Goal: Task Accomplishment & Management: Manage account settings

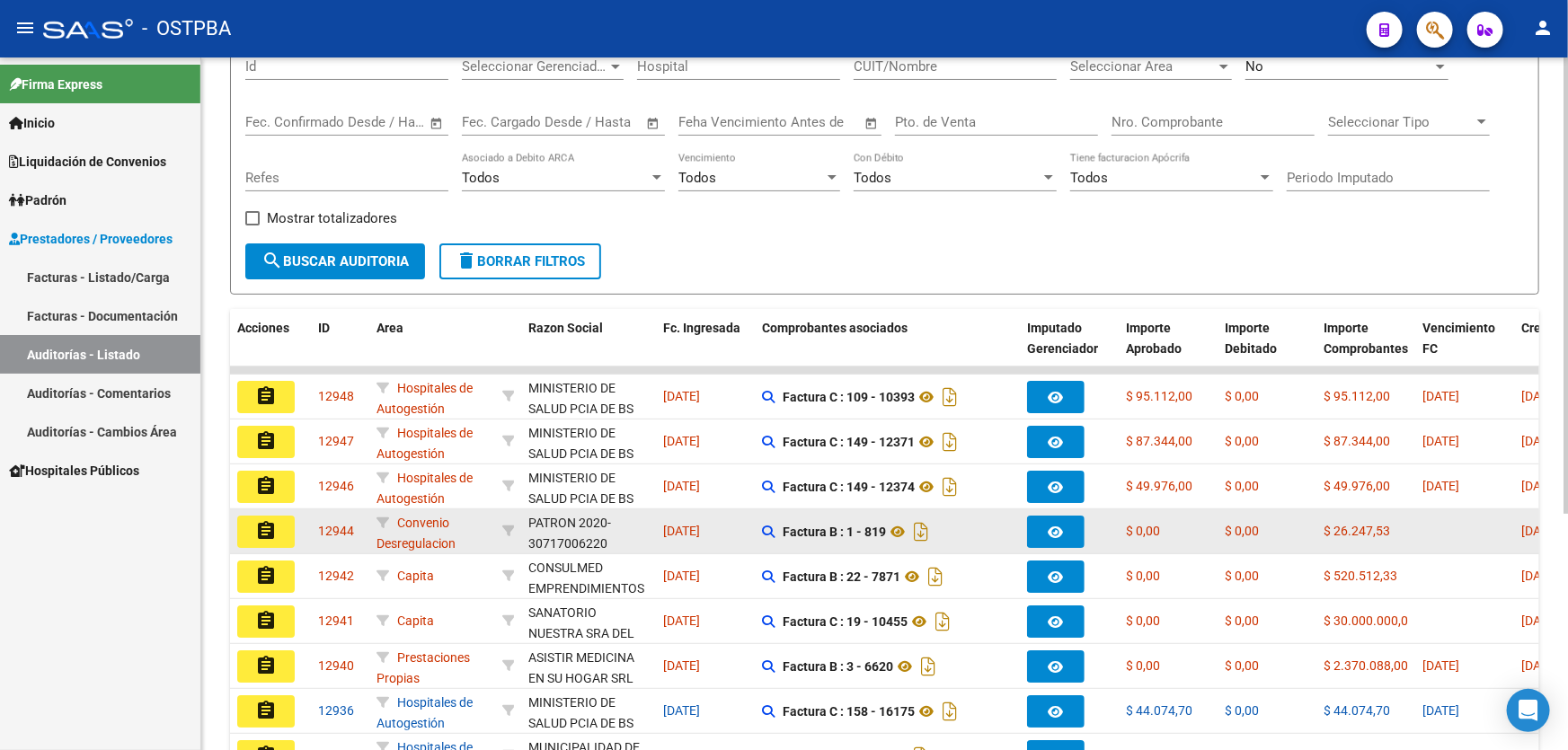
scroll to position [359, 0]
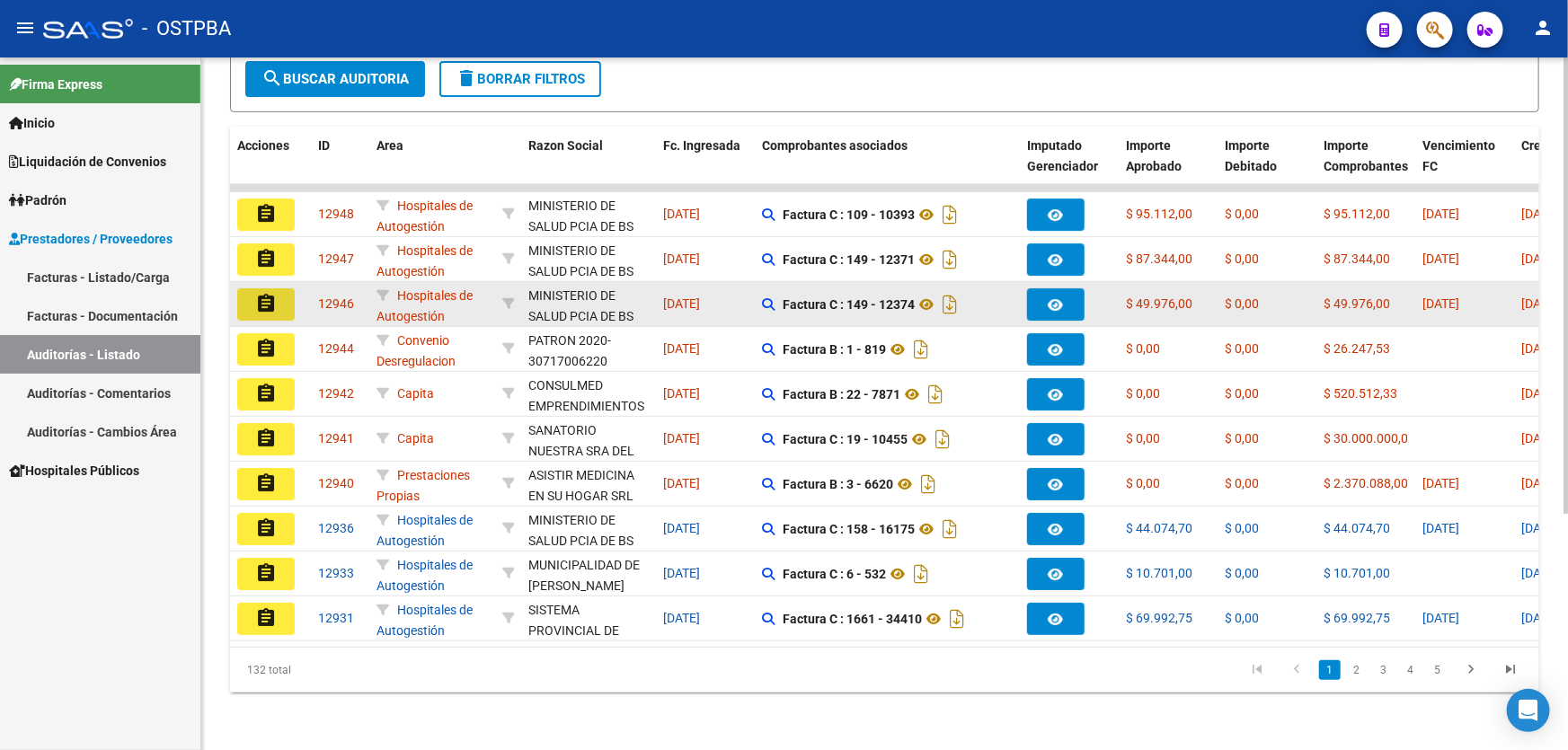
click at [271, 293] on mat-icon "assignment" at bounding box center [266, 304] width 22 height 22
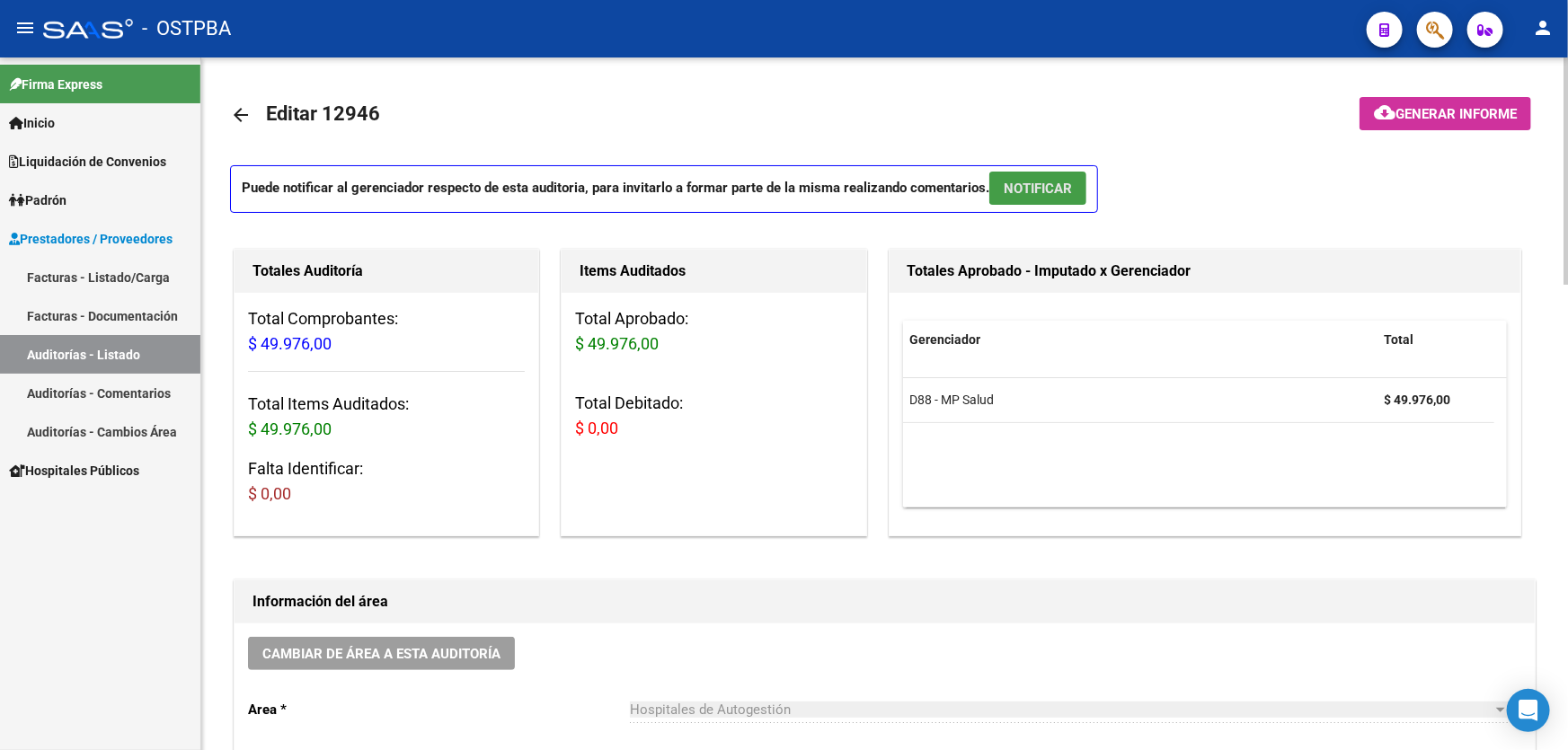
click at [1038, 190] on span "NOTIFICAR" at bounding box center [1038, 189] width 68 height 17
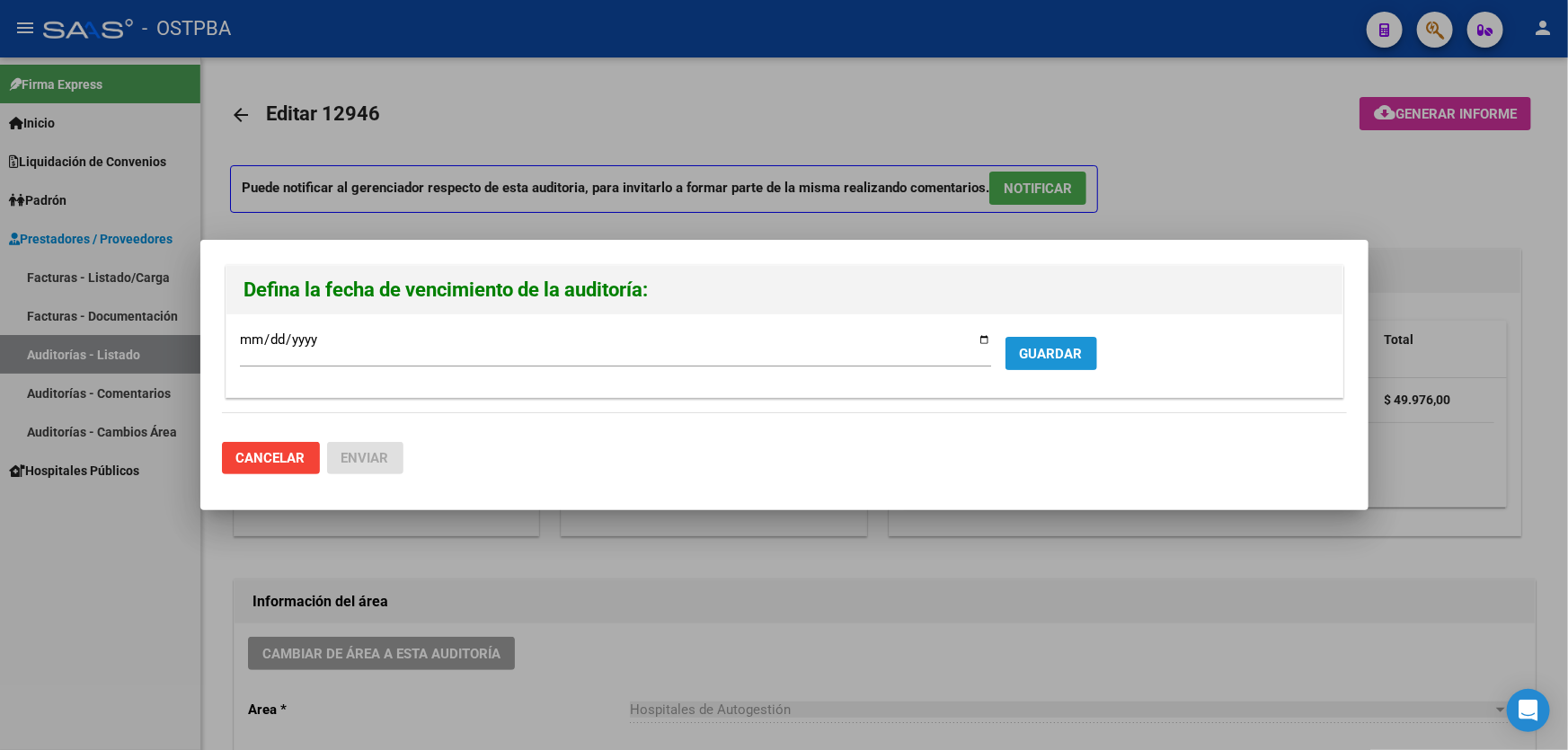
click at [1053, 348] on span "GUARDAR" at bounding box center [1052, 354] width 63 height 17
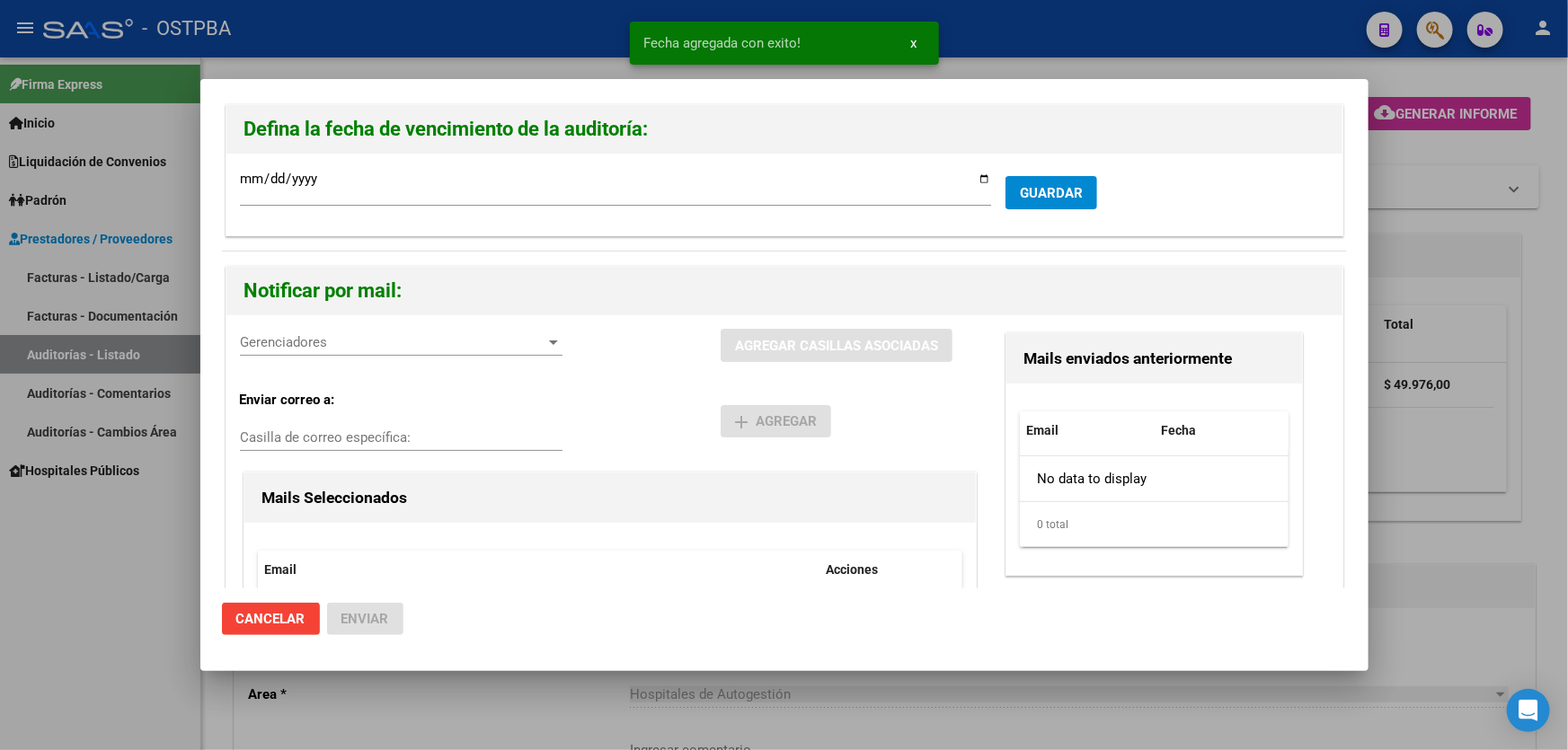
click at [293, 354] on div "Gerenciadores Gerenciadores" at bounding box center [401, 342] width 323 height 27
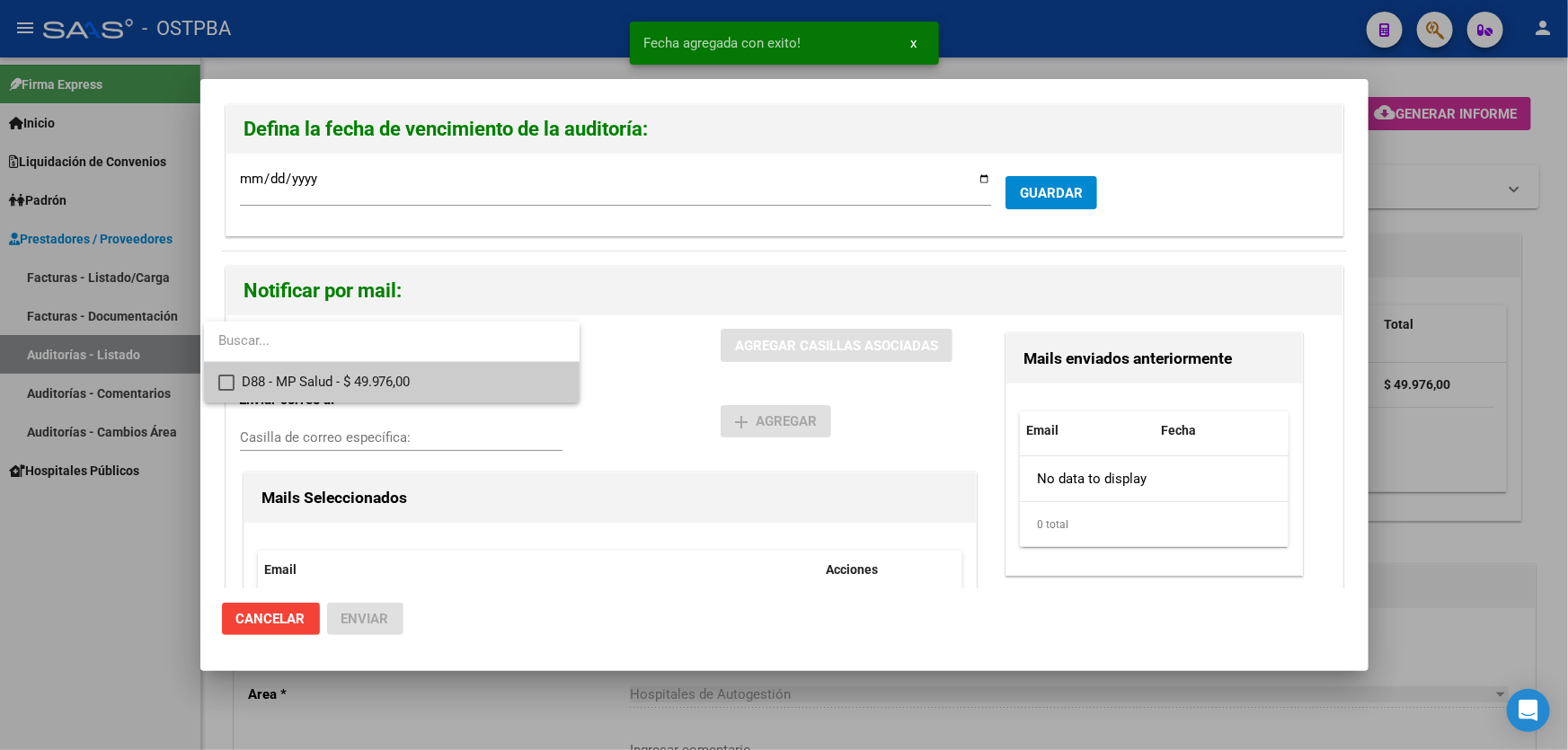
click at [227, 377] on mat-pseudo-checkbox at bounding box center [226, 382] width 17 height 17
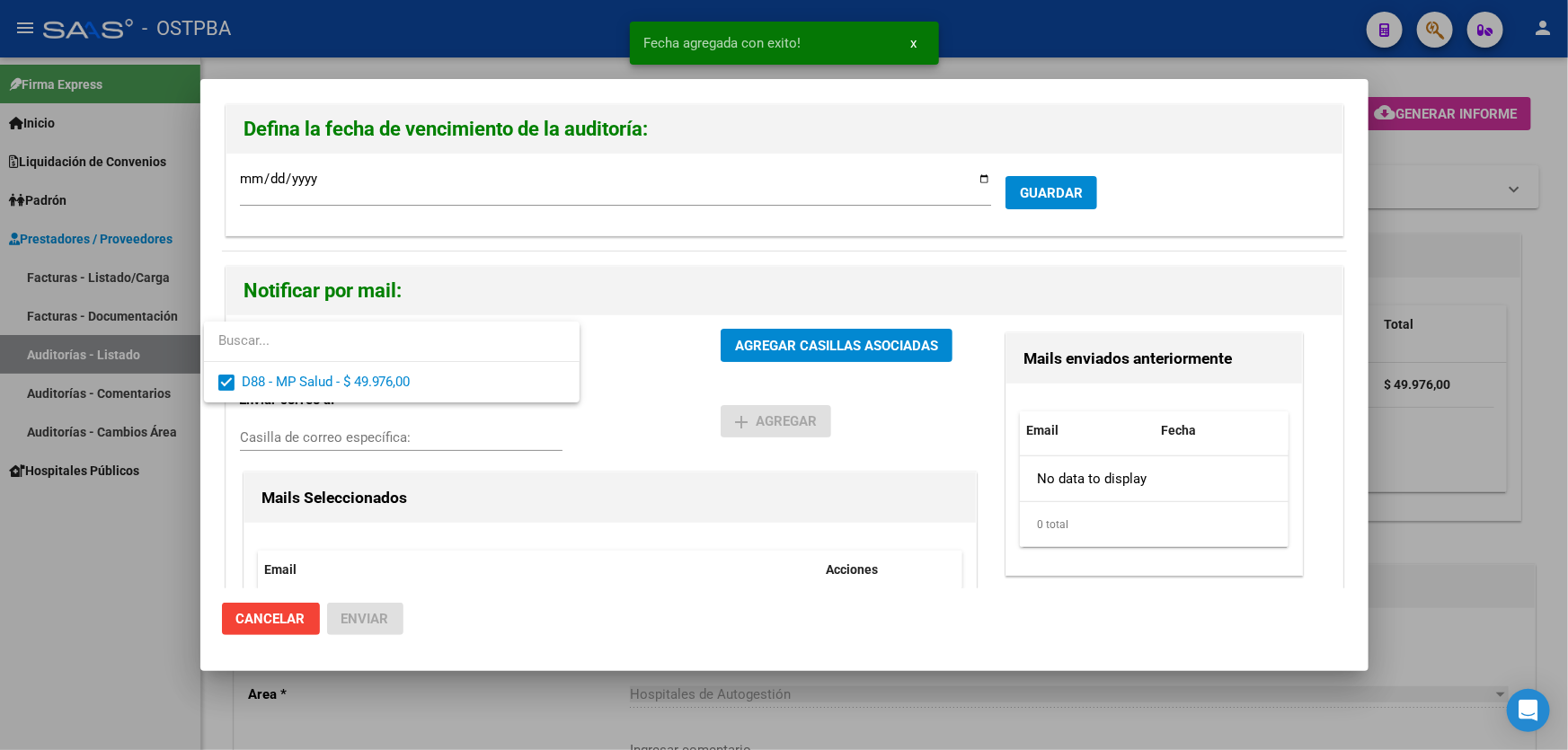
drag, startPoint x: 619, startPoint y: 358, endPoint x: 656, endPoint y: 358, distance: 37.0
click at [620, 358] on div at bounding box center [784, 375] width 1568 height 750
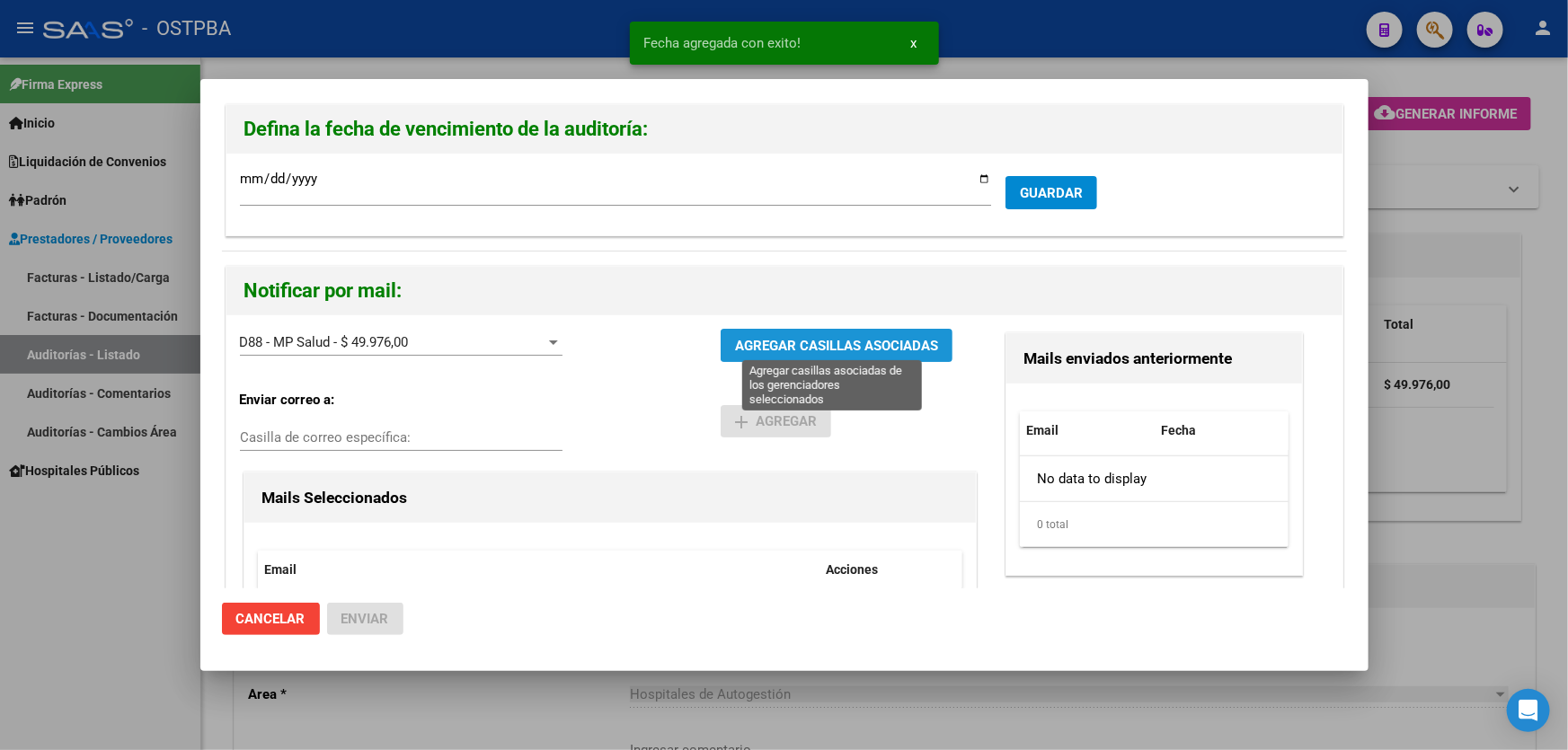
click at [871, 342] on span "AGREGAR CASILLAS ASOCIADAS" at bounding box center [837, 345] width 203 height 17
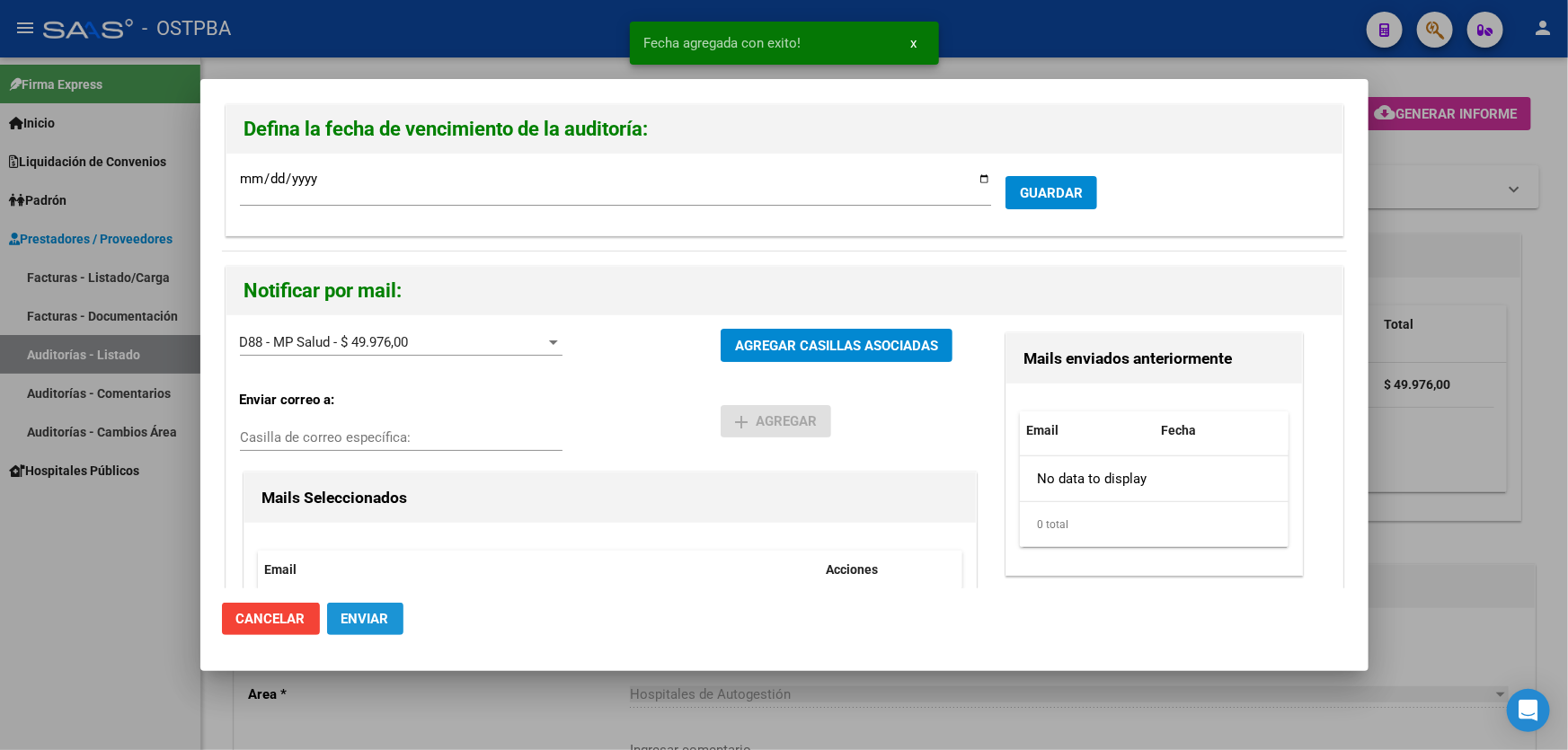
click at [343, 620] on span "Enviar" at bounding box center [365, 619] width 48 height 17
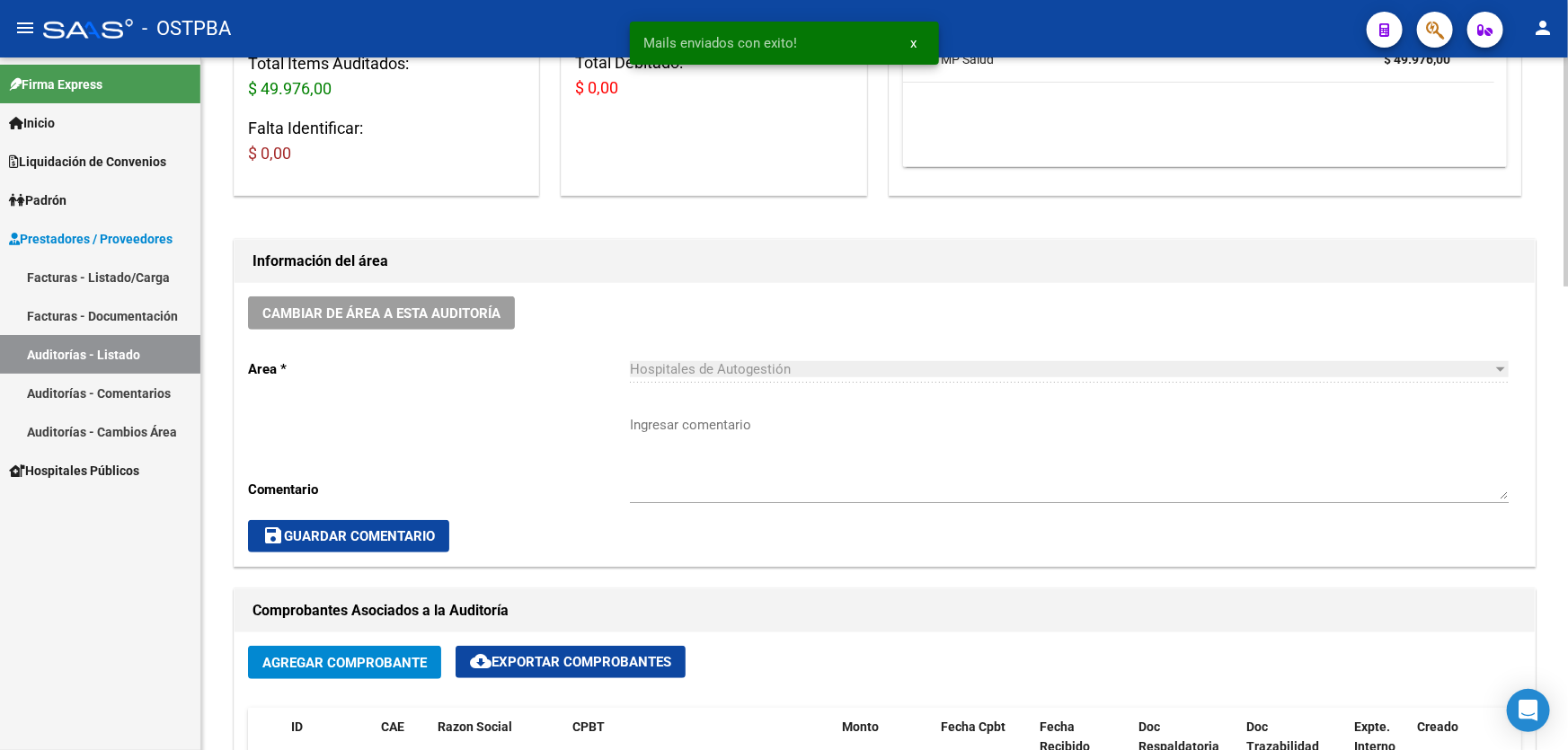
scroll to position [327, 0]
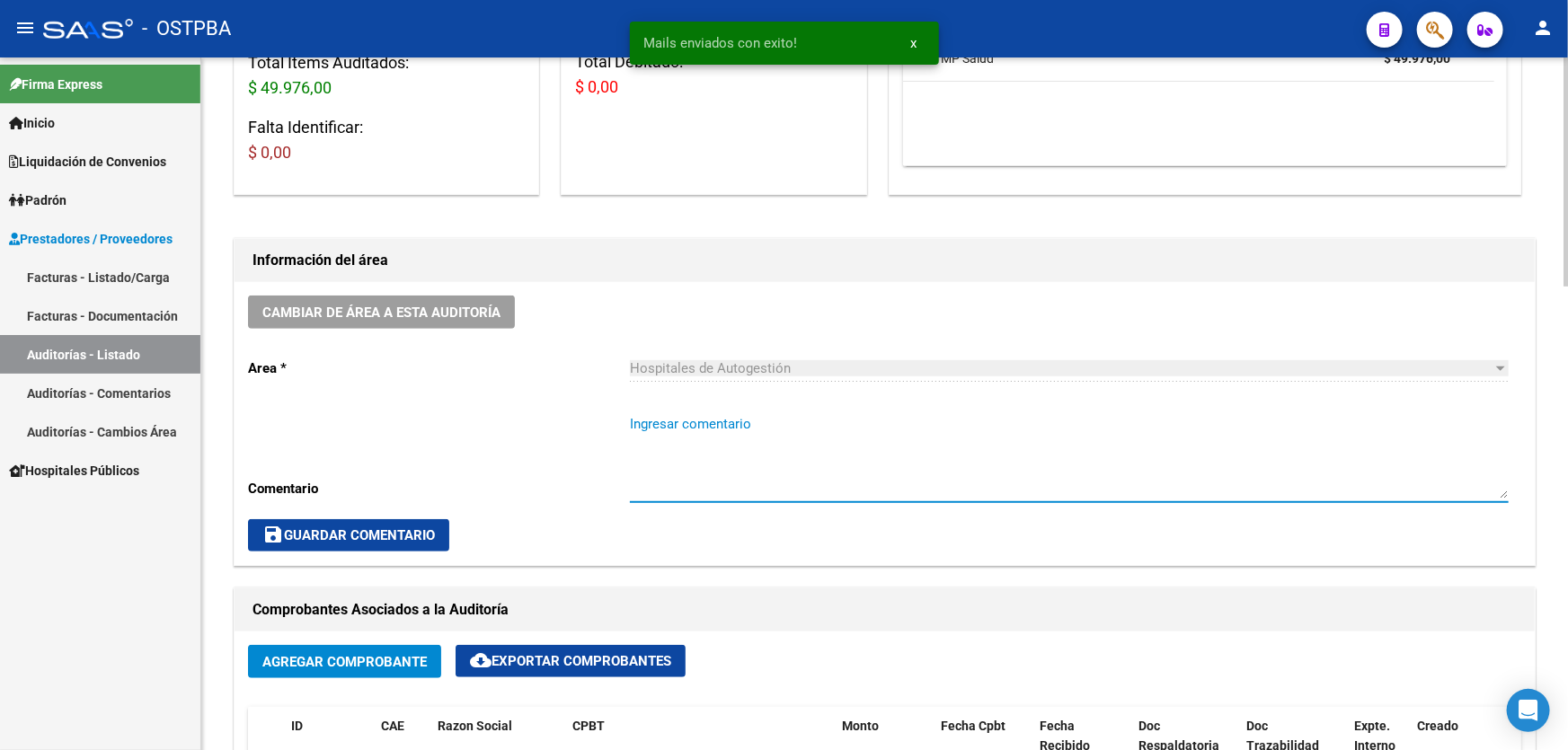
click at [719, 450] on textarea "Ingresar comentario" at bounding box center [1069, 457] width 879 height 84
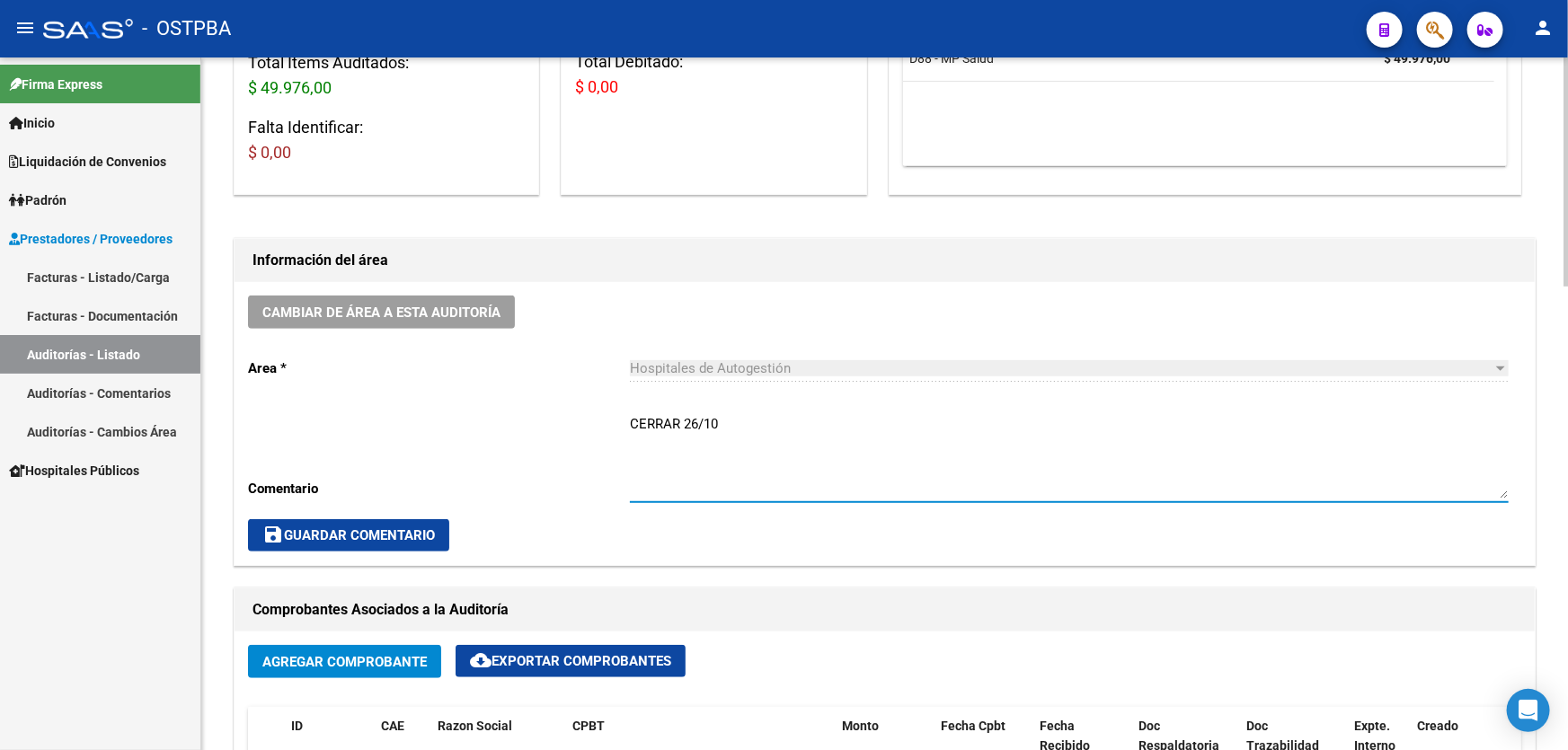
type textarea "CERRAR 26/10"
click at [372, 527] on span "save Guardar Comentario" at bounding box center [348, 535] width 172 height 17
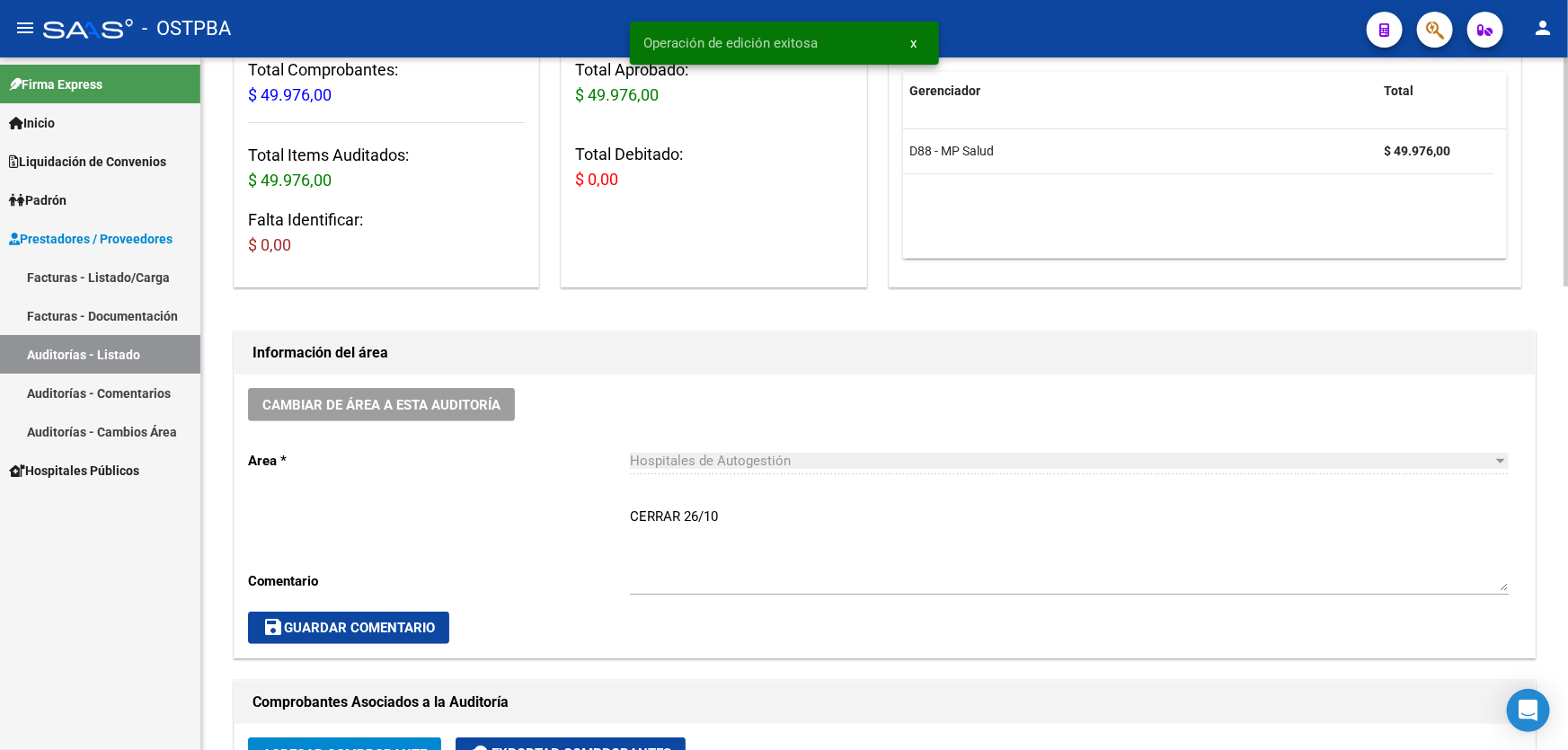
scroll to position [0, 0]
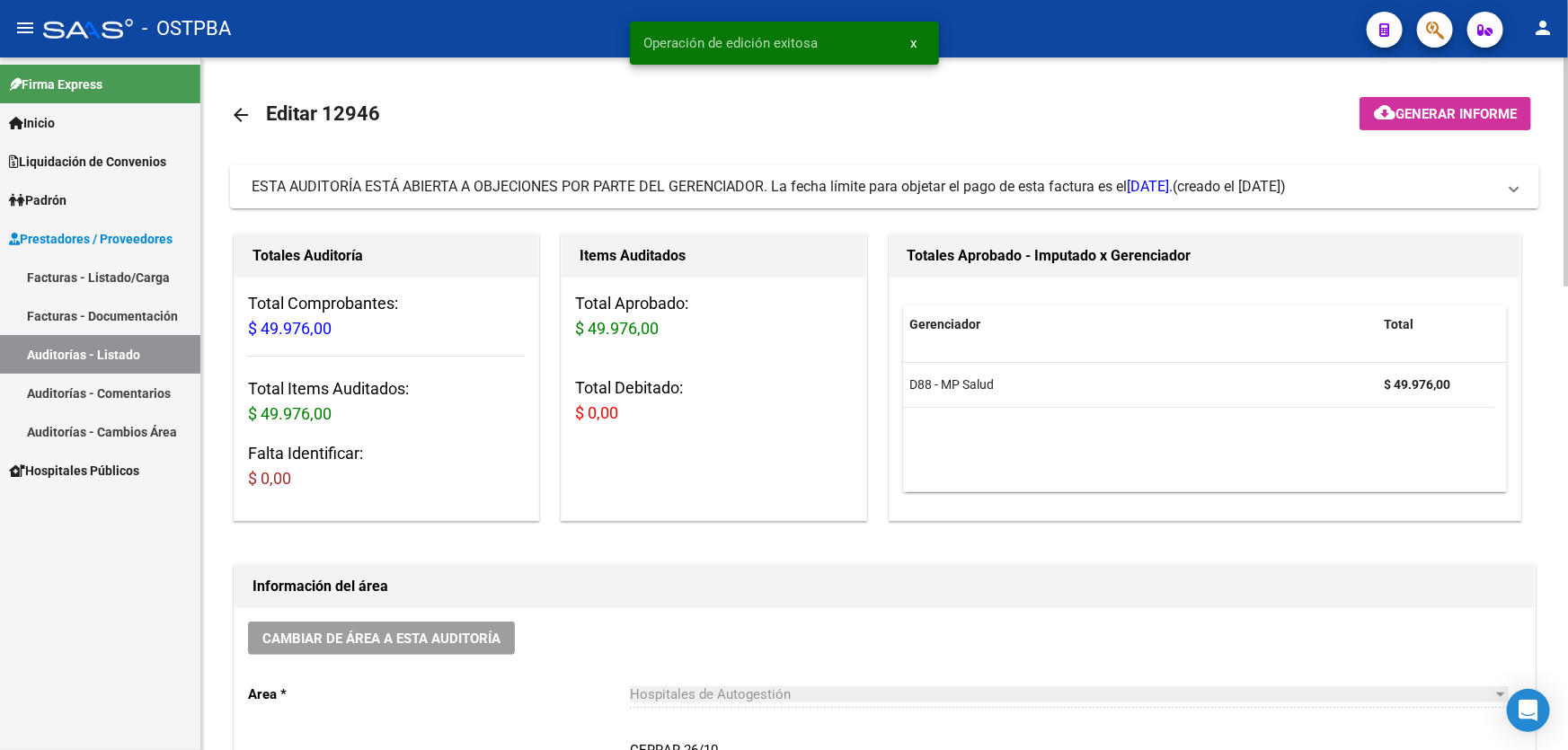
click at [238, 105] on mat-icon "arrow_back" at bounding box center [241, 115] width 22 height 22
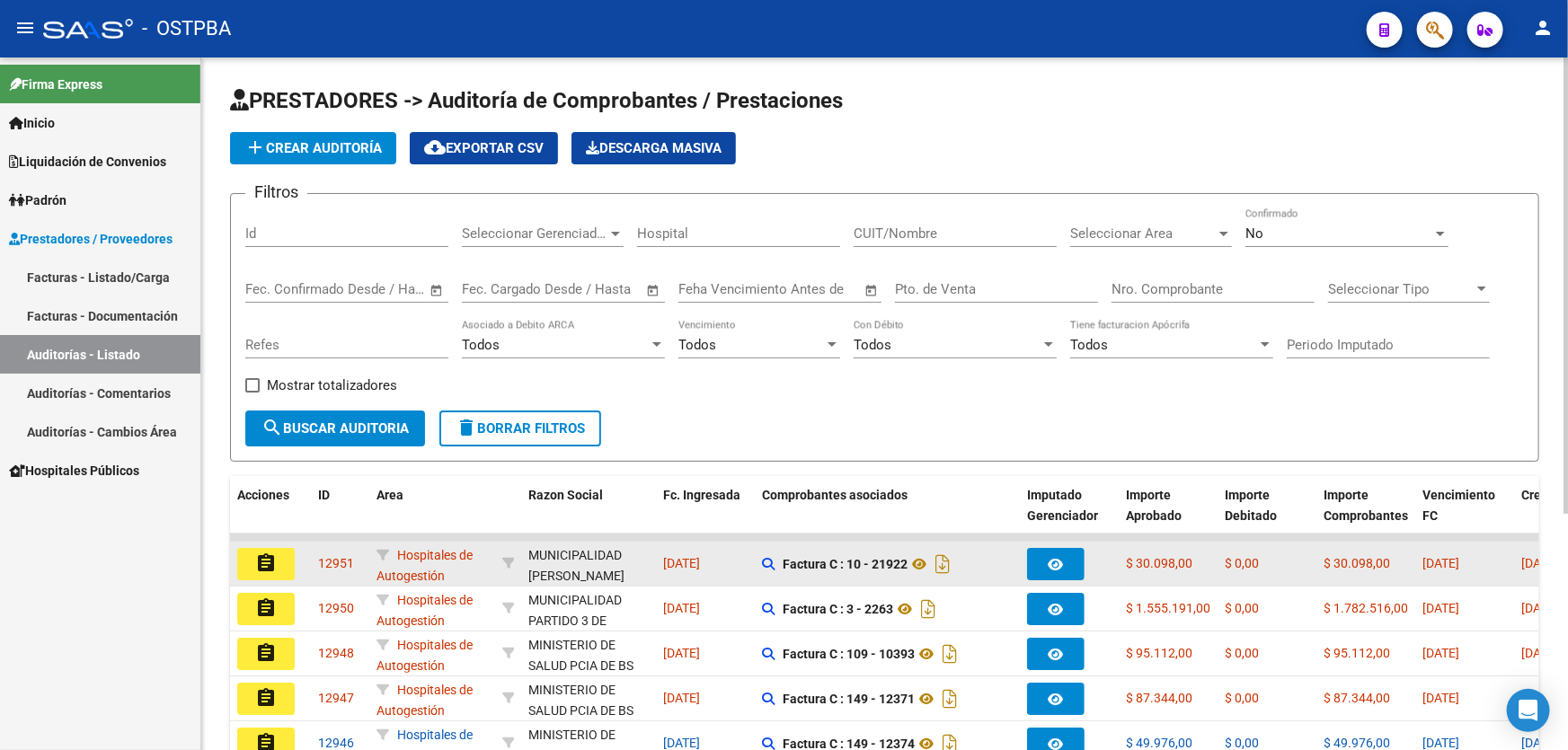
click at [271, 566] on mat-icon "assignment" at bounding box center [266, 563] width 22 height 22
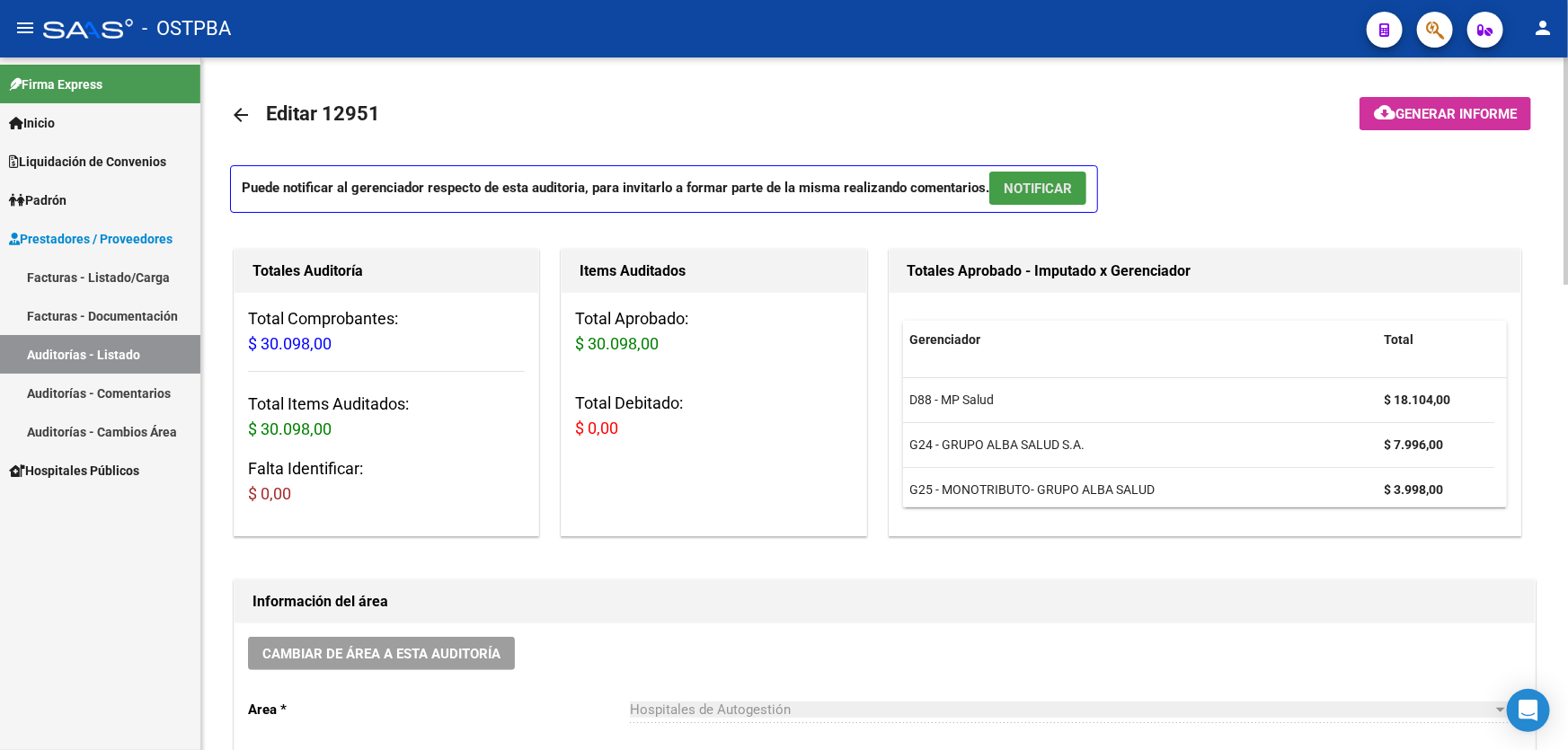
click at [1052, 194] on span "NOTIFICAR" at bounding box center [1038, 189] width 68 height 17
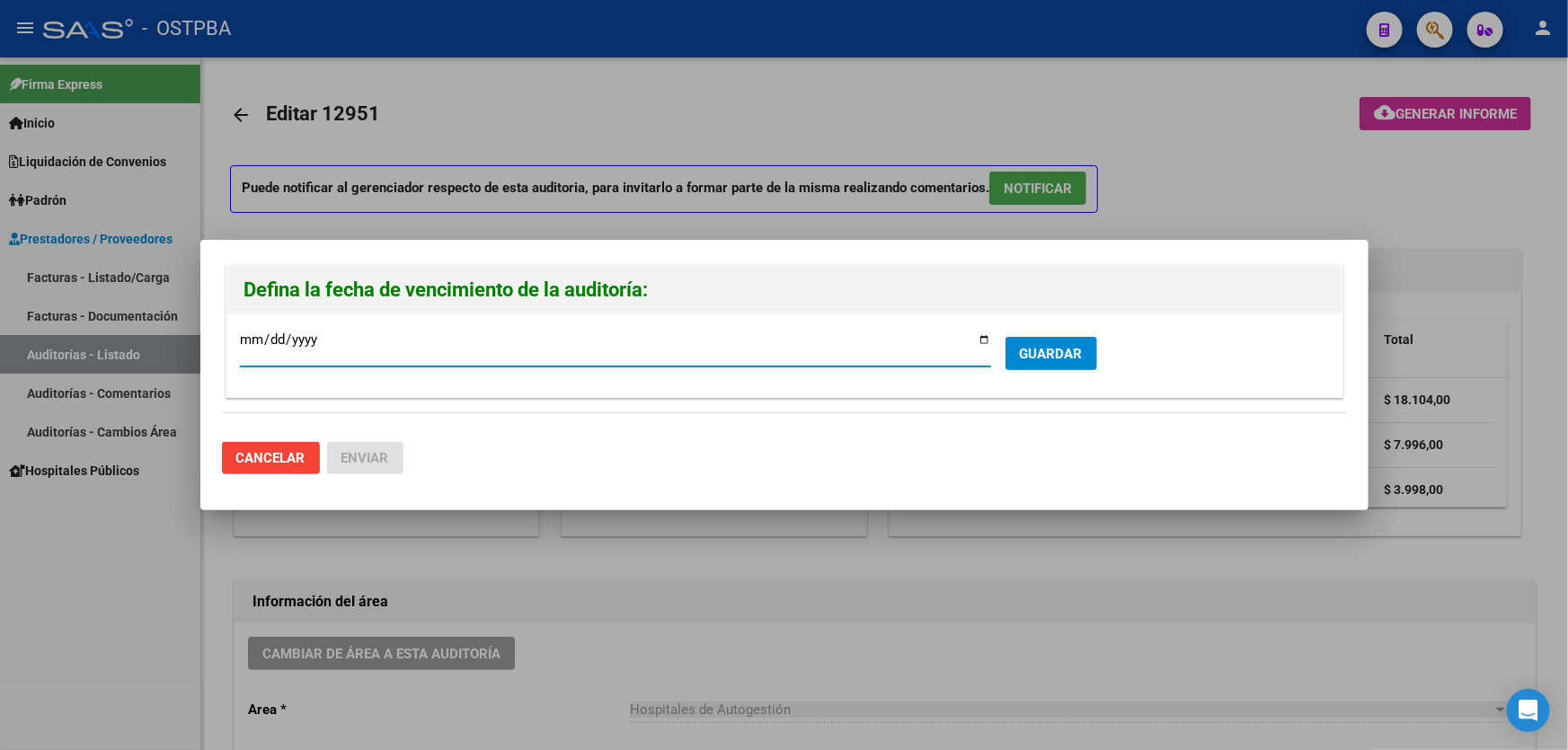
click at [1057, 363] on button "GUARDAR" at bounding box center [1052, 354] width 92 height 33
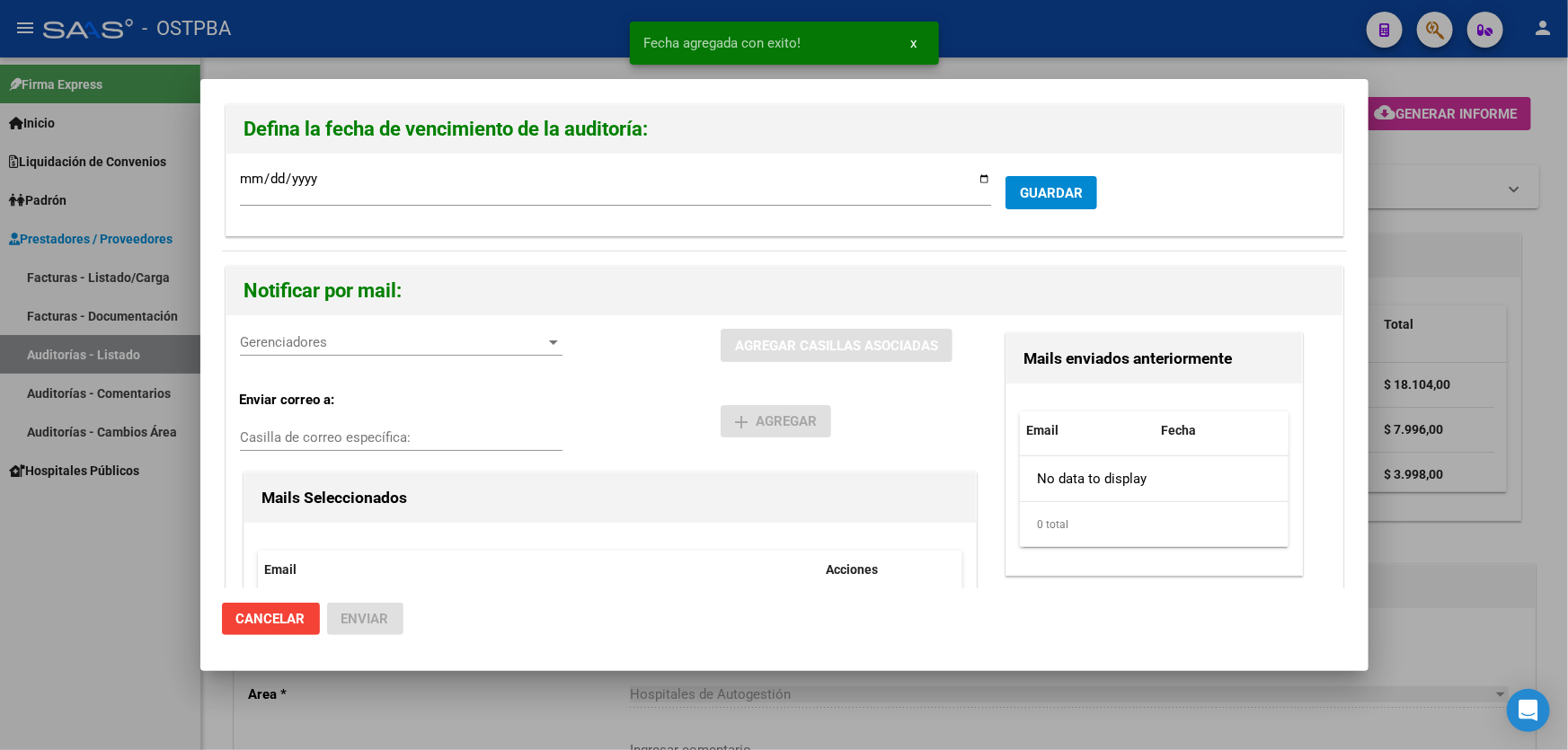
click at [327, 345] on span "Gerenciadores" at bounding box center [392, 342] width 306 height 17
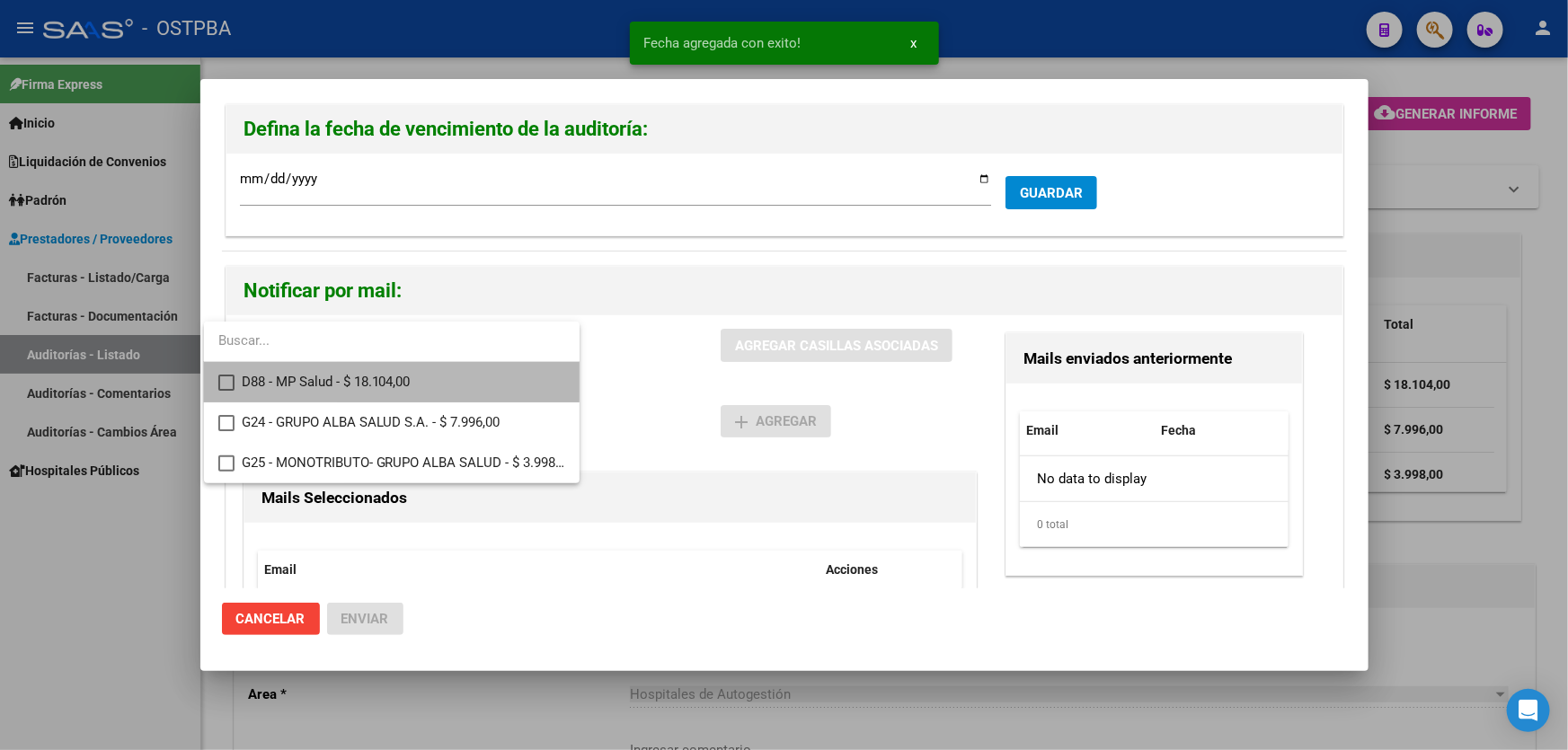
click at [230, 378] on mat-pseudo-checkbox at bounding box center [226, 382] width 17 height 17
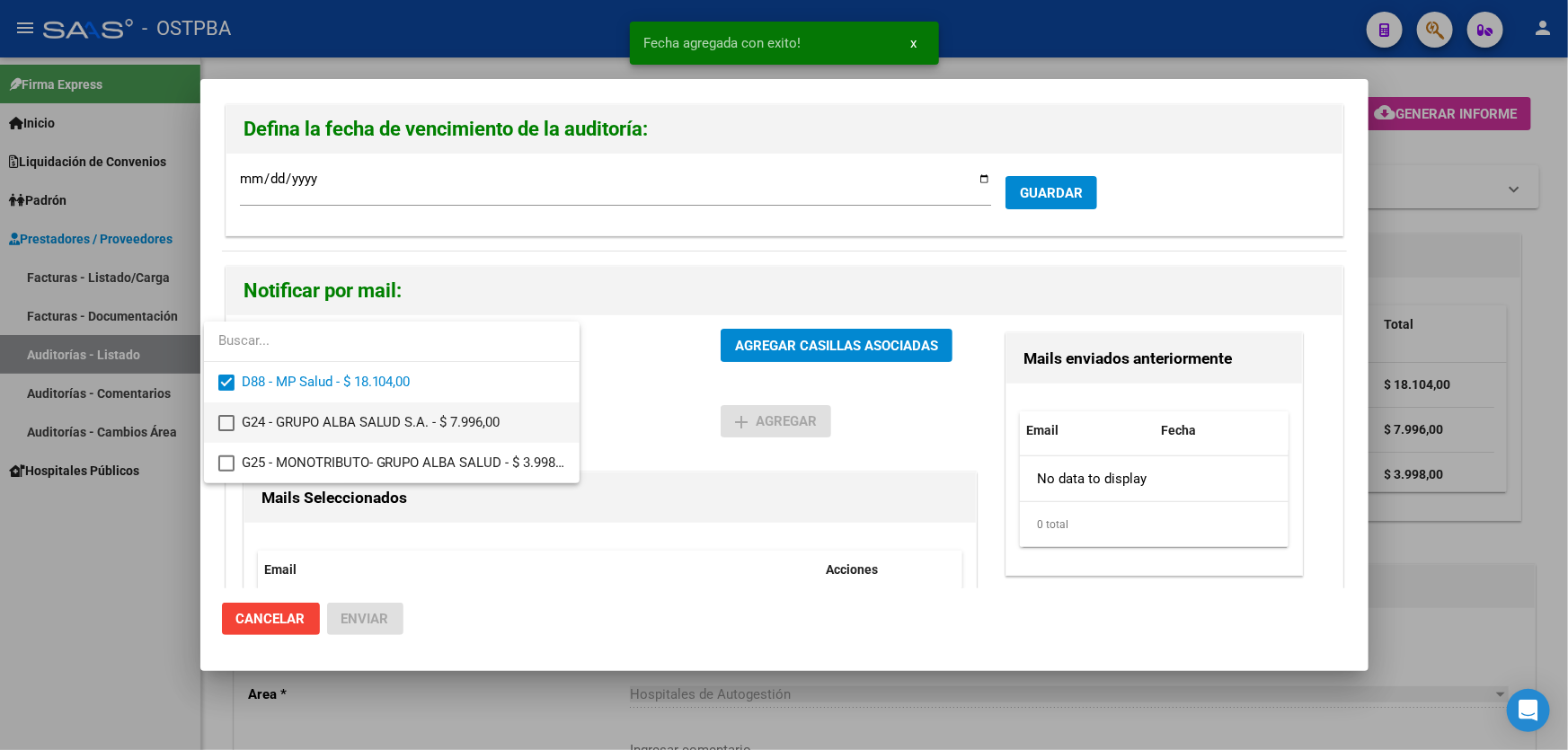
click at [224, 416] on mat-pseudo-checkbox at bounding box center [226, 422] width 17 height 17
click at [226, 456] on mat-pseudo-checkbox at bounding box center [226, 463] width 17 height 17
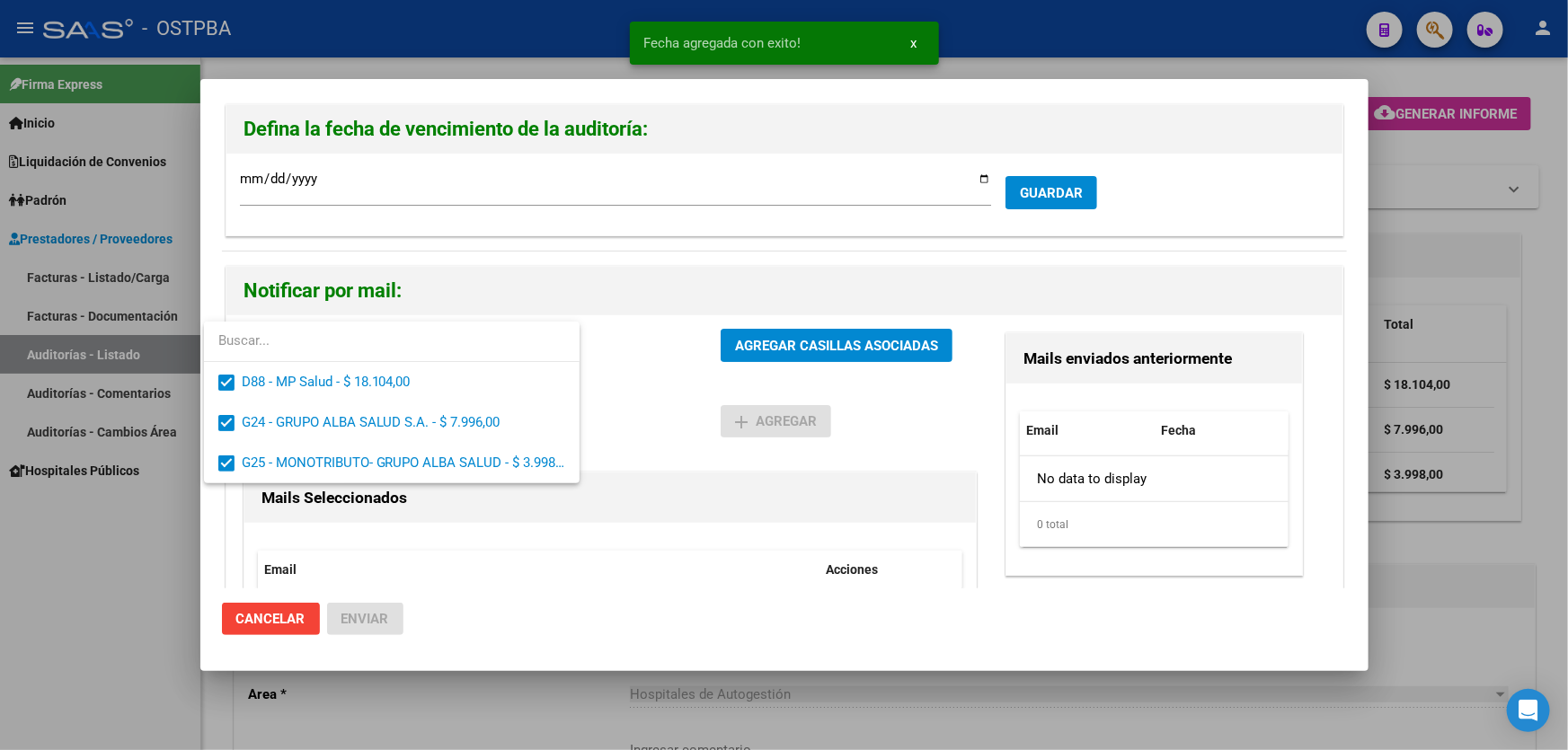
drag, startPoint x: 637, startPoint y: 401, endPoint x: 795, endPoint y: 345, distance: 167.6
click at [648, 400] on div at bounding box center [784, 375] width 1568 height 750
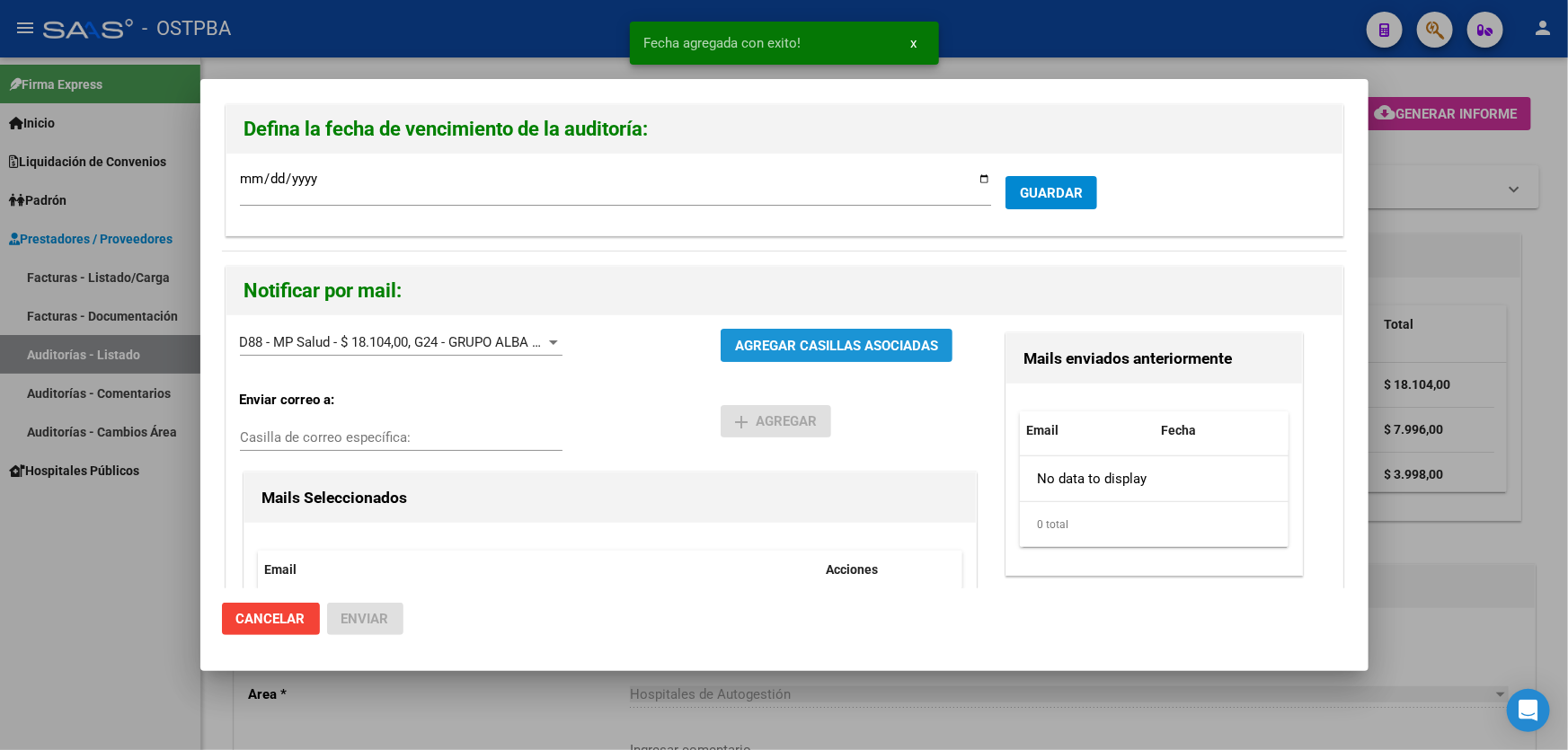
click at [824, 337] on span "AGREGAR CASILLAS ASOCIADAS" at bounding box center [837, 345] width 203 height 17
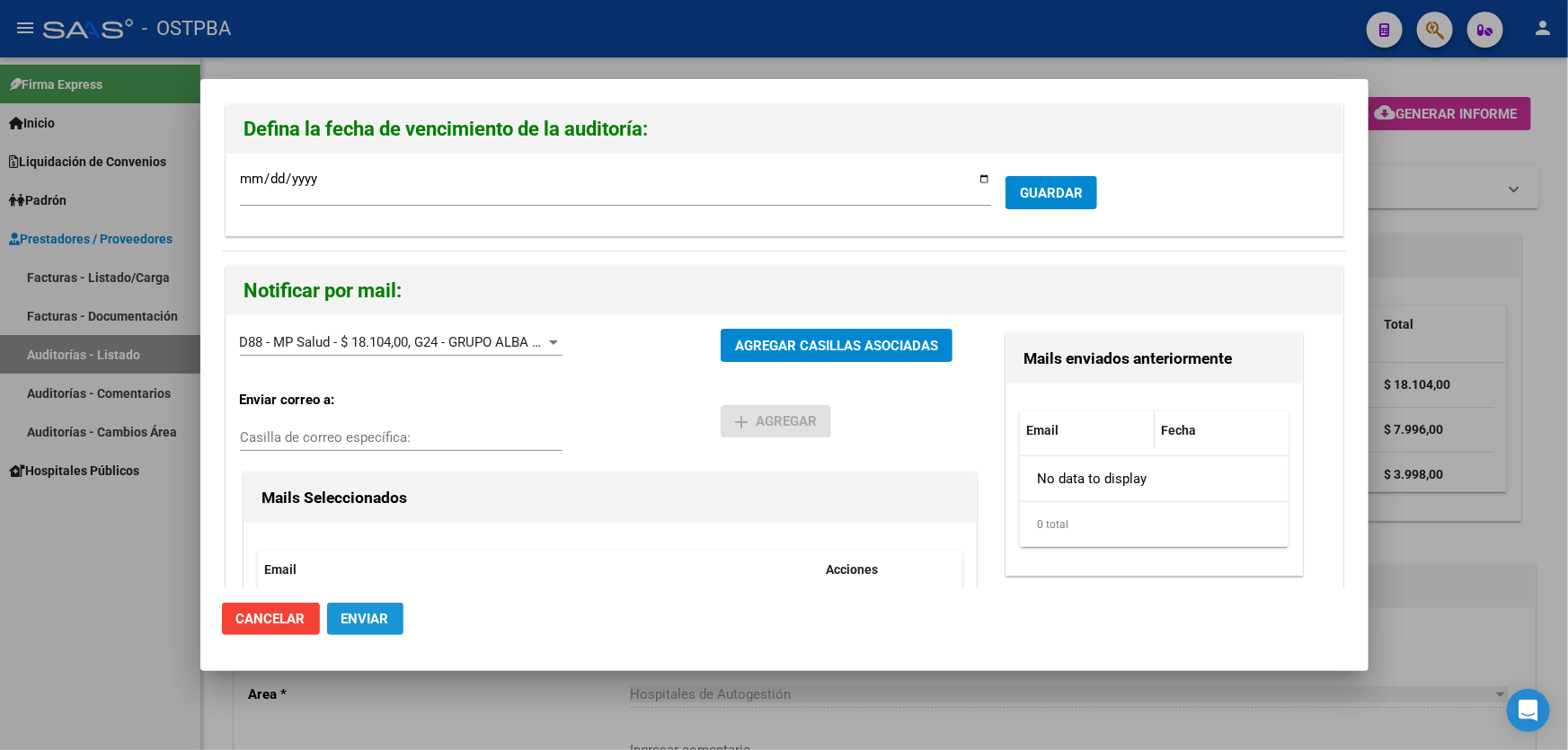
click at [354, 626] on span "Enviar" at bounding box center [365, 619] width 48 height 17
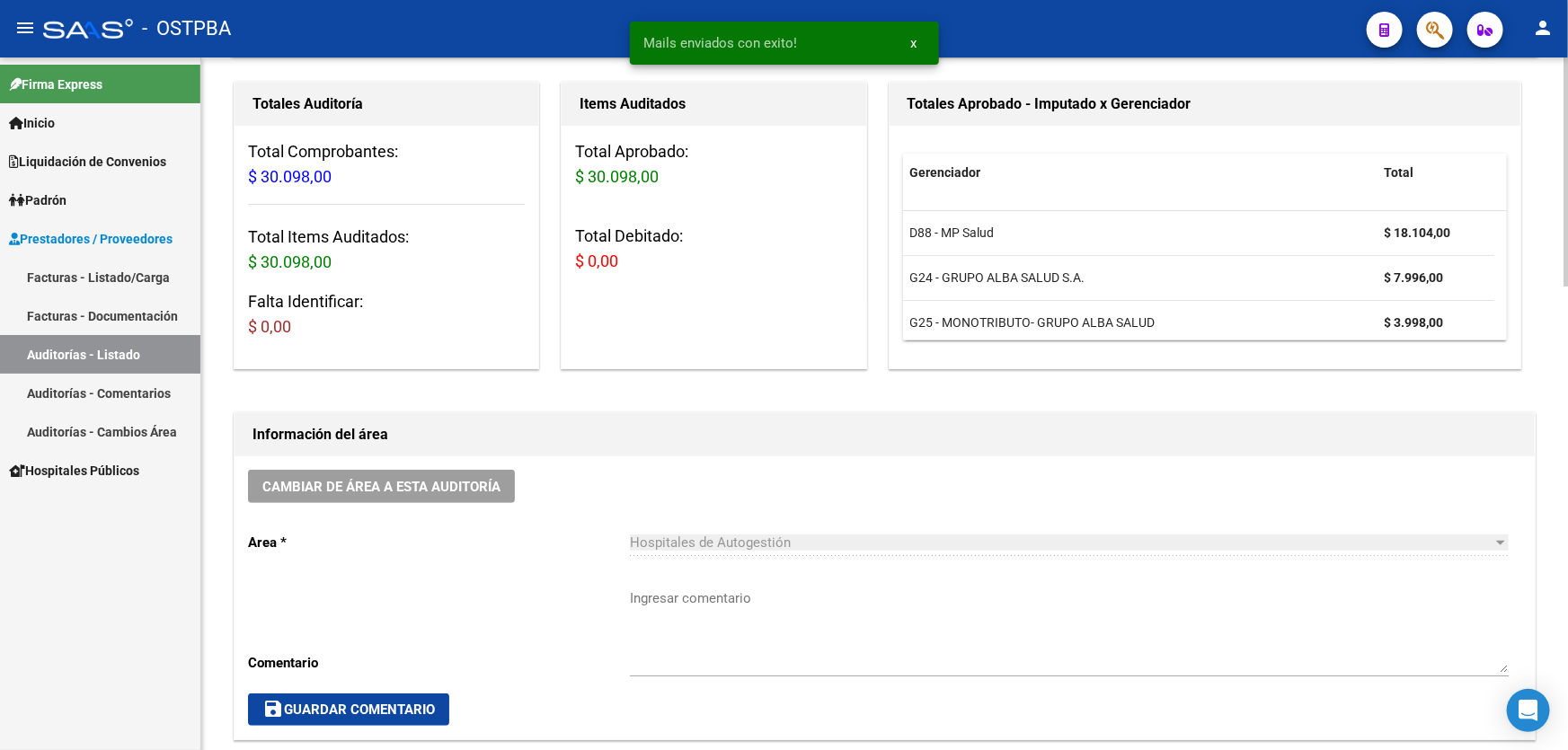
scroll to position [408, 0]
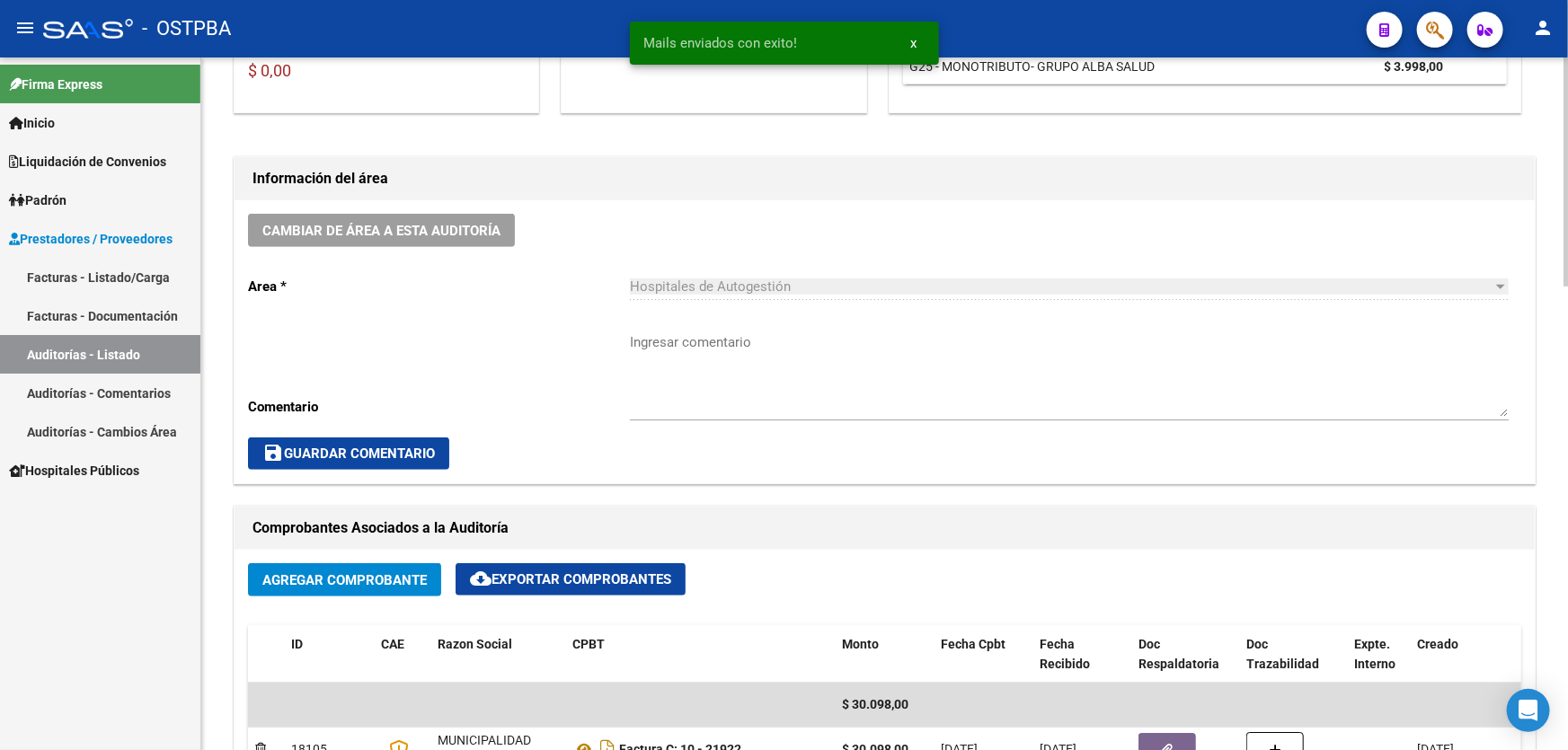
click at [725, 394] on textarea "Ingresar comentario" at bounding box center [1069, 375] width 879 height 84
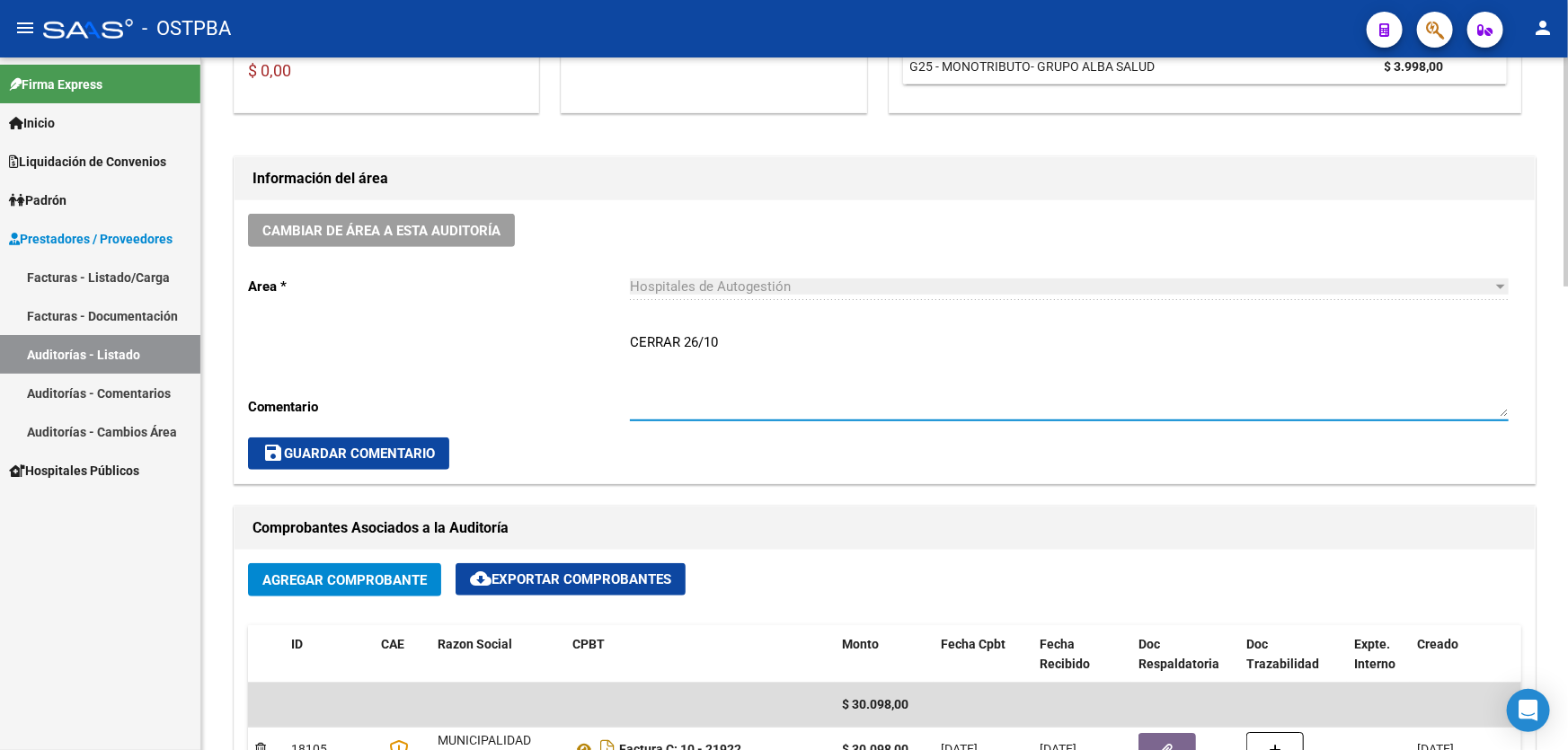
type textarea "CERRAR 26/10"
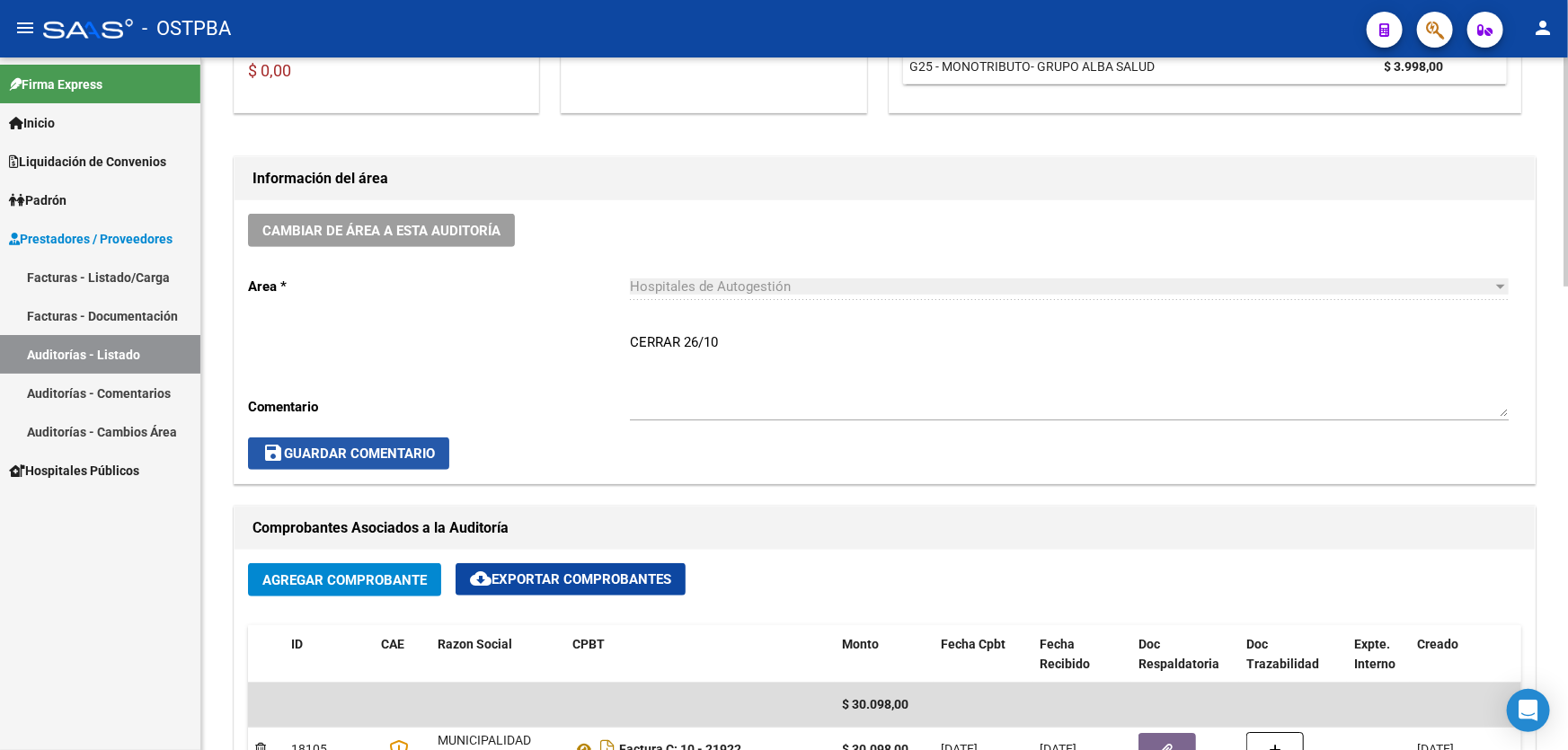
click at [334, 448] on span "save Guardar Comentario" at bounding box center [348, 454] width 172 height 17
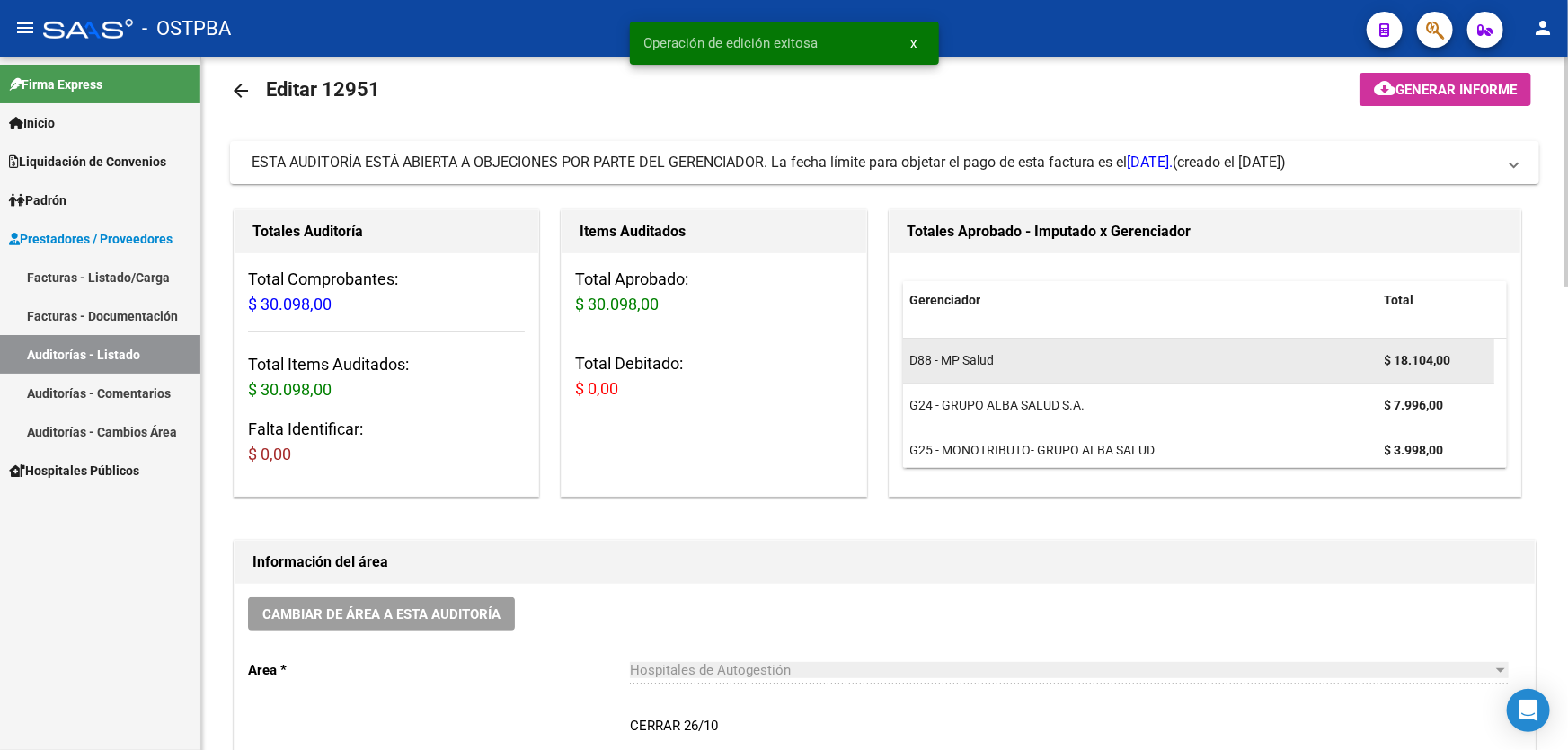
scroll to position [0, 0]
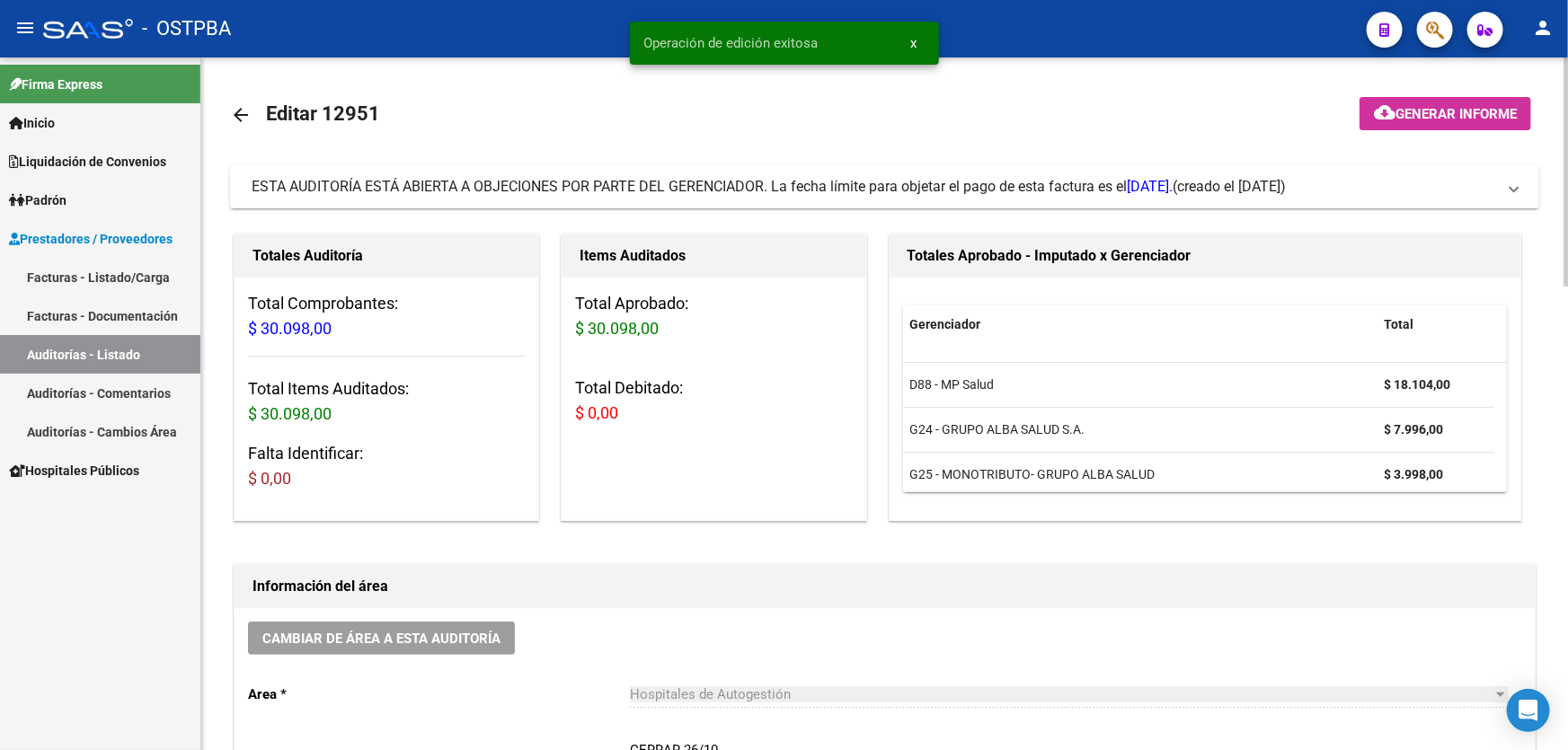
click at [238, 115] on mat-icon "arrow_back" at bounding box center [241, 115] width 22 height 22
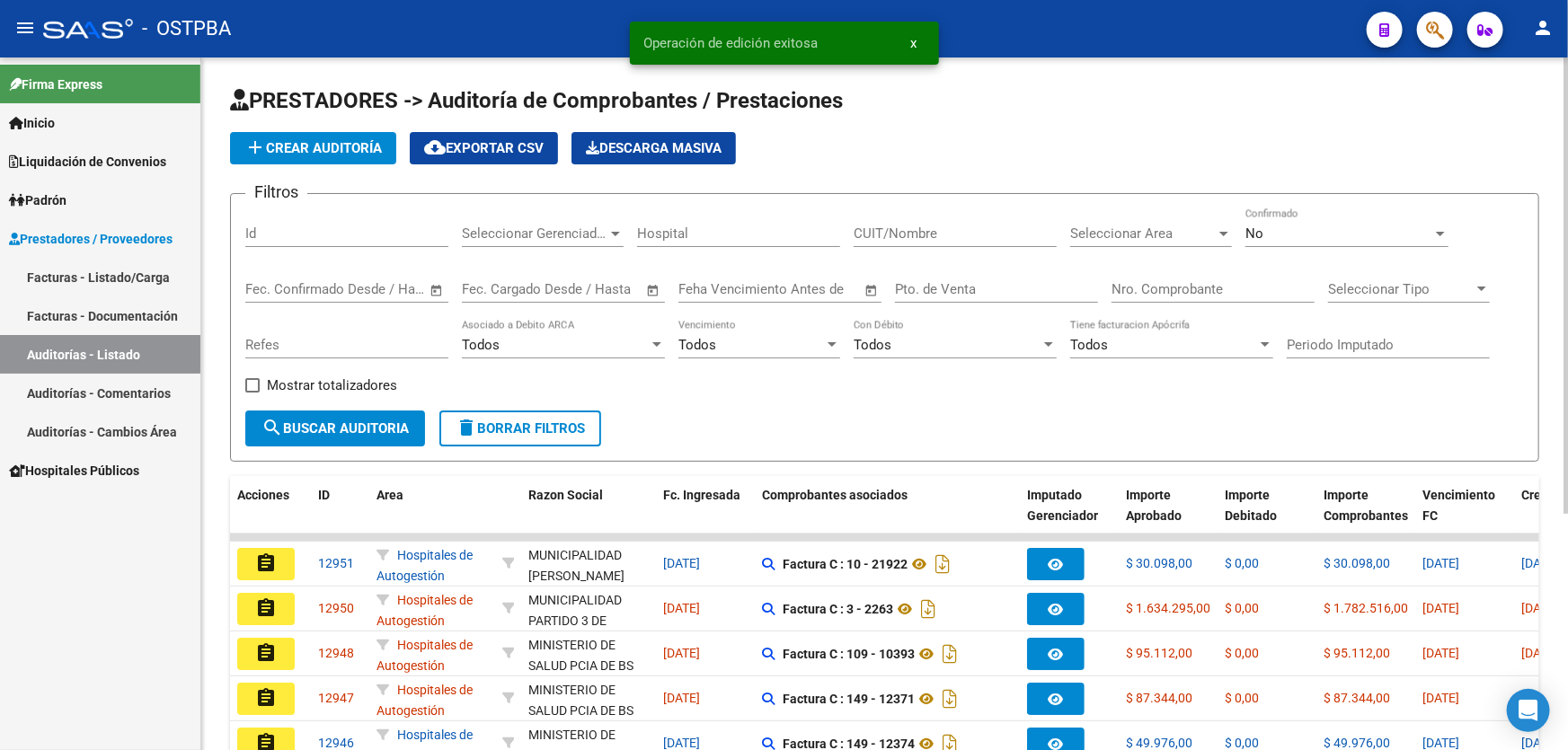
scroll to position [359, 0]
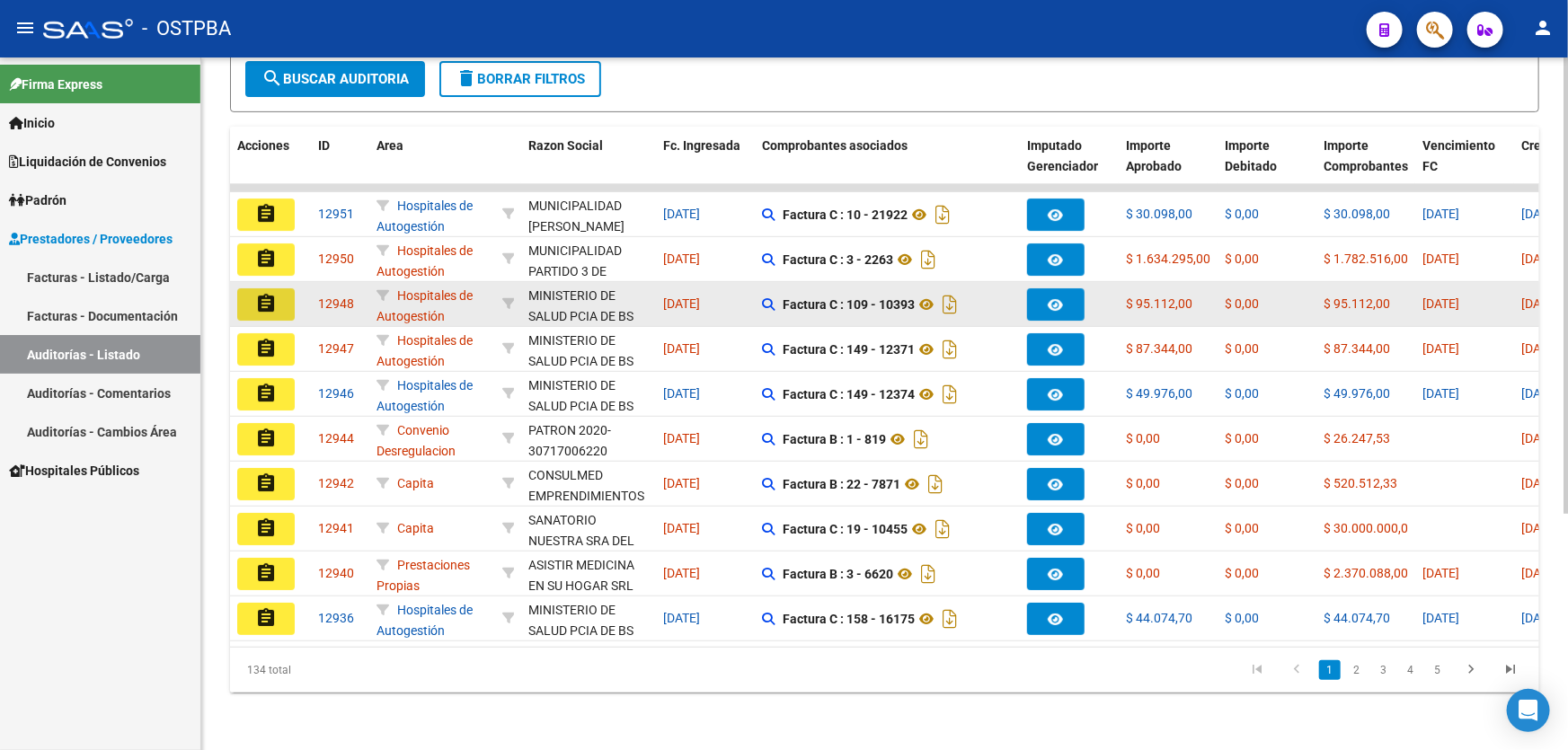
click at [270, 293] on mat-icon "assignment" at bounding box center [266, 304] width 22 height 22
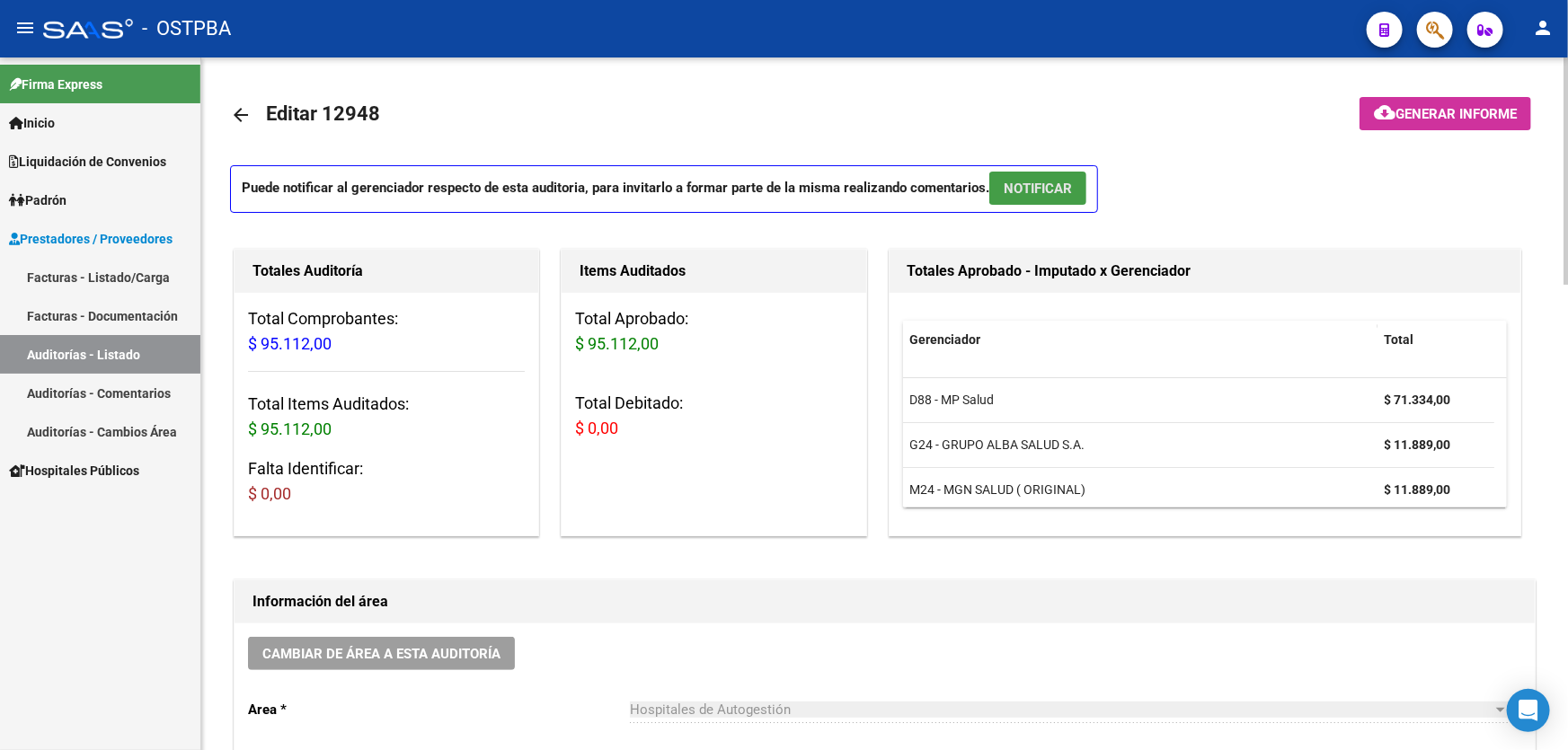
click at [1039, 189] on span "NOTIFICAR" at bounding box center [1038, 189] width 68 height 17
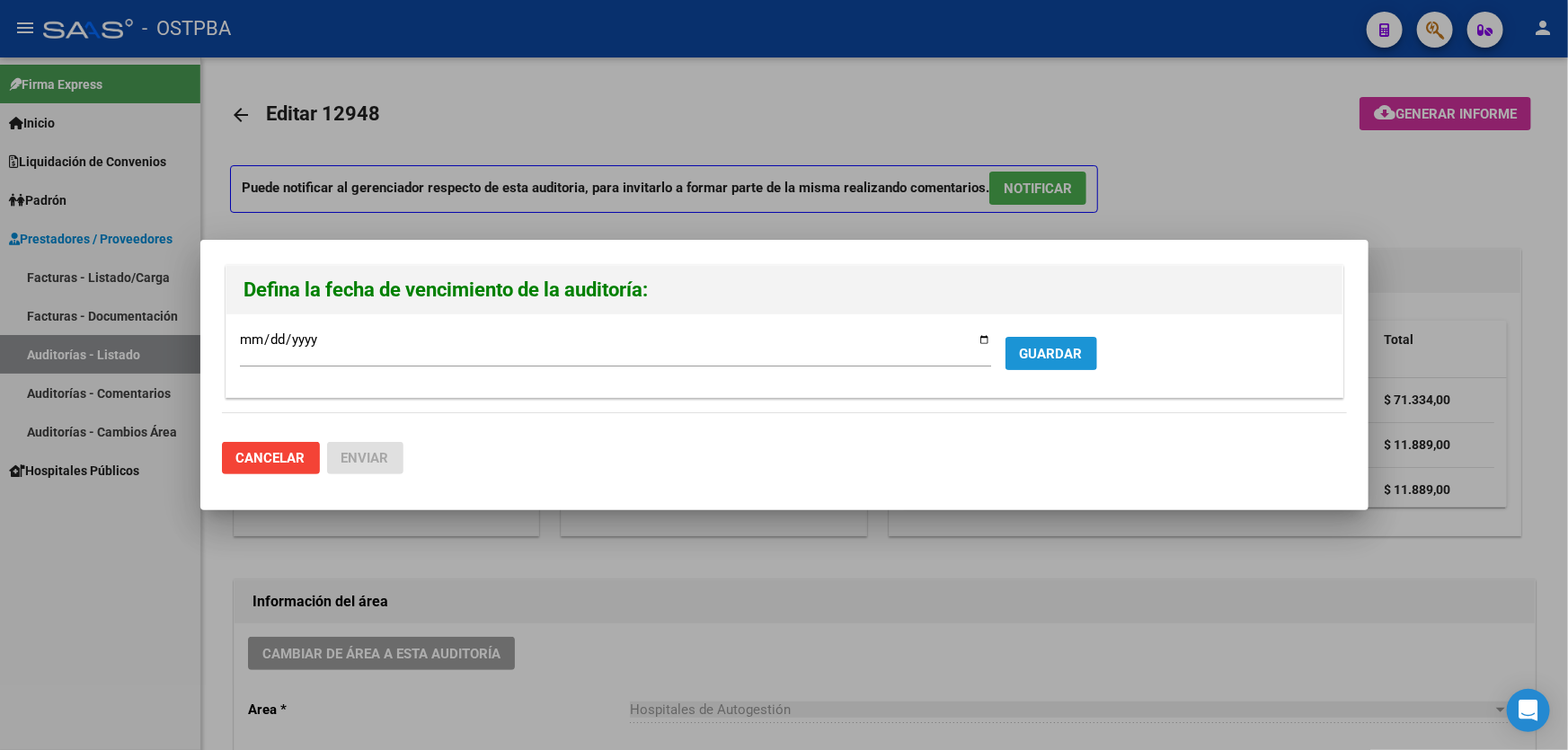
click at [1051, 355] on span "GUARDAR" at bounding box center [1052, 354] width 63 height 17
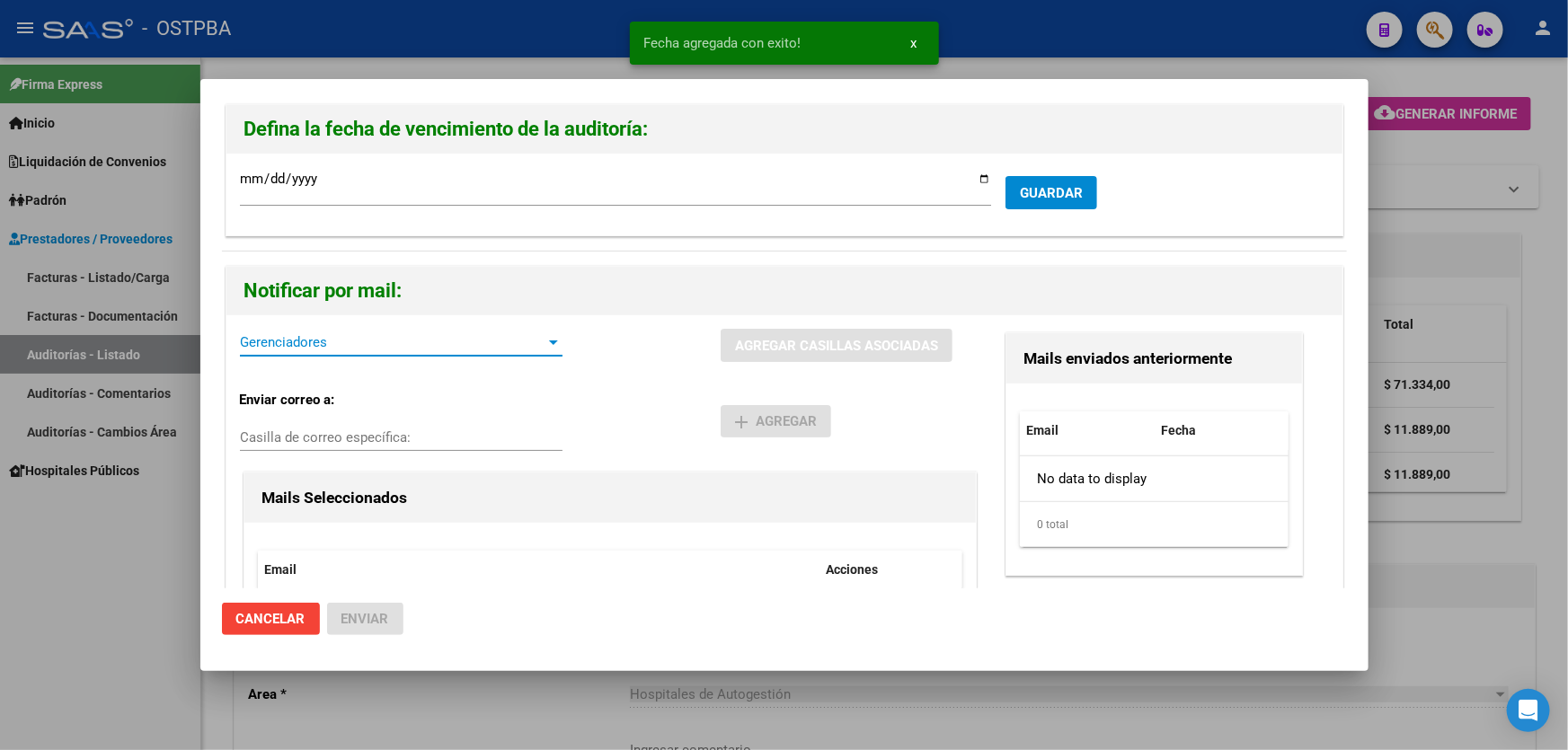
click at [287, 335] on span "Gerenciadores" at bounding box center [392, 342] width 306 height 17
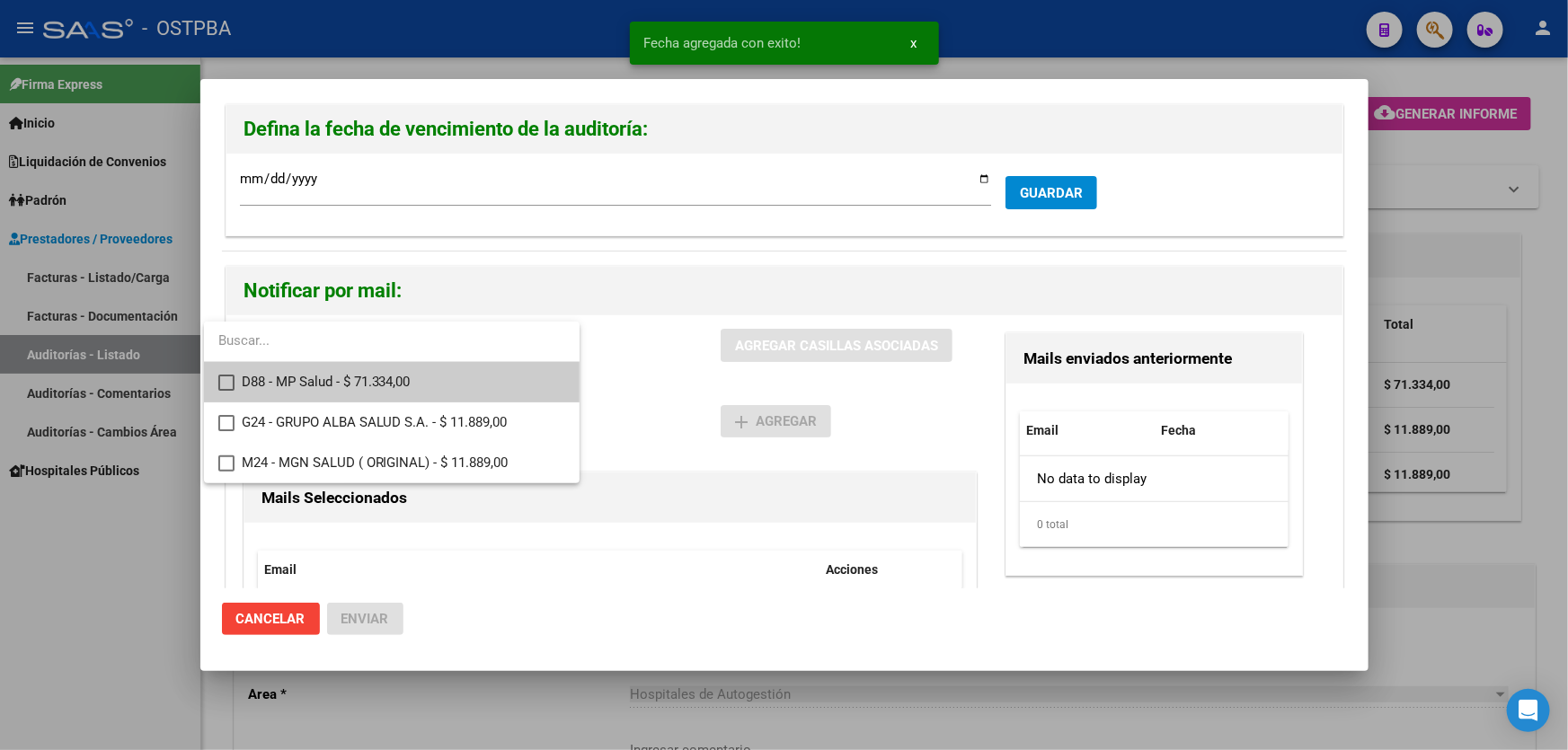
click at [218, 386] on mat-pseudo-checkbox at bounding box center [226, 382] width 17 height 17
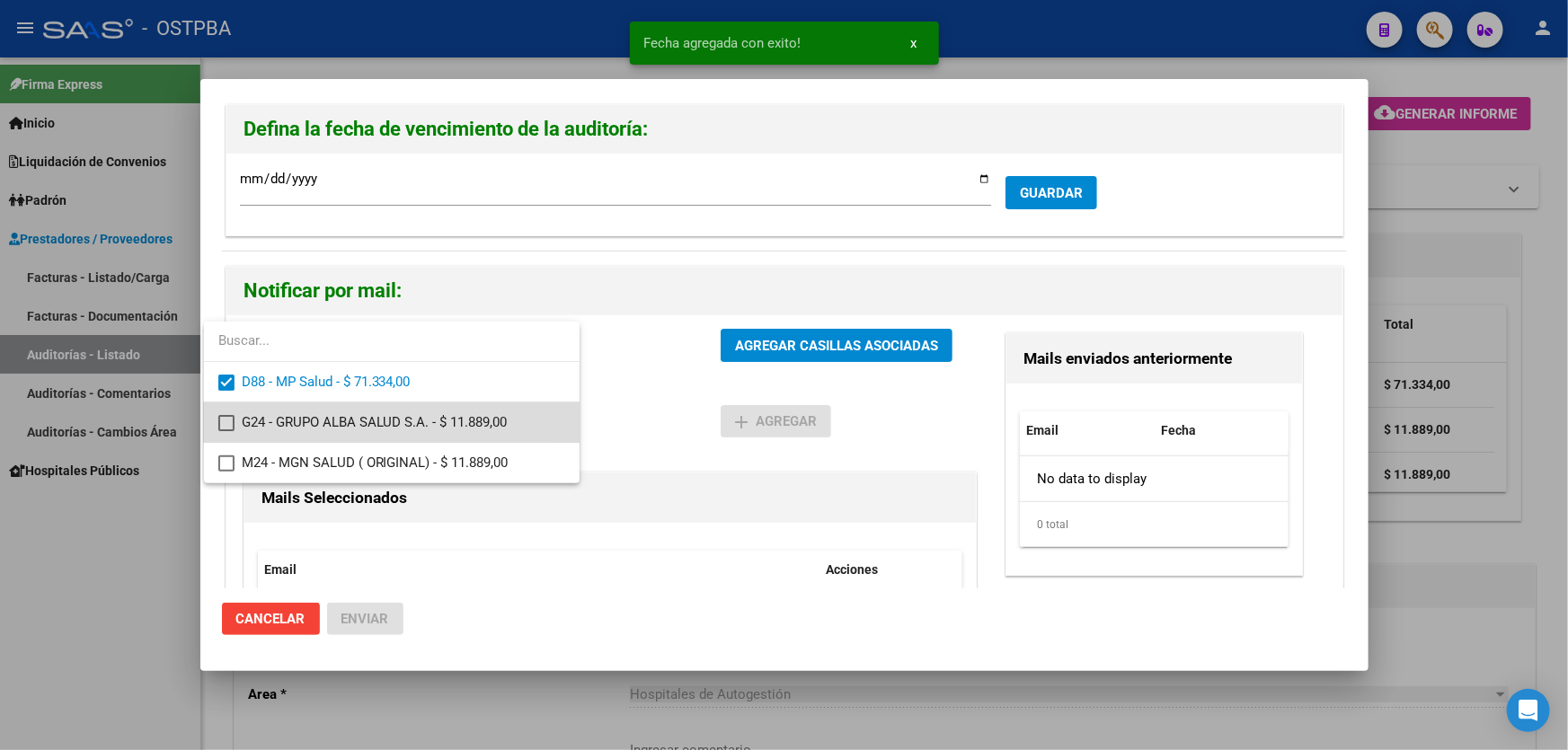
click at [224, 424] on mat-pseudo-checkbox at bounding box center [226, 422] width 17 height 17
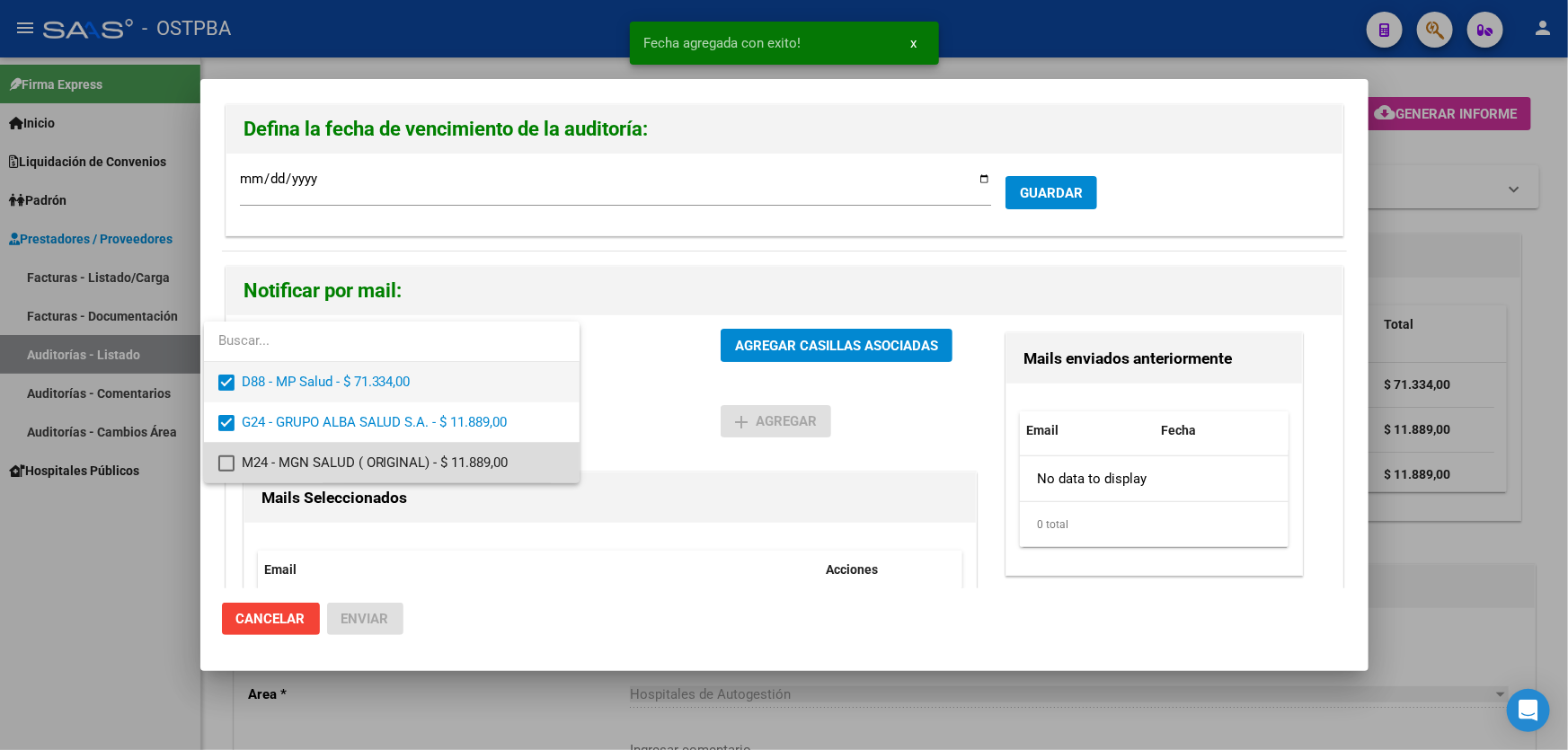
drag, startPoint x: 223, startPoint y: 458, endPoint x: 479, endPoint y: 384, distance: 266.5
click at [224, 456] on mat-pseudo-checkbox at bounding box center [226, 463] width 17 height 17
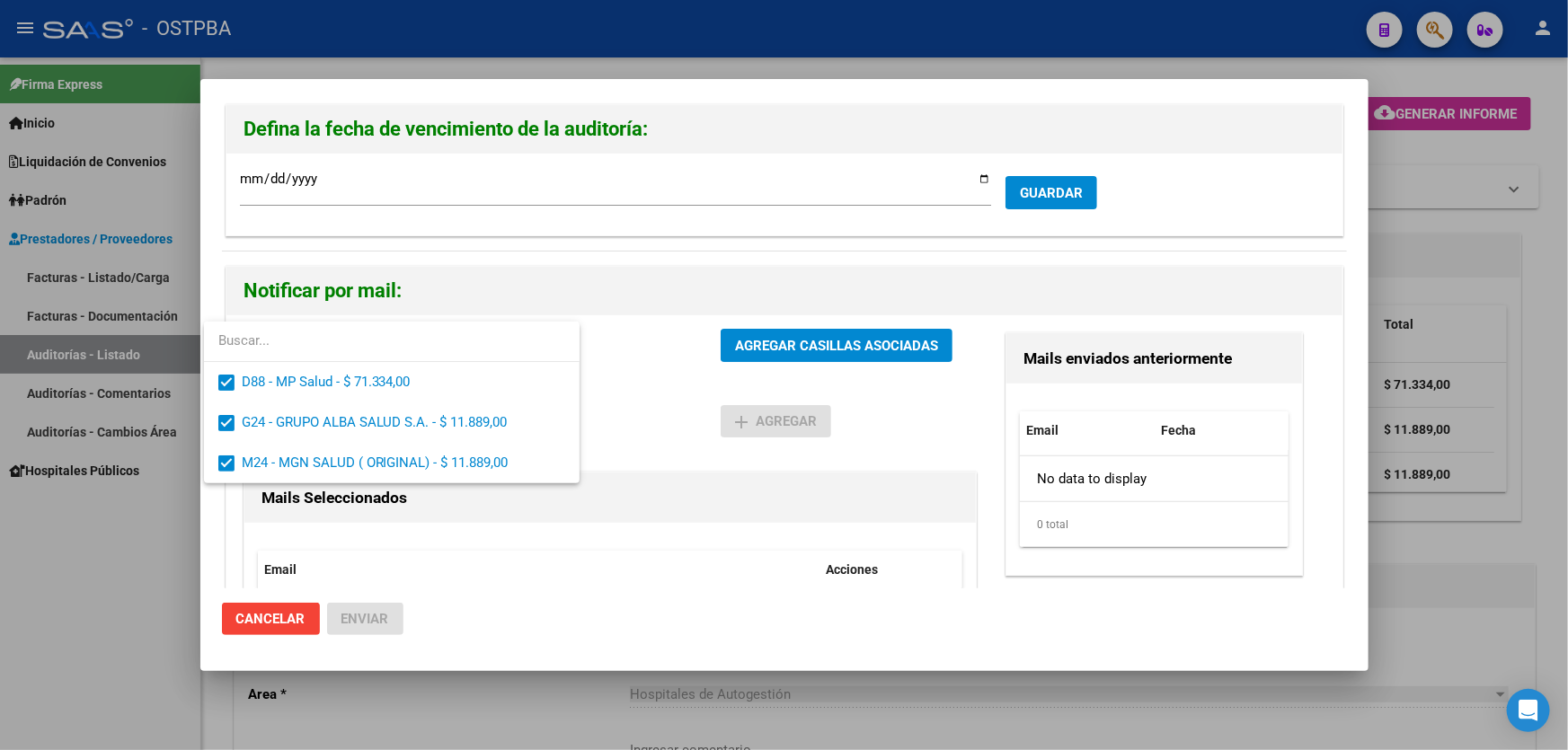
drag, startPoint x: 580, startPoint y: 369, endPoint x: 681, endPoint y: 356, distance: 101.8
click at [592, 369] on div at bounding box center [784, 375] width 1568 height 750
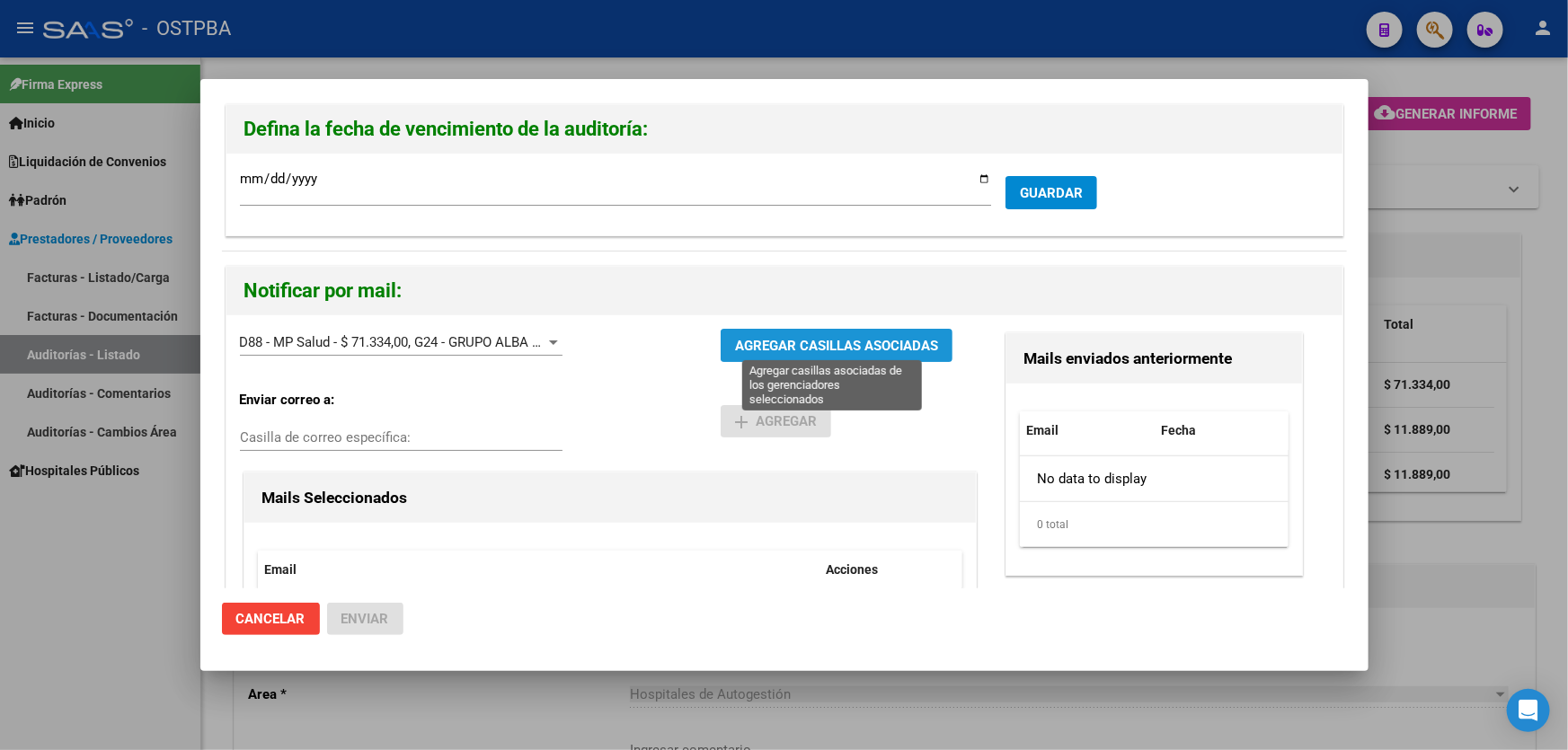
click at [802, 340] on span "AGREGAR CASILLAS ASOCIADAS" at bounding box center [837, 345] width 203 height 17
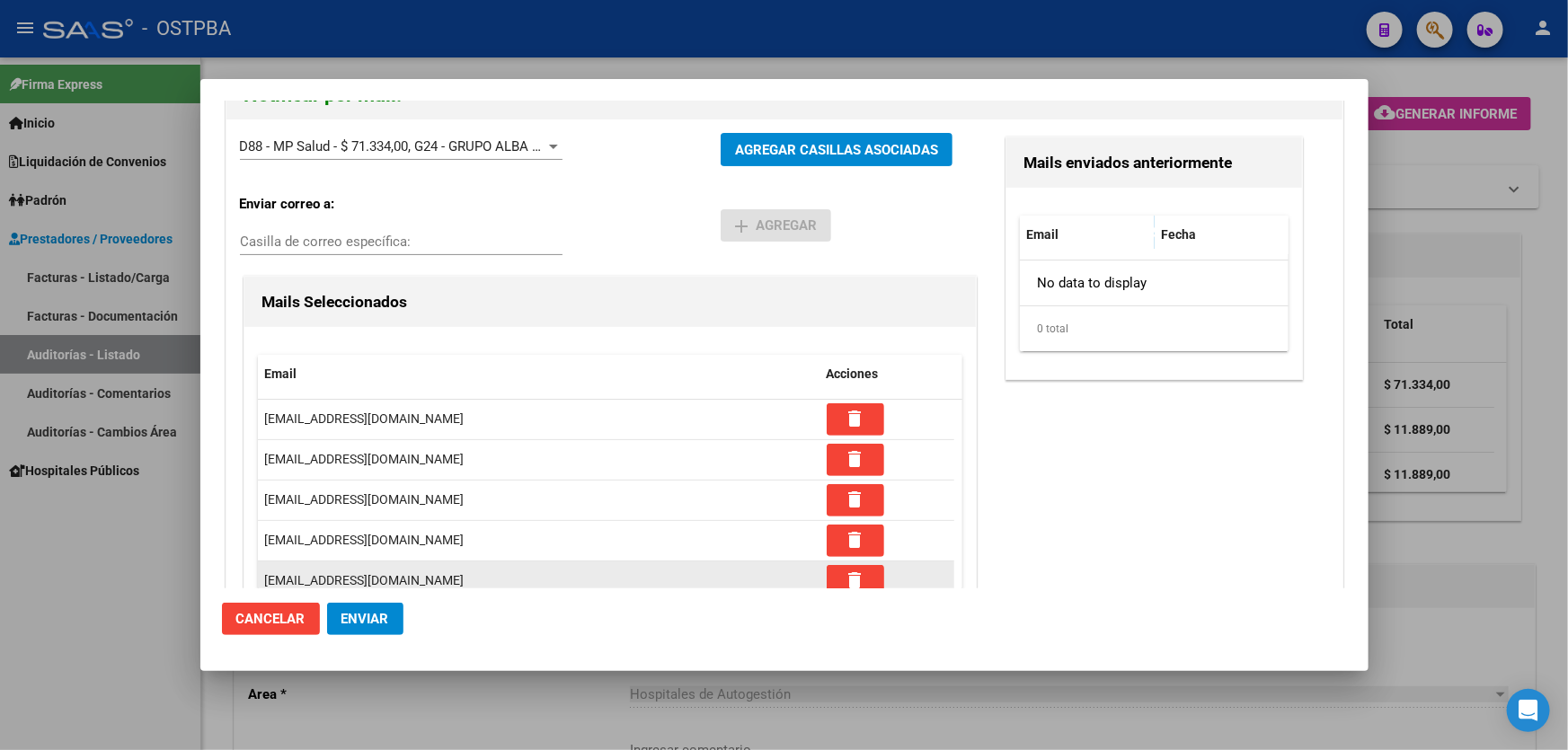
scroll to position [327, 0]
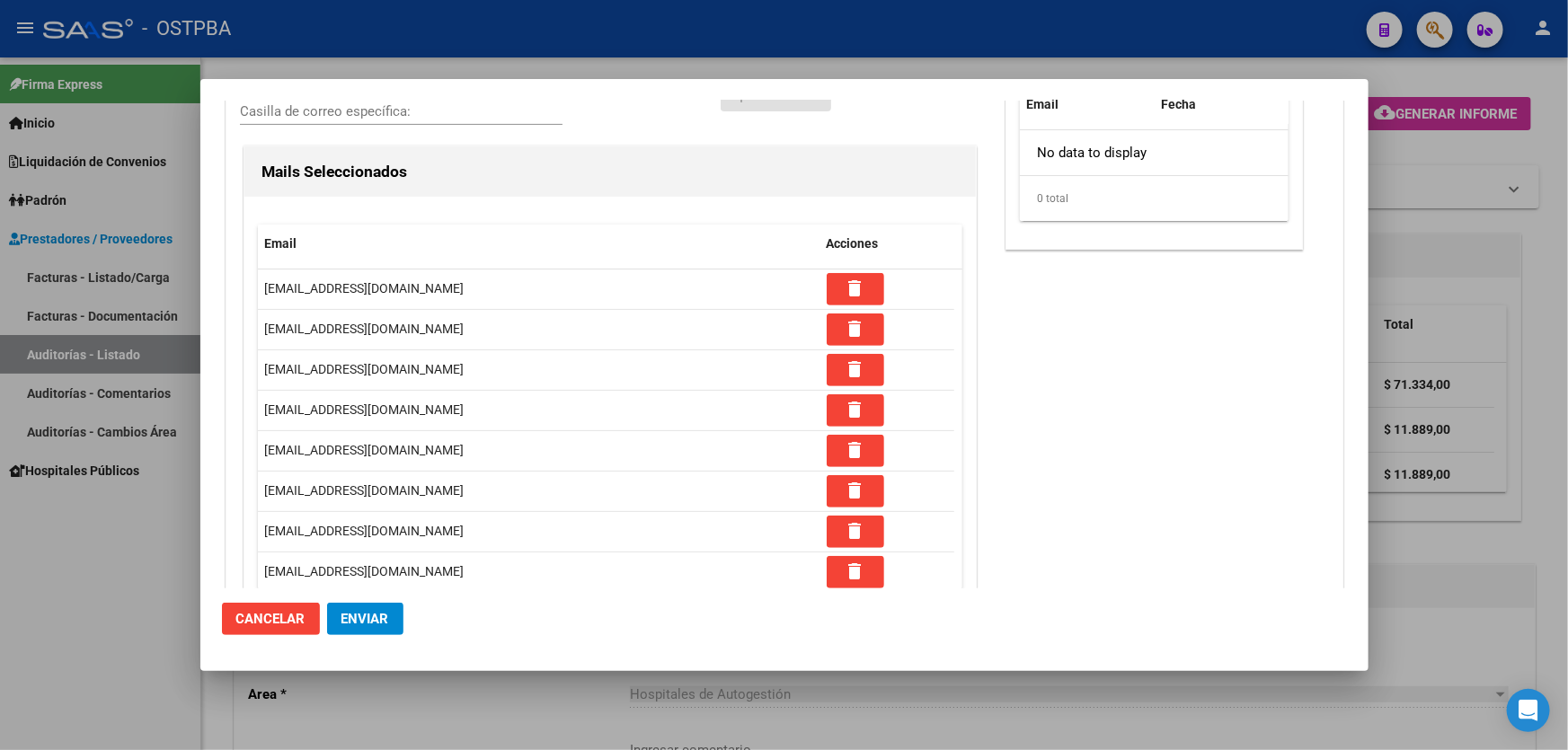
click at [353, 609] on button "Enviar" at bounding box center [365, 619] width 76 height 32
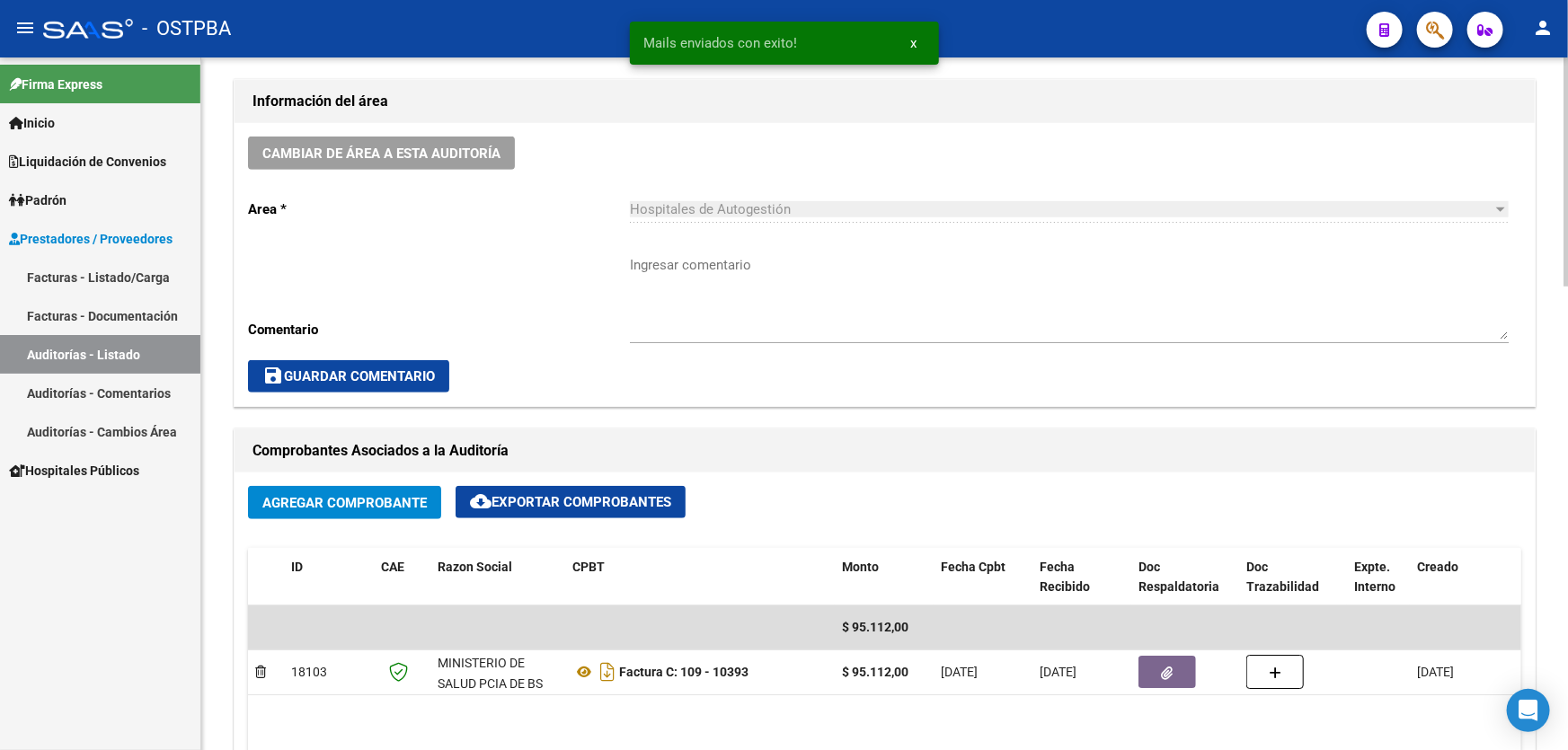
scroll to position [490, 0]
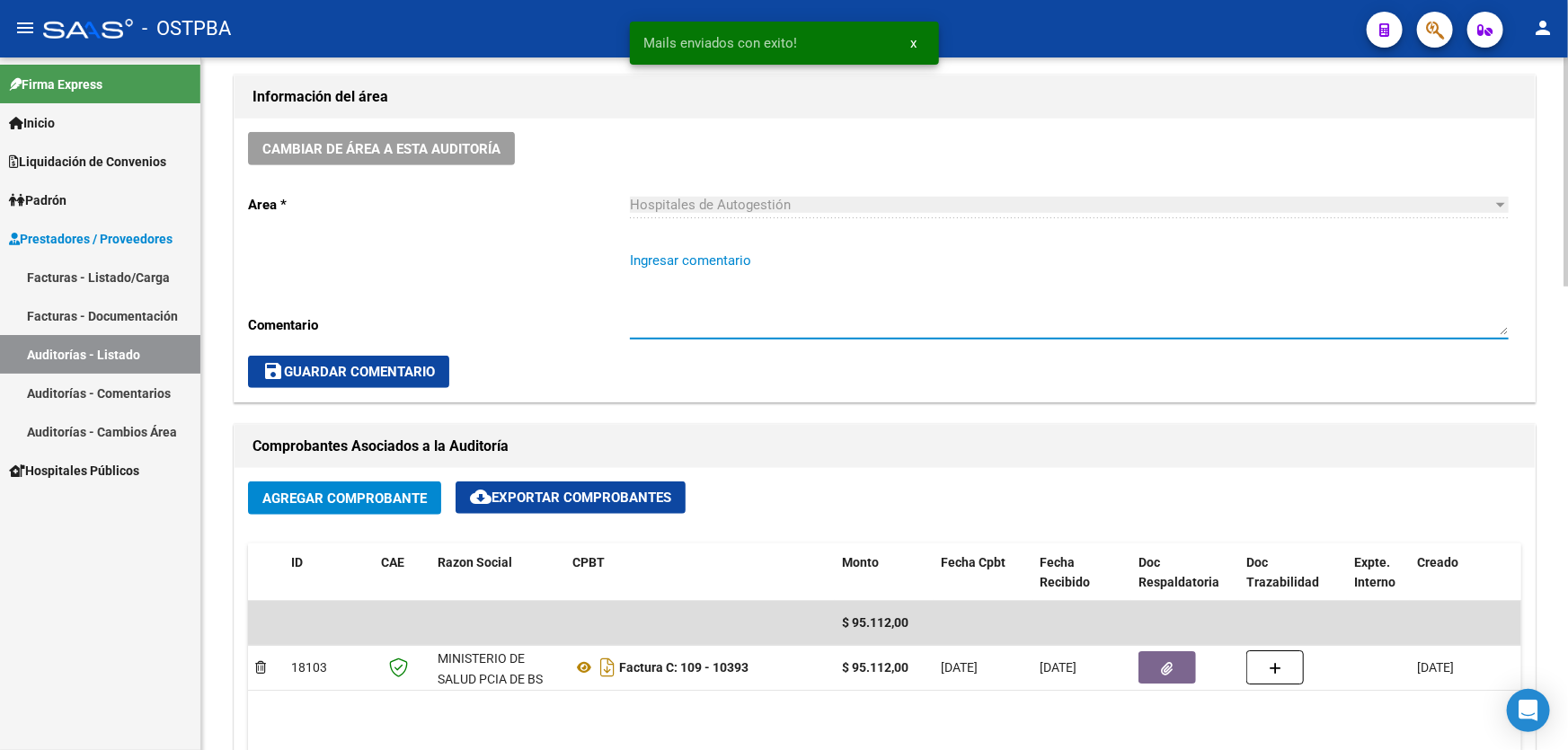
click at [692, 293] on textarea "Ingresar comentario" at bounding box center [1069, 292] width 879 height 84
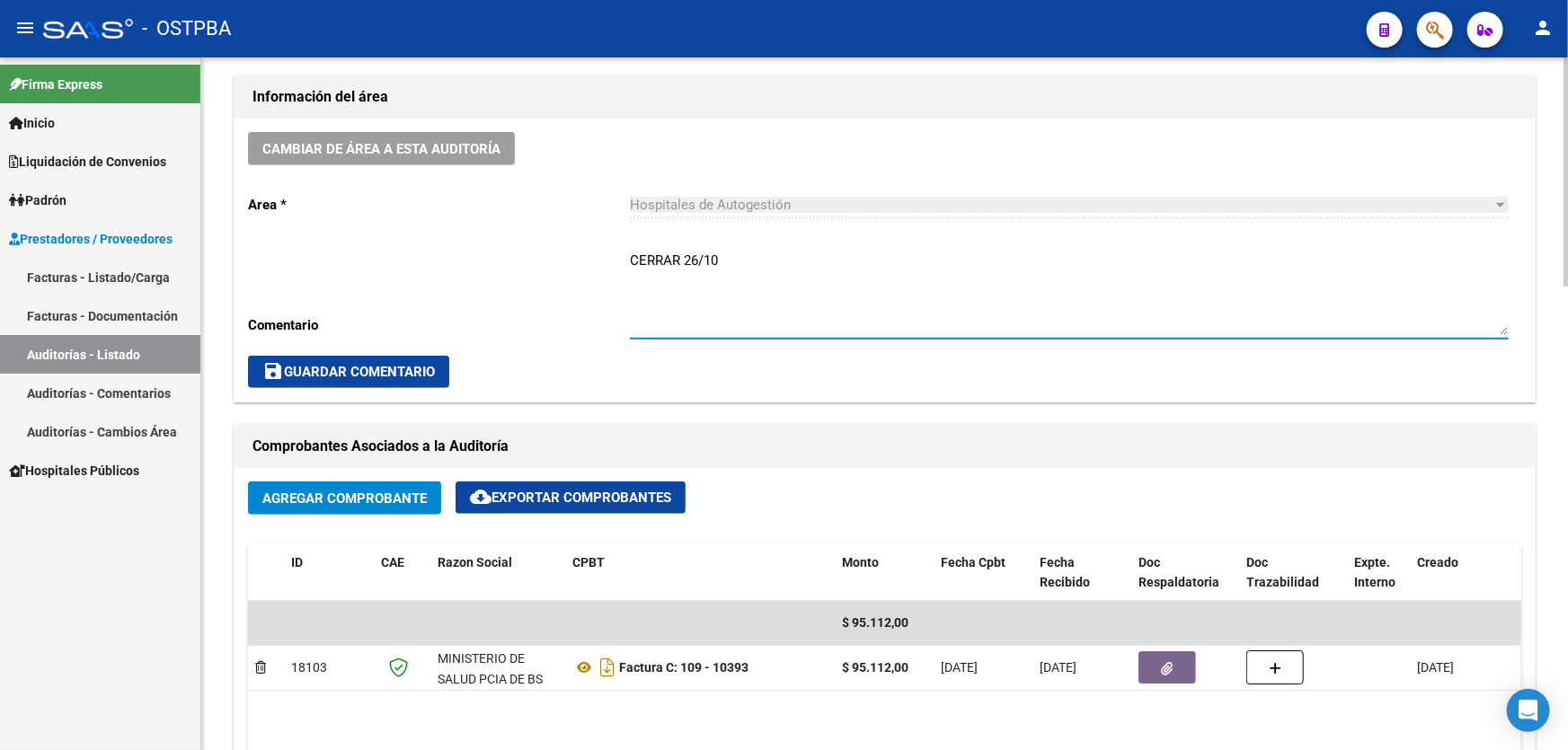
type textarea "CERRAR 26/10"
click at [320, 374] on span "save Guardar Comentario" at bounding box center [348, 372] width 172 height 17
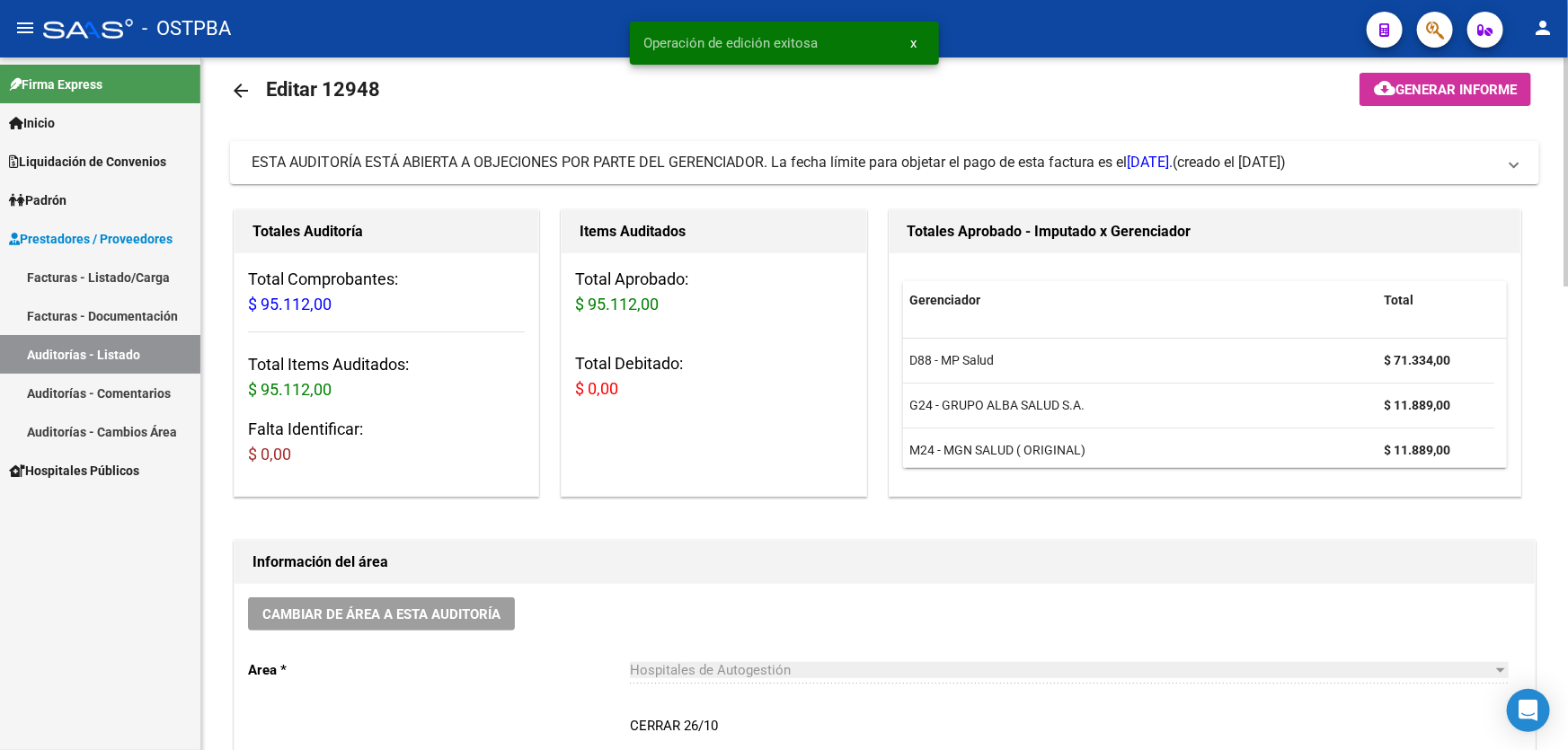
scroll to position [0, 0]
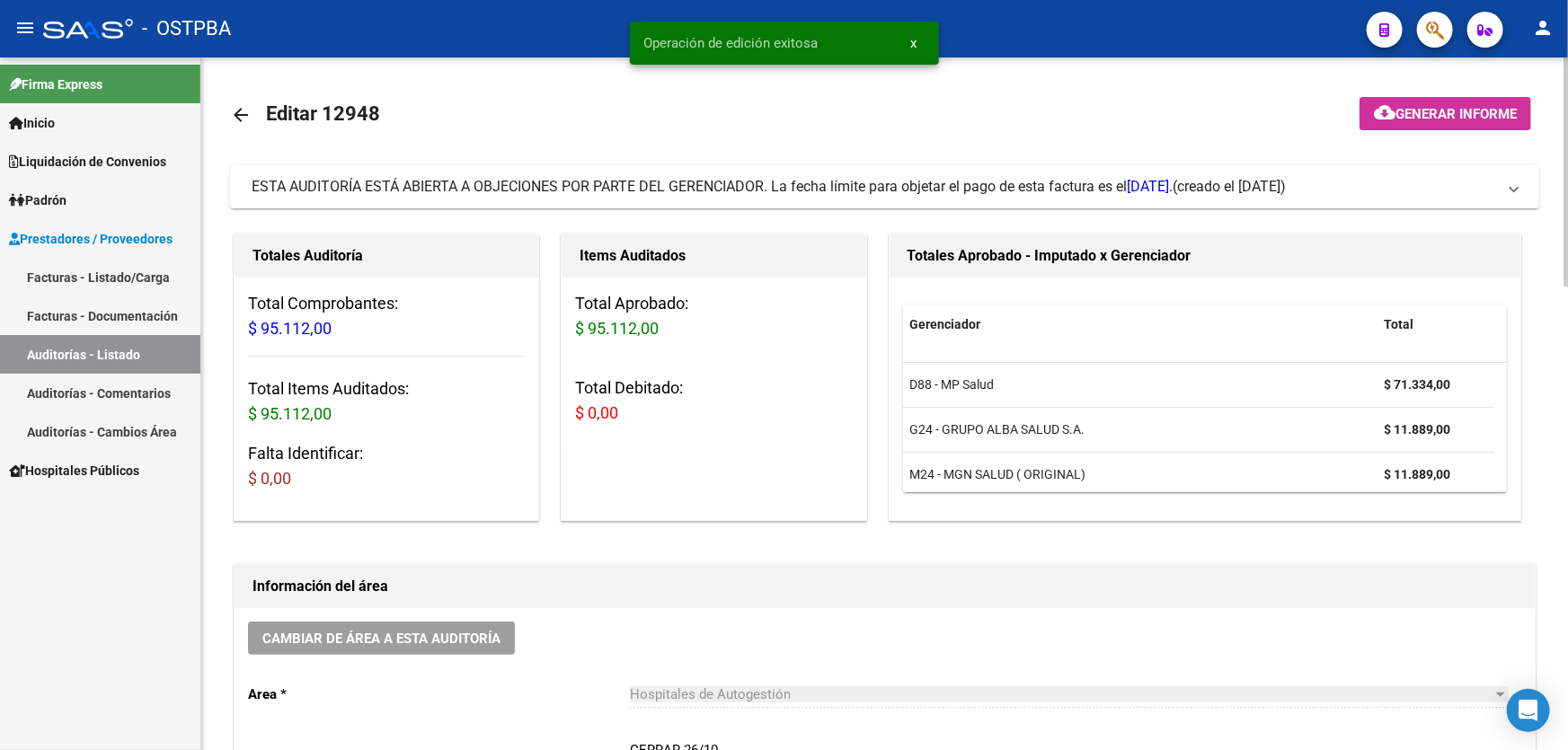
click at [239, 111] on mat-icon "arrow_back" at bounding box center [241, 115] width 22 height 22
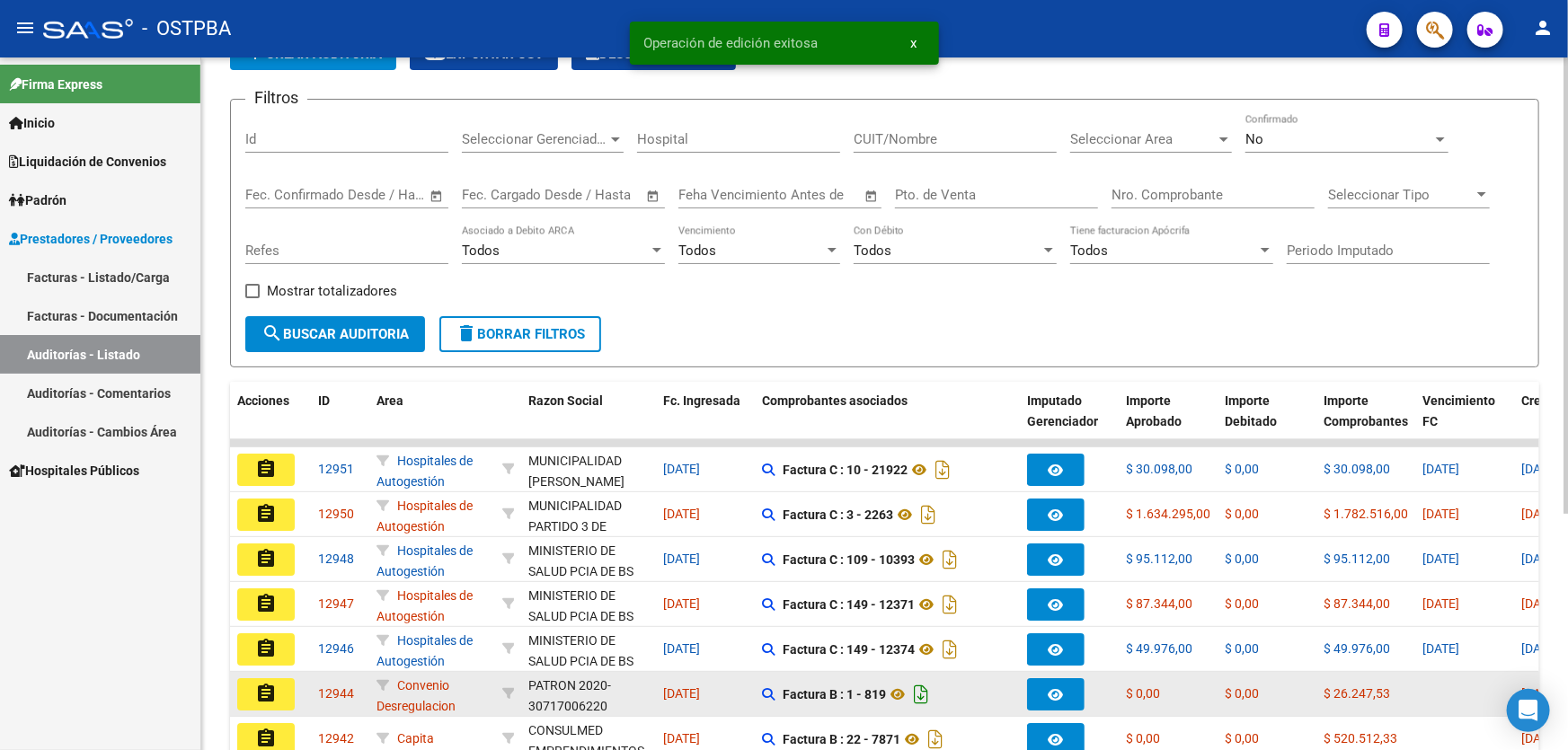
scroll to position [327, 0]
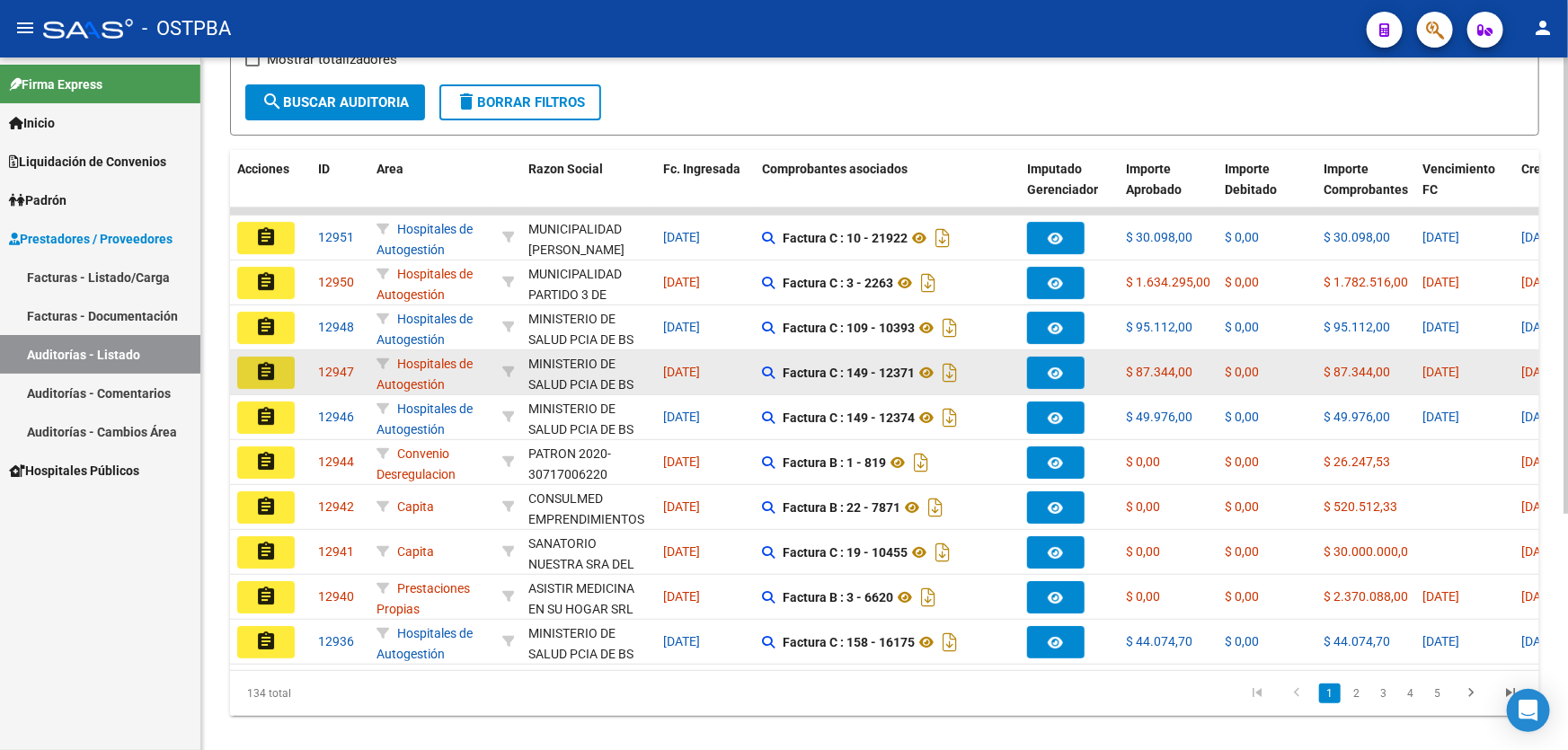
click at [265, 374] on mat-icon "assignment" at bounding box center [266, 372] width 22 height 22
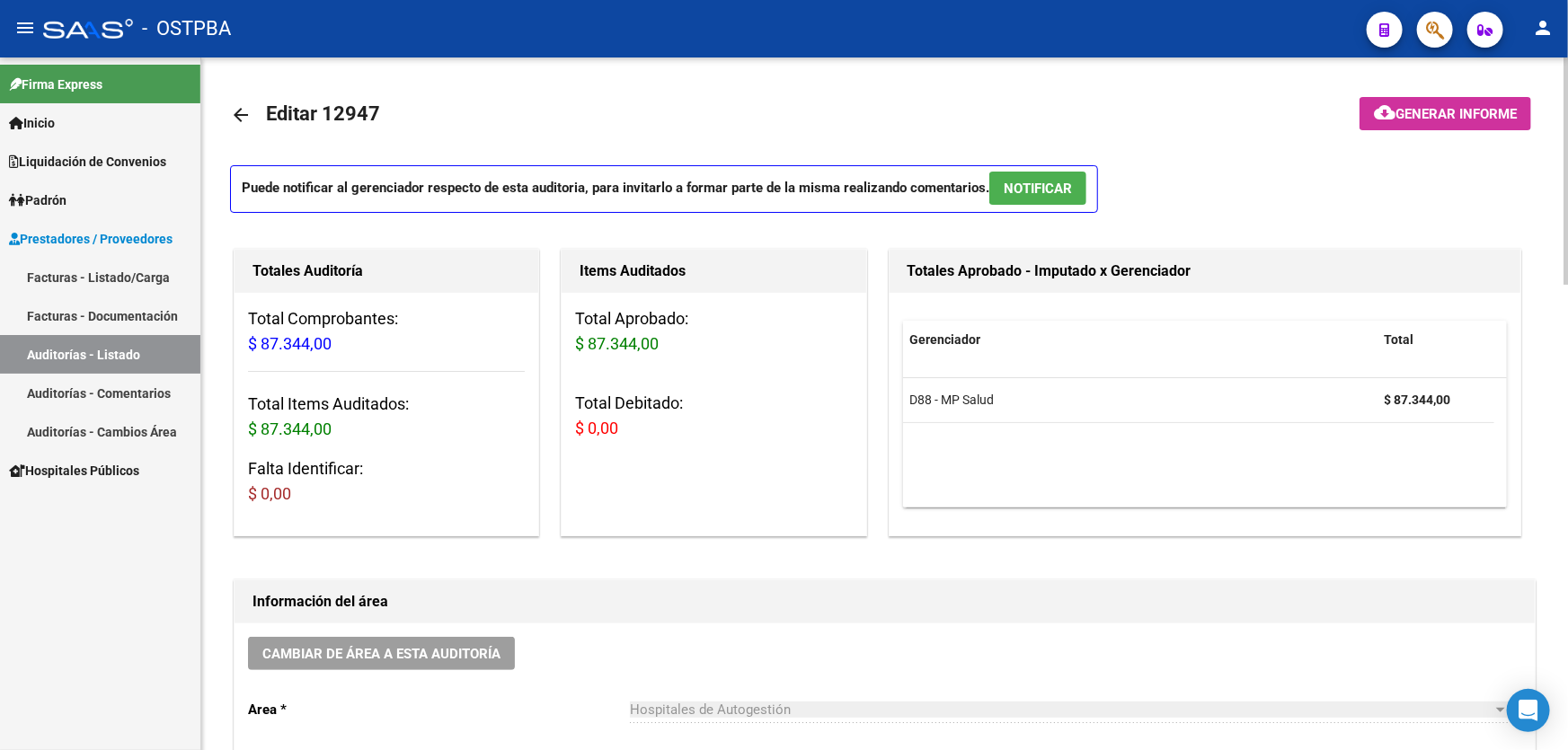
click at [1037, 171] on button "NOTIFICAR" at bounding box center [1038, 188] width 97 height 33
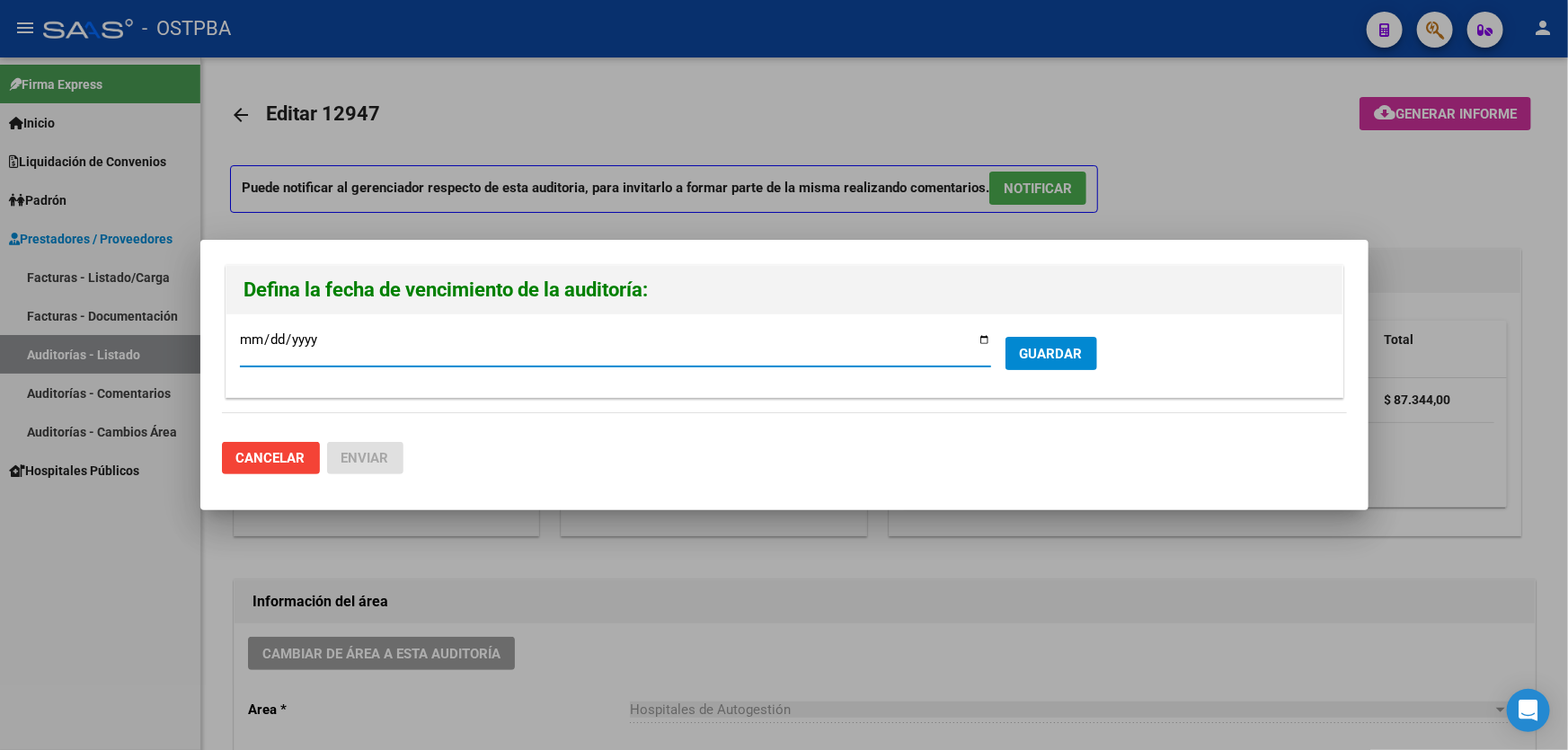
click at [1060, 345] on span "GUARDAR" at bounding box center [1052, 353] width 63 height 17
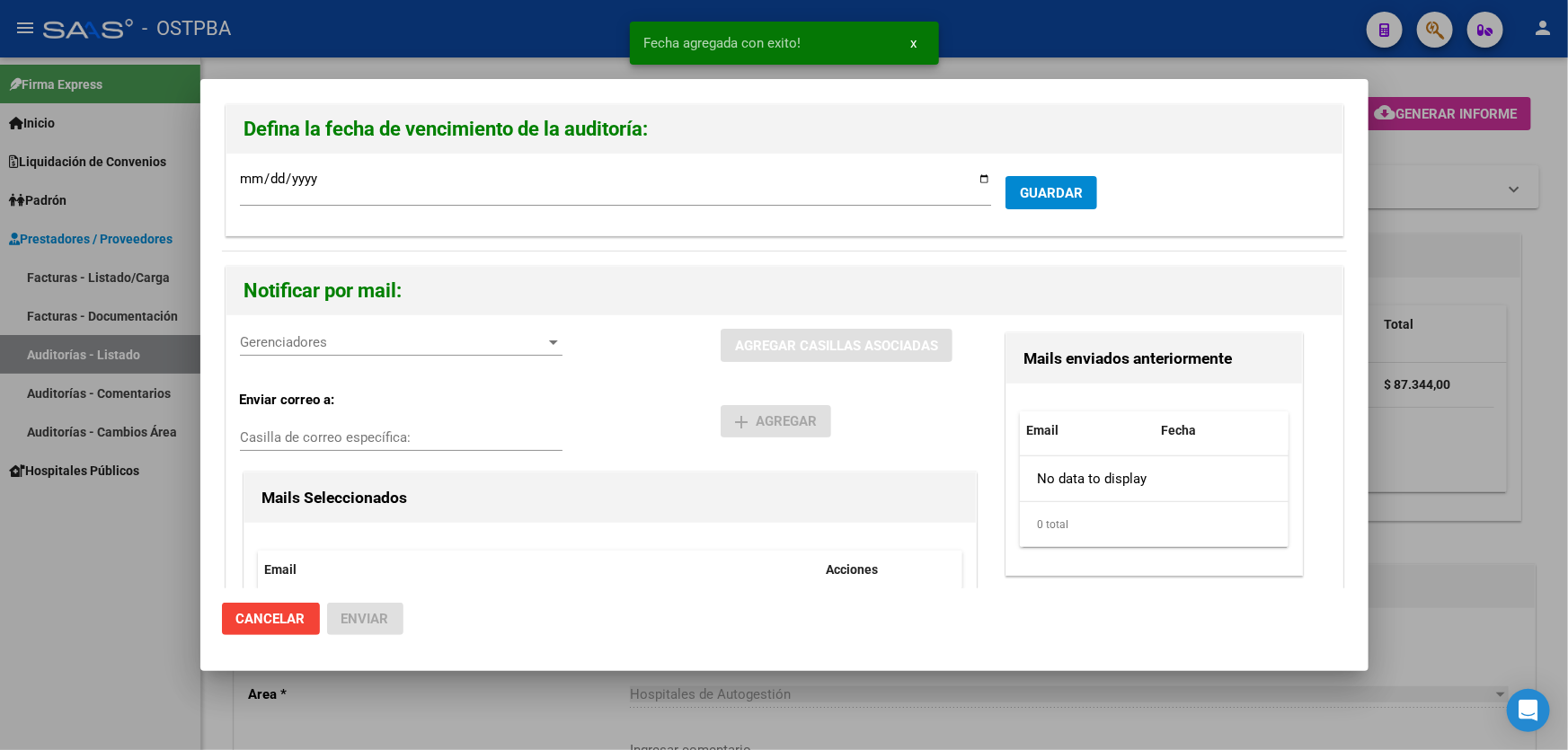
click at [251, 345] on span "Gerenciadores" at bounding box center [392, 342] width 306 height 17
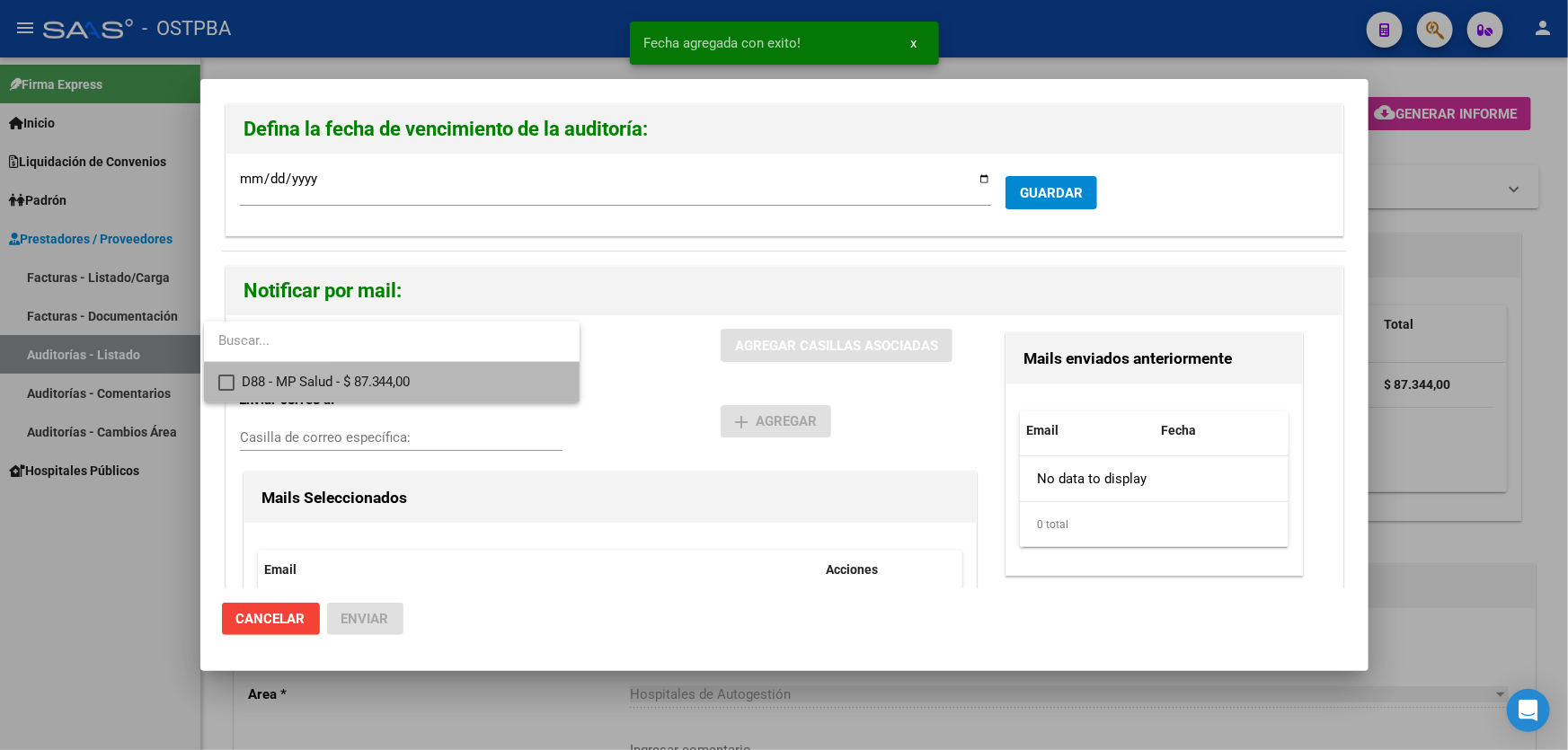
click at [228, 380] on mat-pseudo-checkbox at bounding box center [226, 382] width 17 height 17
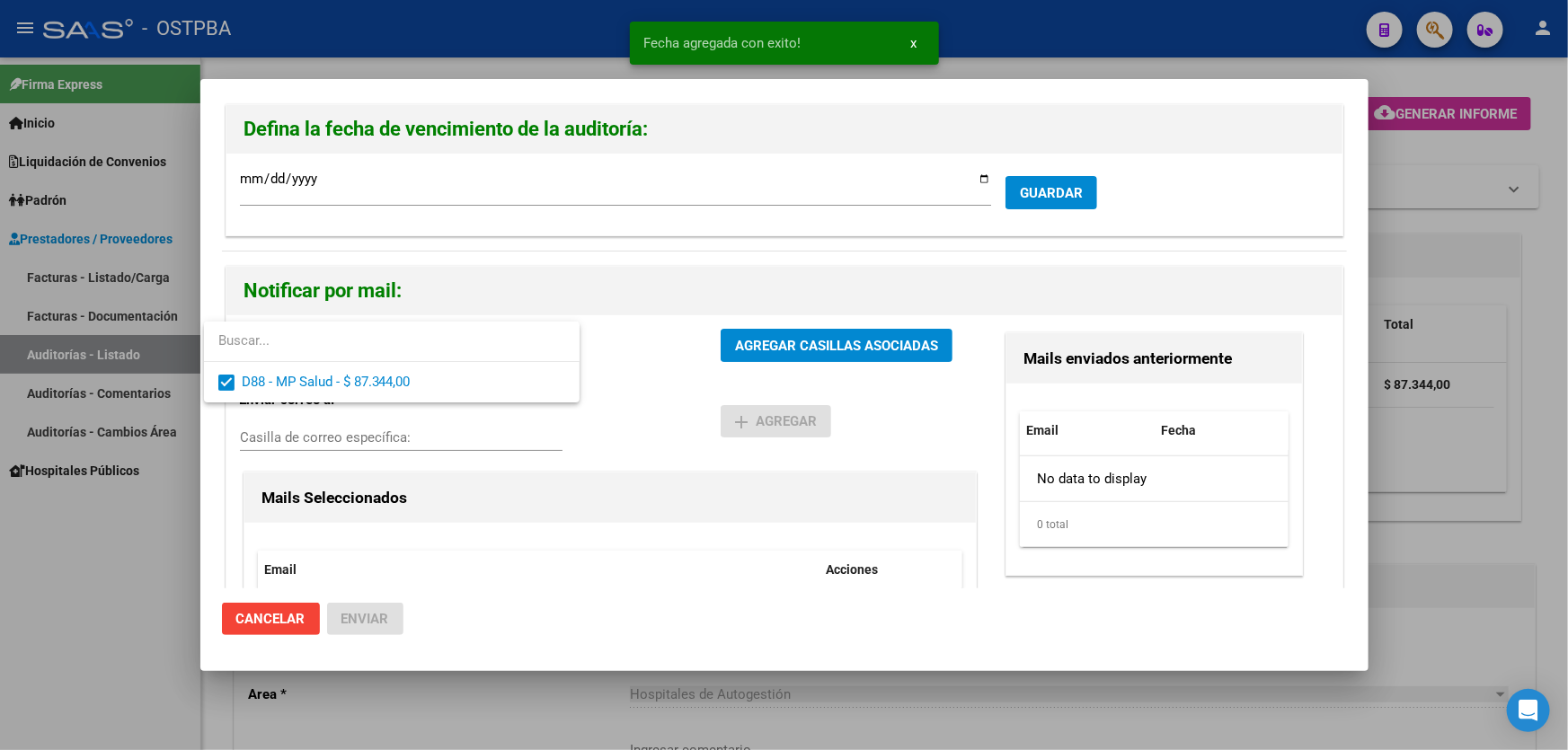
click at [649, 385] on div at bounding box center [784, 375] width 1568 height 750
click at [850, 341] on button "AGREGAR CASILLAS ASOCIADAS" at bounding box center [836, 345] width 232 height 33
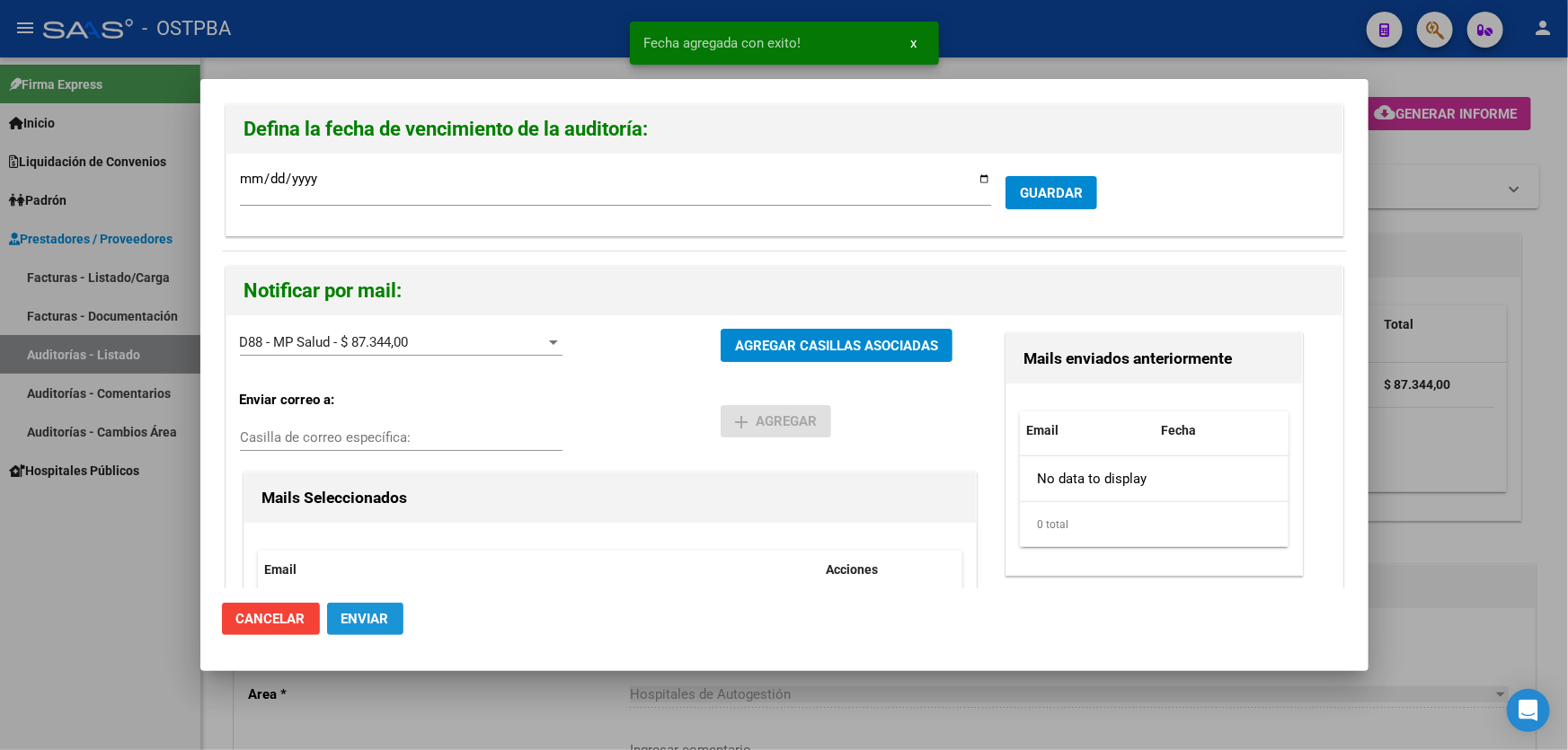
click at [350, 622] on span "Enviar" at bounding box center [365, 619] width 48 height 17
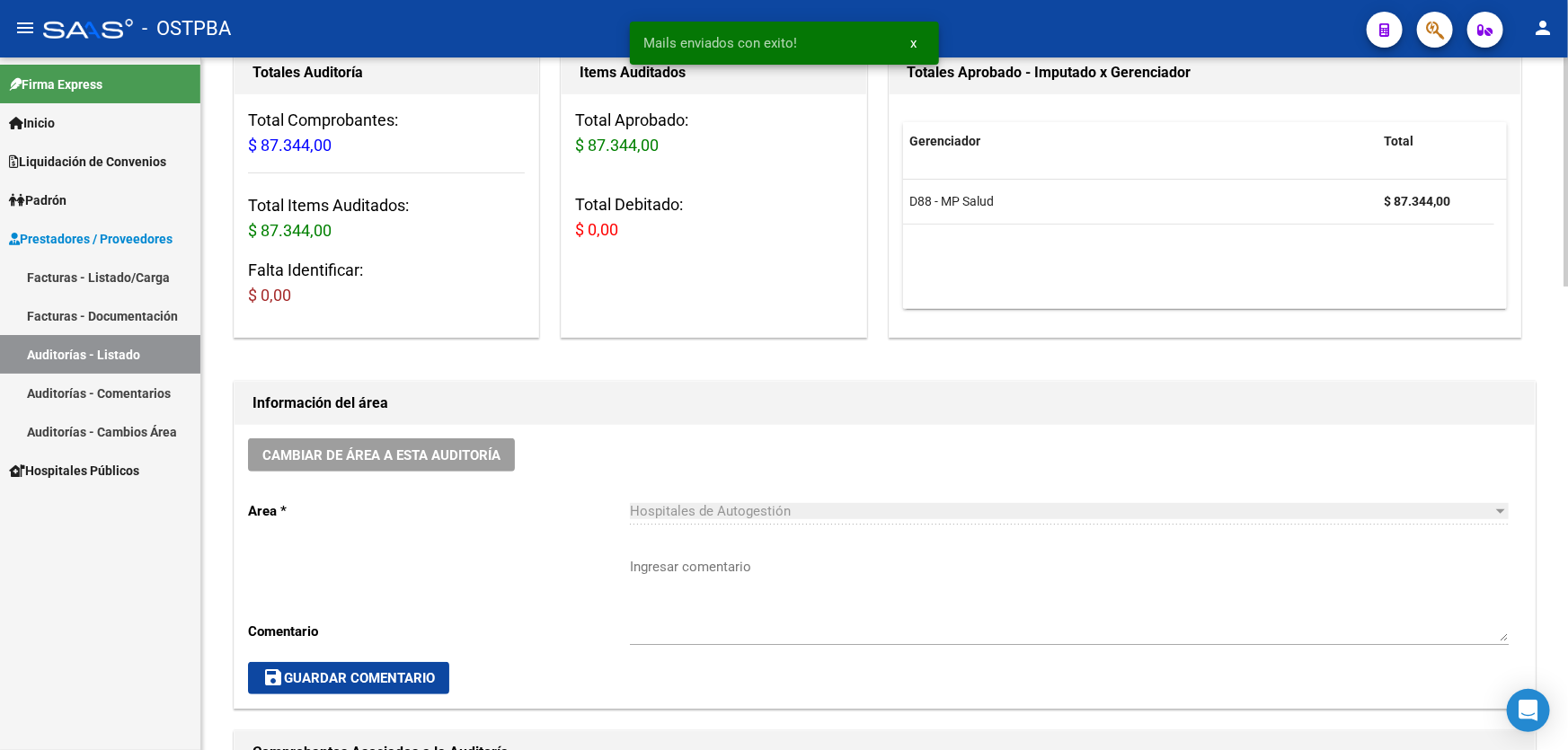
scroll to position [490, 0]
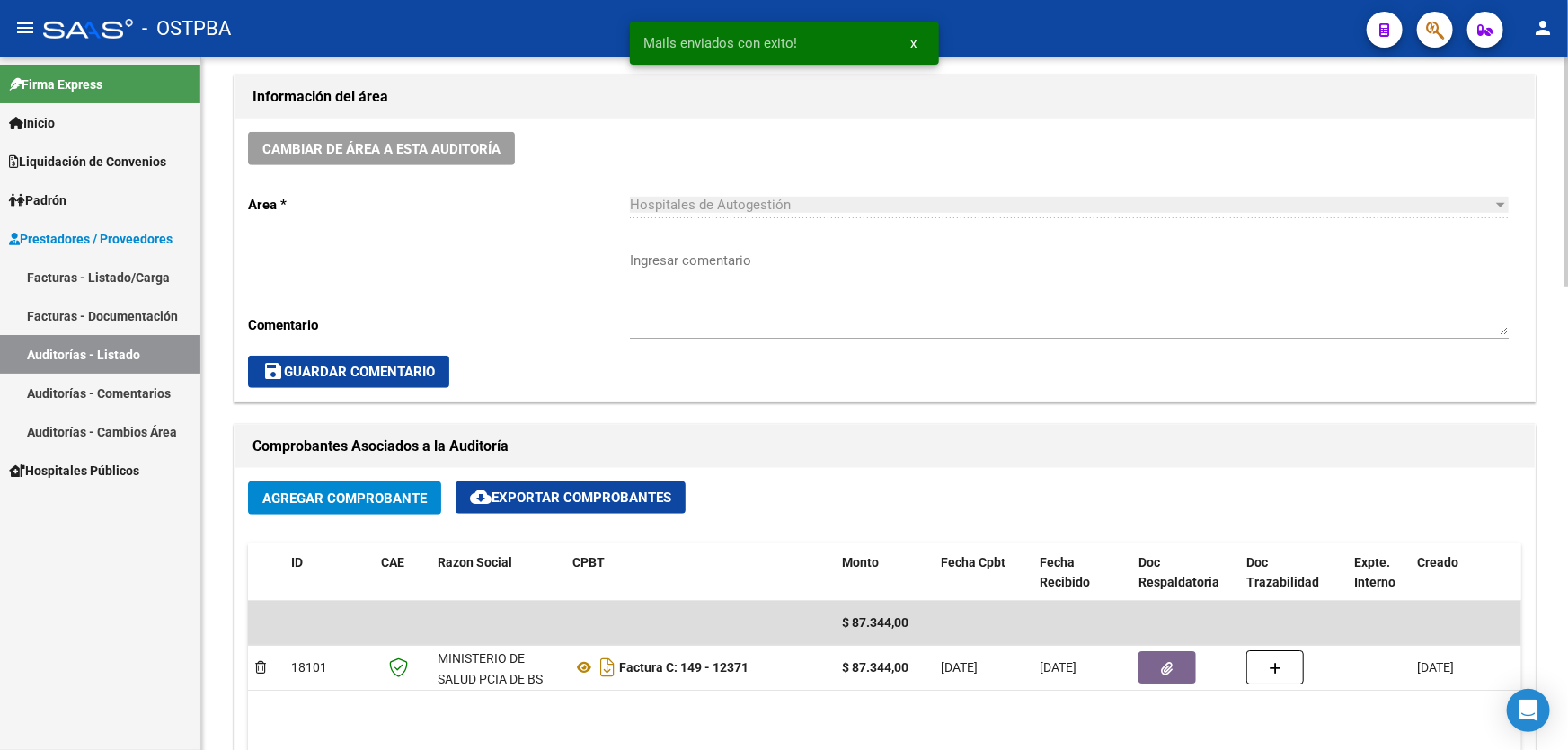
click at [744, 293] on textarea "Ingresar comentario" at bounding box center [1069, 292] width 879 height 84
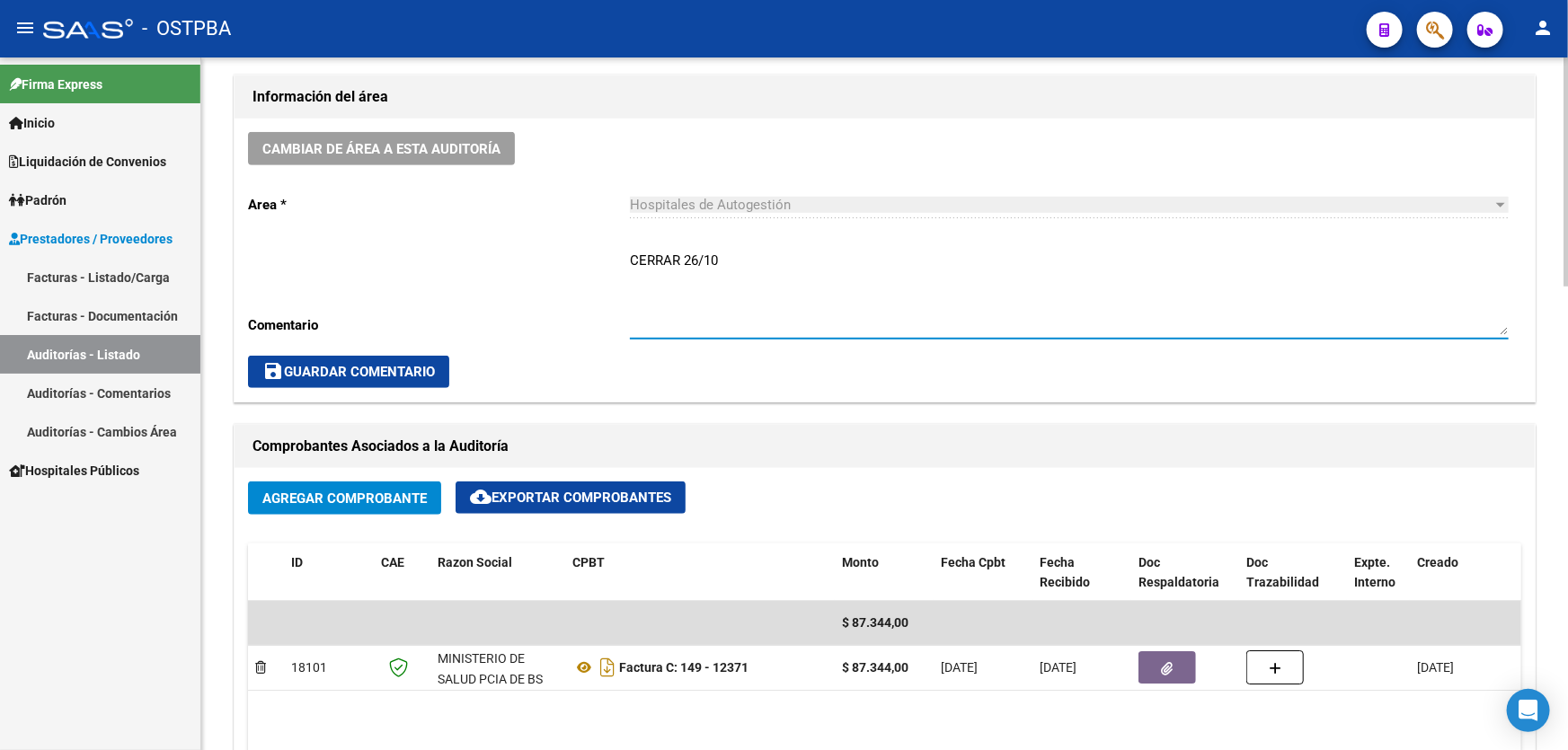
type textarea "CERRAR 26/10"
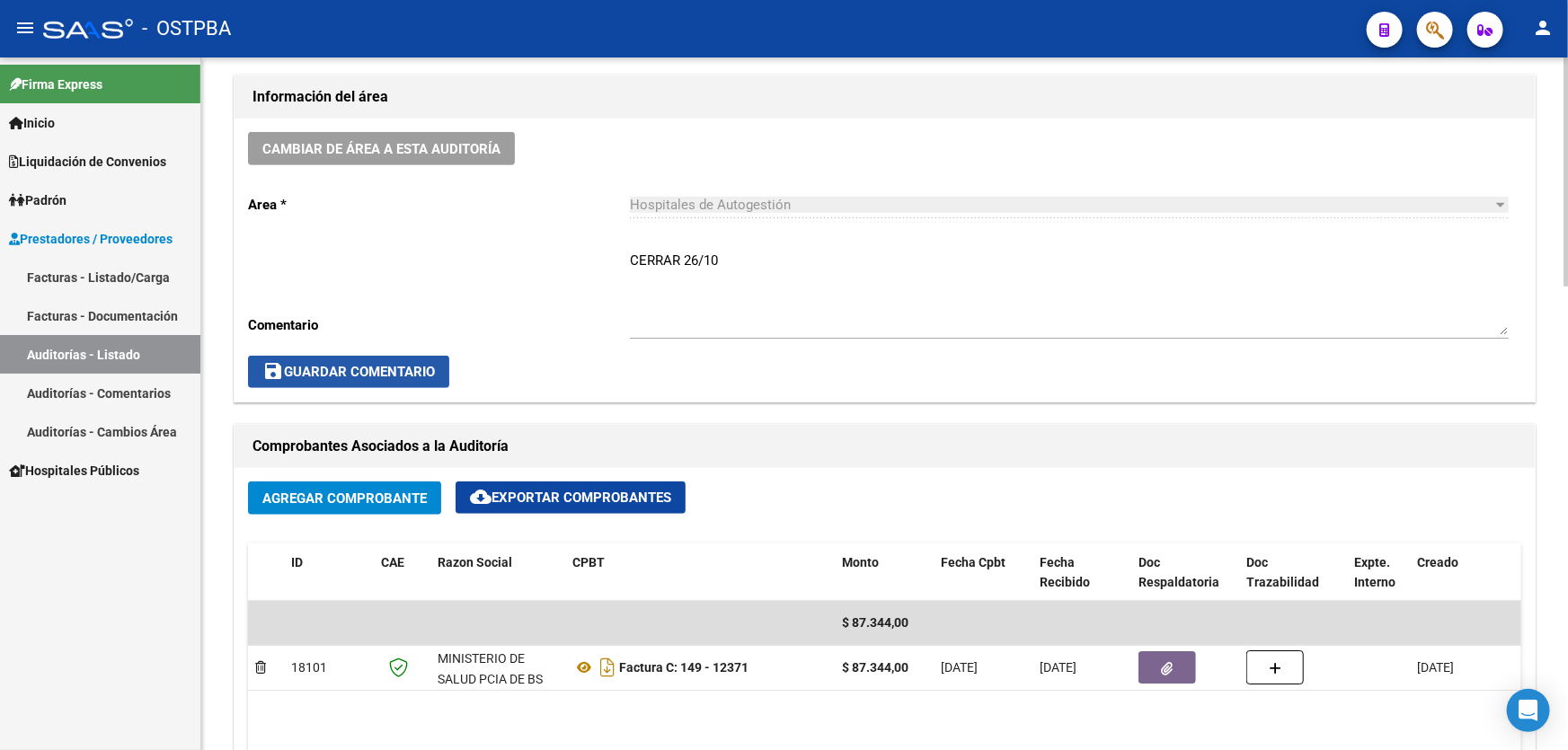
click at [423, 368] on span "save Guardar Comentario" at bounding box center [348, 372] width 172 height 17
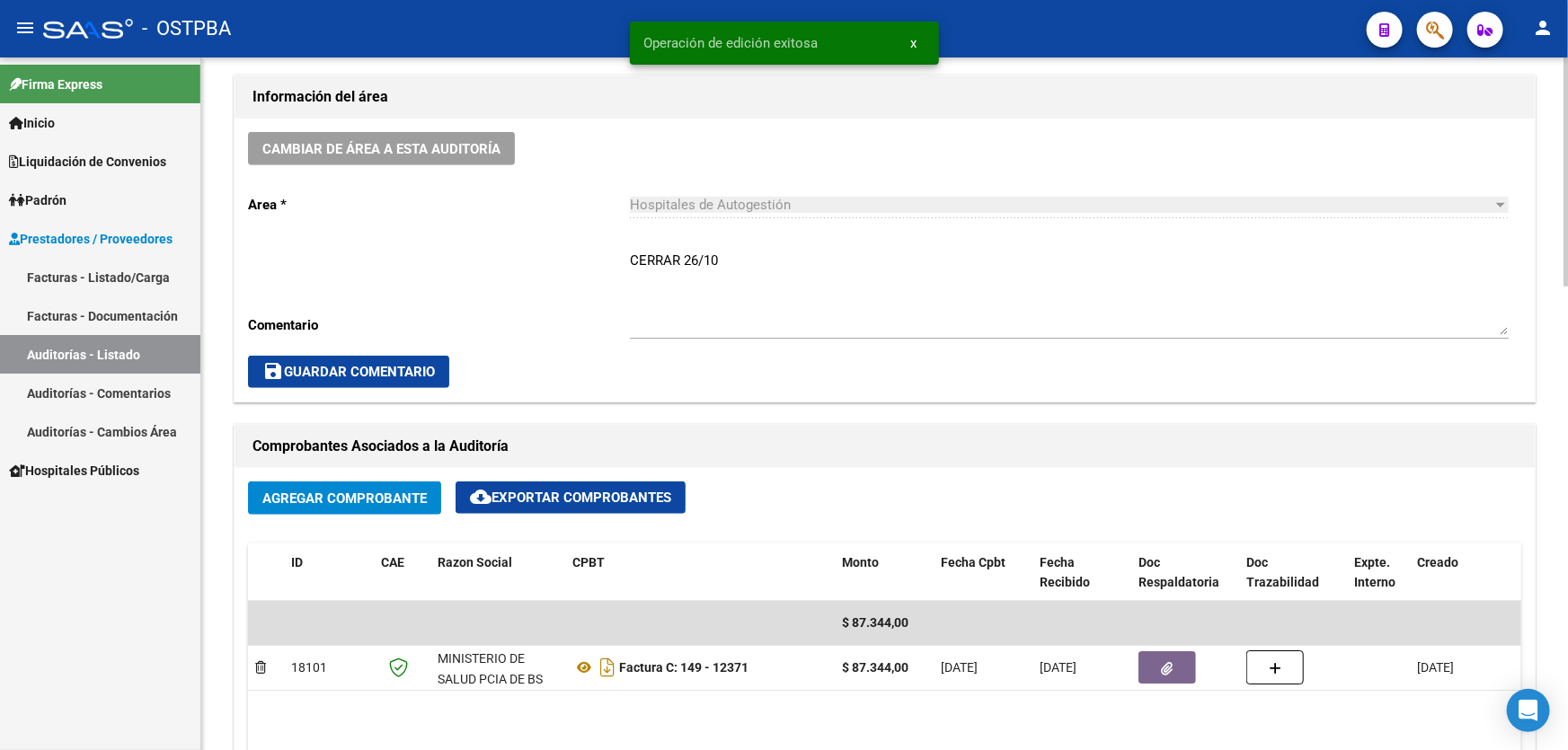
scroll to position [0, 0]
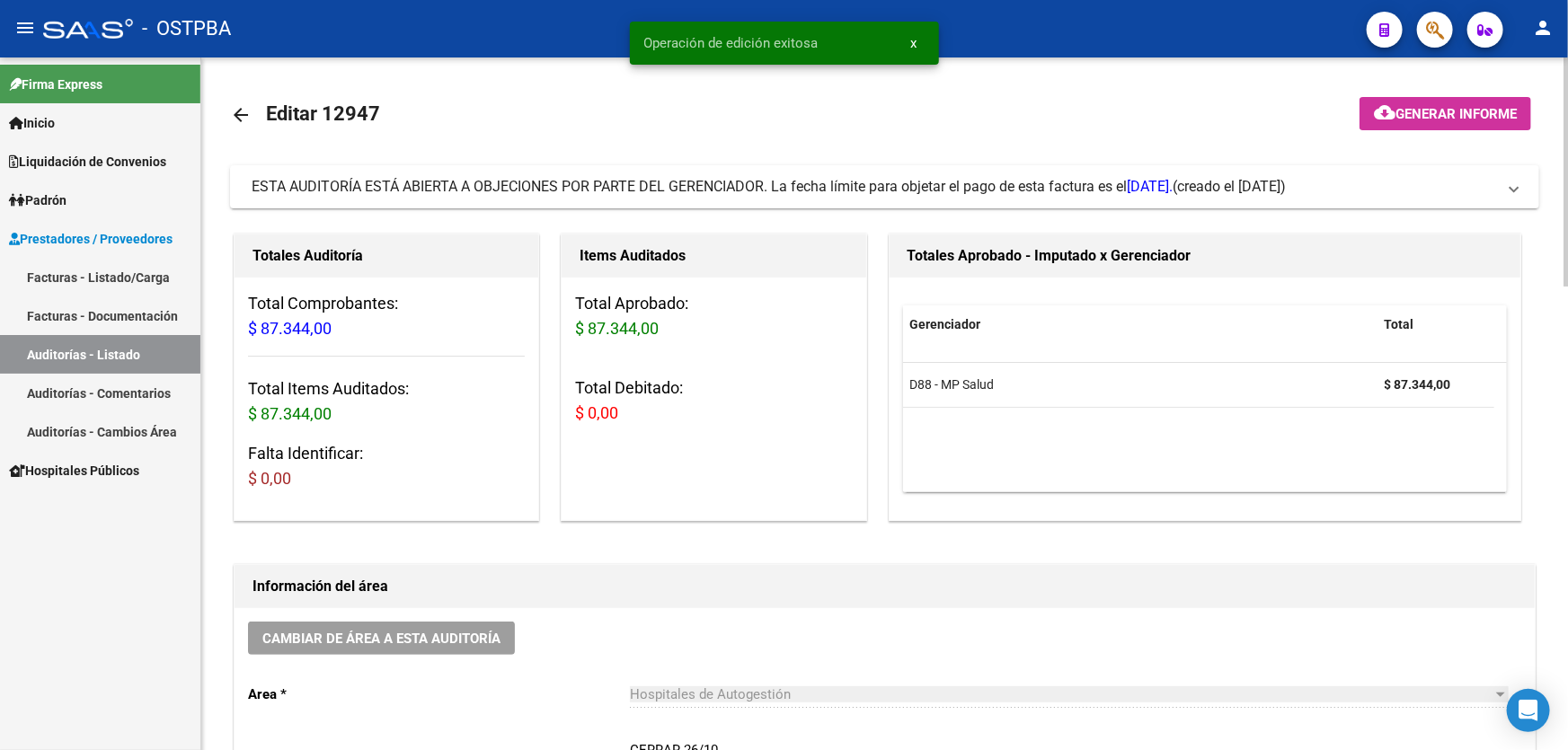
click at [237, 107] on mat-icon "arrow_back" at bounding box center [241, 115] width 22 height 22
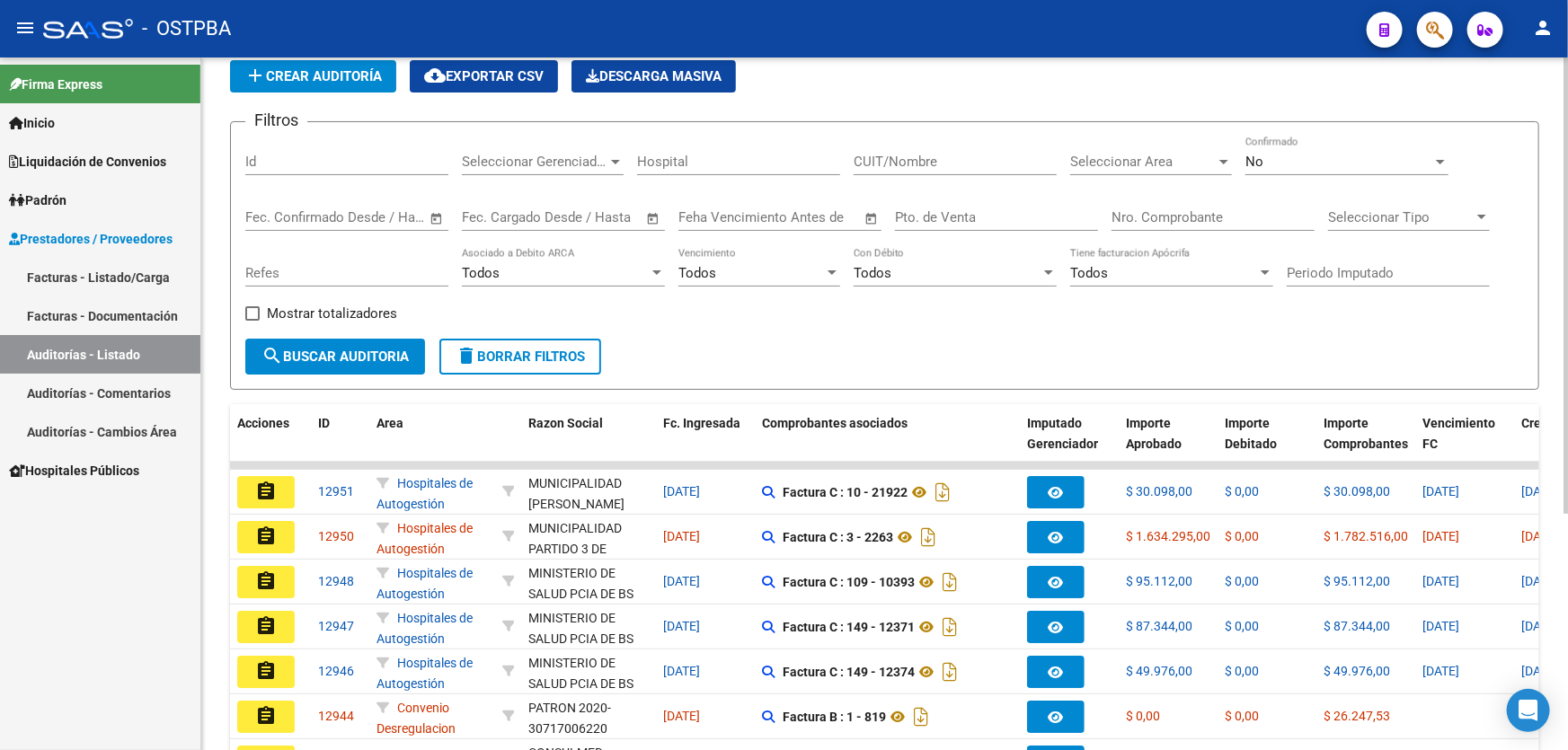
scroll to position [327, 0]
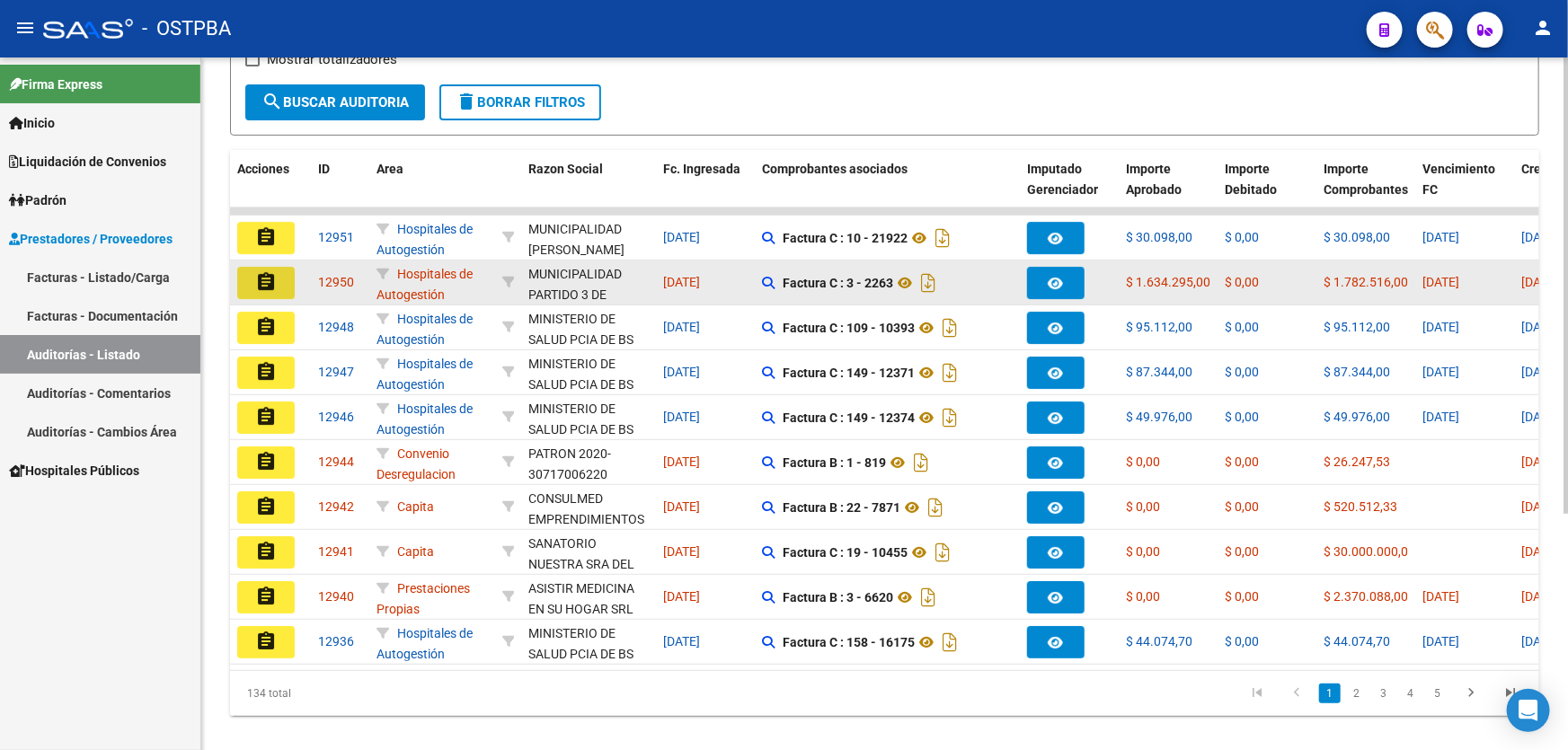
click at [279, 273] on button "assignment" at bounding box center [266, 283] width 58 height 32
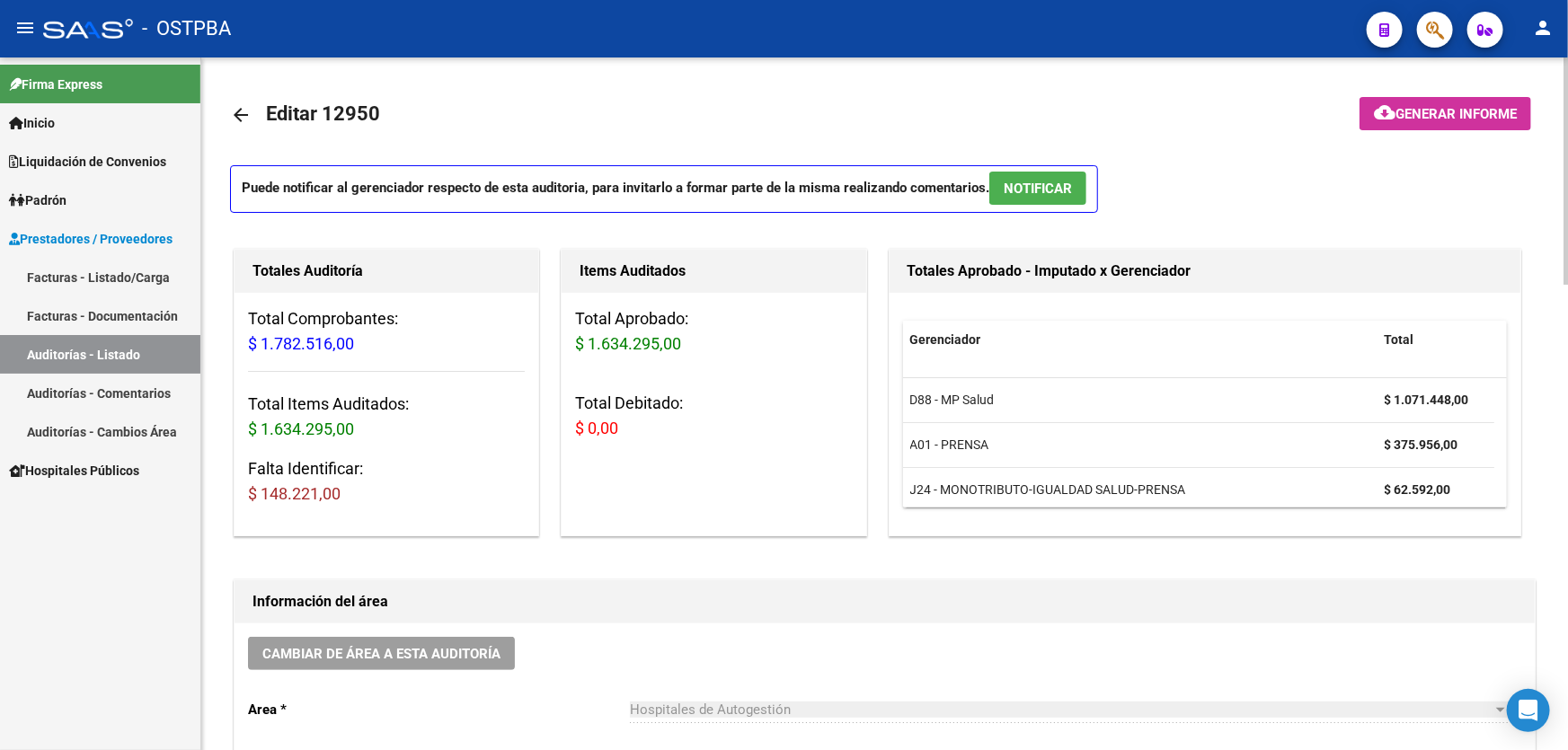
click at [251, 110] on link "arrow_back" at bounding box center [247, 114] width 36 height 42
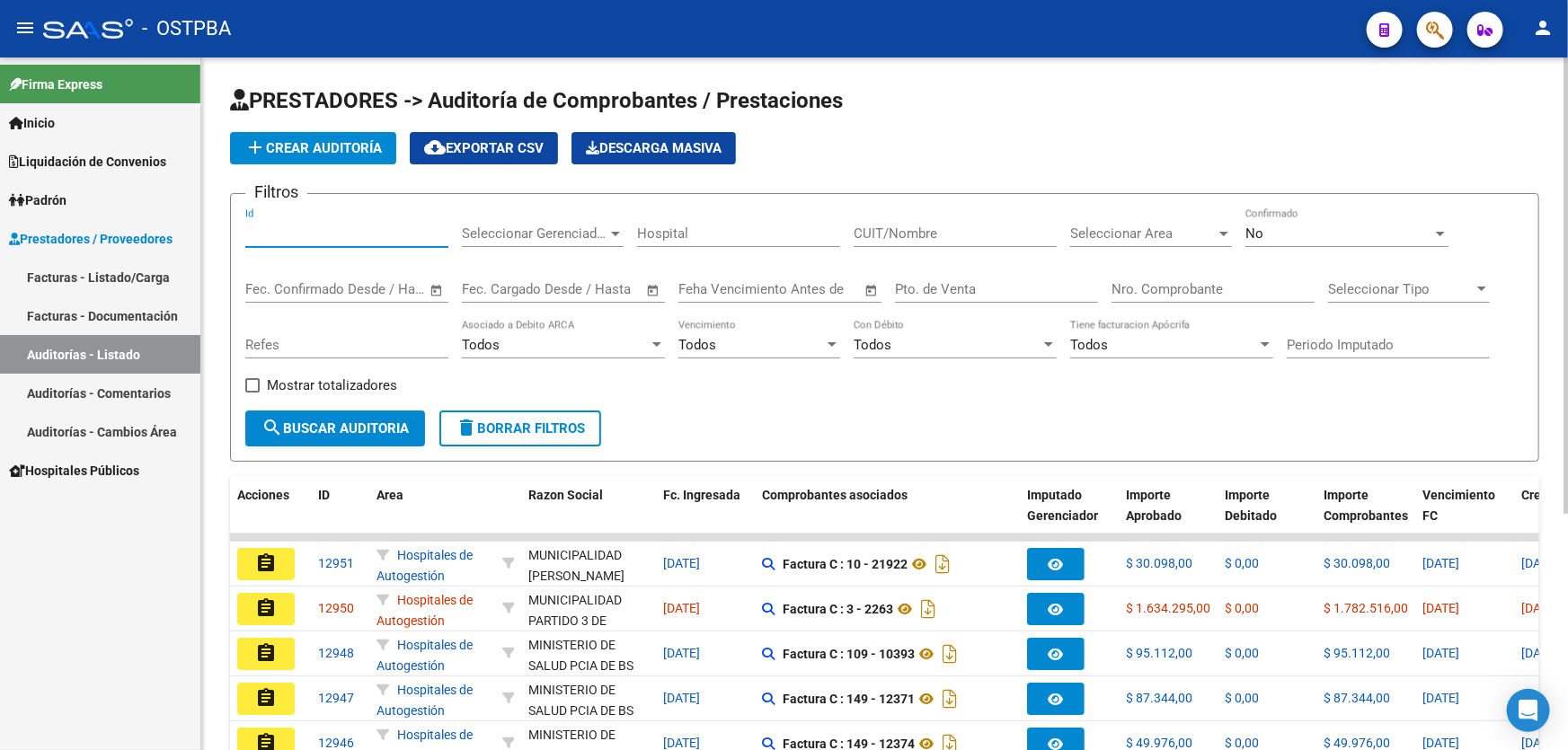
click at [256, 227] on input "Id" at bounding box center [347, 234] width 203 height 17
type input "12750"
click at [1290, 226] on div "No" at bounding box center [1338, 234] width 187 height 17
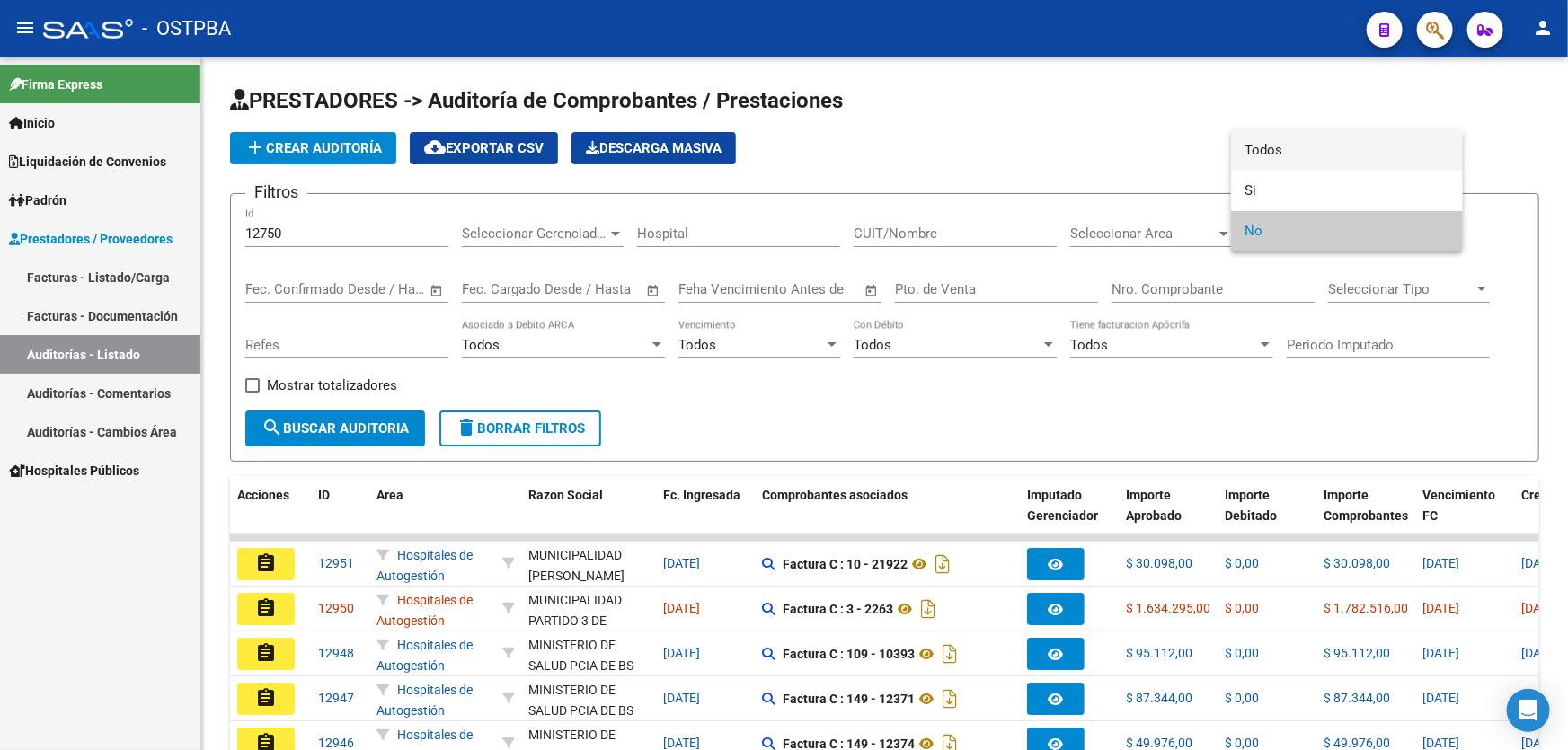
click at [1302, 149] on span "Todos" at bounding box center [1347, 150] width 203 height 40
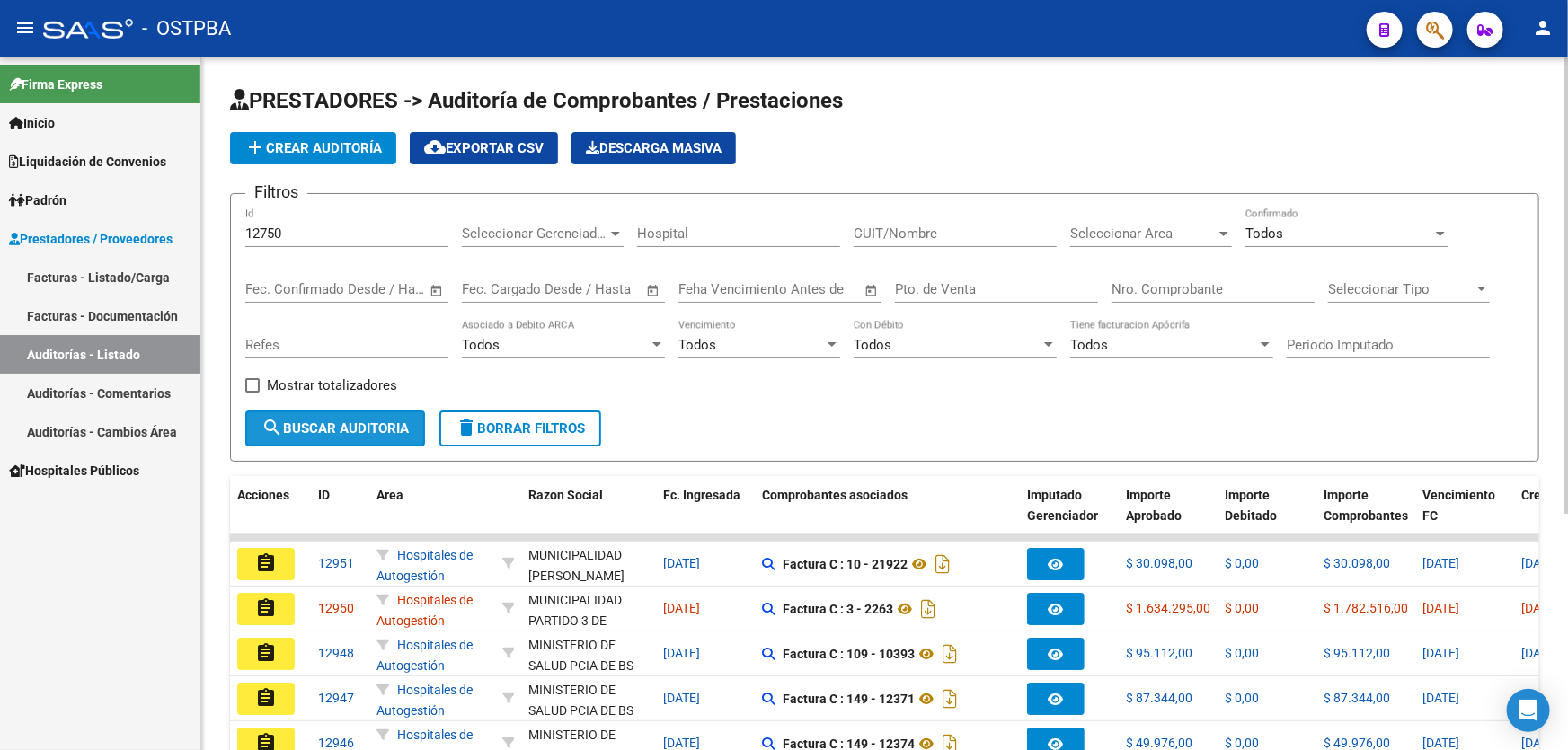
click at [368, 421] on span "search Buscar Auditoria" at bounding box center [335, 428] width 148 height 17
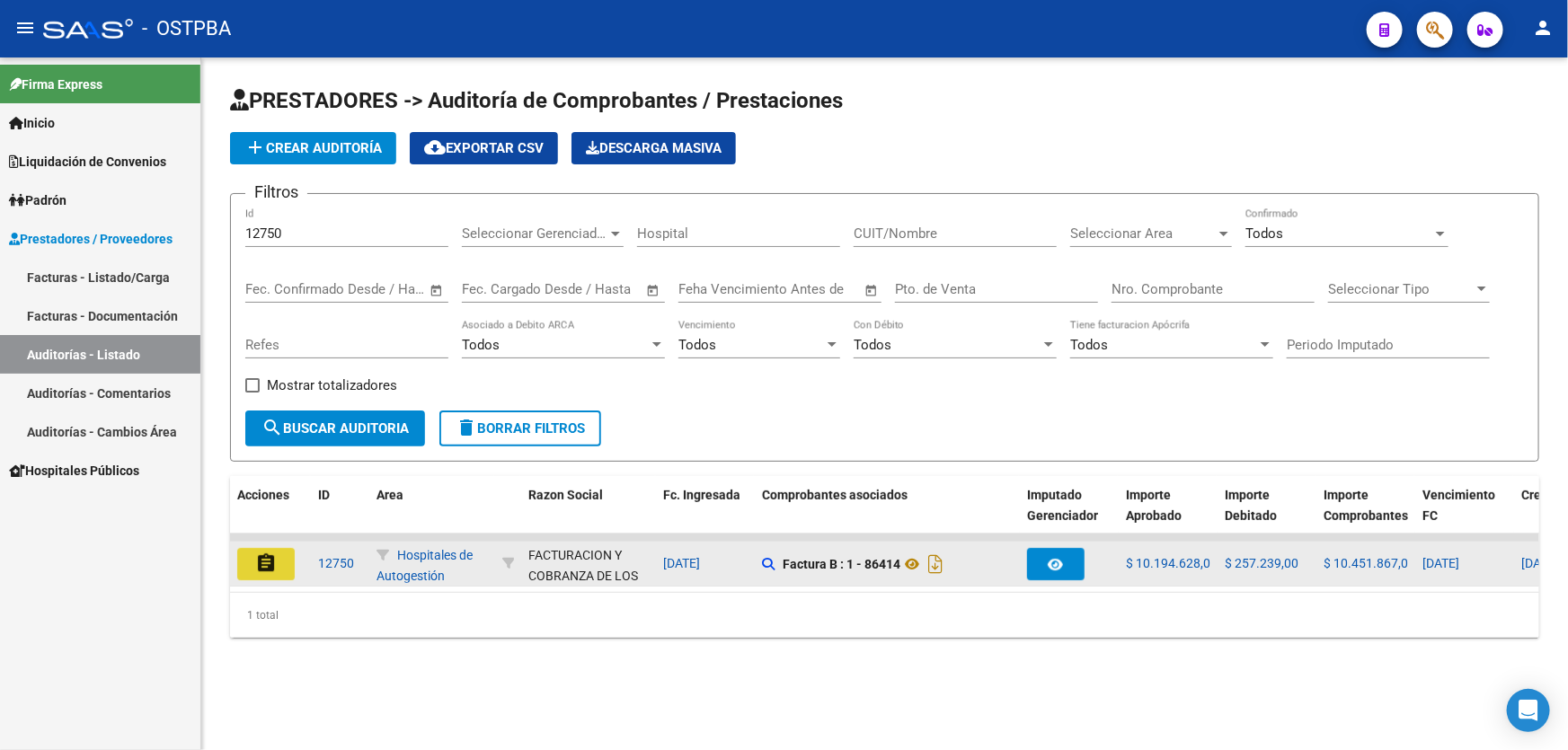
click at [249, 563] on button "assignment" at bounding box center [266, 563] width 58 height 32
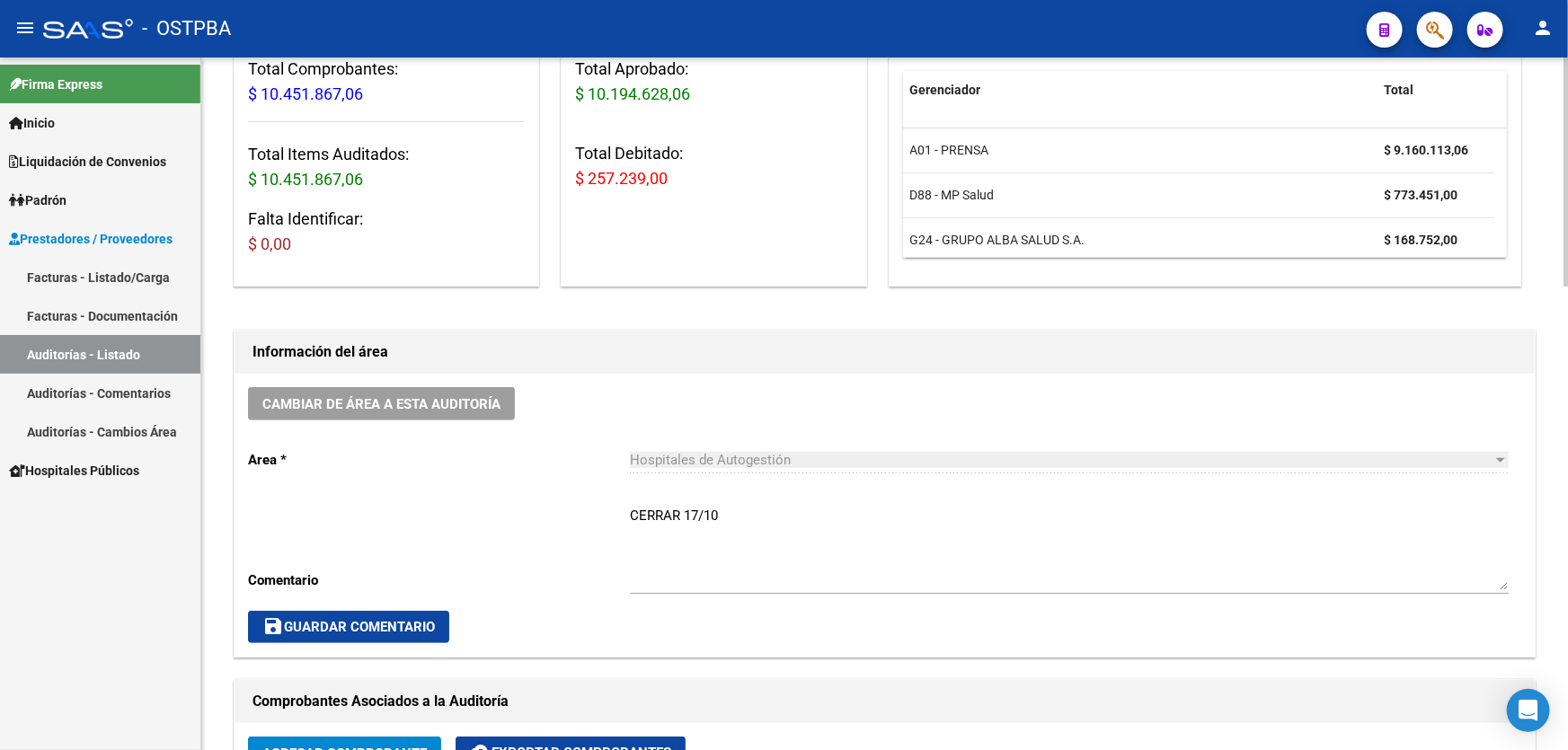
scroll to position [244, 0]
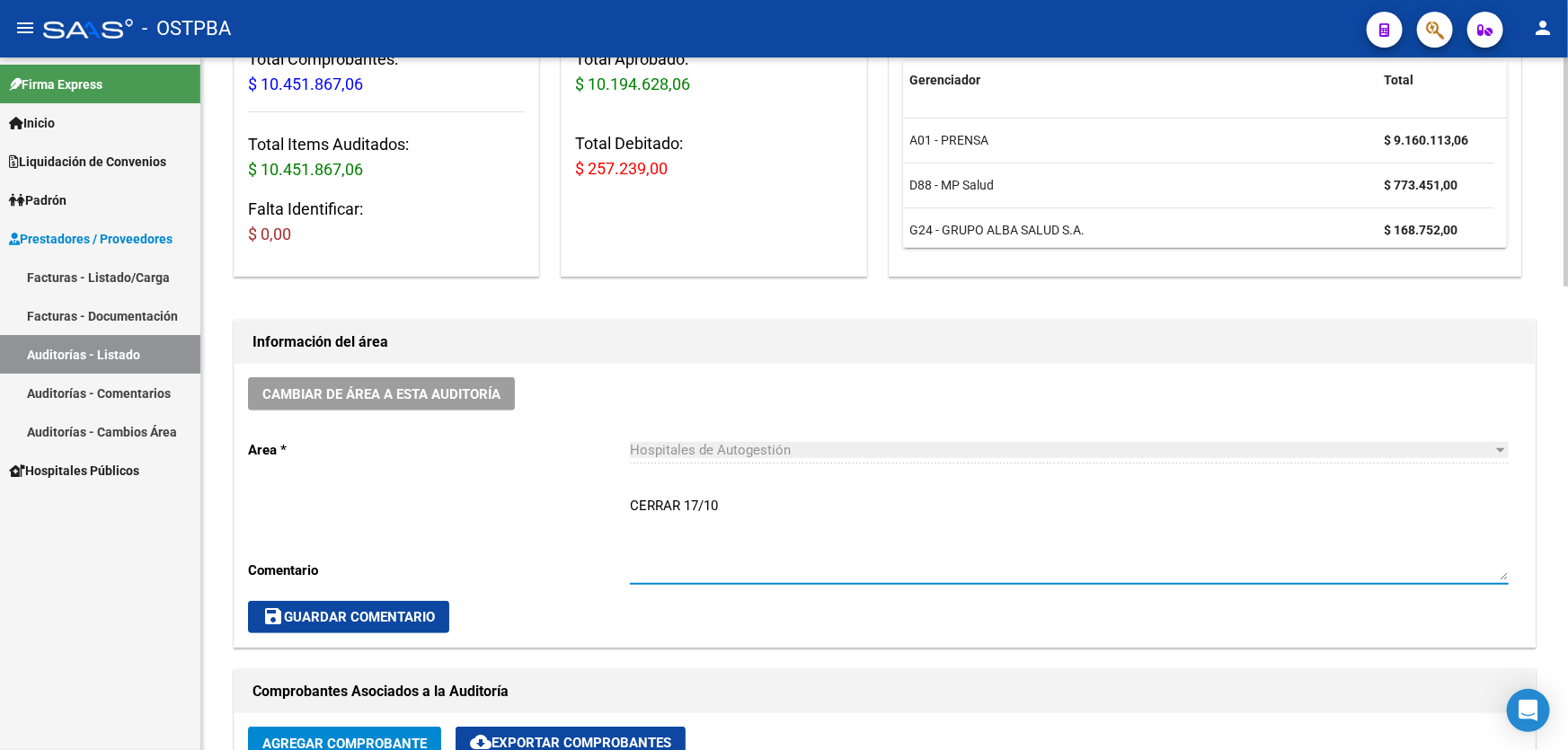
click at [793, 508] on textarea "CERRAR 17/10" at bounding box center [1069, 538] width 879 height 84
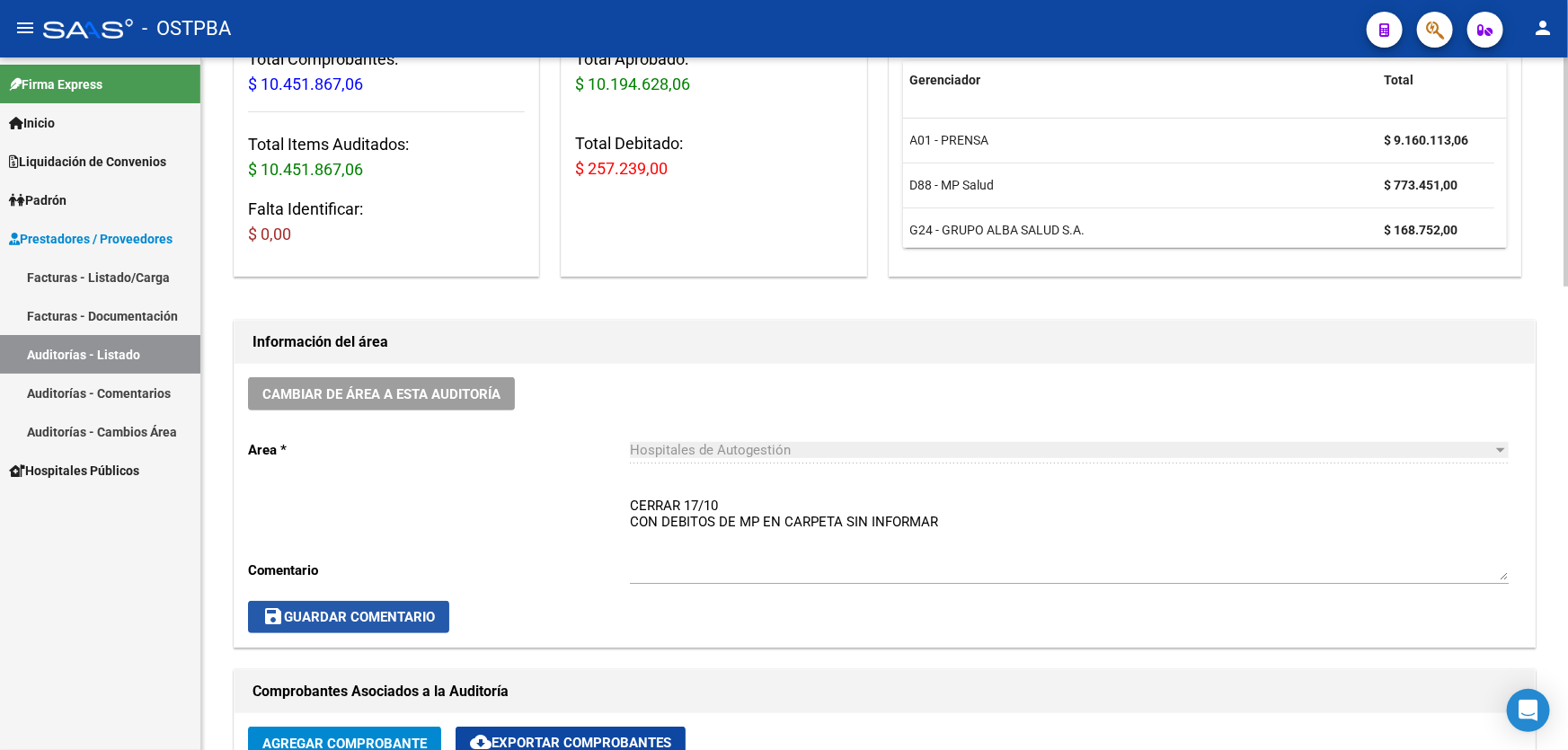
click at [341, 609] on span "save Guardar Comentario" at bounding box center [348, 617] width 172 height 17
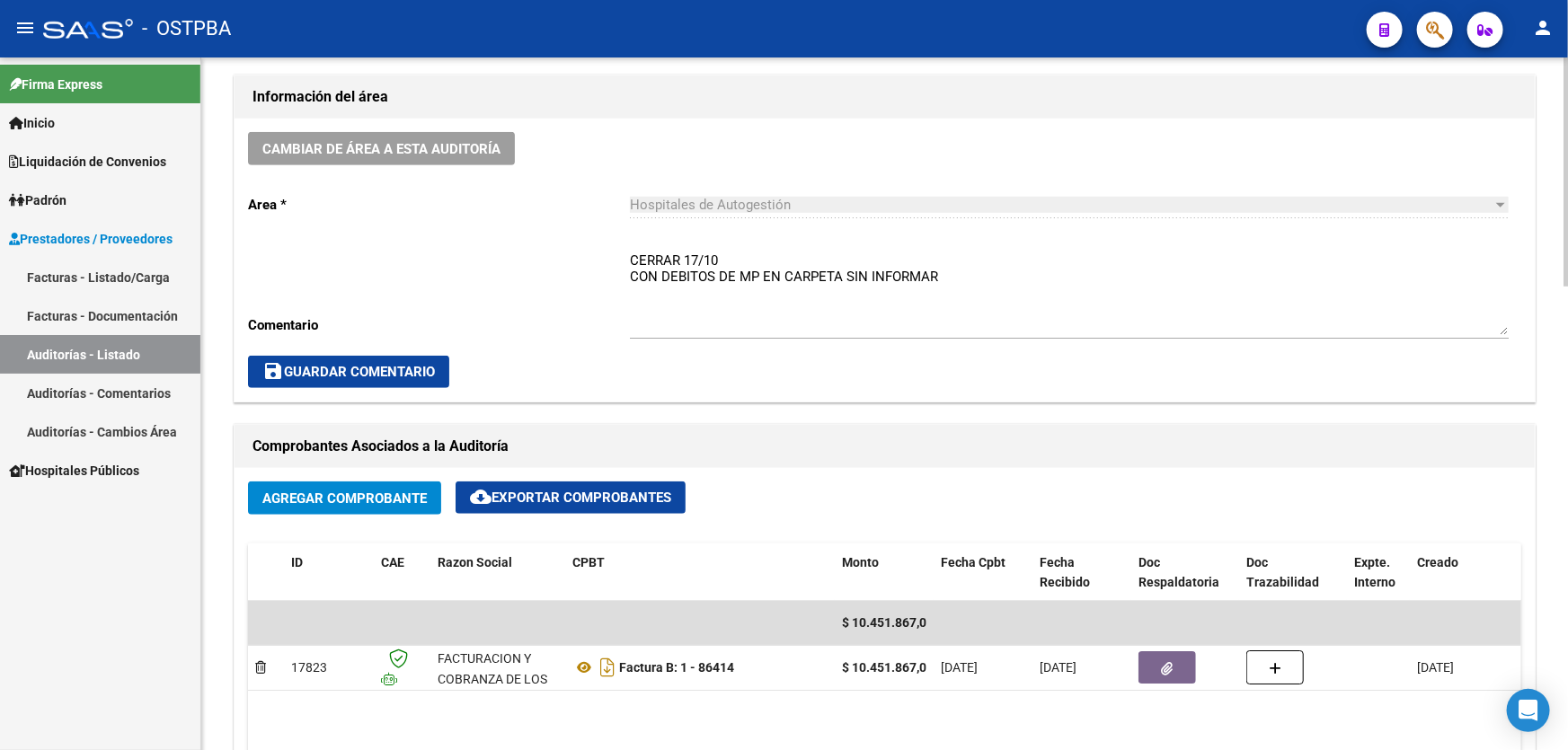
scroll to position [408, 0]
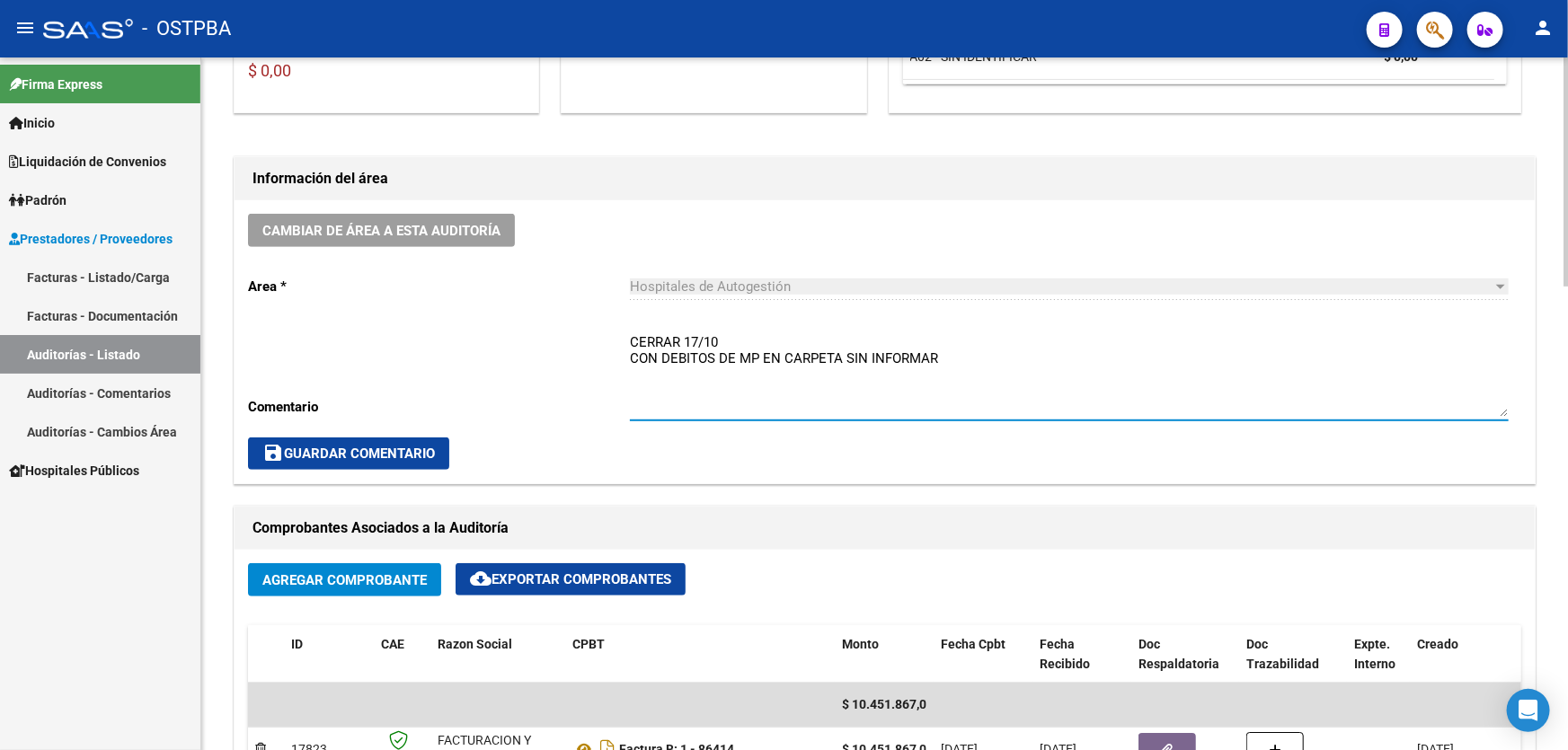
click at [971, 352] on textarea "CERRAR 17/10 CON DEBITOS DE MP EN CARPETA SIN INFORMAR" at bounding box center [1069, 375] width 879 height 84
type textarea "CERRAR 17/10 CON DEBITOS DE MP EN CARPETA SIN INFORMAR CONTIENE DEBITOS OSTPBA"
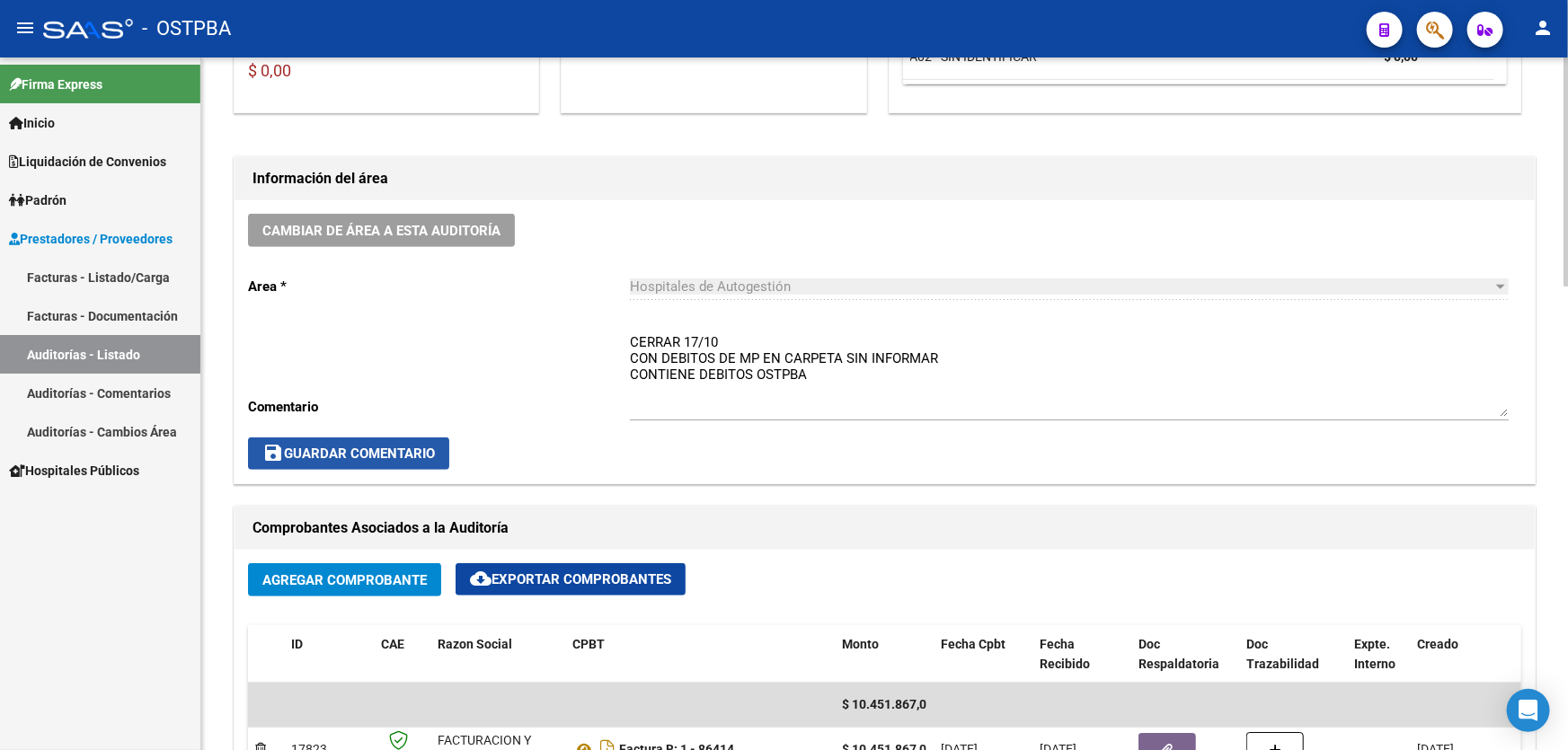
click at [350, 458] on span "save Guardar Comentario" at bounding box center [348, 454] width 172 height 17
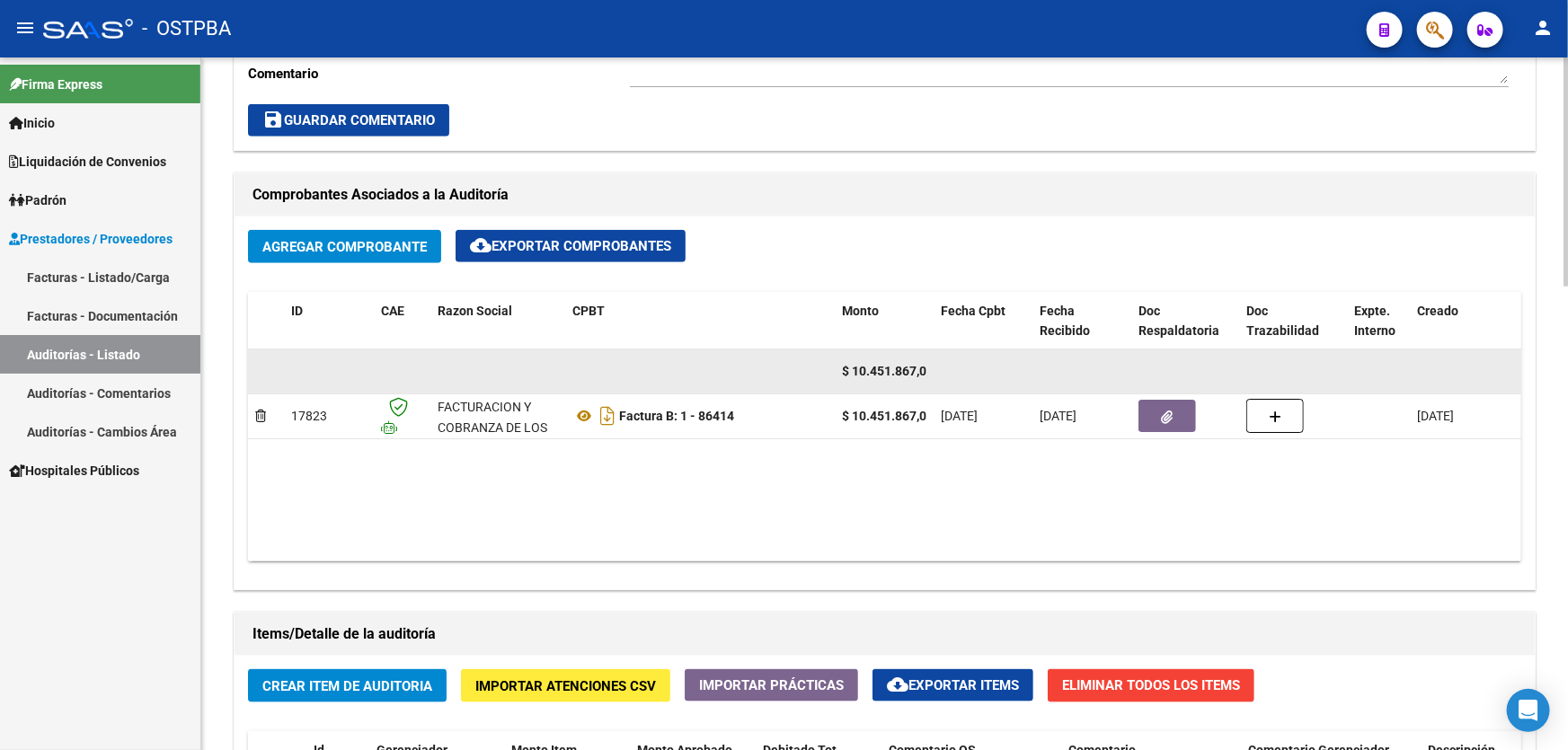
scroll to position [747, 0]
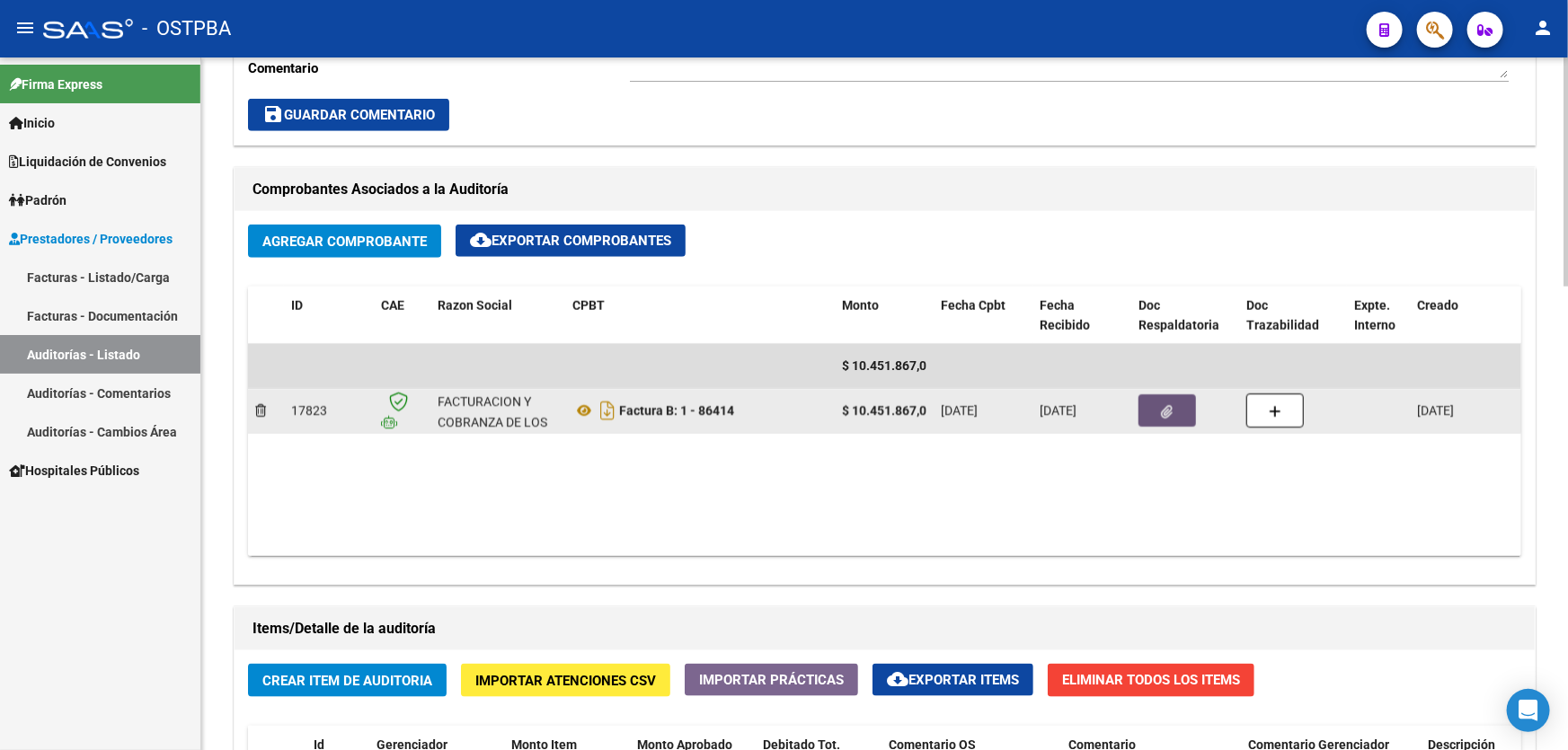
click at [1168, 419] on button "button" at bounding box center [1167, 410] width 58 height 32
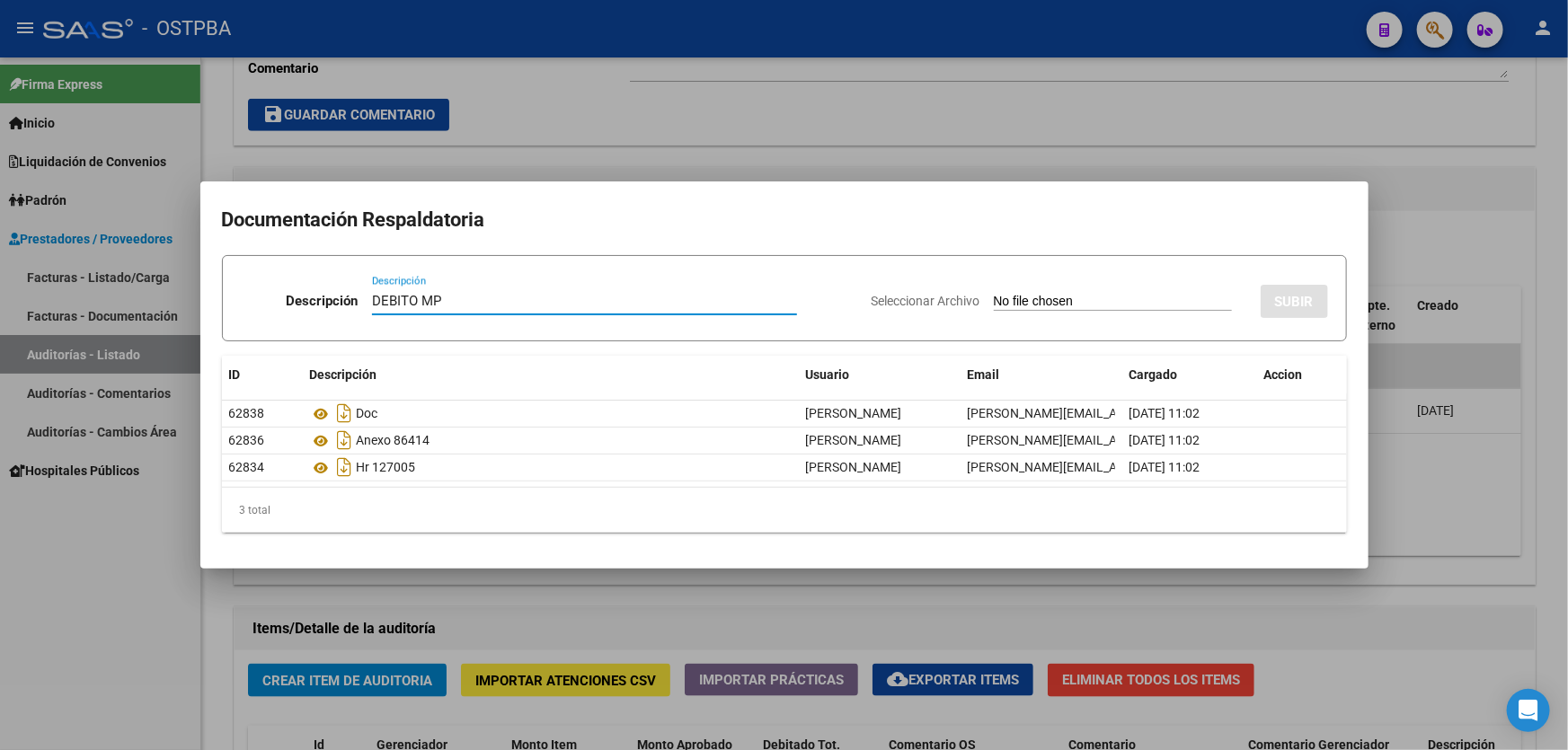
type input "DEBITO MP"
click at [1023, 304] on input "Seleccionar Archivo" at bounding box center [1112, 301] width 238 height 17
type input "C:\fakepath\DEBITO MP 12750.pdf"
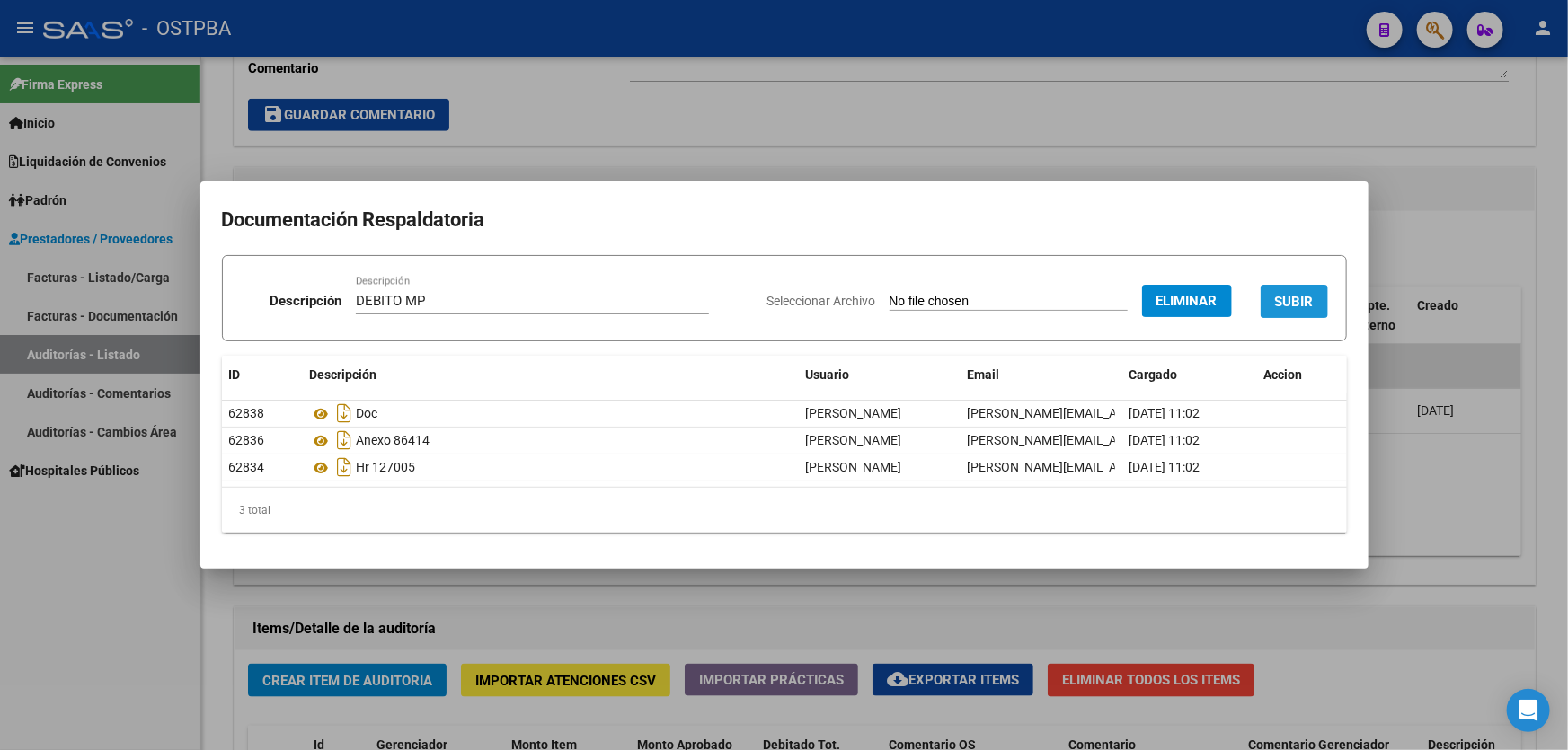
click at [1283, 304] on span "SUBIR" at bounding box center [1295, 301] width 39 height 17
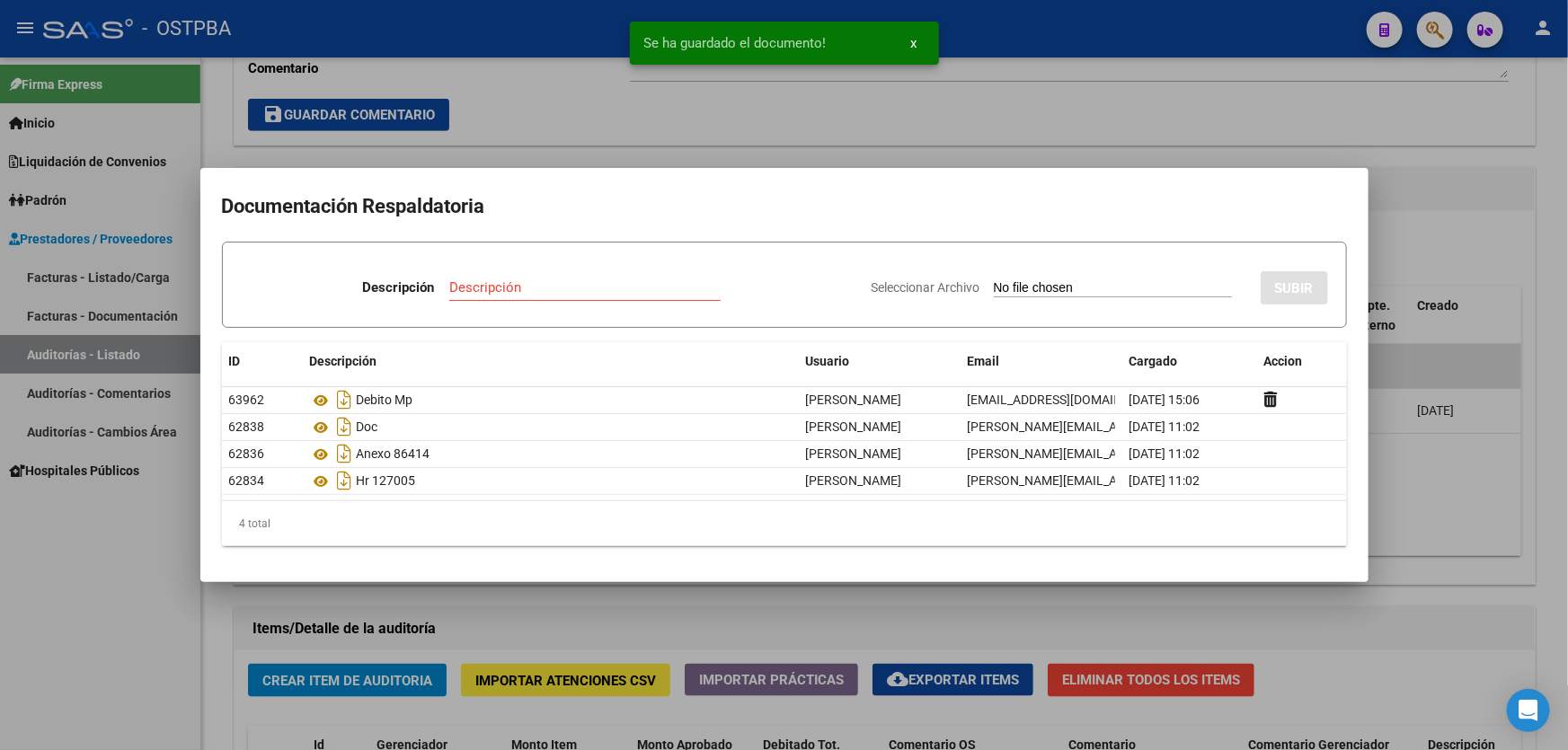
click at [1179, 130] on div at bounding box center [784, 375] width 1568 height 750
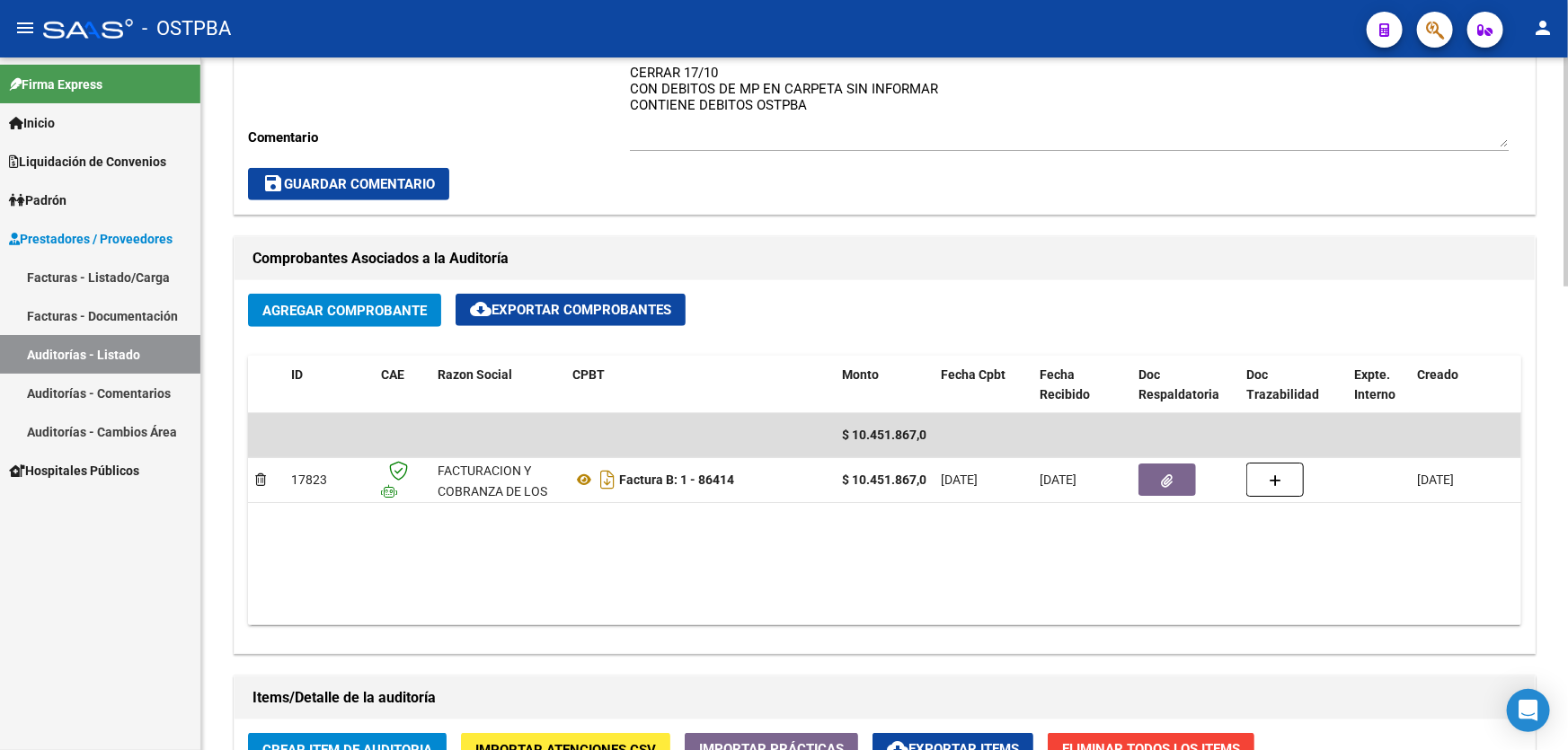
scroll to position [665, 0]
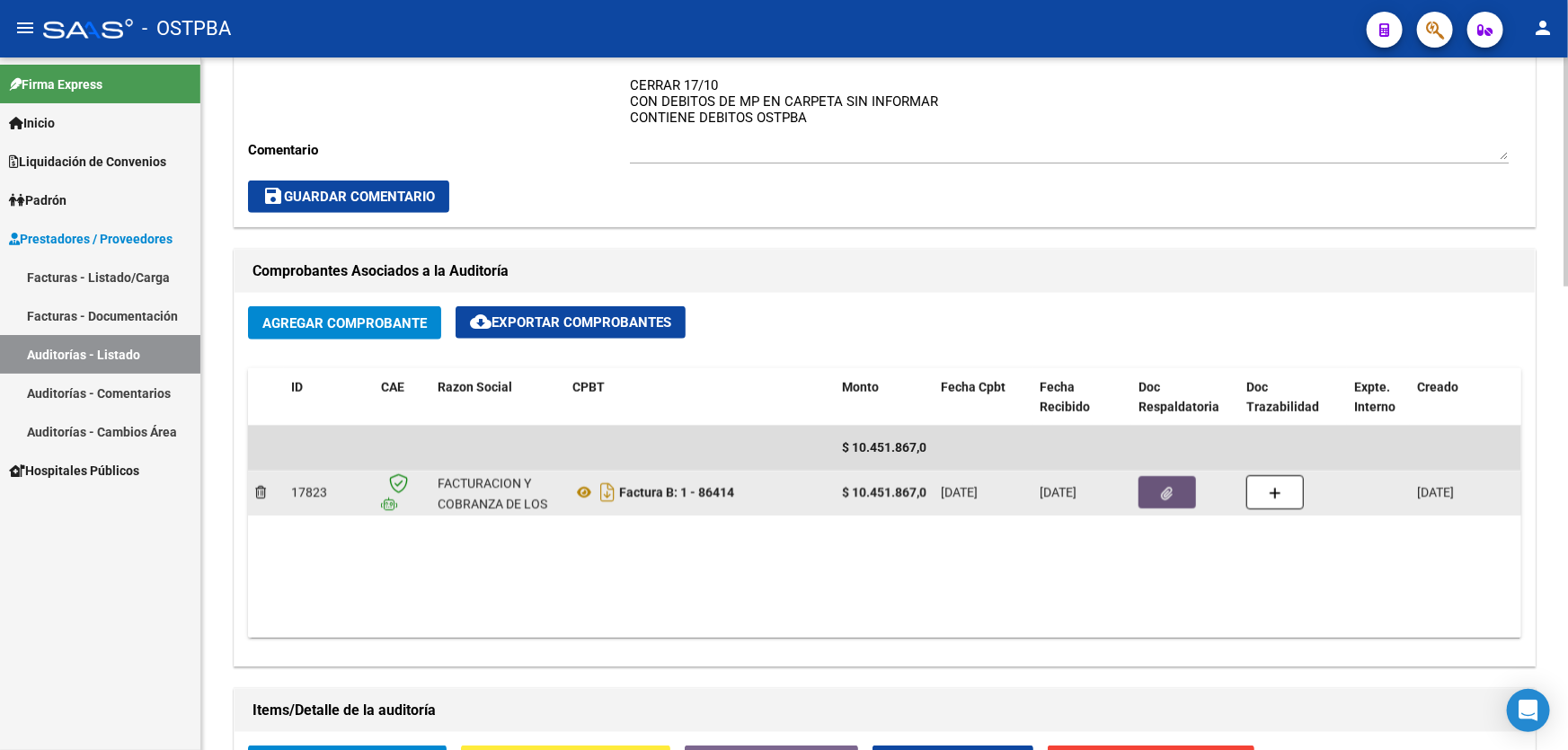
click at [1159, 493] on button "button" at bounding box center [1167, 492] width 58 height 32
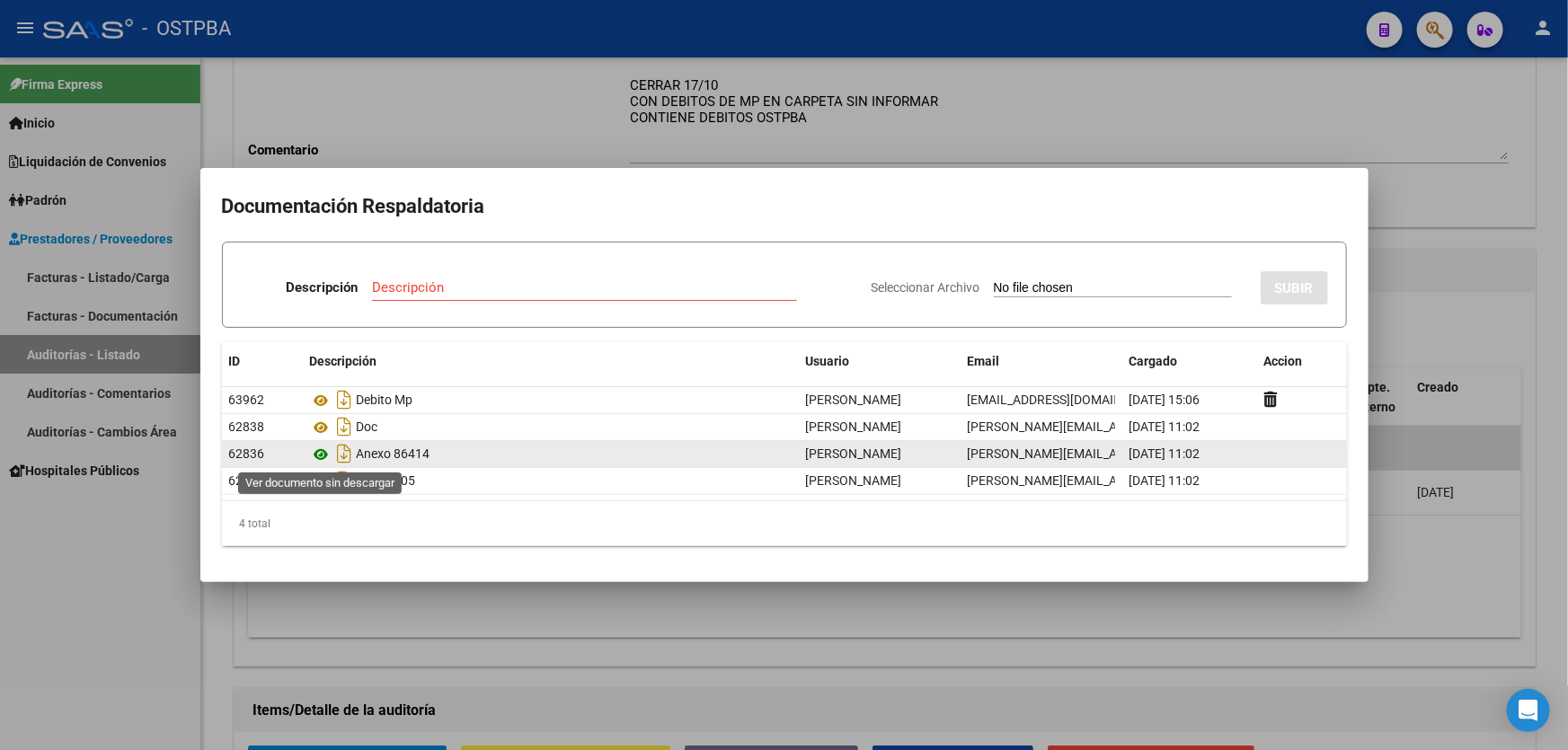
click at [324, 454] on icon at bounding box center [322, 455] width 23 height 22
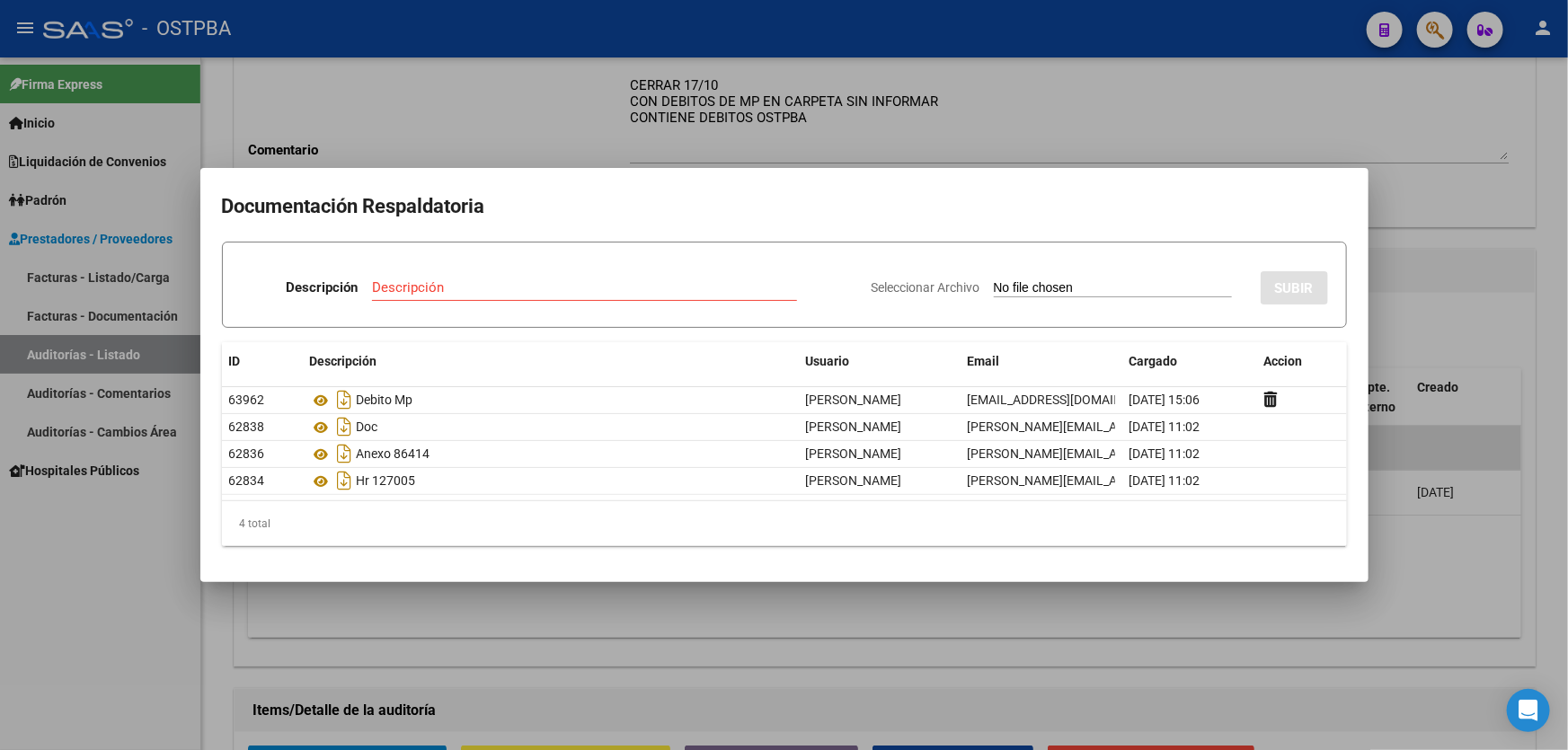
click at [391, 615] on div at bounding box center [784, 375] width 1568 height 750
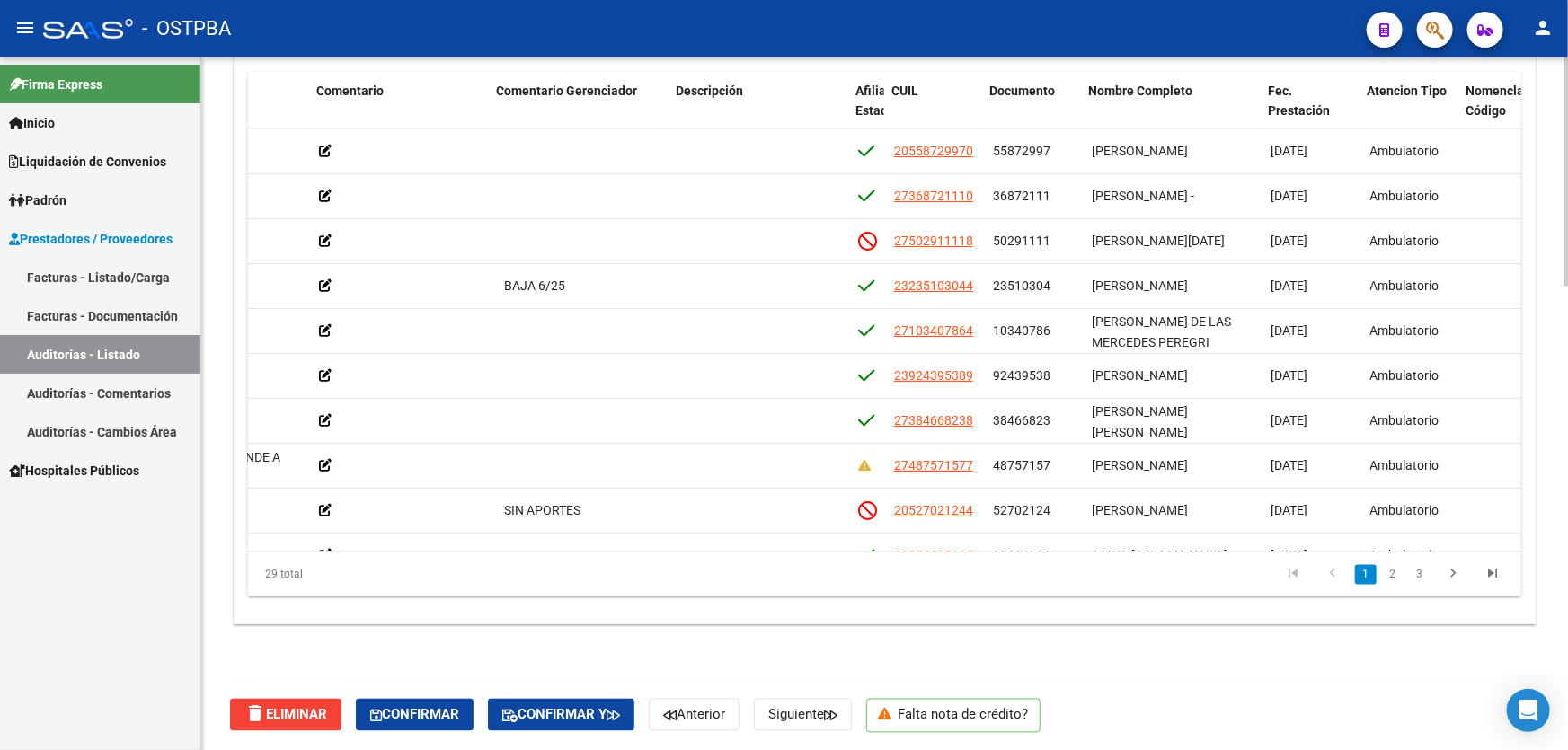
scroll to position [0, 755]
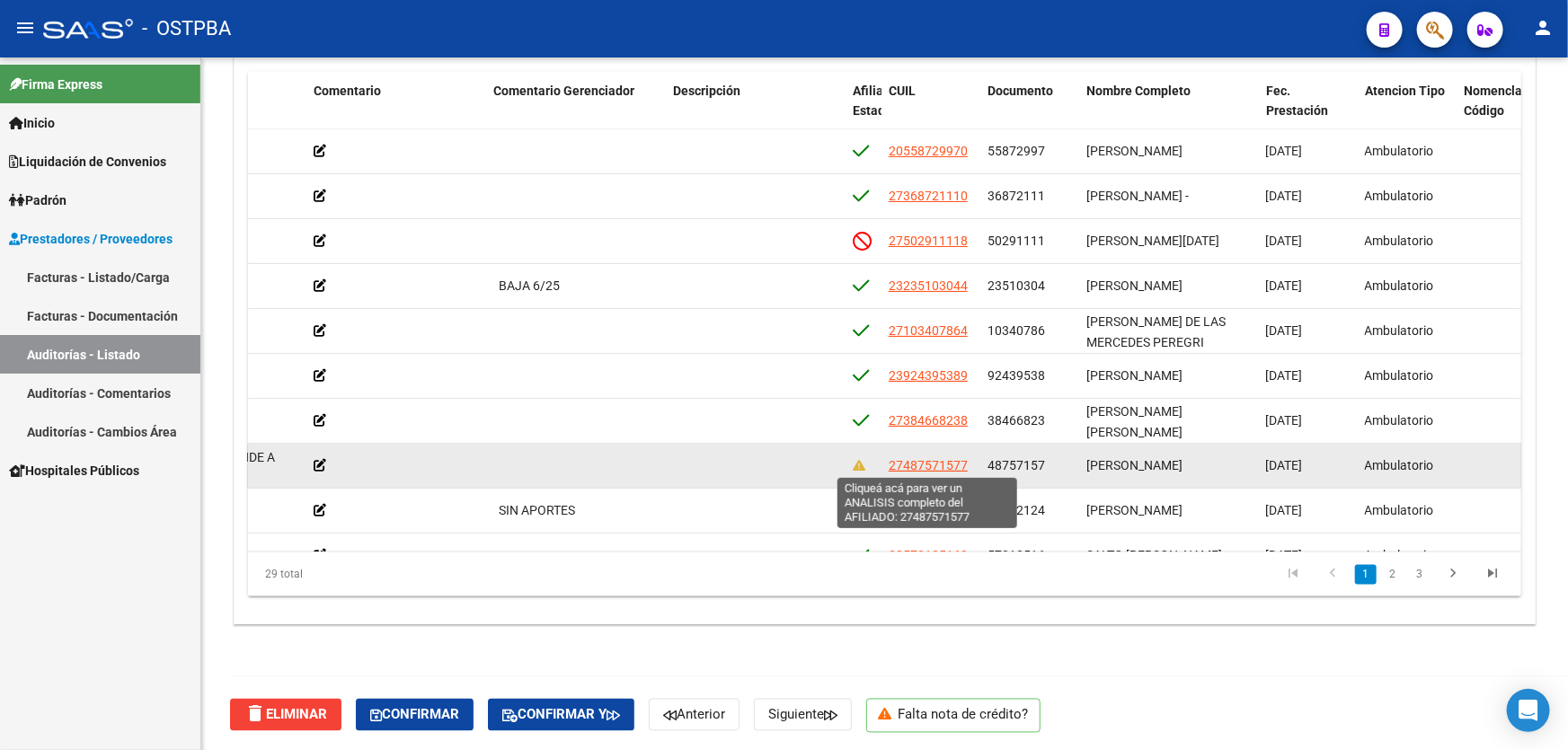
click at [924, 469] on span "27487571577" at bounding box center [928, 465] width 79 height 15
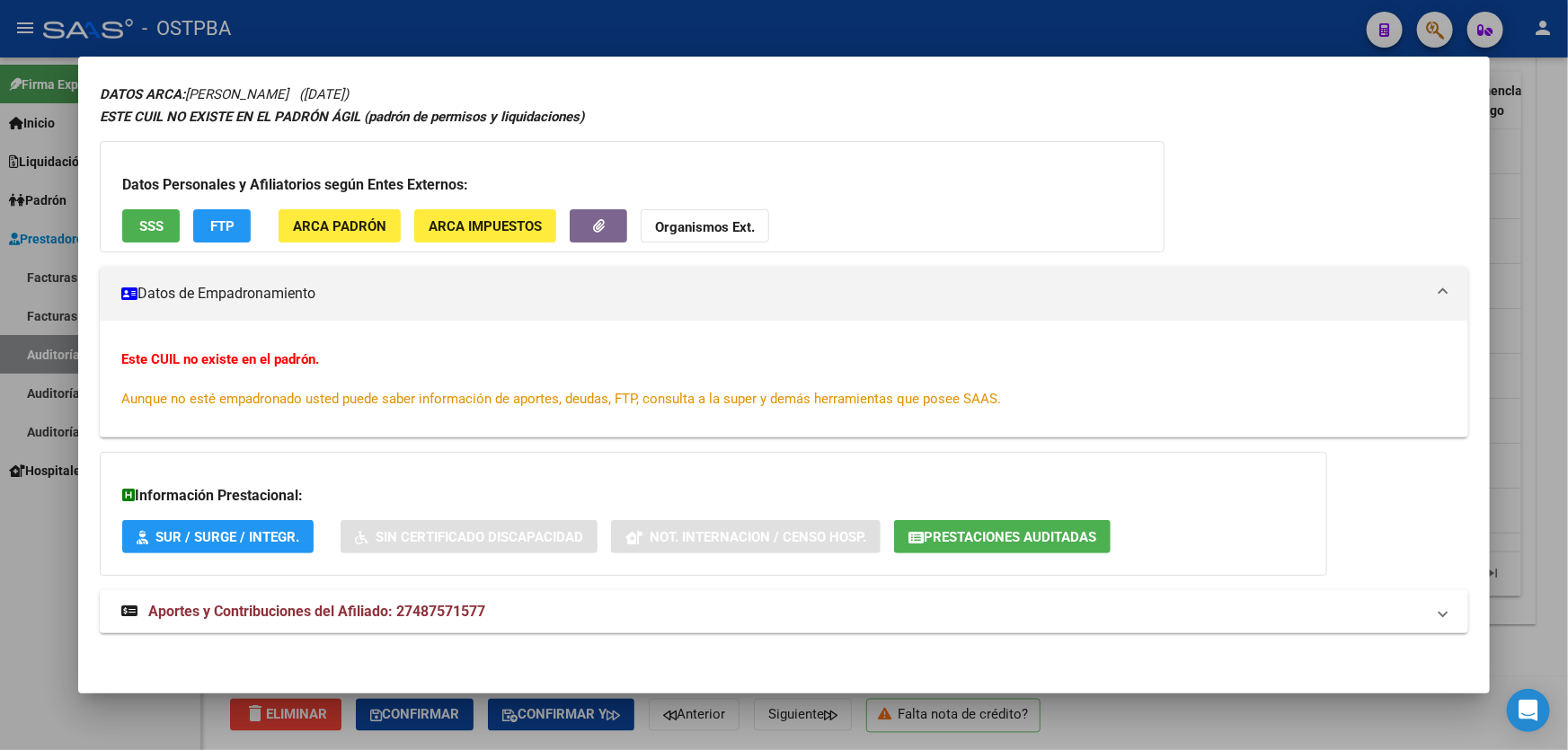
scroll to position [0, 0]
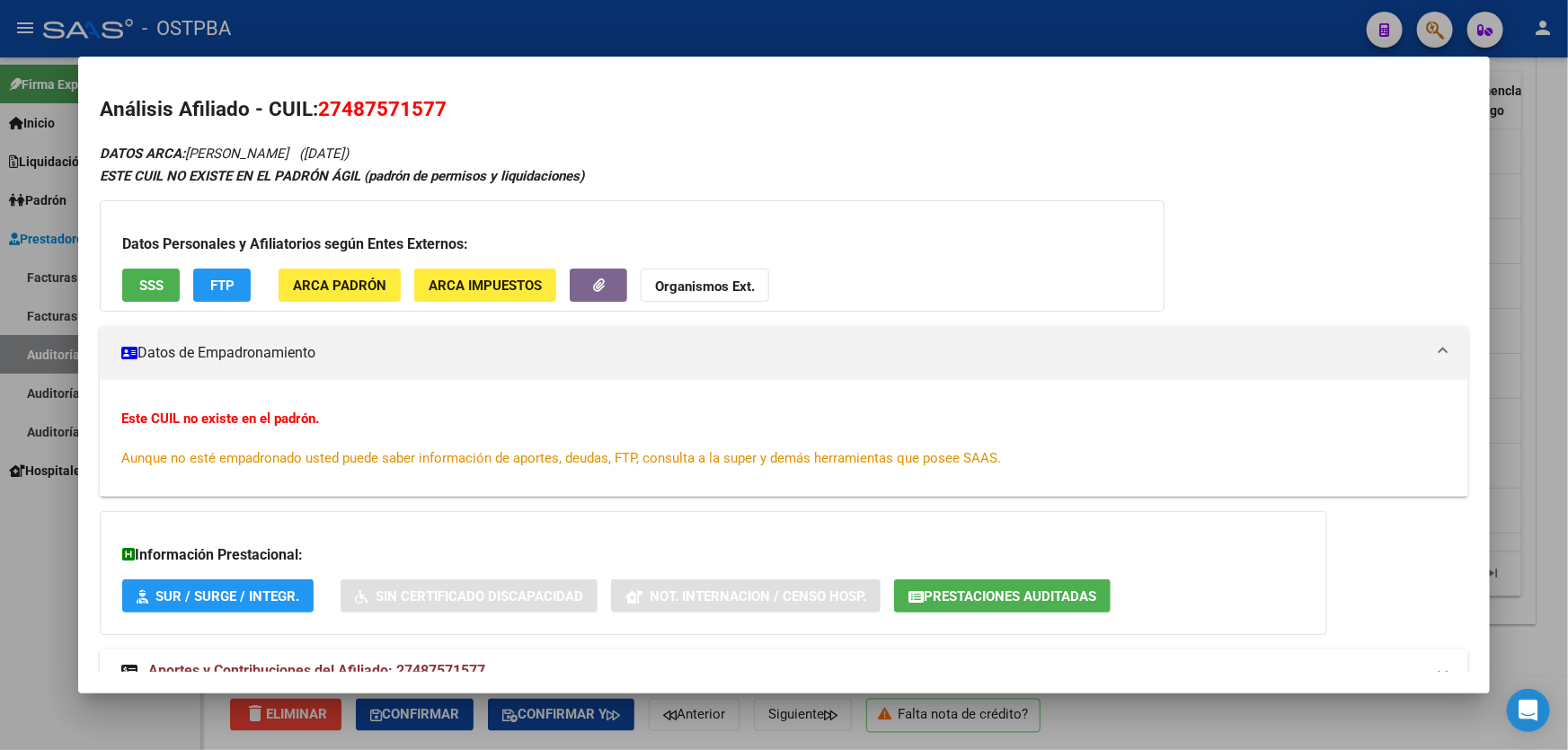
click at [57, 564] on div at bounding box center [784, 375] width 1568 height 750
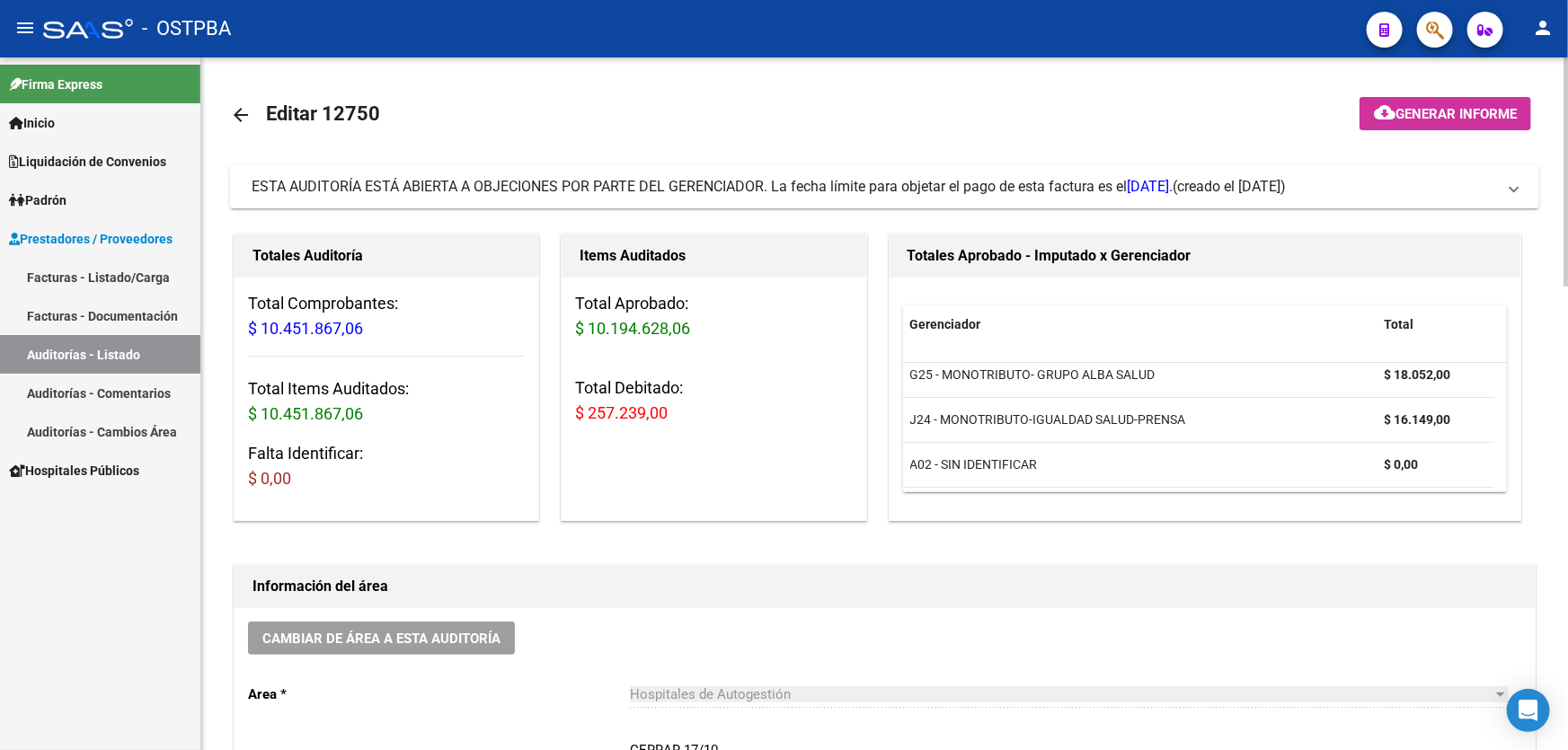
click at [240, 112] on mat-icon "arrow_back" at bounding box center [241, 115] width 22 height 22
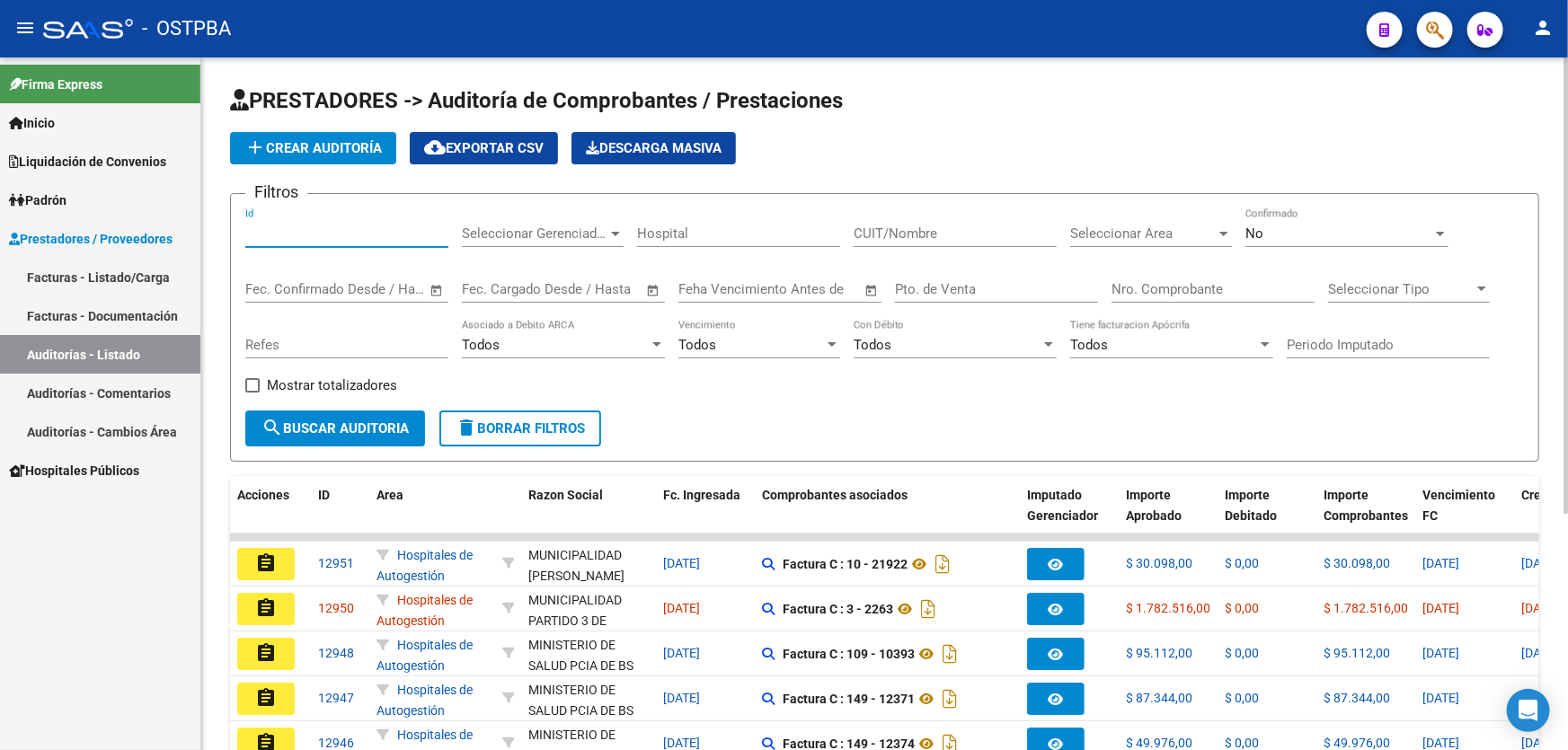
click at [304, 228] on input "Id" at bounding box center [347, 234] width 203 height 17
type input "12836"
click at [1284, 234] on div "No" at bounding box center [1338, 234] width 187 height 17
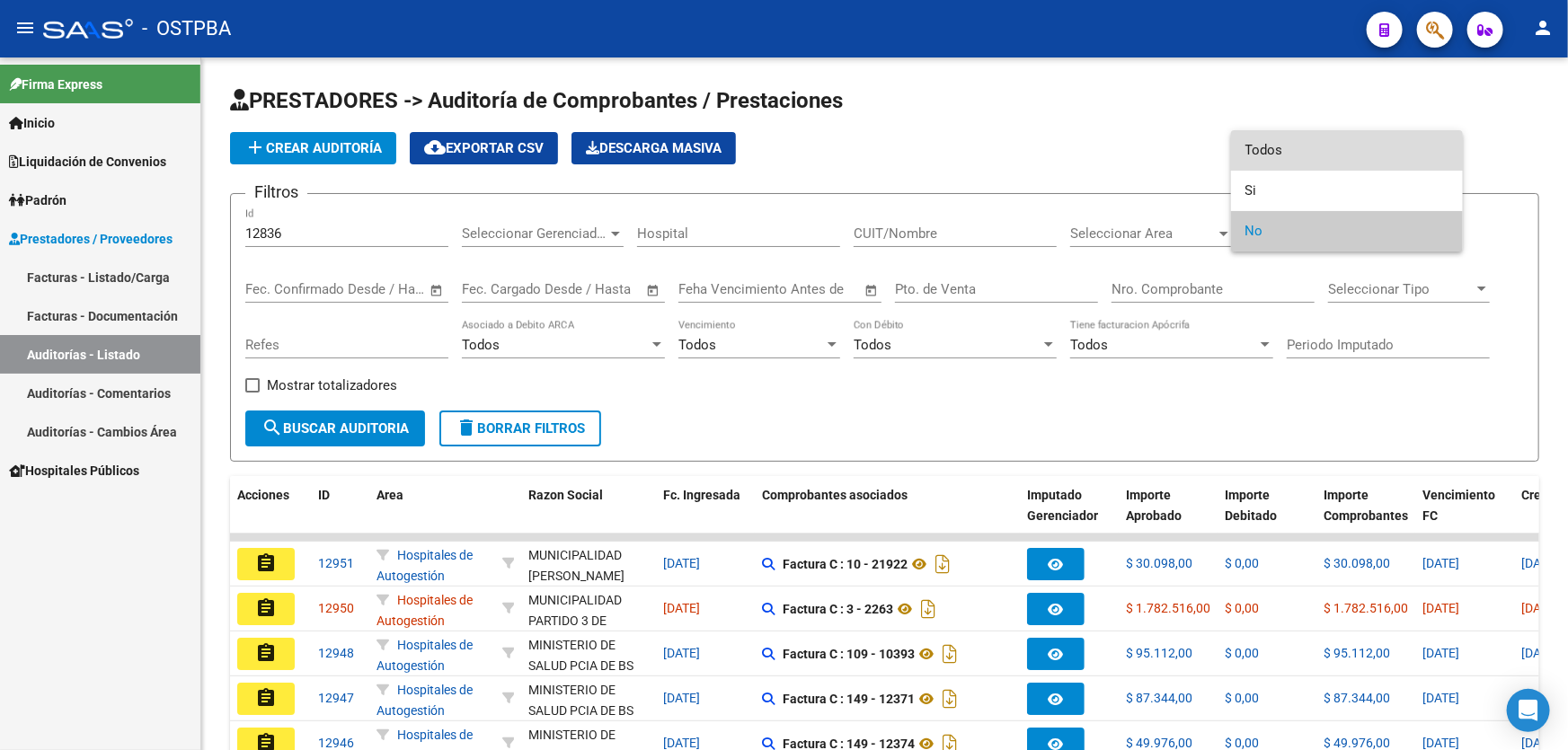
click at [1300, 149] on span "Todos" at bounding box center [1347, 150] width 203 height 40
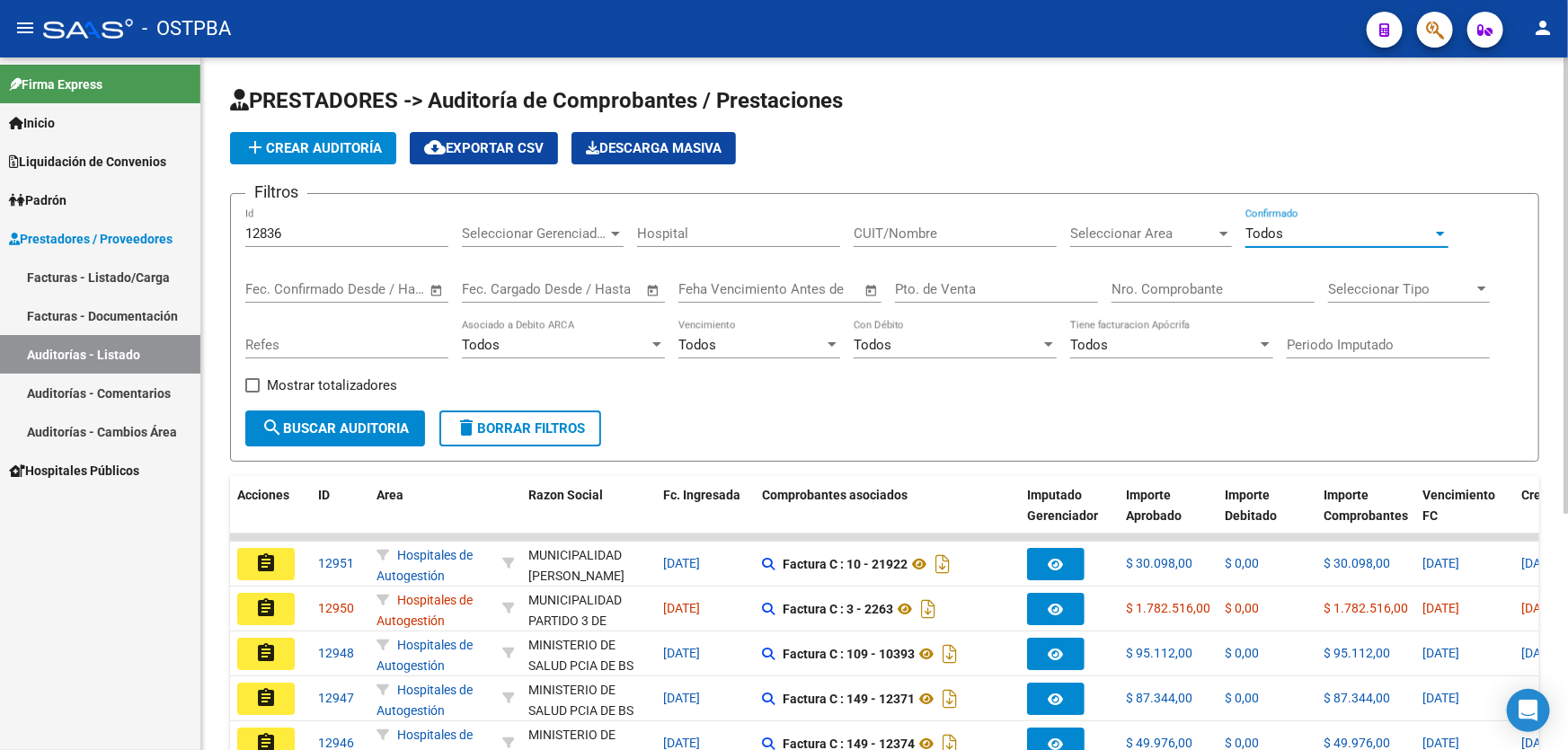
click at [317, 424] on span "search Buscar Auditoria" at bounding box center [335, 428] width 148 height 17
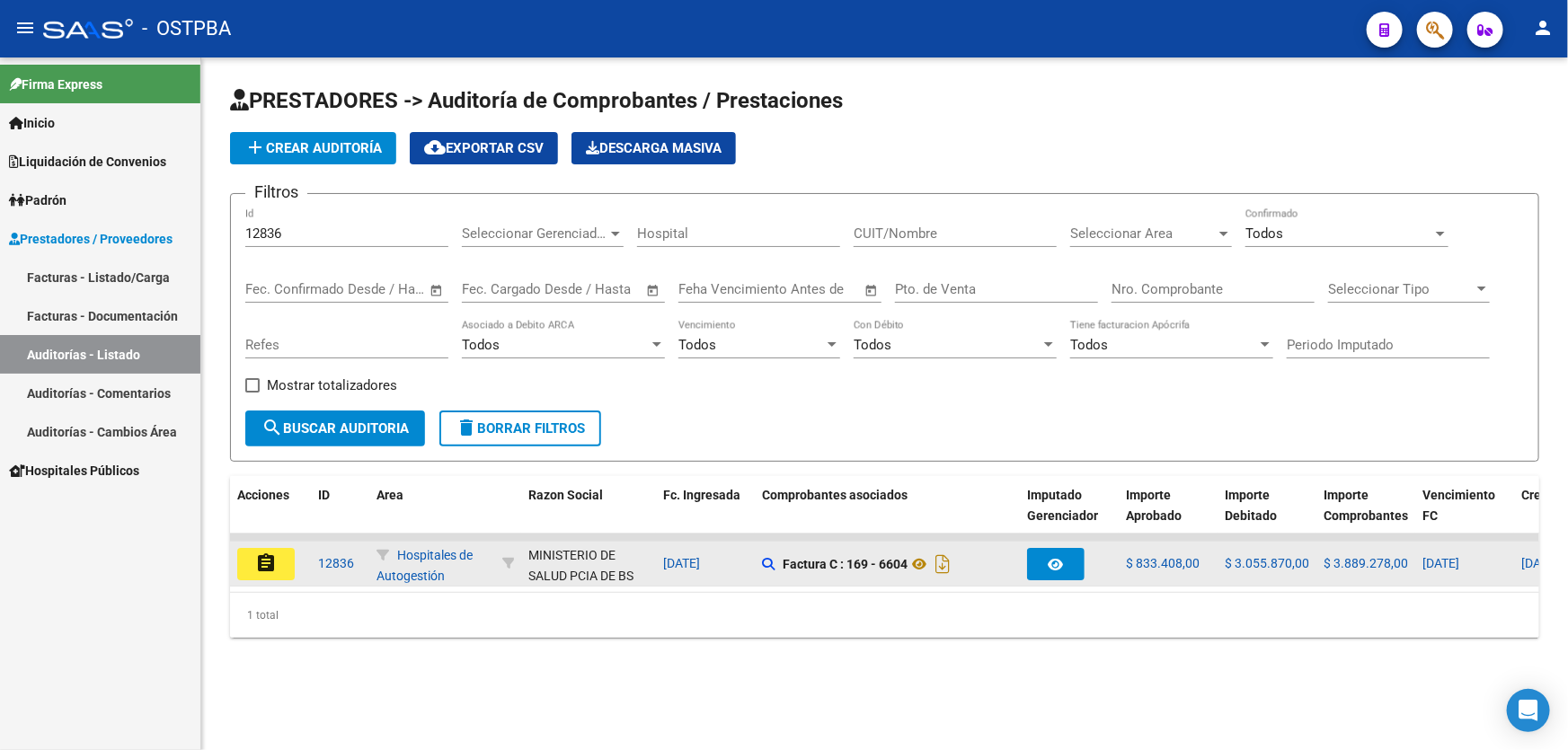
click at [264, 566] on mat-icon "assignment" at bounding box center [266, 563] width 22 height 22
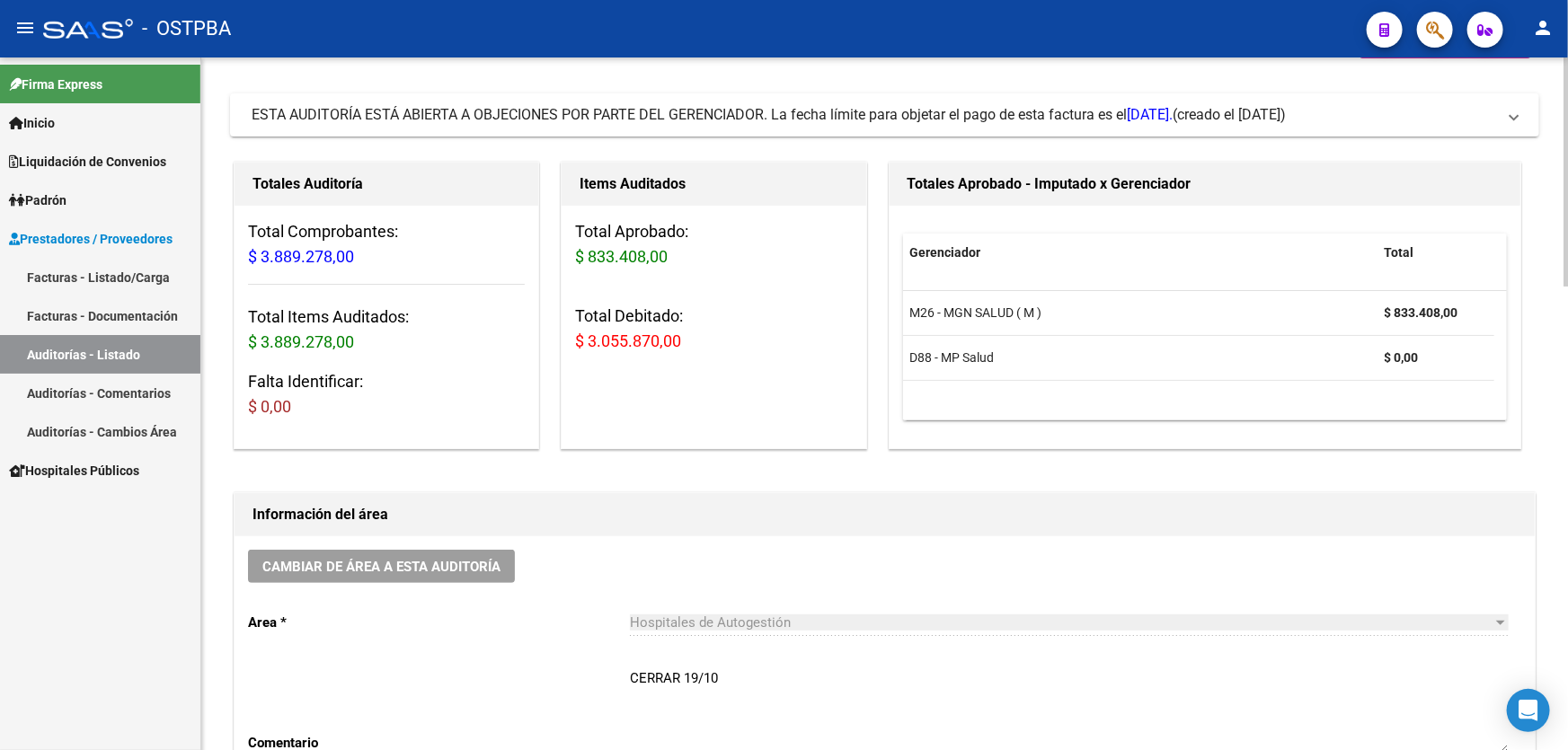
scroll to position [327, 0]
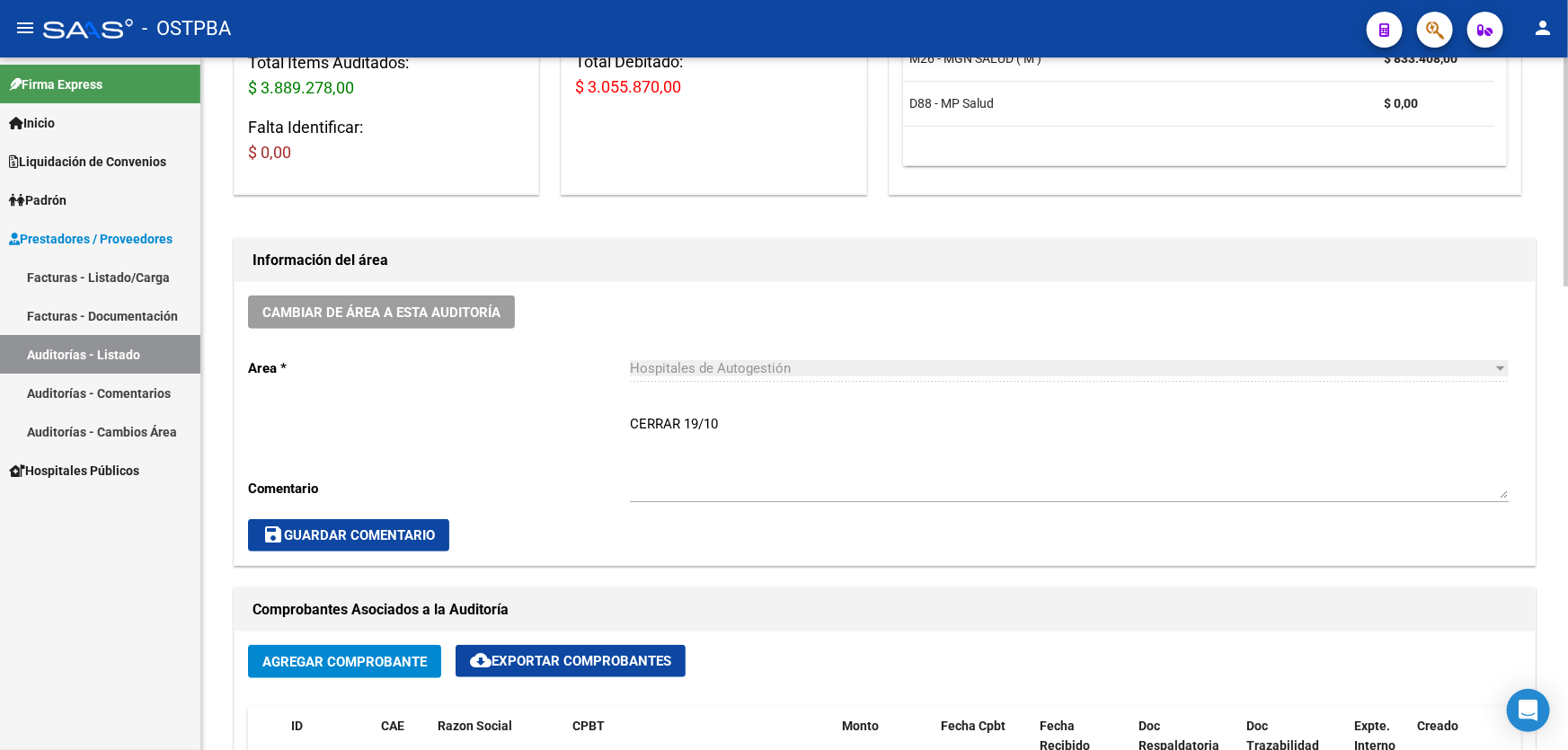
click at [752, 426] on textarea "CERRAR 19/10" at bounding box center [1069, 457] width 879 height 84
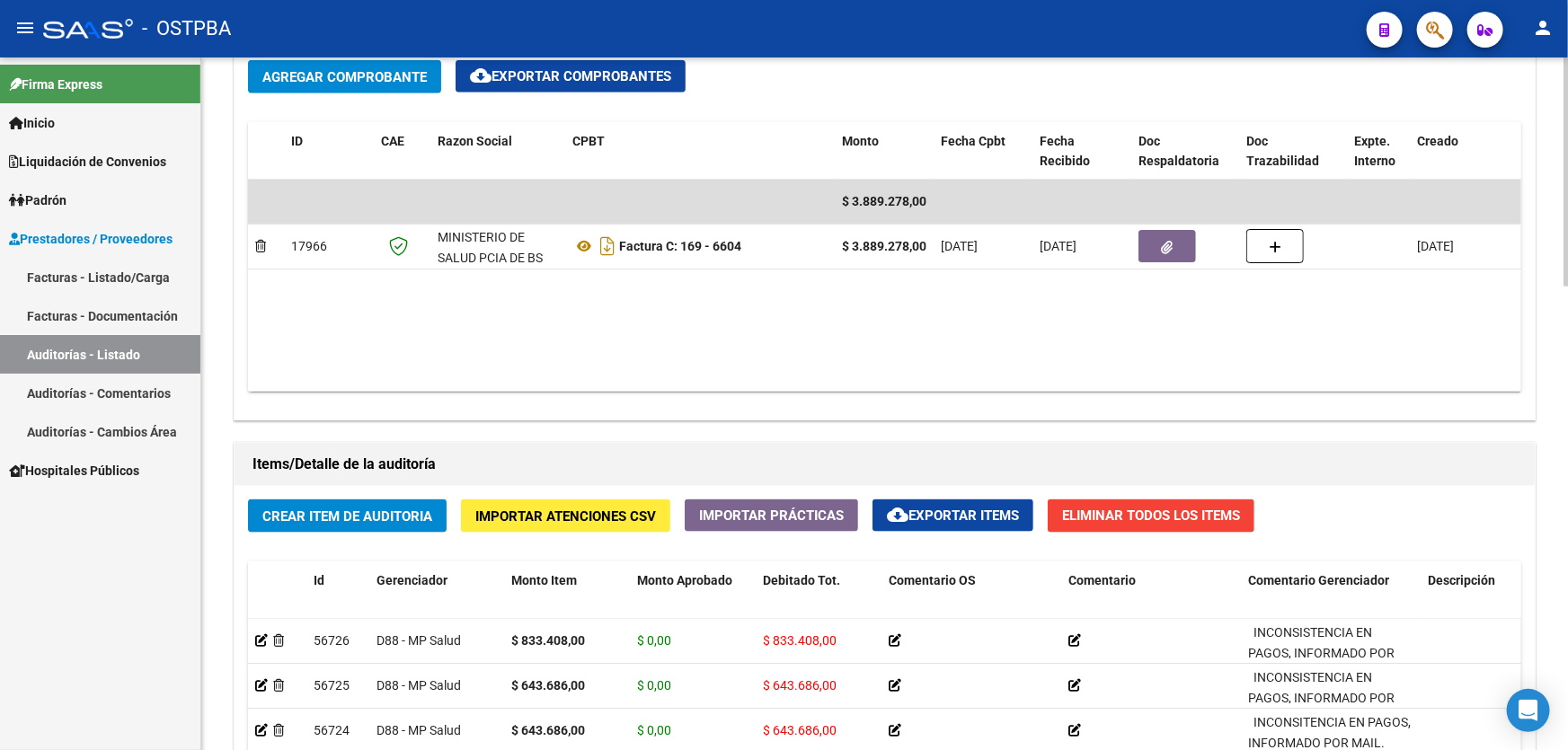
scroll to position [899, 0]
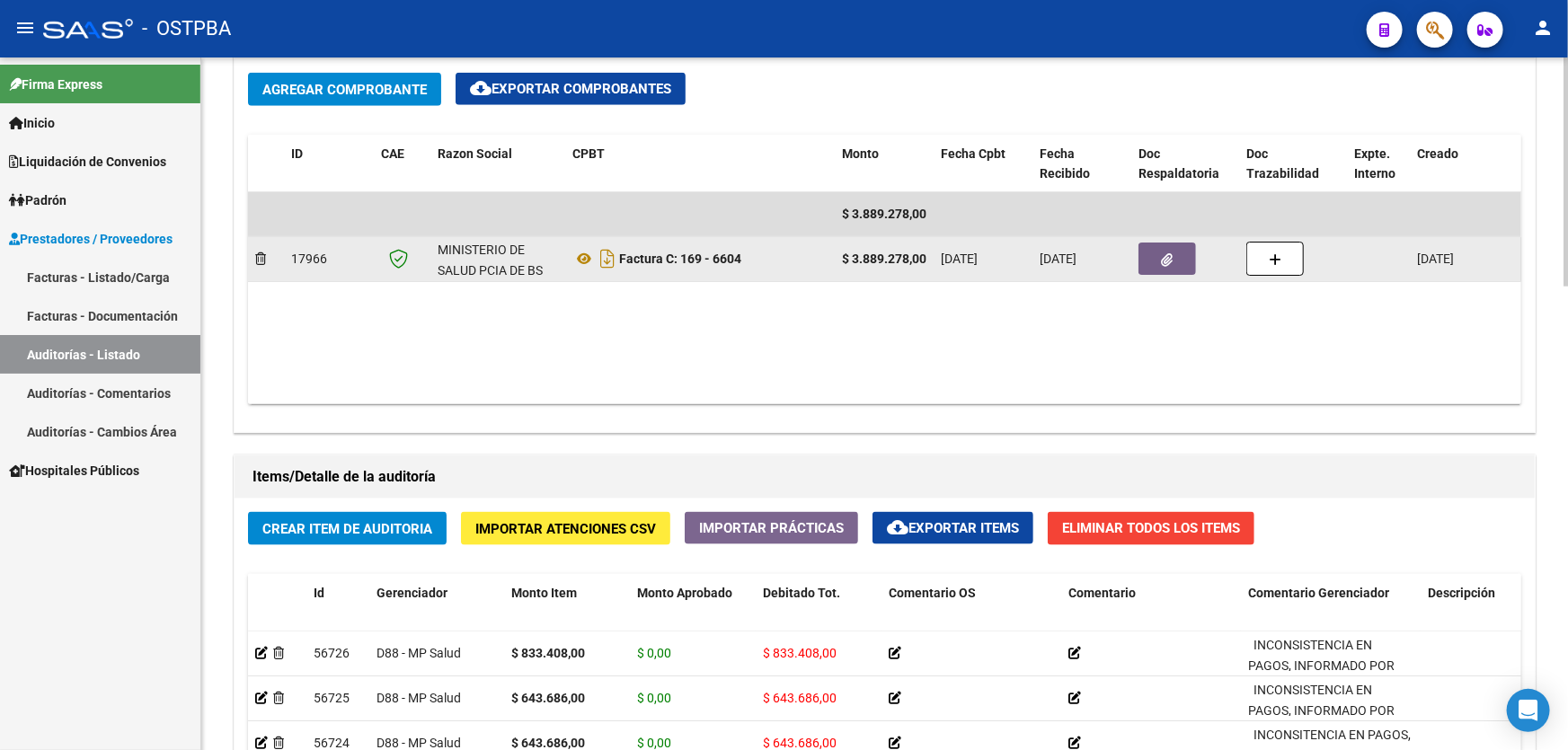
click at [1168, 238] on datatable-body-cell at bounding box center [1186, 259] width 108 height 44
click at [1166, 257] on icon "button" at bounding box center [1168, 260] width 12 height 14
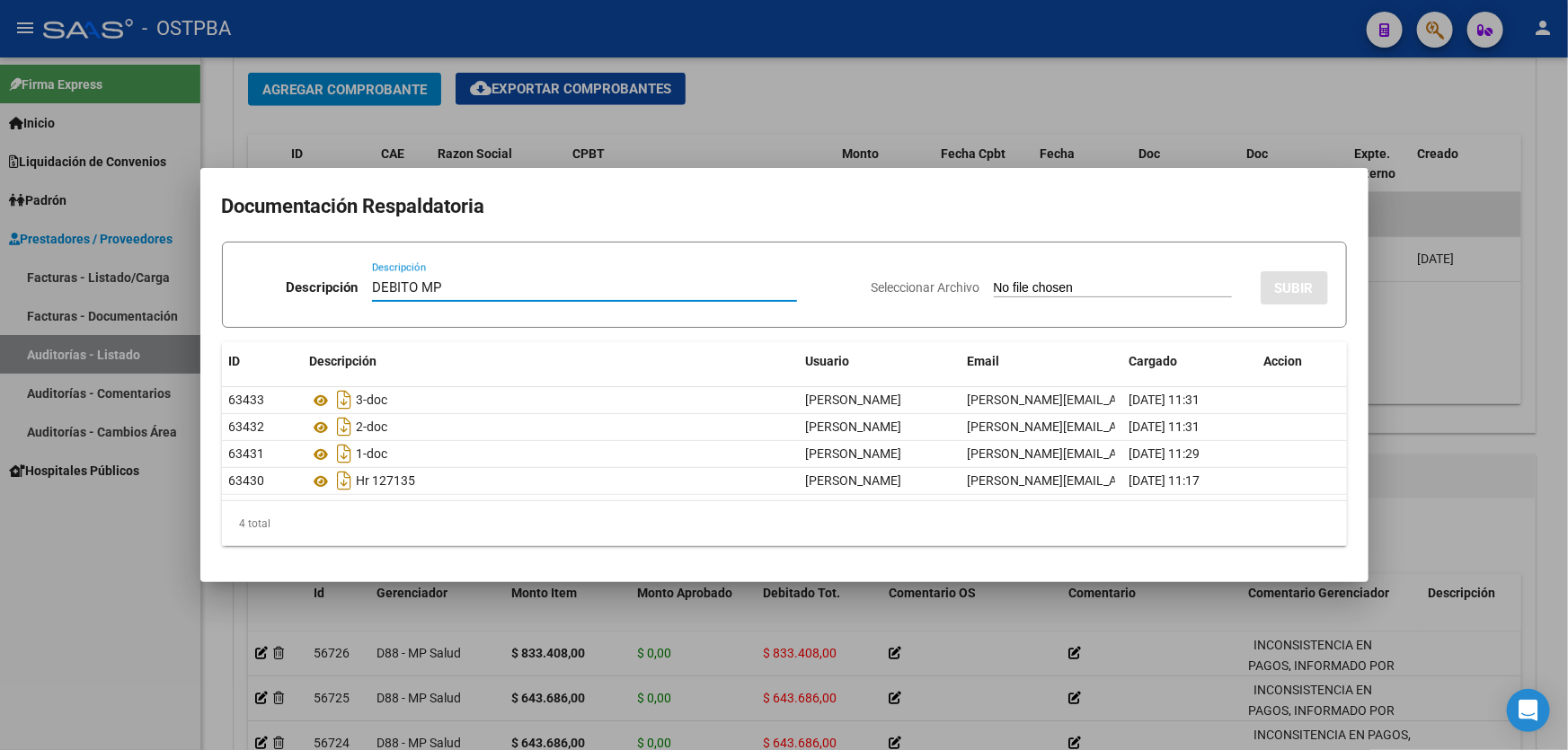
type input "DEBITO MP"
click at [994, 284] on input "Seleccionar Archivo" at bounding box center [1112, 288] width 238 height 17
type input "C:\fakepath\debito mp 12836.pdf"
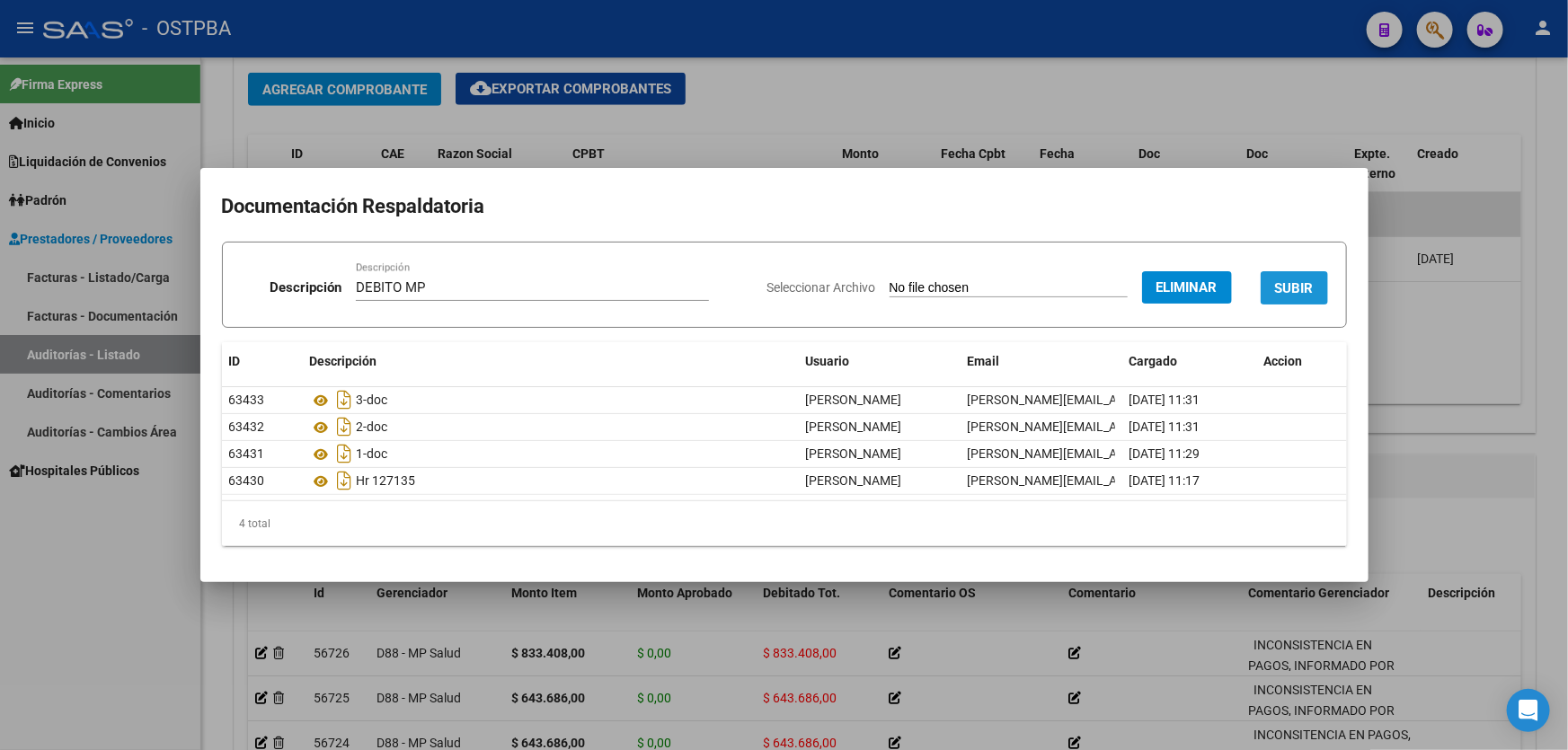
click at [1300, 284] on span "SUBIR" at bounding box center [1295, 288] width 39 height 17
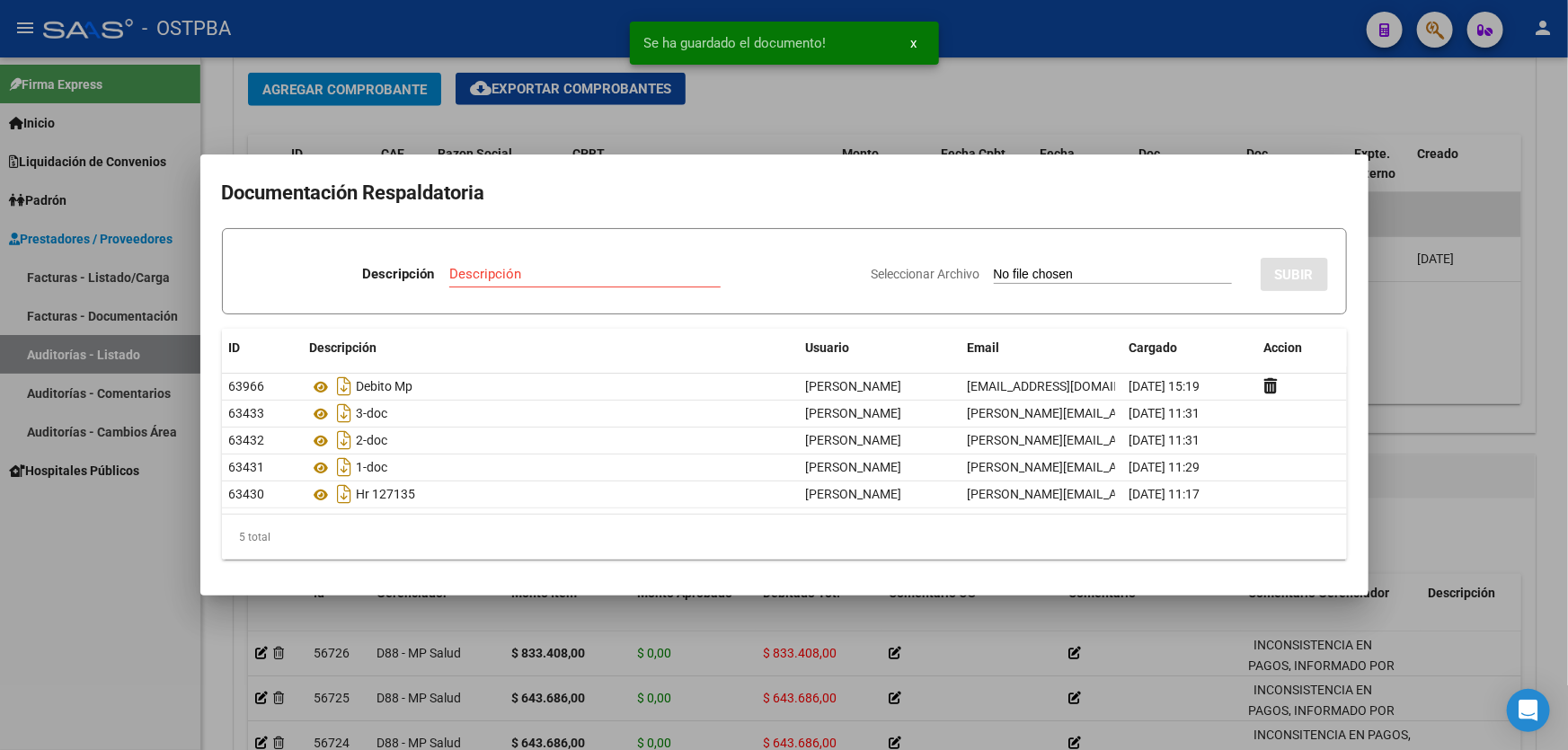
click at [1465, 348] on div at bounding box center [784, 375] width 1568 height 750
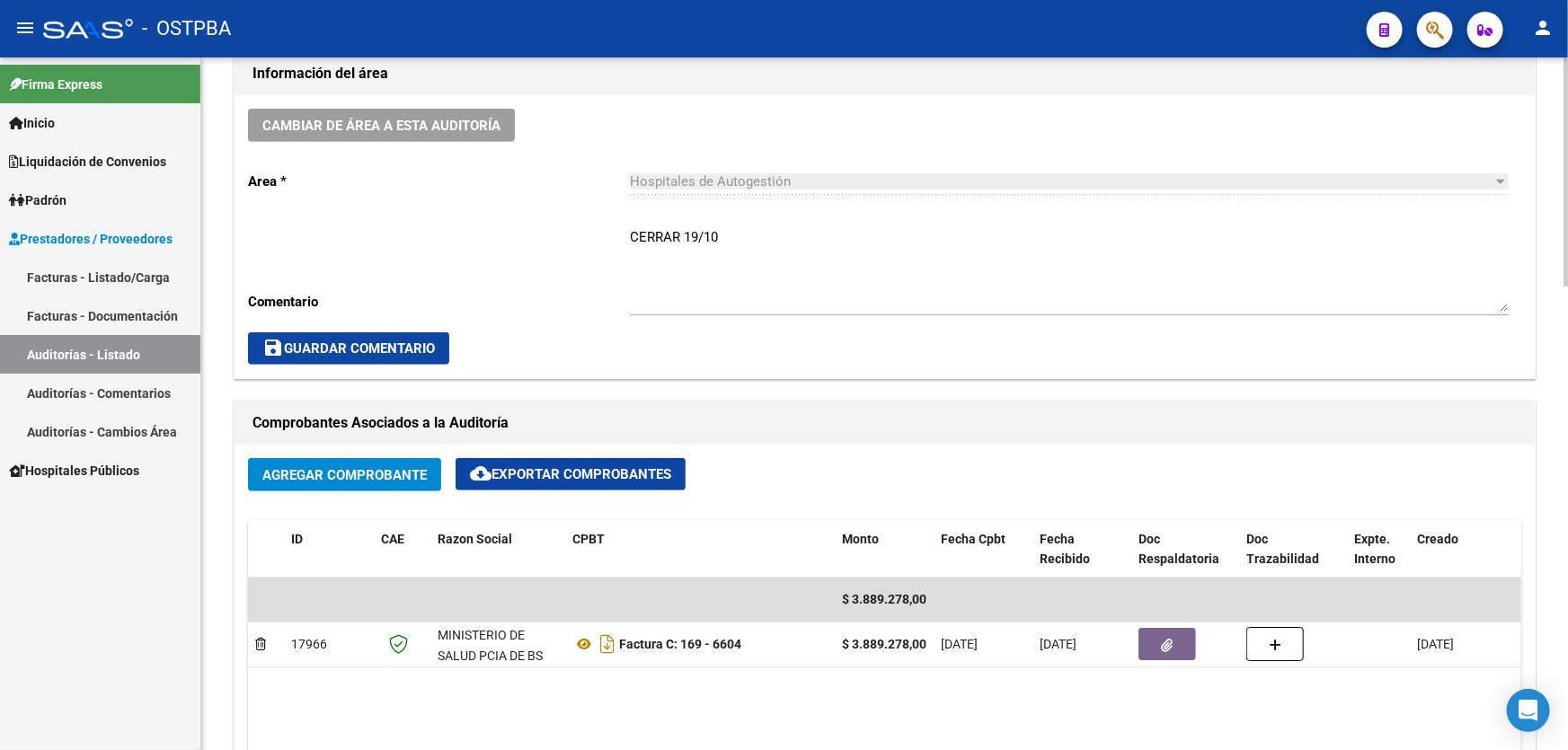
scroll to position [503, 0]
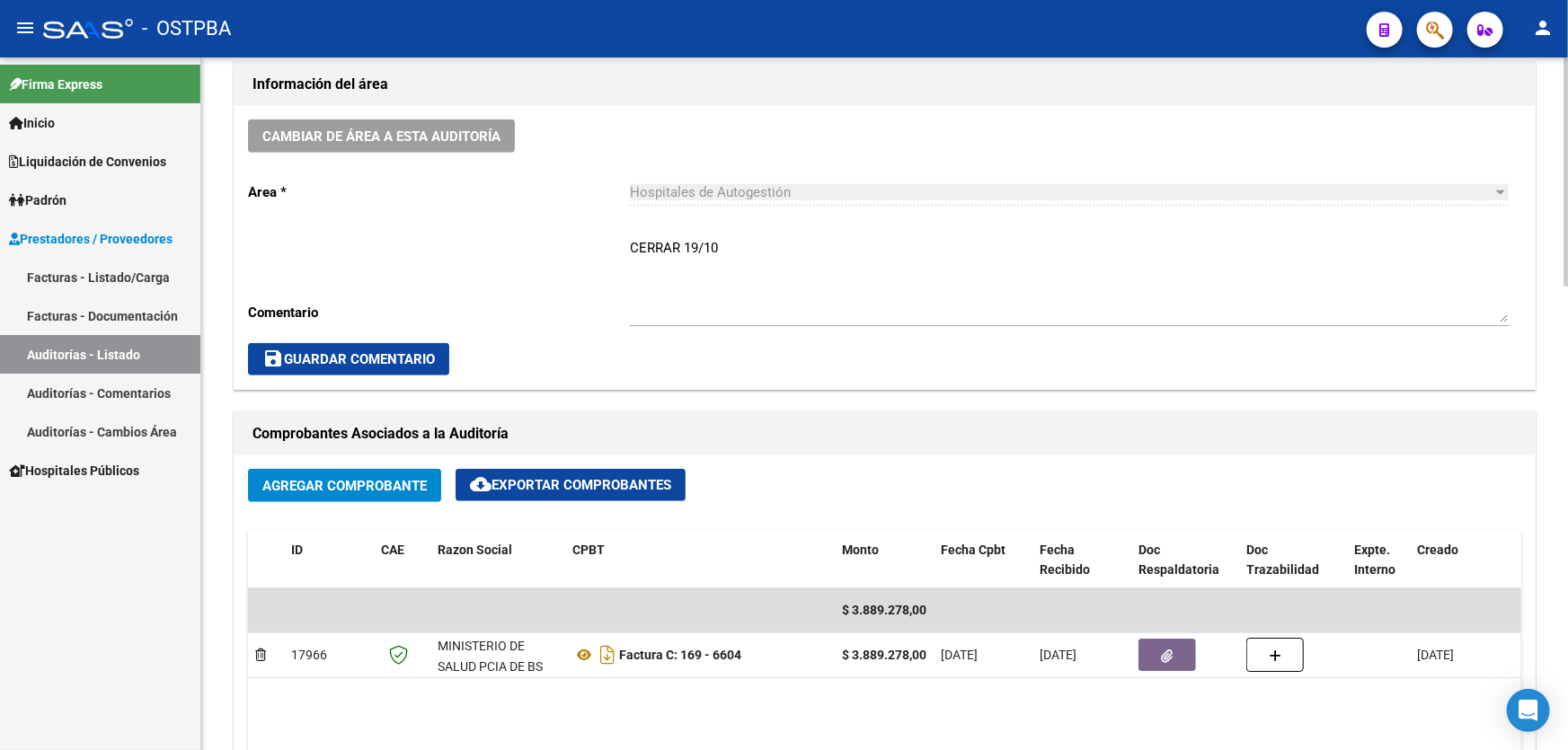
click at [758, 248] on textarea "CERRAR 19/10" at bounding box center [1069, 280] width 879 height 84
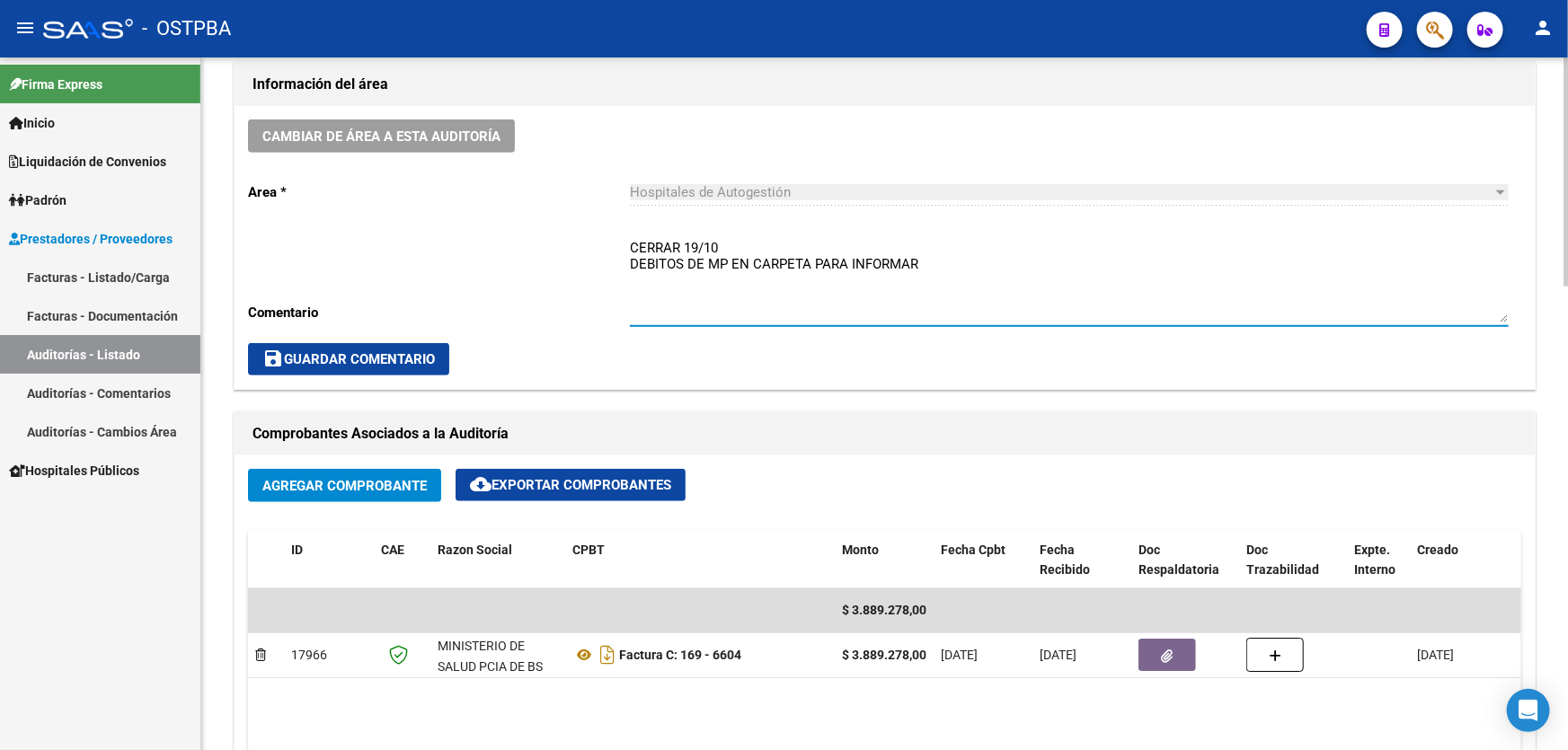
type textarea "CERRAR 19/10 DEBITOS DE MP EN CARPETA PARA INFORMAR"
click at [325, 358] on span "save Guardar Comentario" at bounding box center [348, 359] width 172 height 17
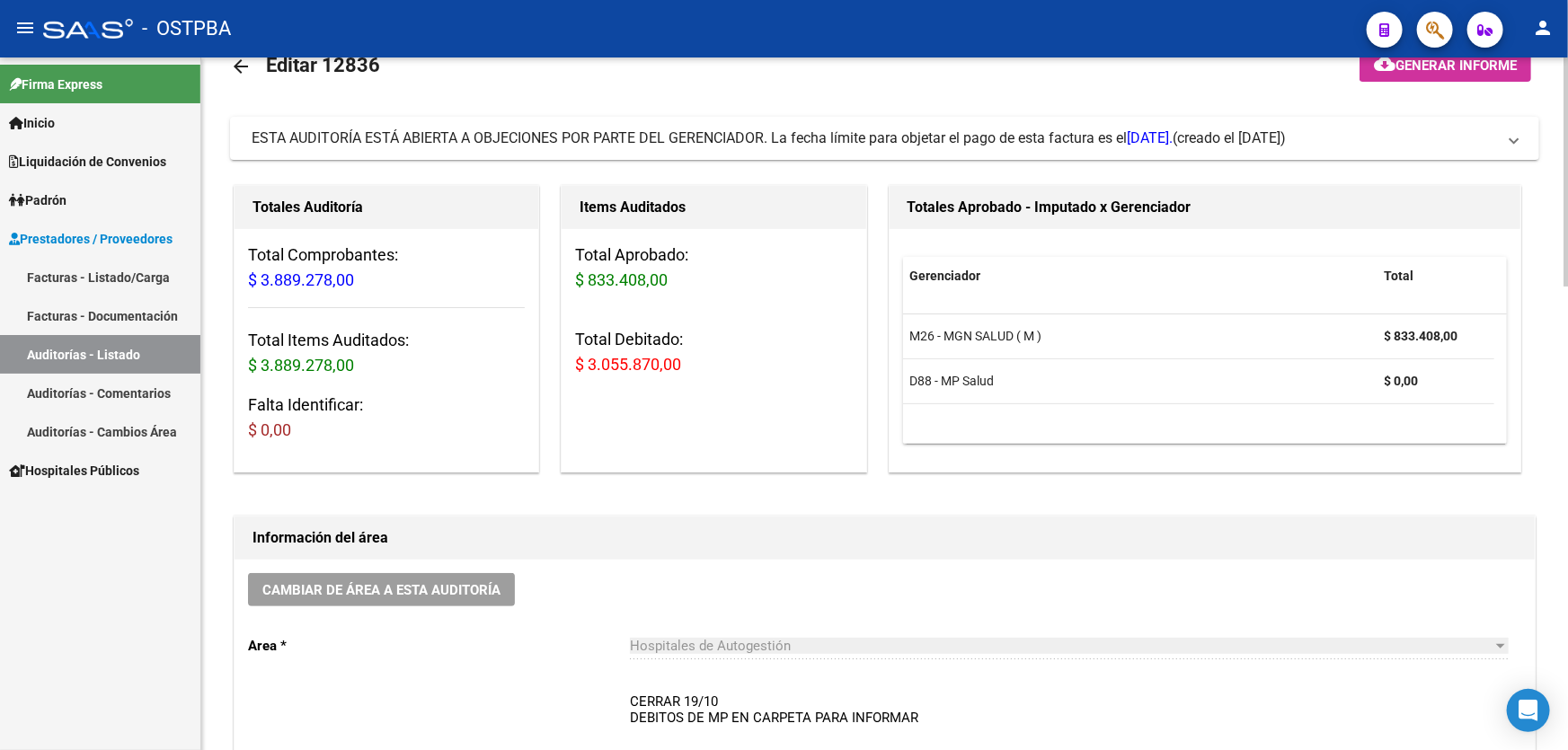
scroll to position [0, 0]
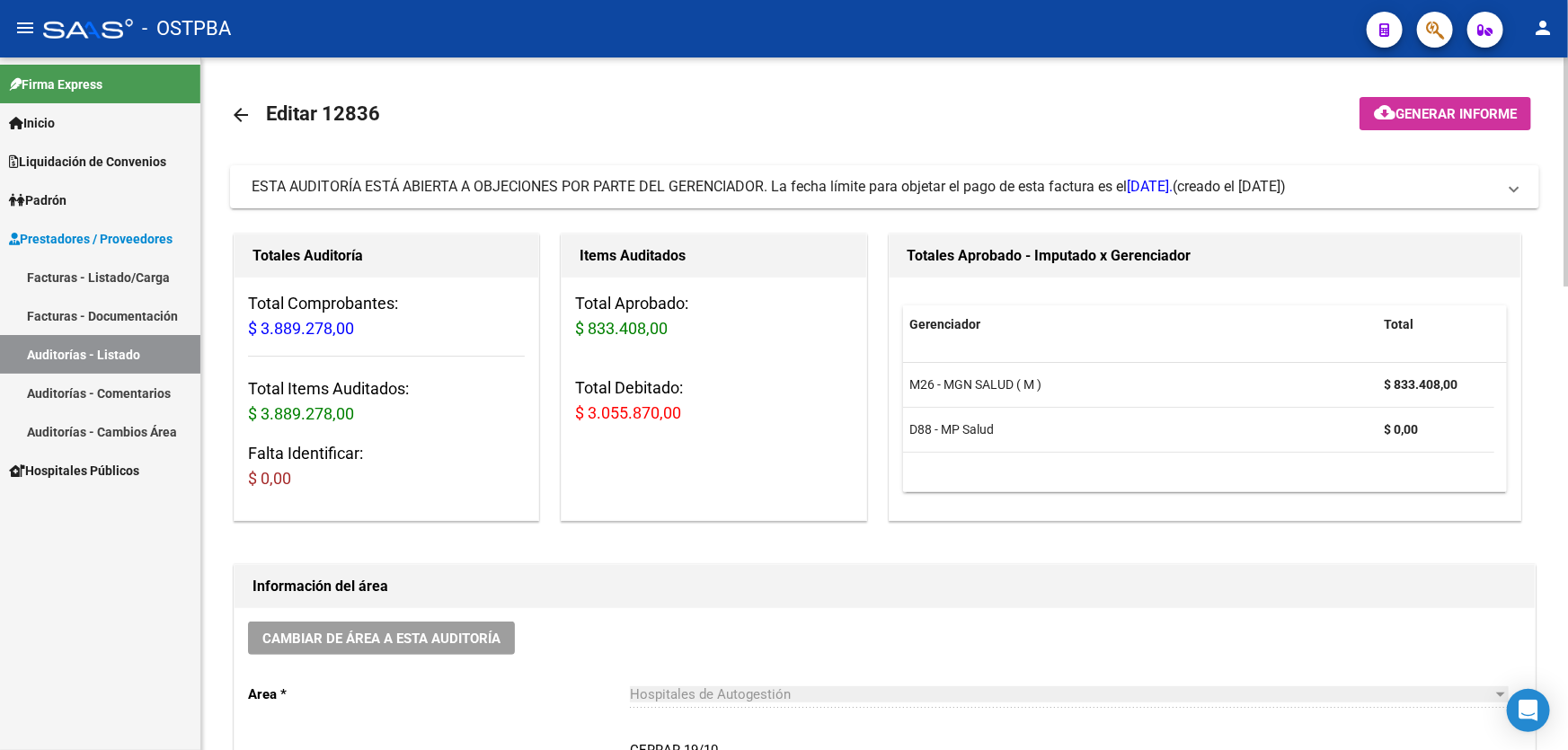
click at [240, 107] on mat-icon "arrow_back" at bounding box center [241, 115] width 22 height 22
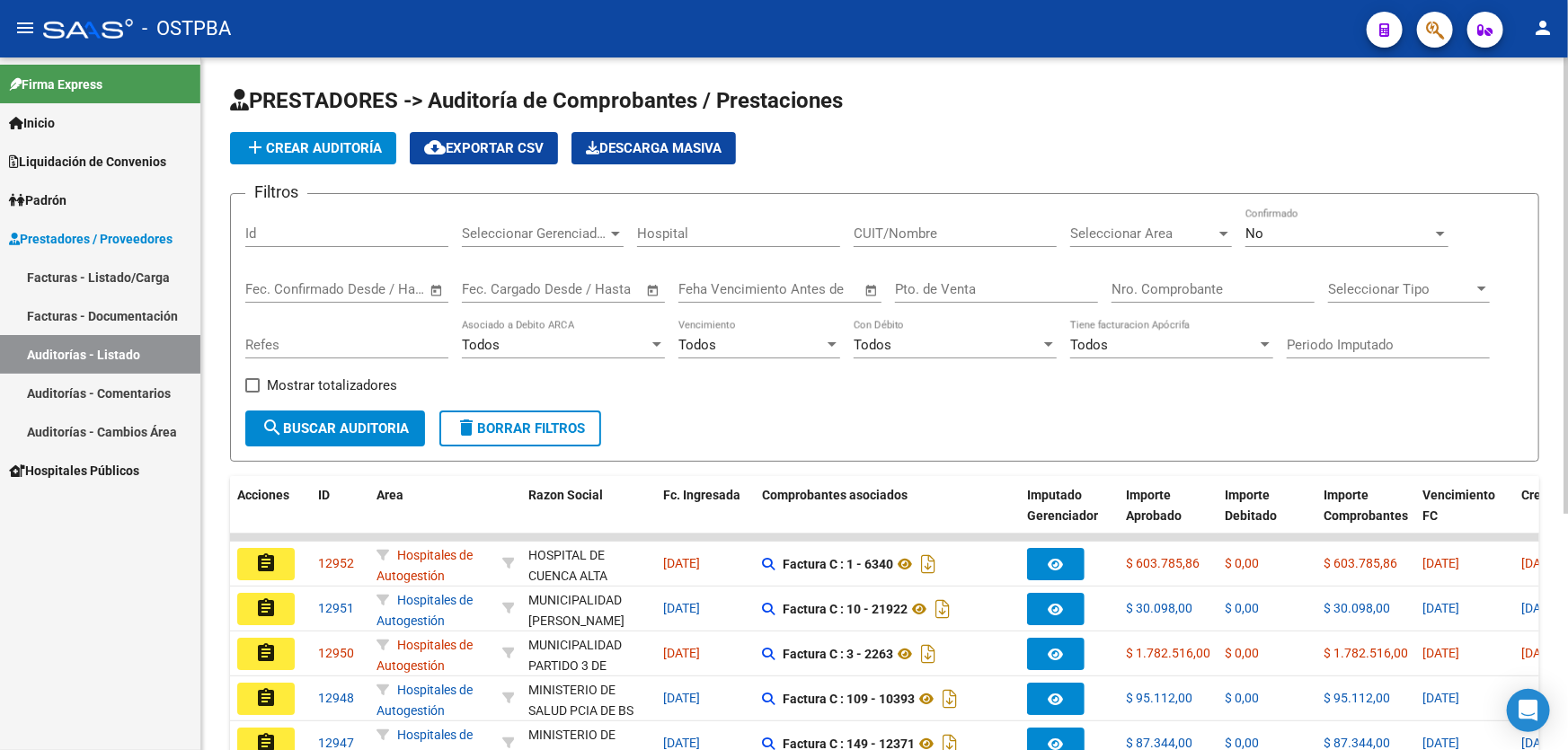
click at [315, 237] on input "Id" at bounding box center [347, 234] width 203 height 17
type input "12838"
click at [1312, 242] on div "No Confirmado" at bounding box center [1347, 228] width 203 height 39
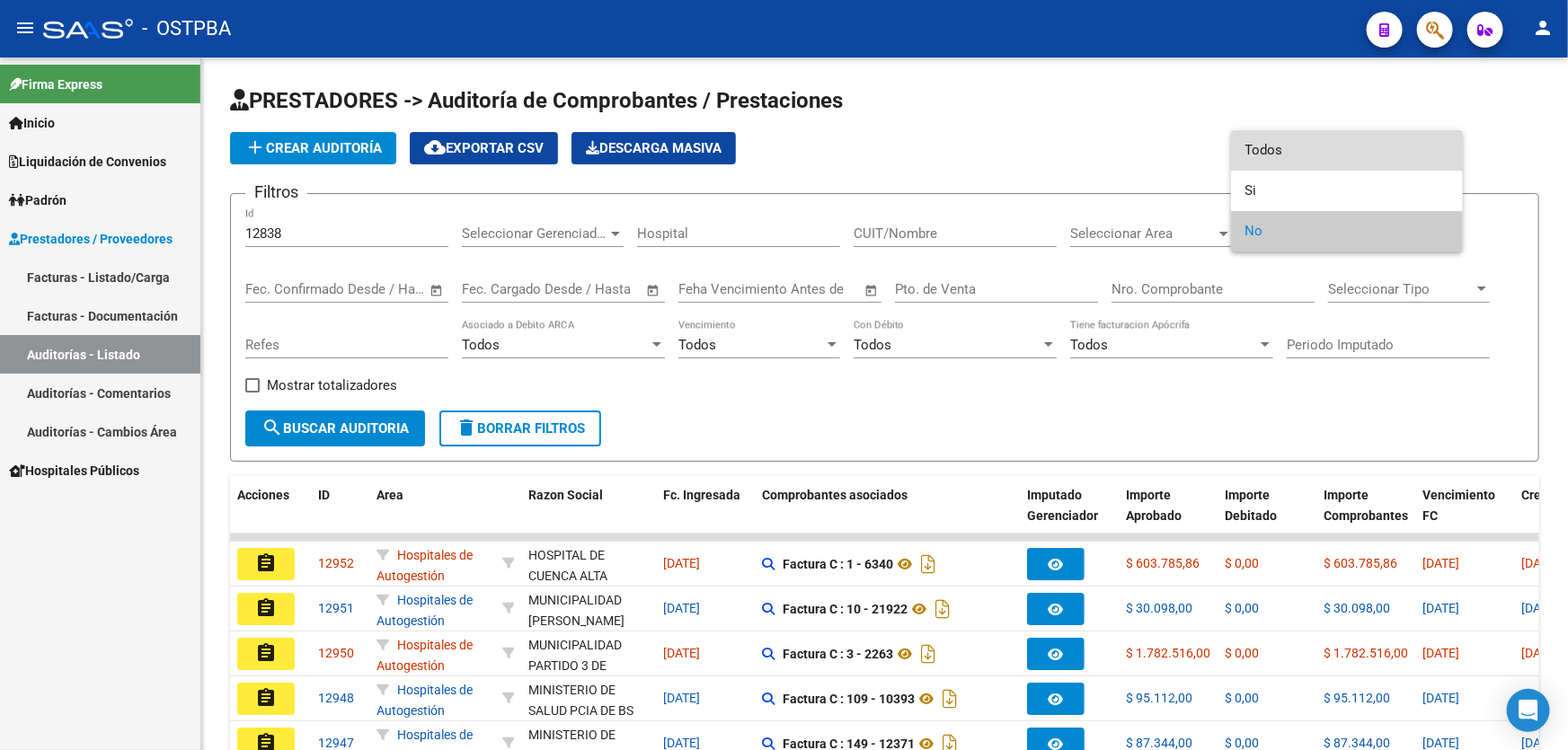
click at [1318, 152] on span "Todos" at bounding box center [1347, 150] width 203 height 40
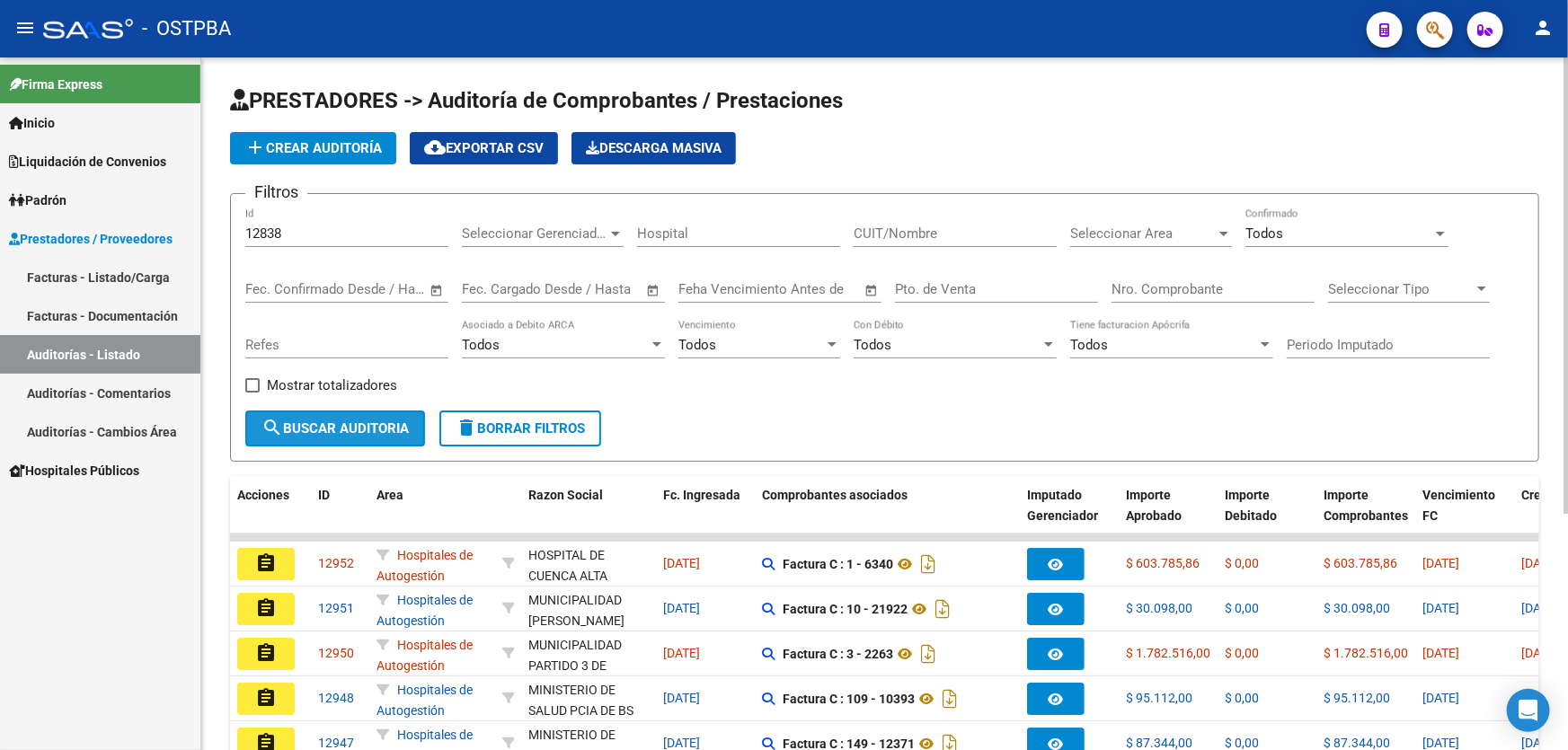
click at [304, 421] on span "search Buscar Auditoria" at bounding box center [335, 428] width 148 height 17
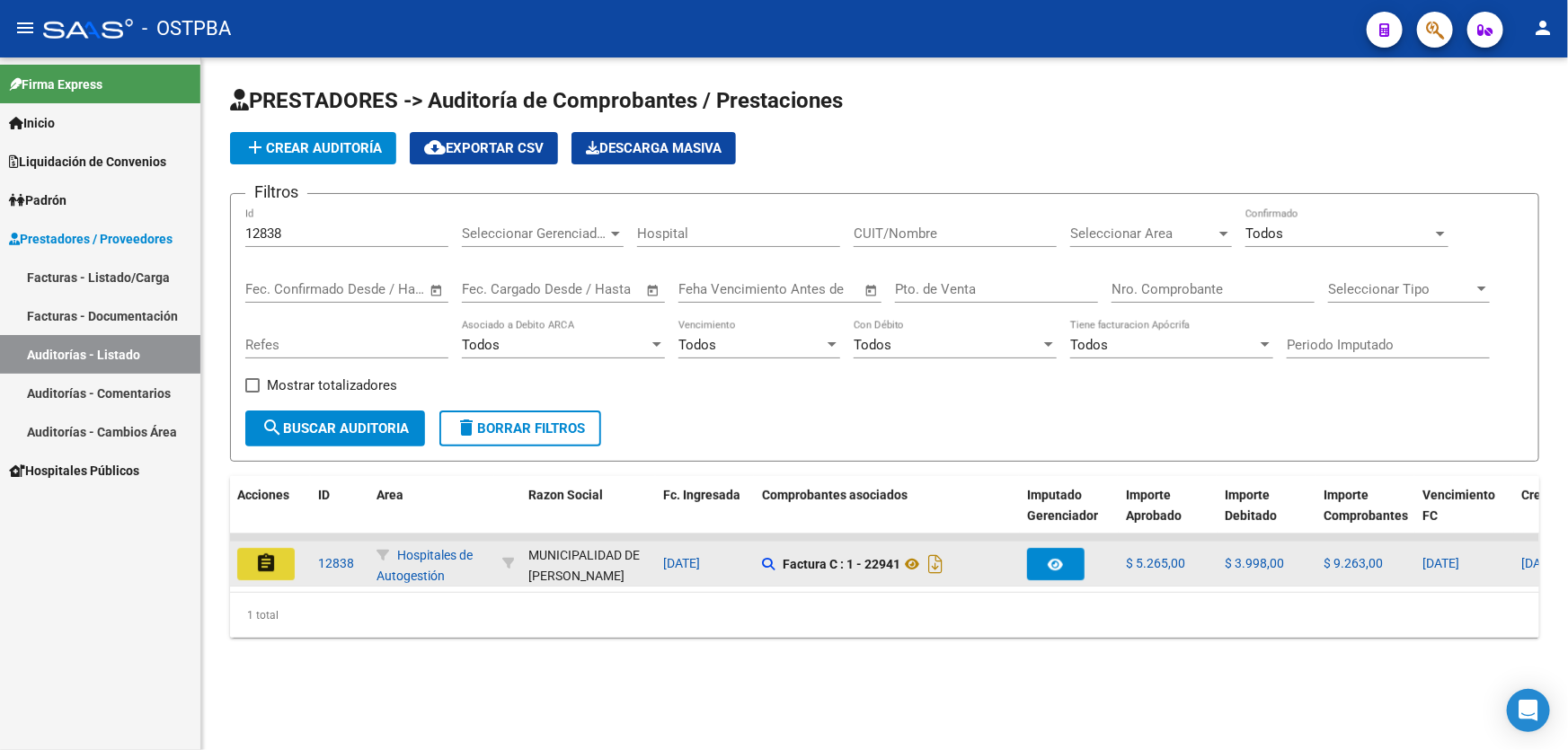
click at [268, 563] on mat-icon "assignment" at bounding box center [266, 563] width 22 height 22
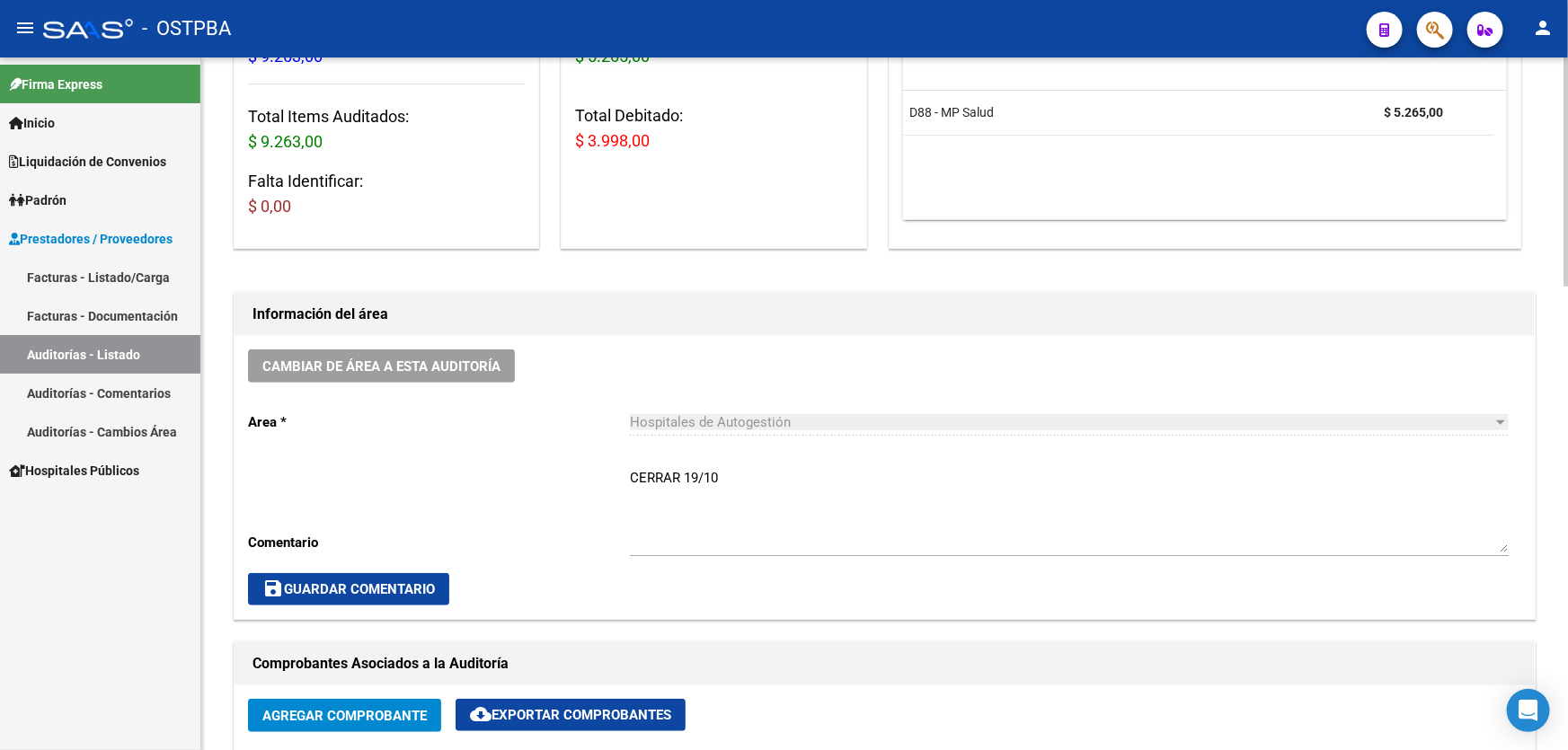
scroll to position [571, 0]
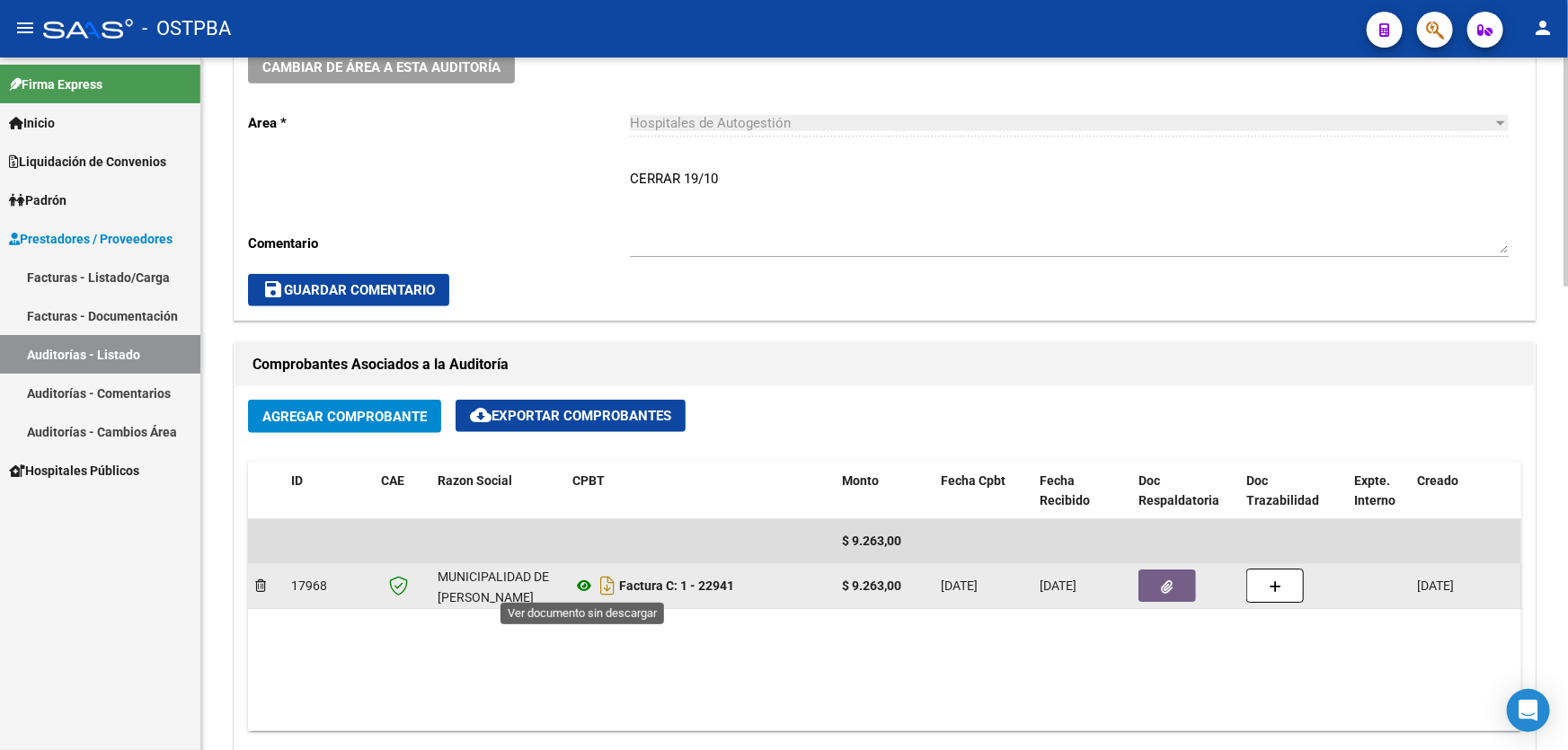
click at [586, 582] on icon at bounding box center [584, 586] width 23 height 22
click at [1166, 590] on icon "button" at bounding box center [1168, 588] width 12 height 14
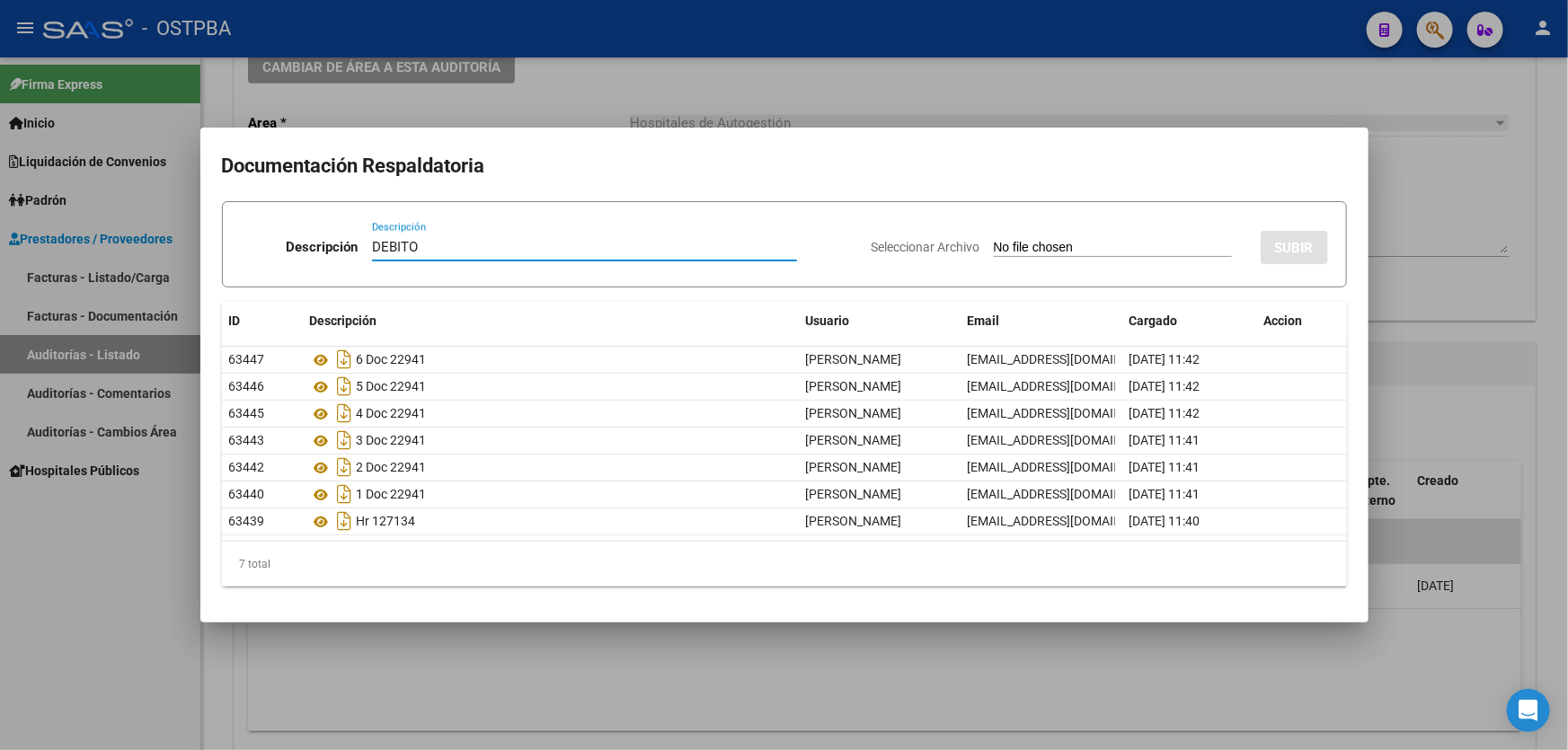
type input "DEBITO"
click at [1030, 243] on input "Seleccionar Archivo" at bounding box center [1112, 247] width 238 height 17
type input "C:\fakepath\DEBITO MP 12838.pdf"
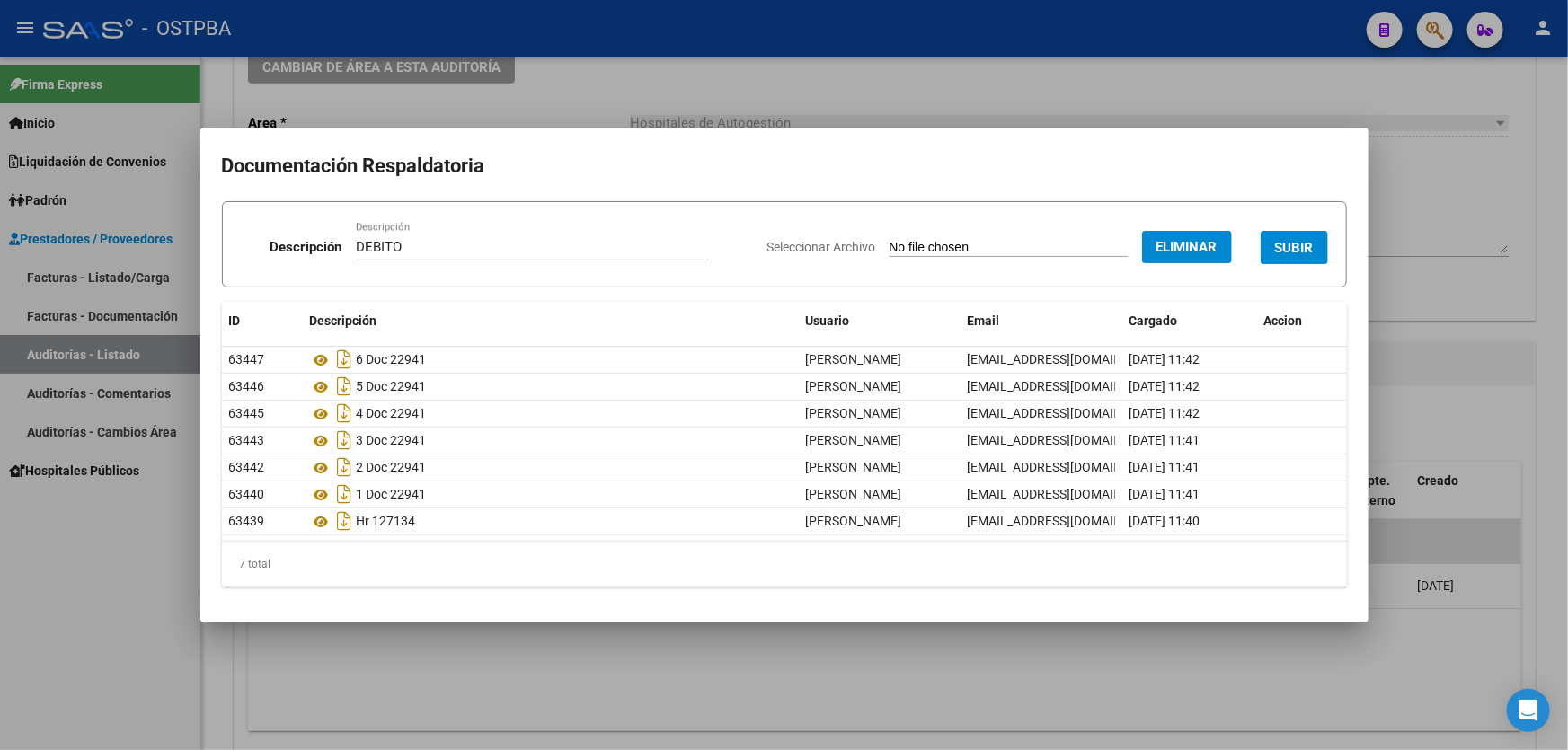
click at [1293, 246] on span "SUBIR" at bounding box center [1295, 247] width 39 height 17
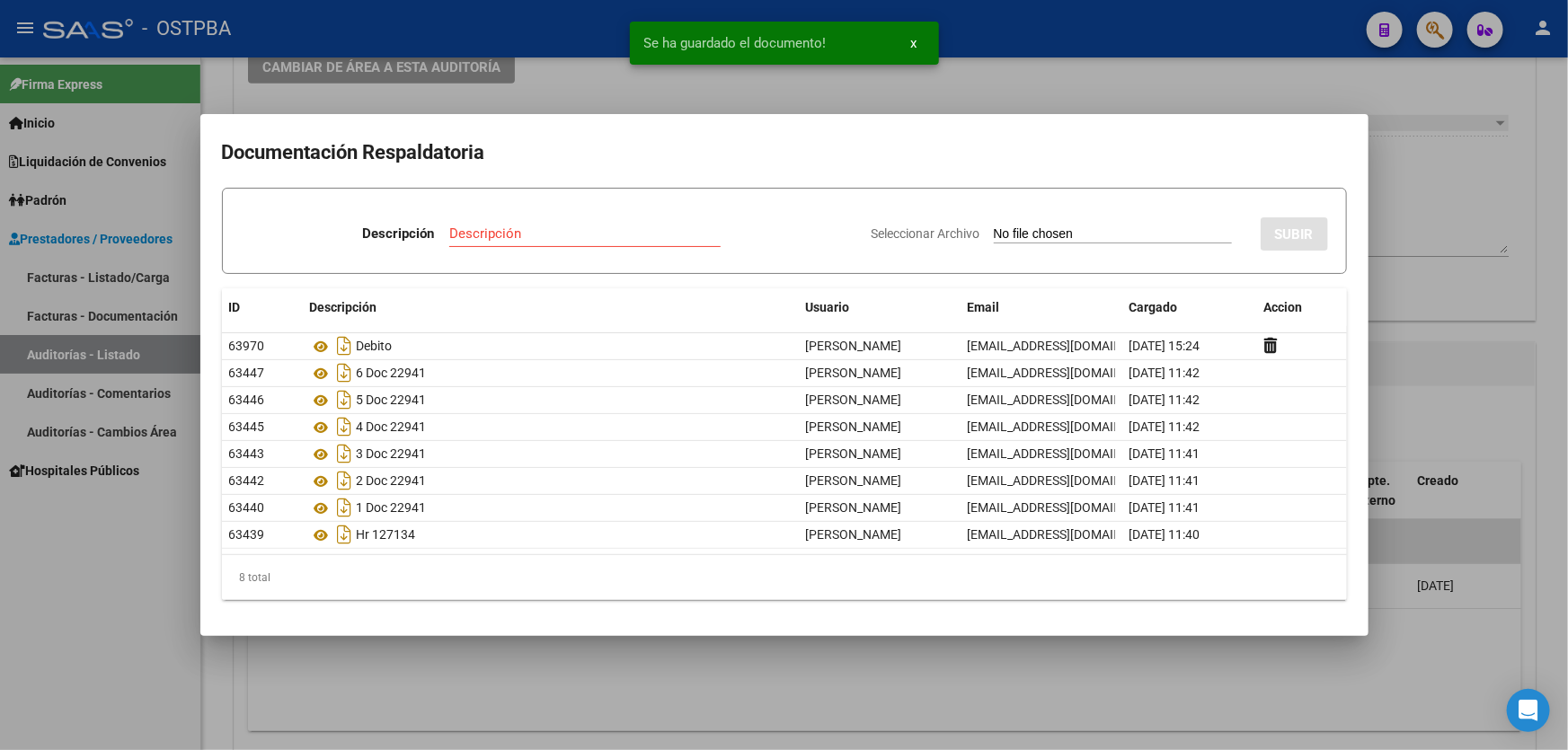
click at [1081, 103] on div at bounding box center [784, 375] width 1568 height 750
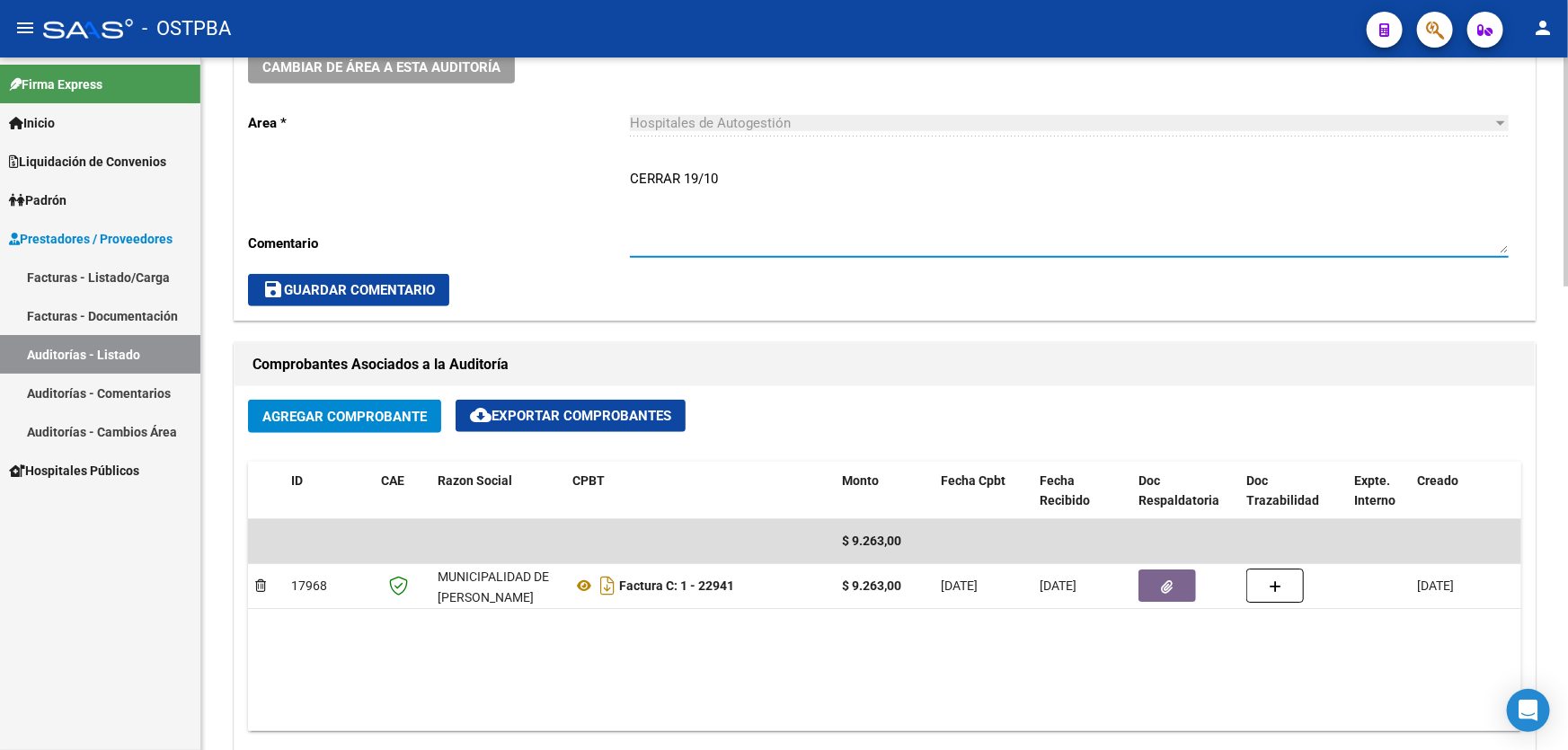
click at [729, 171] on textarea "CERRAR 19/10" at bounding box center [1069, 211] width 879 height 84
type textarea "C"
click at [324, 286] on span "save Guardar Comentario" at bounding box center [348, 290] width 172 height 17
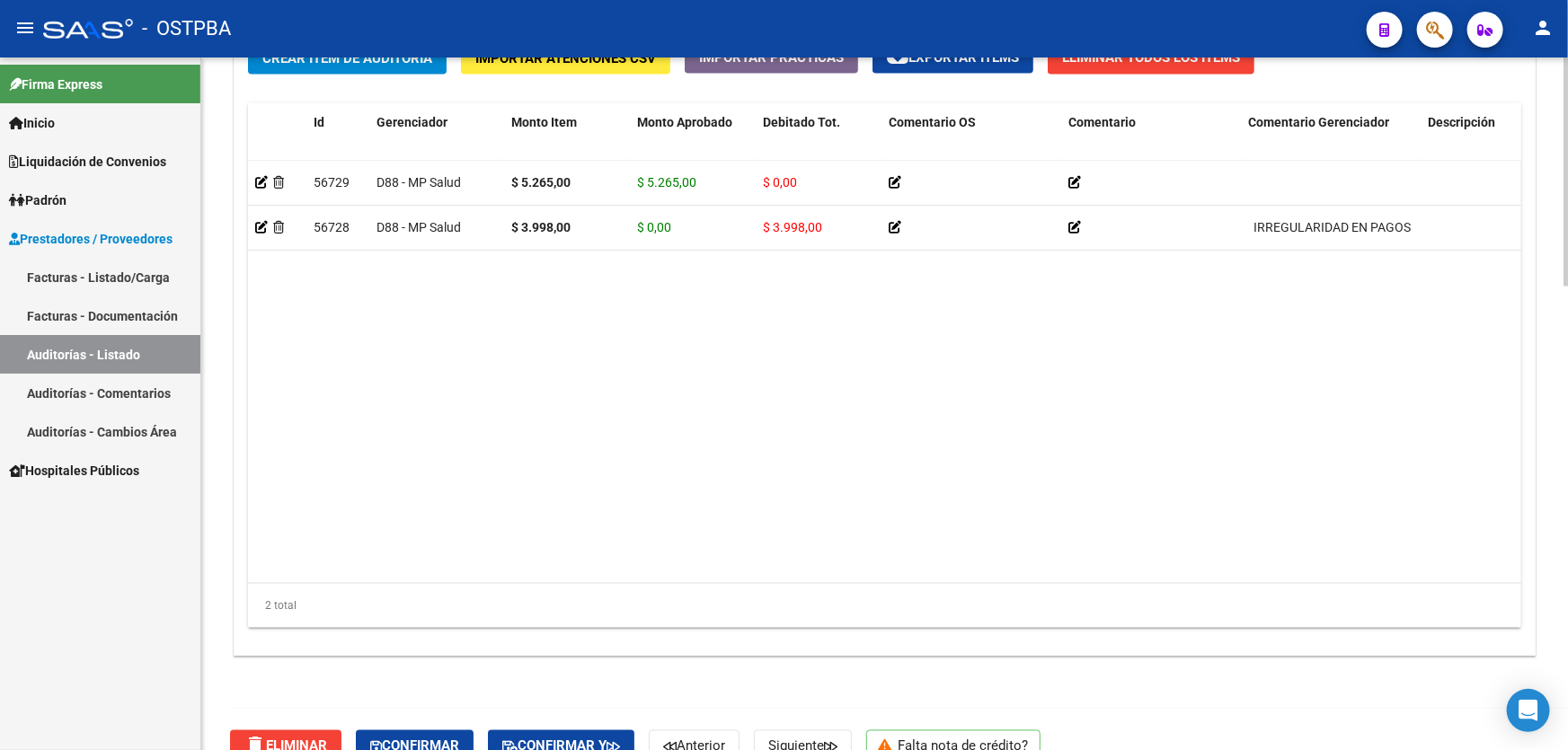
scroll to position [1400, 0]
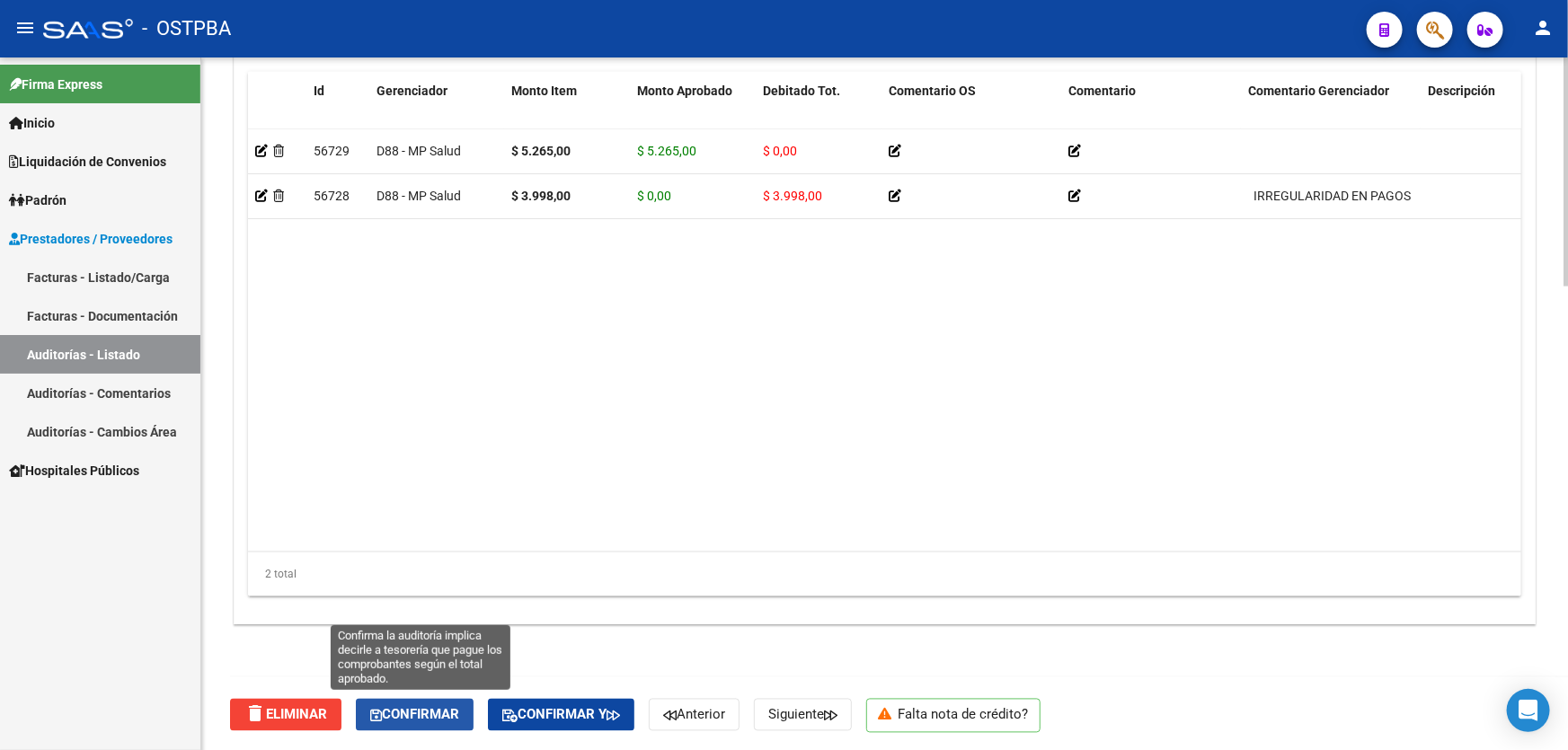
click at [448, 700] on button "Confirmar" at bounding box center [415, 715] width 117 height 32
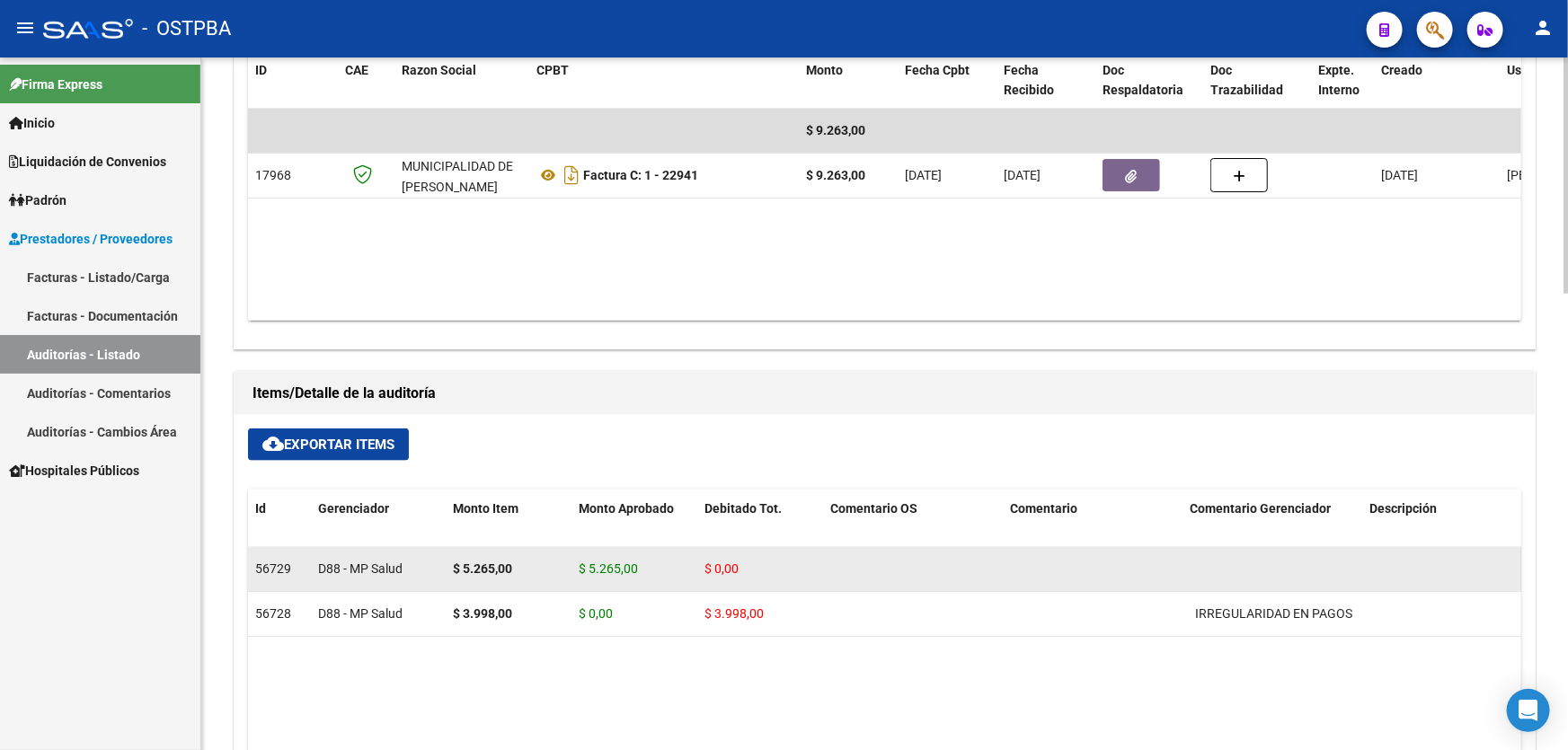
type input "202510"
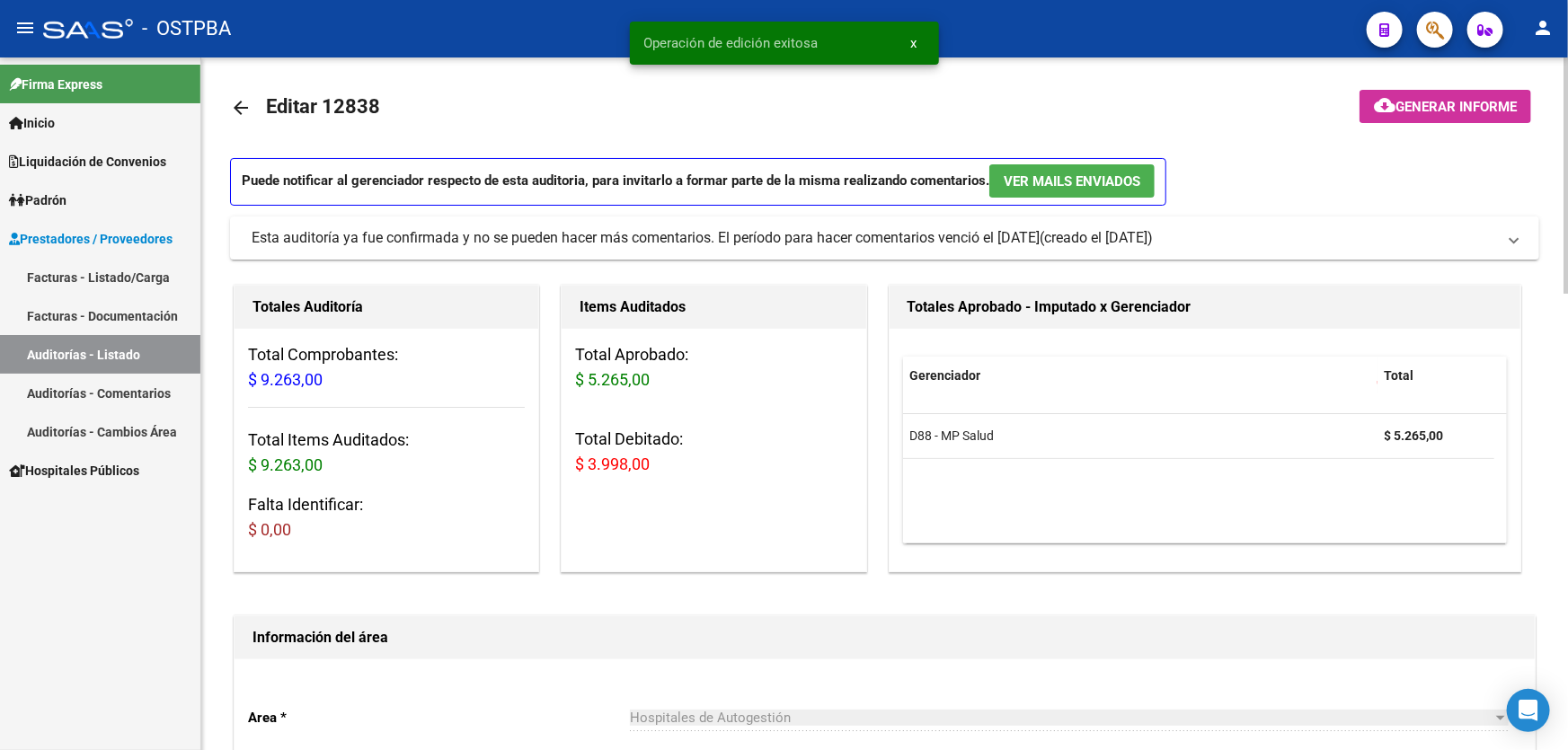
scroll to position [0, 0]
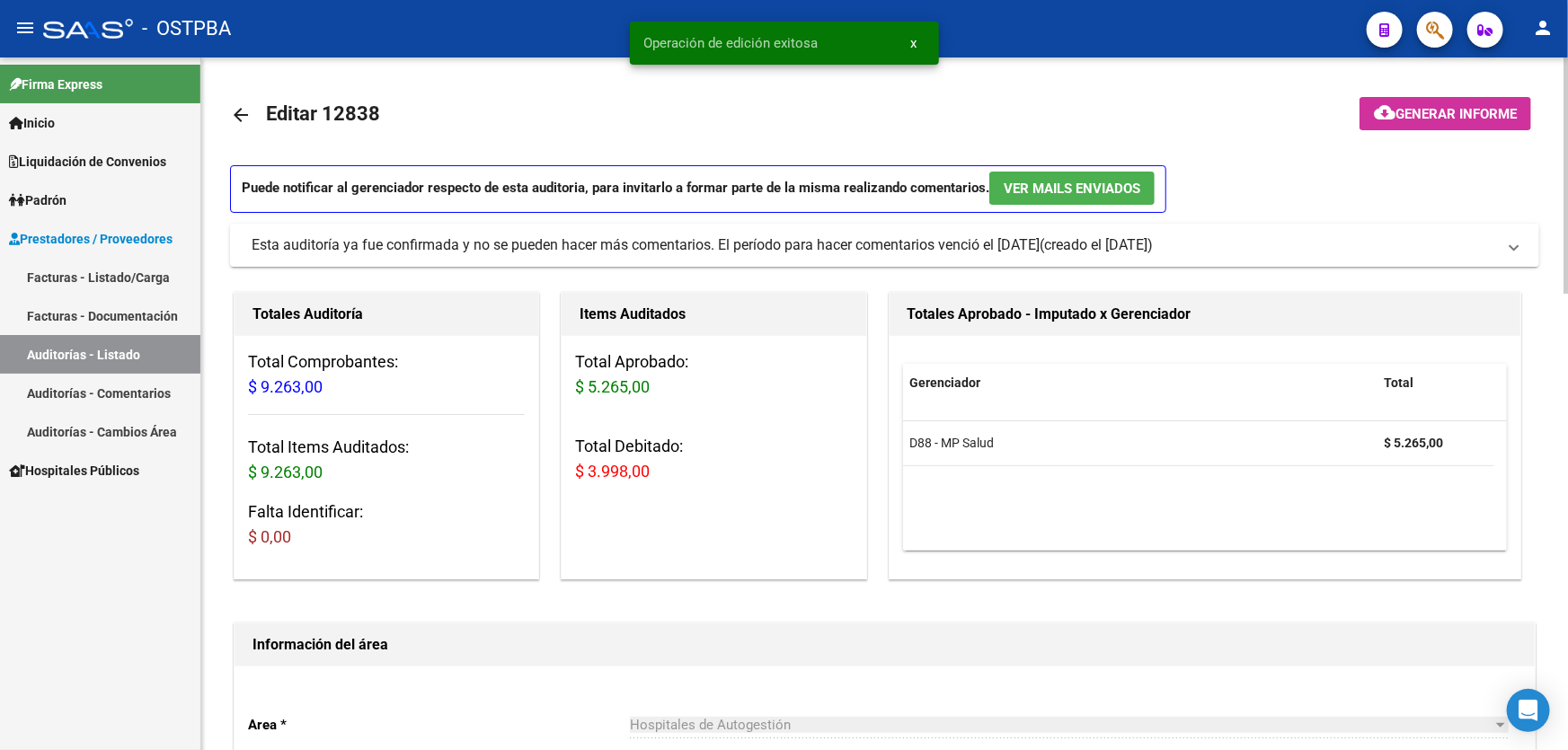
click at [239, 107] on mat-icon "arrow_back" at bounding box center [241, 115] width 22 height 22
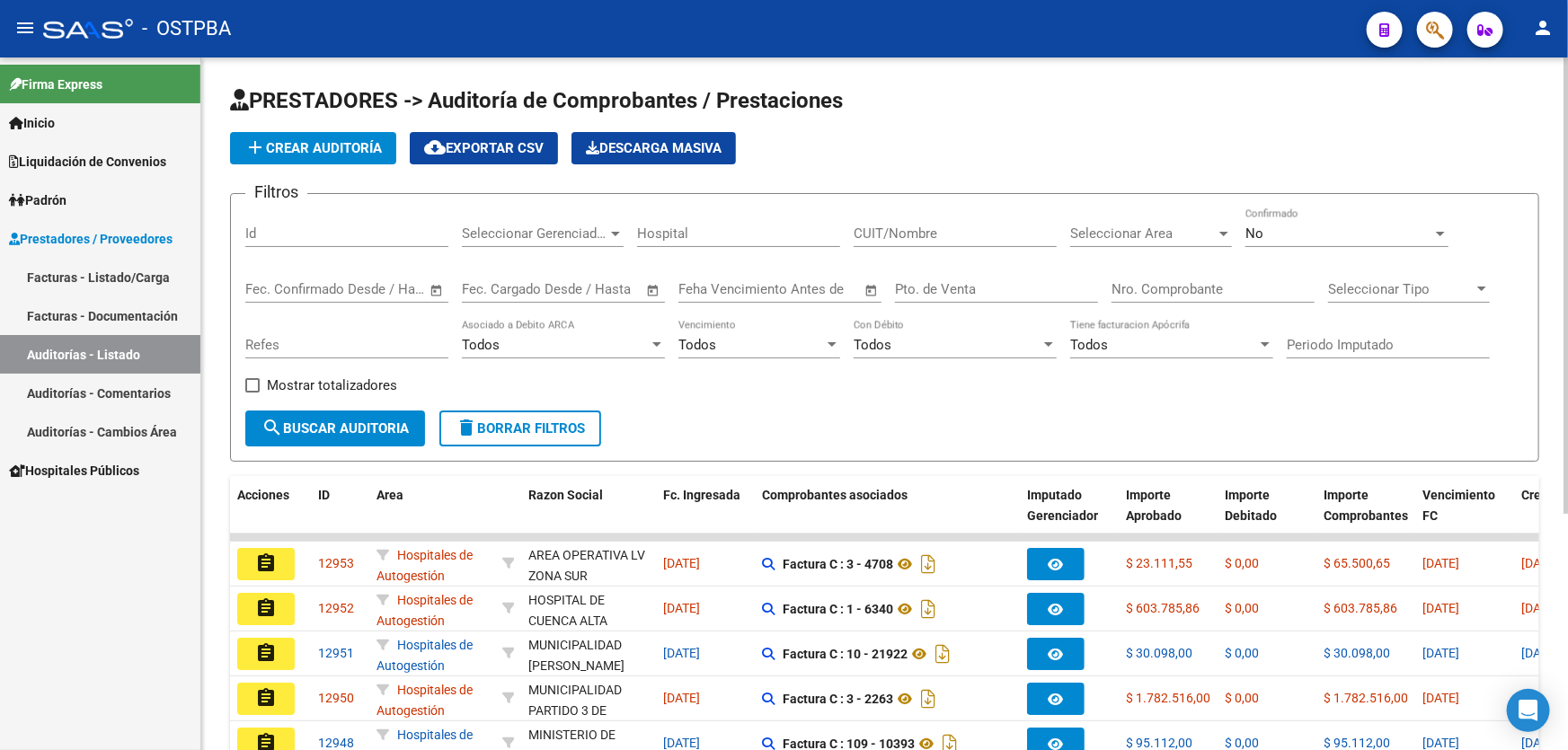
click at [1288, 237] on div "No" at bounding box center [1338, 234] width 187 height 17
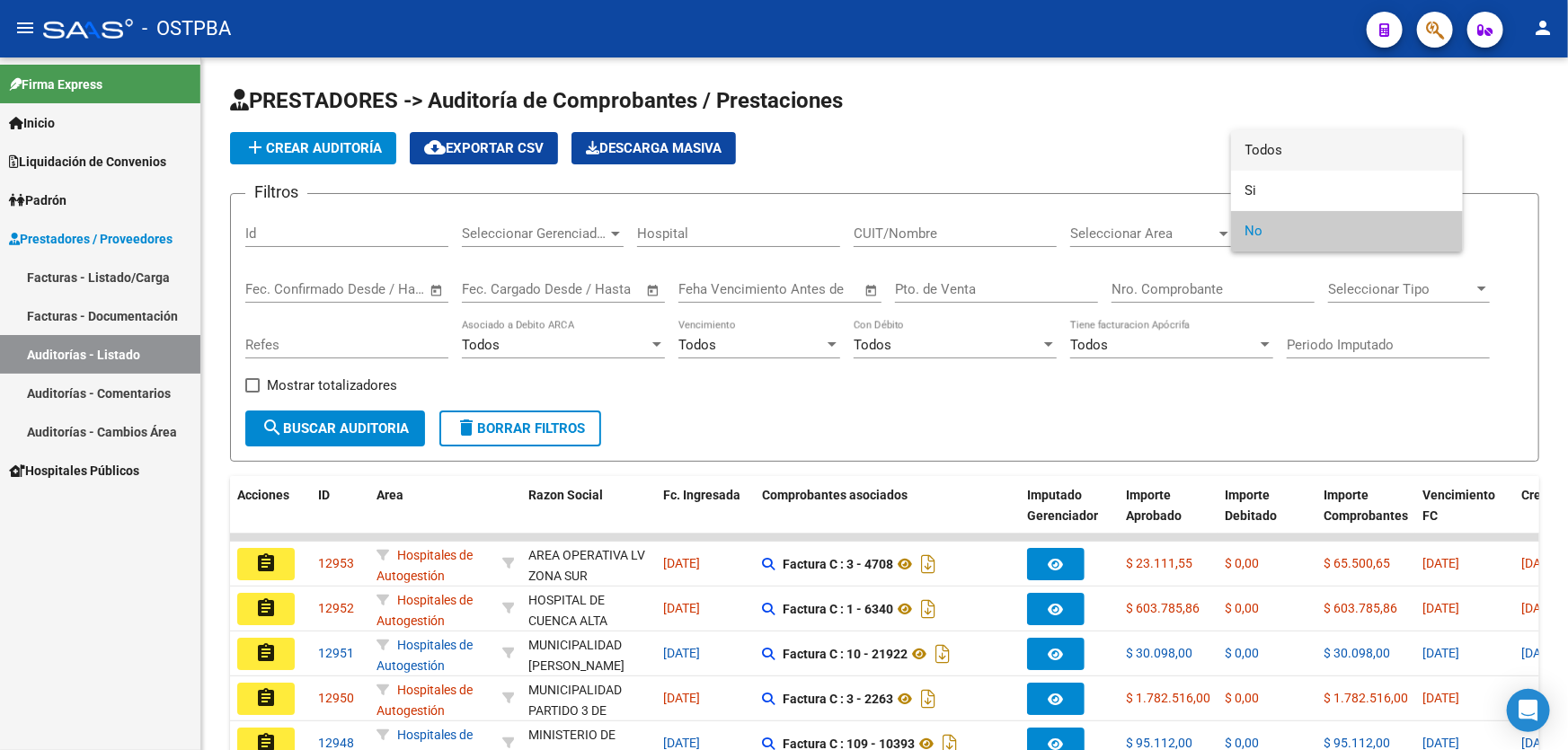
click at [1297, 138] on span "Todos" at bounding box center [1347, 150] width 203 height 40
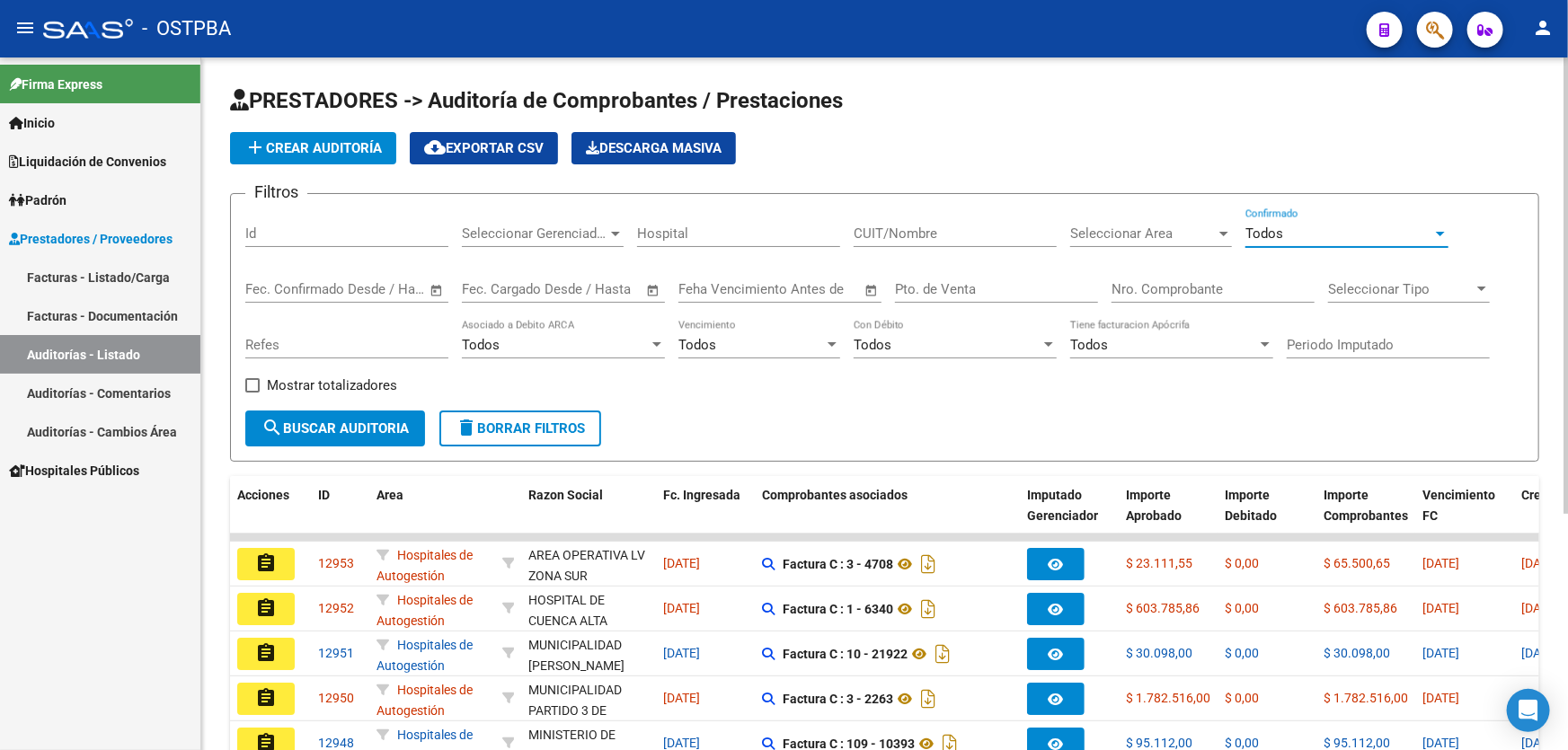
click at [282, 227] on input "Id" at bounding box center [347, 234] width 203 height 17
type input "12838"
click at [330, 420] on span "search Buscar Auditoria" at bounding box center [335, 428] width 148 height 17
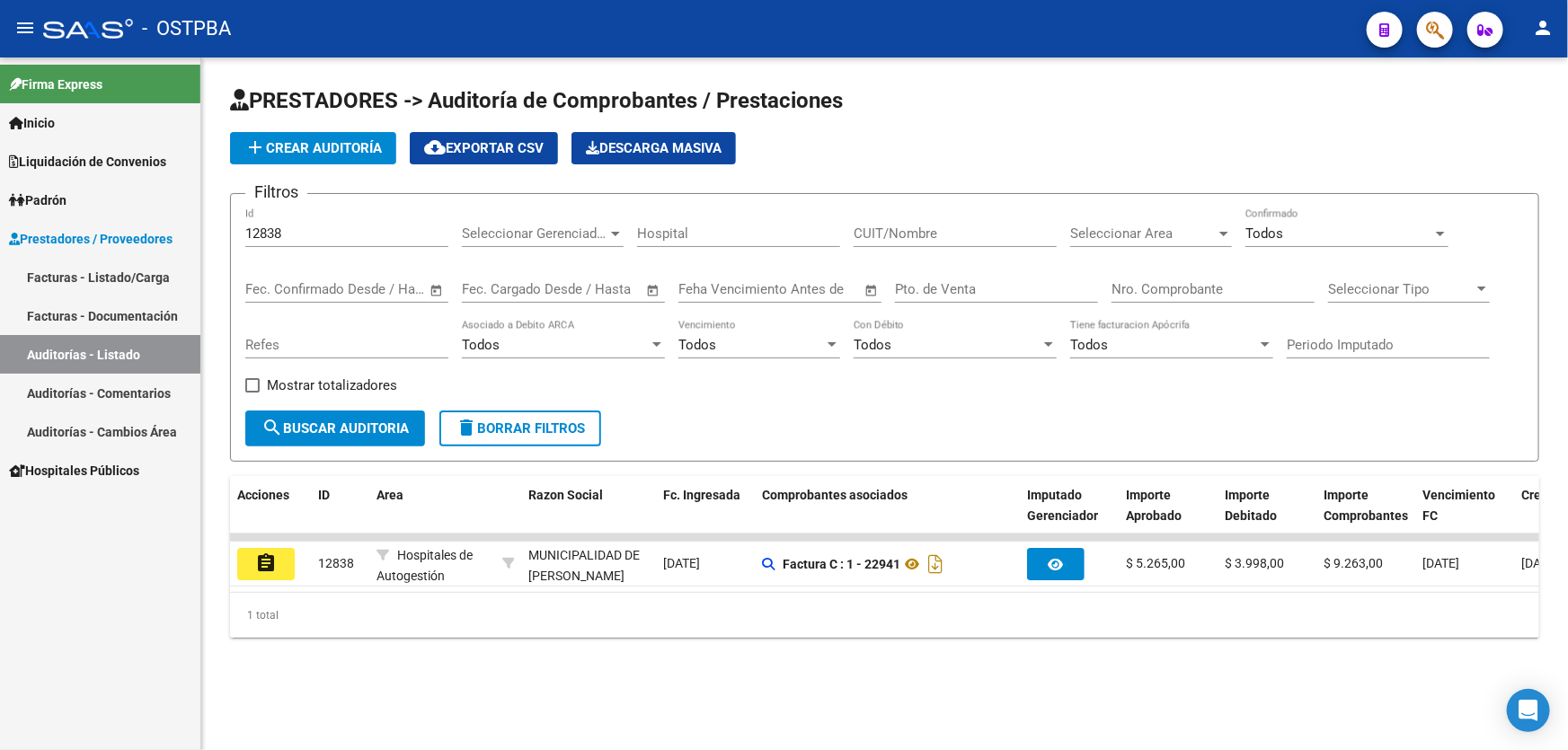
click at [304, 226] on input "12838" at bounding box center [347, 234] width 203 height 17
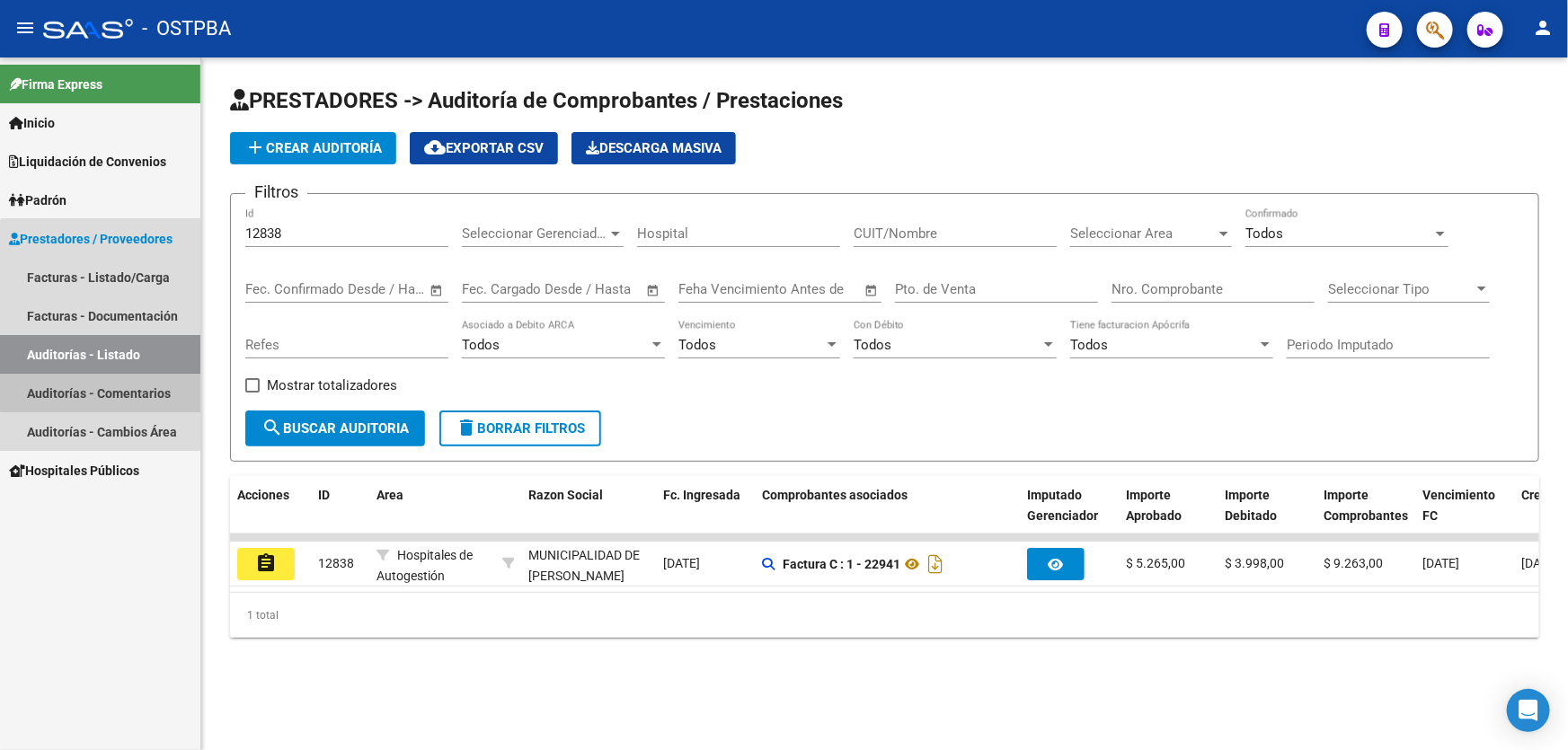
click at [150, 382] on link "Auditorías - Comentarios" at bounding box center [100, 393] width 201 height 39
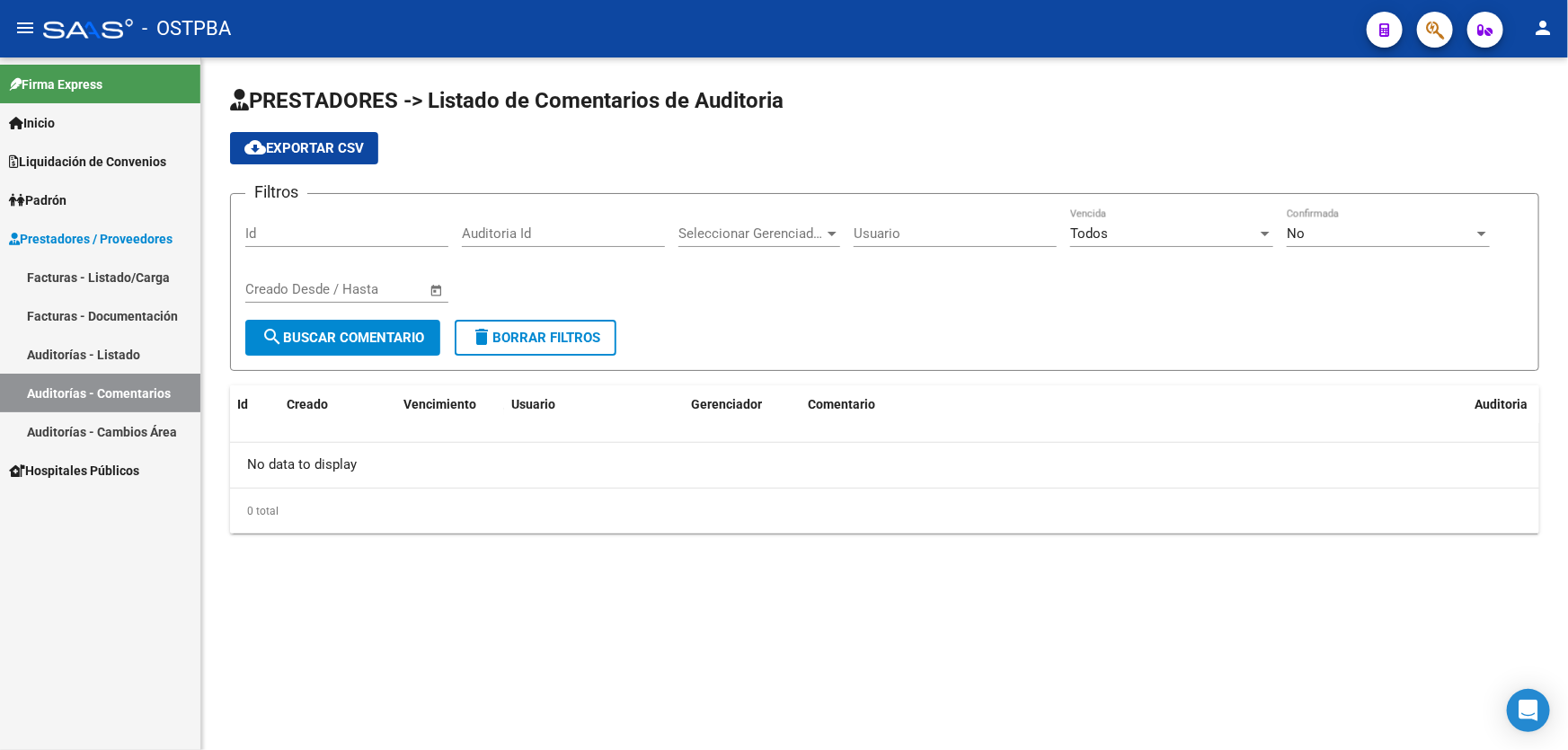
click at [111, 360] on link "Auditorías - Listado" at bounding box center [100, 355] width 201 height 39
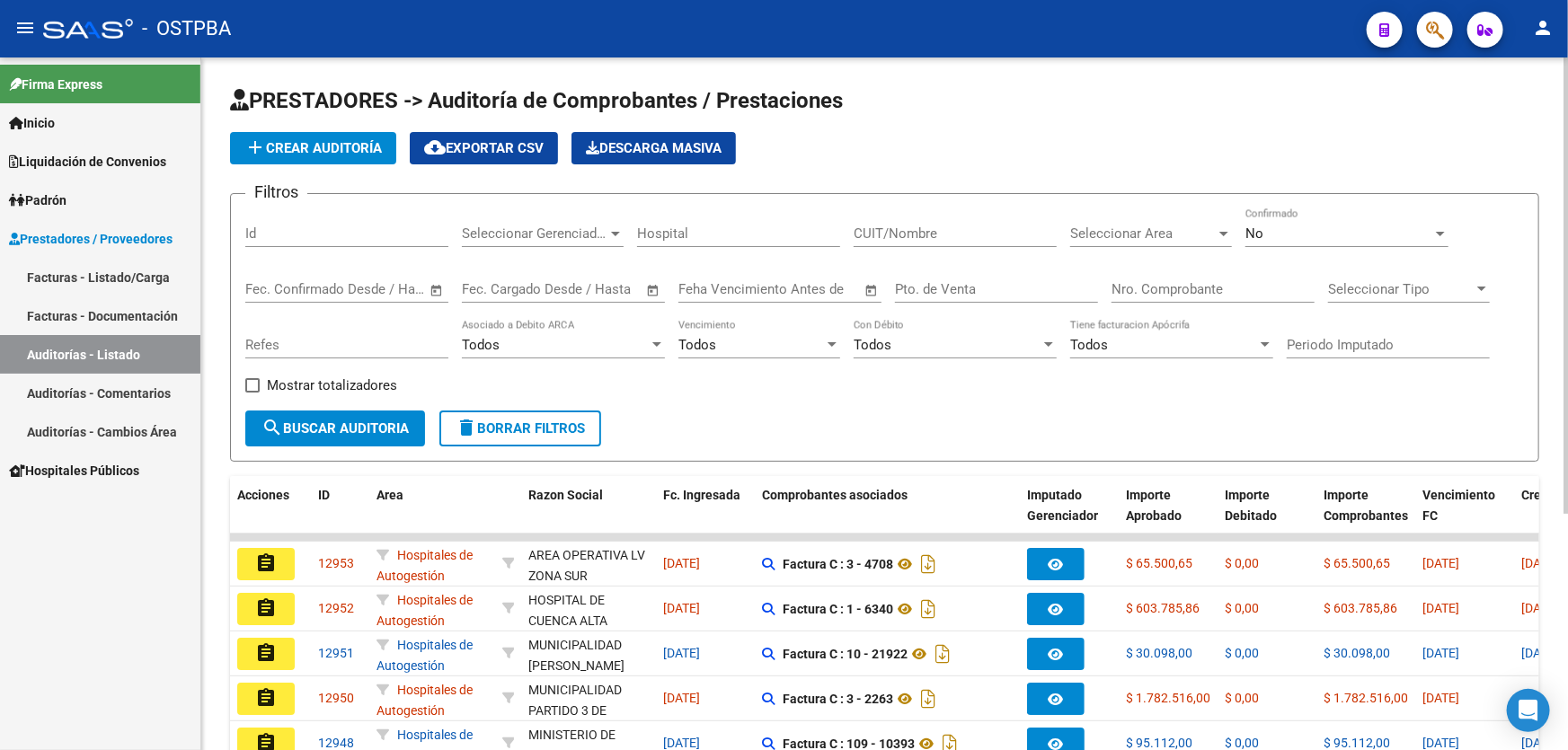
click at [282, 236] on input "Id" at bounding box center [347, 234] width 203 height 17
type input "12826"
click at [1305, 226] on div "No" at bounding box center [1338, 234] width 187 height 17
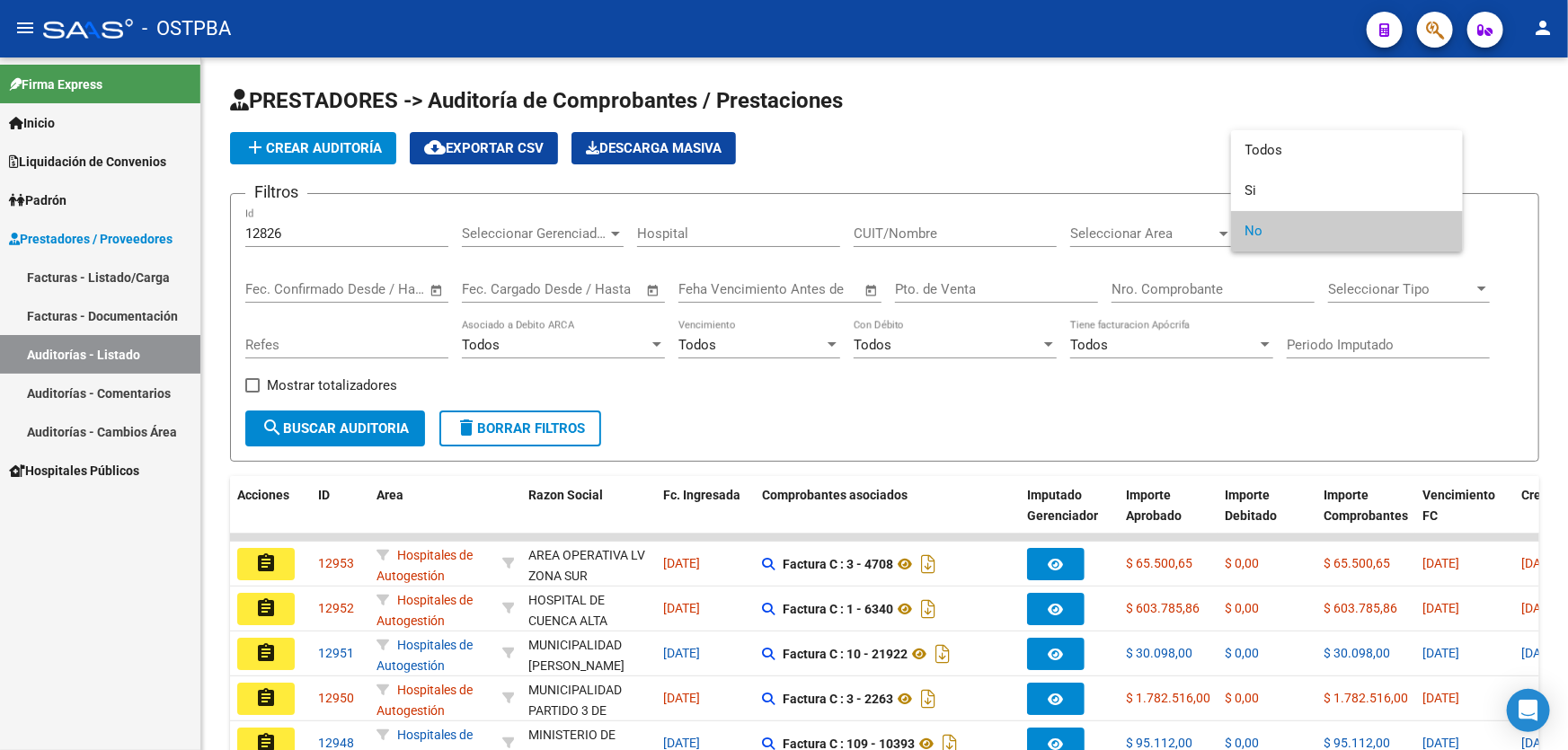
click at [1324, 128] on div at bounding box center [784, 375] width 1568 height 750
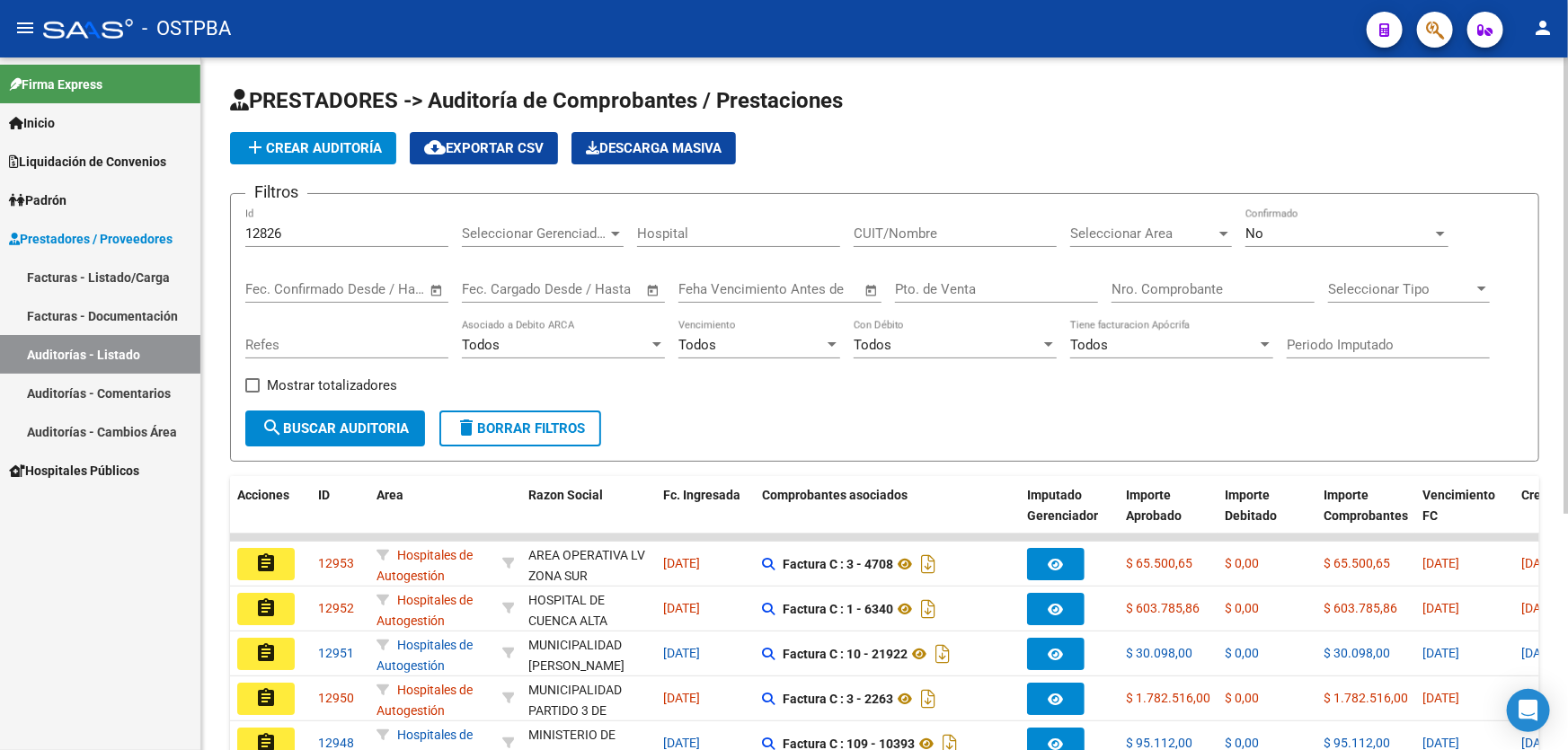
click at [1312, 144] on div "add Crear Auditoría cloud_download Exportar CSV Descarga Masiva" at bounding box center [884, 148] width 1310 height 32
click at [1301, 231] on div "No" at bounding box center [1338, 234] width 187 height 17
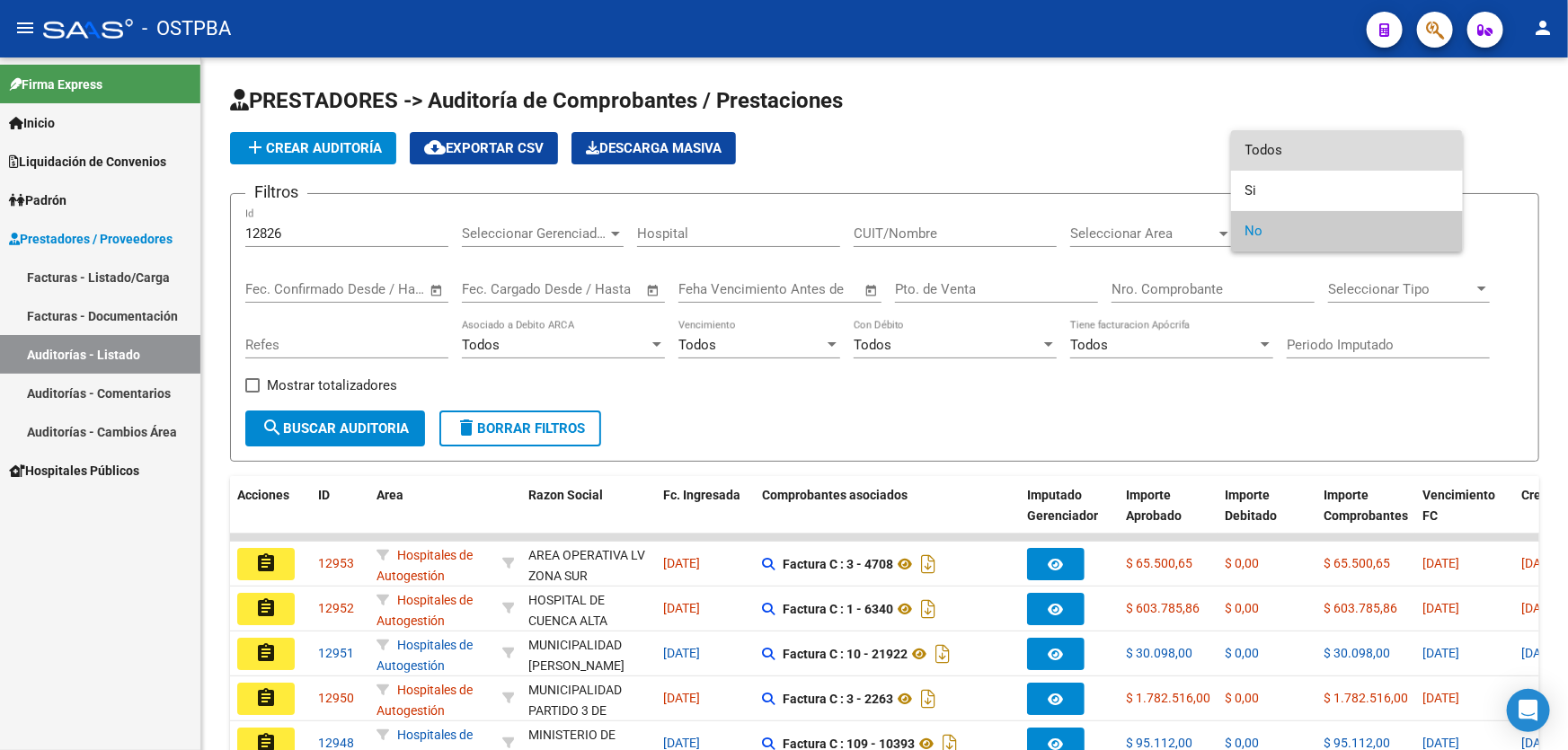
click at [1310, 152] on span "Todos" at bounding box center [1347, 150] width 203 height 40
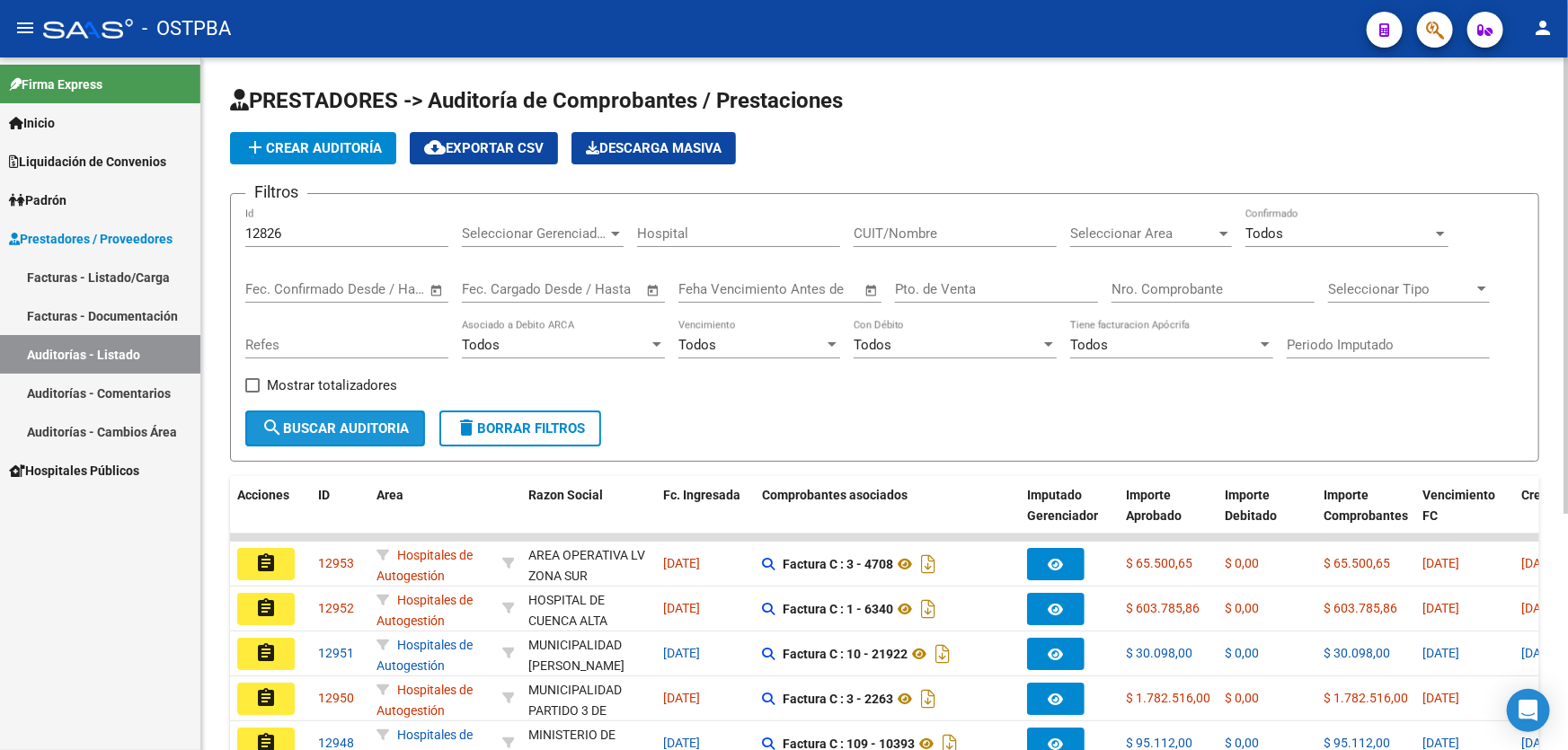
click at [275, 435] on mat-icon "search" at bounding box center [272, 427] width 22 height 22
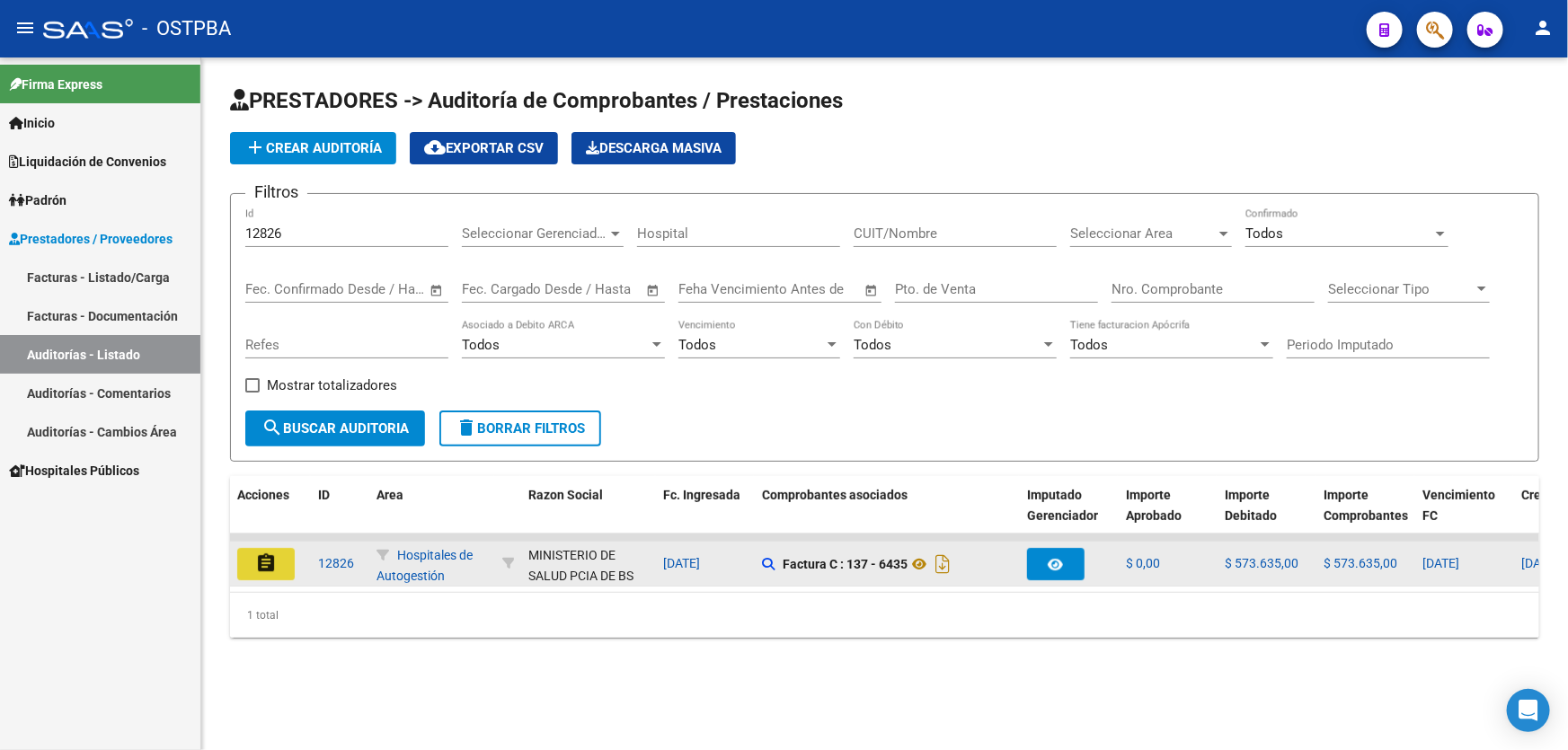
click at [257, 558] on mat-icon "assignment" at bounding box center [266, 563] width 22 height 22
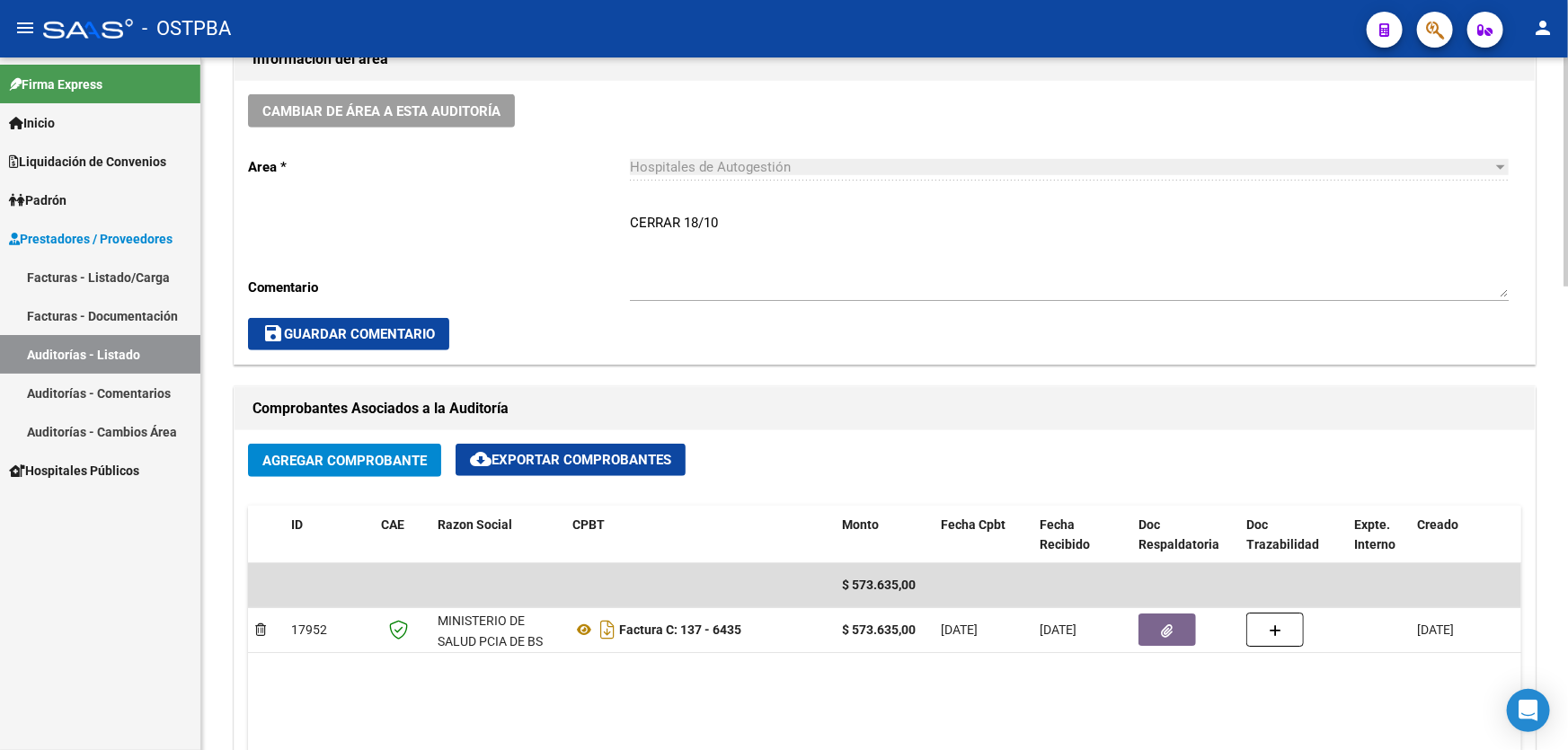
scroll to position [735, 0]
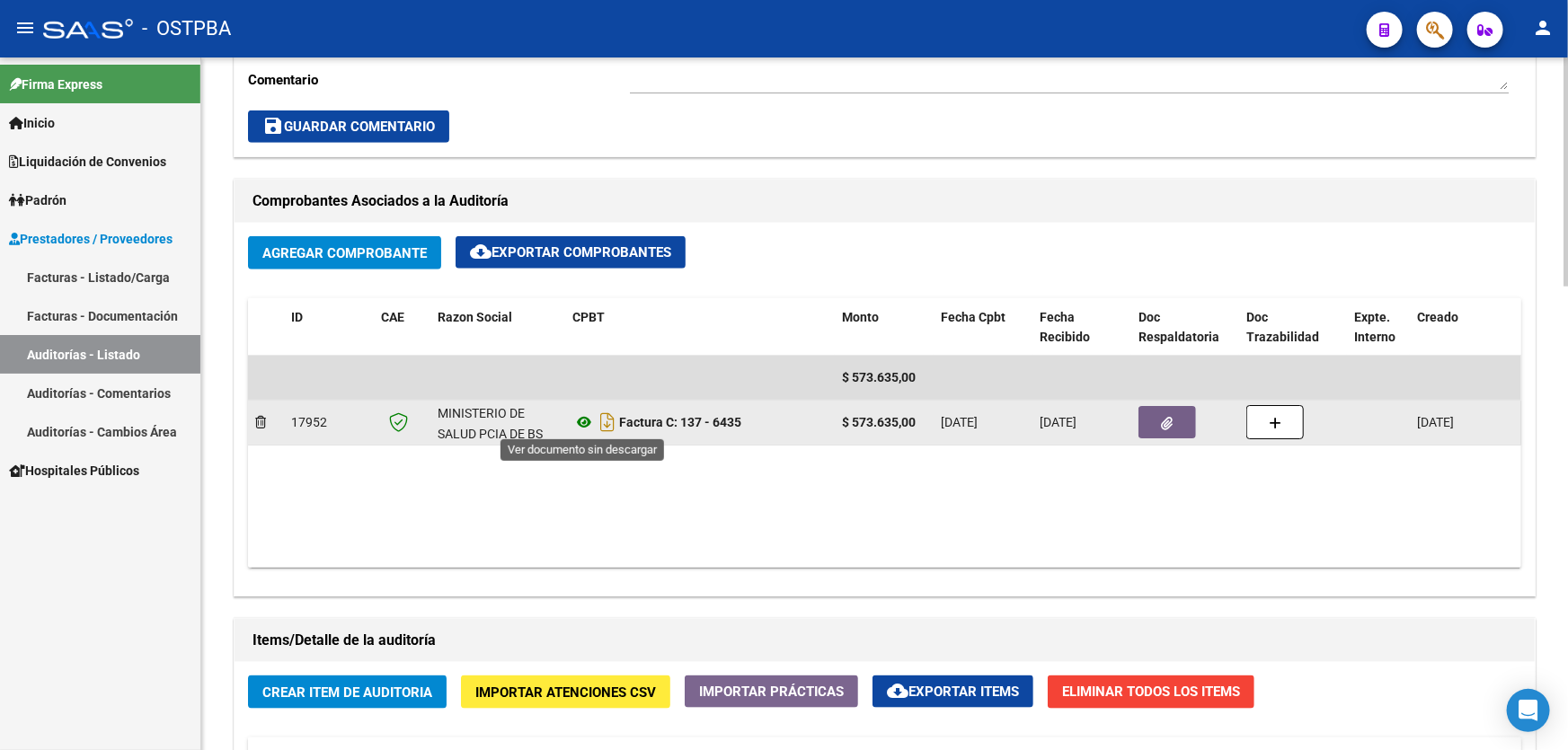
click at [583, 415] on icon at bounding box center [584, 422] width 23 height 22
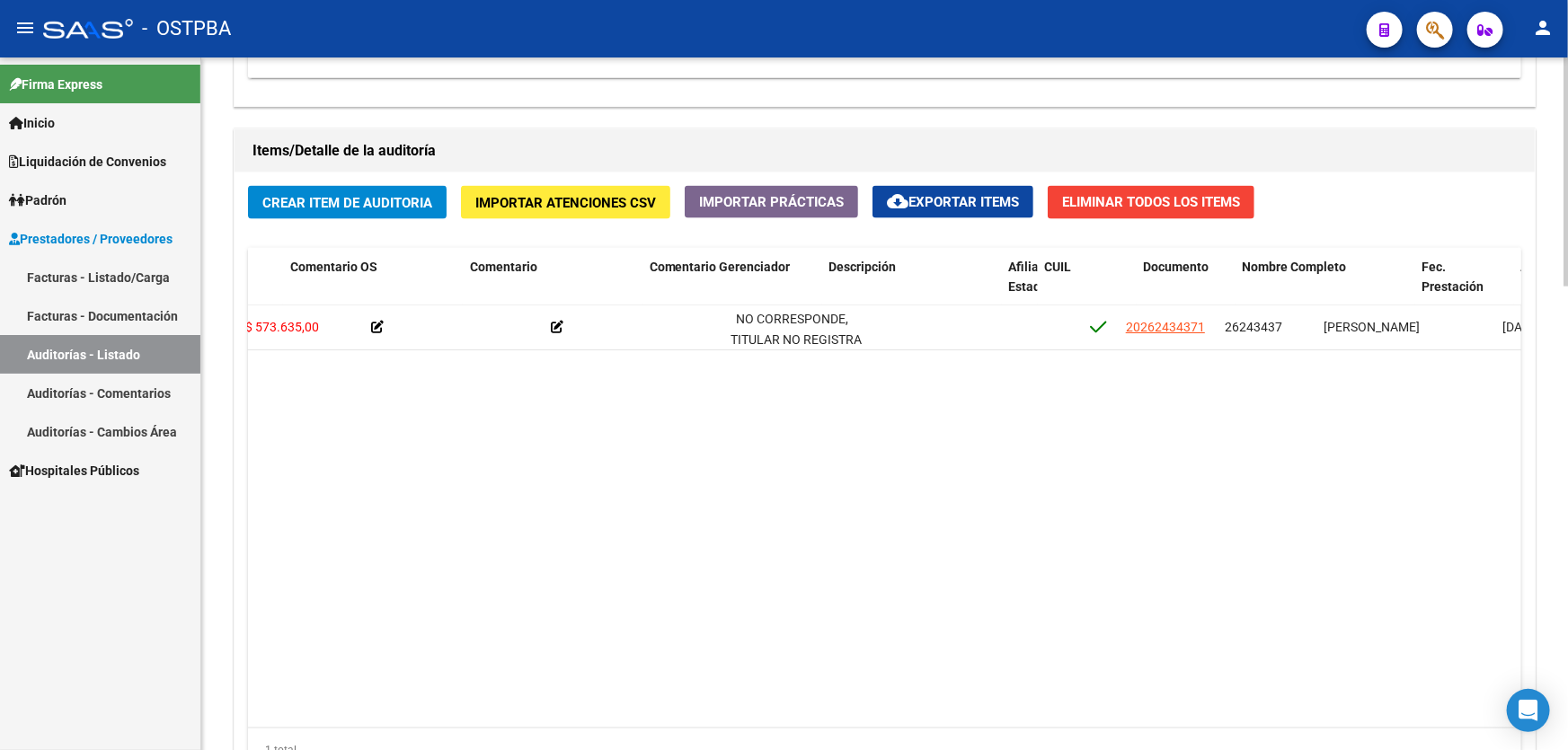
scroll to position [0, 599]
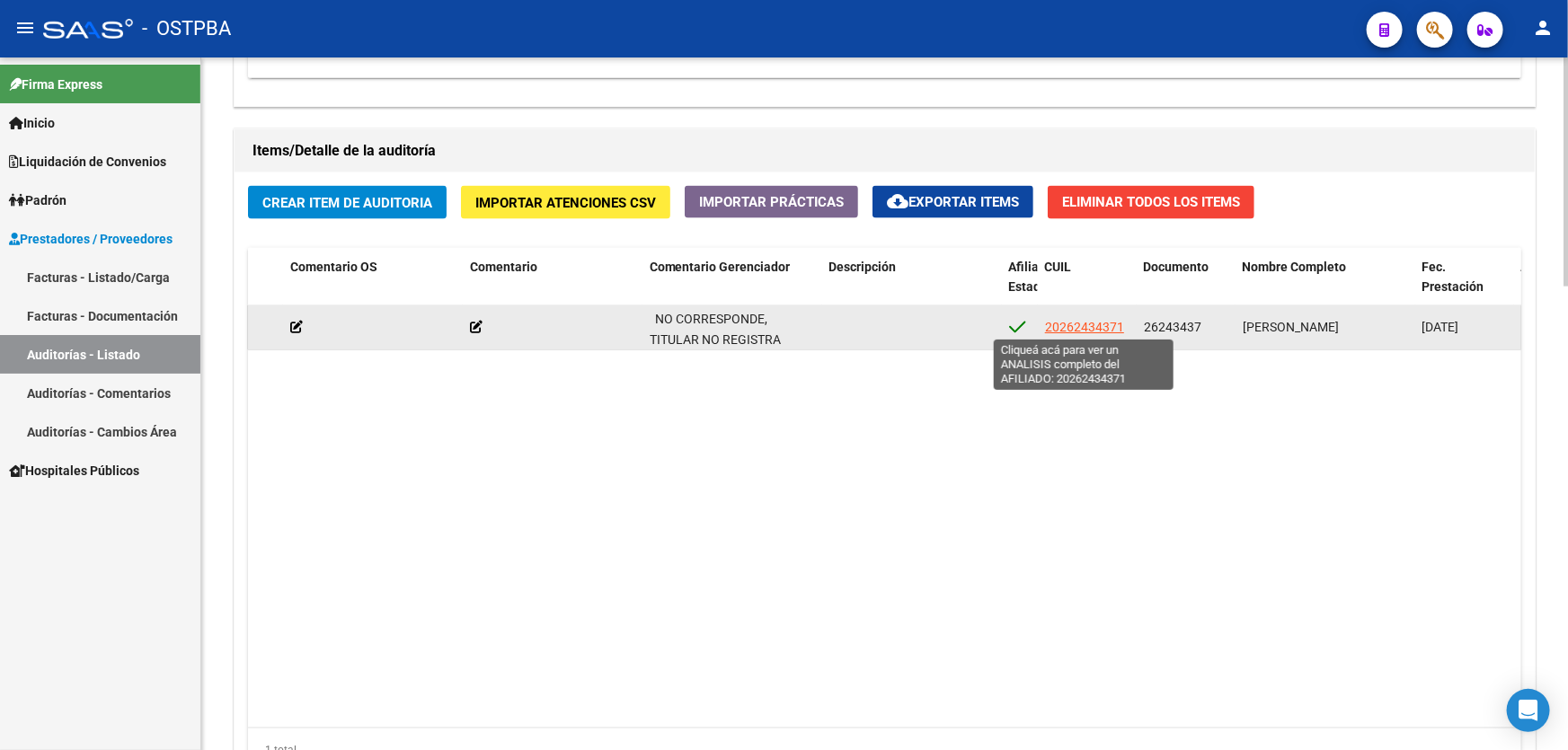
click at [1094, 320] on span "20262434371" at bounding box center [1085, 327] width 79 height 15
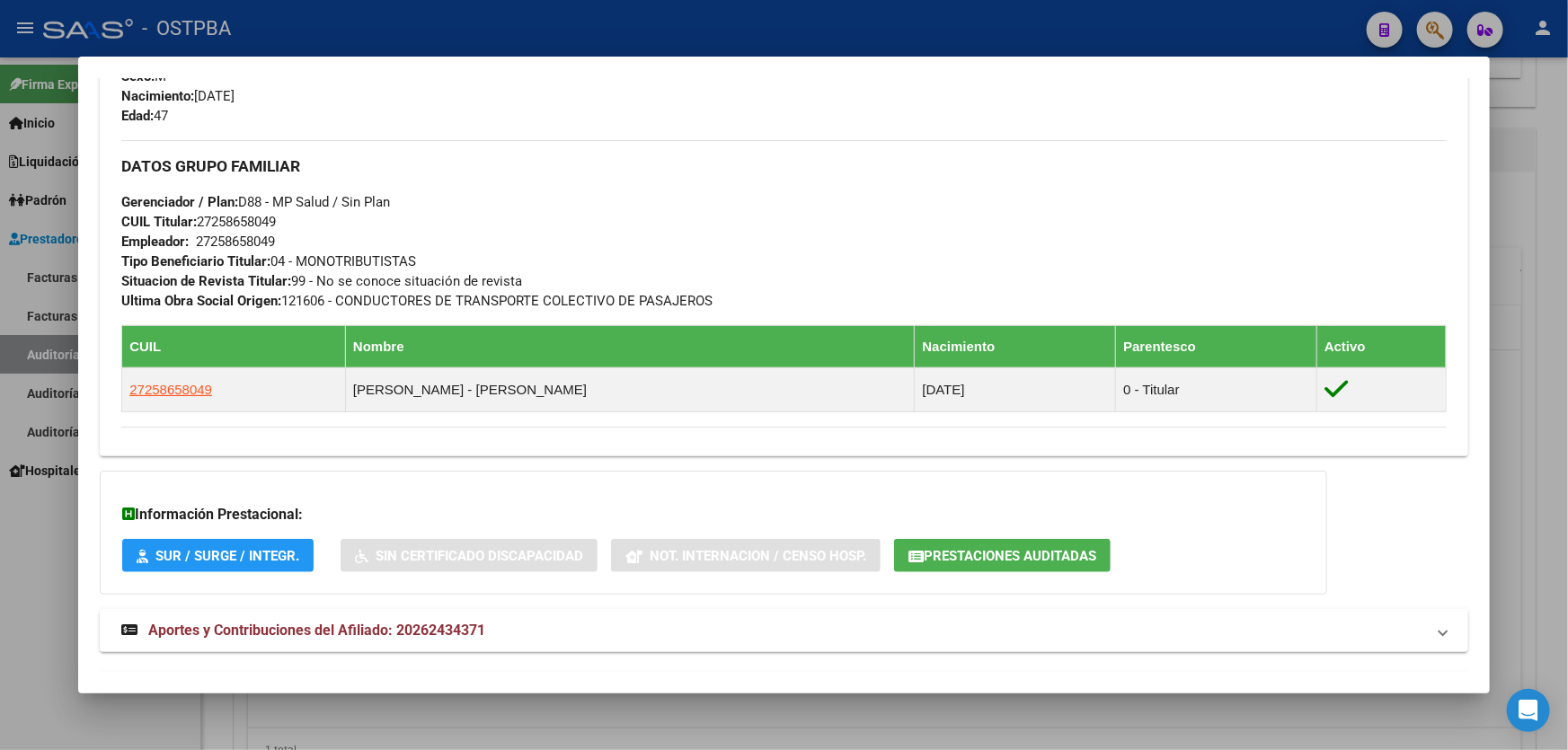
scroll to position [825, 0]
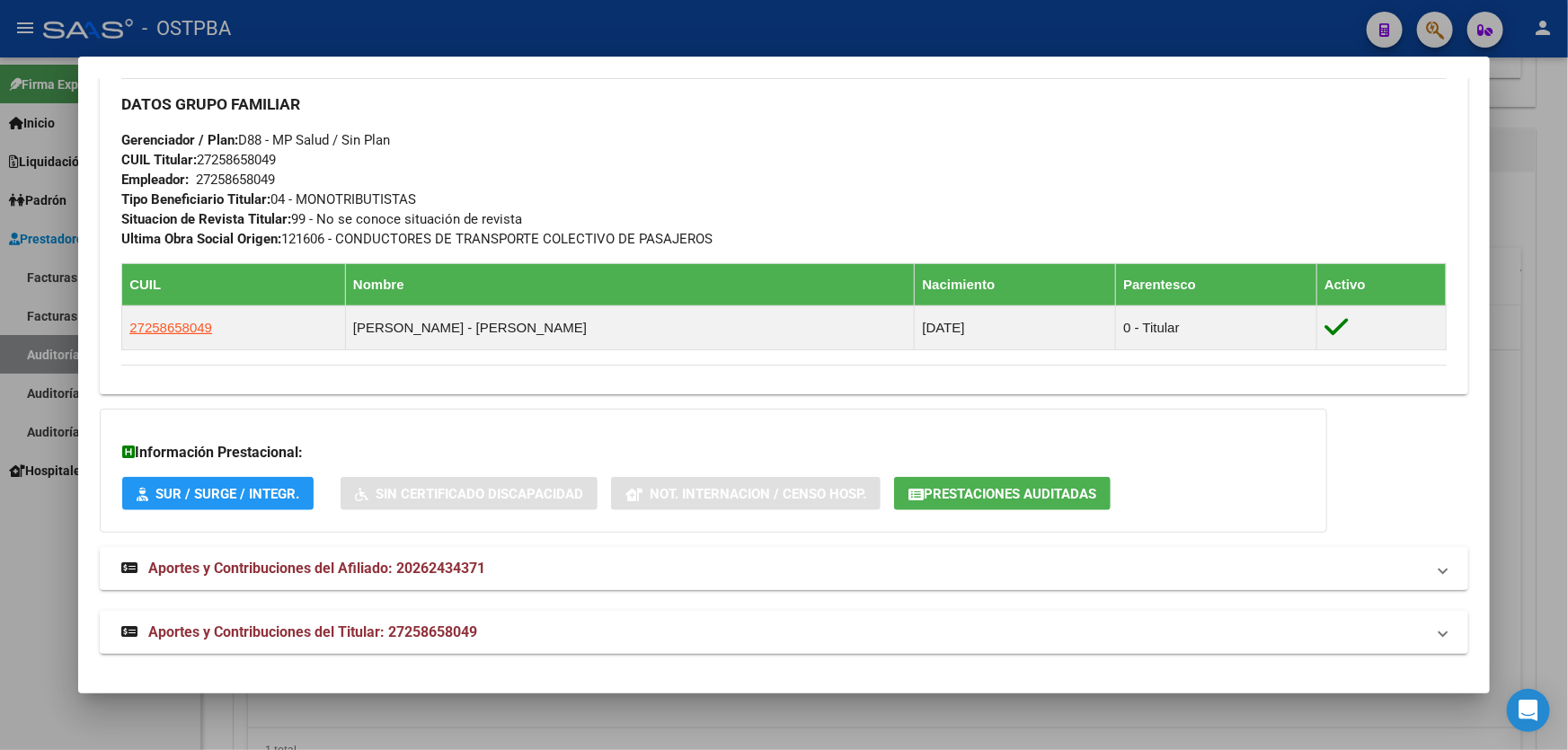
click at [438, 571] on span "Aportes y Contribuciones del Afiliado: 20262434371" at bounding box center [317, 567] width 337 height 17
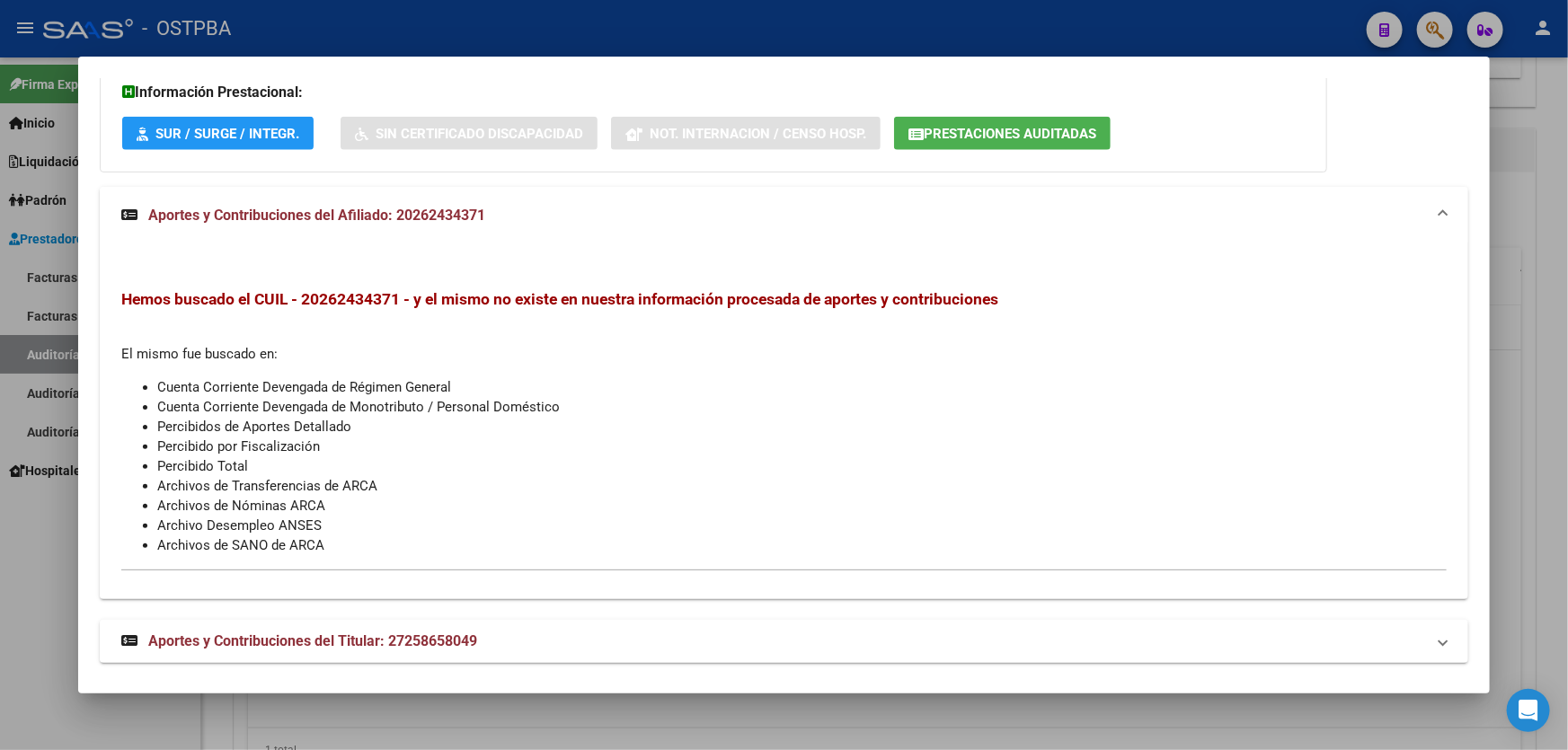
scroll to position [1195, 0]
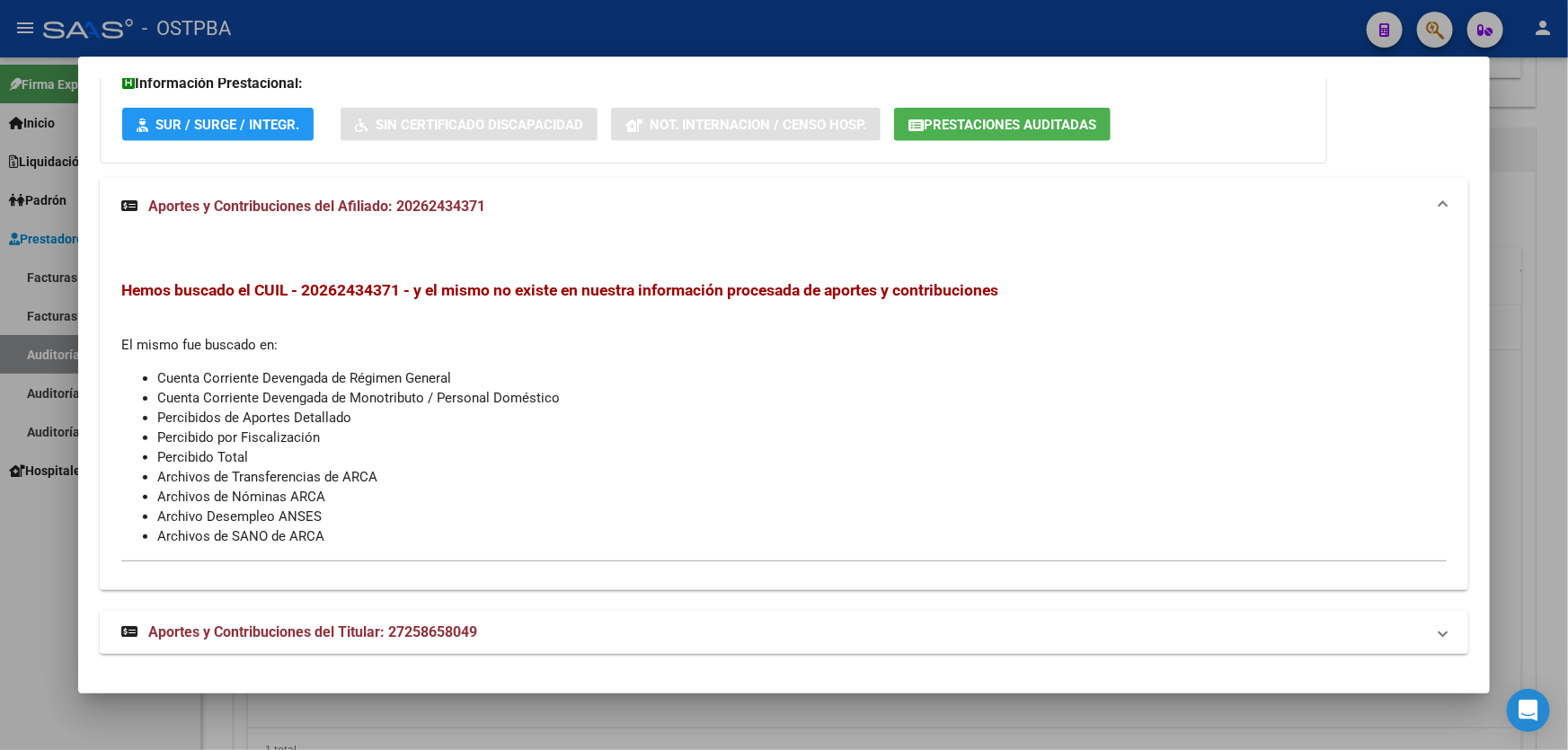
click at [283, 630] on span "Aportes y Contribuciones del Titular: 27258658049" at bounding box center [313, 632] width 329 height 17
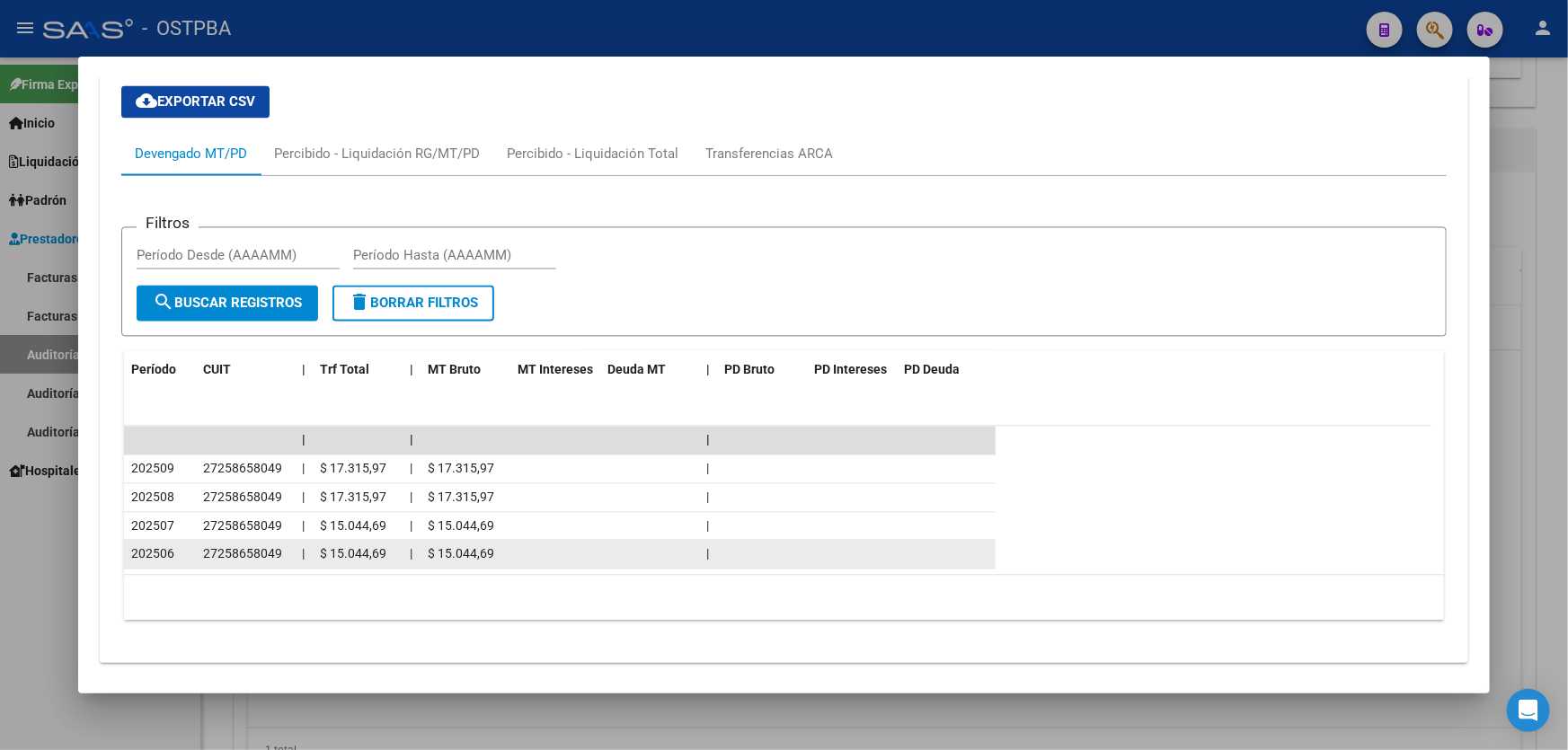
scroll to position [1829, 0]
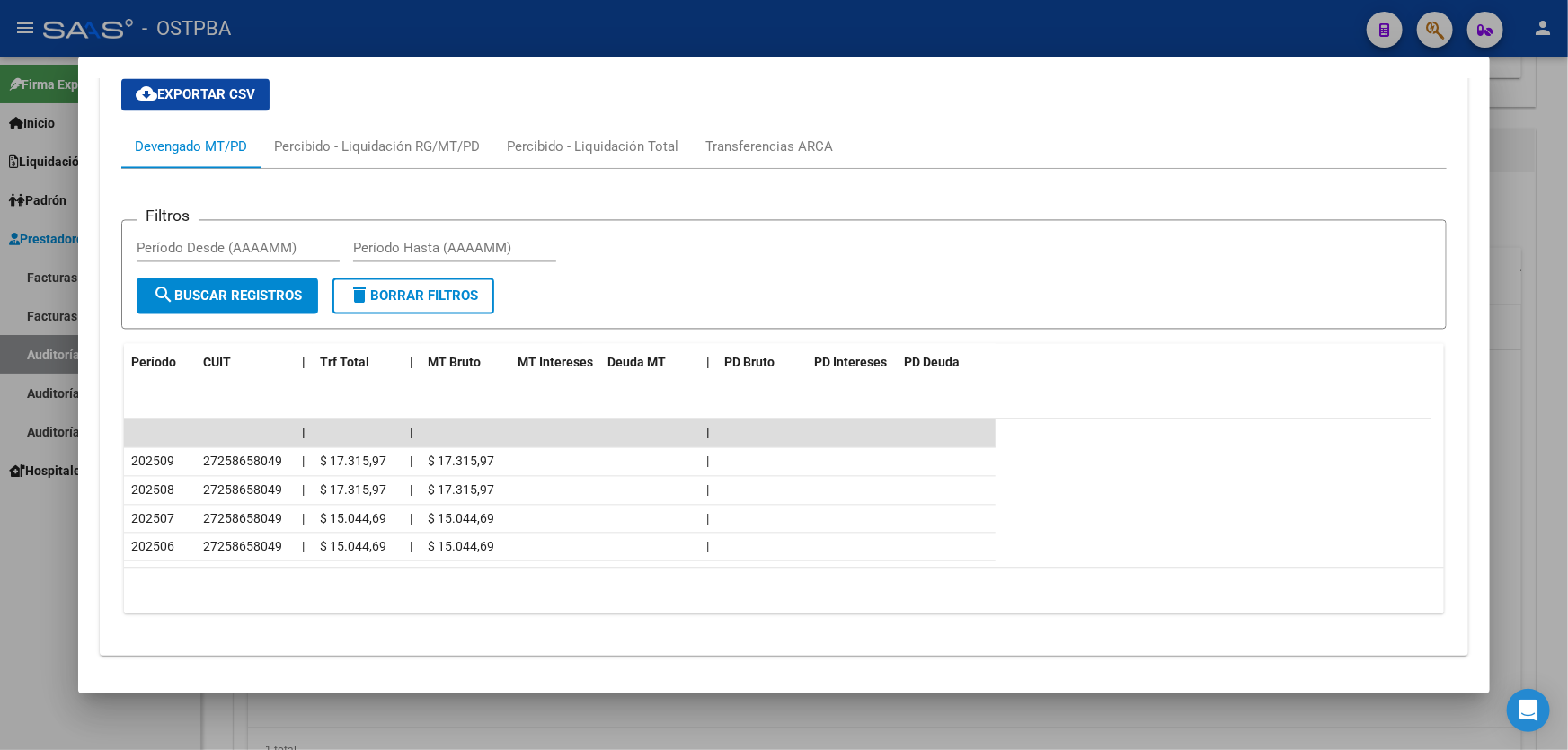
click at [48, 568] on div at bounding box center [784, 375] width 1568 height 750
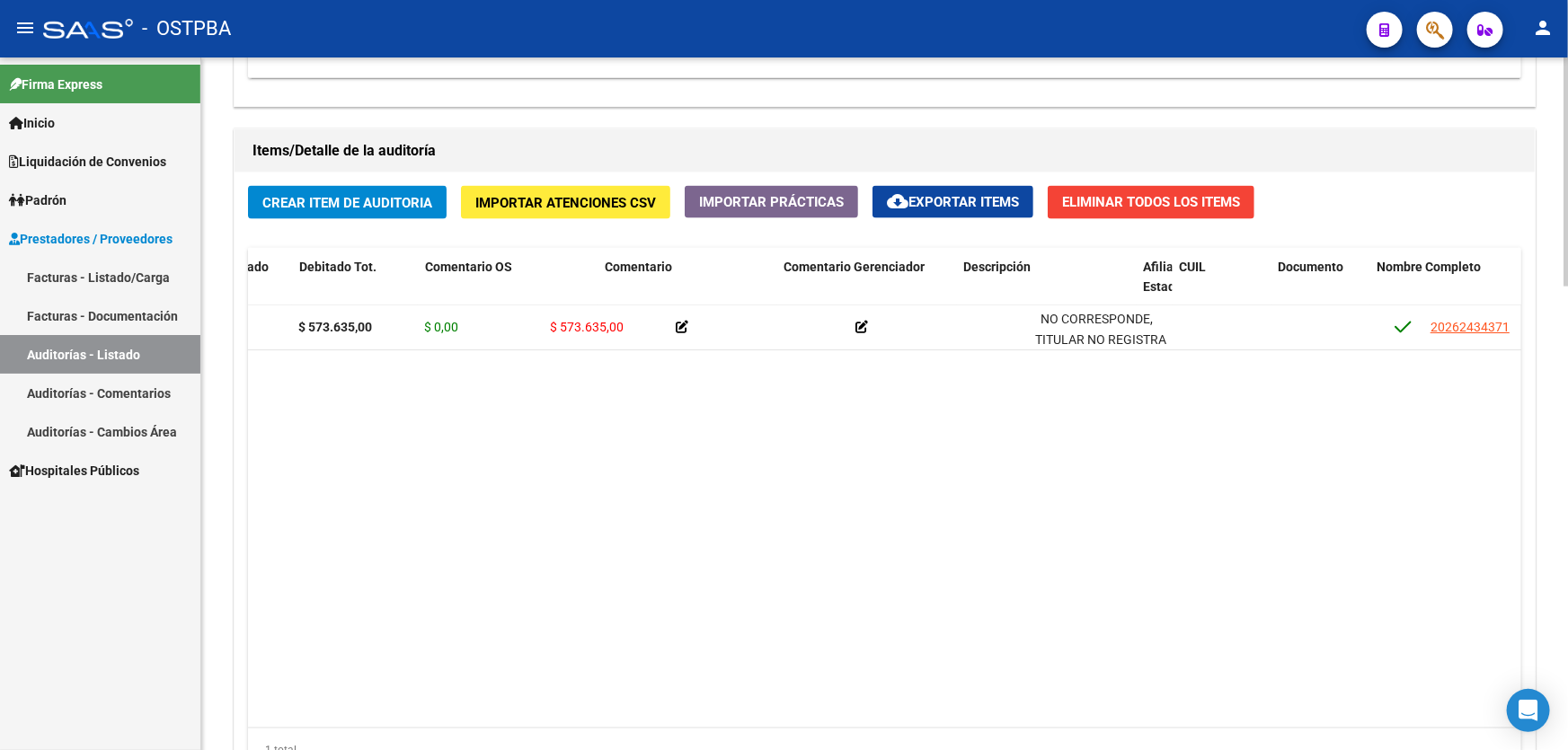
scroll to position [0, 526]
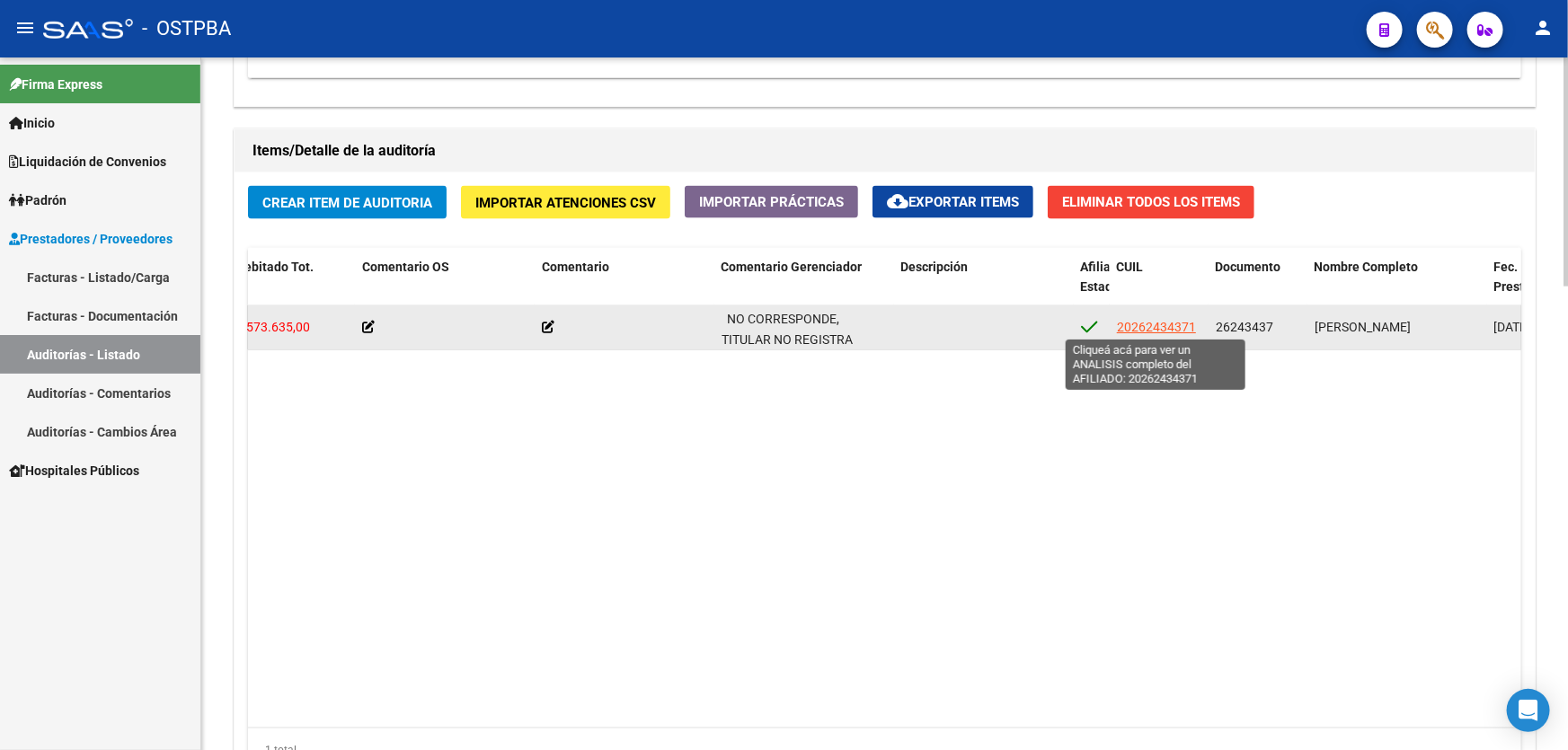
click at [1160, 323] on span "20262434371" at bounding box center [1156, 327] width 79 height 15
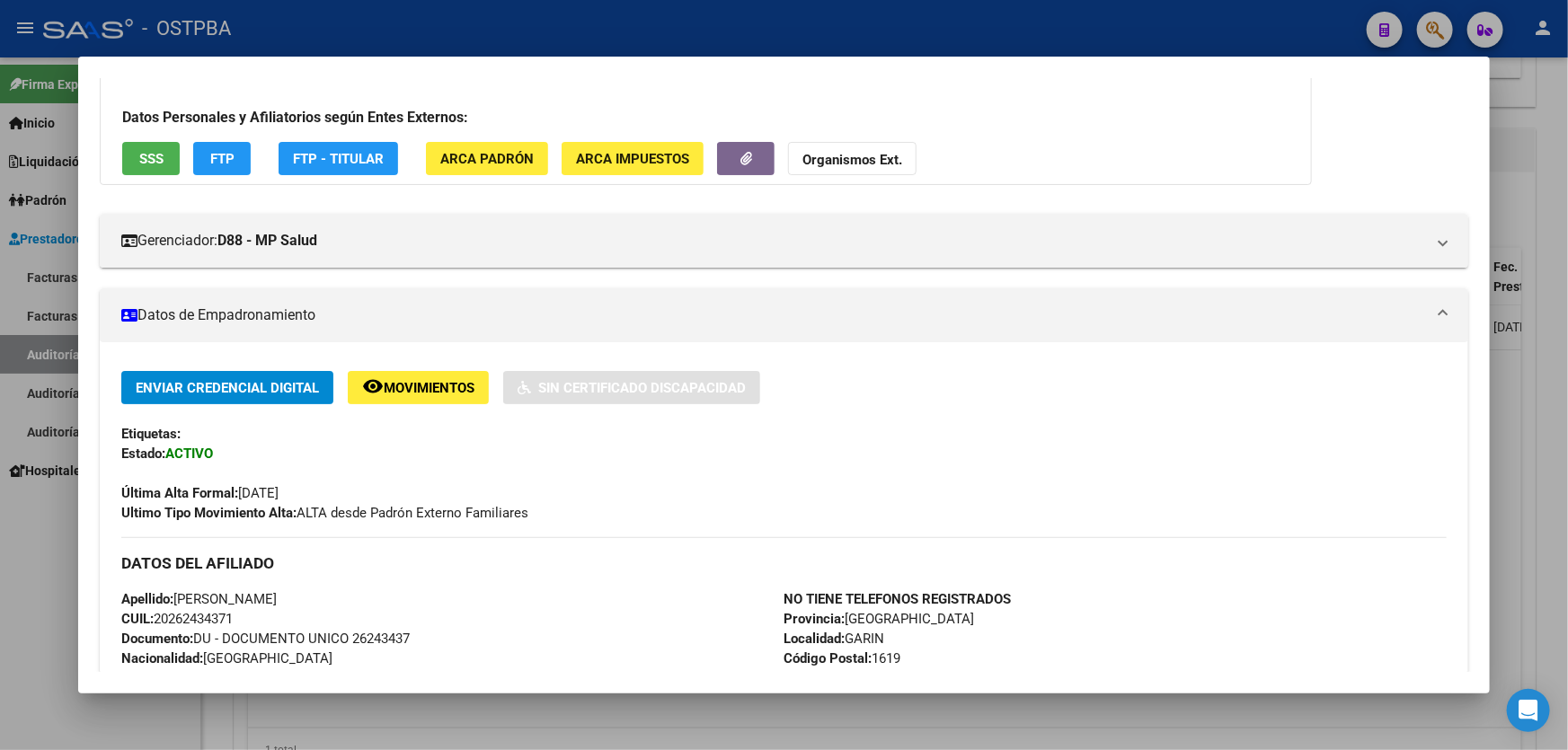
scroll to position [0, 0]
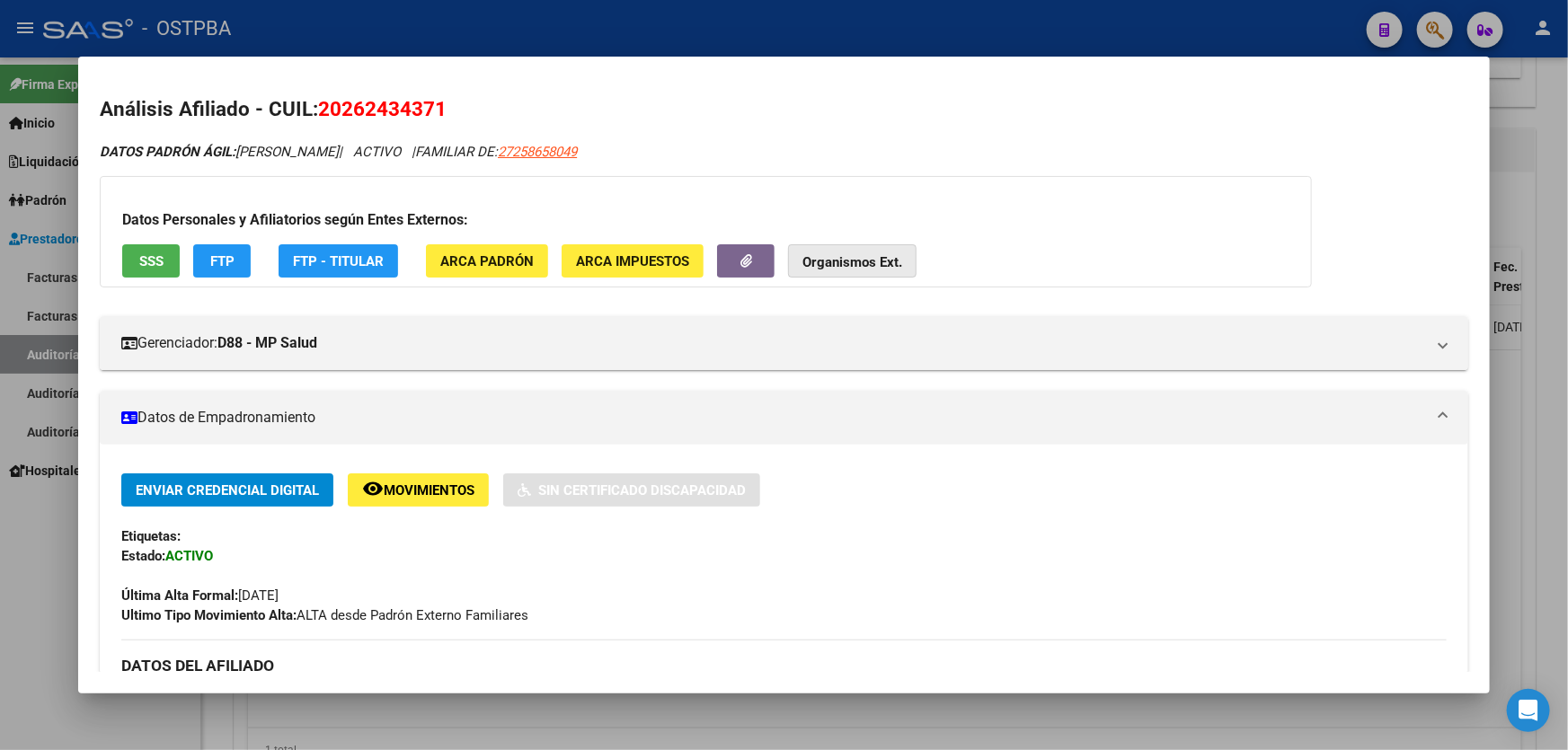
click at [881, 260] on strong "Organismos Ext." at bounding box center [852, 262] width 100 height 17
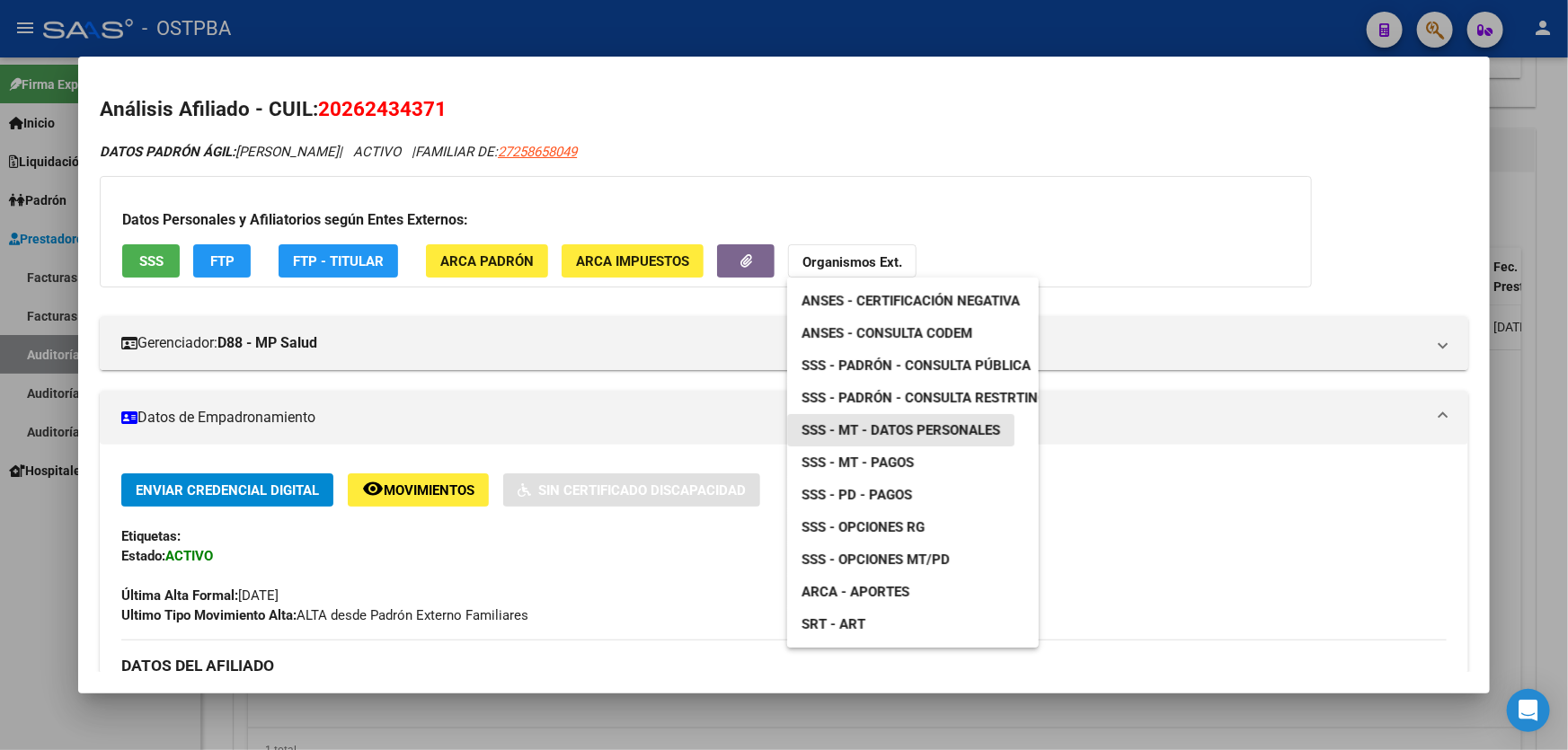
click at [893, 434] on span "SSS - MT - Datos Personales" at bounding box center [901, 430] width 199 height 17
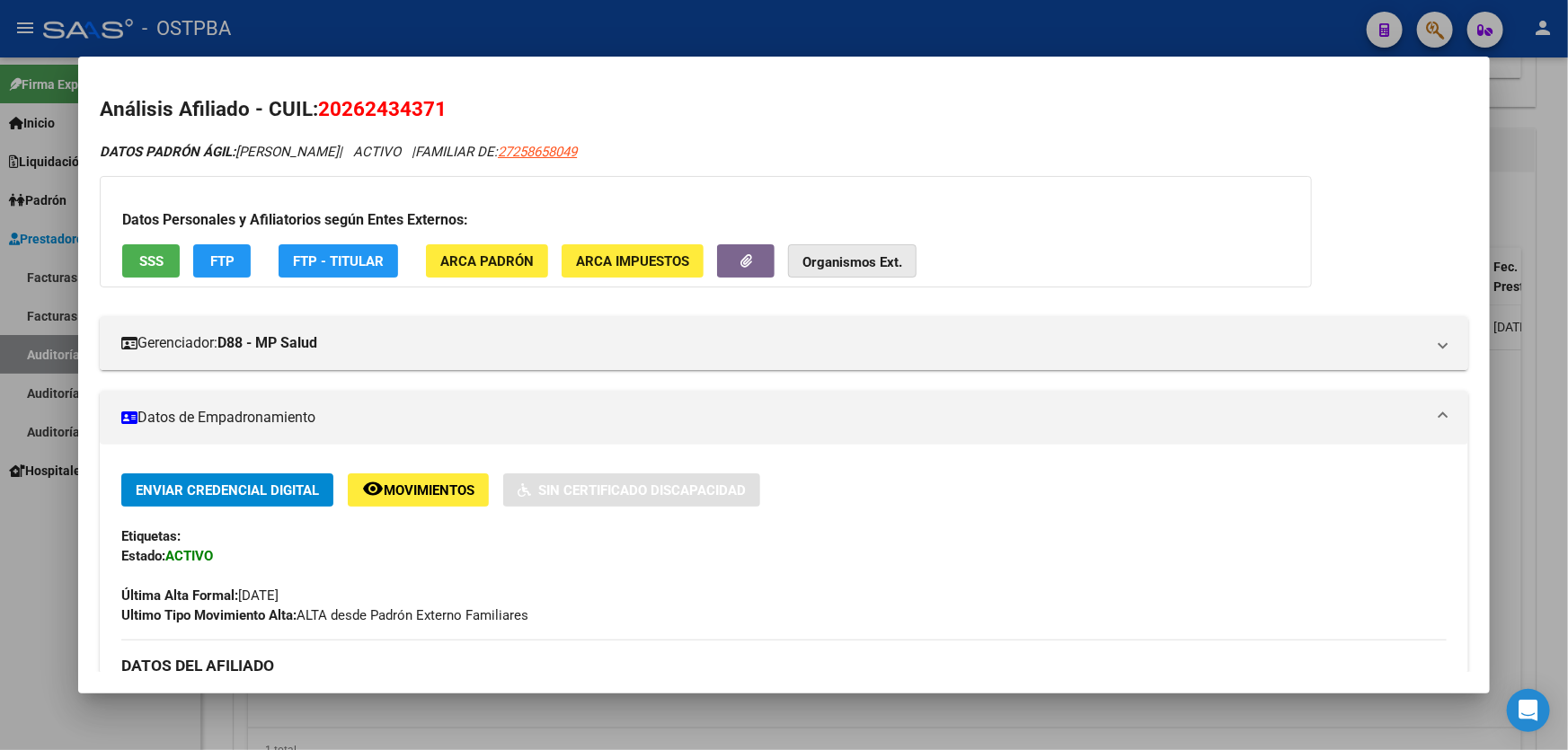
click at [826, 253] on span "Organismos Ext." at bounding box center [852, 261] width 100 height 17
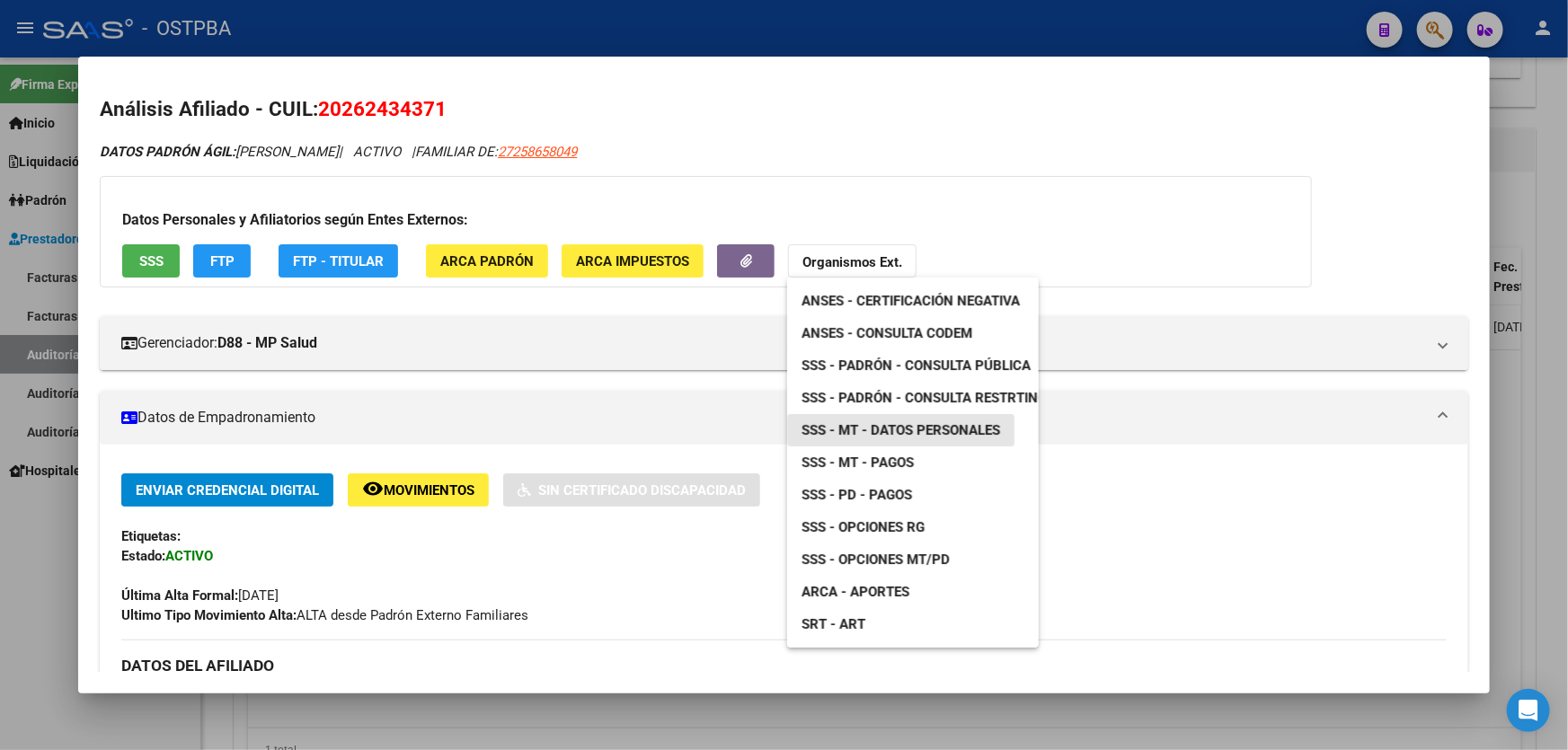
click at [964, 430] on span "SSS - MT - Datos Personales" at bounding box center [901, 430] width 199 height 17
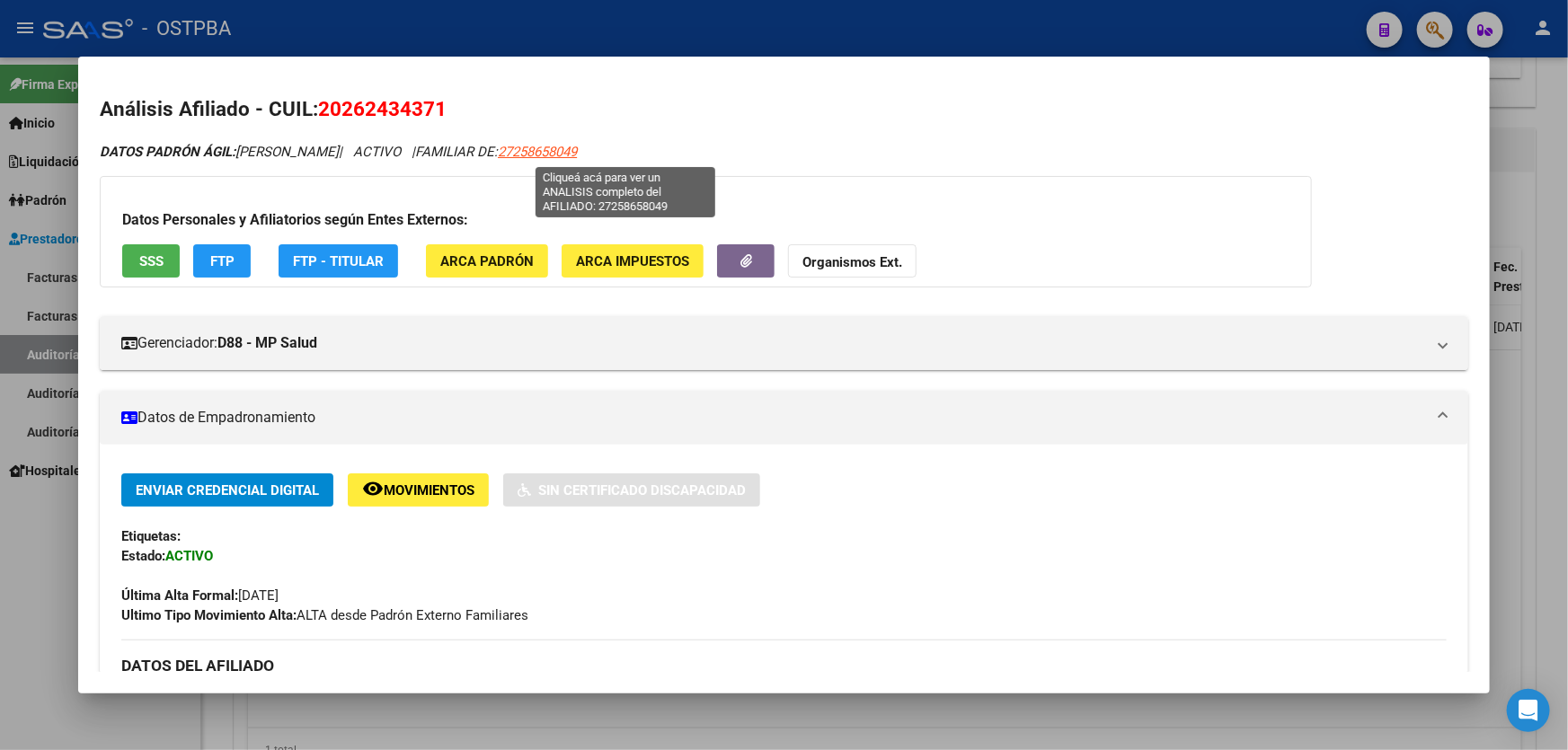
click at [577, 144] on span "27258658049" at bounding box center [537, 152] width 79 height 17
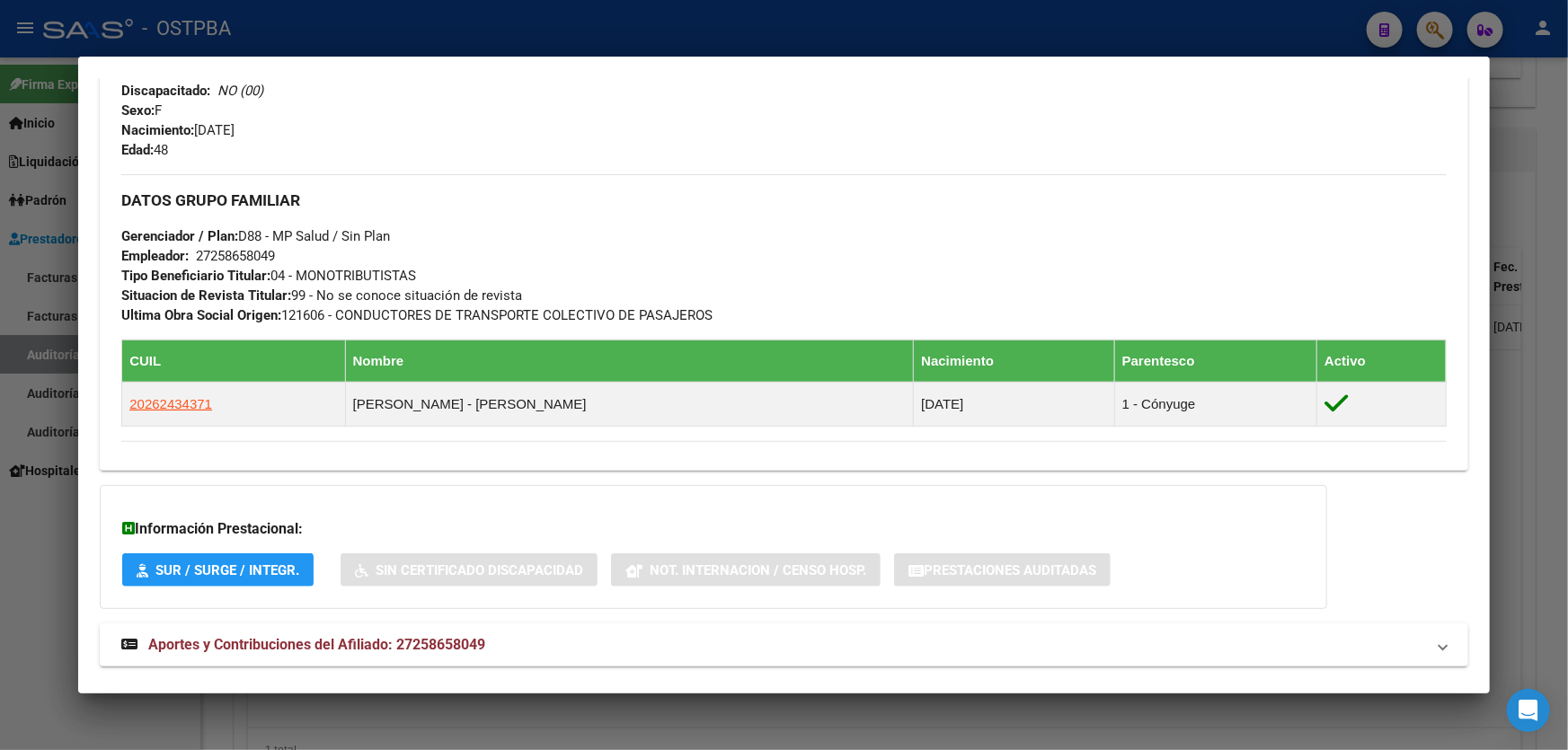
scroll to position [797, 0]
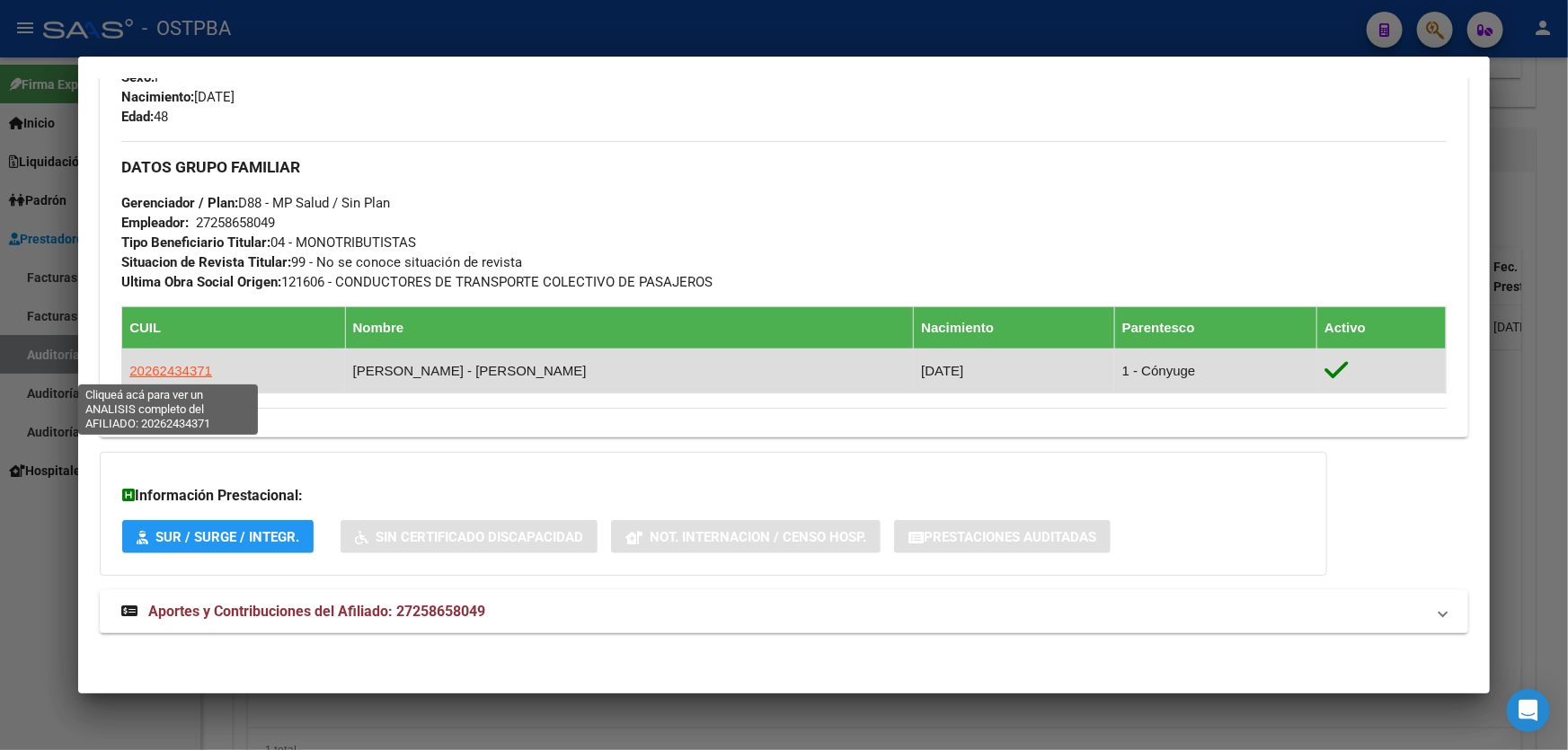
click at [162, 372] on span "20262434371" at bounding box center [170, 371] width 83 height 16
type textarea "20262434371"
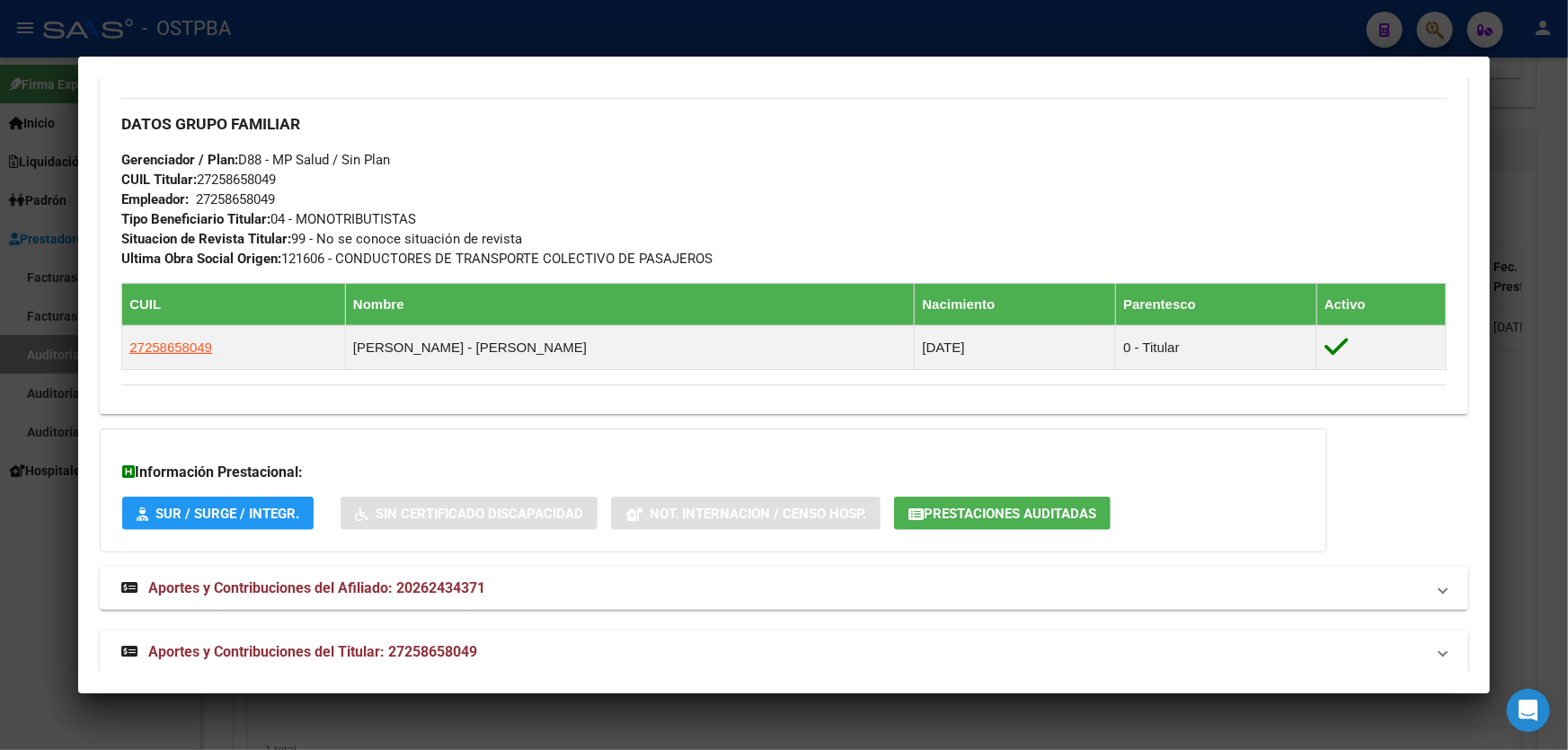
scroll to position [825, 0]
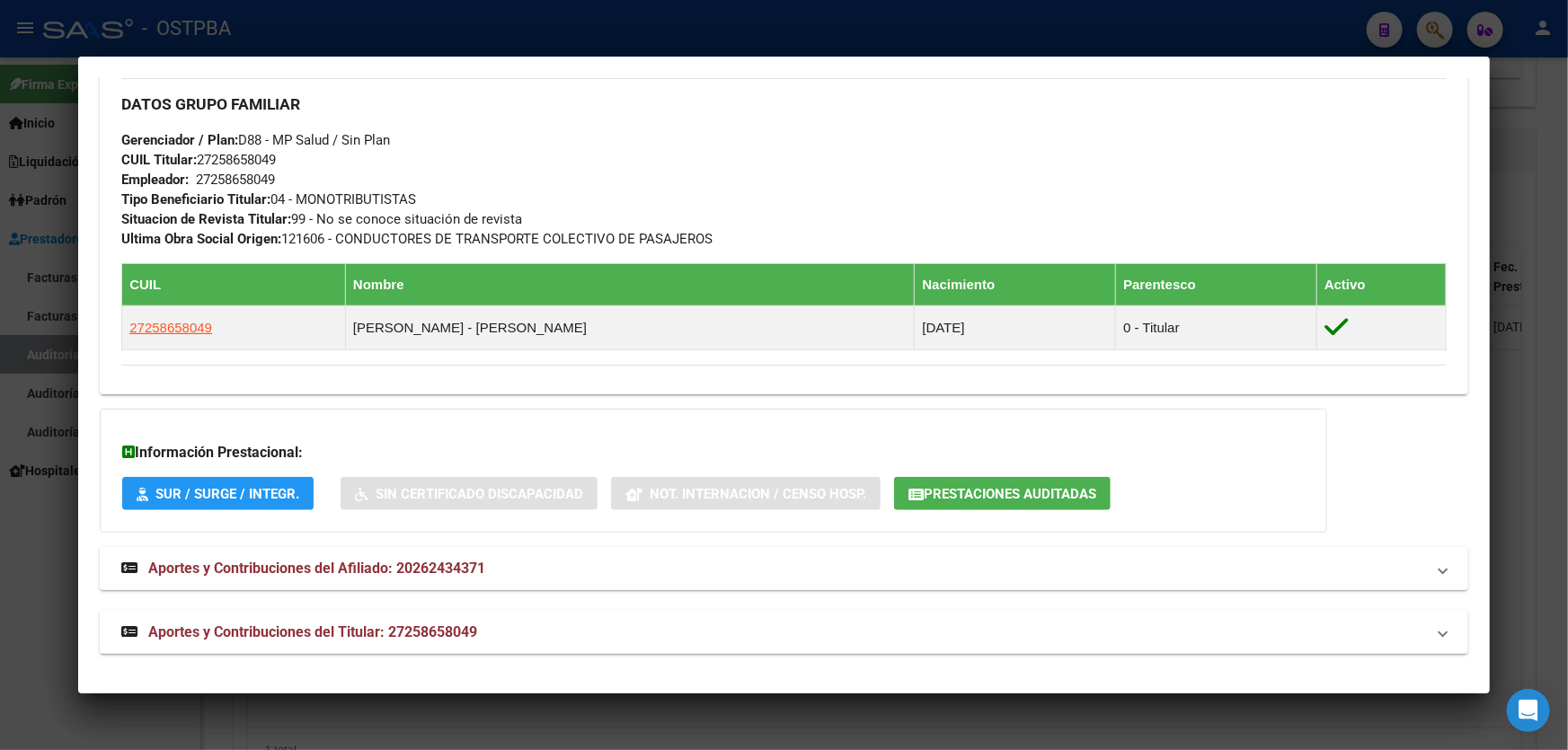
click at [385, 571] on span "Aportes y Contribuciones del Afiliado: 20262434371" at bounding box center [317, 567] width 337 height 17
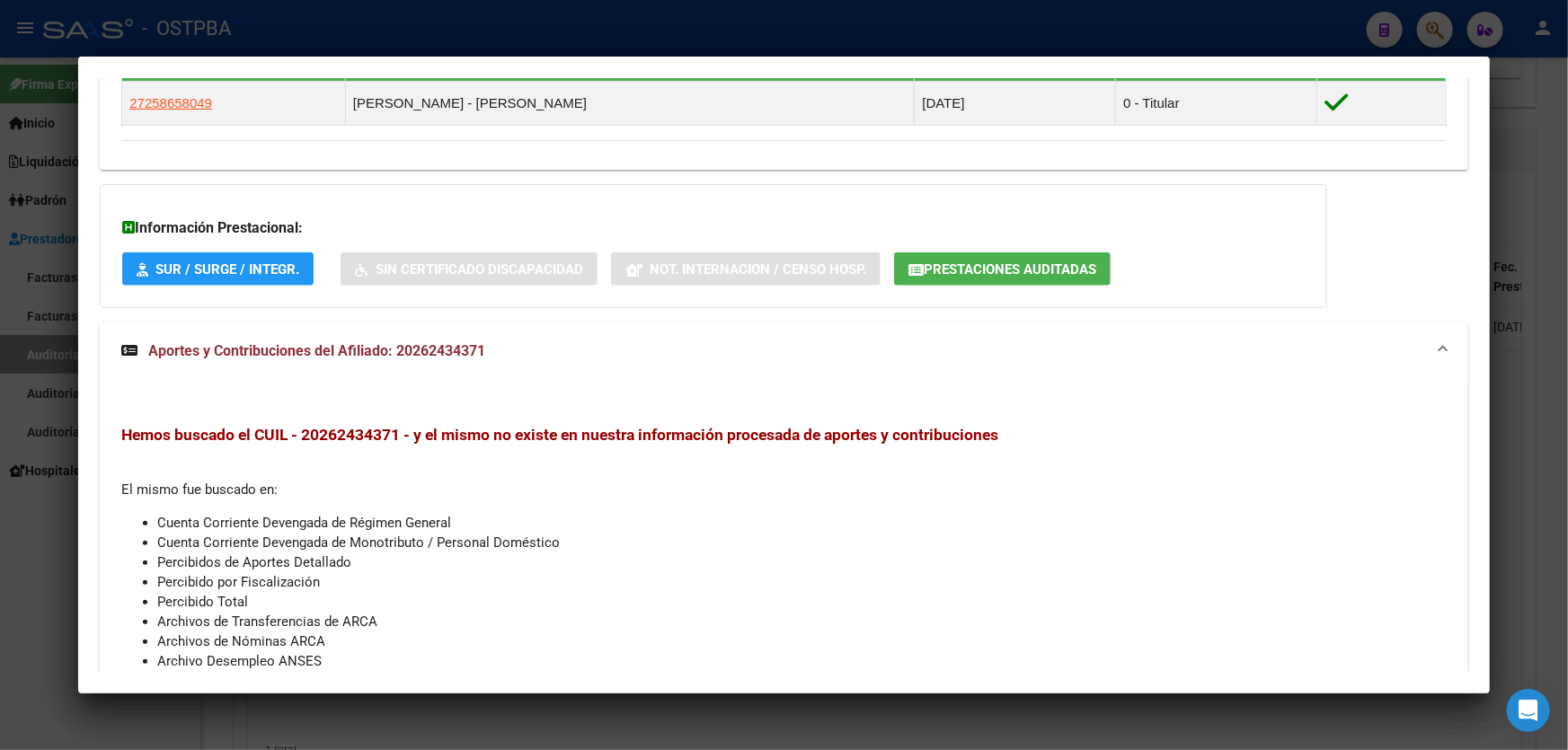
scroll to position [1195, 0]
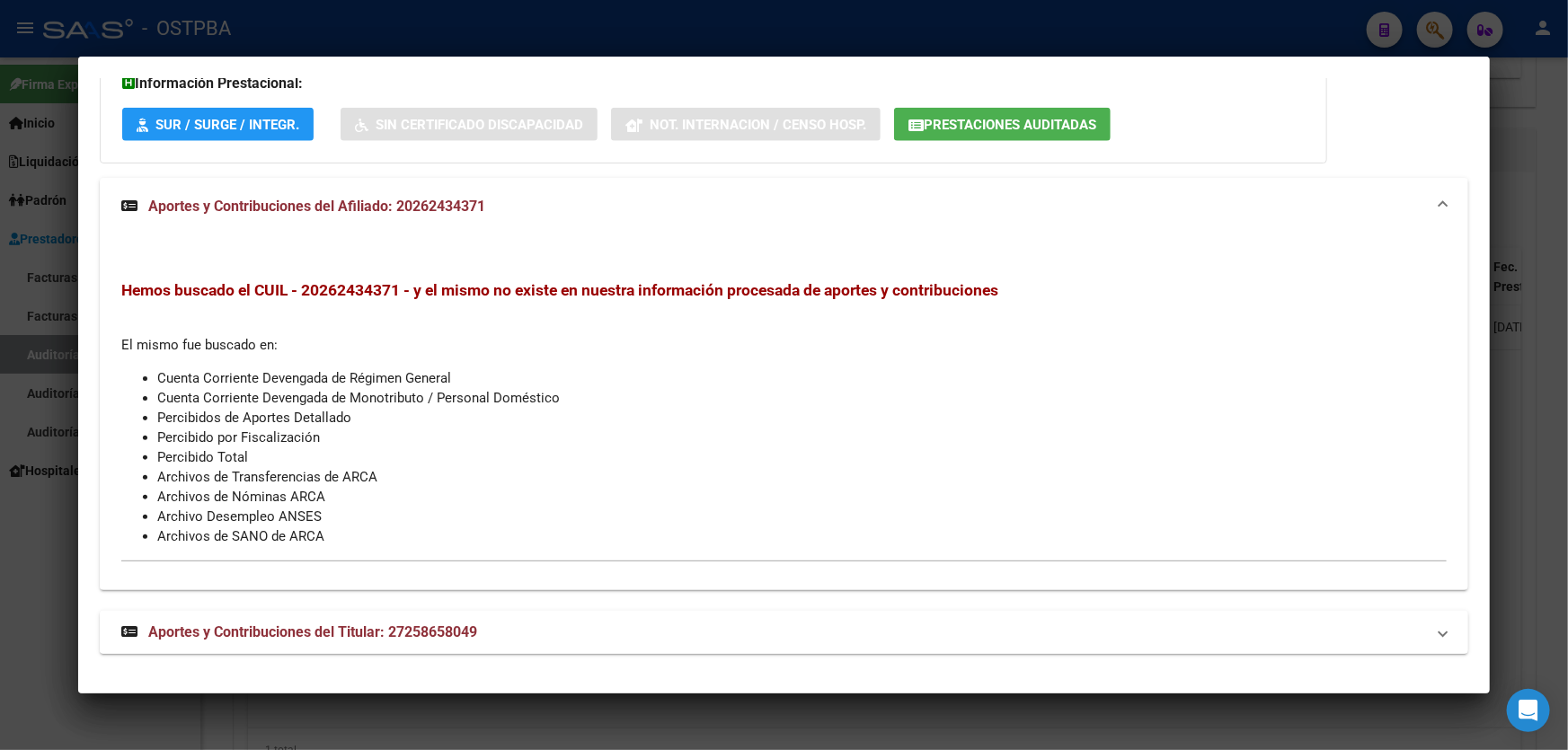
click at [353, 624] on span "Aportes y Contribuciones del Titular: 27258658049" at bounding box center [313, 632] width 329 height 17
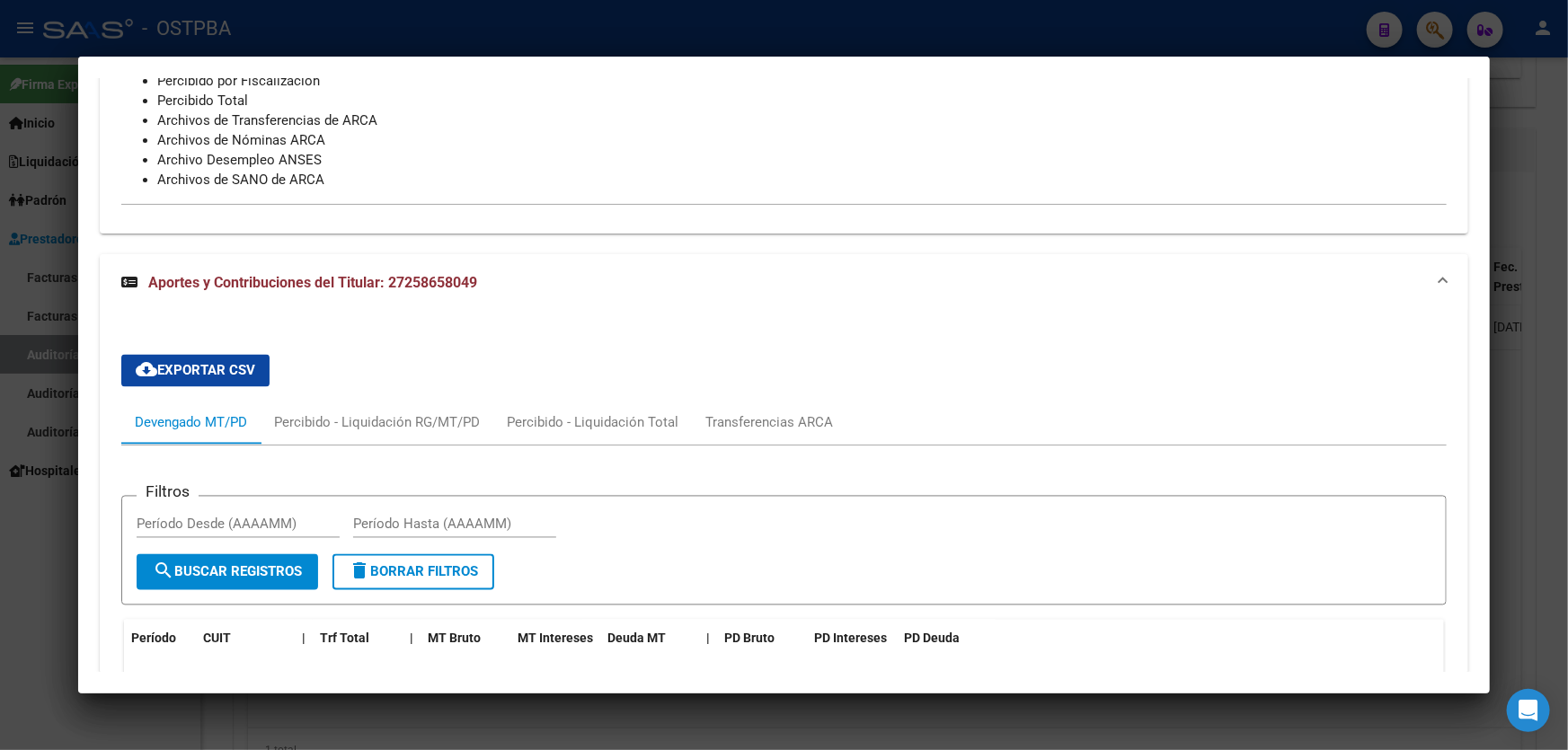
scroll to position [1603, 0]
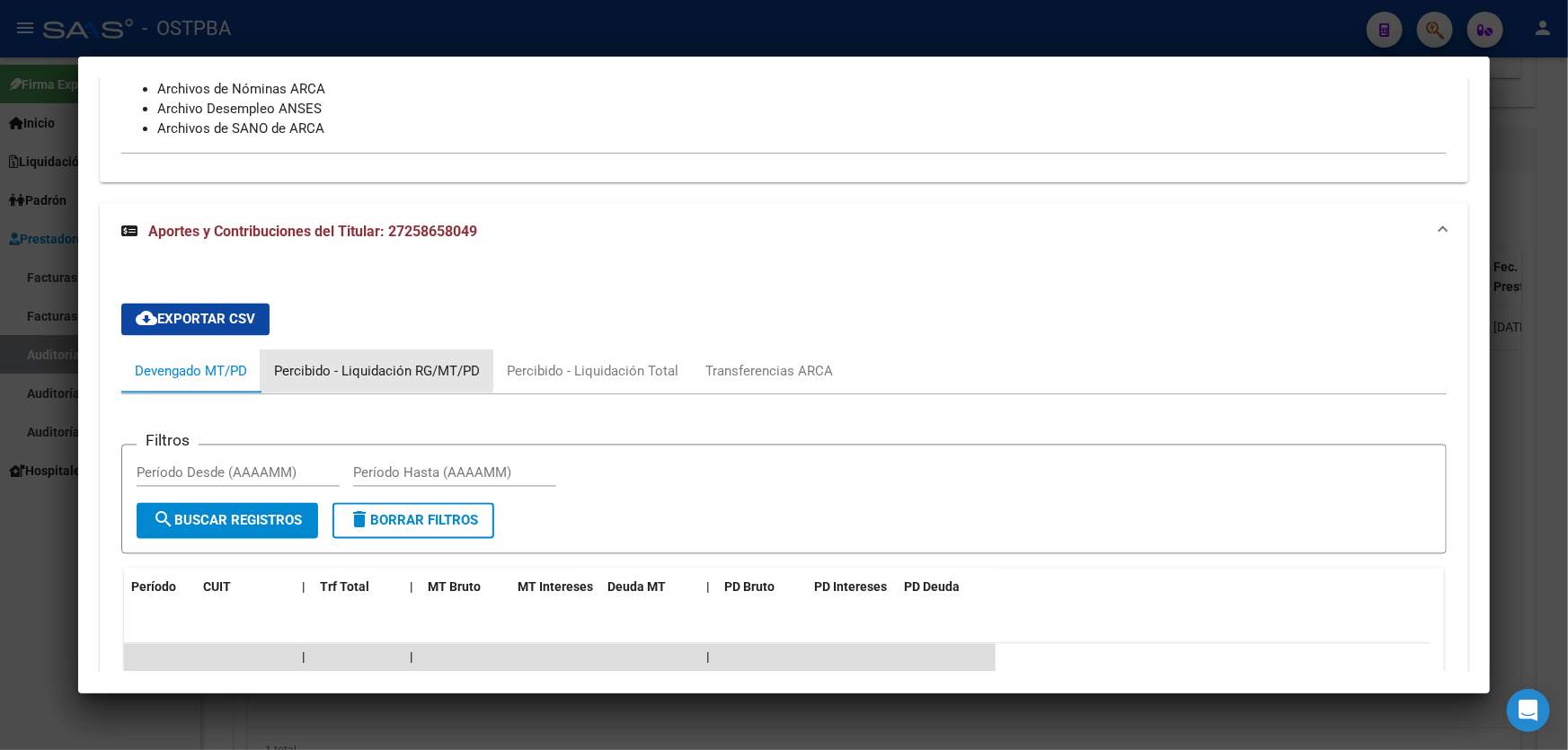
click at [336, 365] on div "Percibido - Liquidación RG/MT/PD" at bounding box center [377, 372] width 205 height 20
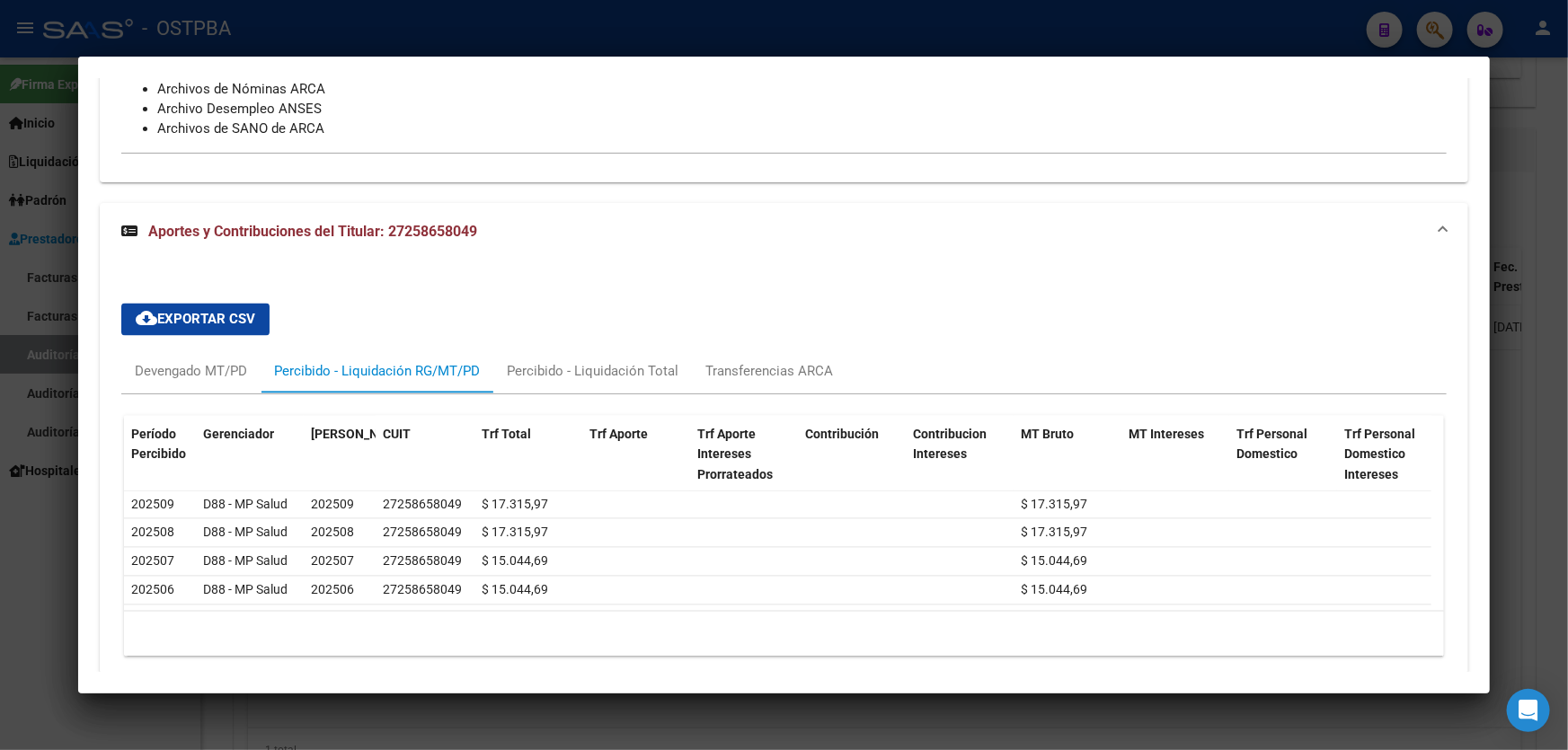
click at [38, 517] on div at bounding box center [784, 375] width 1568 height 750
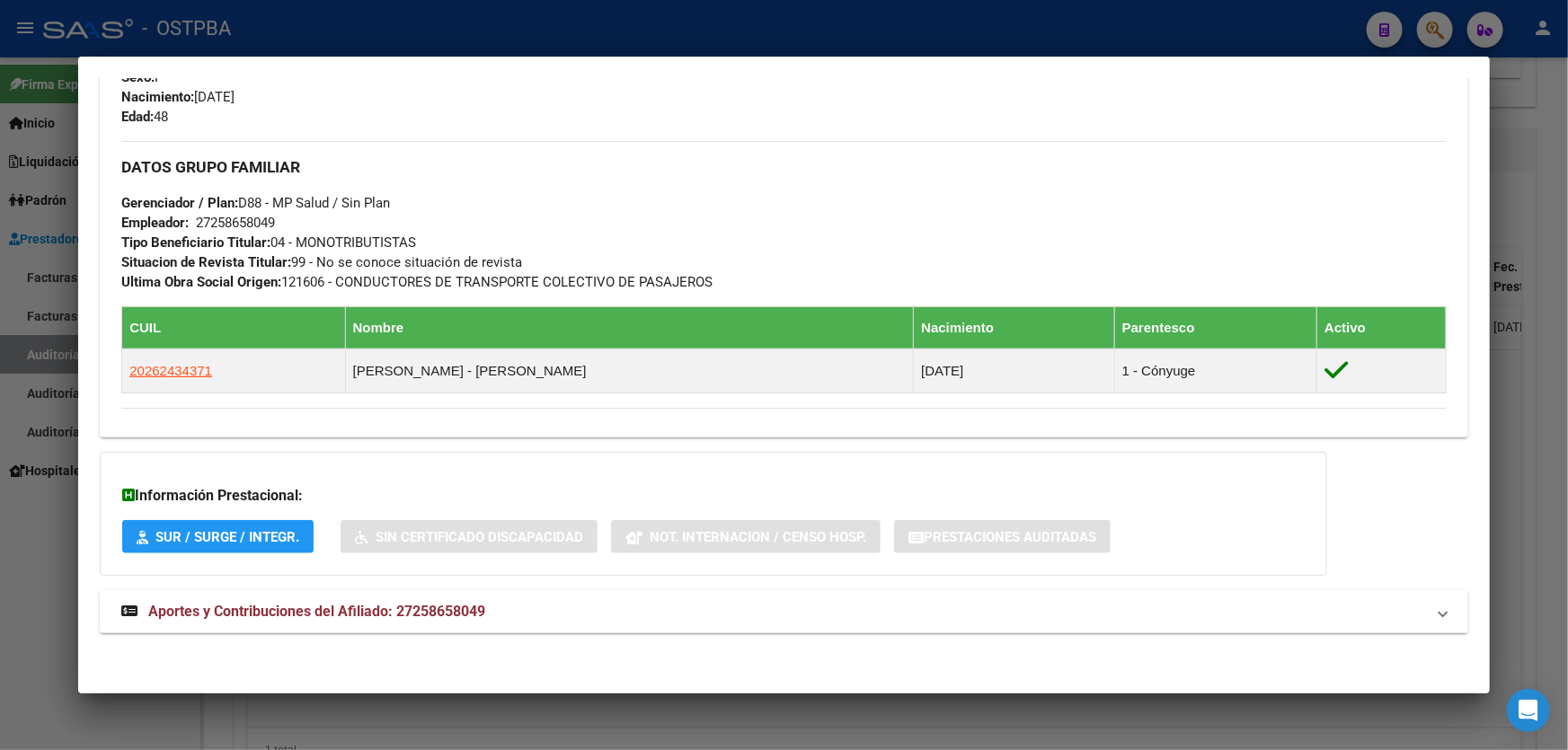
click at [38, 517] on div at bounding box center [784, 375] width 1568 height 750
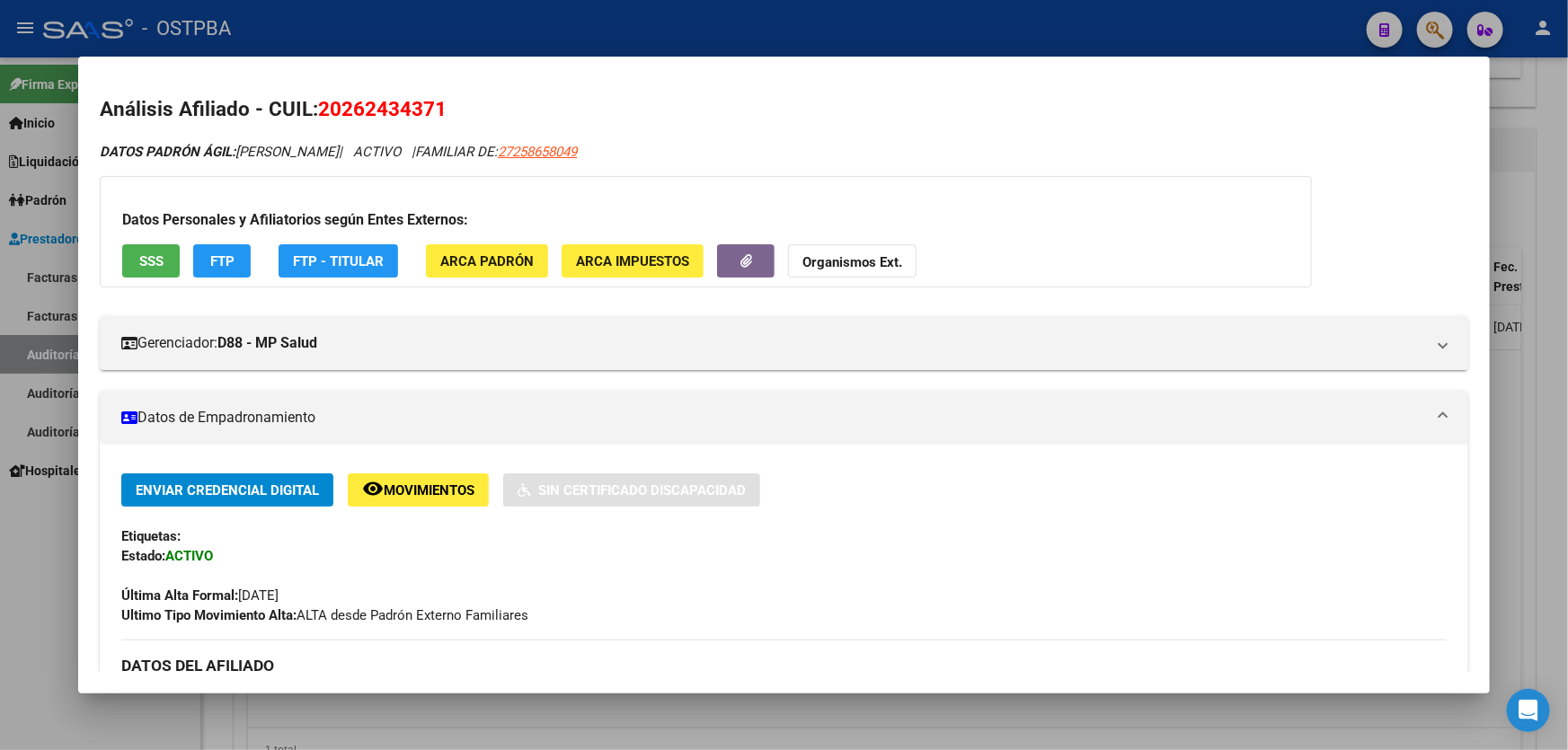
click at [38, 517] on div at bounding box center [784, 375] width 1568 height 750
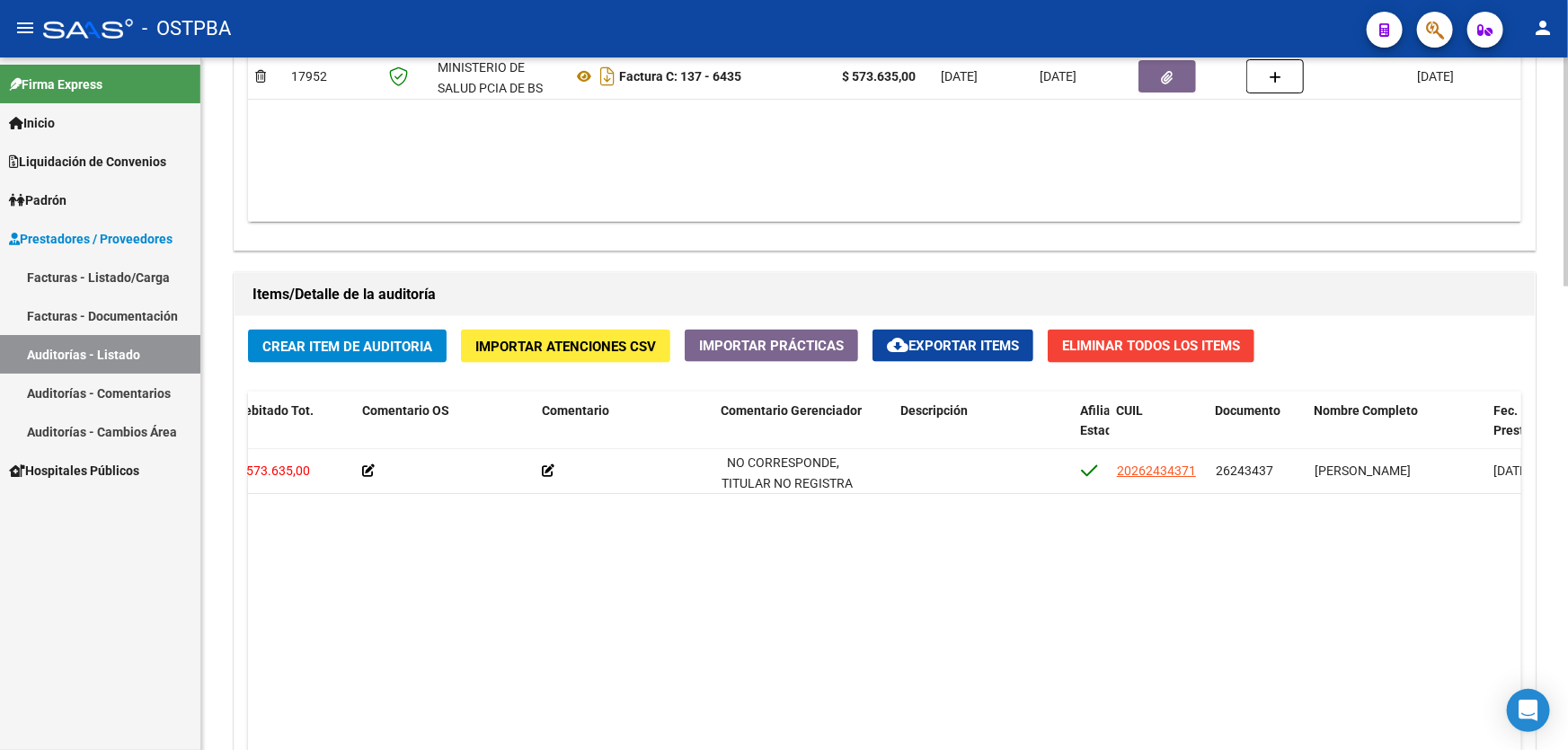
scroll to position [899, 0]
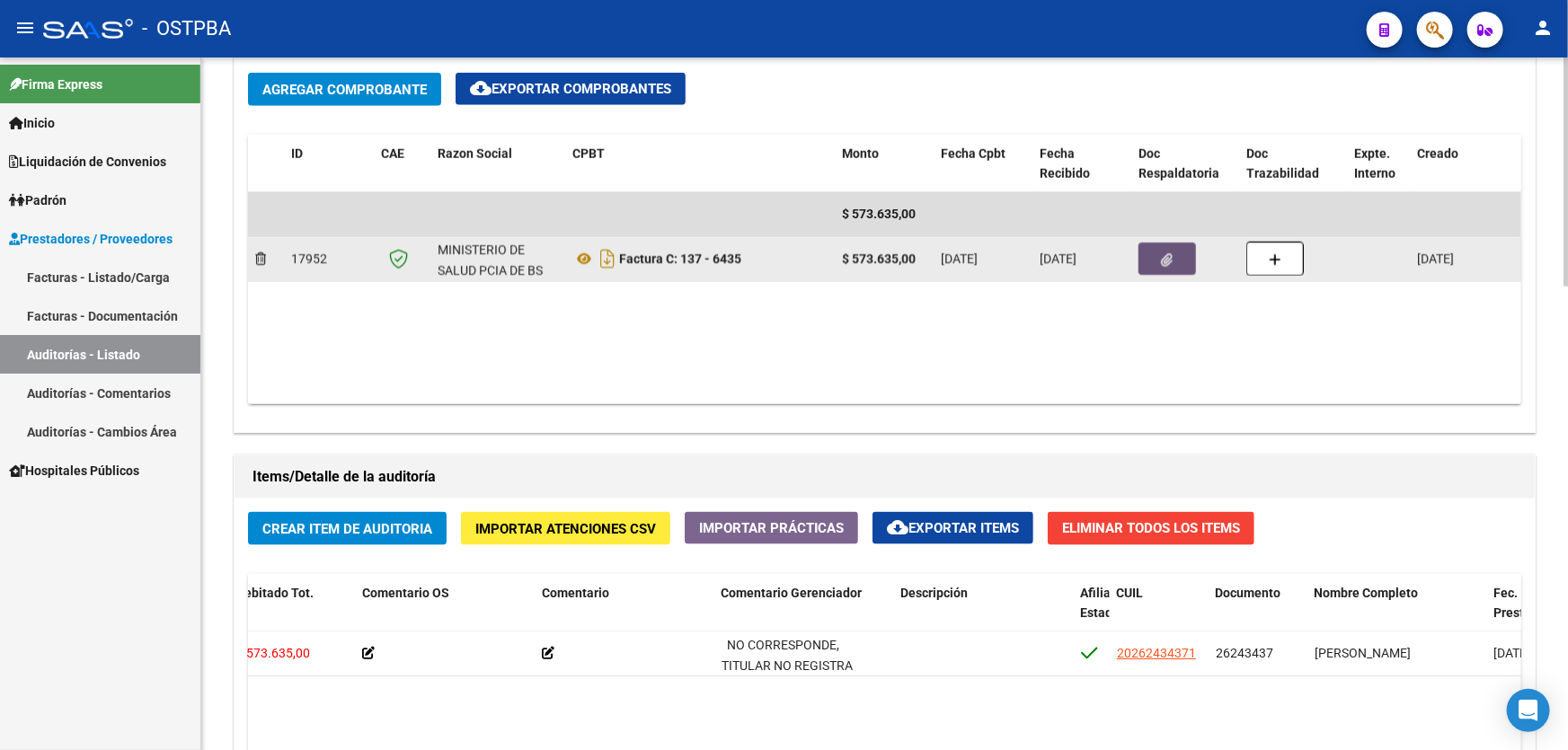
click at [1159, 258] on button "button" at bounding box center [1167, 258] width 58 height 32
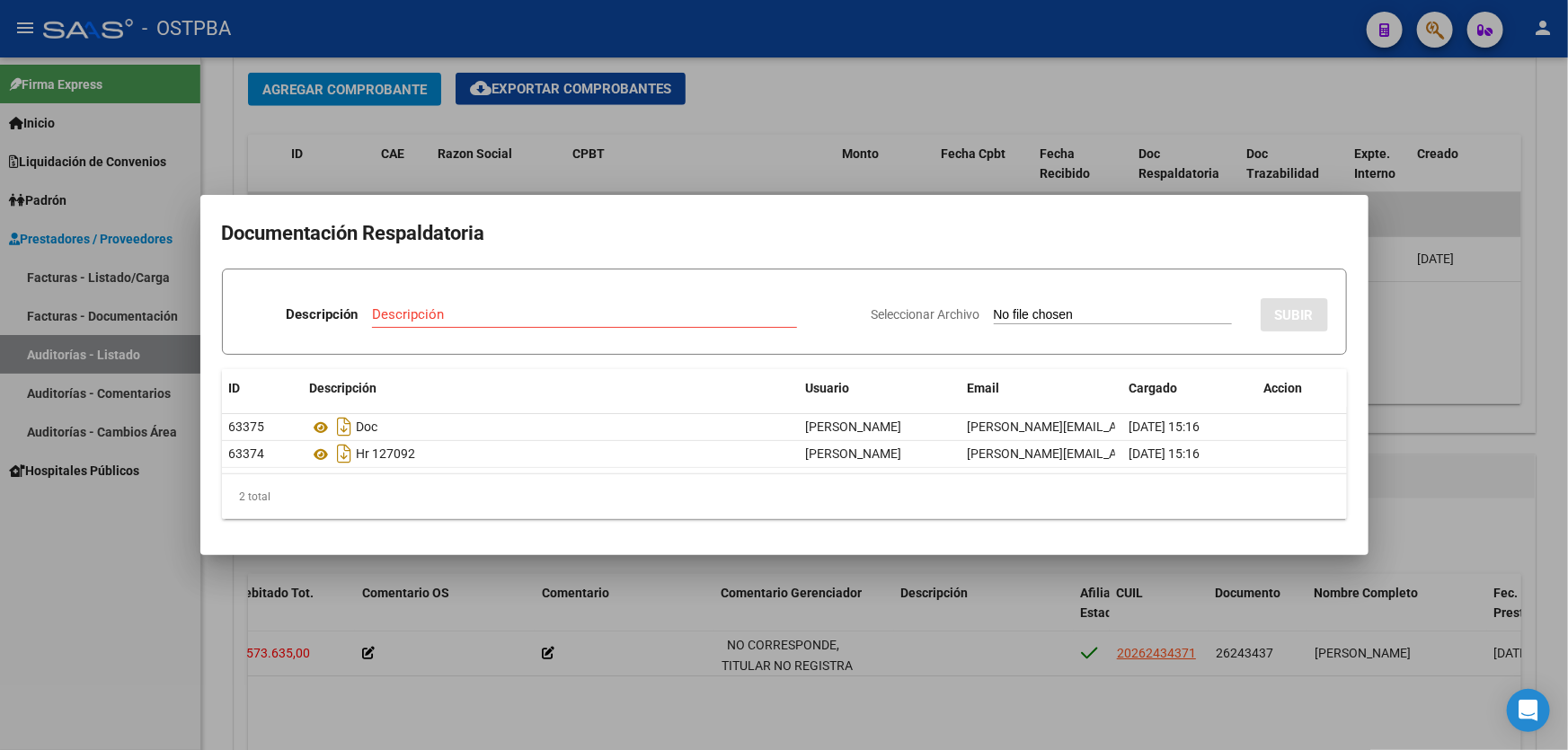
click at [994, 312] on input "Seleccionar Archivo" at bounding box center [1112, 315] width 238 height 17
click at [858, 107] on div at bounding box center [784, 375] width 1568 height 750
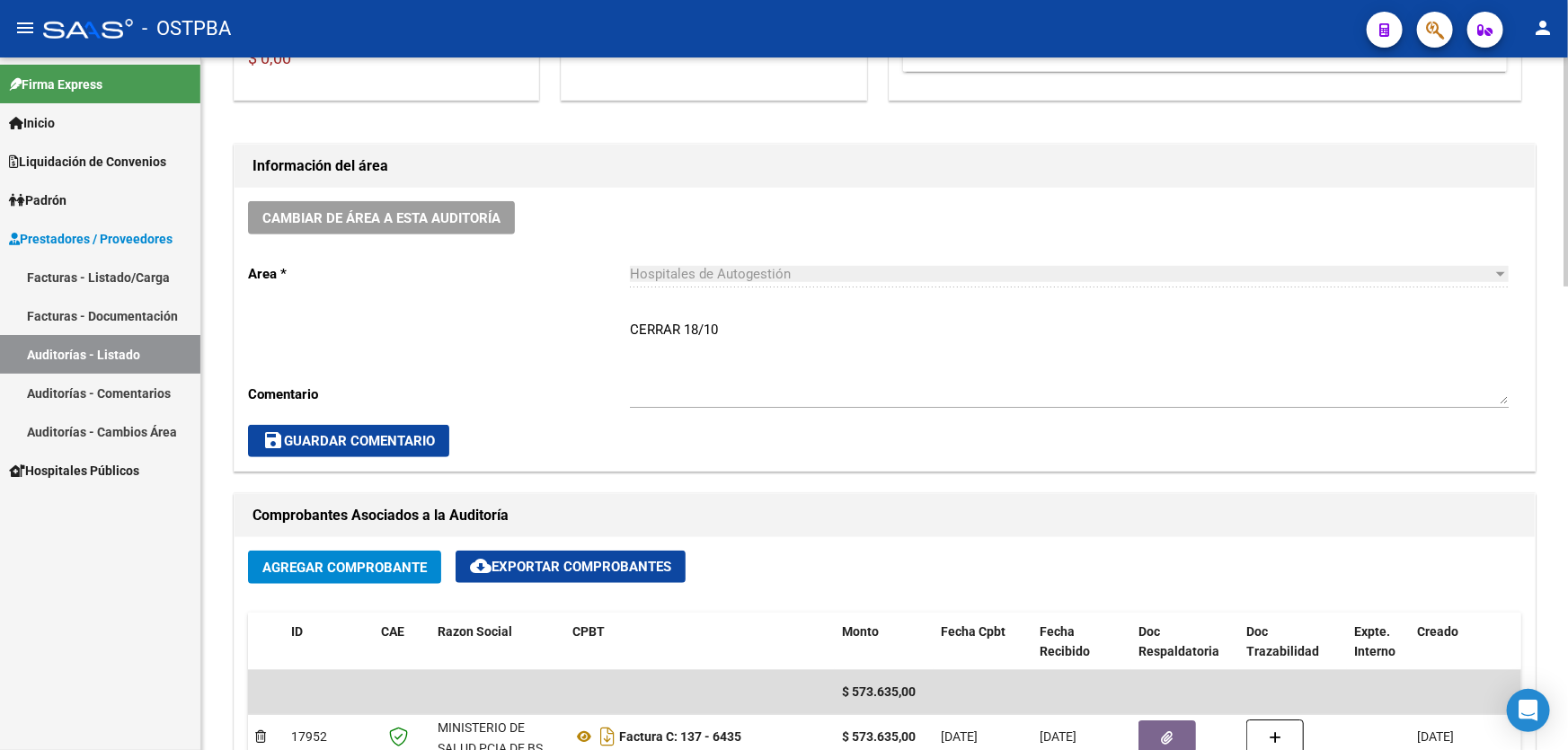
scroll to position [244, 0]
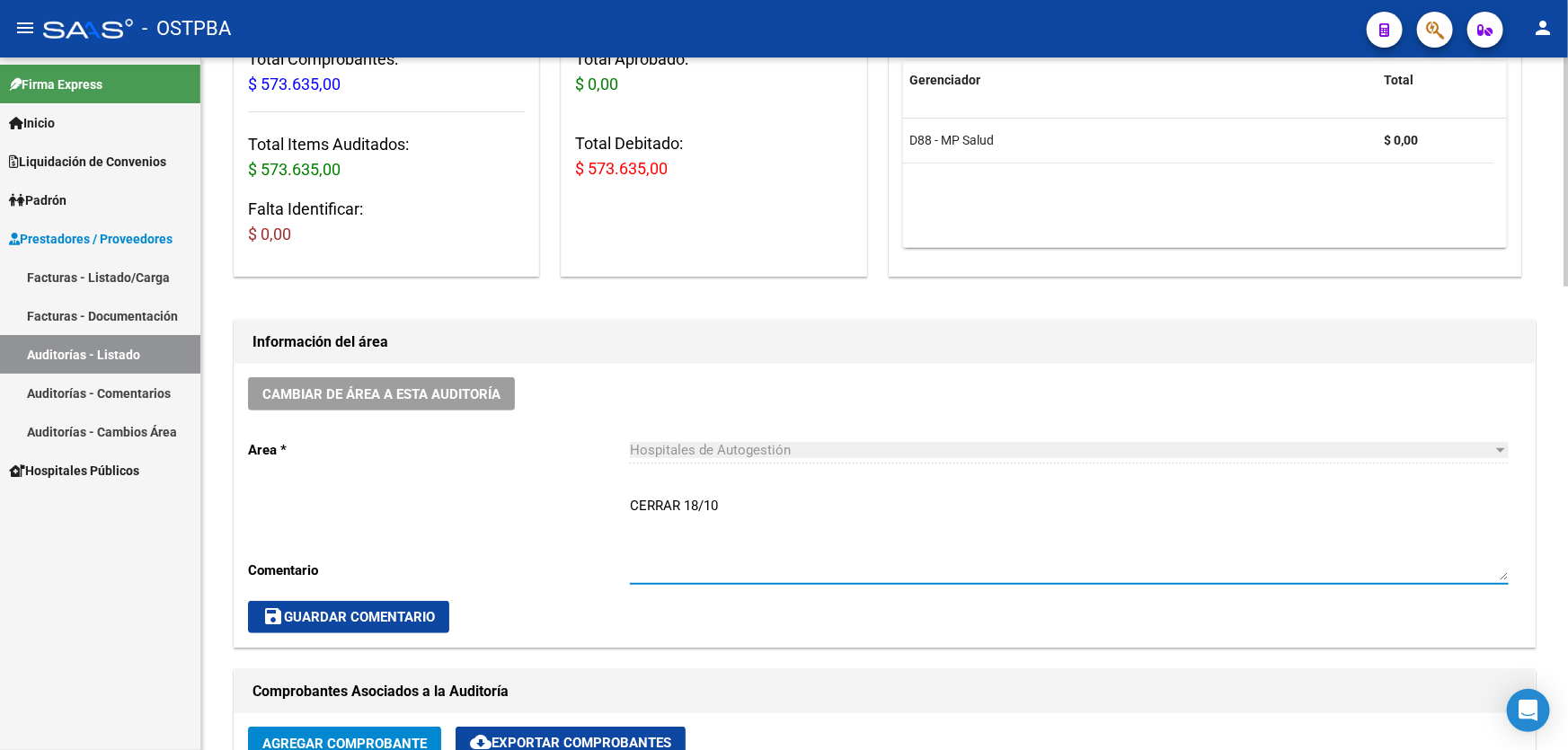
click at [736, 498] on textarea "CERRAR 18/10" at bounding box center [1069, 538] width 879 height 84
type textarea "C"
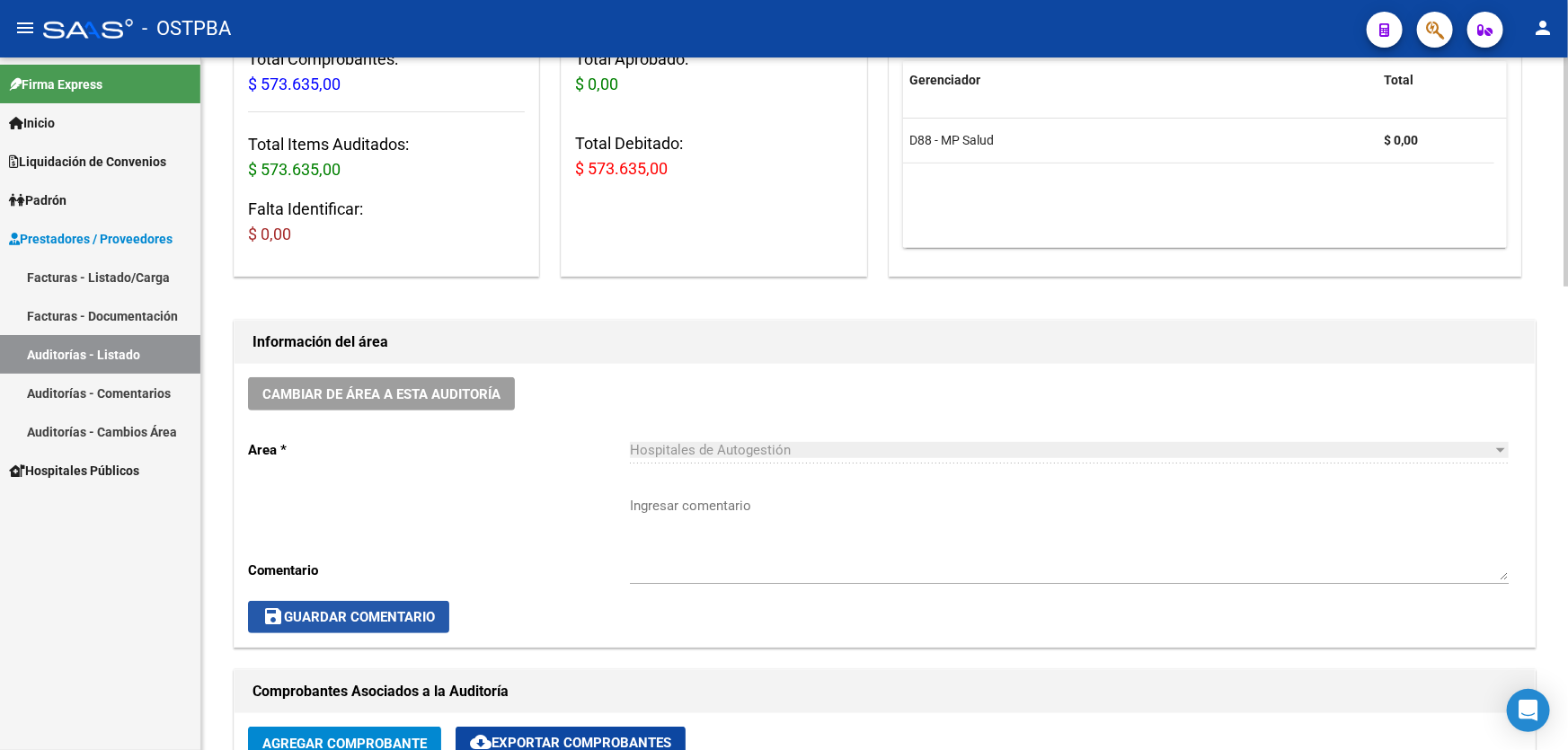
click at [333, 615] on span "save Guardar Comentario" at bounding box center [348, 617] width 172 height 17
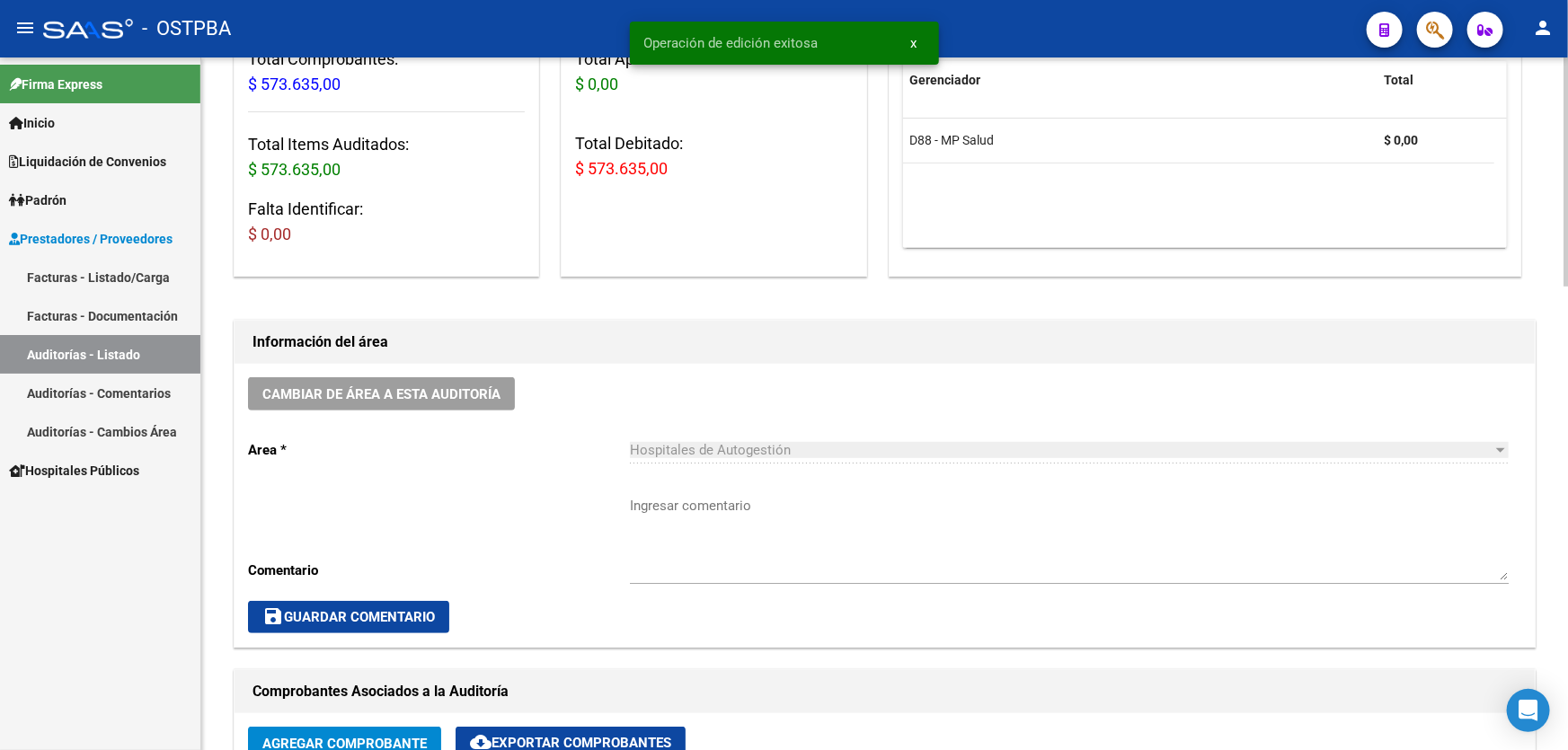
click at [704, 566] on textarea "Ingresar comentario" at bounding box center [1069, 538] width 879 height 84
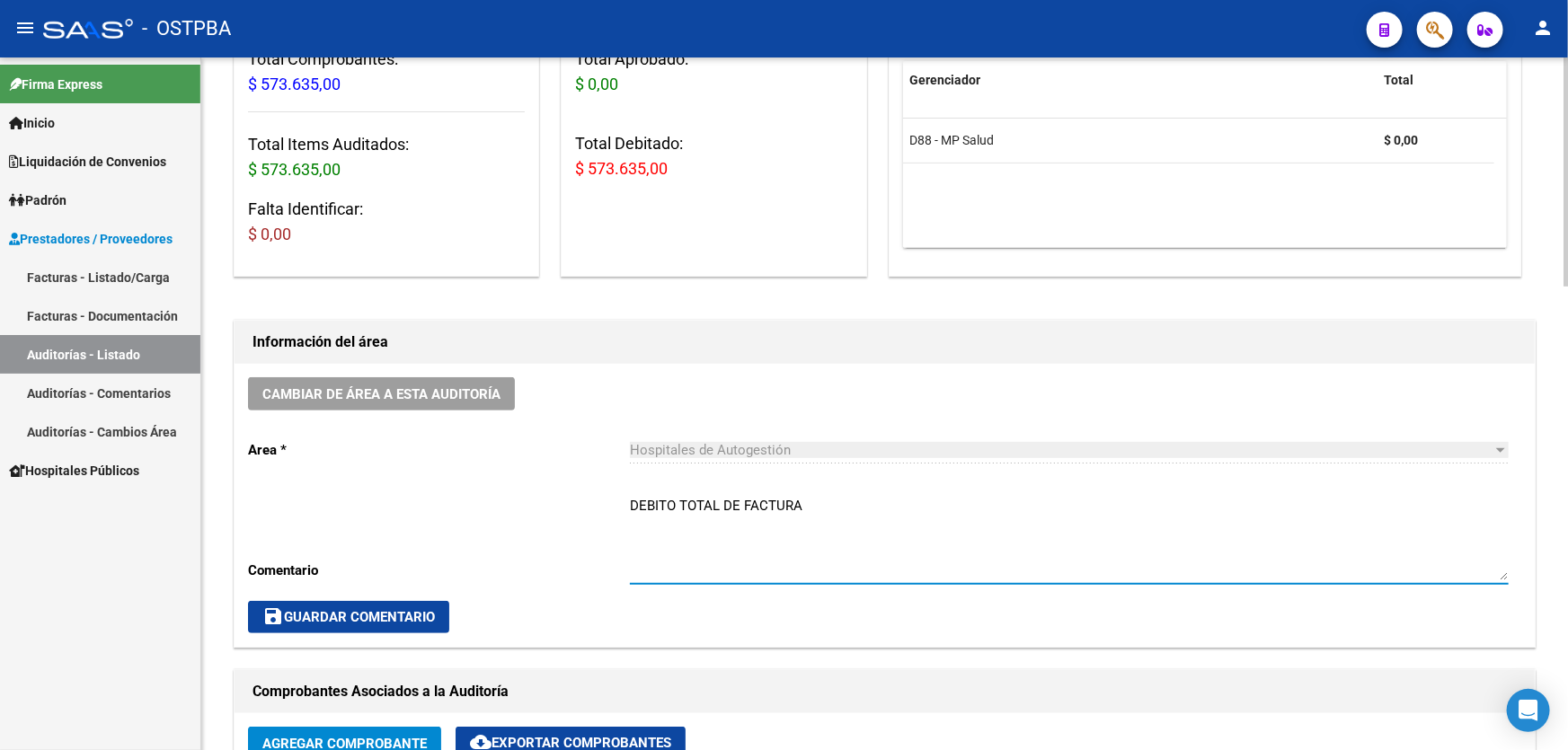
type textarea "DEBITO TOTAL DE FACTURA"
click at [329, 603] on button "save Guardar Comentario" at bounding box center [349, 617] width 202 height 32
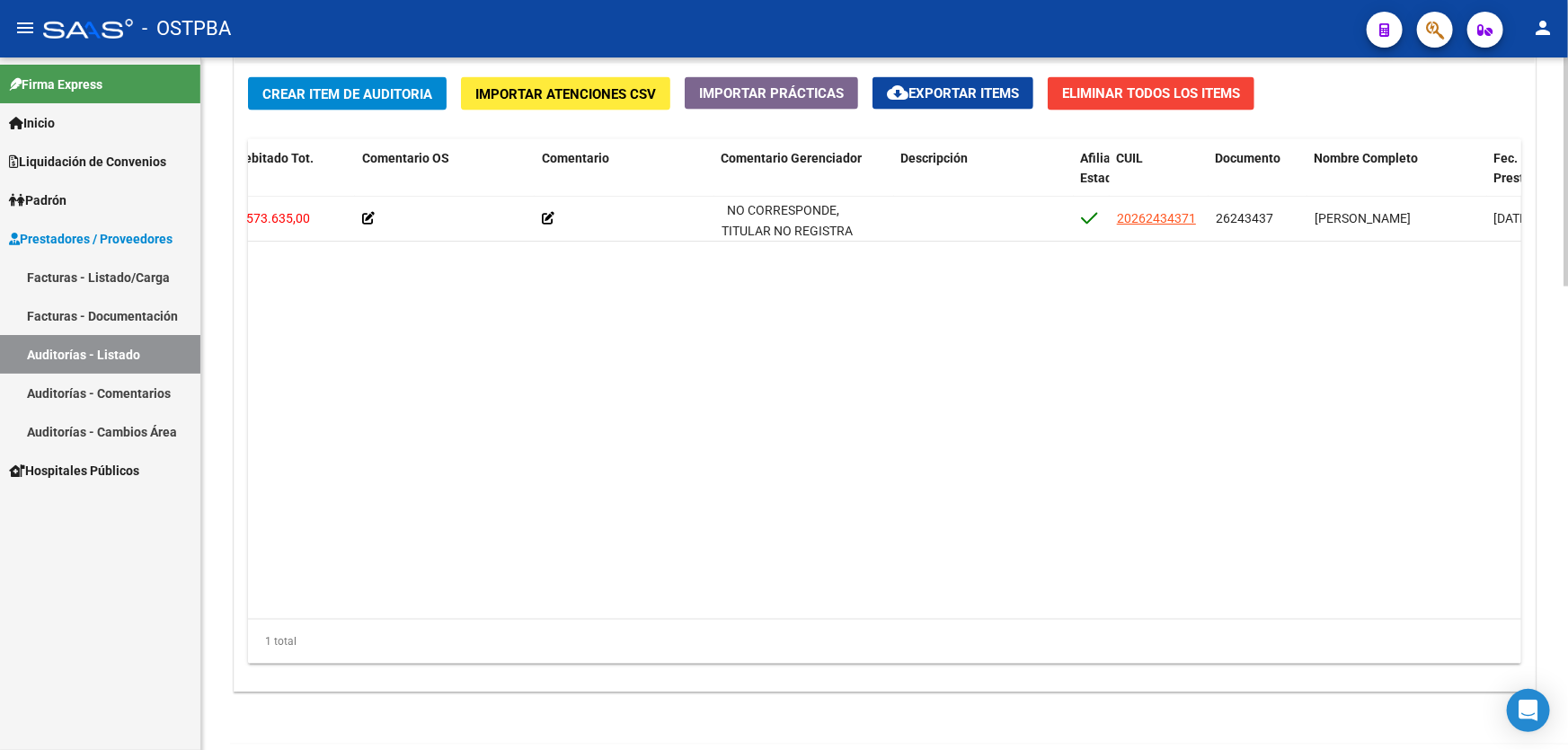
scroll to position [1400, 0]
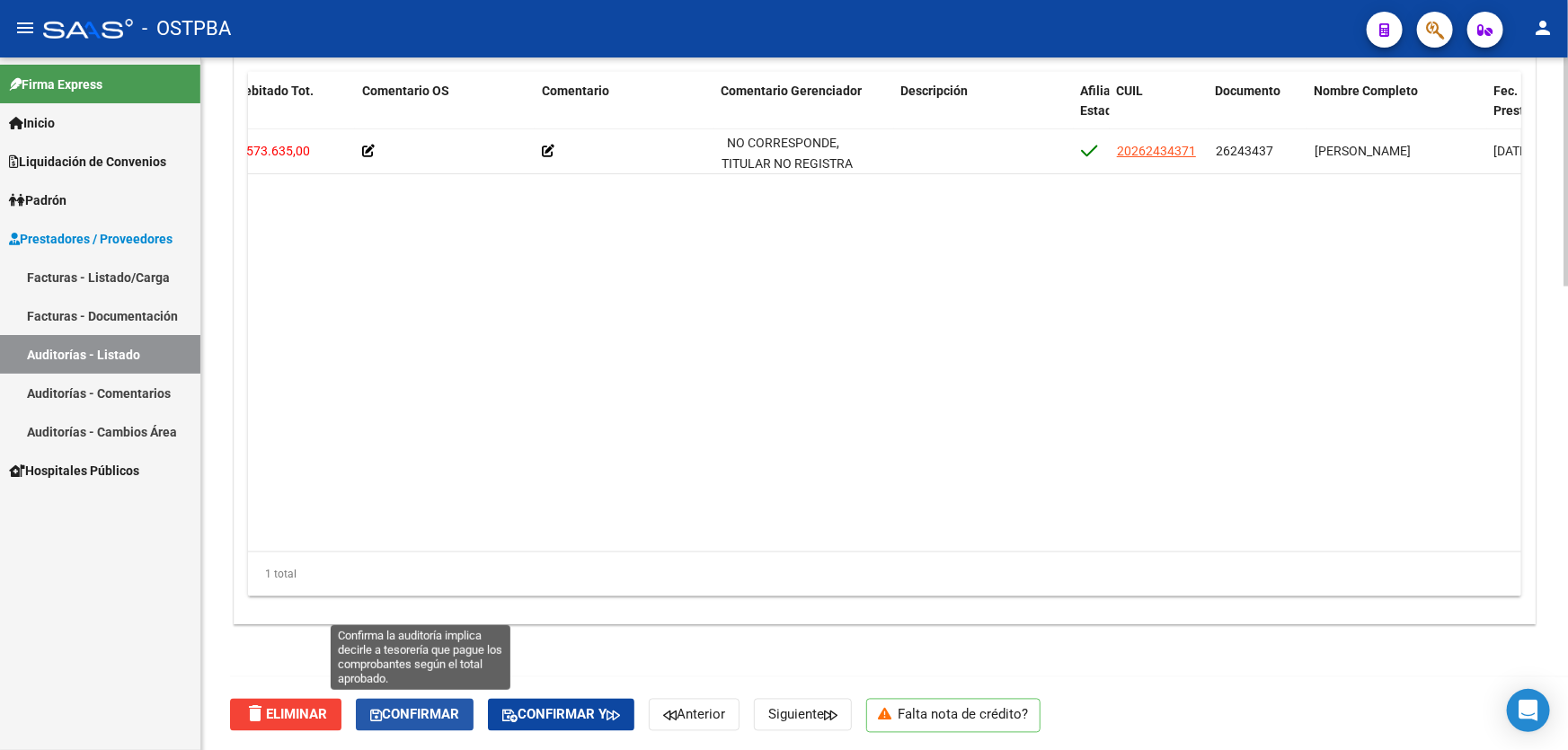
click at [400, 701] on button "Confirmar" at bounding box center [415, 715] width 117 height 32
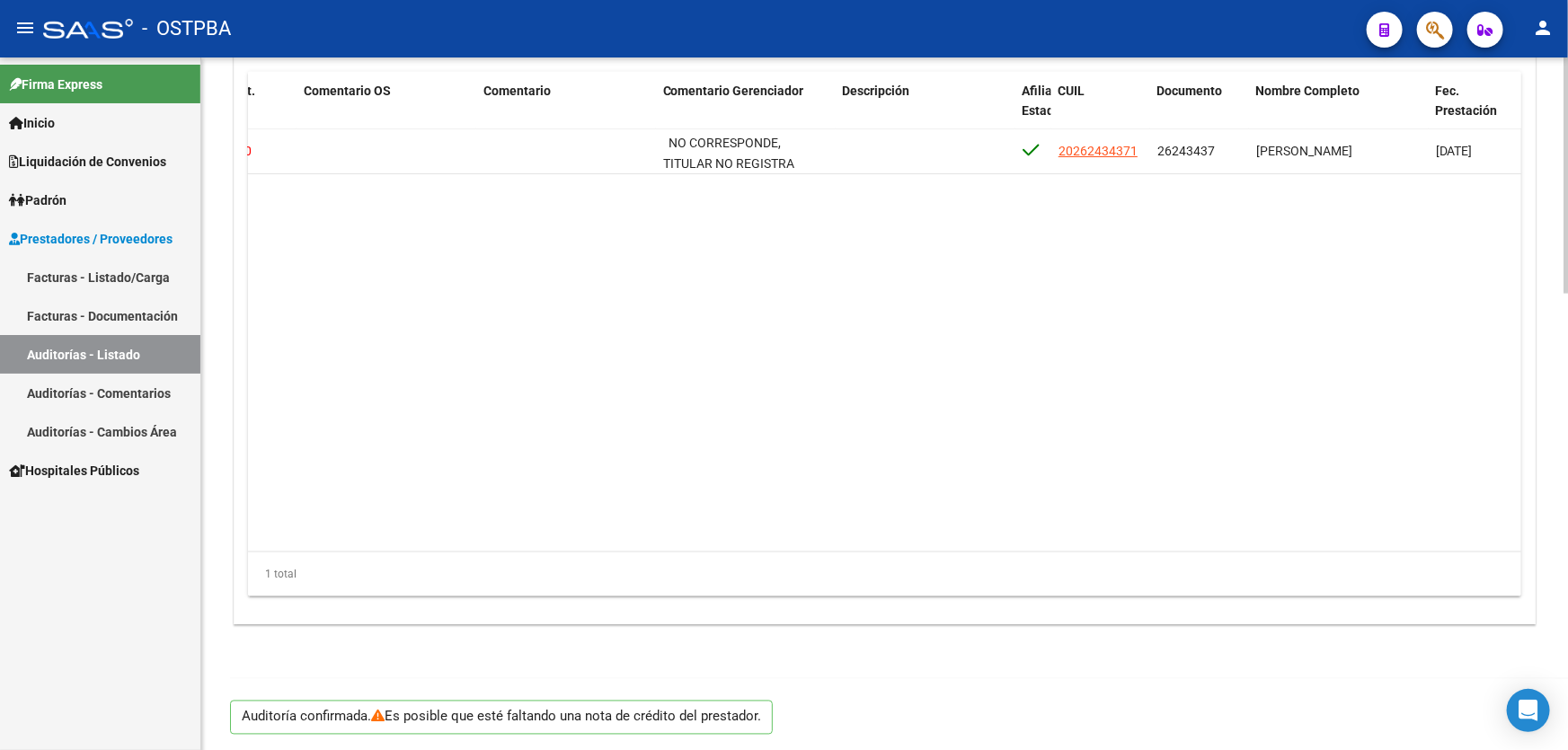
type input "202510"
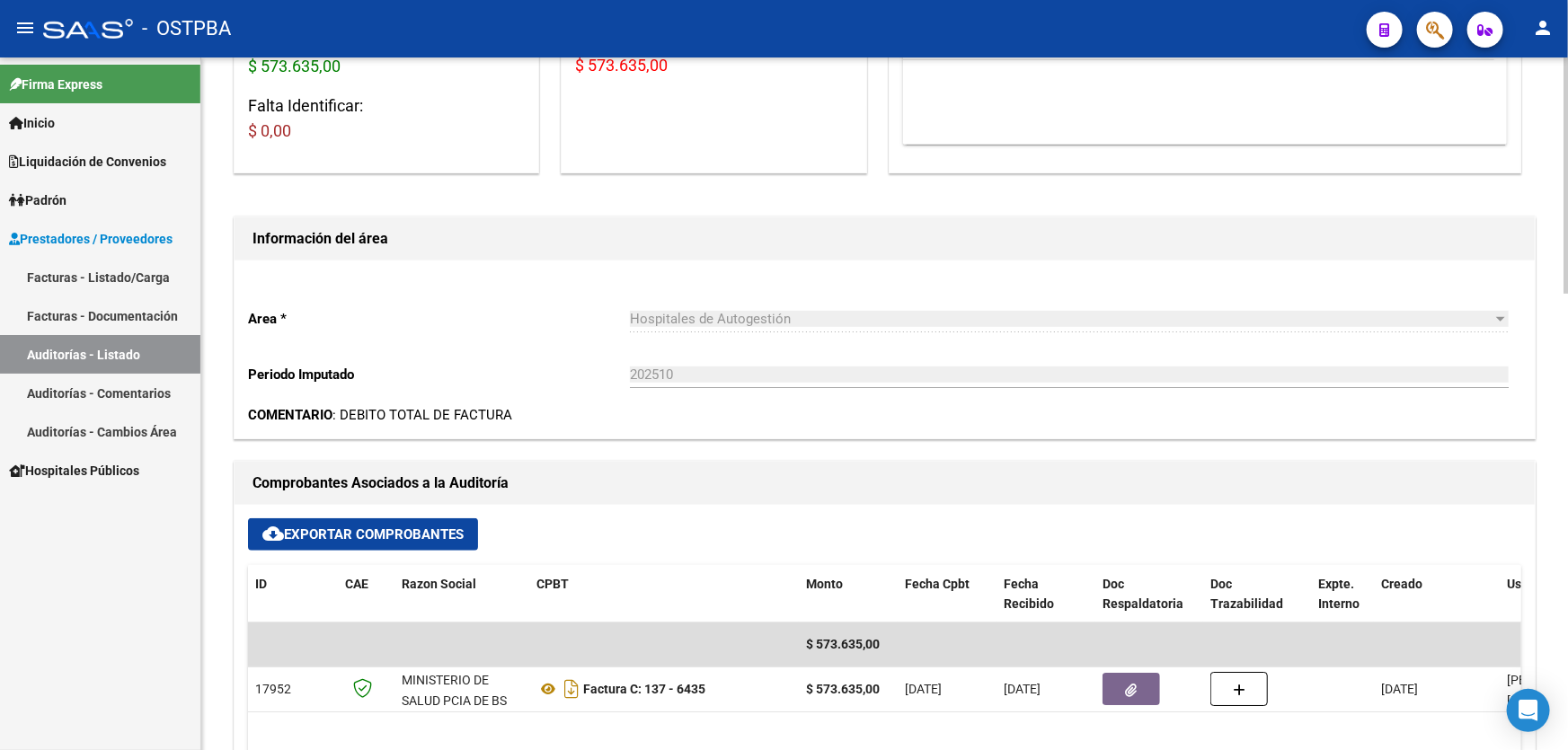
scroll to position [408, 0]
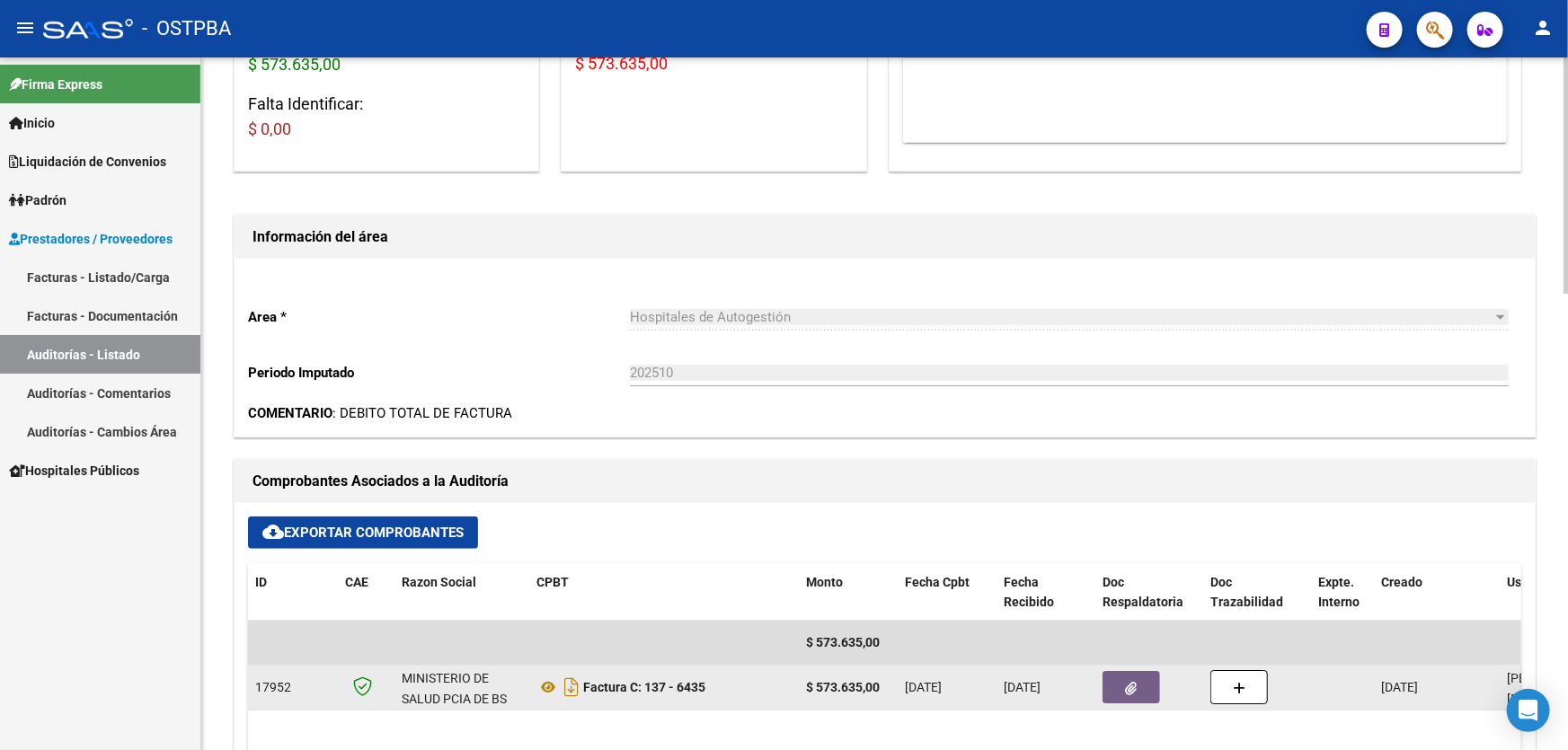
click at [1129, 696] on button "button" at bounding box center [1131, 686] width 58 height 32
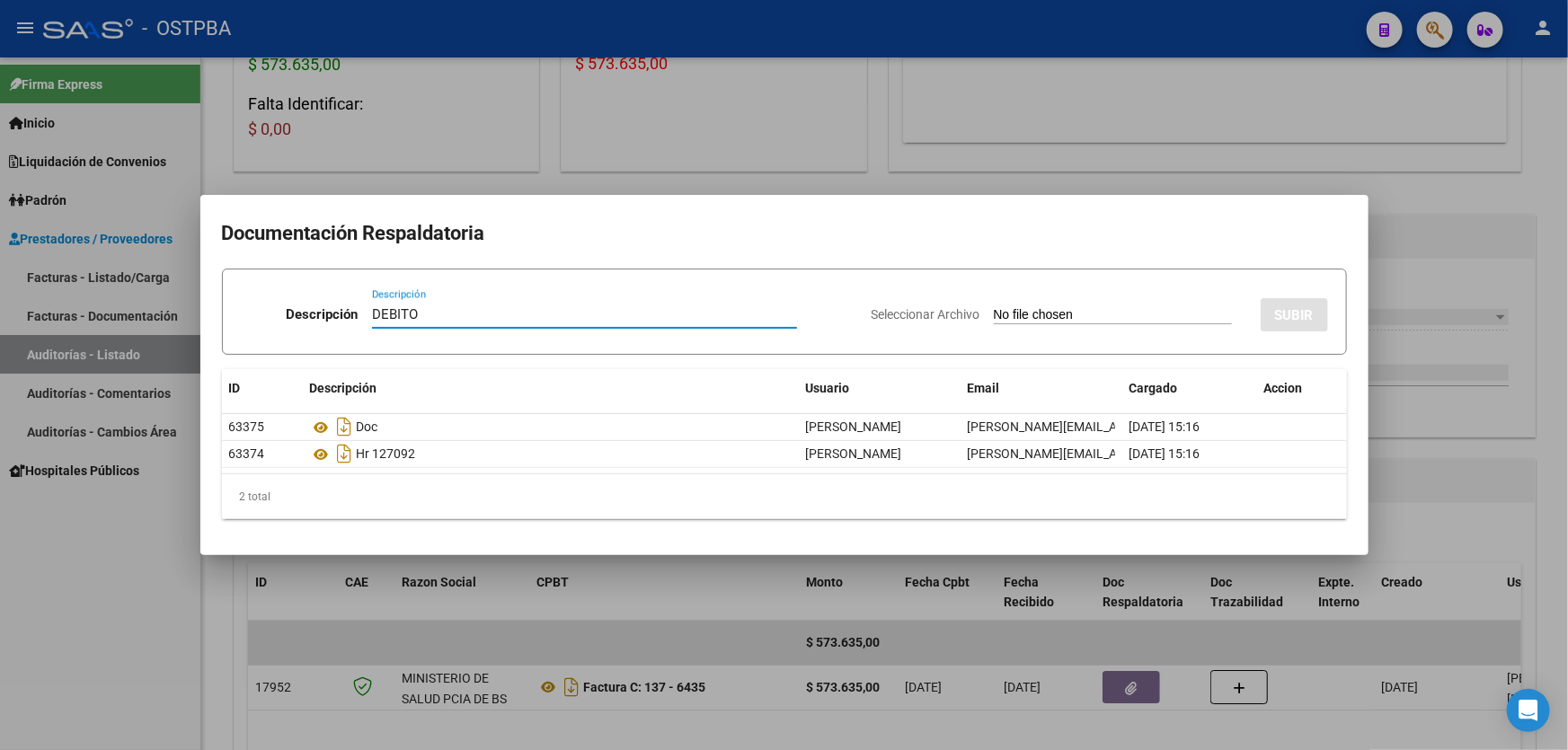
type input "DEBITO"
click at [1005, 315] on input "Seleccionar Archivo" at bounding box center [1112, 315] width 238 height 17
type input "C:\fakepath\DEBITO MP 12826.pdf"
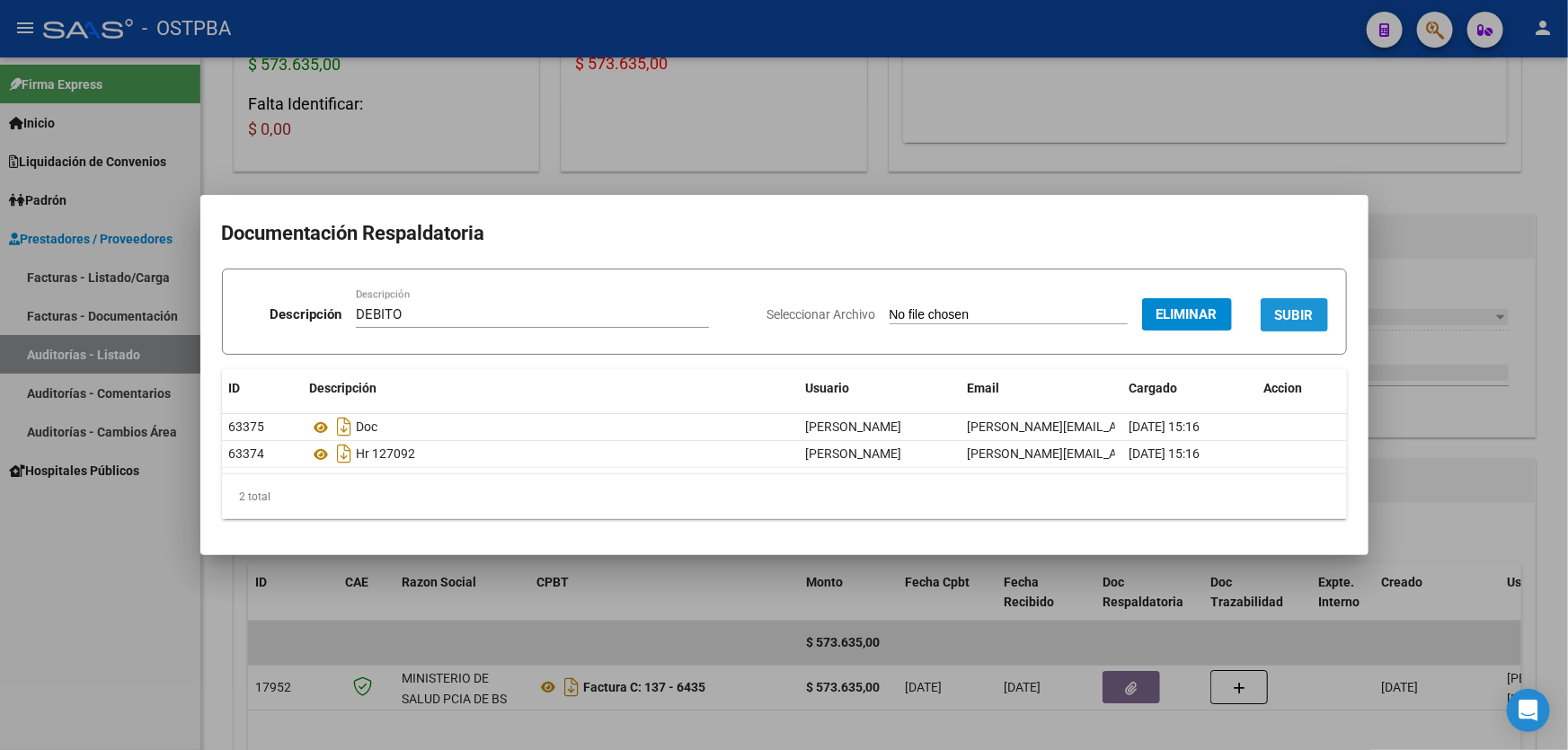
click at [1297, 309] on span "SUBIR" at bounding box center [1295, 315] width 39 height 17
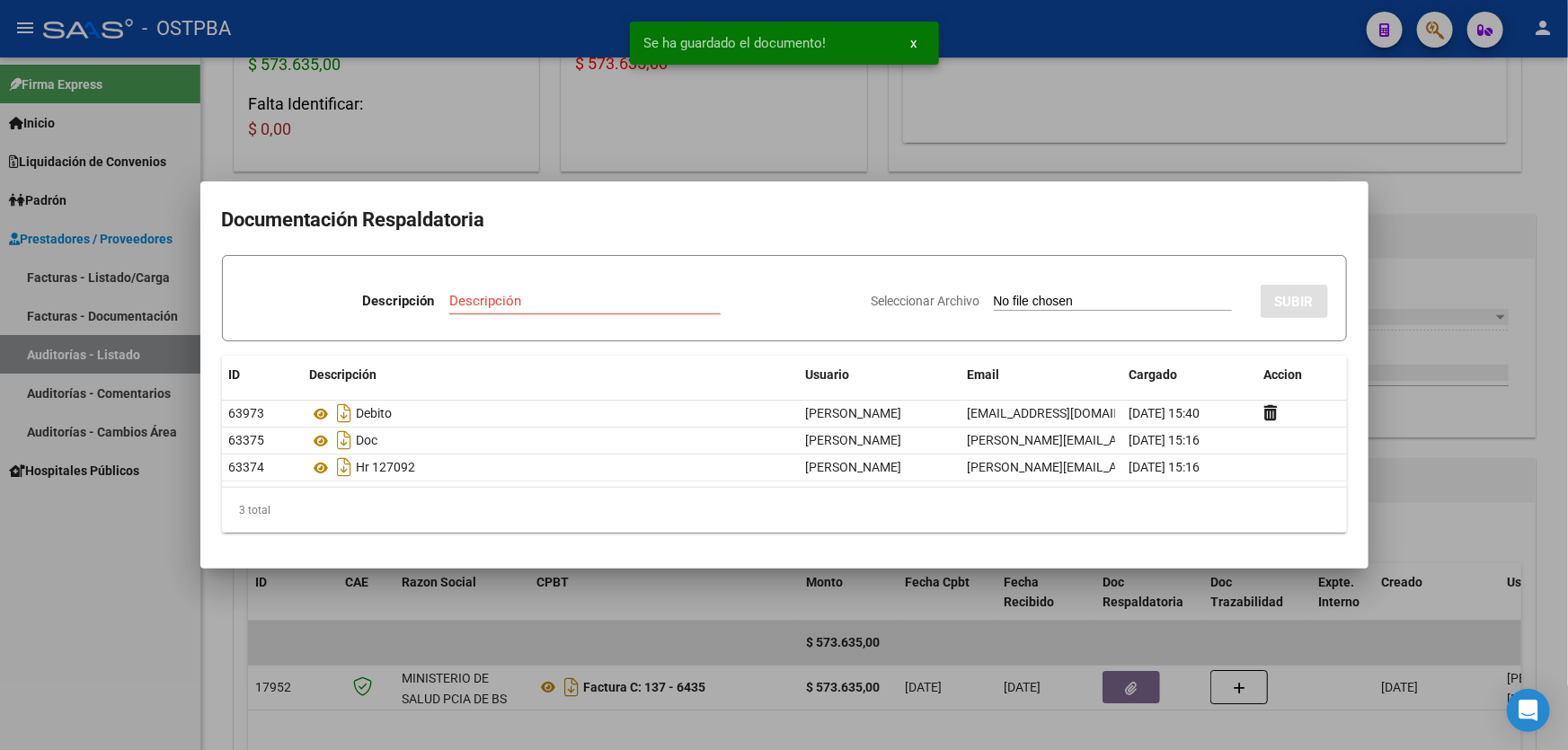
click at [1411, 364] on div at bounding box center [784, 375] width 1568 height 750
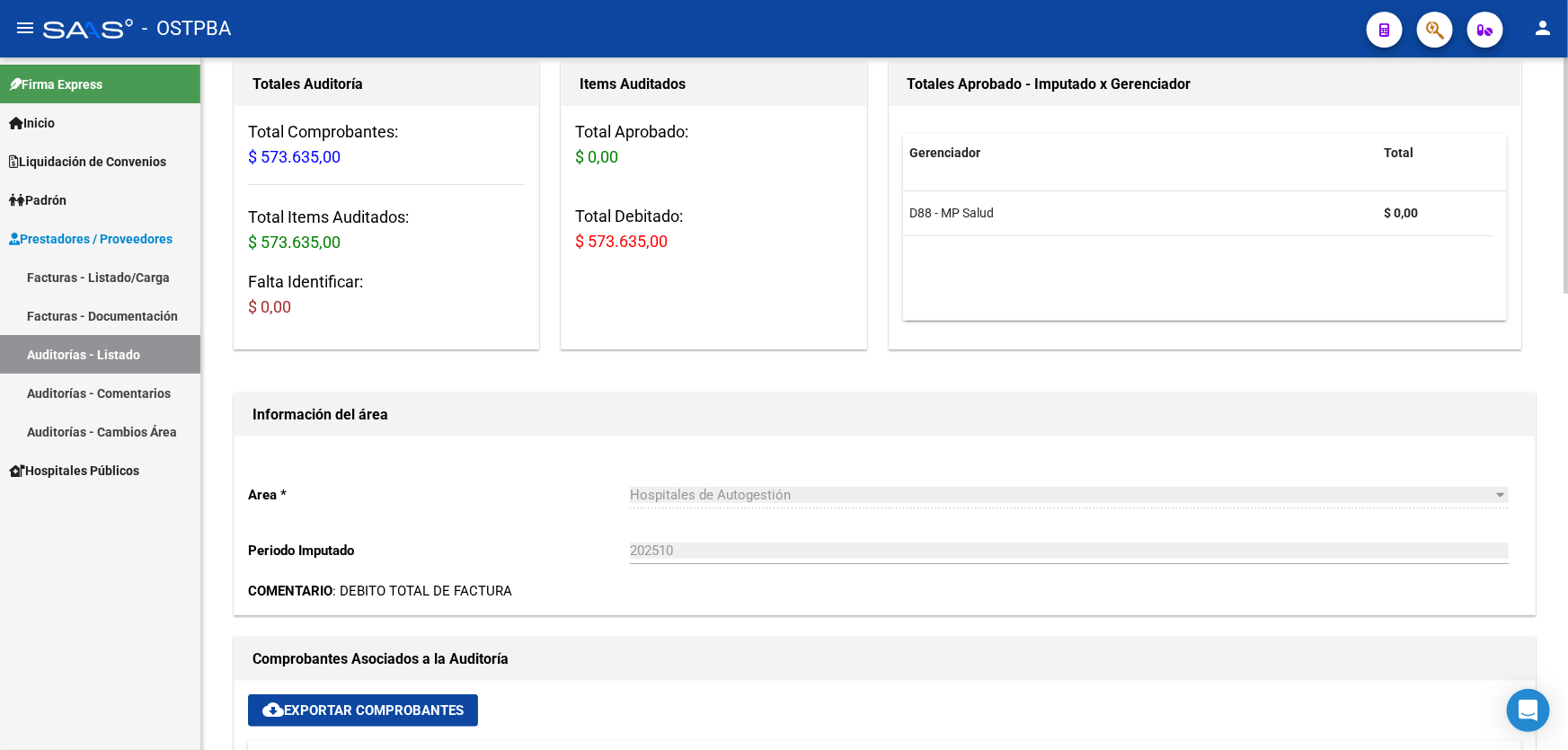
scroll to position [0, 0]
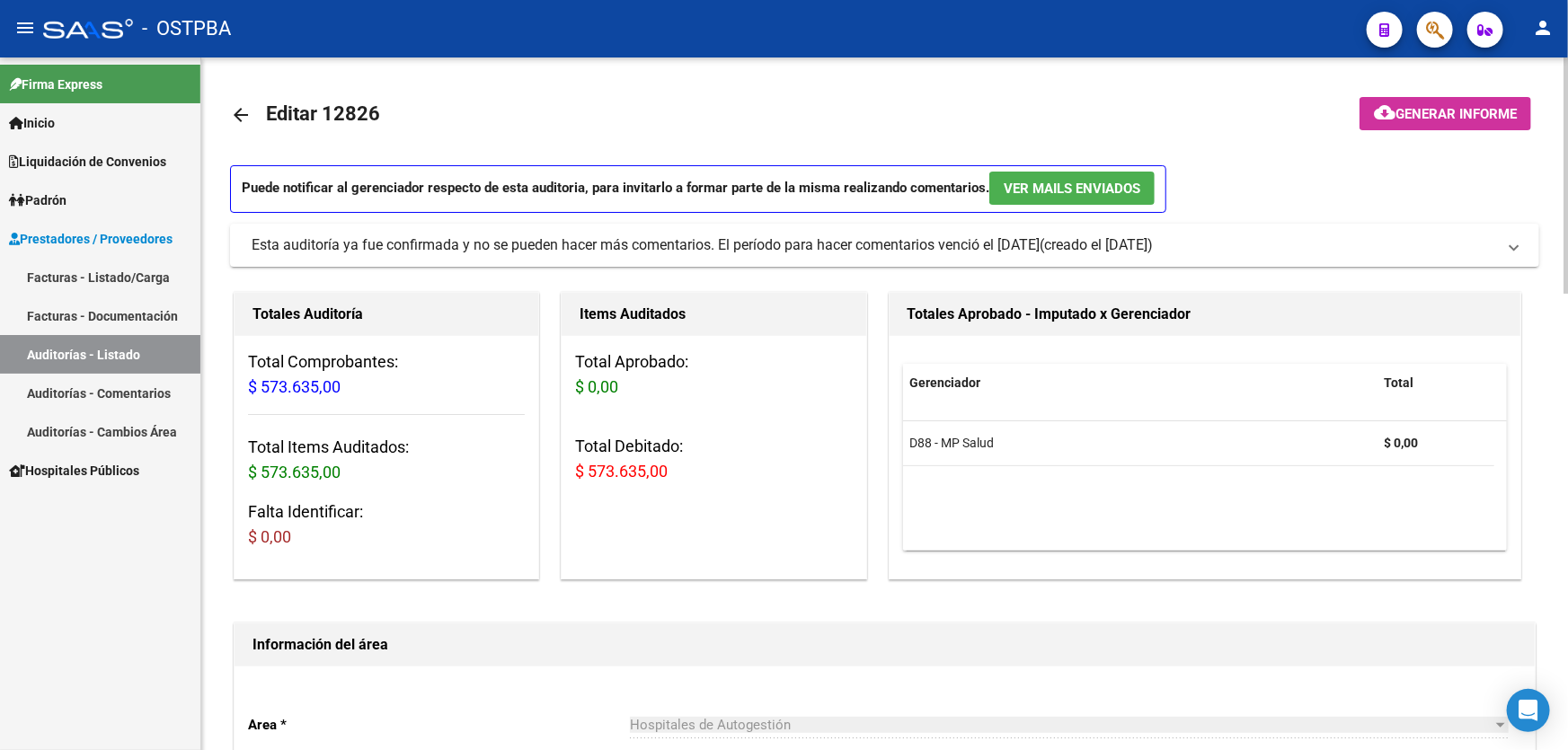
click at [239, 112] on mat-icon "arrow_back" at bounding box center [241, 115] width 22 height 22
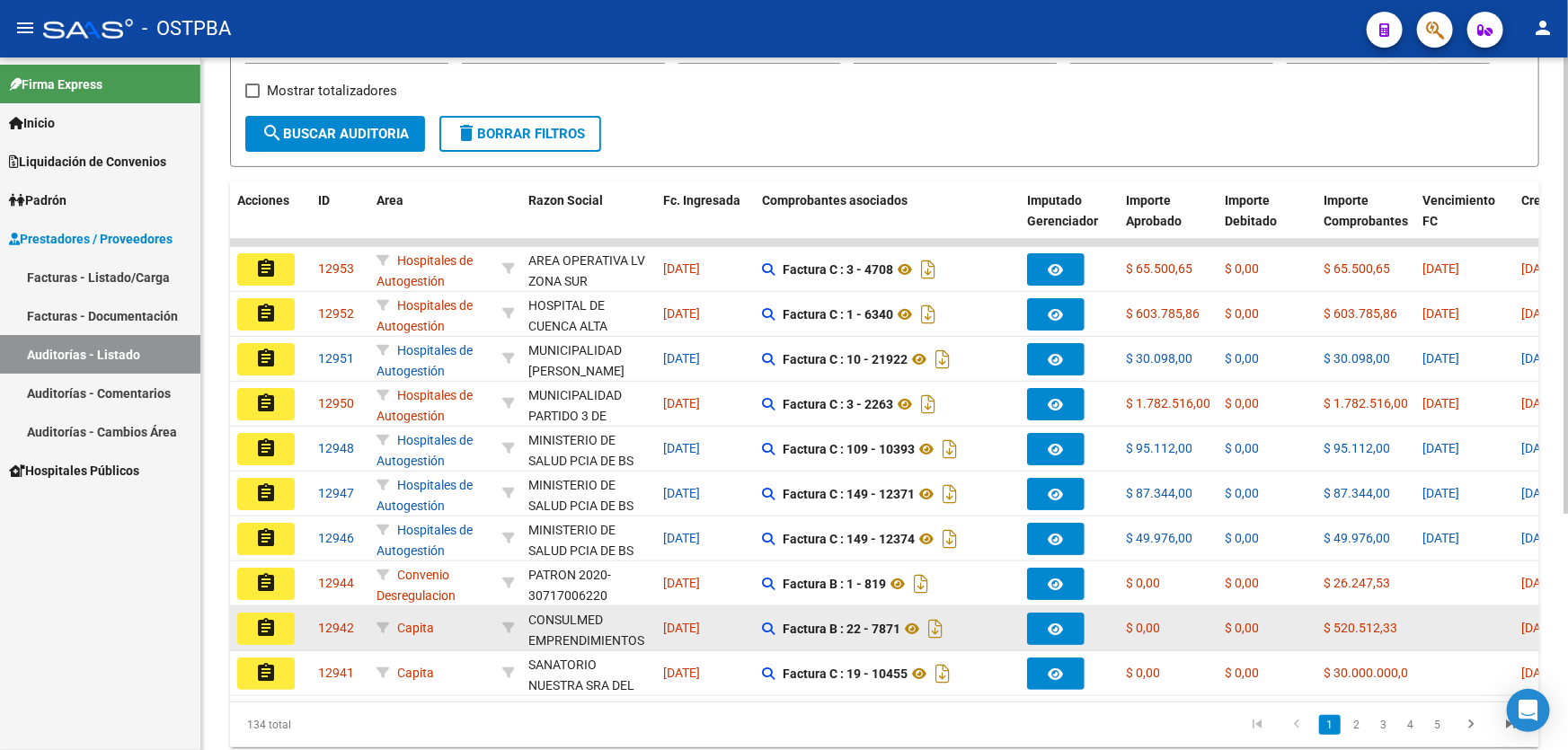
scroll to position [359, 0]
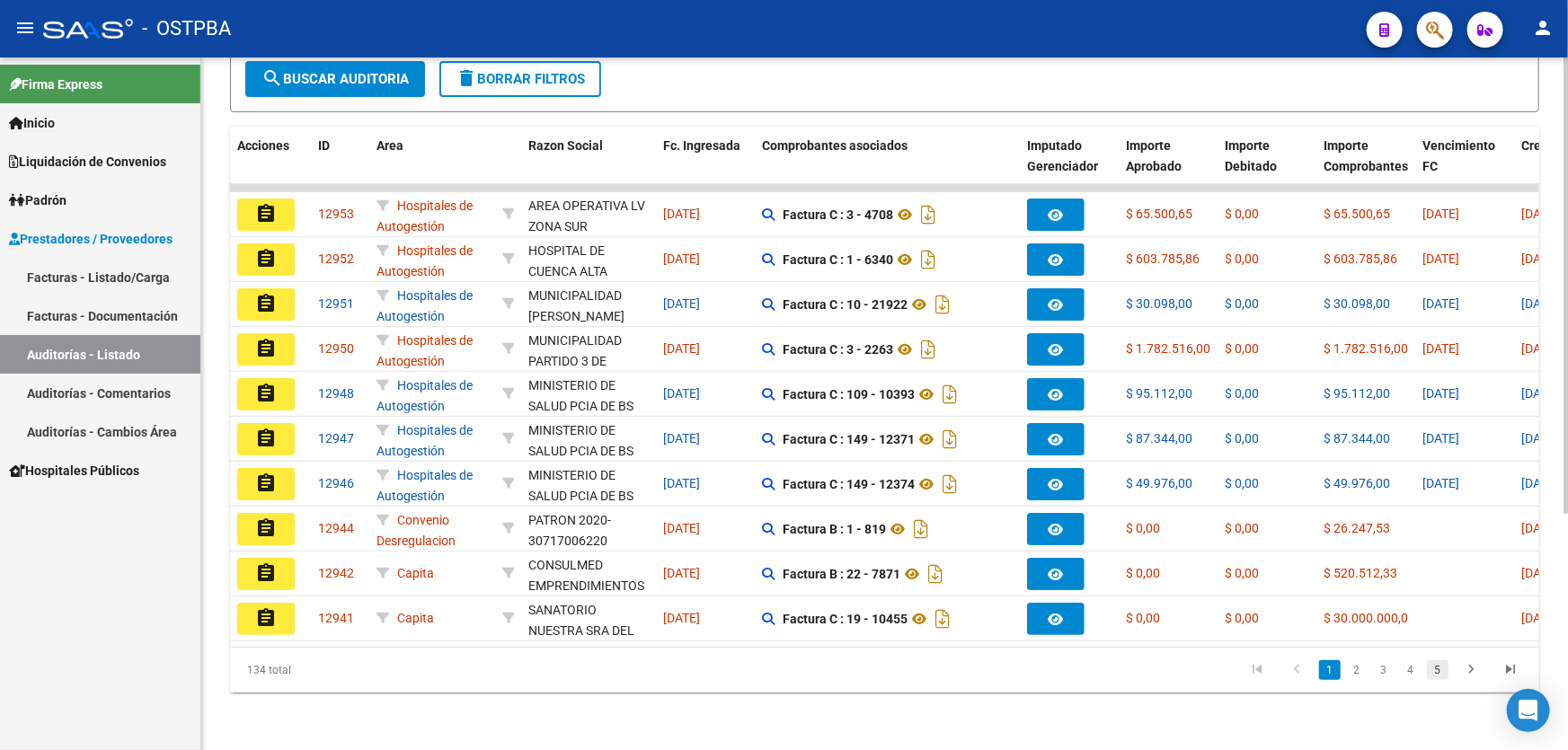
click at [1438, 674] on link "5" at bounding box center [1438, 670] width 22 height 20
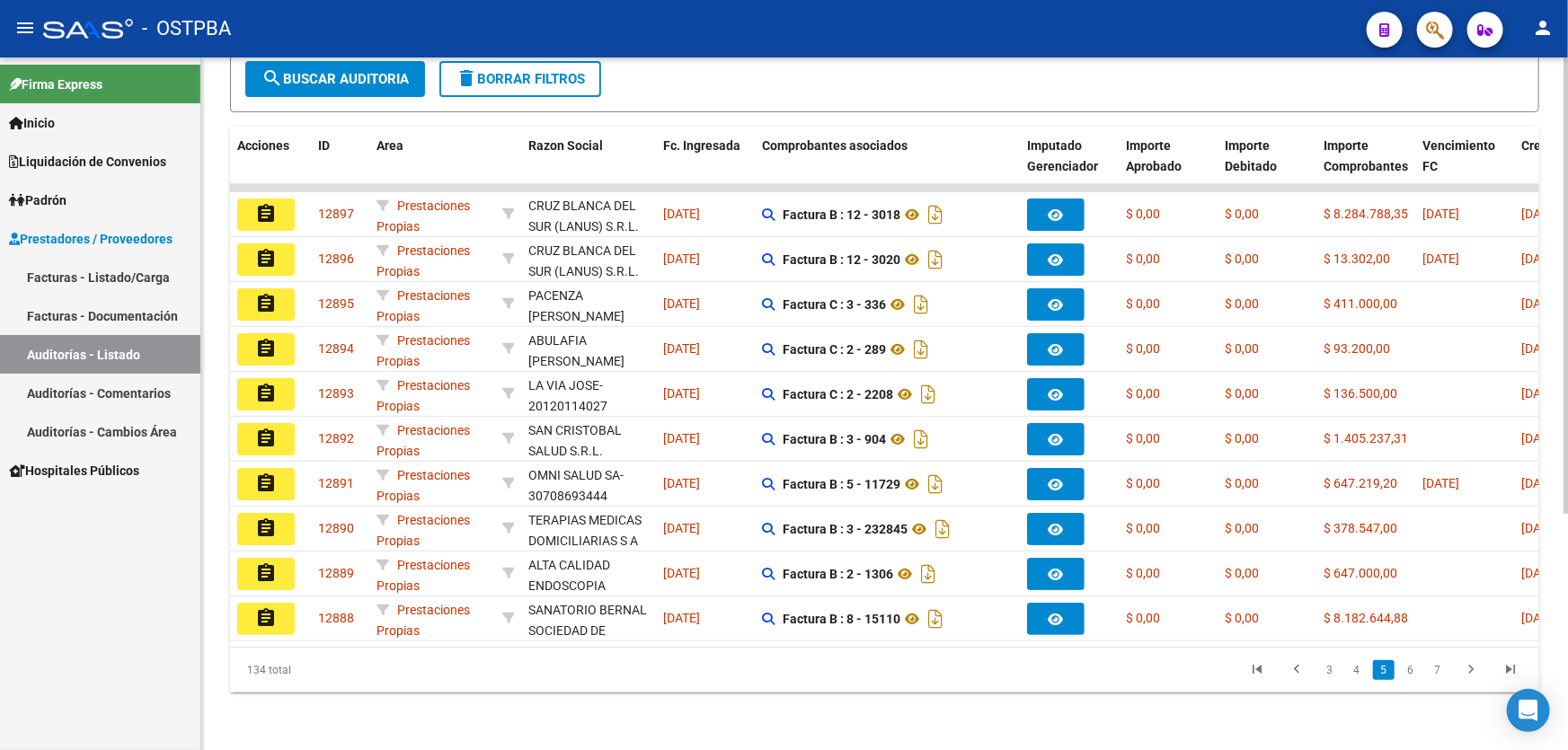
scroll to position [0, 0]
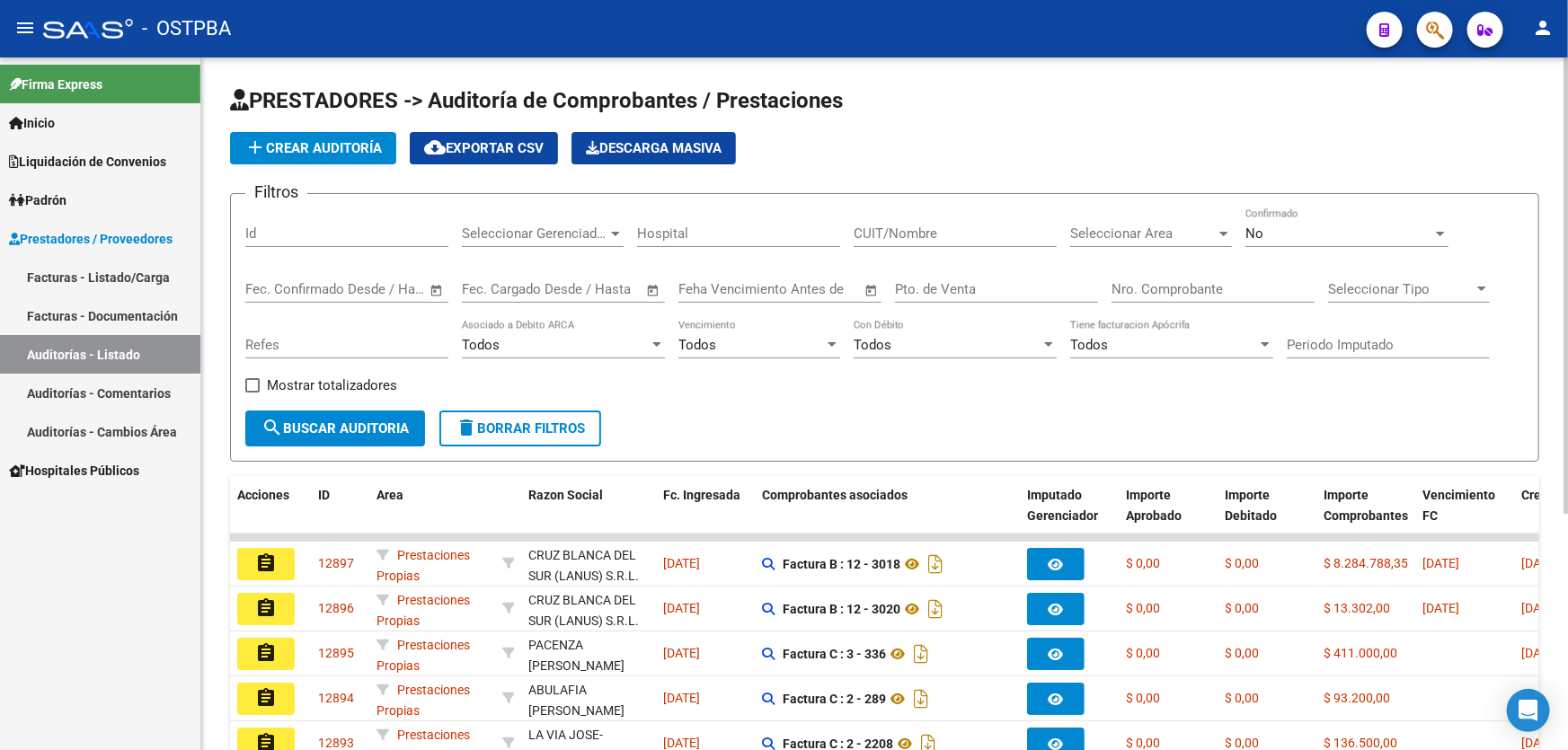
click at [277, 233] on input "Id" at bounding box center [347, 234] width 203 height 17
type input "12831"
click at [1338, 236] on div "No" at bounding box center [1338, 234] width 187 height 17
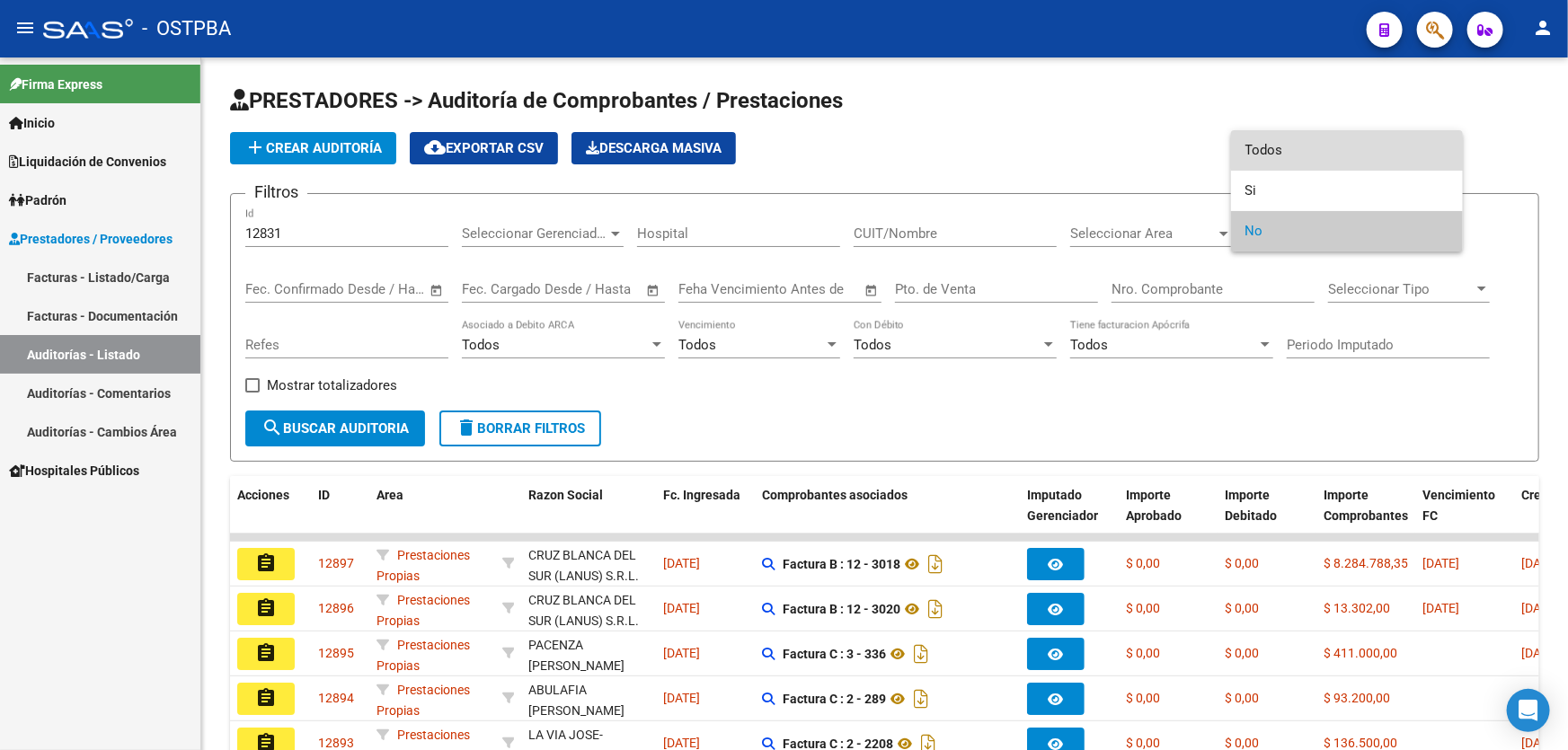
click at [1376, 135] on span "Todos" at bounding box center [1347, 150] width 203 height 40
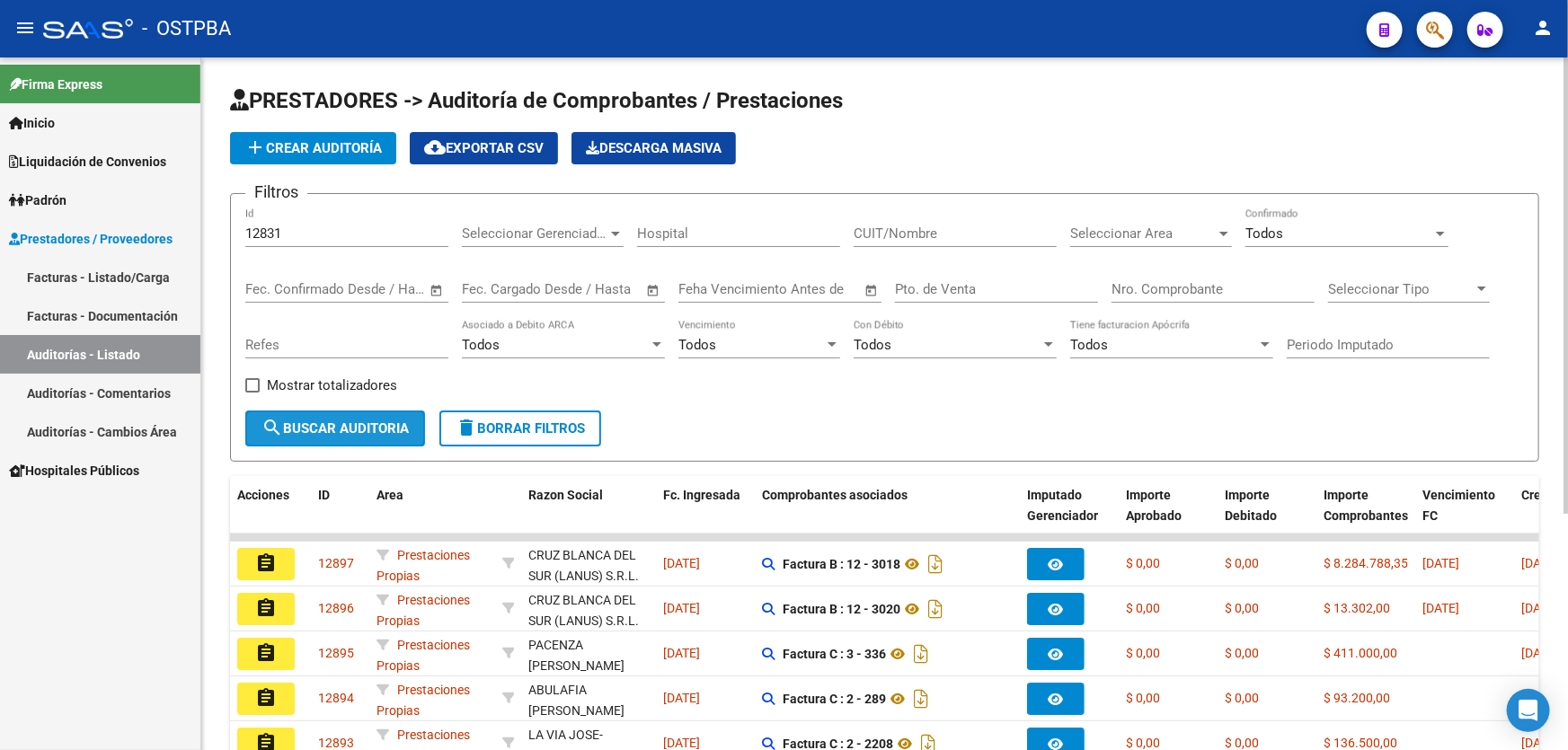
click at [271, 437] on button "search Buscar Auditoria" at bounding box center [336, 428] width 180 height 36
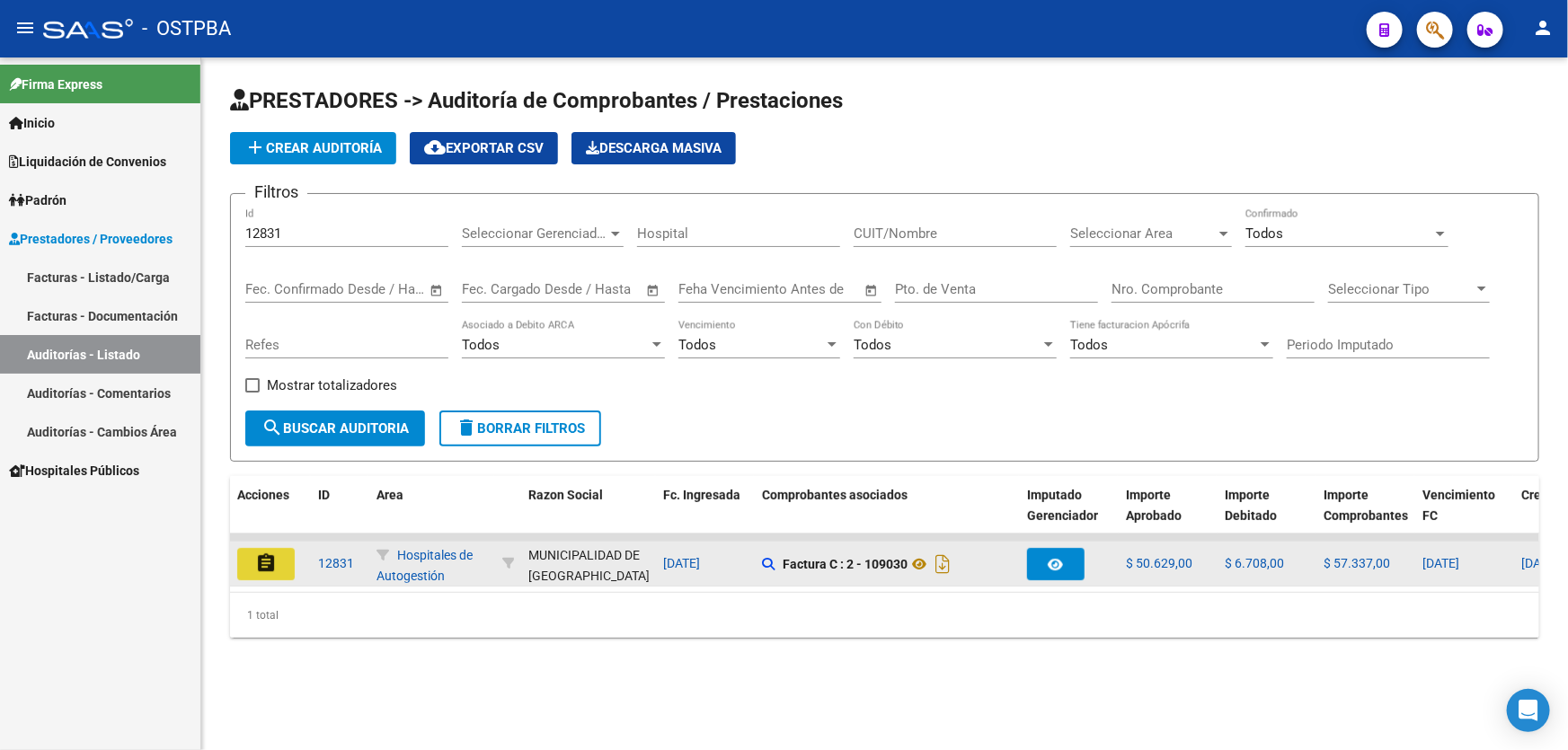
click at [251, 554] on button "assignment" at bounding box center [266, 563] width 58 height 32
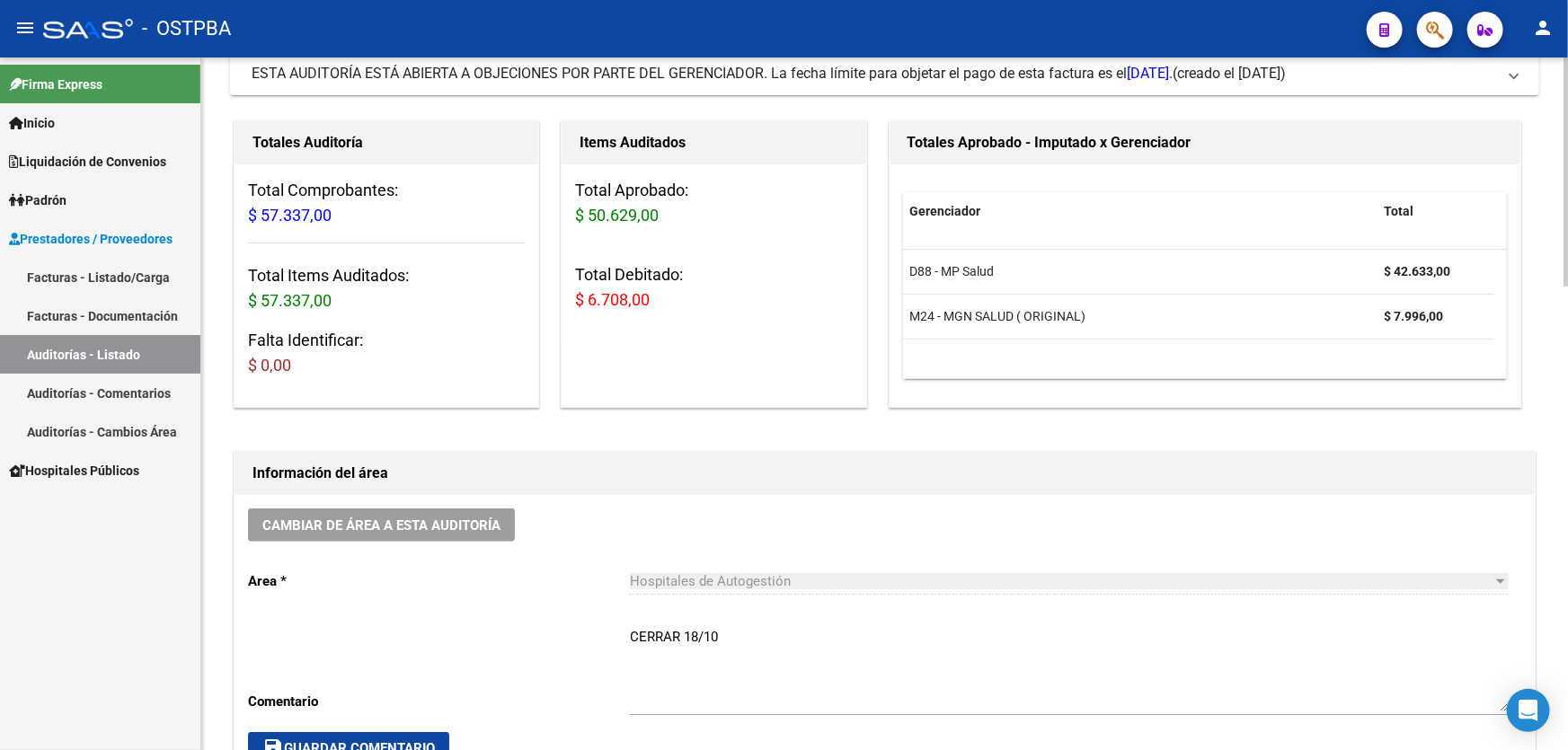
scroll to position [338, 0]
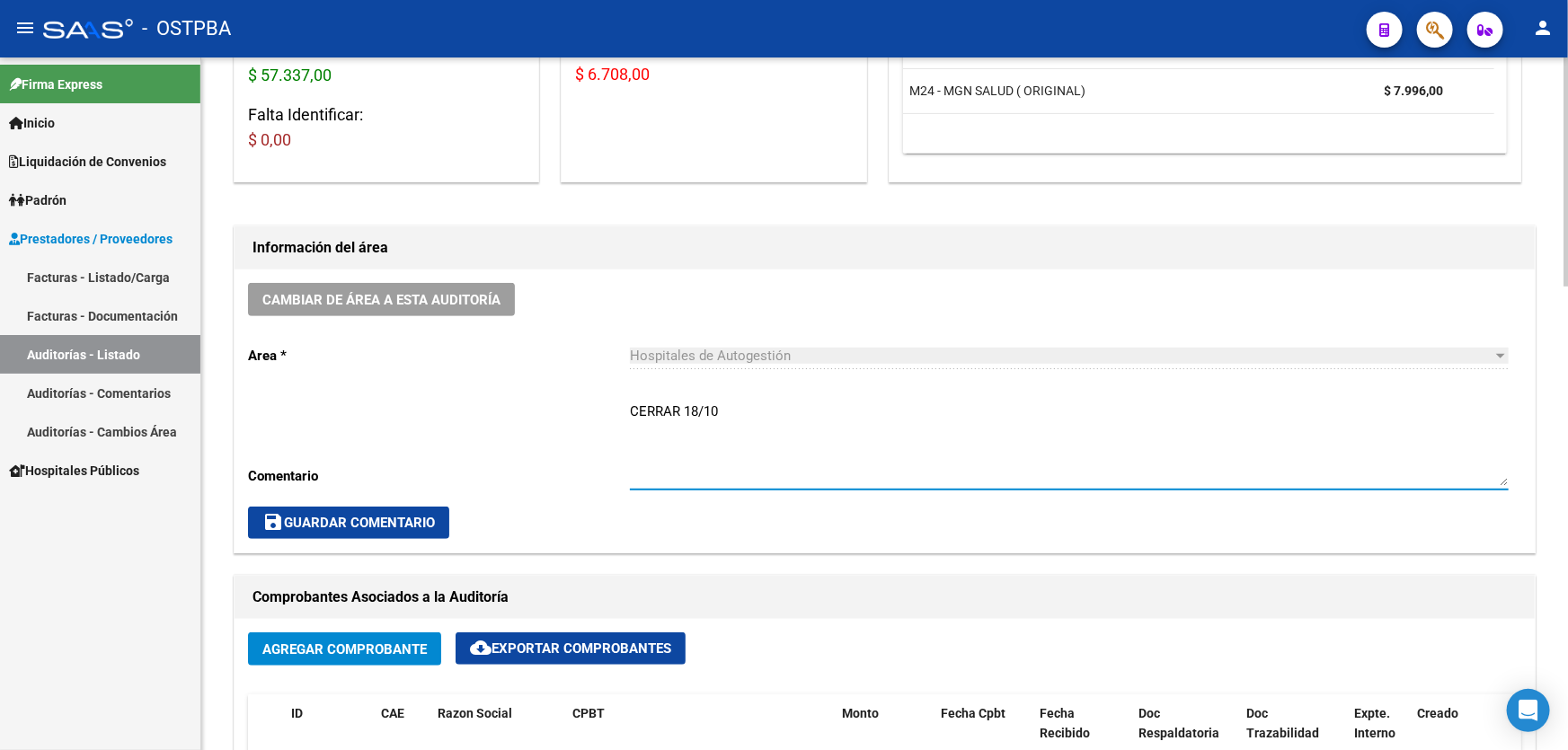
click at [749, 404] on textarea "CERRAR 18/10" at bounding box center [1069, 444] width 879 height 84
type textarea "C"
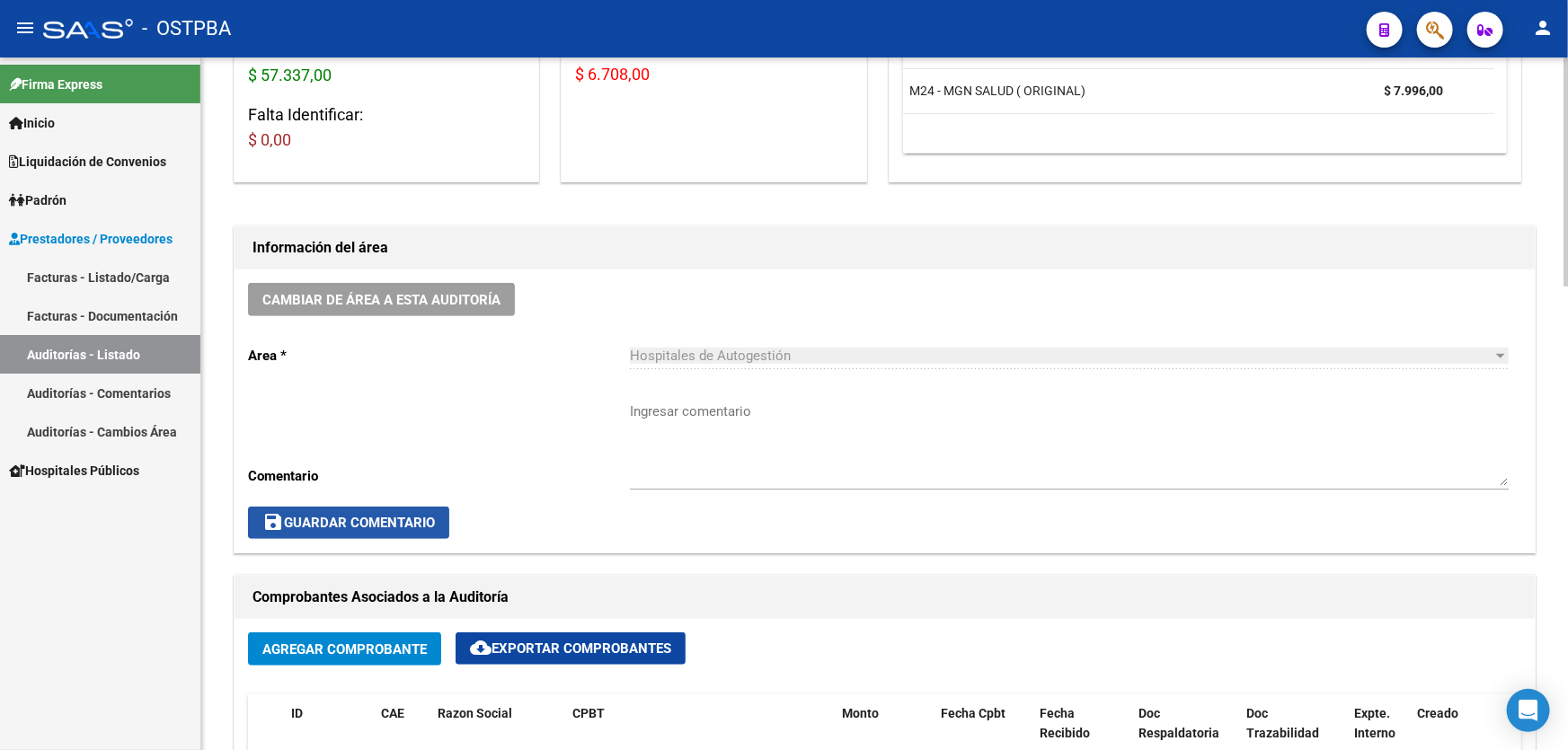
click at [389, 521] on span "save Guardar Comentario" at bounding box center [348, 522] width 172 height 17
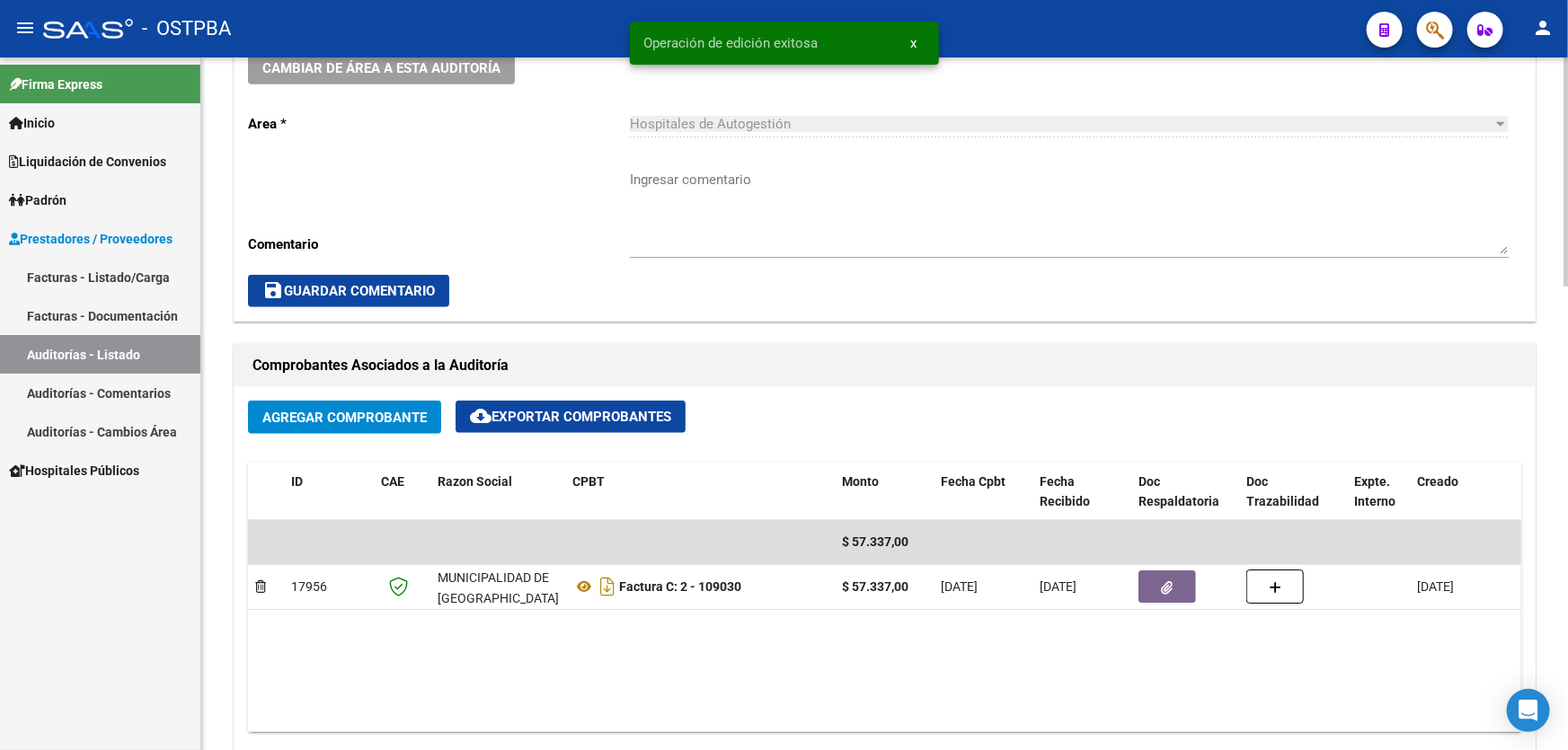
scroll to position [571, 0]
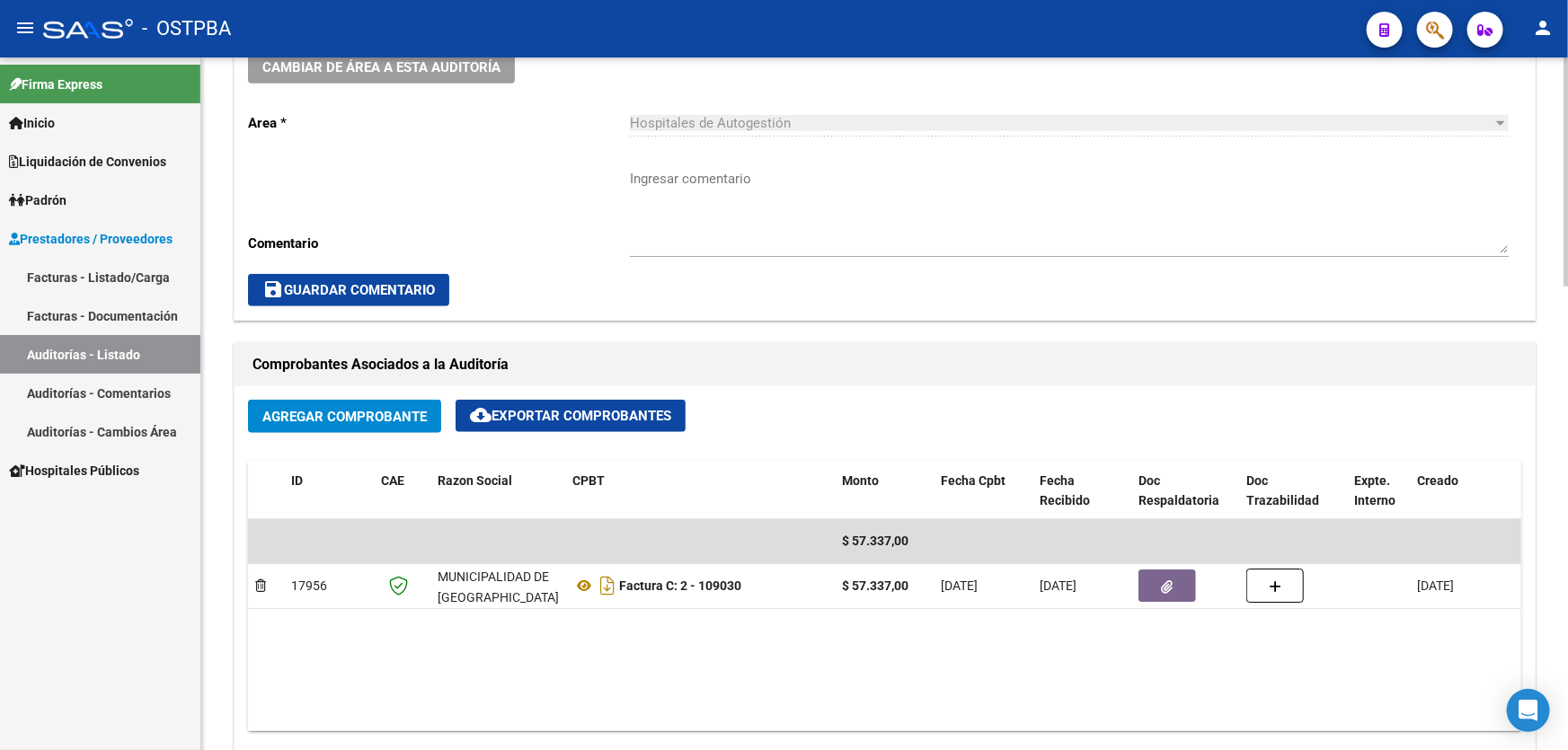
click at [662, 204] on textarea "Ingresar comentario" at bounding box center [1069, 211] width 879 height 84
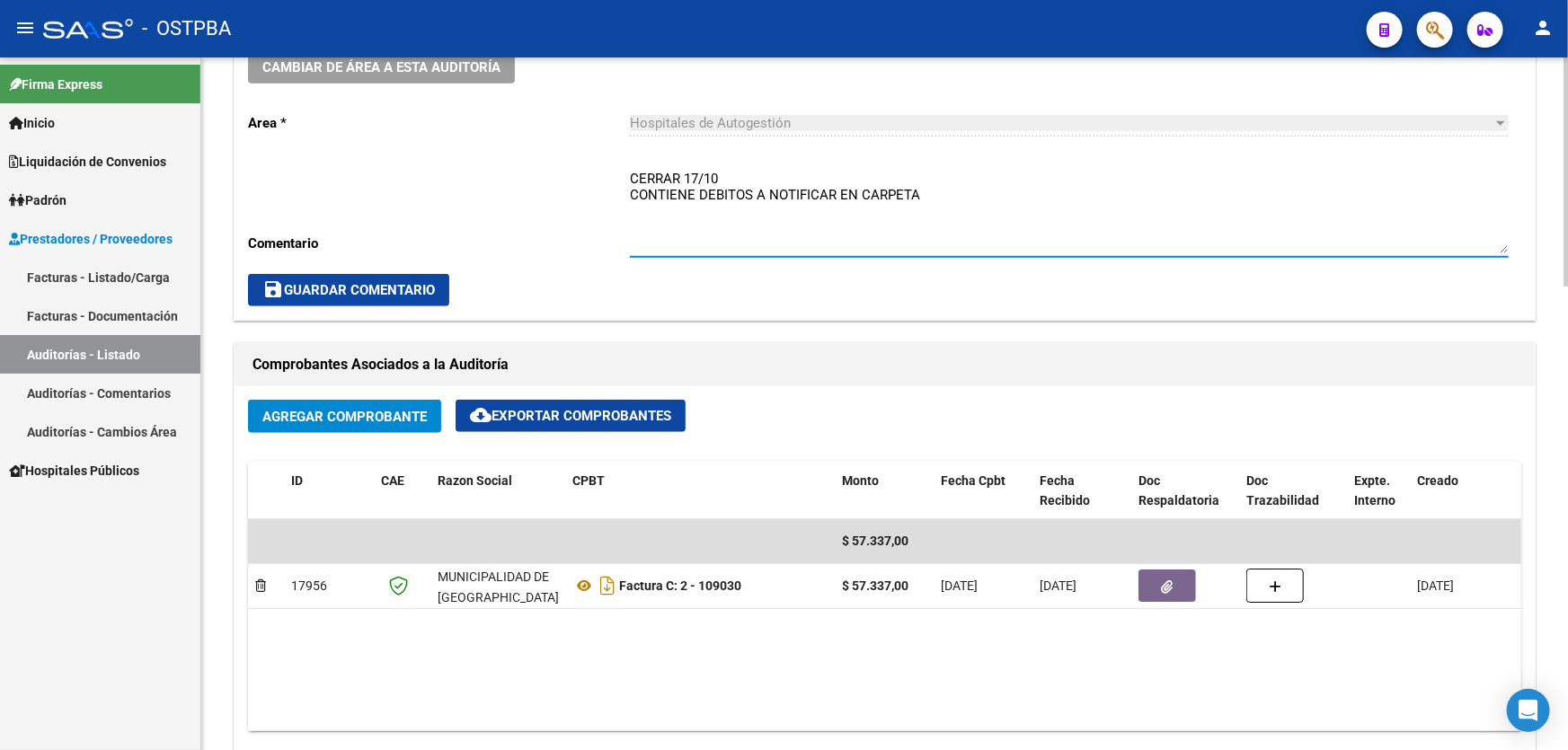
type textarea "CERRAR 17/10 CONTIENE DEBITOS A NOTIFICAR EN CARPETA"
click at [398, 286] on span "save Guardar Comentario" at bounding box center [348, 290] width 172 height 17
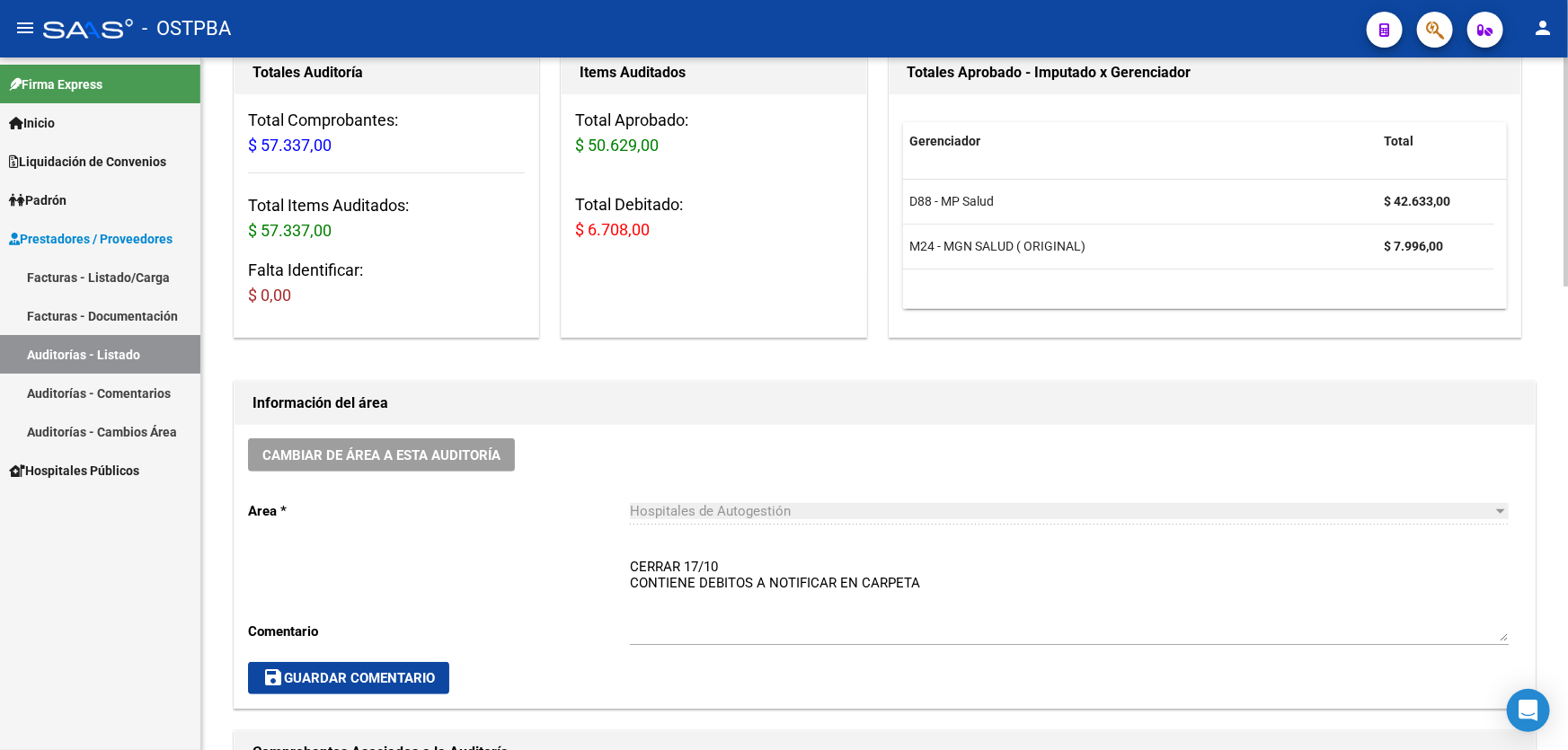
scroll to position [0, 0]
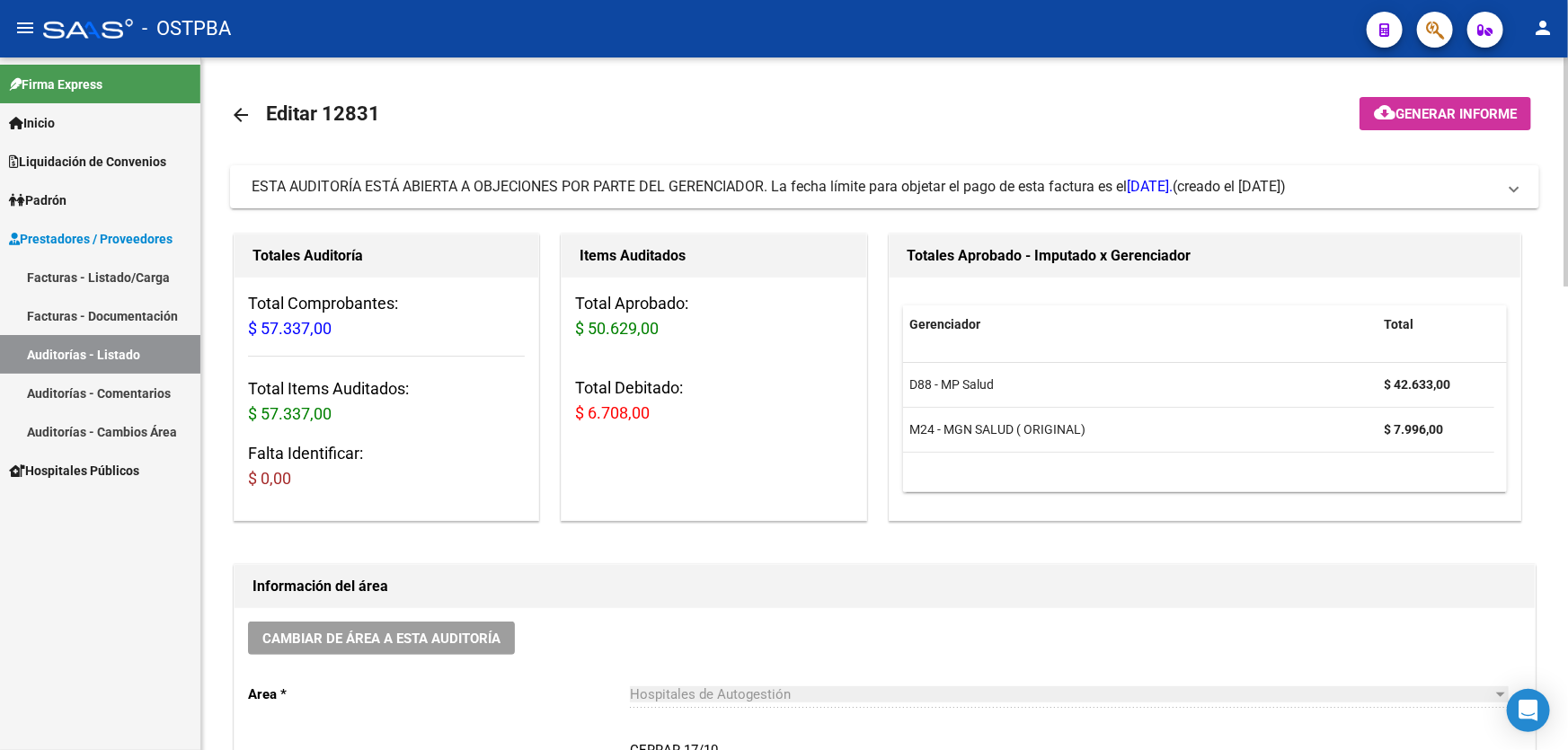
click at [242, 113] on mat-icon "arrow_back" at bounding box center [241, 115] width 22 height 22
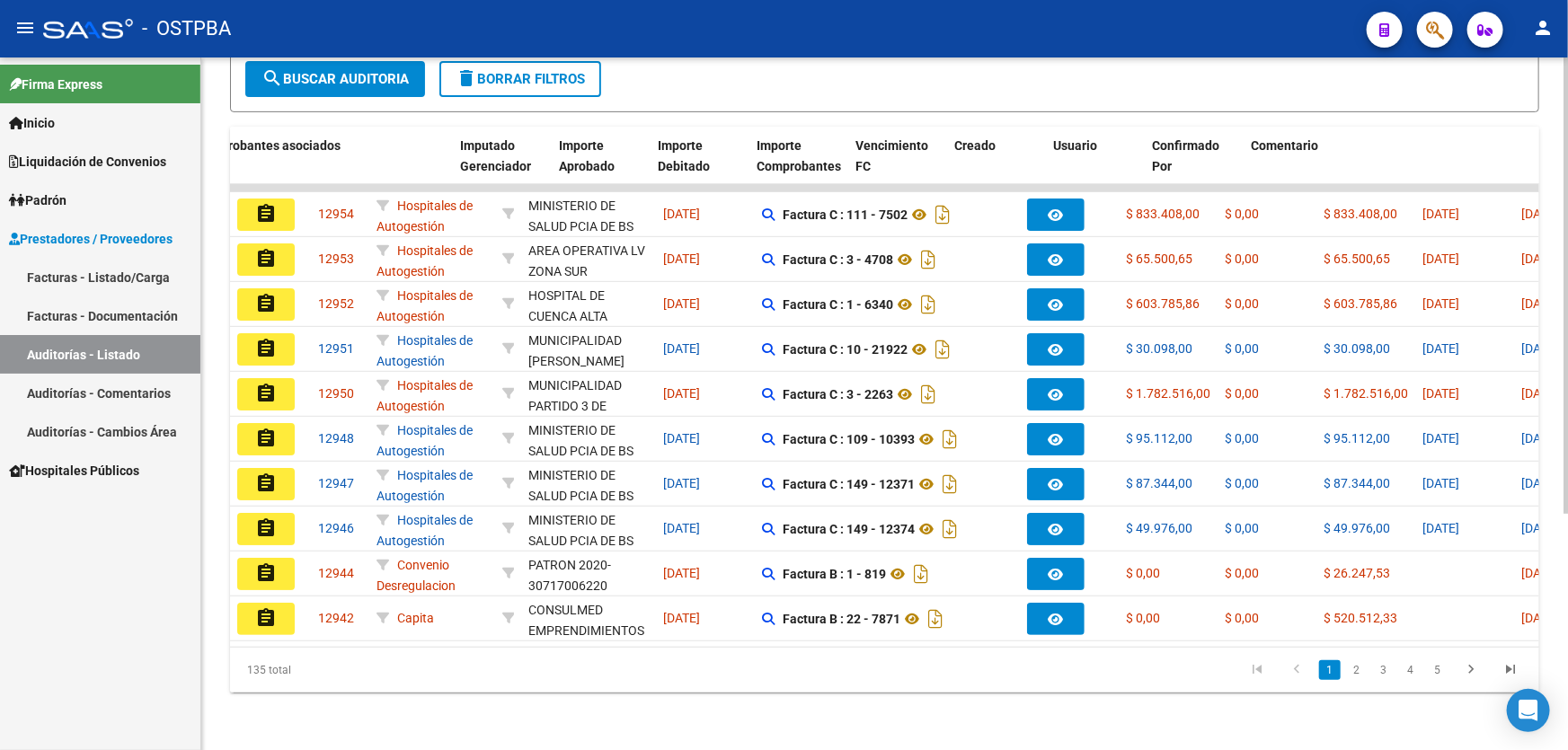
scroll to position [0, 1205]
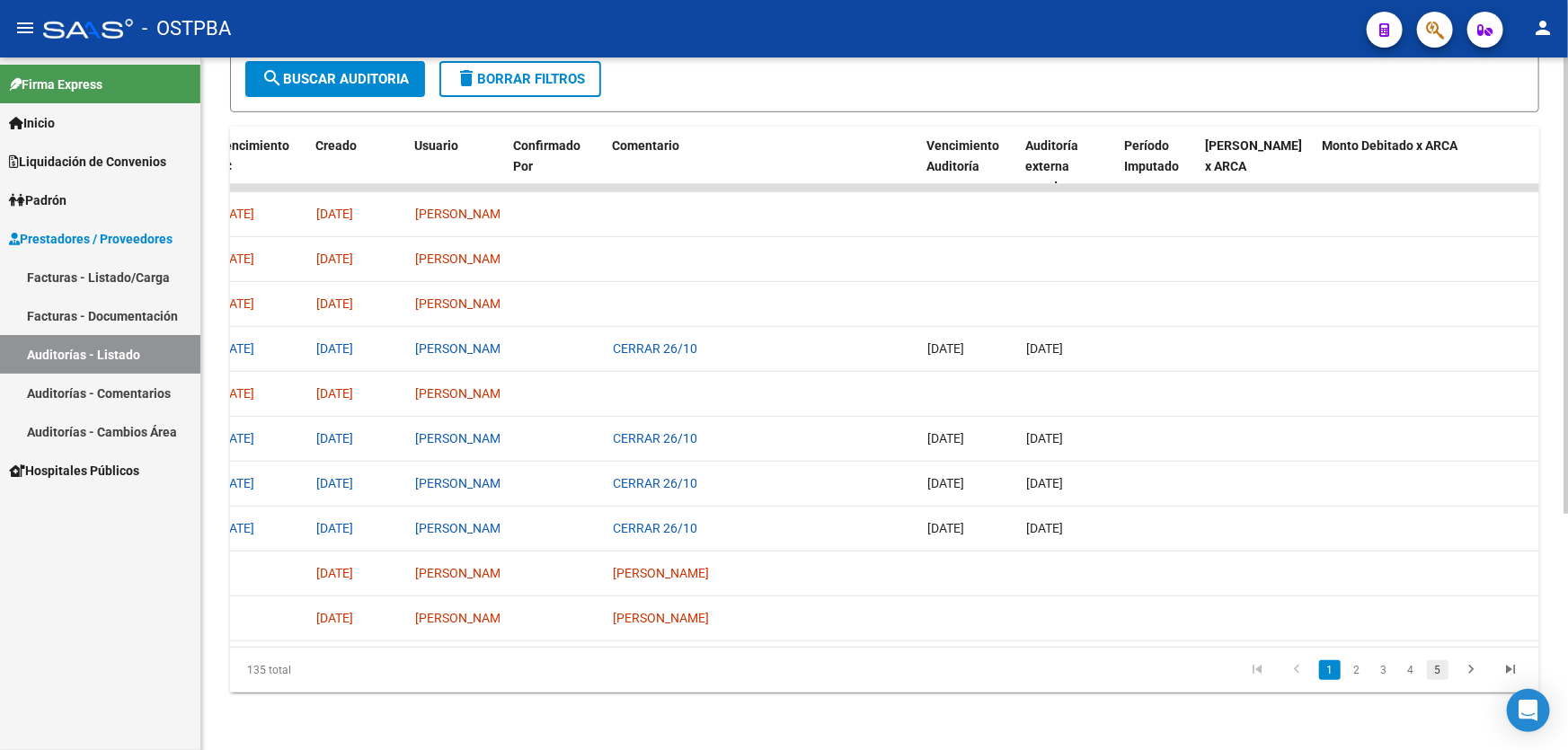
click at [1445, 670] on link "5" at bounding box center [1438, 670] width 22 height 20
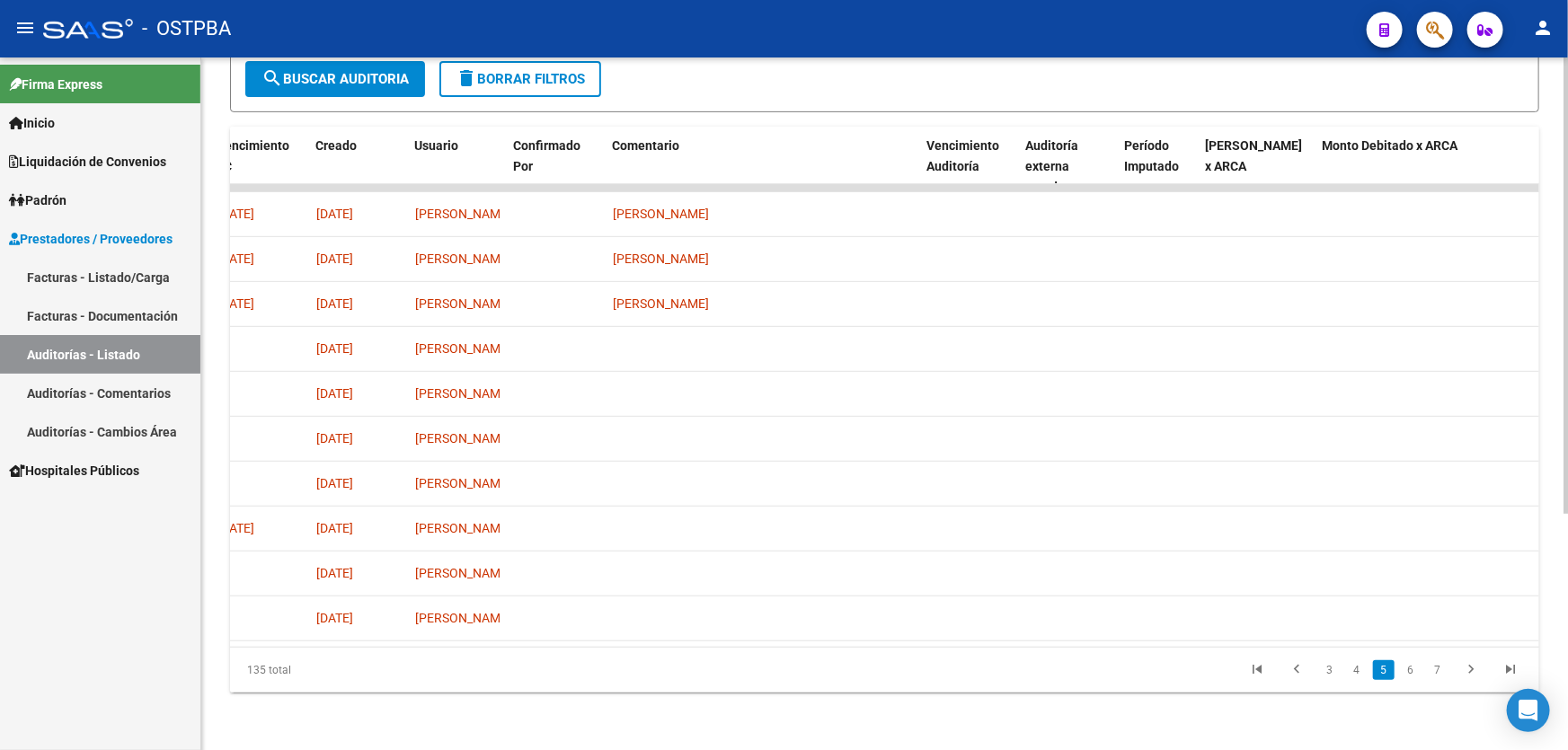
click at [1445, 670] on link "7" at bounding box center [1438, 670] width 22 height 20
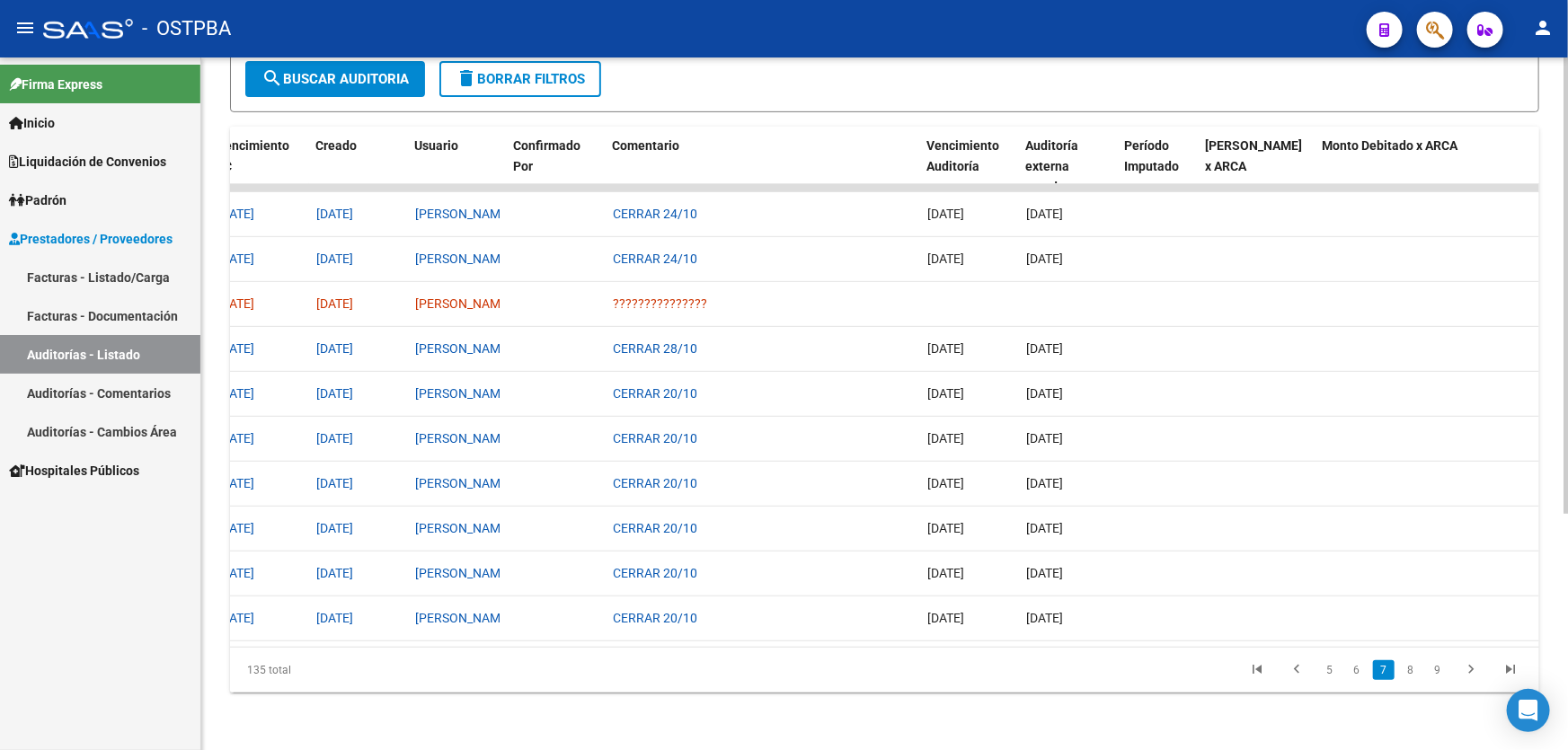
click at [1445, 670] on link "9" at bounding box center [1438, 670] width 22 height 20
click at [1445, 670] on link "11" at bounding box center [1437, 670] width 23 height 20
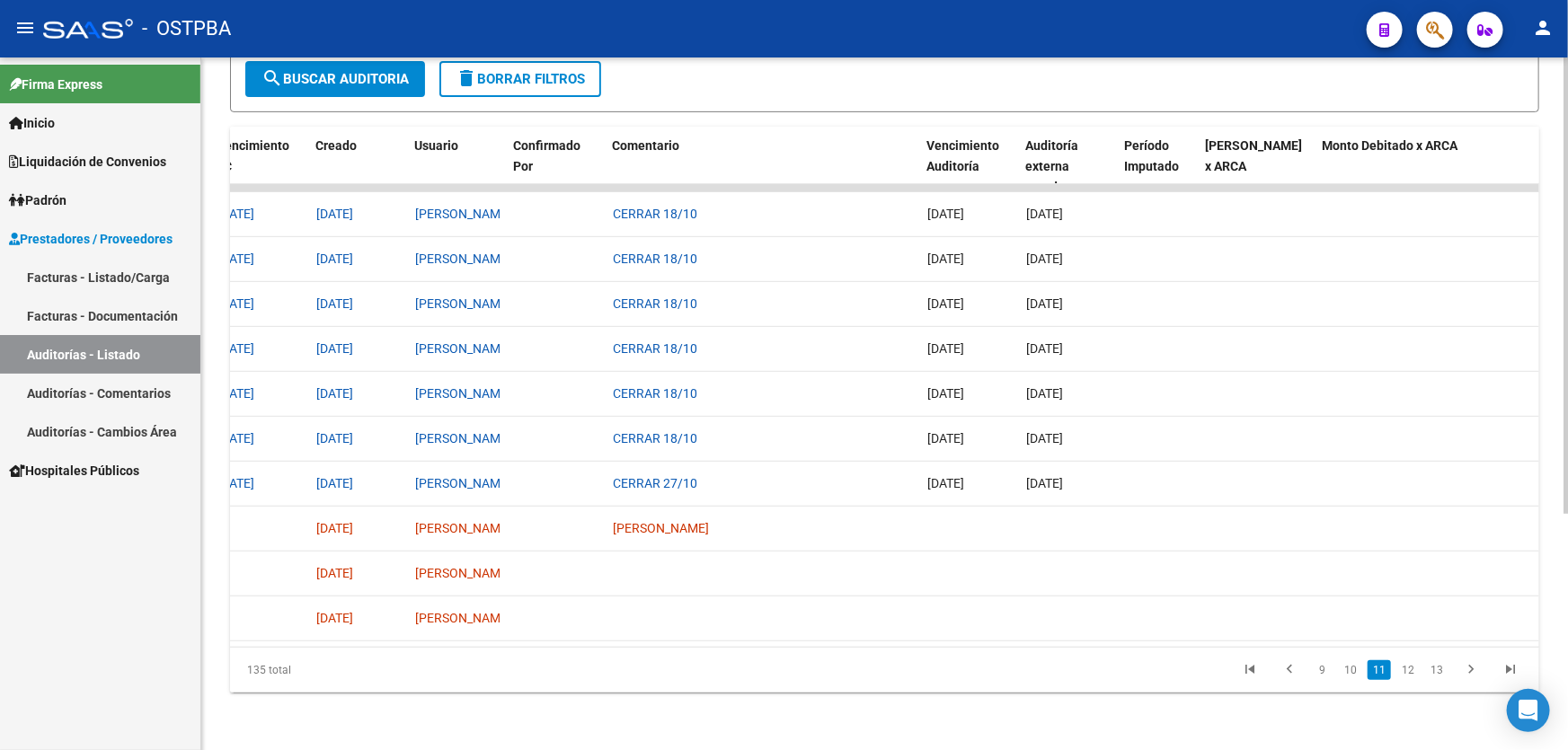
click at [1444, 670] on link "13" at bounding box center [1437, 670] width 23 height 20
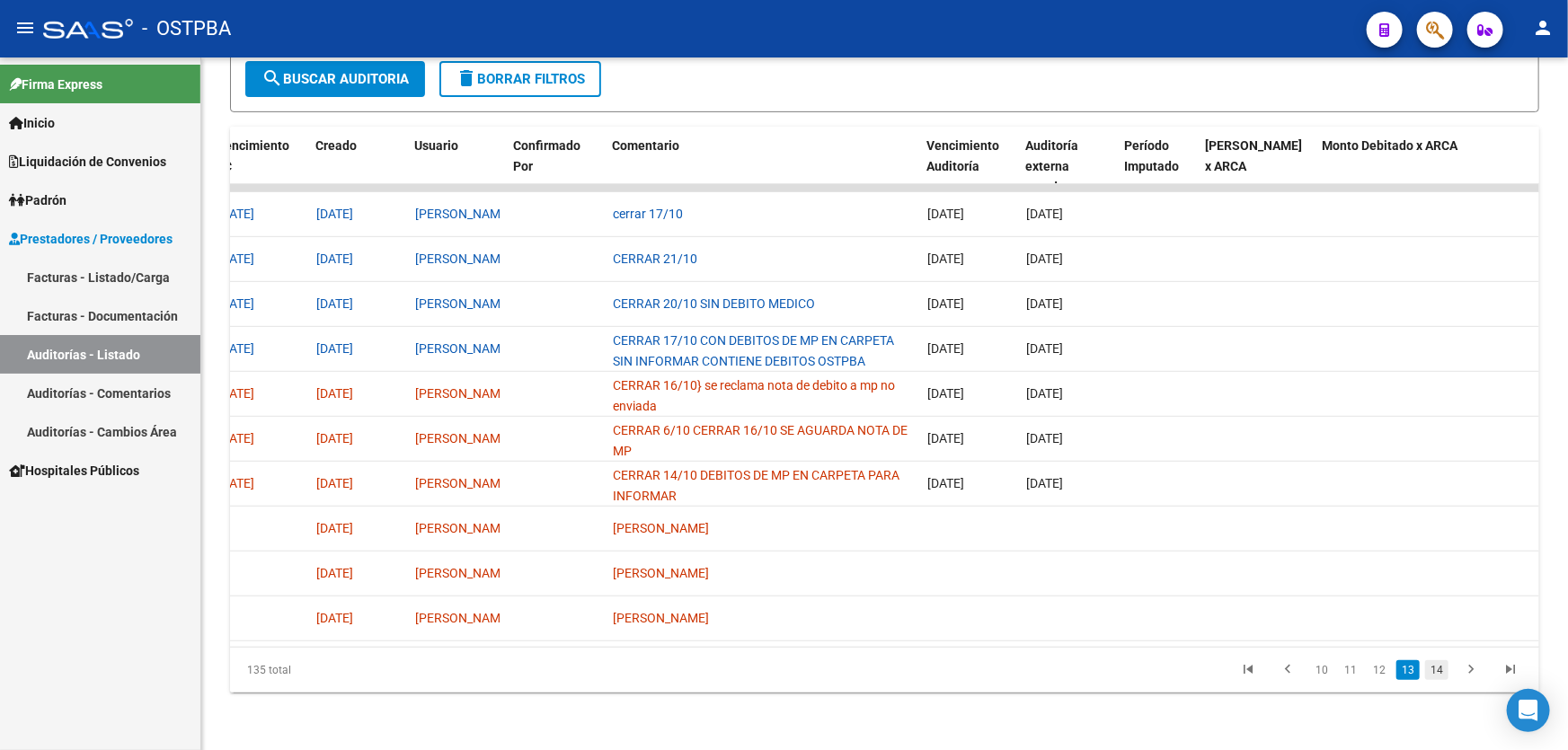
click at [1440, 674] on link "14" at bounding box center [1437, 670] width 23 height 20
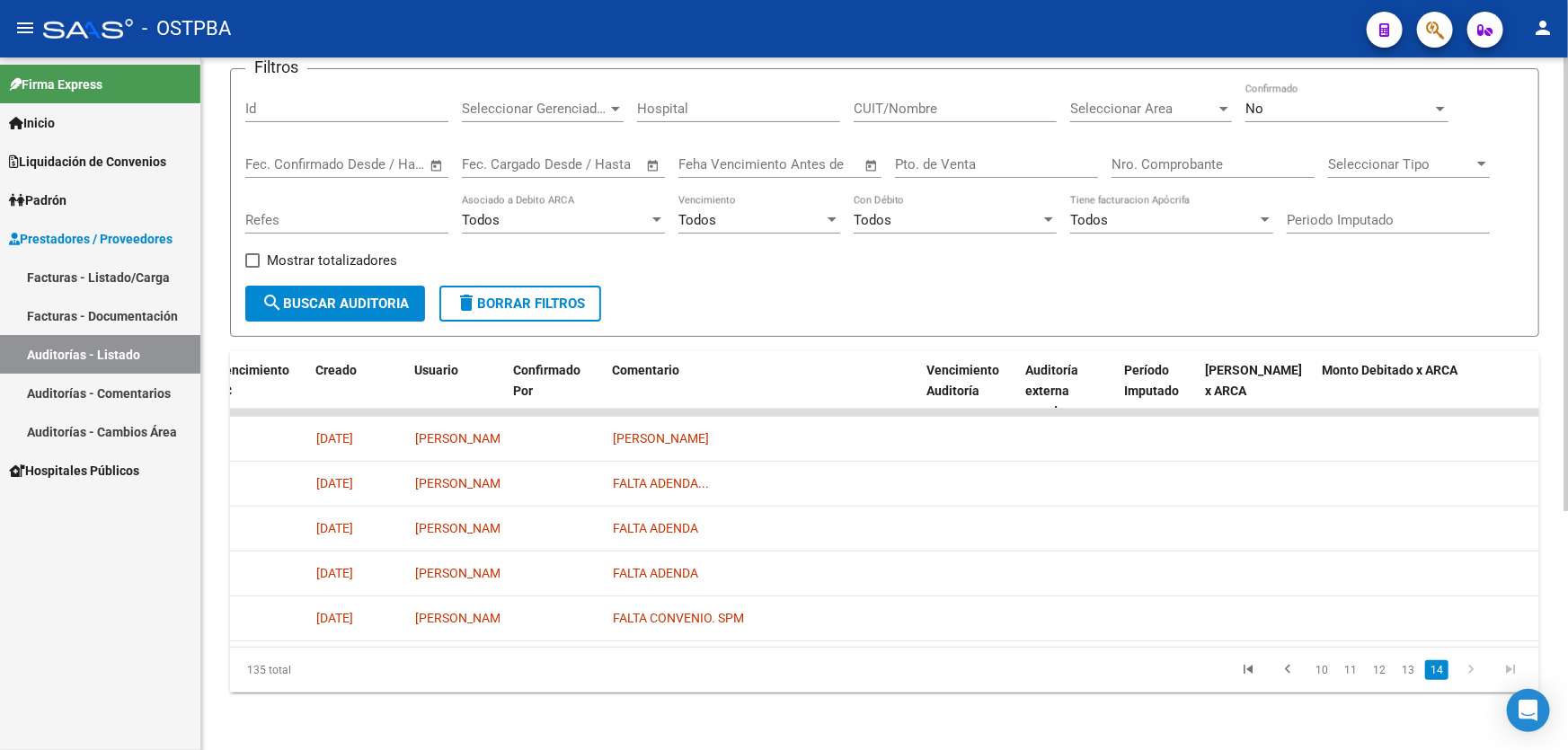
scroll to position [134, 0]
click at [1440, 674] on link "14" at bounding box center [1437, 670] width 23 height 20
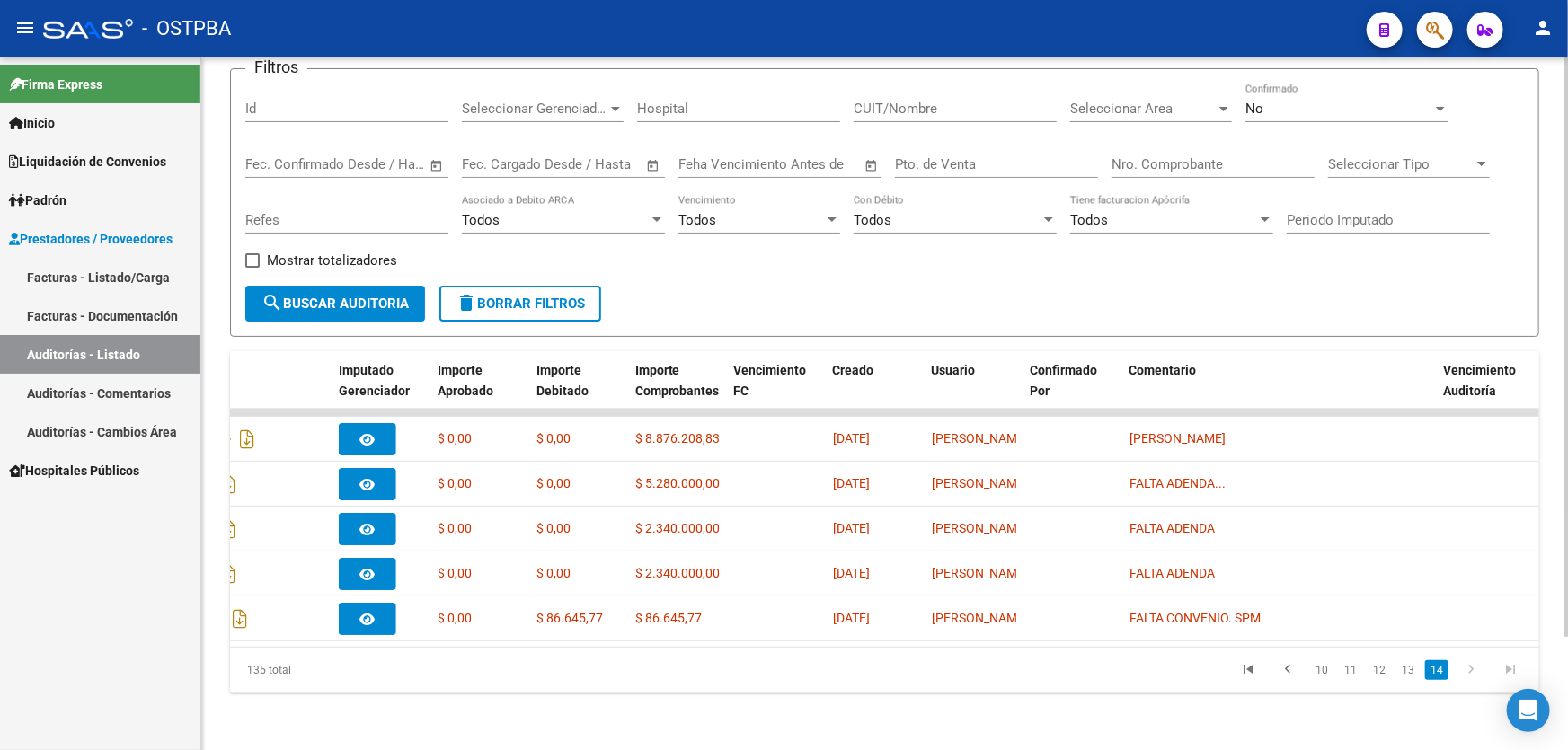
scroll to position [0, 523]
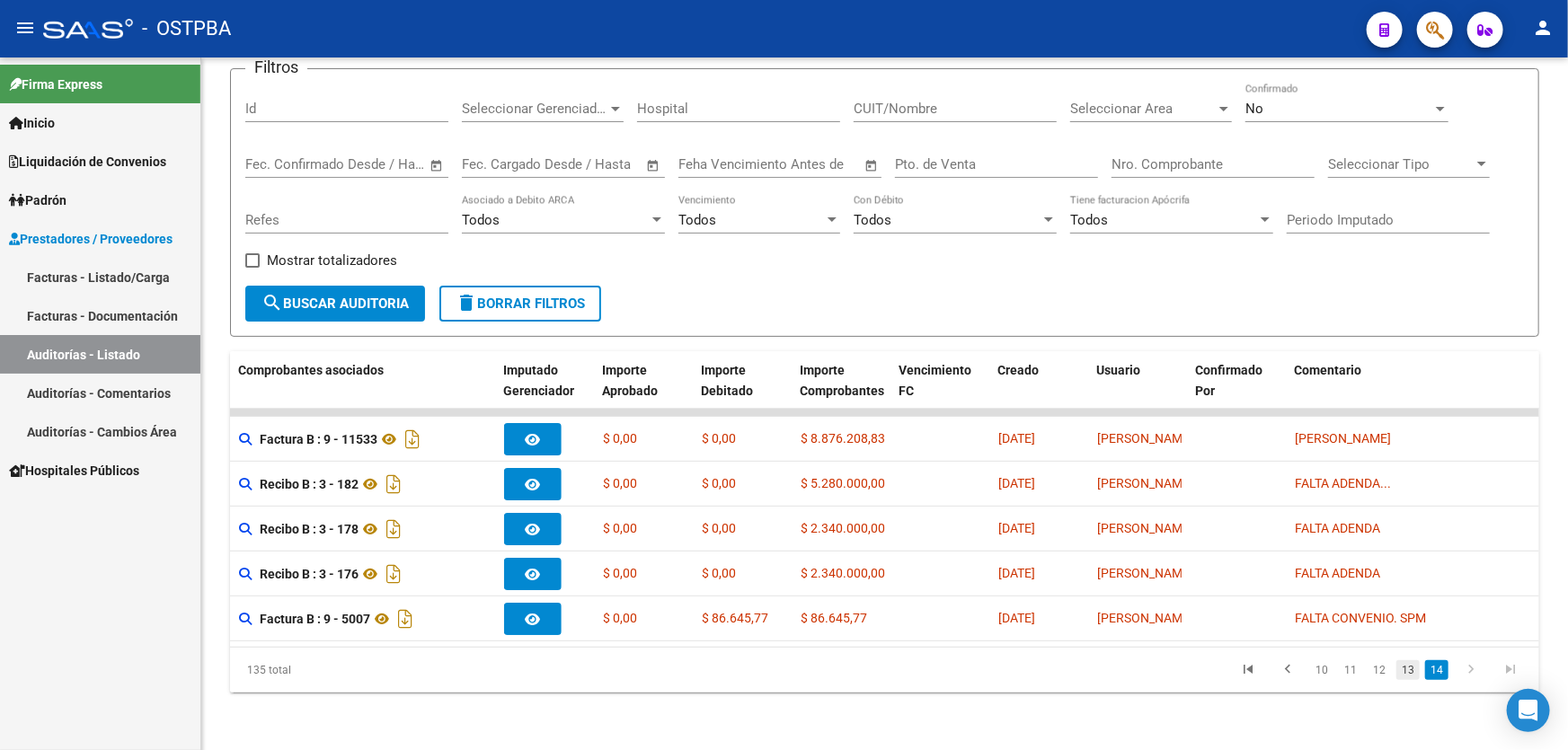
click at [1411, 670] on link "13" at bounding box center [1409, 670] width 23 height 20
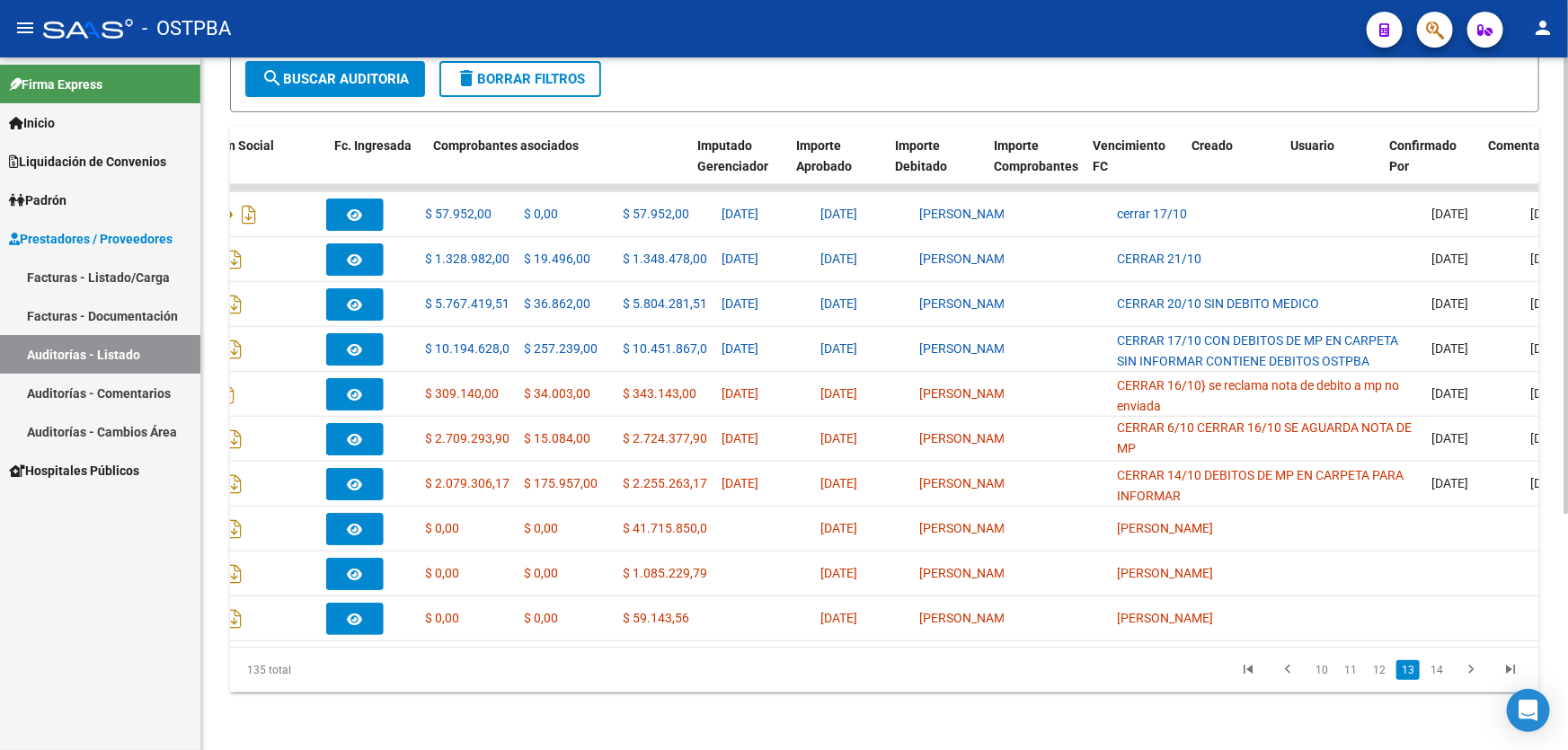
scroll to position [0, 0]
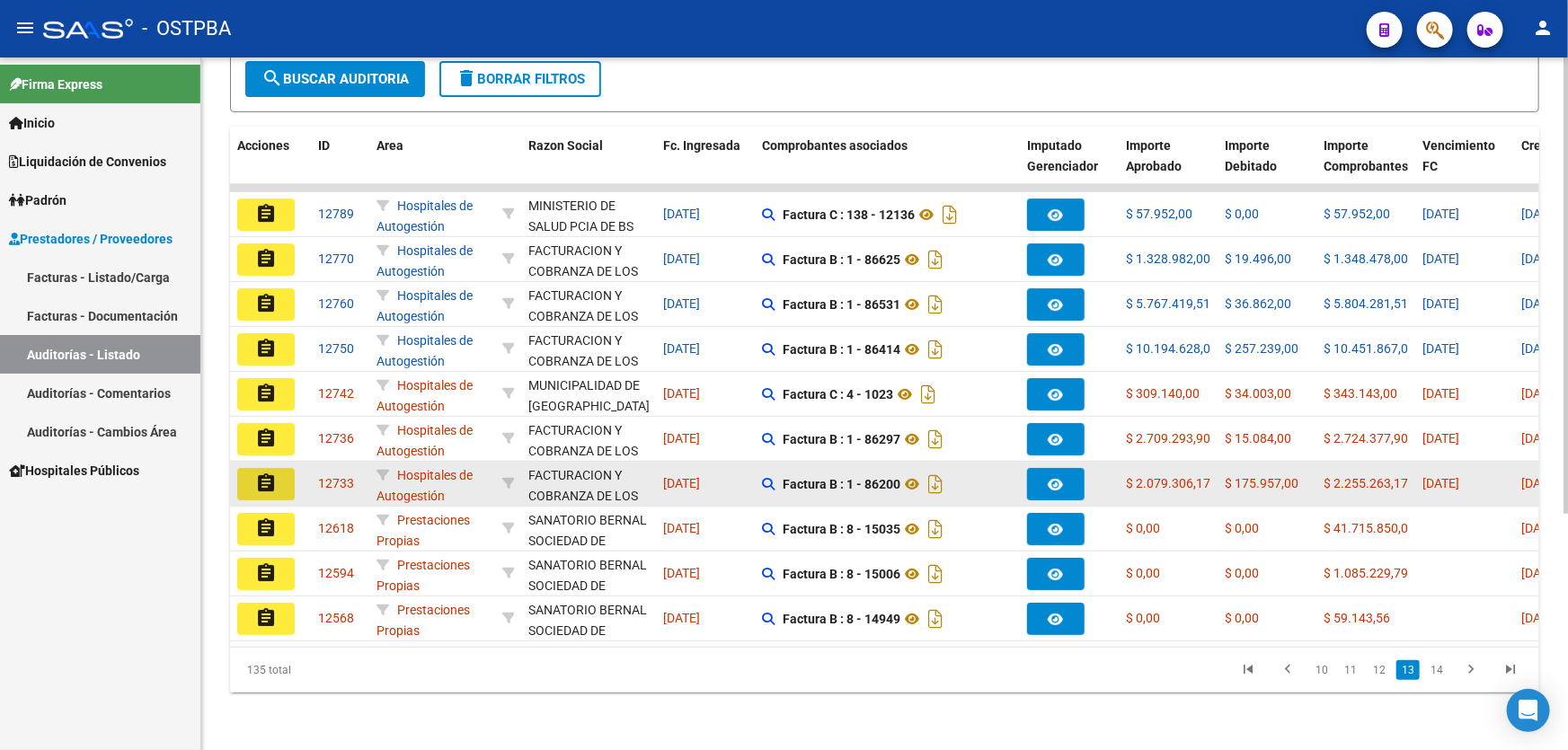
click at [257, 474] on mat-icon "assignment" at bounding box center [266, 483] width 22 height 22
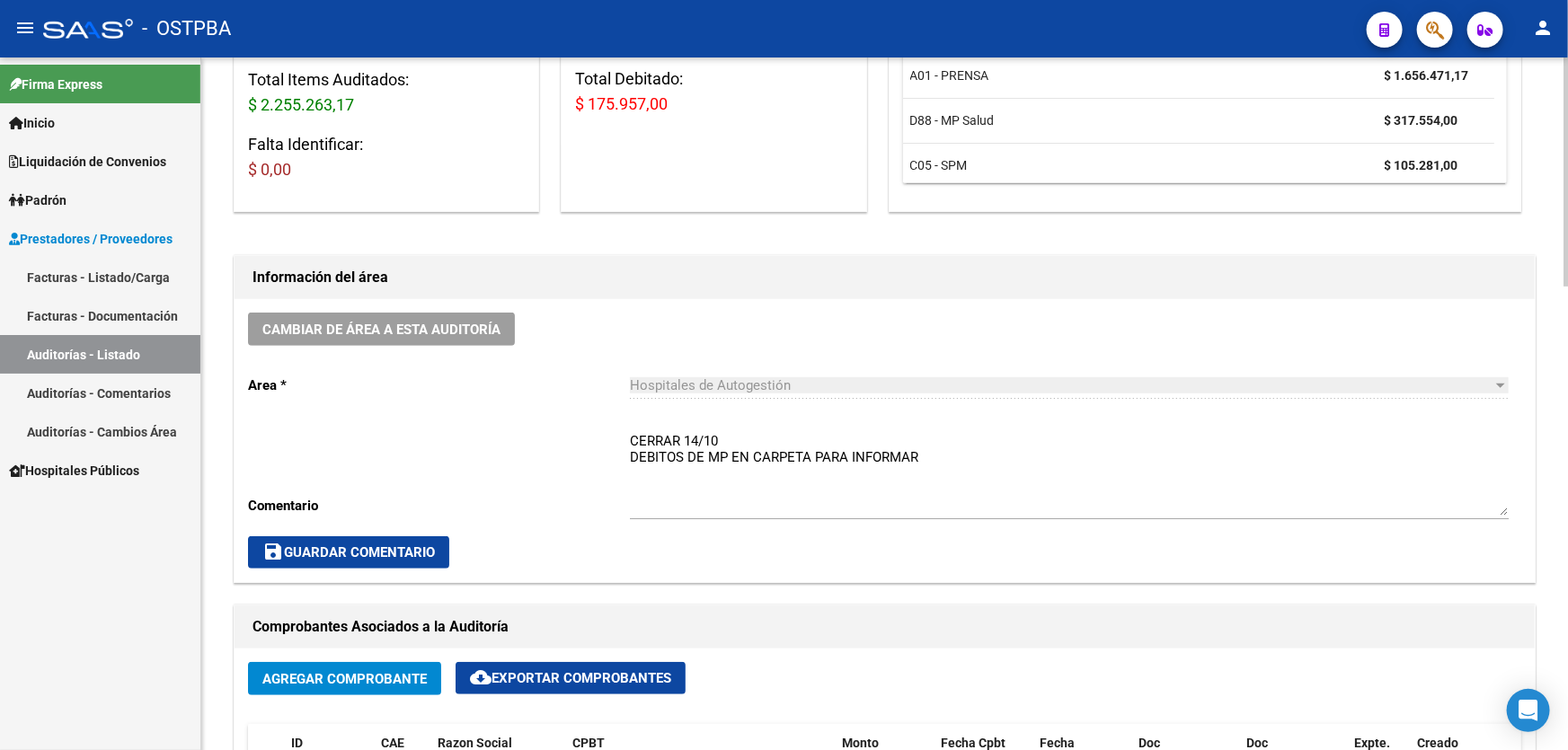
scroll to position [327, 0]
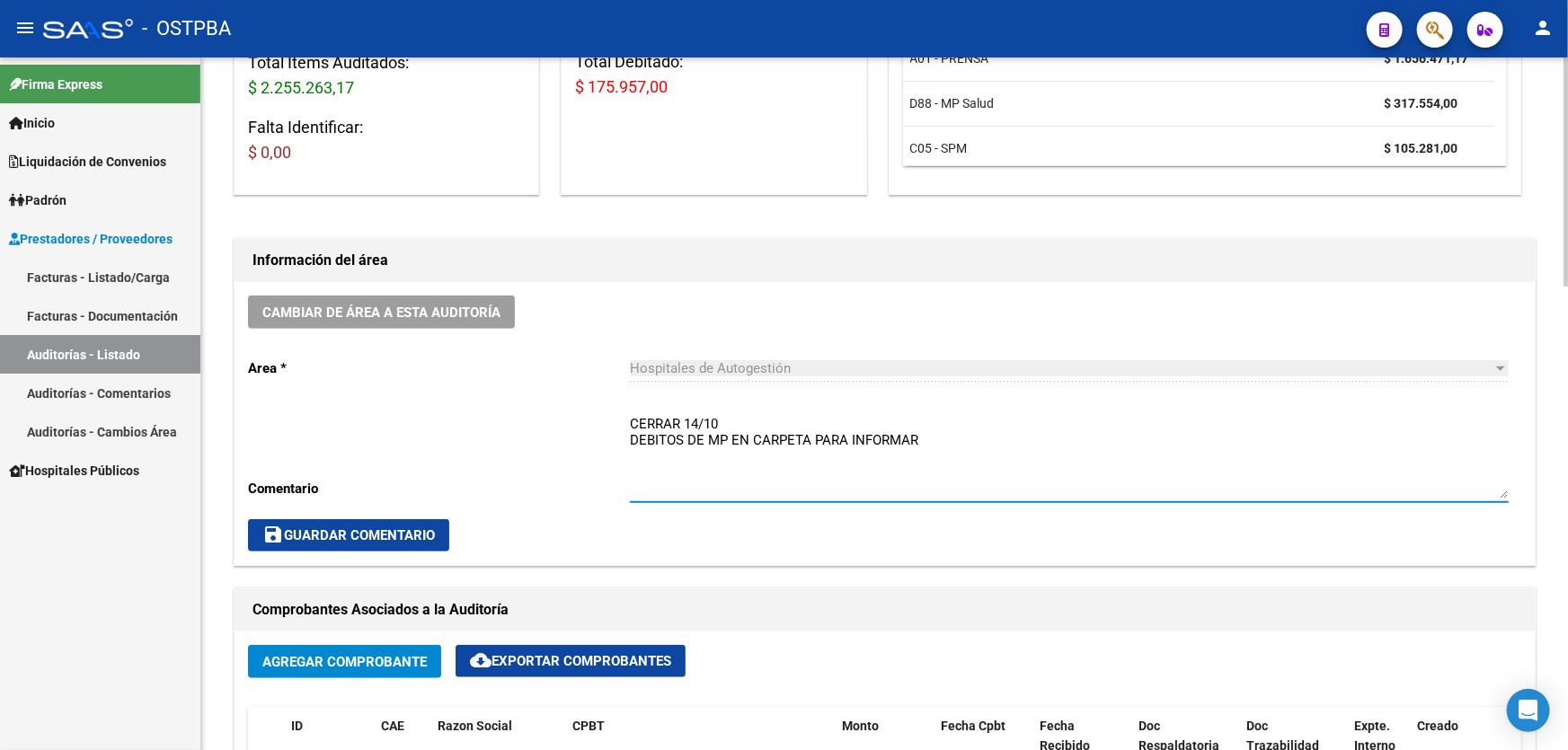
click at [982, 442] on textarea "CERRAR 14/10 DEBITOS DE MP EN CARPETA PARA INFORMAR" at bounding box center [1069, 457] width 879 height 84
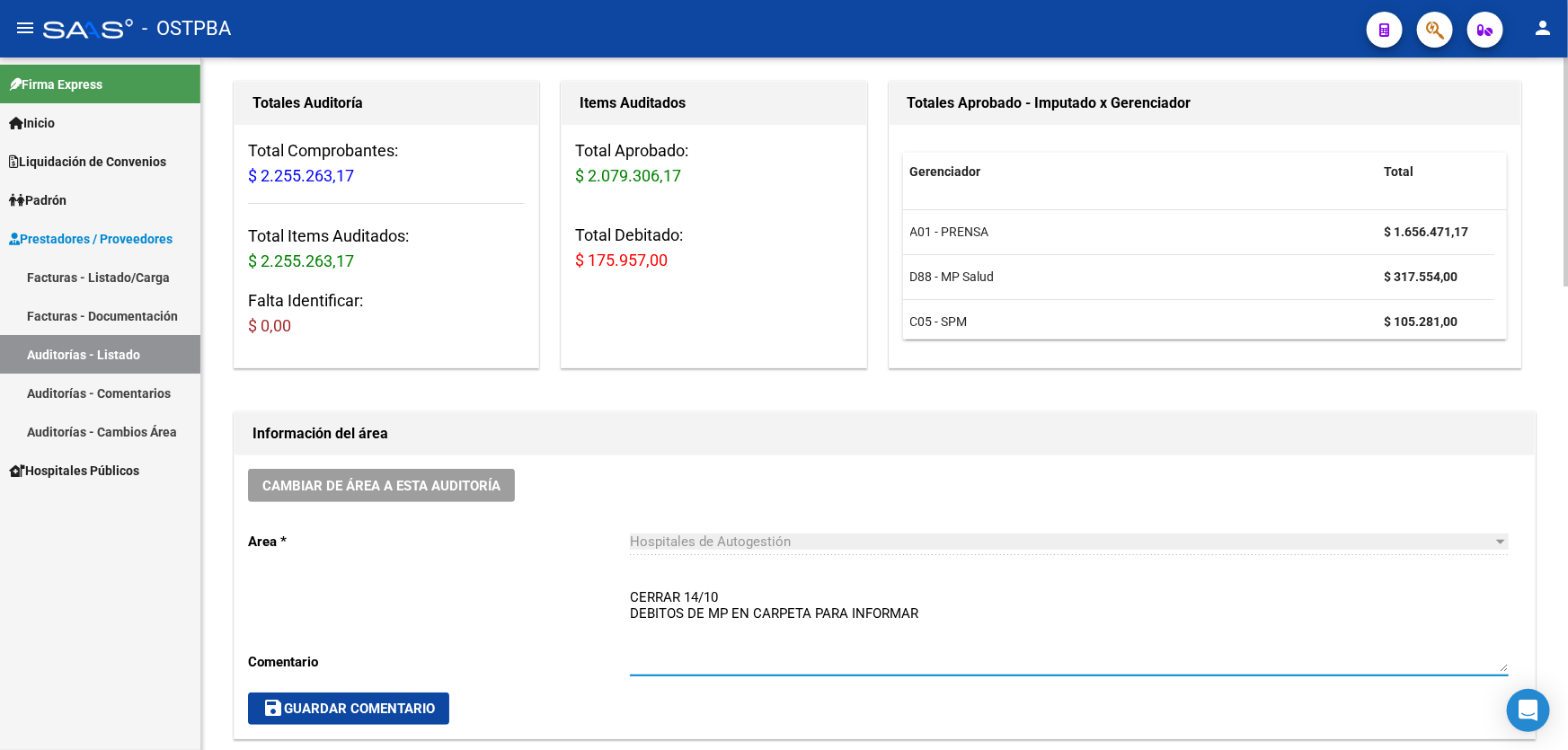
scroll to position [81, 0]
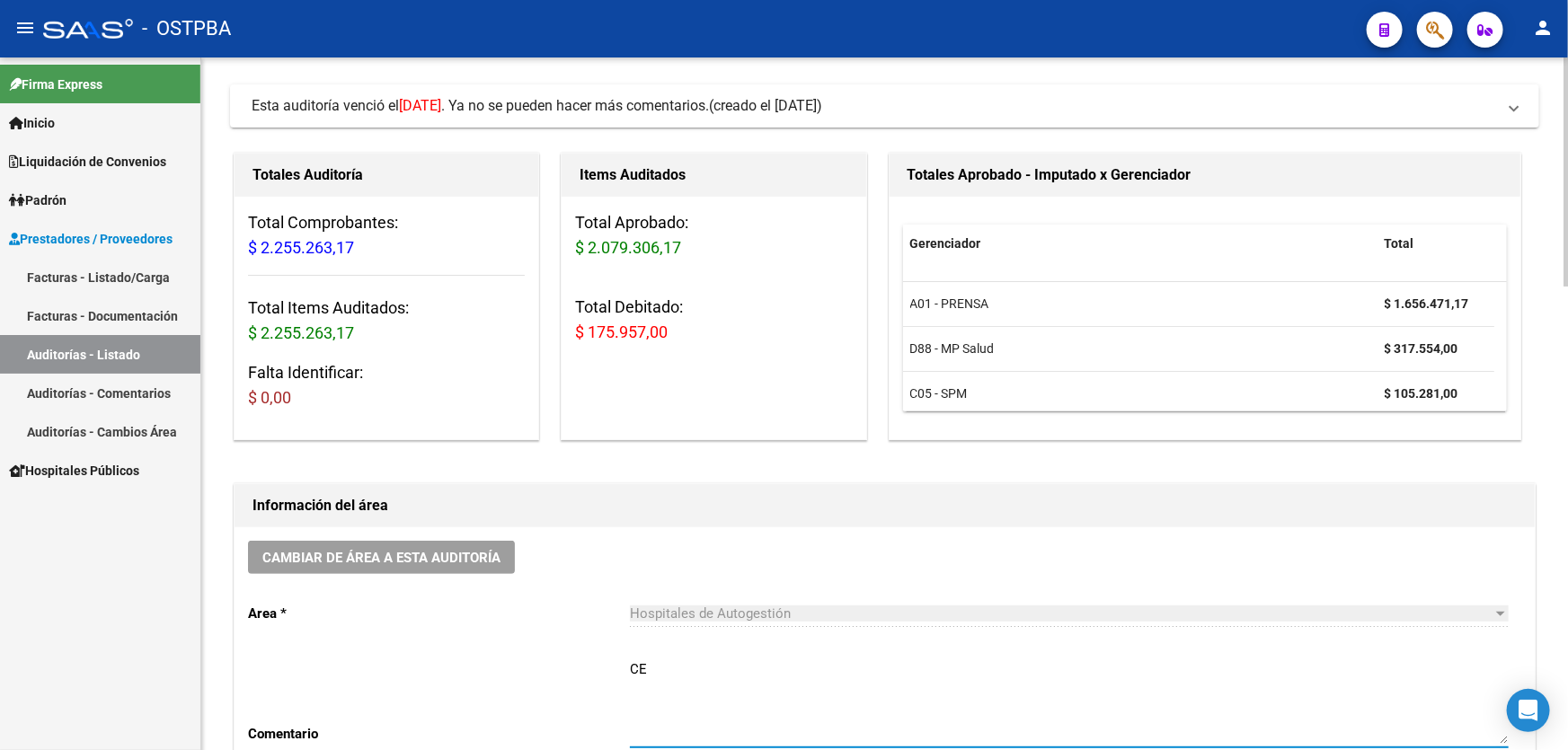
type textarea "C"
click at [953, 601] on div "Hospitales de Autogestión Seleccionar area" at bounding box center [1069, 608] width 879 height 39
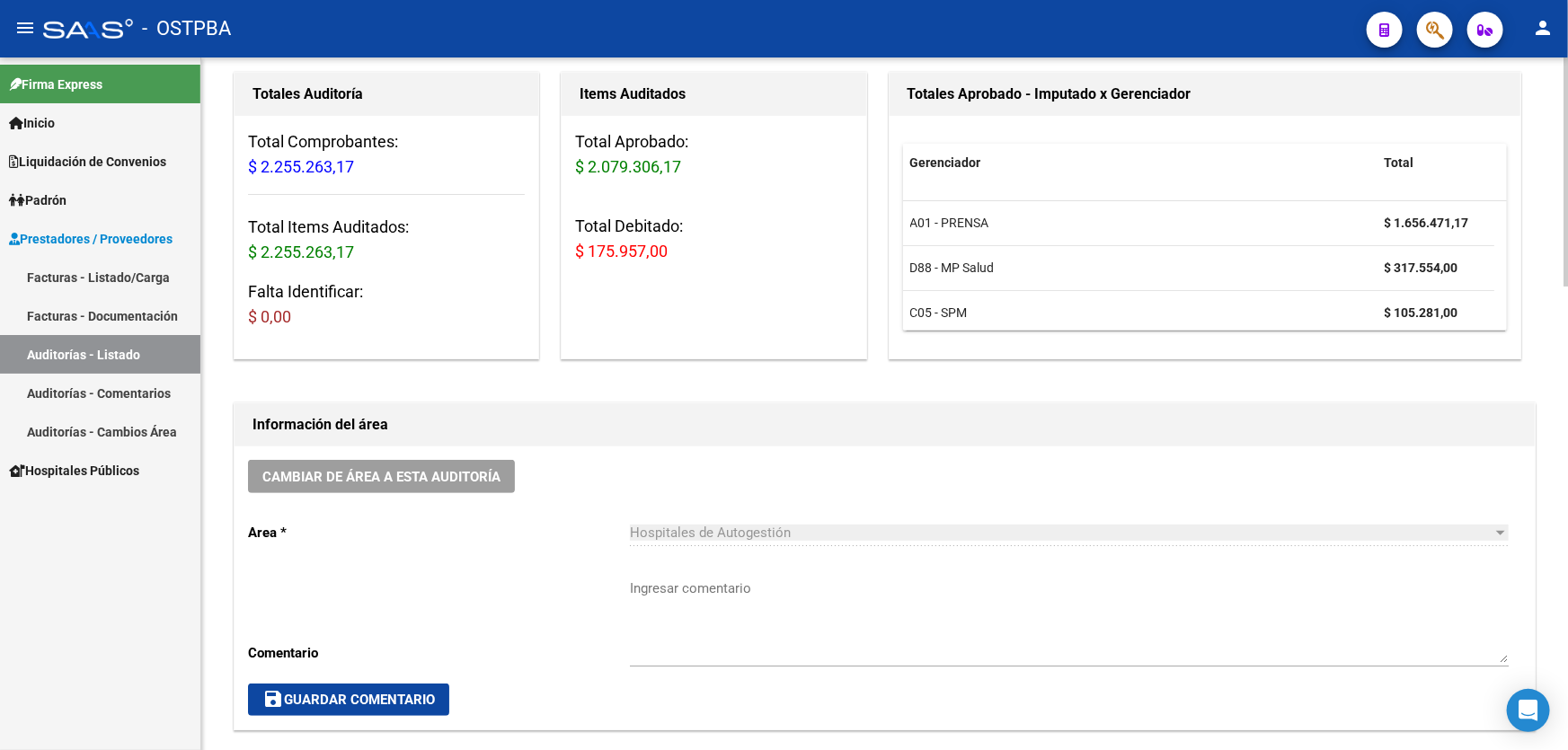
scroll to position [490, 0]
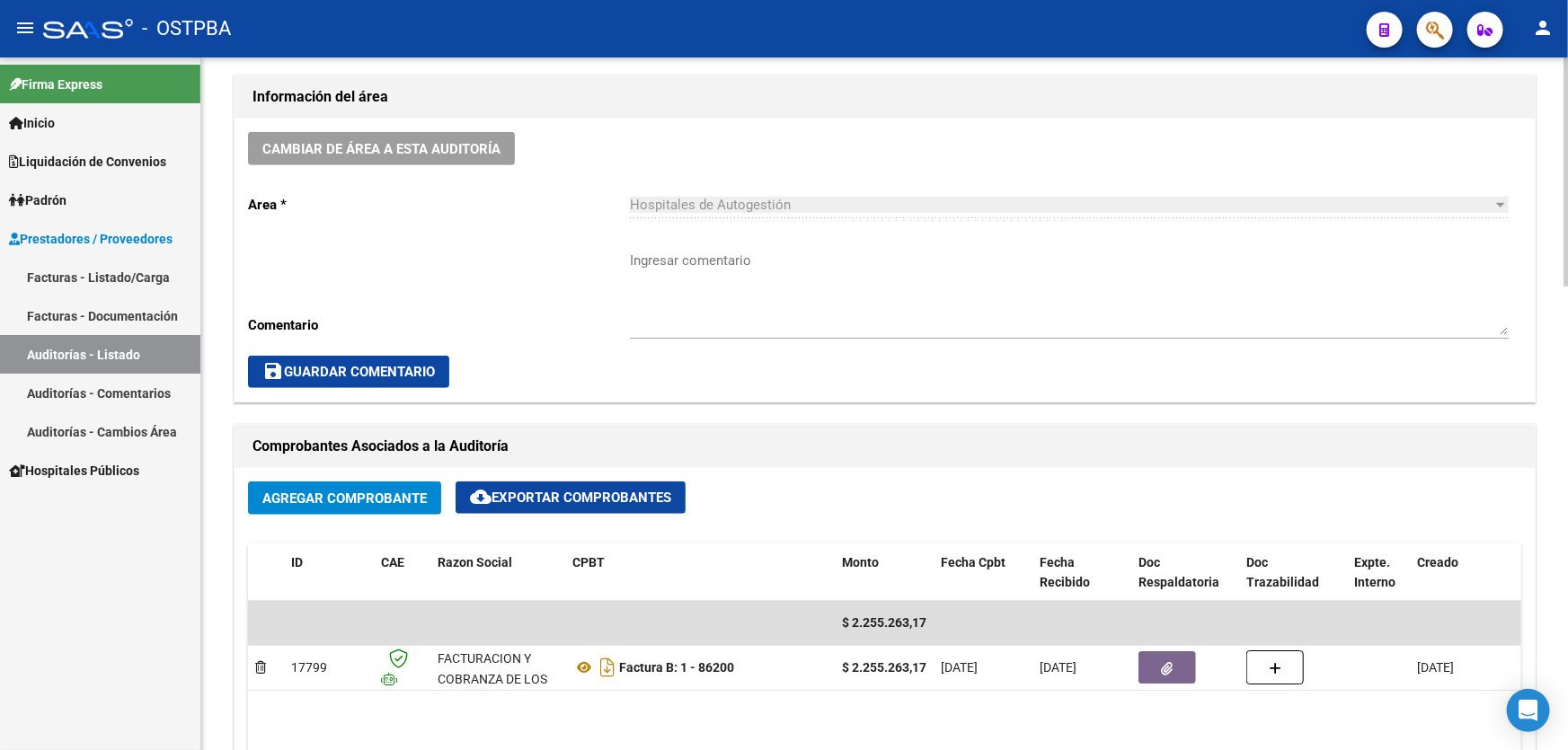
click at [292, 364] on span "save Guardar Comentario" at bounding box center [348, 372] width 172 height 17
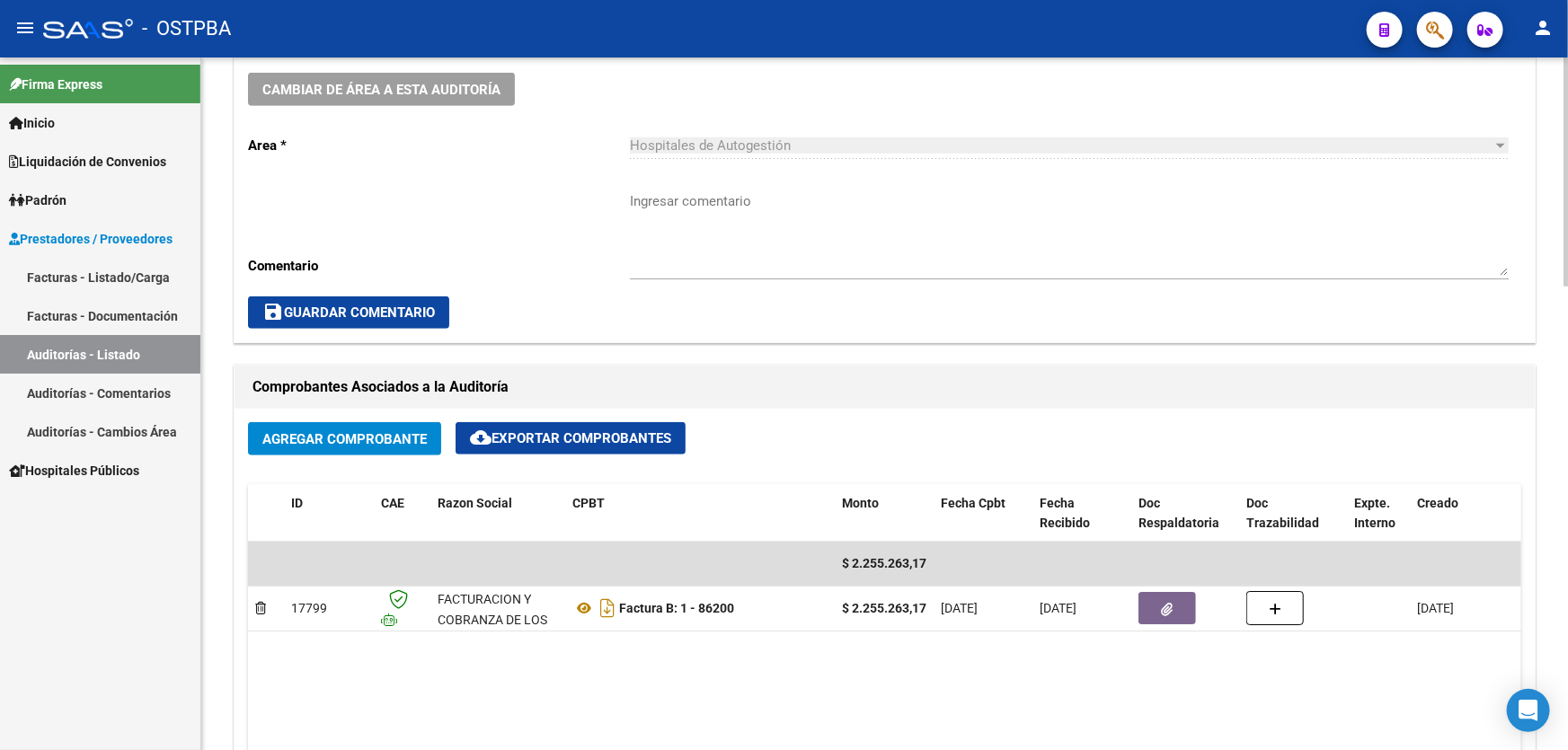
scroll to position [735, 0]
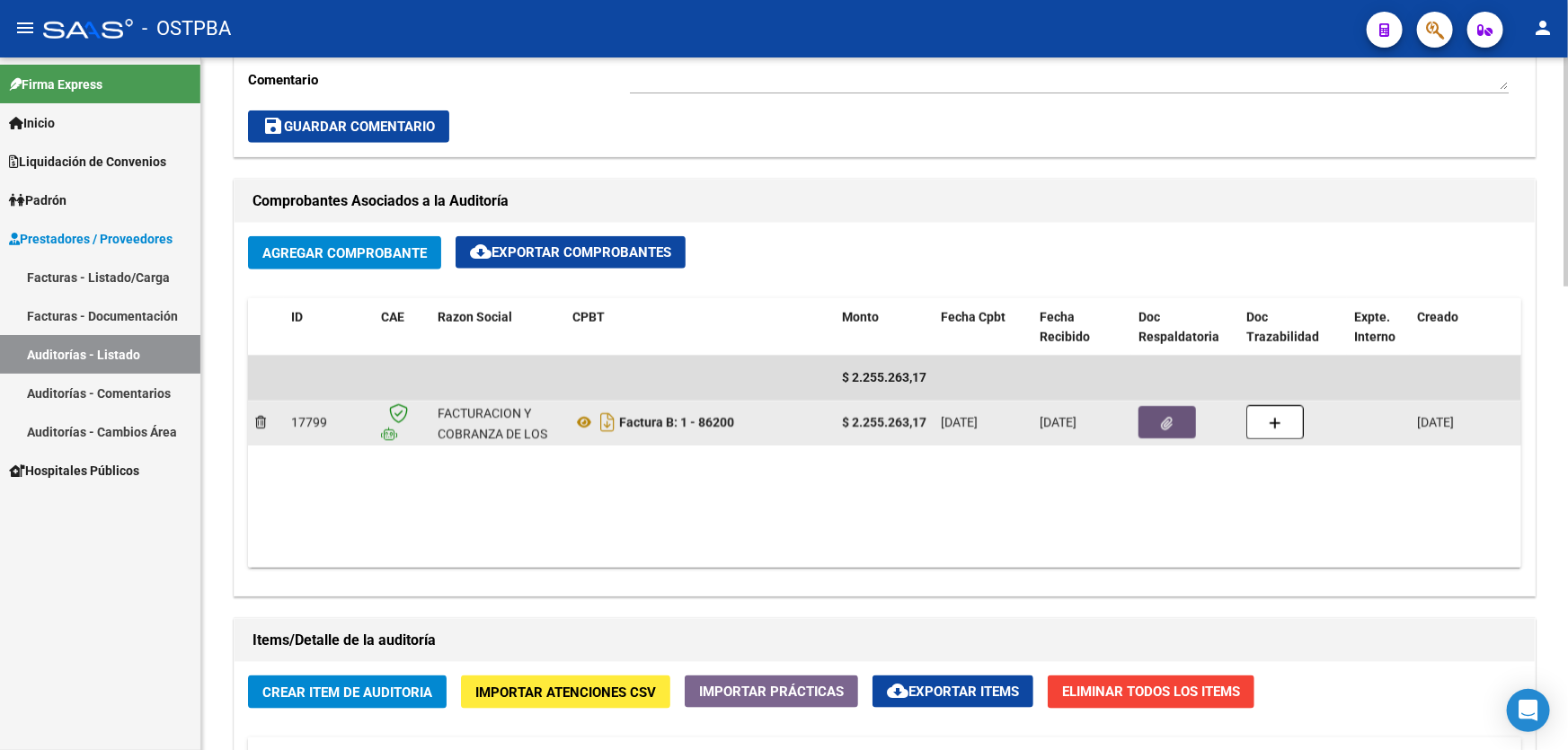
click at [1168, 428] on button "button" at bounding box center [1167, 421] width 58 height 32
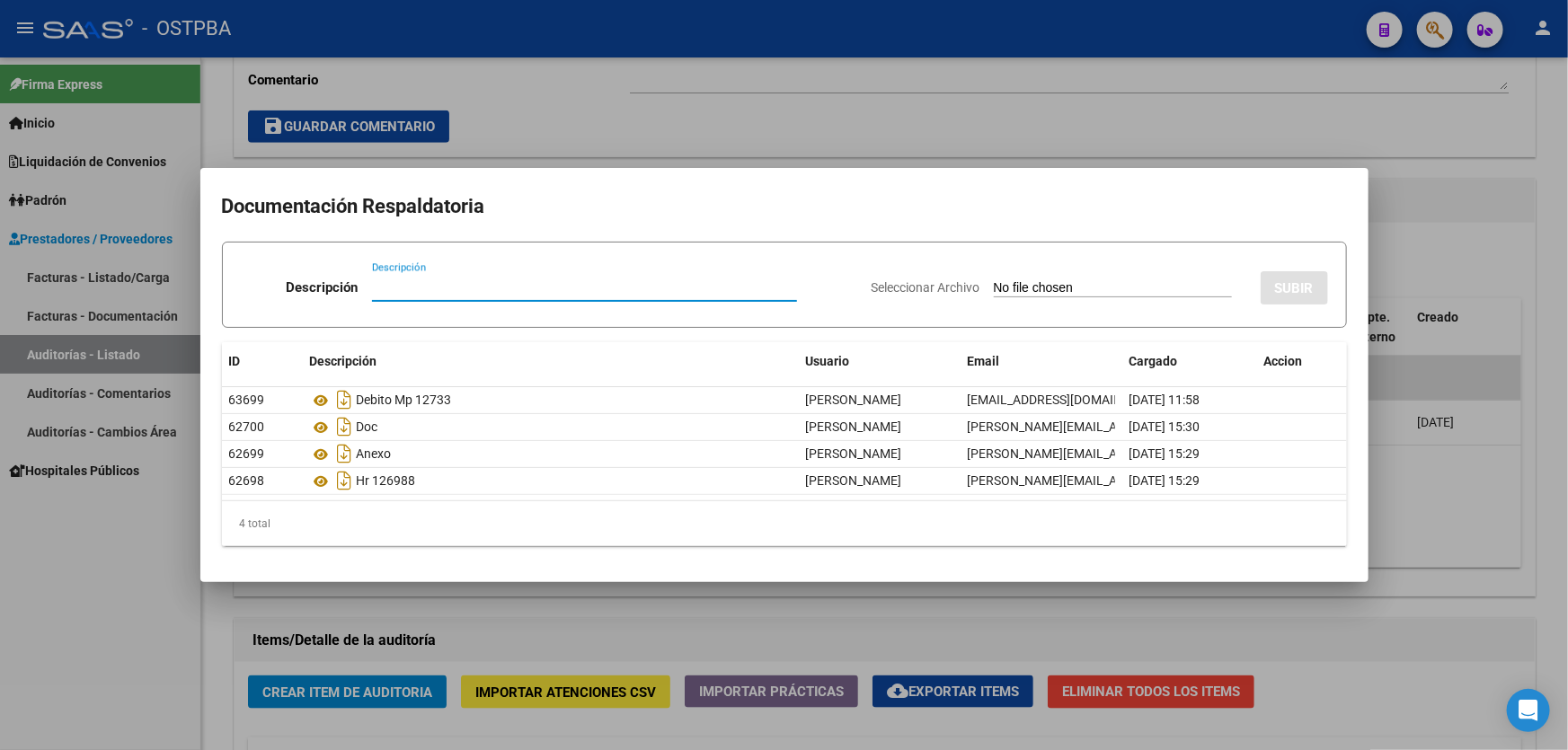
click at [1468, 253] on div at bounding box center [784, 375] width 1568 height 750
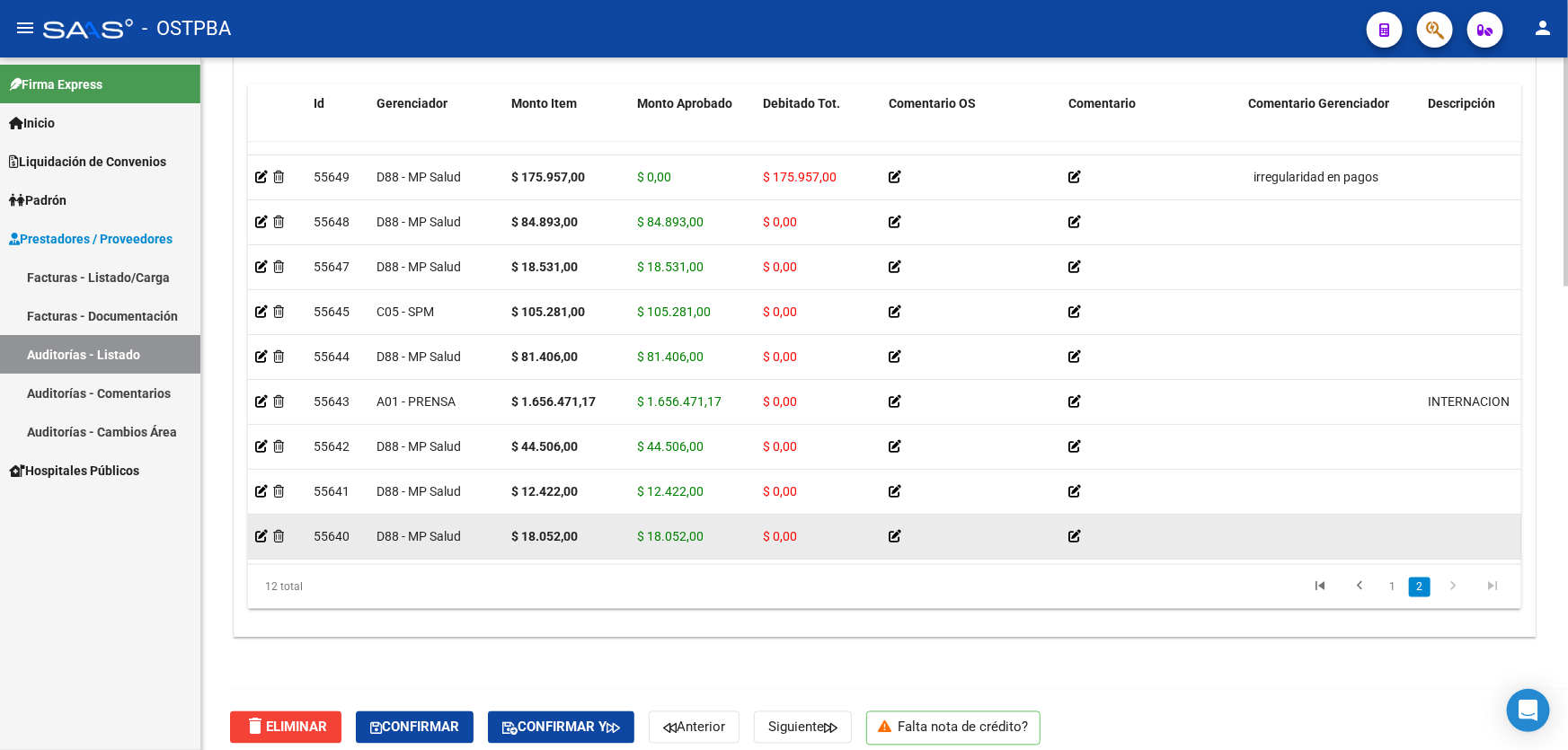
scroll to position [1400, 0]
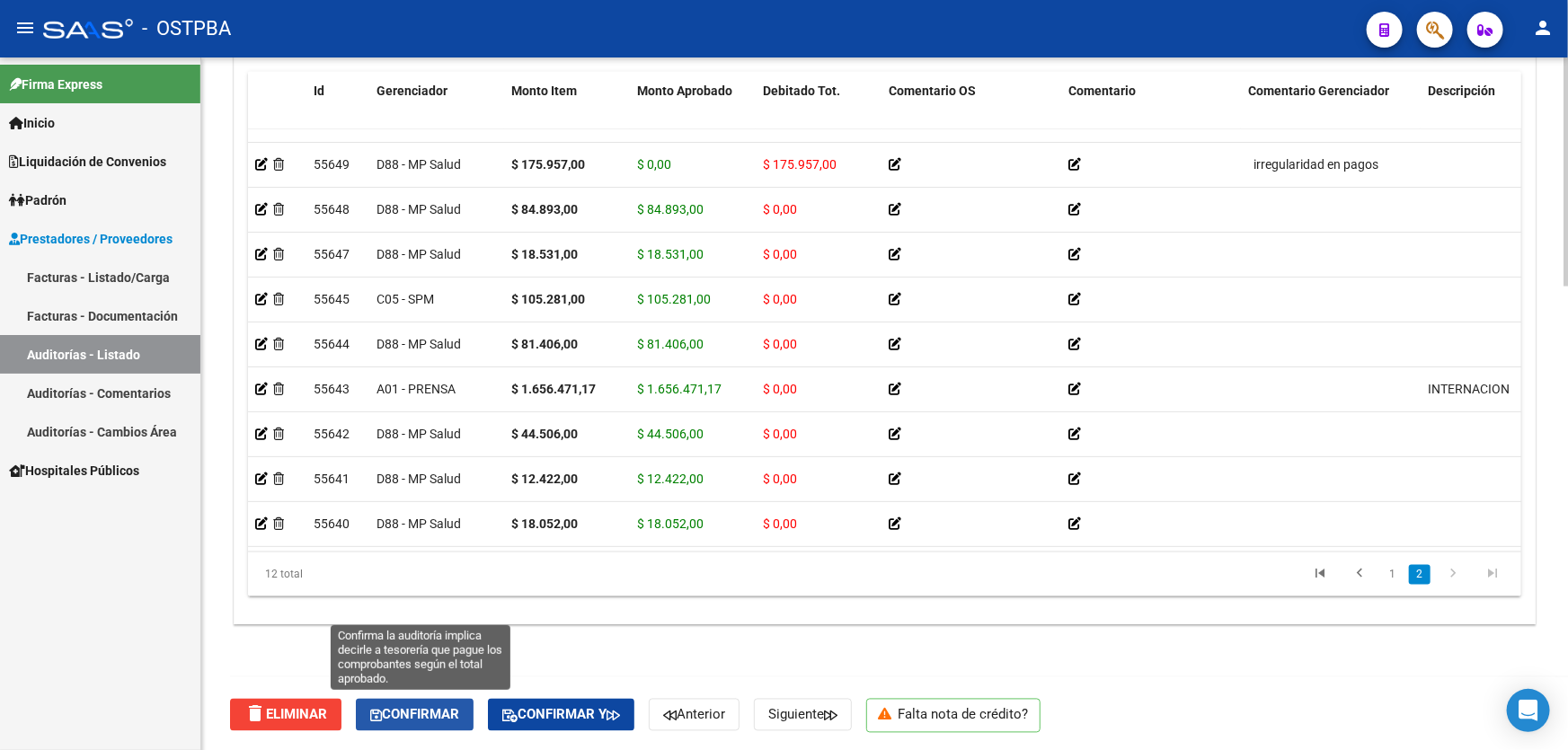
click at [420, 703] on button "Confirmar" at bounding box center [415, 715] width 117 height 32
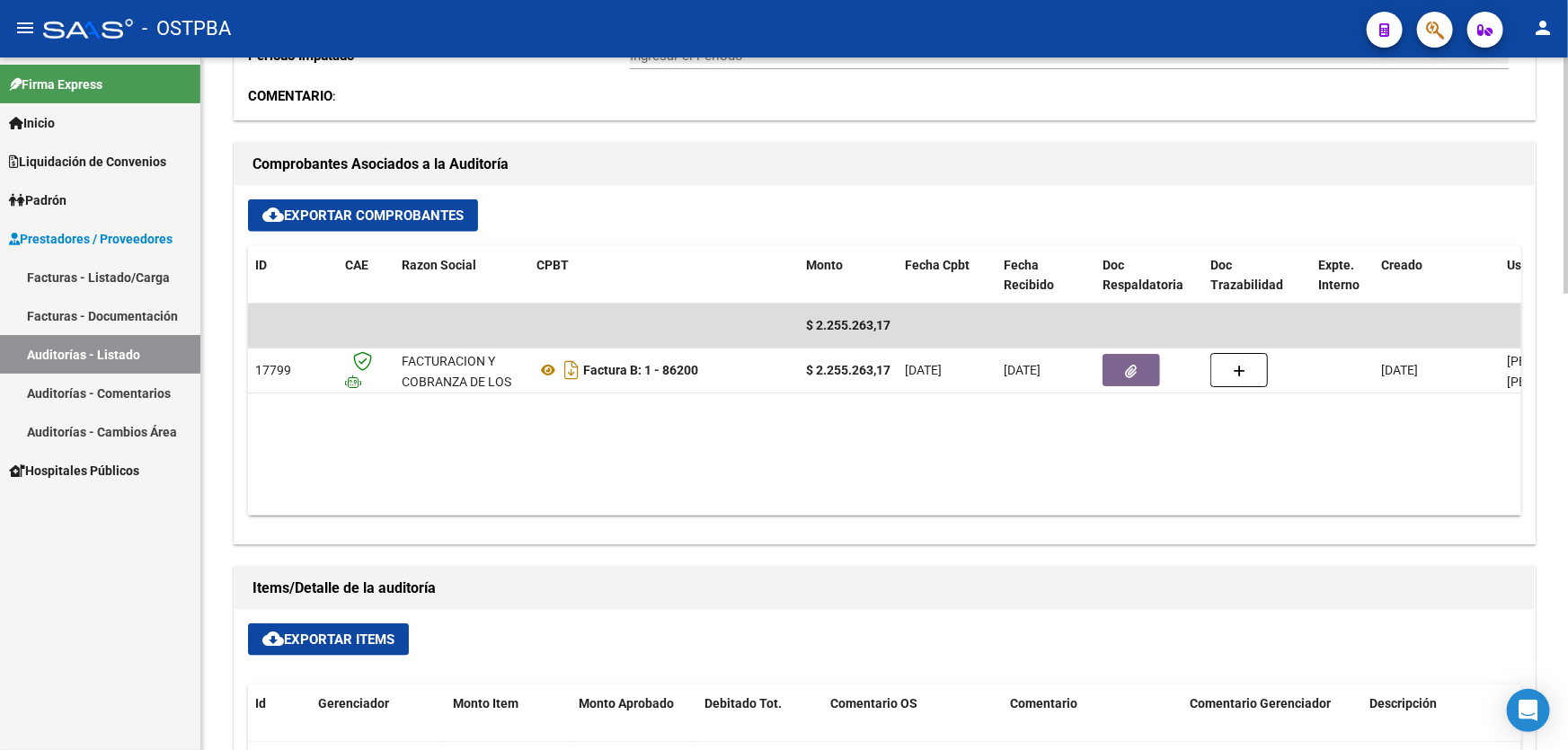
type input "202510"
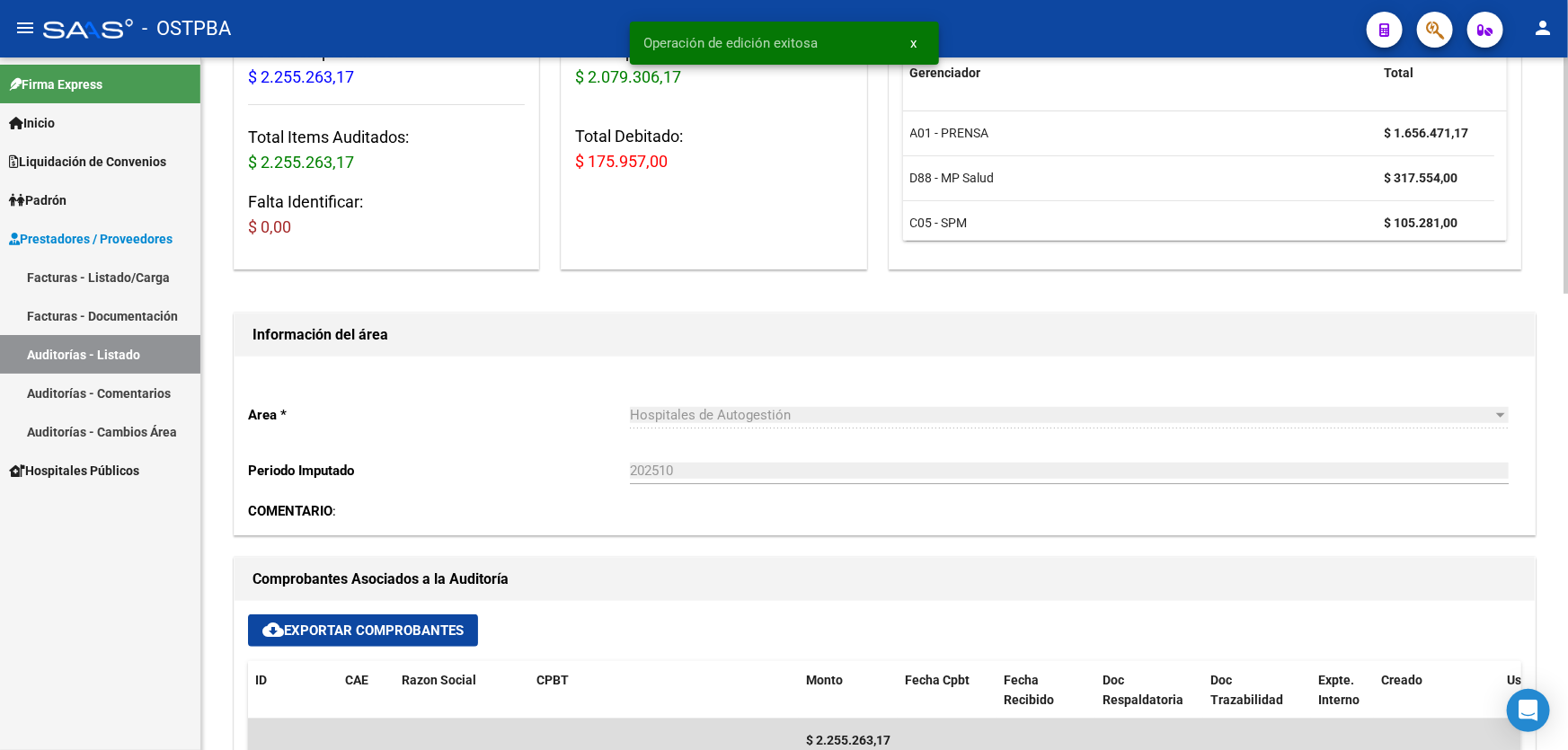
scroll to position [0, 0]
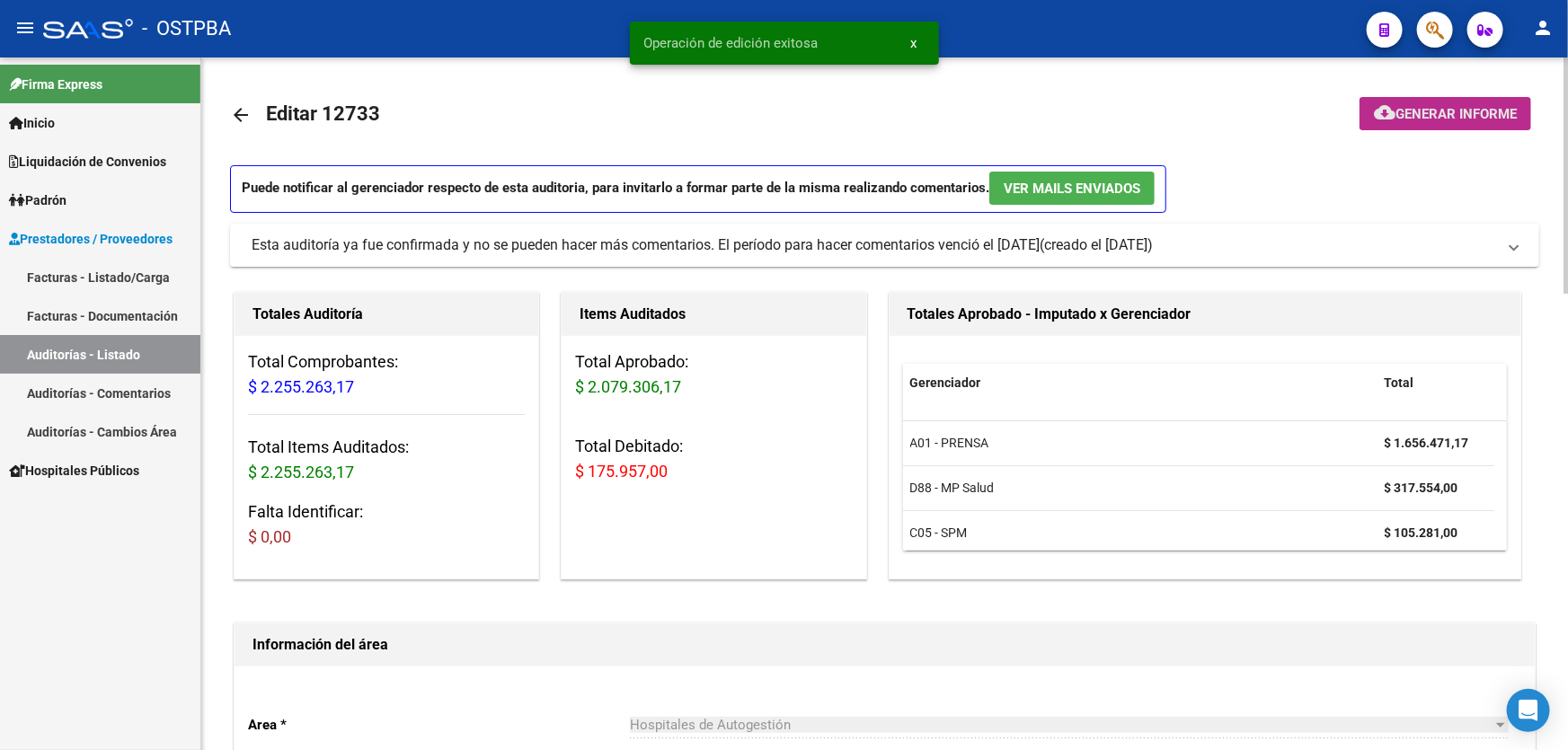
click at [1442, 113] on span "Generar informe" at bounding box center [1456, 113] width 121 height 17
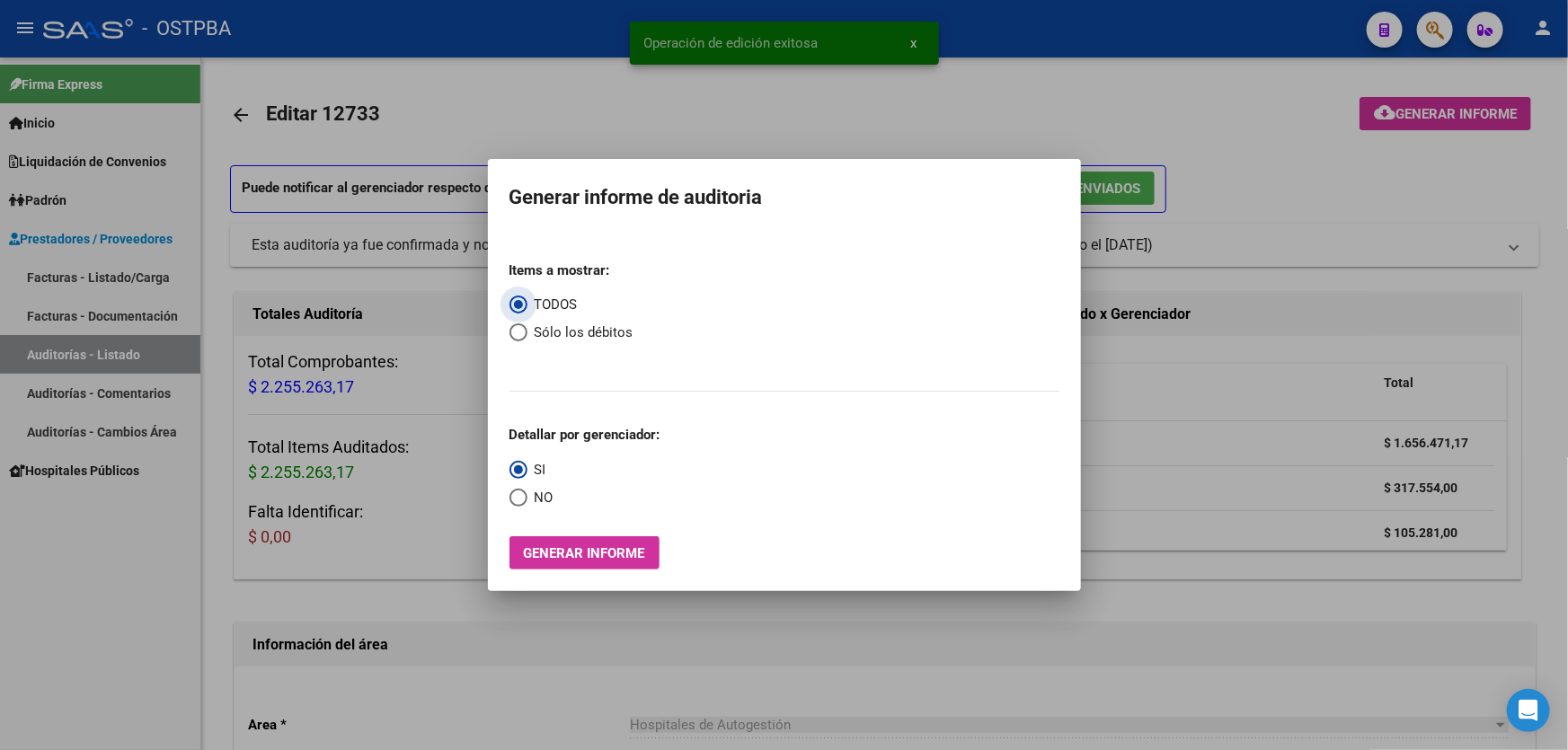
click at [528, 333] on span "Sólo los débitos" at bounding box center [580, 332] width 106 height 21
click at [527, 333] on input "Sólo los débitos" at bounding box center [518, 332] width 18 height 18
radio input "true"
click at [517, 497] on span "Select an option" at bounding box center [518, 498] width 18 height 18
click at [517, 497] on input "NO" at bounding box center [518, 498] width 18 height 18
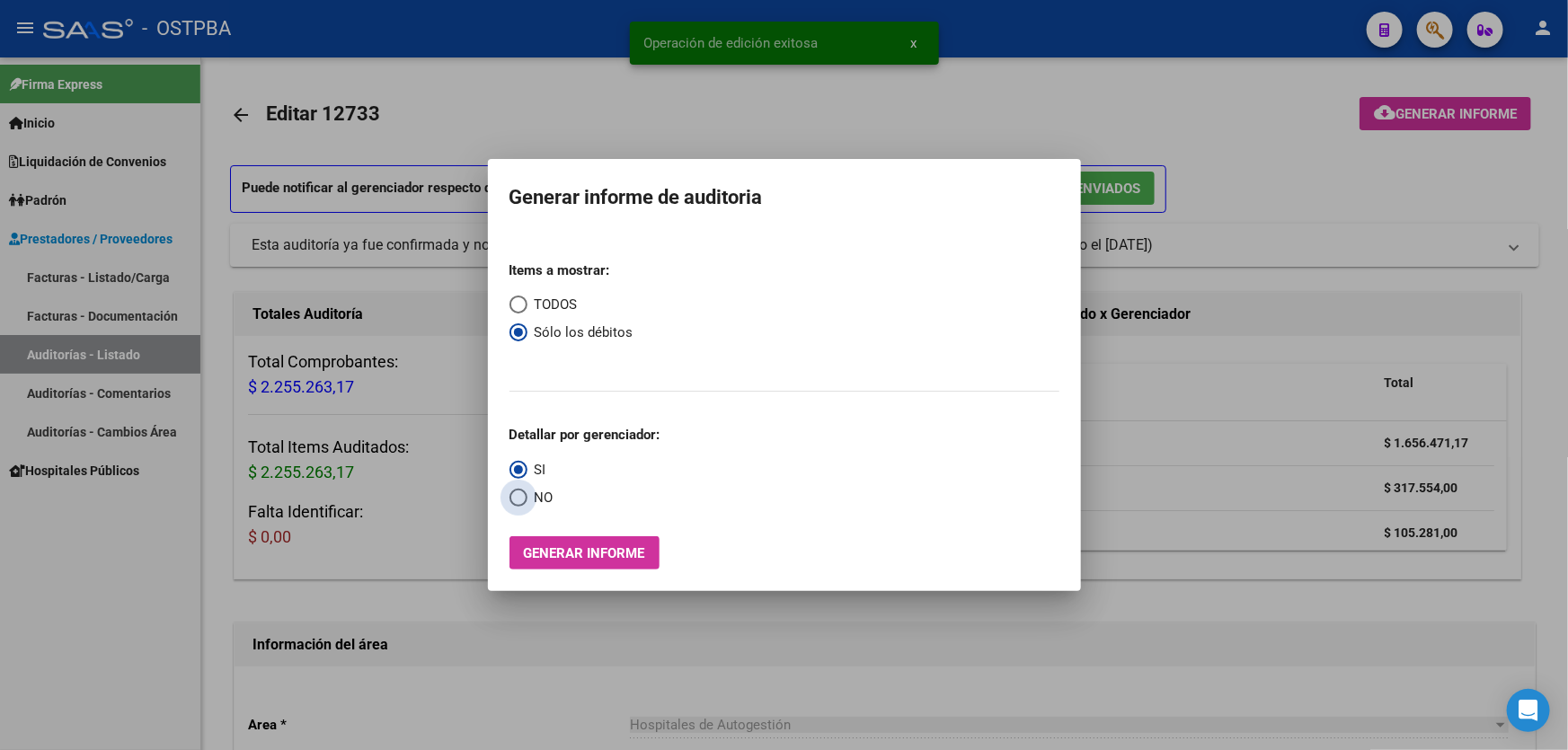
radio input "true"
click at [552, 558] on span "Generar informe" at bounding box center [585, 553] width 121 height 17
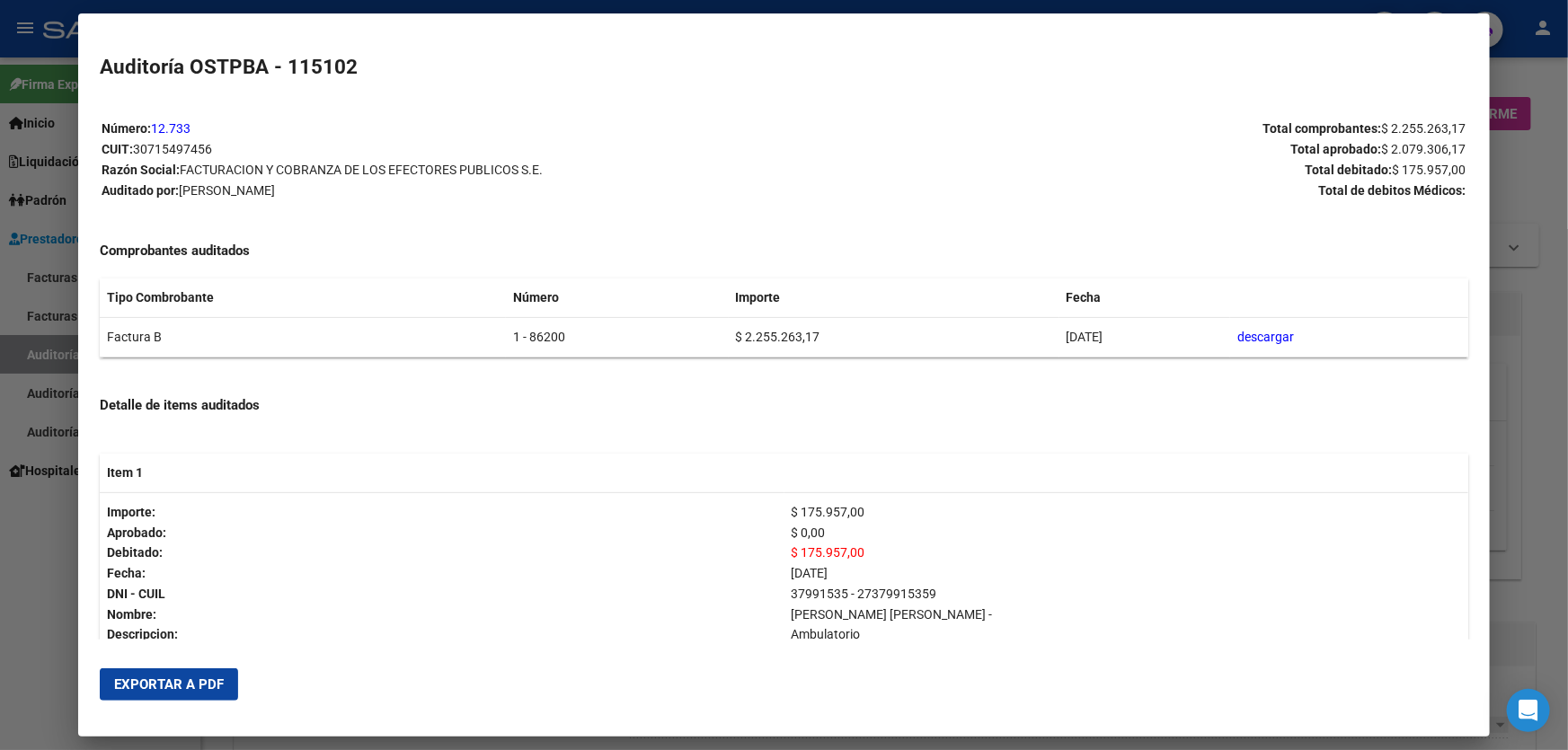
click at [150, 688] on span "Exportar a PDF" at bounding box center [169, 684] width 110 height 17
click at [45, 611] on div at bounding box center [784, 375] width 1568 height 750
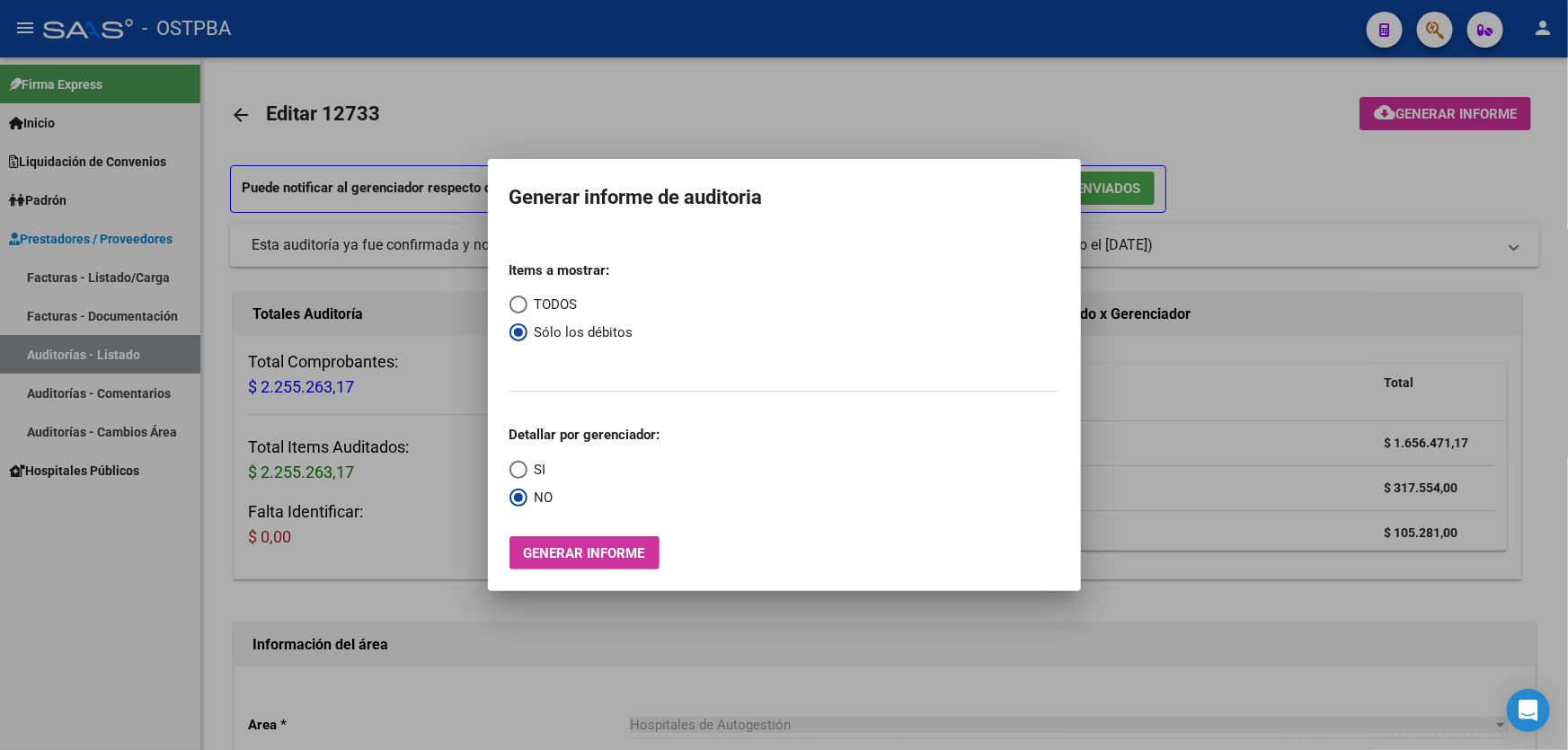
click at [596, 132] on div at bounding box center [784, 375] width 1568 height 750
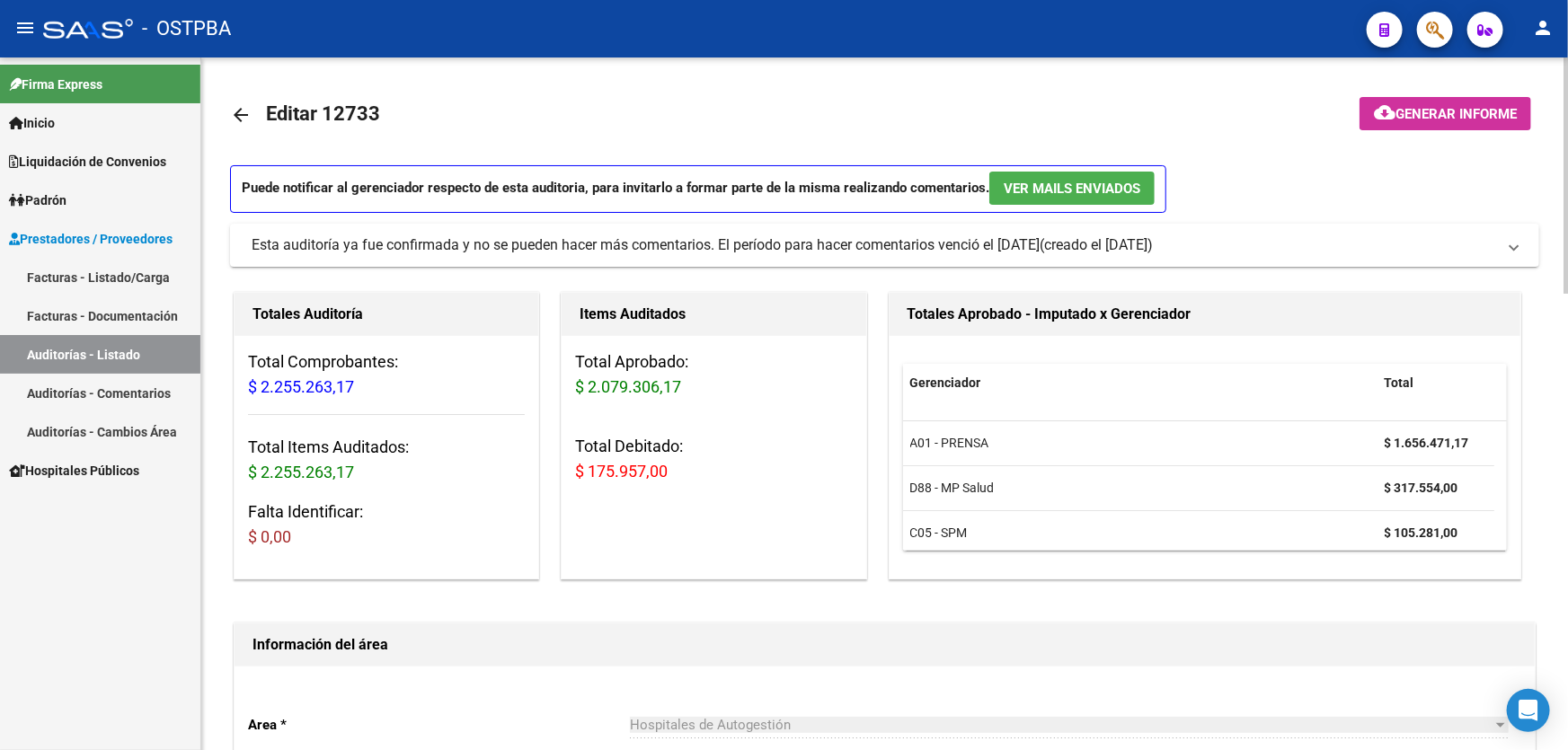
click at [236, 105] on mat-icon "arrow_back" at bounding box center [241, 115] width 22 height 22
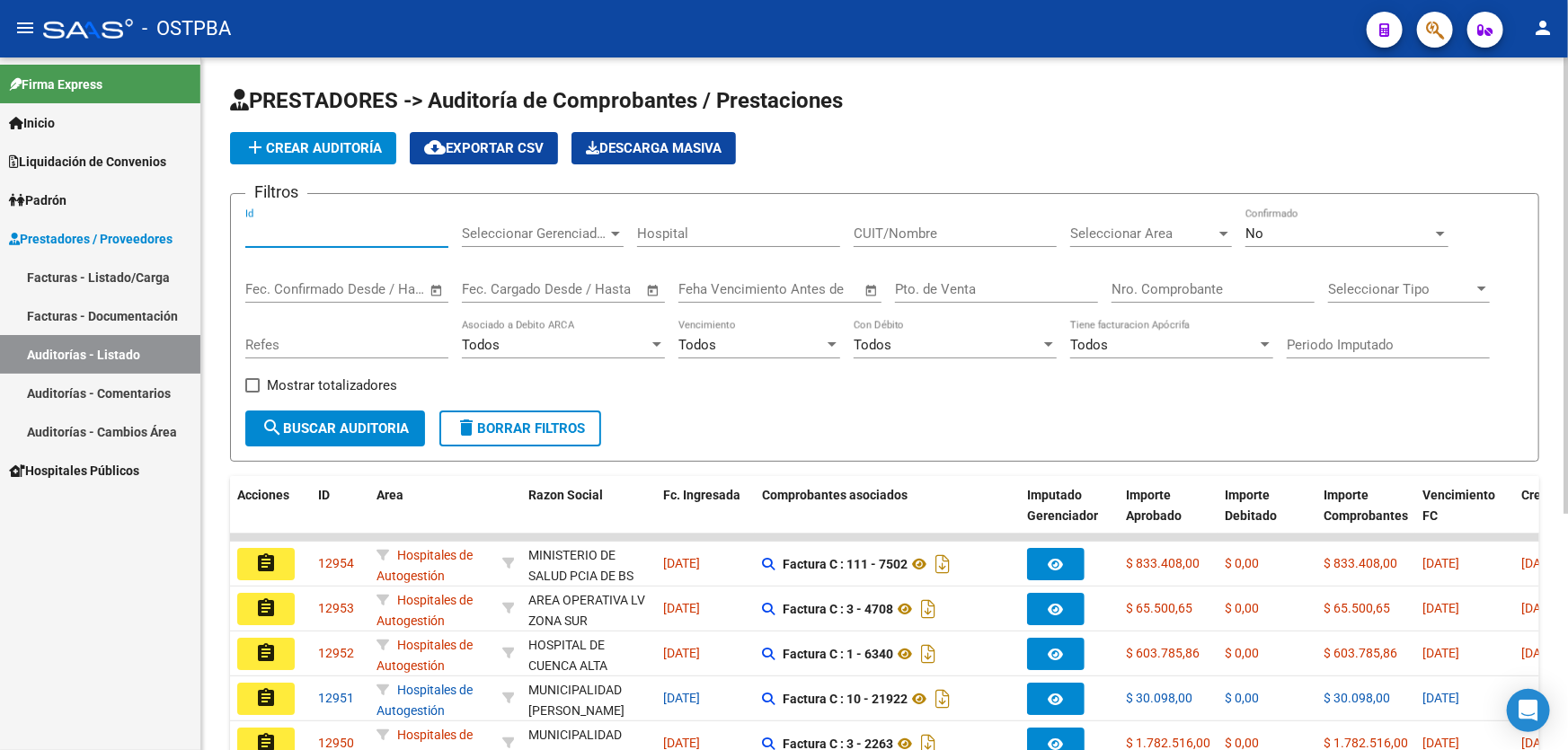
click at [283, 229] on input "Id" at bounding box center [347, 234] width 203 height 17
type input "12733"
click at [1334, 235] on div "No" at bounding box center [1338, 234] width 187 height 17
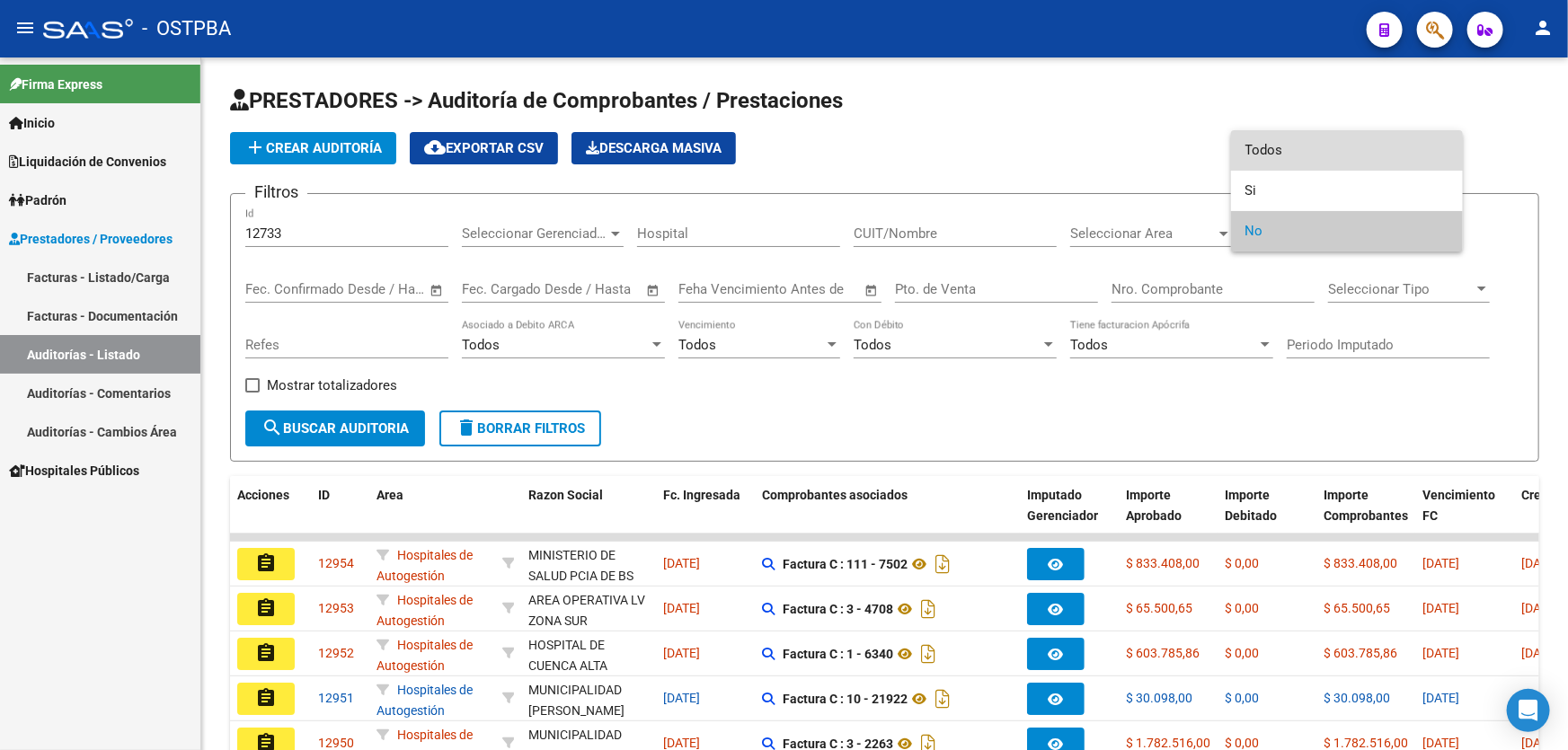
click at [1341, 151] on span "Todos" at bounding box center [1347, 150] width 203 height 40
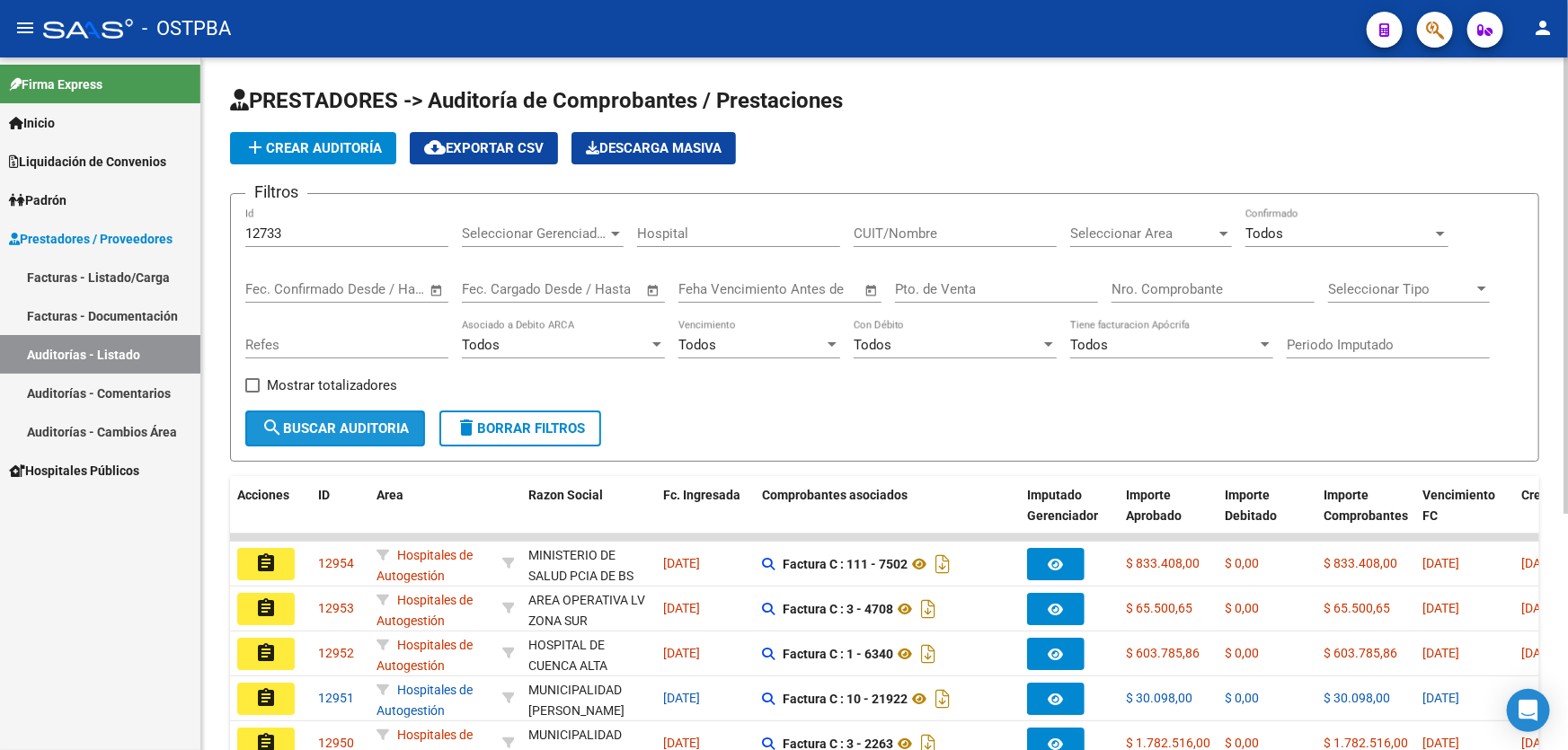
click at [297, 415] on button "search Buscar Auditoria" at bounding box center [336, 428] width 180 height 36
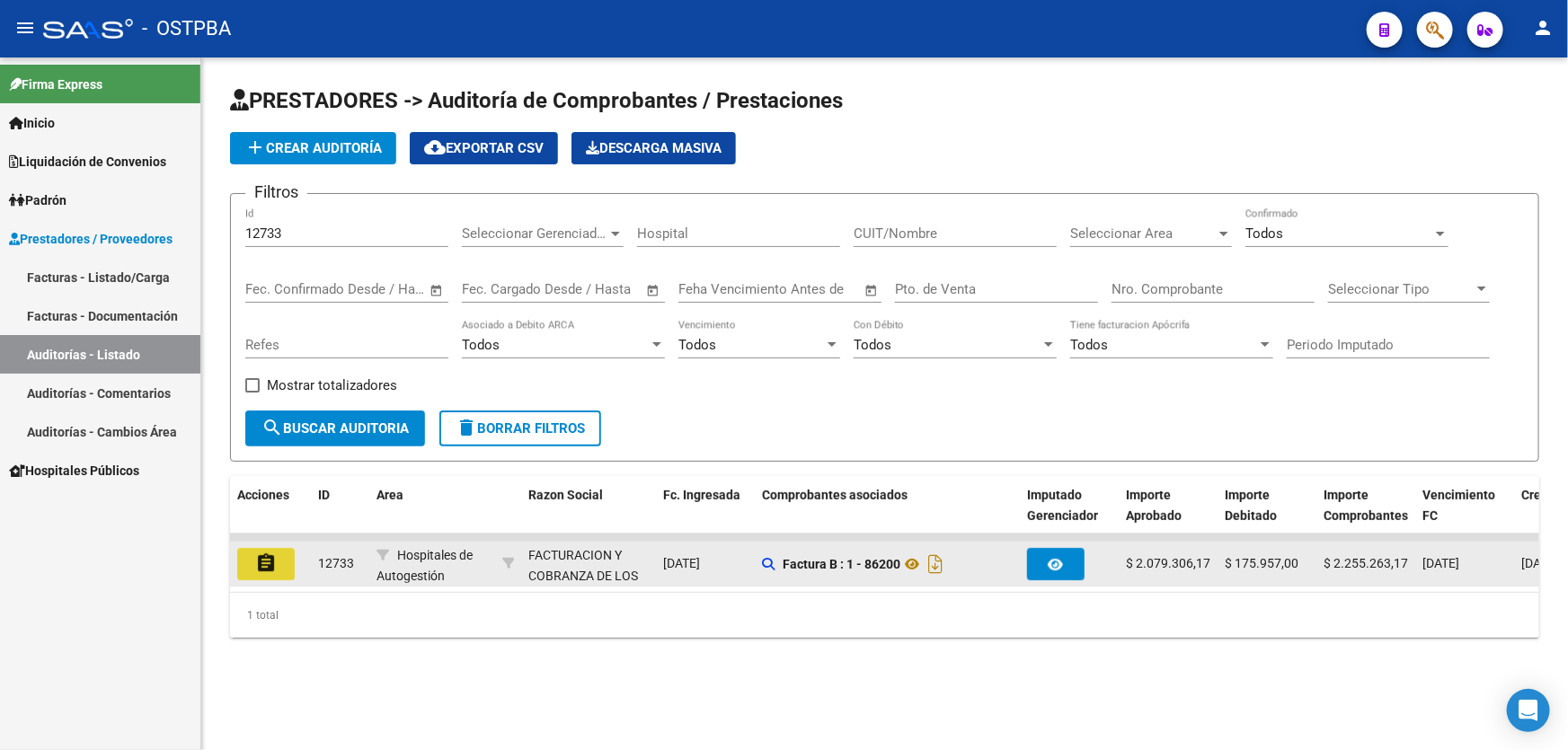
click at [260, 557] on mat-icon "assignment" at bounding box center [266, 563] width 22 height 22
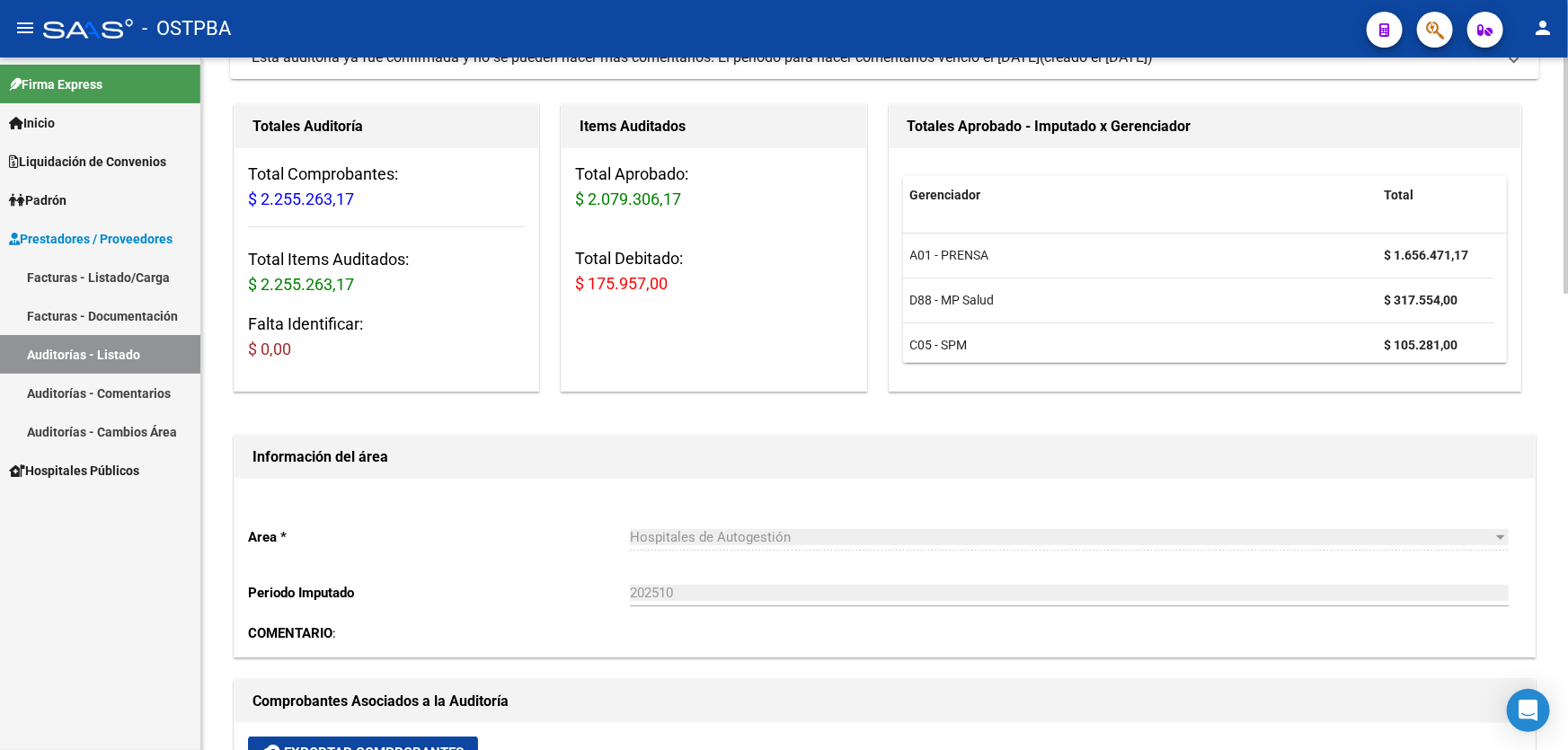
scroll to position [408, 0]
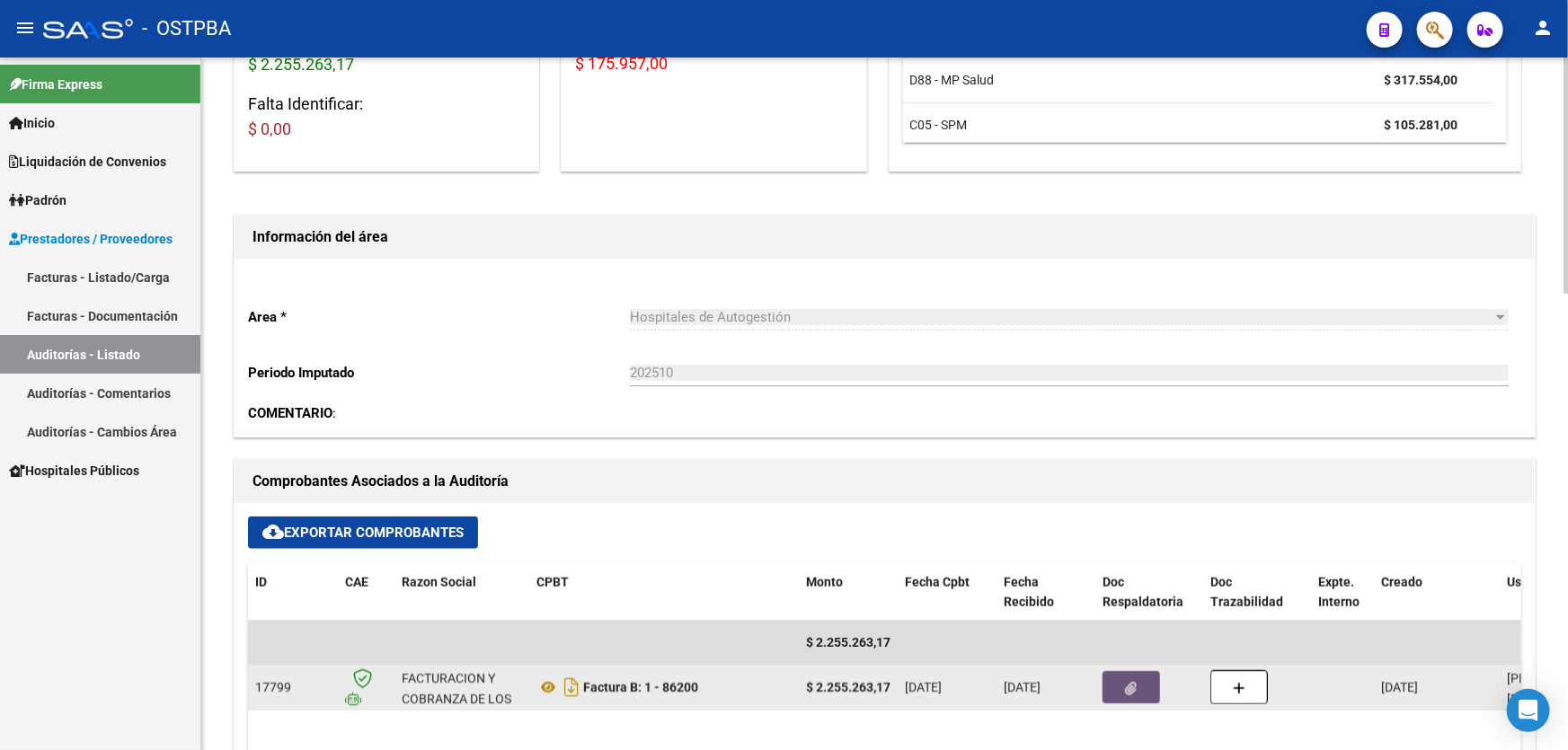
click at [1150, 694] on button "button" at bounding box center [1131, 686] width 58 height 32
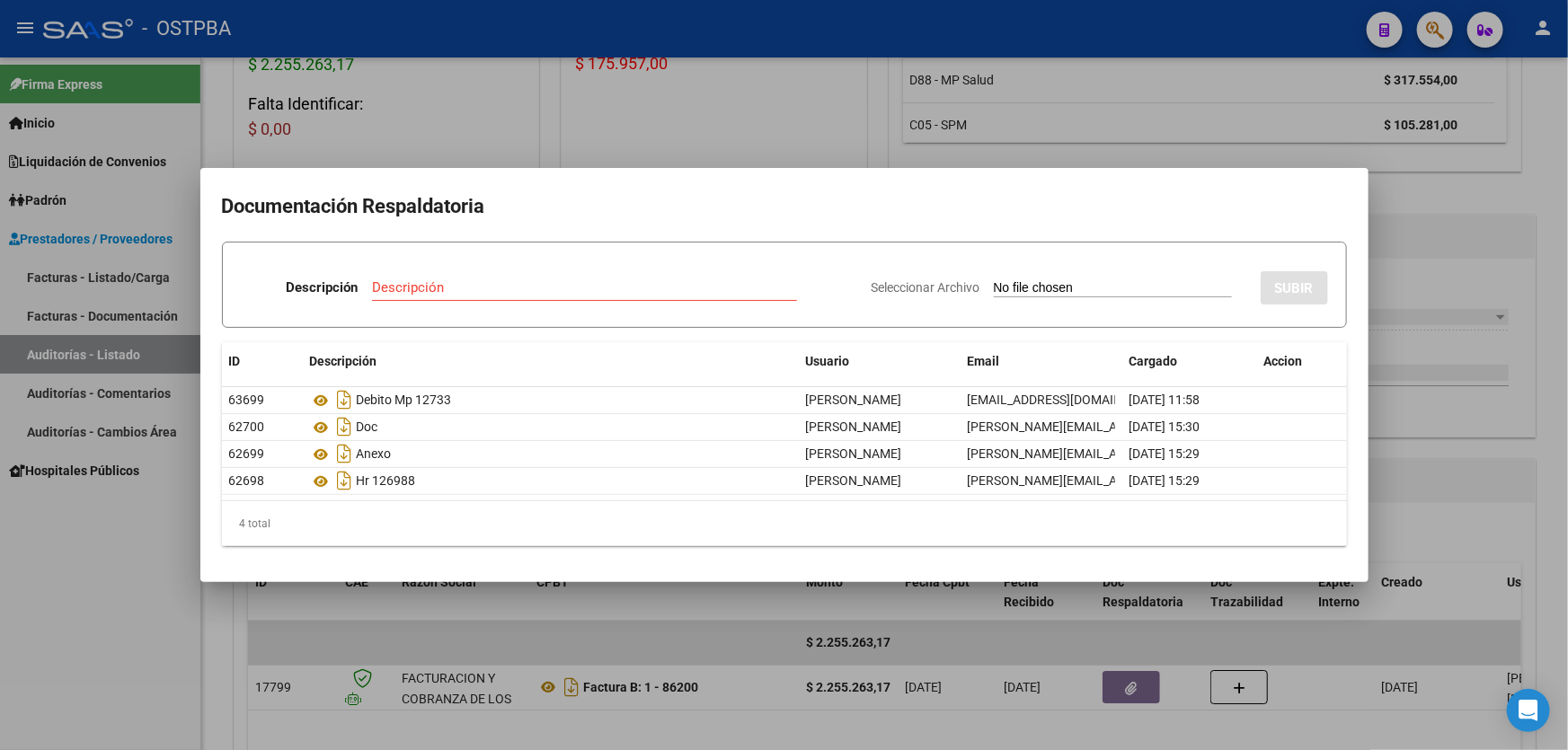
click at [553, 135] on div at bounding box center [784, 375] width 1568 height 750
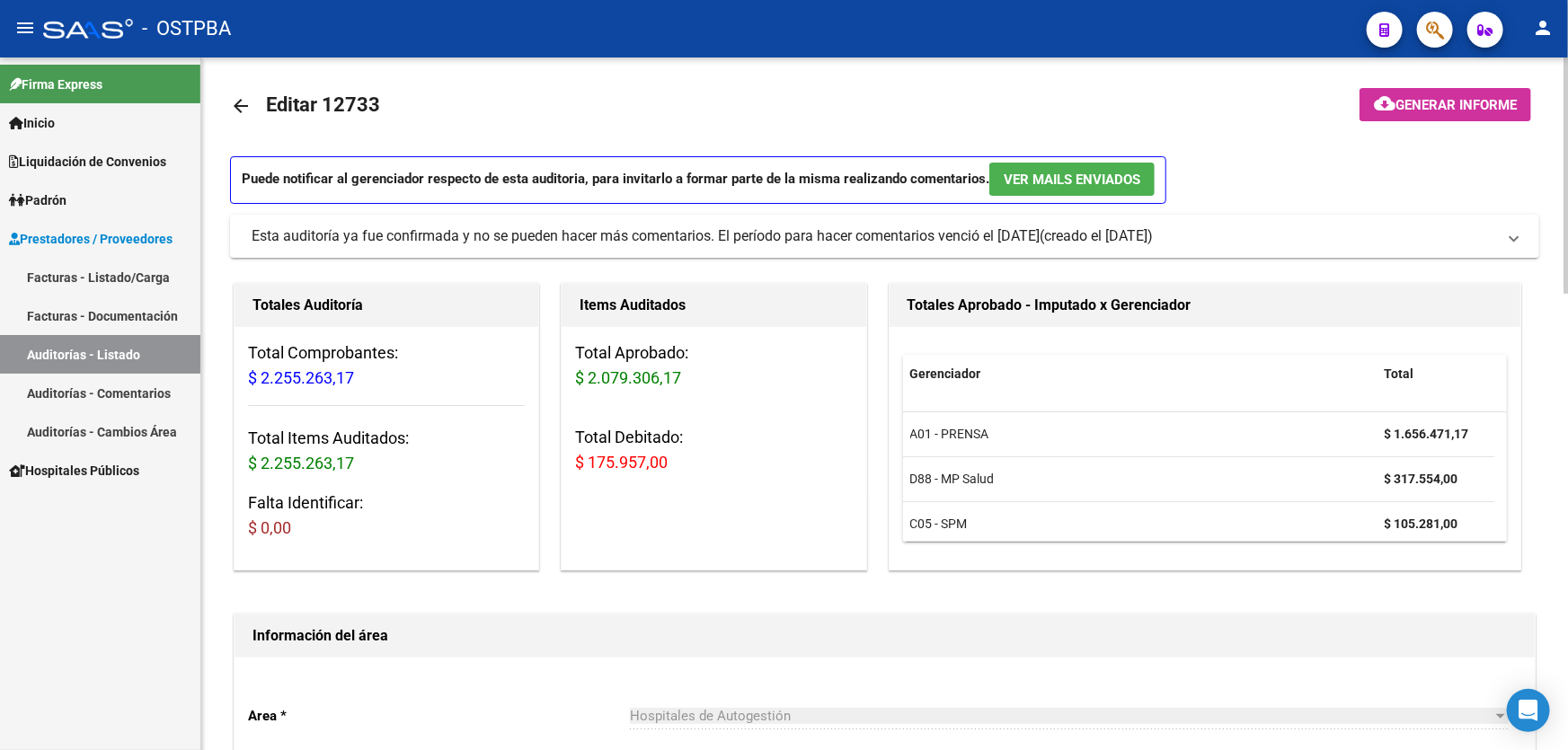
scroll to position [0, 0]
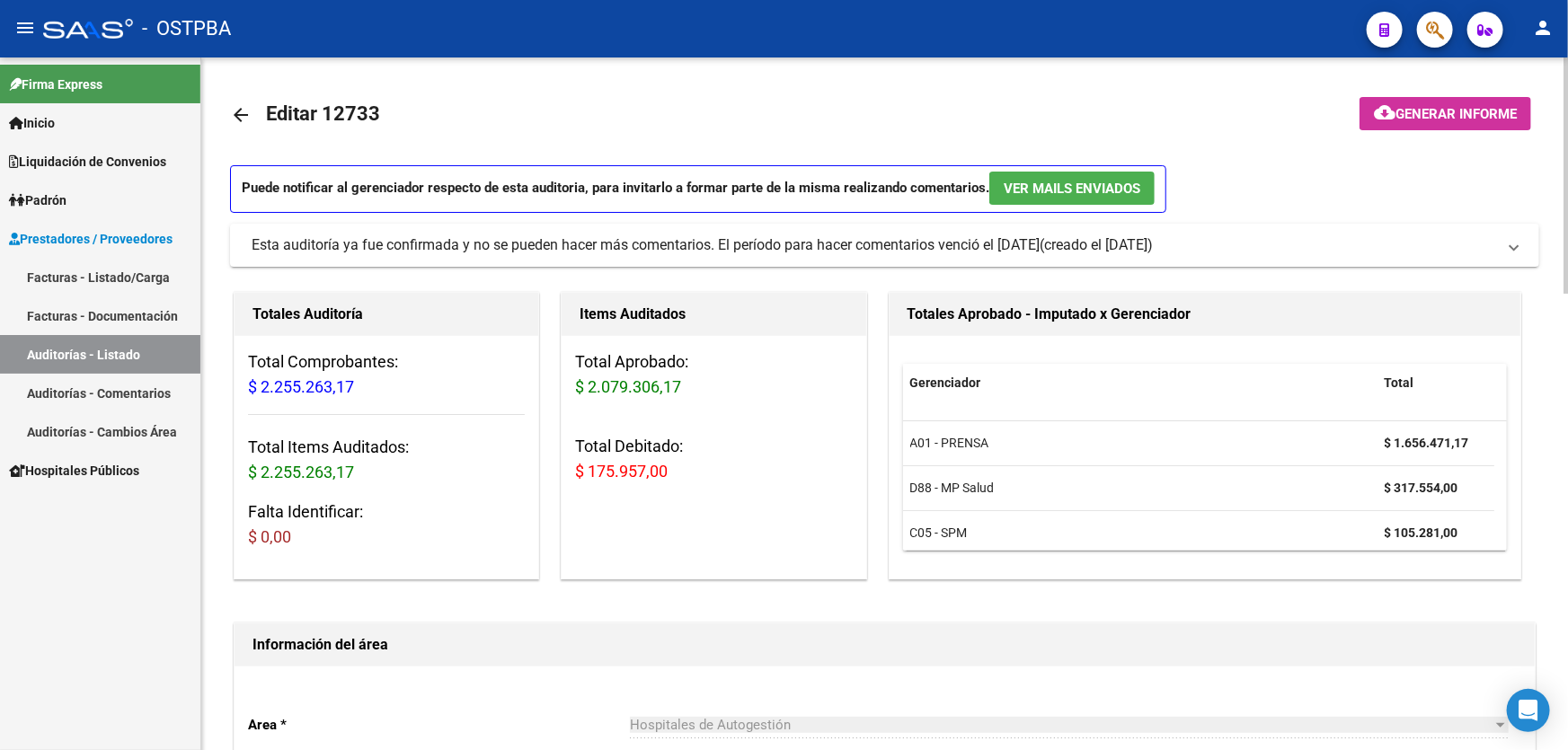
click at [245, 112] on mat-icon "arrow_back" at bounding box center [241, 115] width 22 height 22
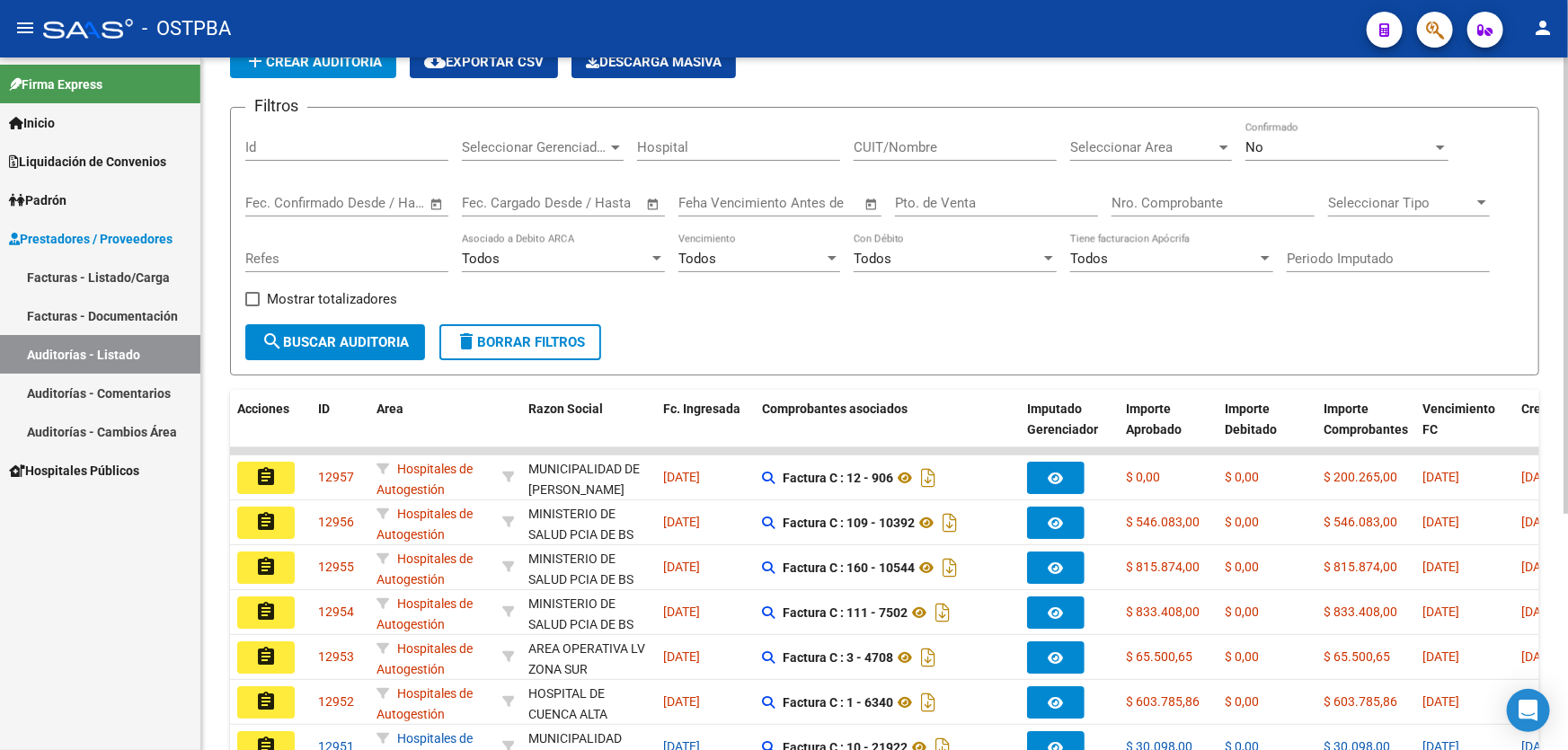
scroll to position [359, 0]
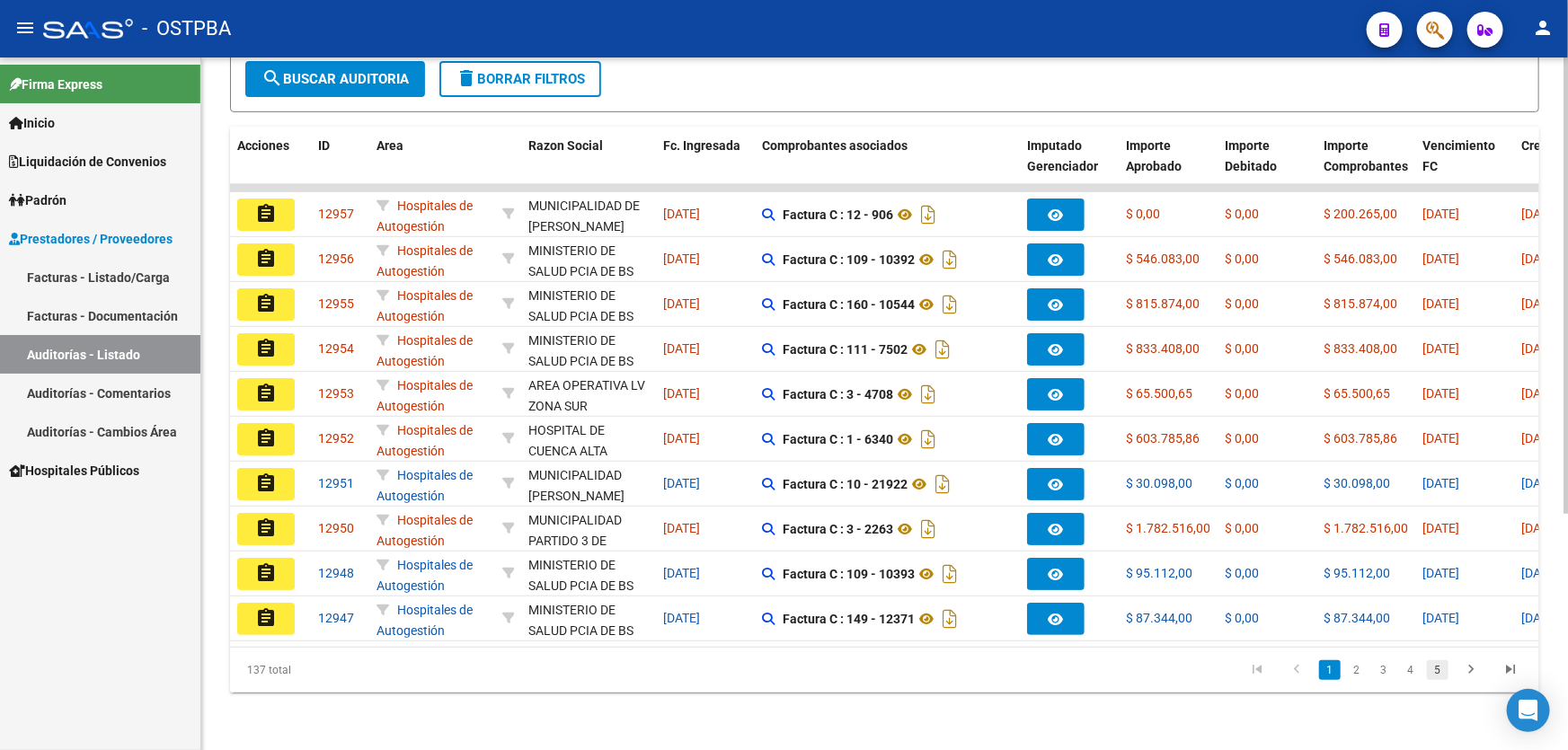
click at [1445, 674] on link "5" at bounding box center [1438, 670] width 22 height 20
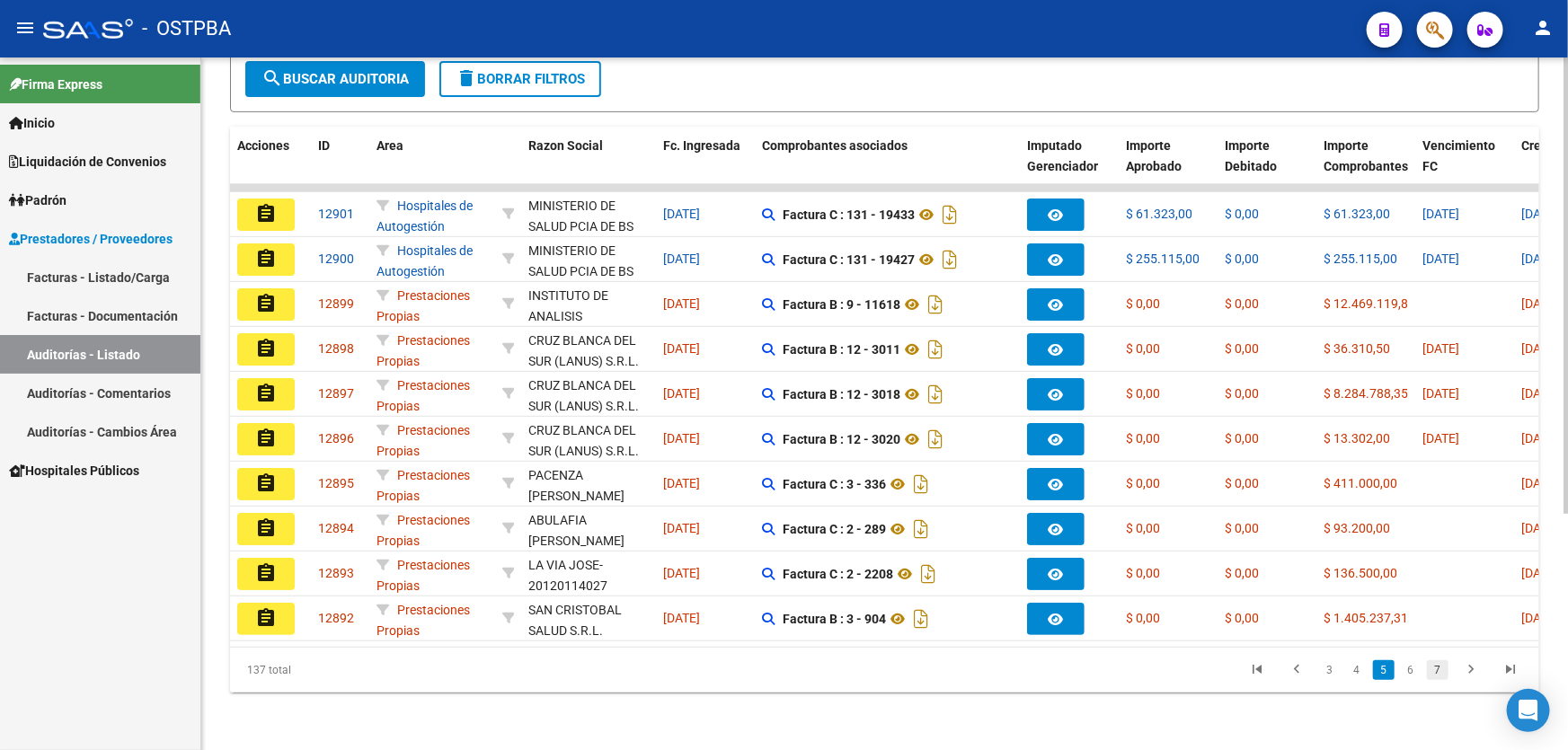
click at [1445, 674] on link "7" at bounding box center [1438, 670] width 22 height 20
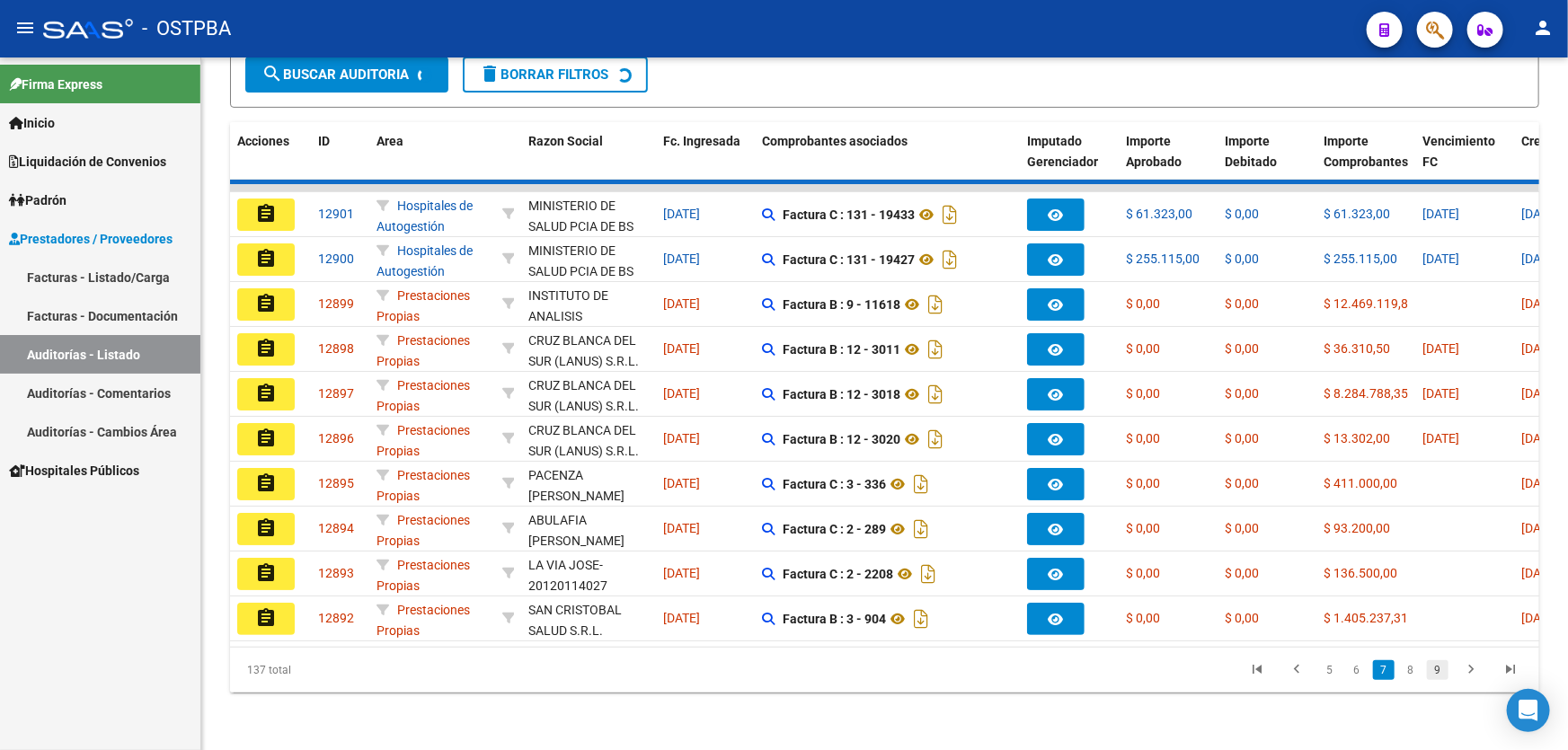
click at [1444, 672] on link "9" at bounding box center [1438, 670] width 22 height 20
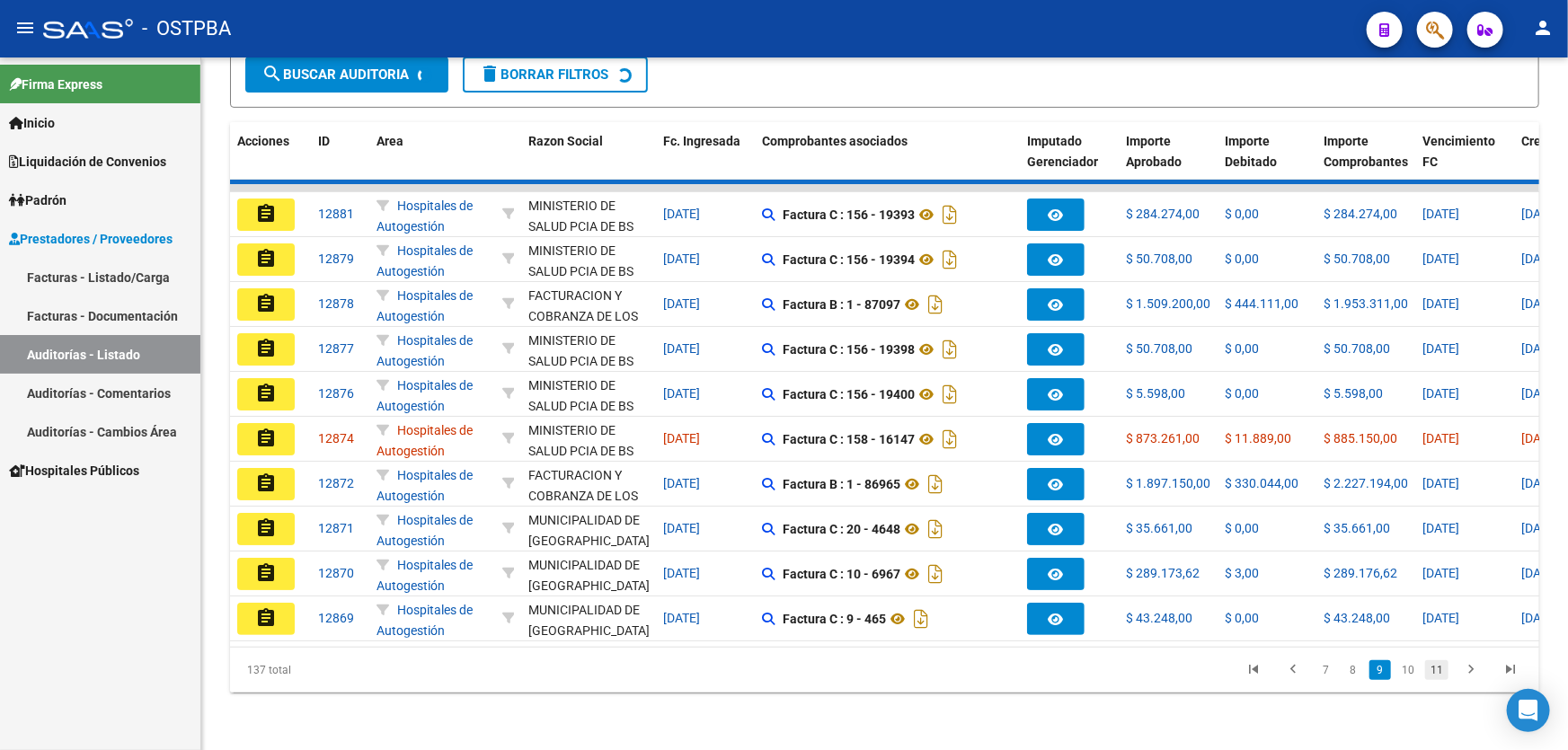
click at [1444, 672] on link "11" at bounding box center [1437, 670] width 23 height 20
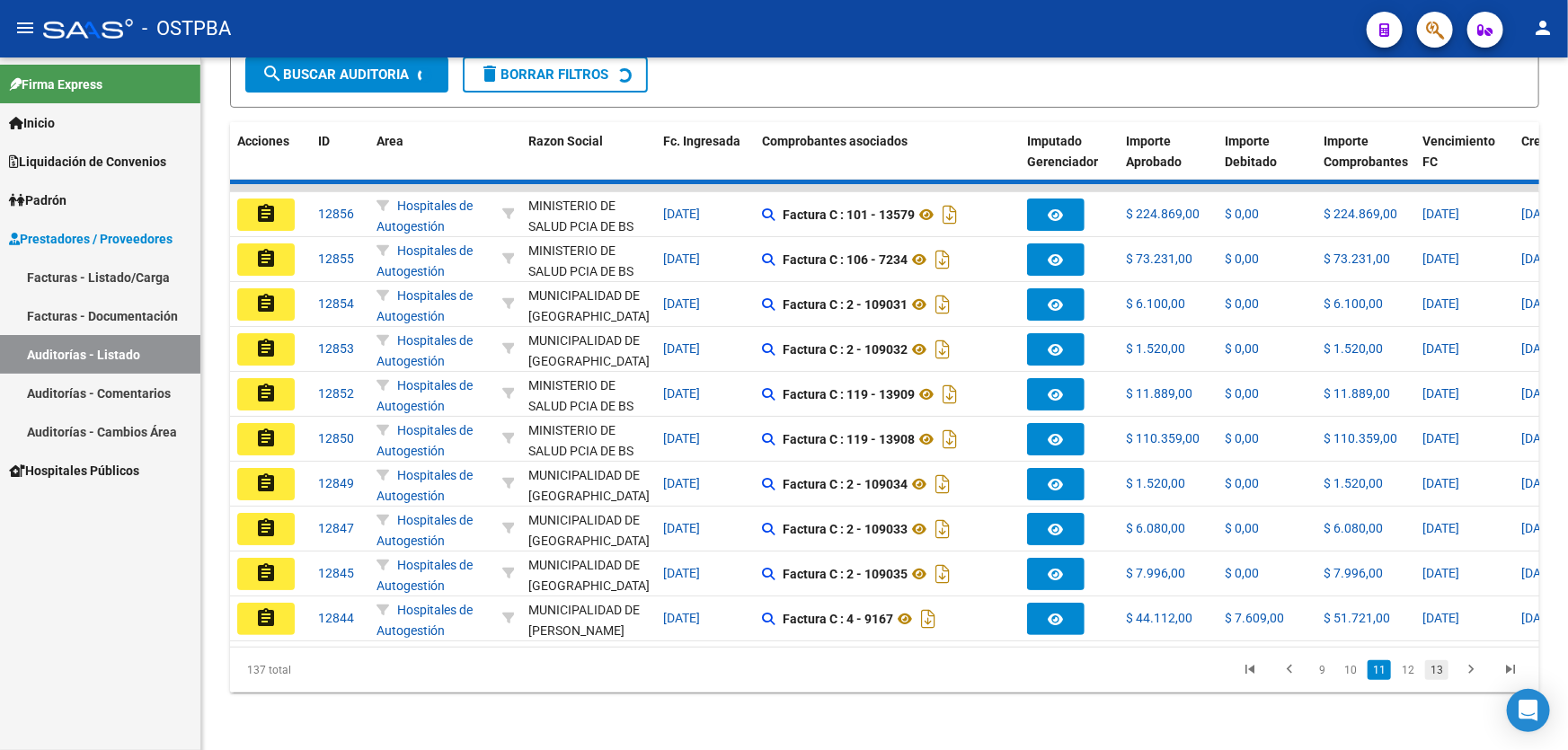
click at [1444, 672] on div "137 total 9 10 11 12 13" at bounding box center [884, 670] width 1310 height 45
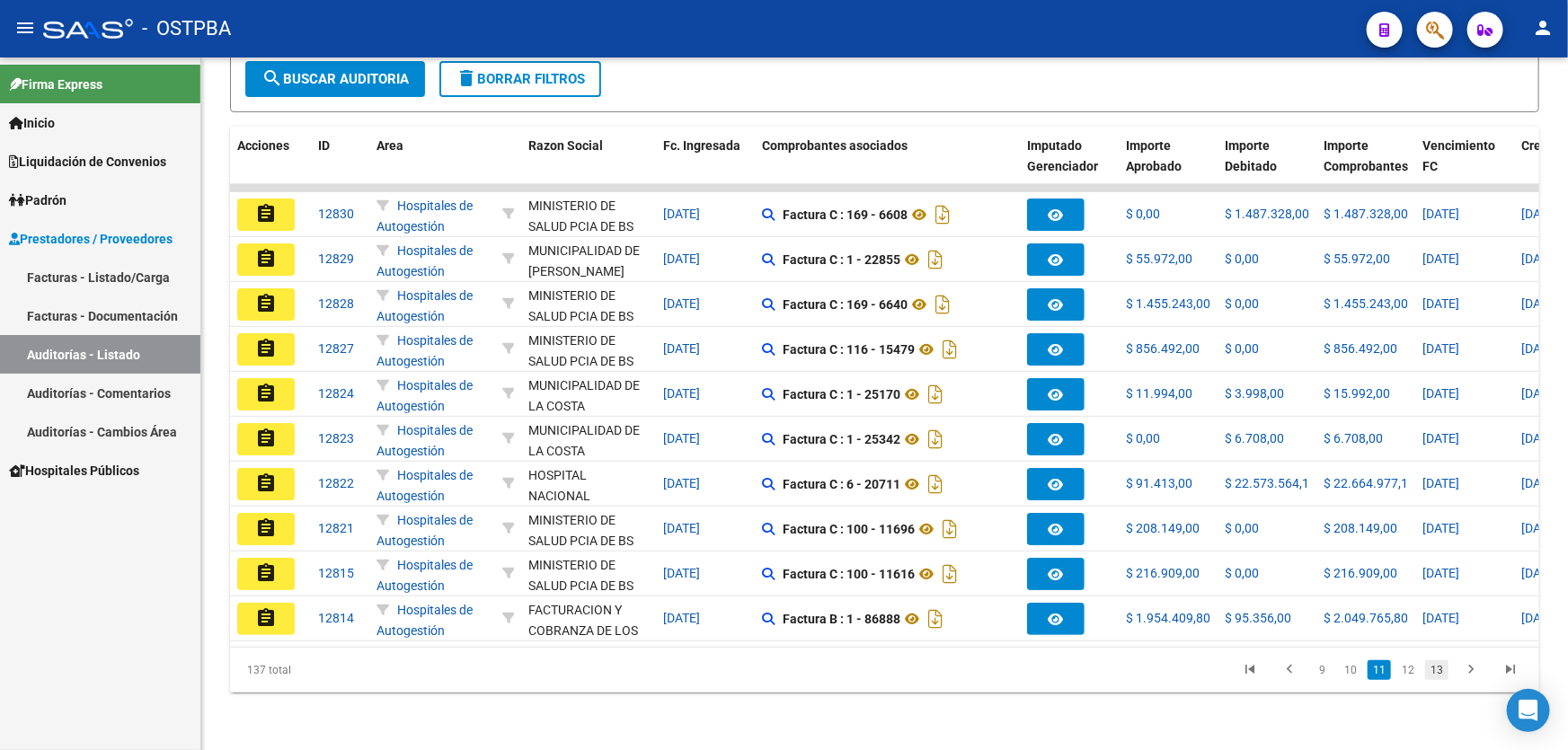
click at [1444, 672] on link "13" at bounding box center [1437, 670] width 23 height 20
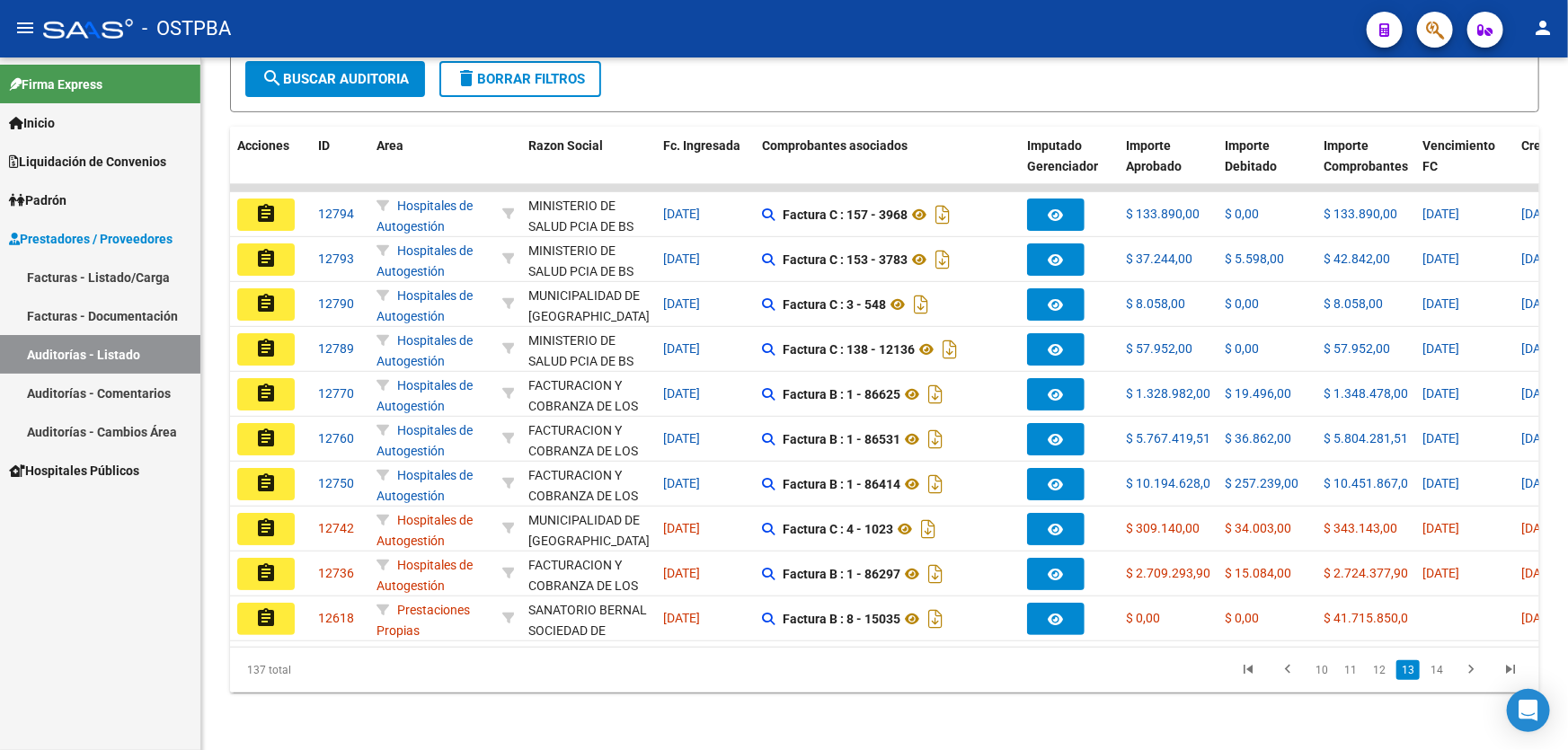
click at [1444, 672] on link "14" at bounding box center [1437, 670] width 23 height 20
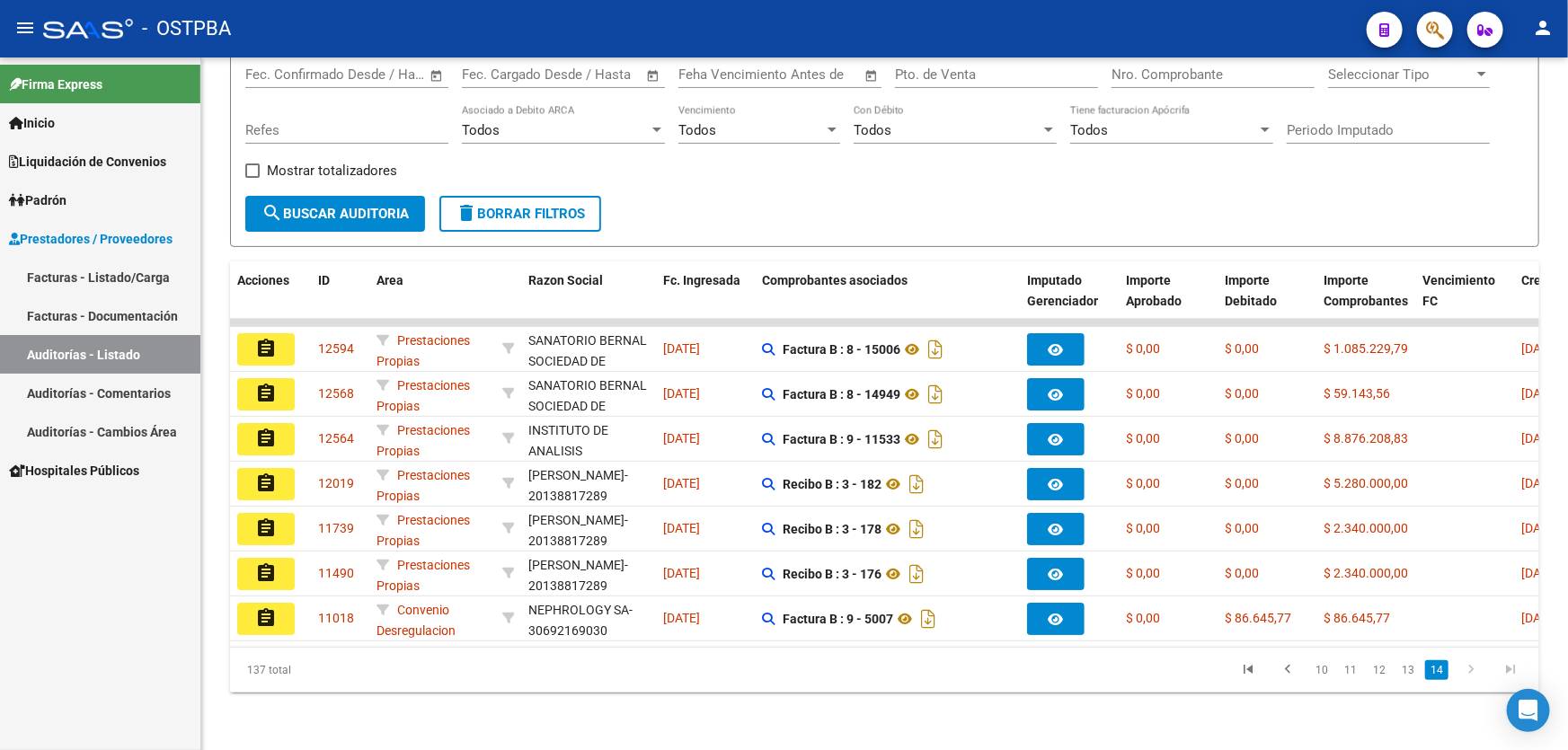
scroll to position [224, 0]
click at [1444, 672] on link "14" at bounding box center [1437, 670] width 23 height 20
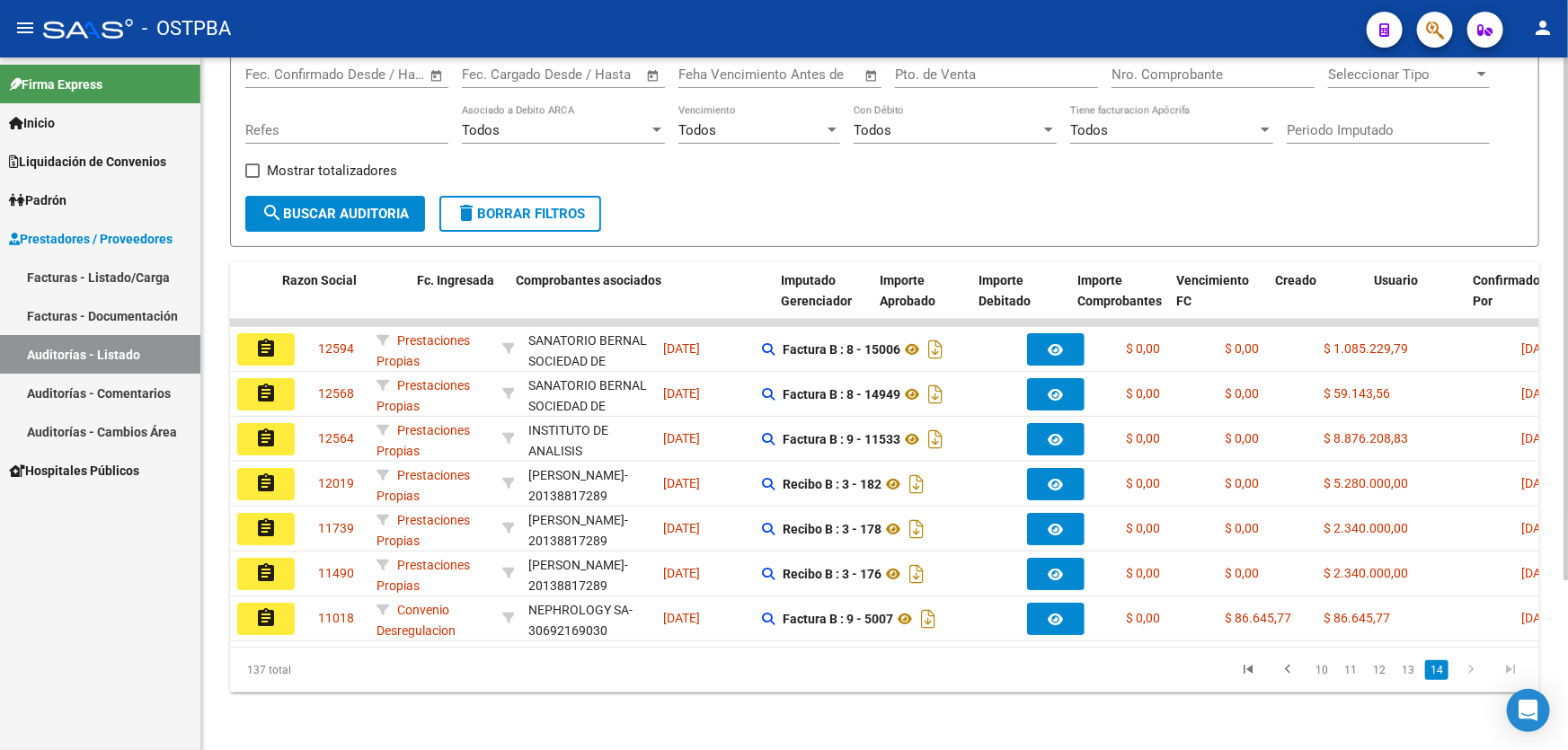
scroll to position [0, 759]
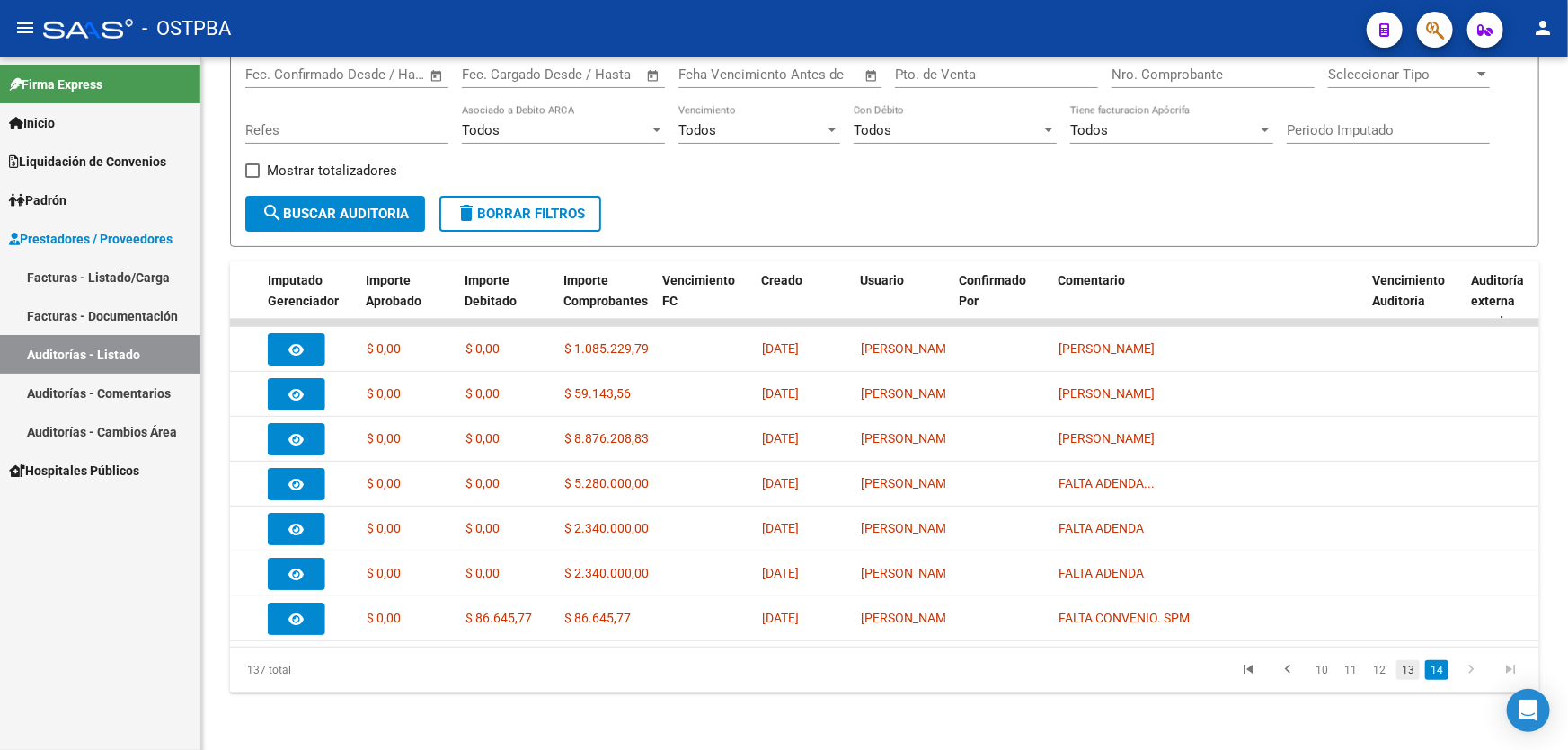
click at [1409, 674] on link "13" at bounding box center [1409, 670] width 23 height 20
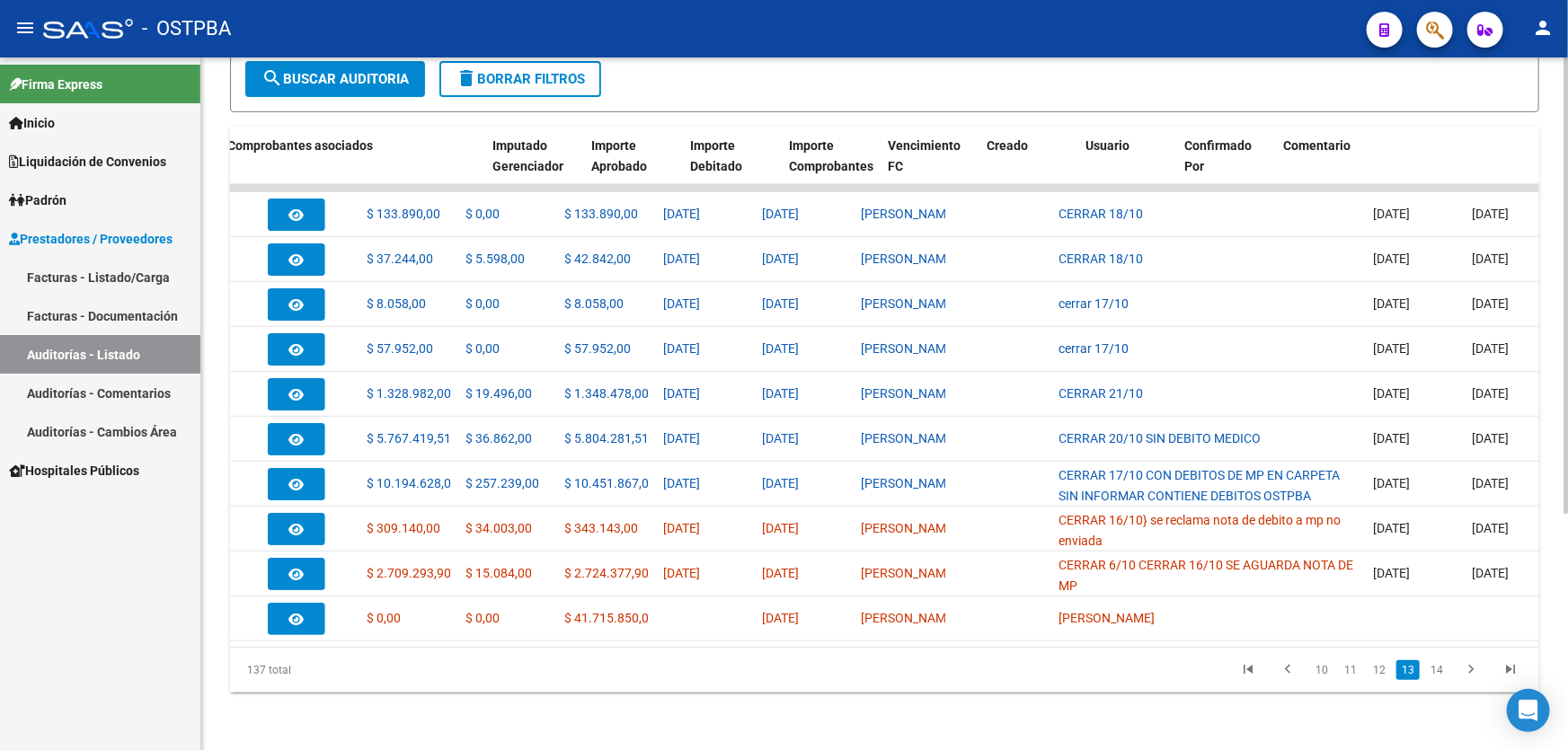
scroll to position [0, 0]
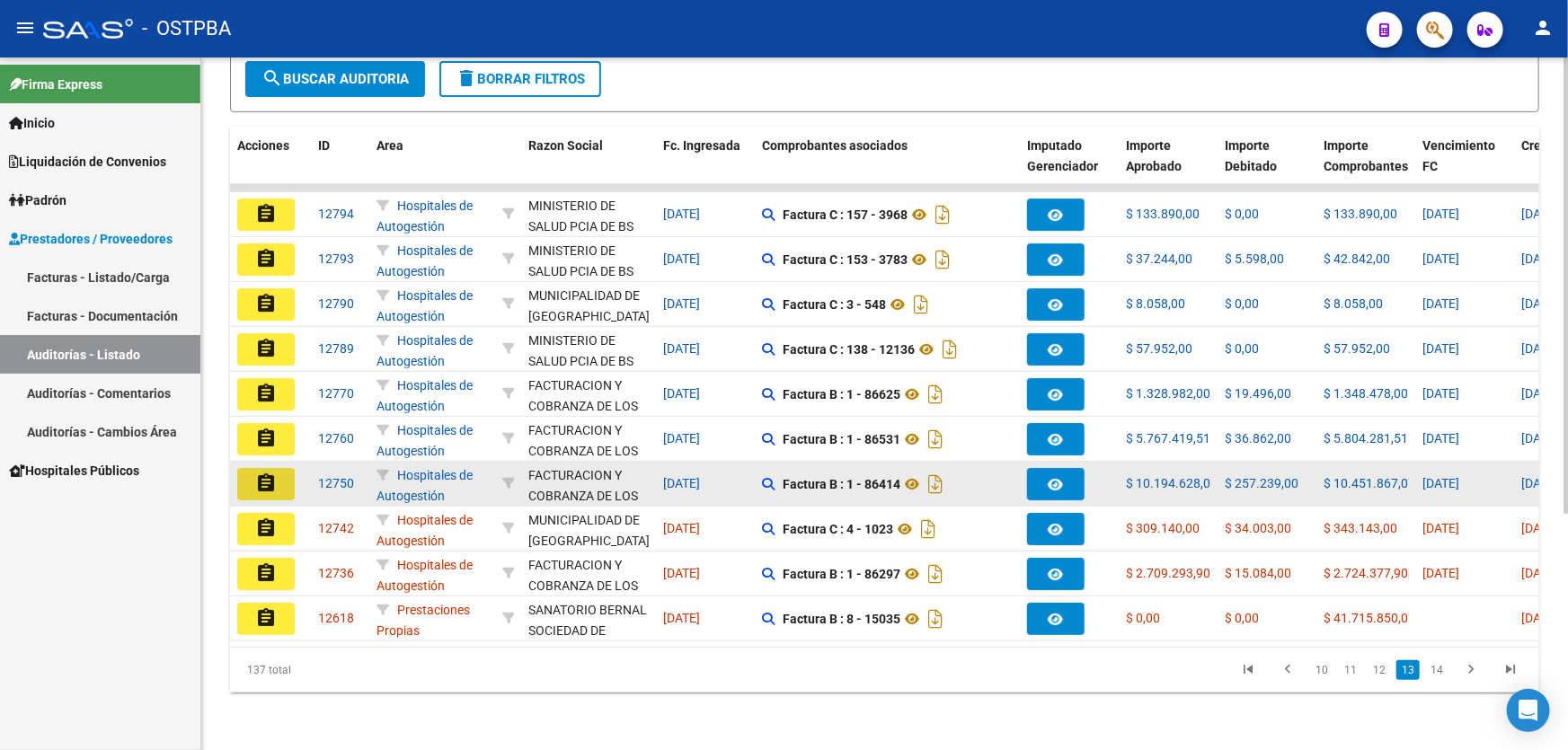
click at [255, 472] on mat-icon "assignment" at bounding box center [266, 483] width 22 height 22
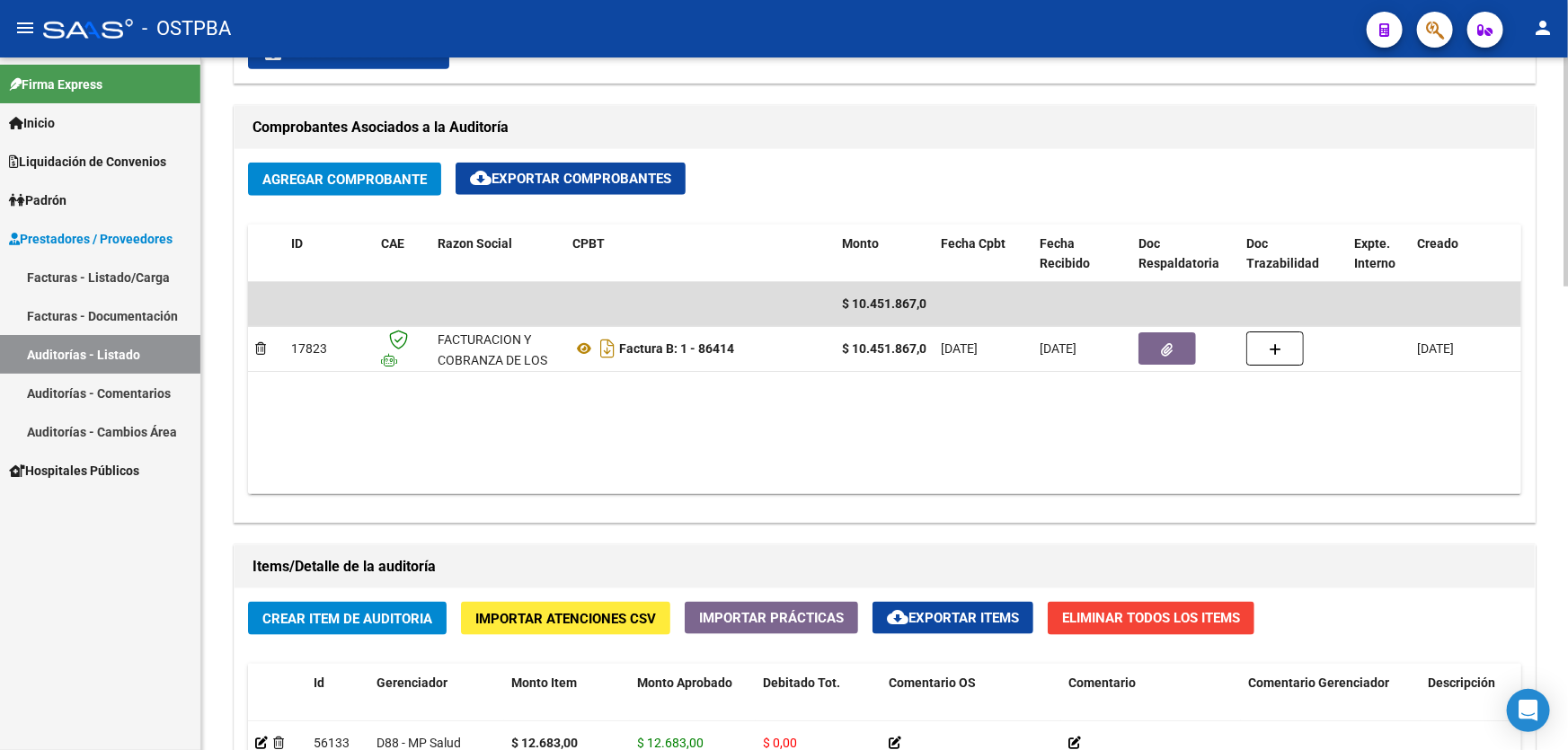
scroll to position [816, 0]
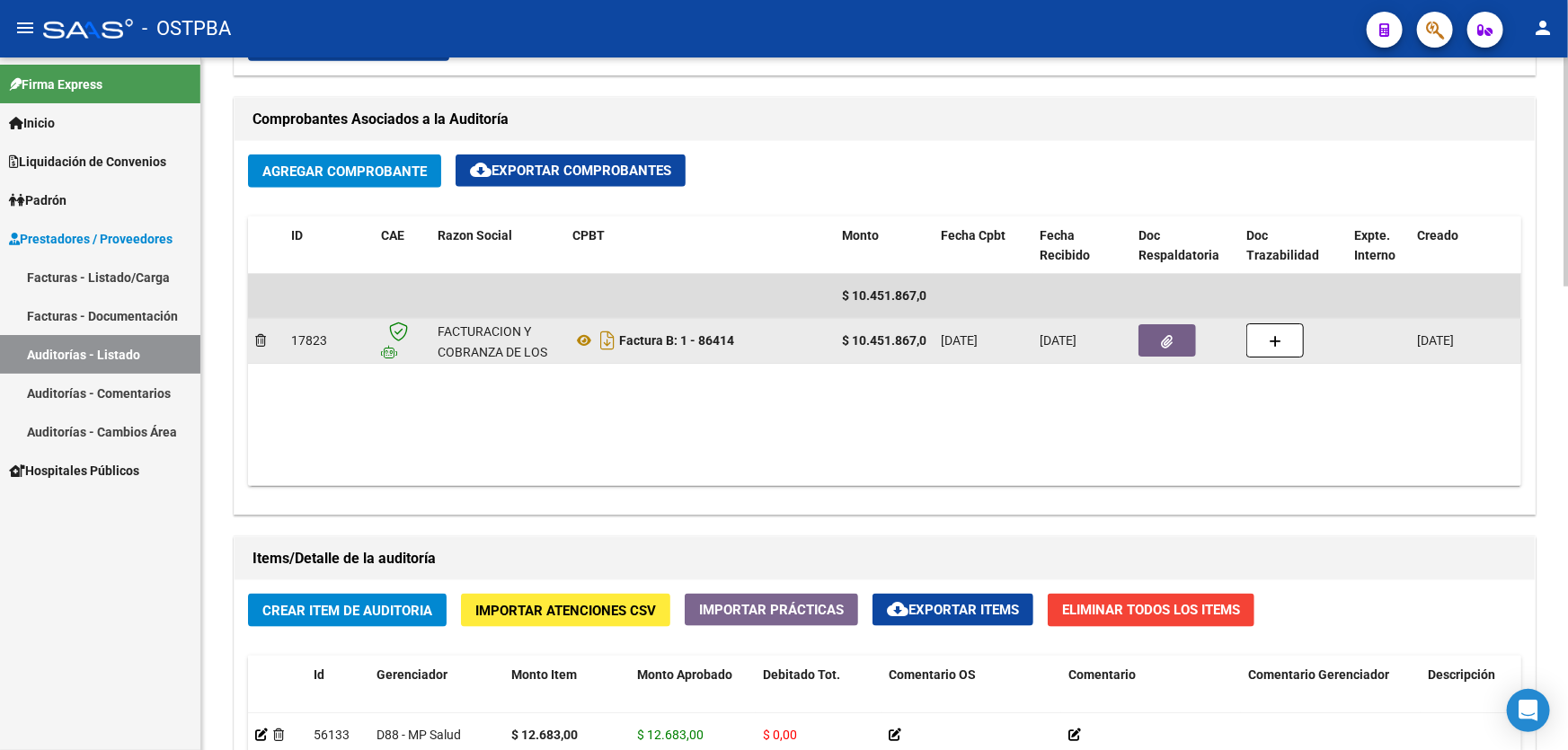
click at [1155, 331] on button "button" at bounding box center [1167, 340] width 58 height 32
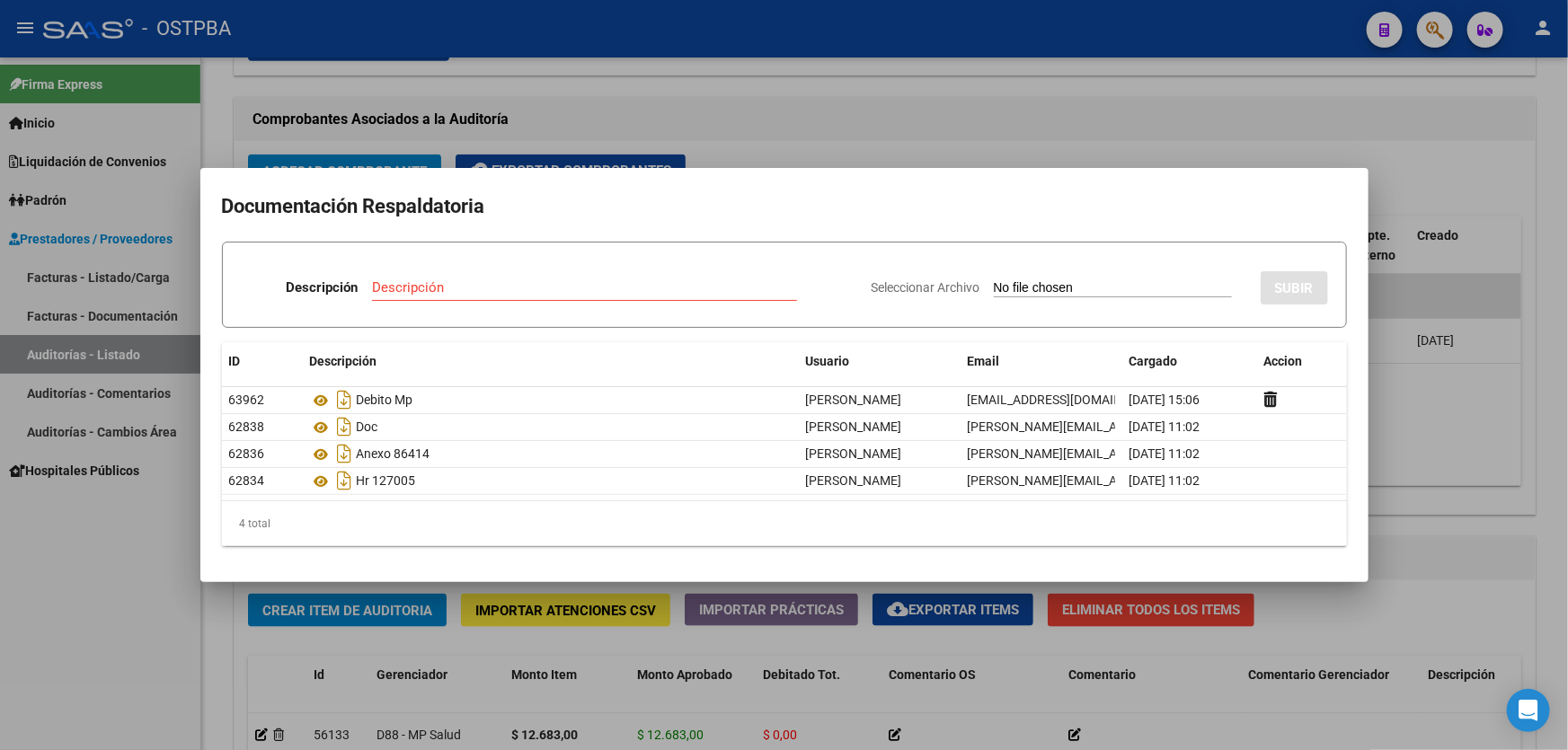
click at [775, 114] on div at bounding box center [784, 375] width 1568 height 750
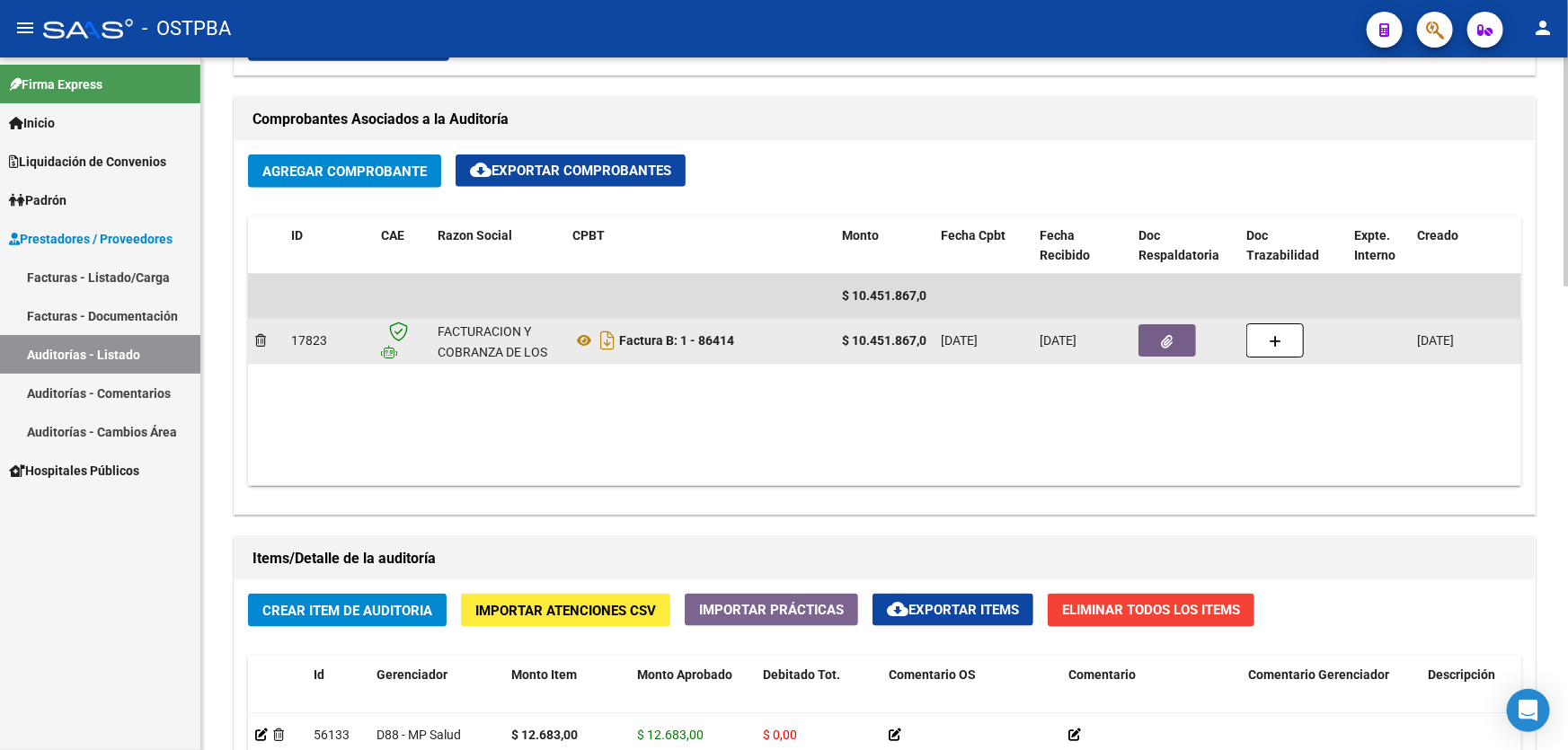
click at [1142, 341] on button "button" at bounding box center [1167, 340] width 58 height 32
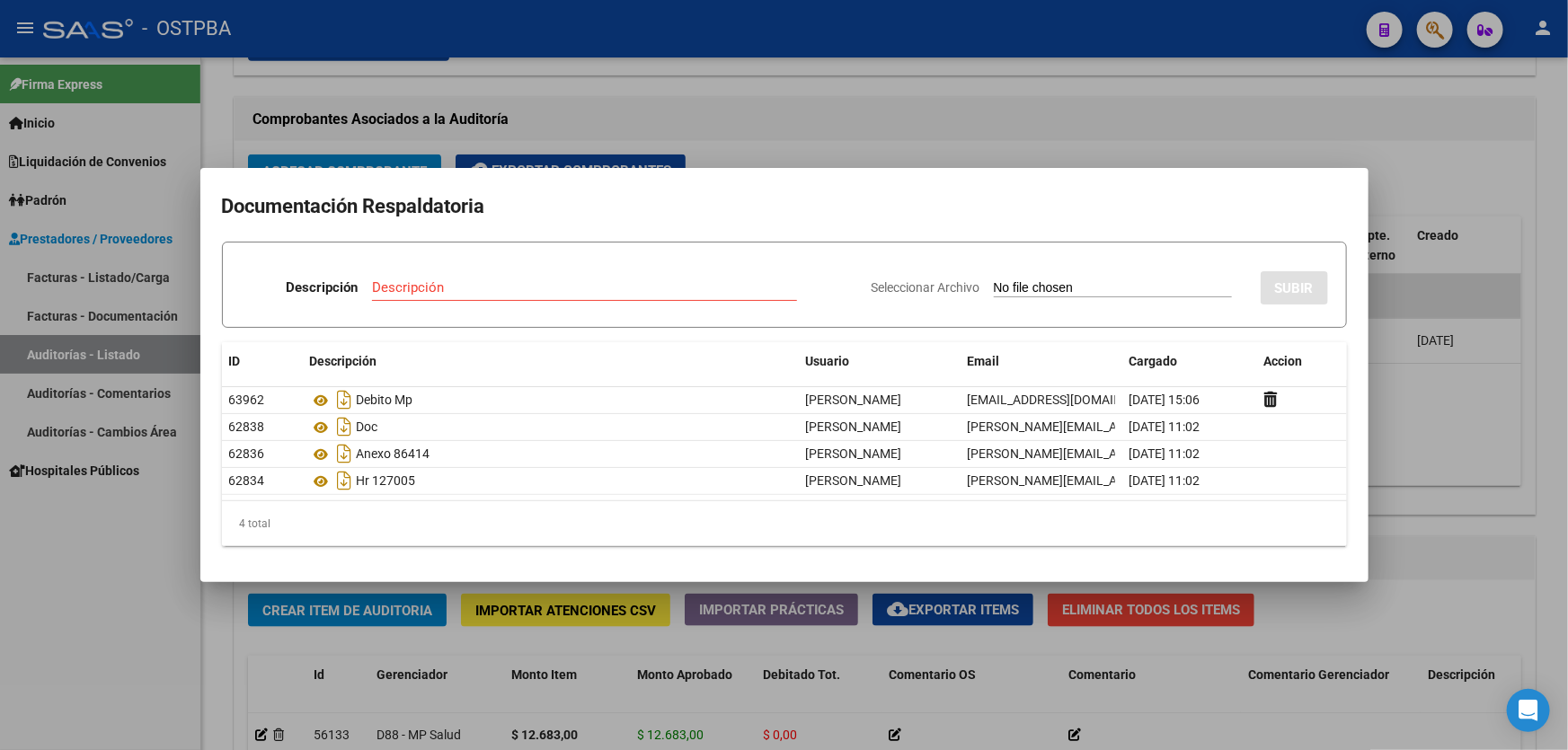
click at [829, 147] on div at bounding box center [784, 375] width 1568 height 750
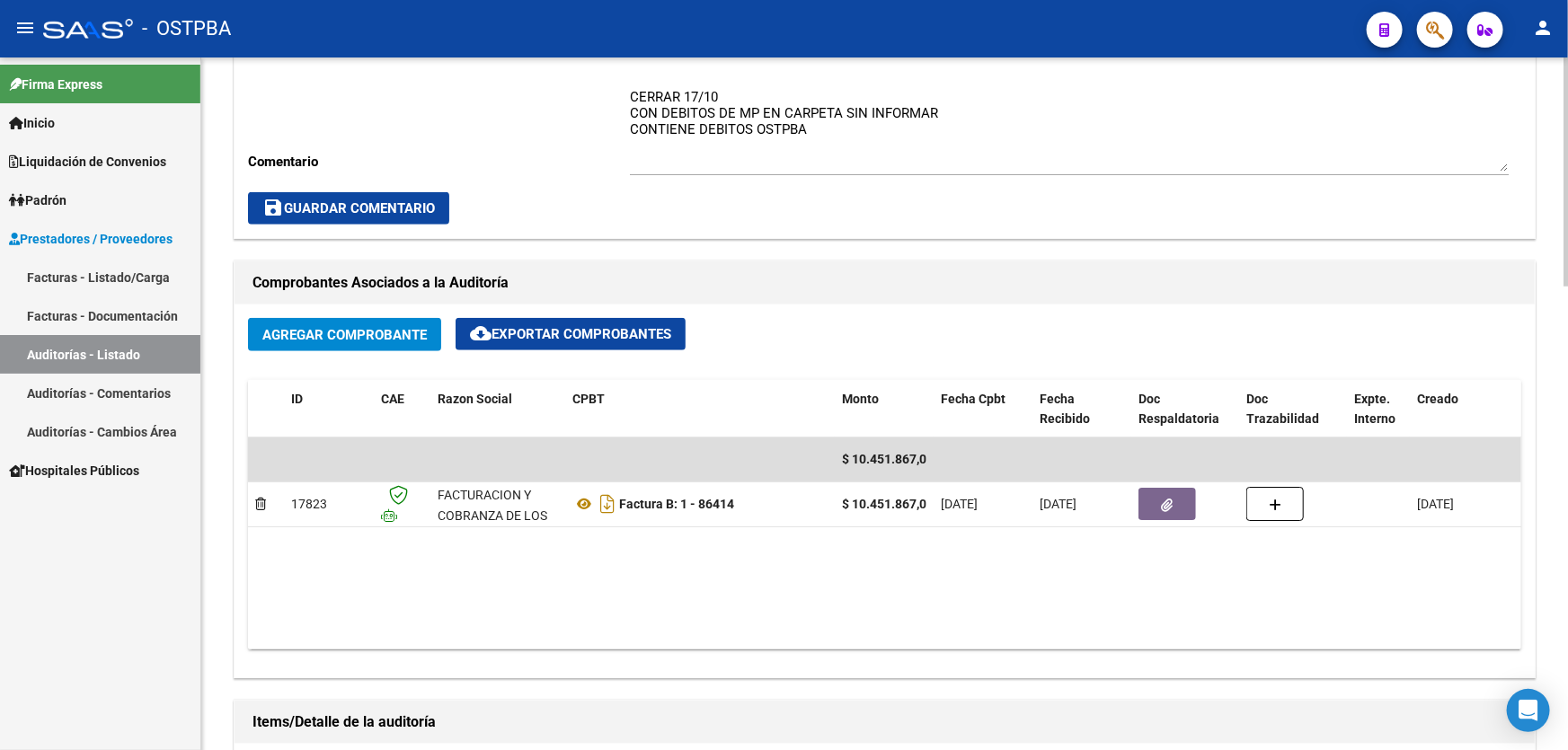
scroll to position [735, 0]
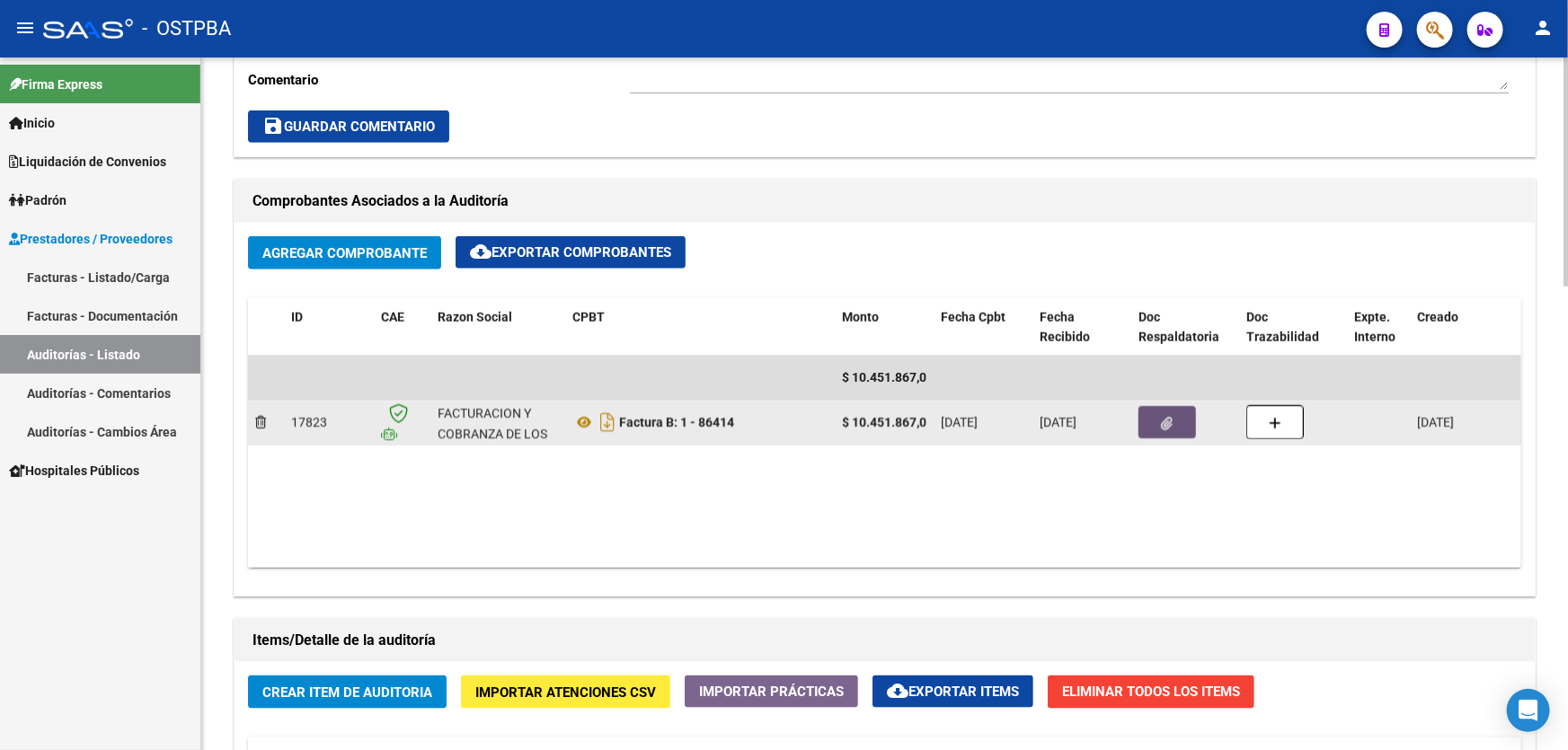
click at [1168, 417] on icon "button" at bounding box center [1168, 423] width 12 height 14
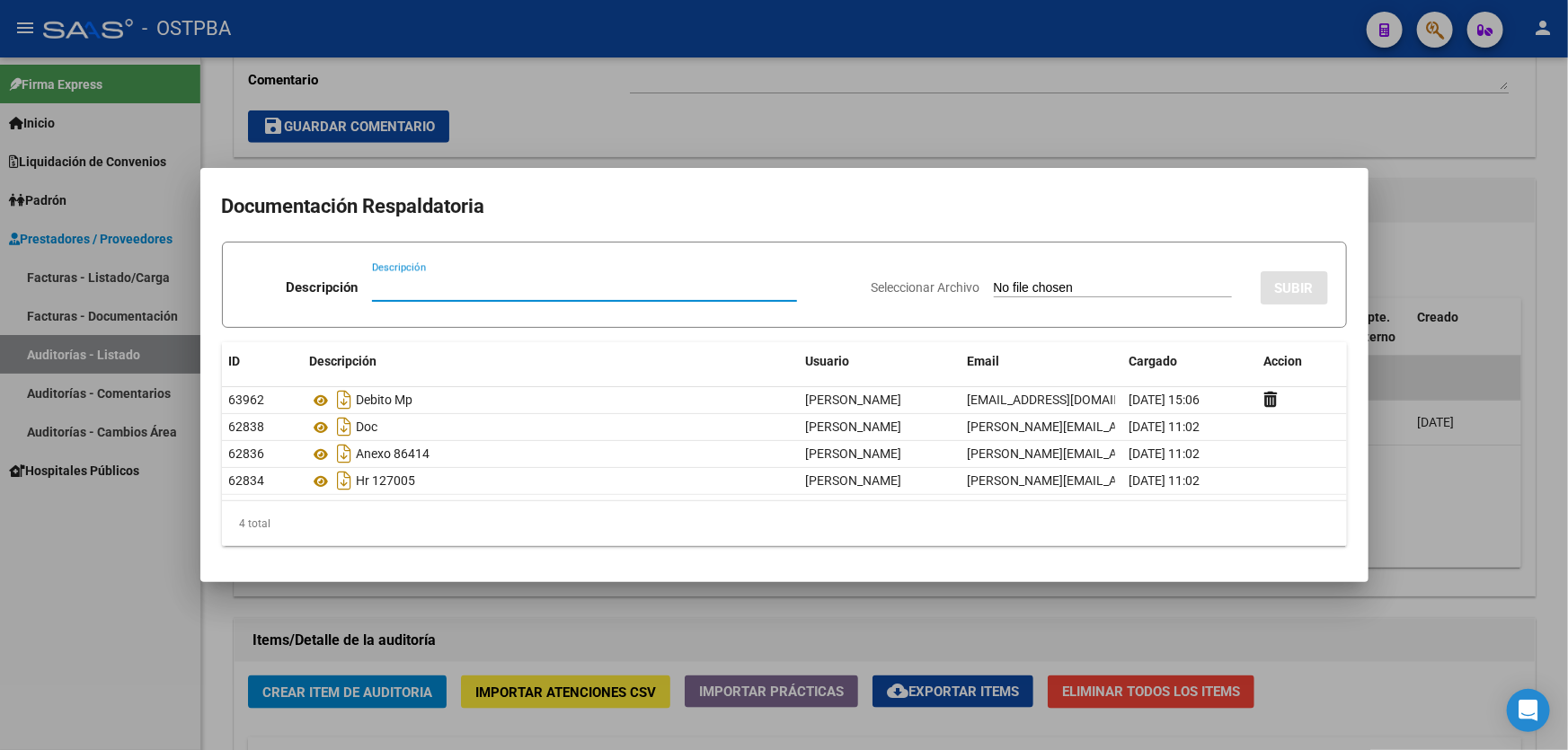
drag, startPoint x: 385, startPoint y: 282, endPoint x: 377, endPoint y: 293, distance: 13.6
drag, startPoint x: 377, startPoint y: 293, endPoint x: 659, endPoint y: 291, distance: 282.0
click at [659, 291] on input "Descripción" at bounding box center [584, 287] width 426 height 17
type input "DEBITO OSTPBA"
click at [994, 287] on input "Seleccionar Archivo" at bounding box center [1112, 288] width 238 height 17
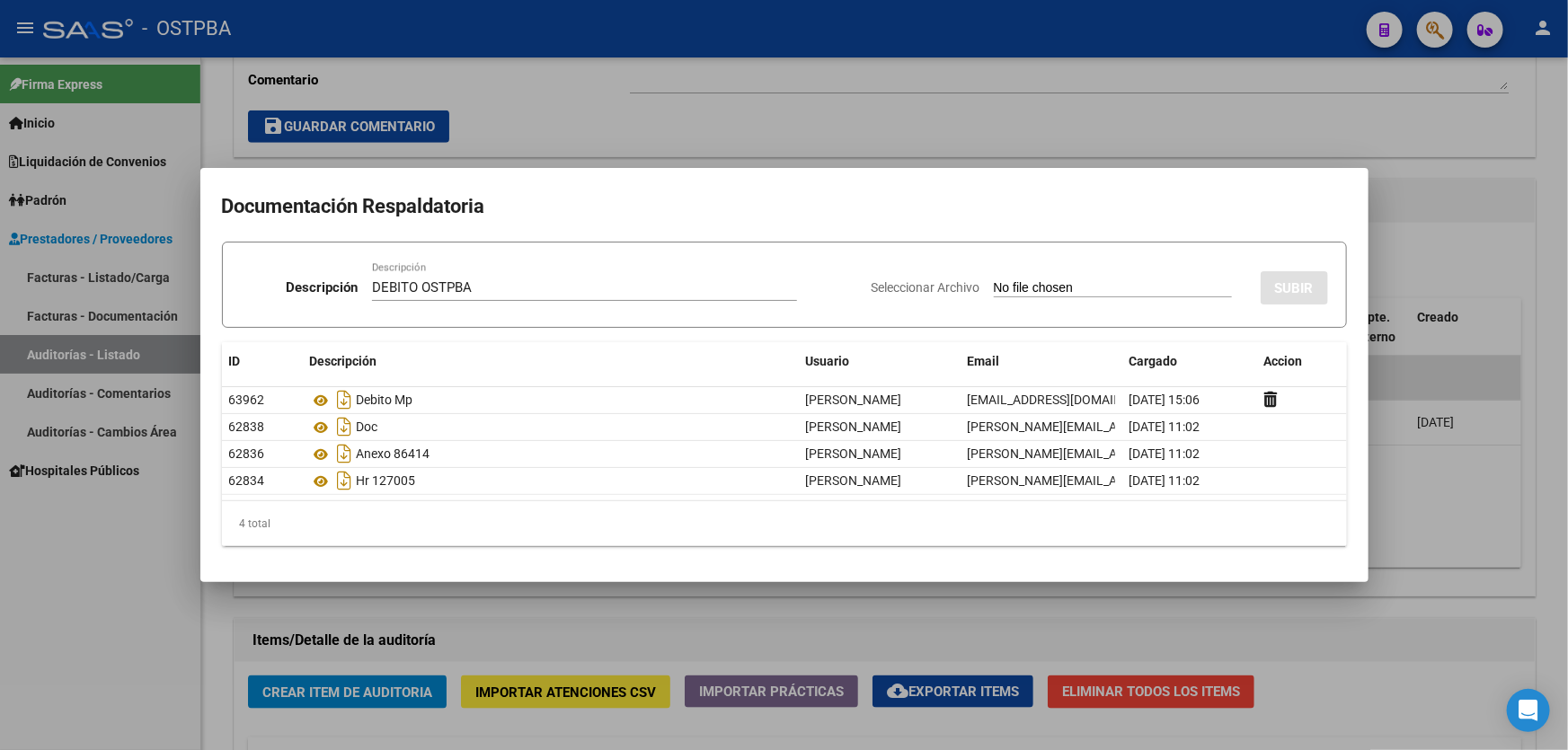
type input "C:\fakepath\DEBITO OSTPBA 12750.pdf"
click at [1291, 292] on span "SUBIR" at bounding box center [1295, 288] width 39 height 17
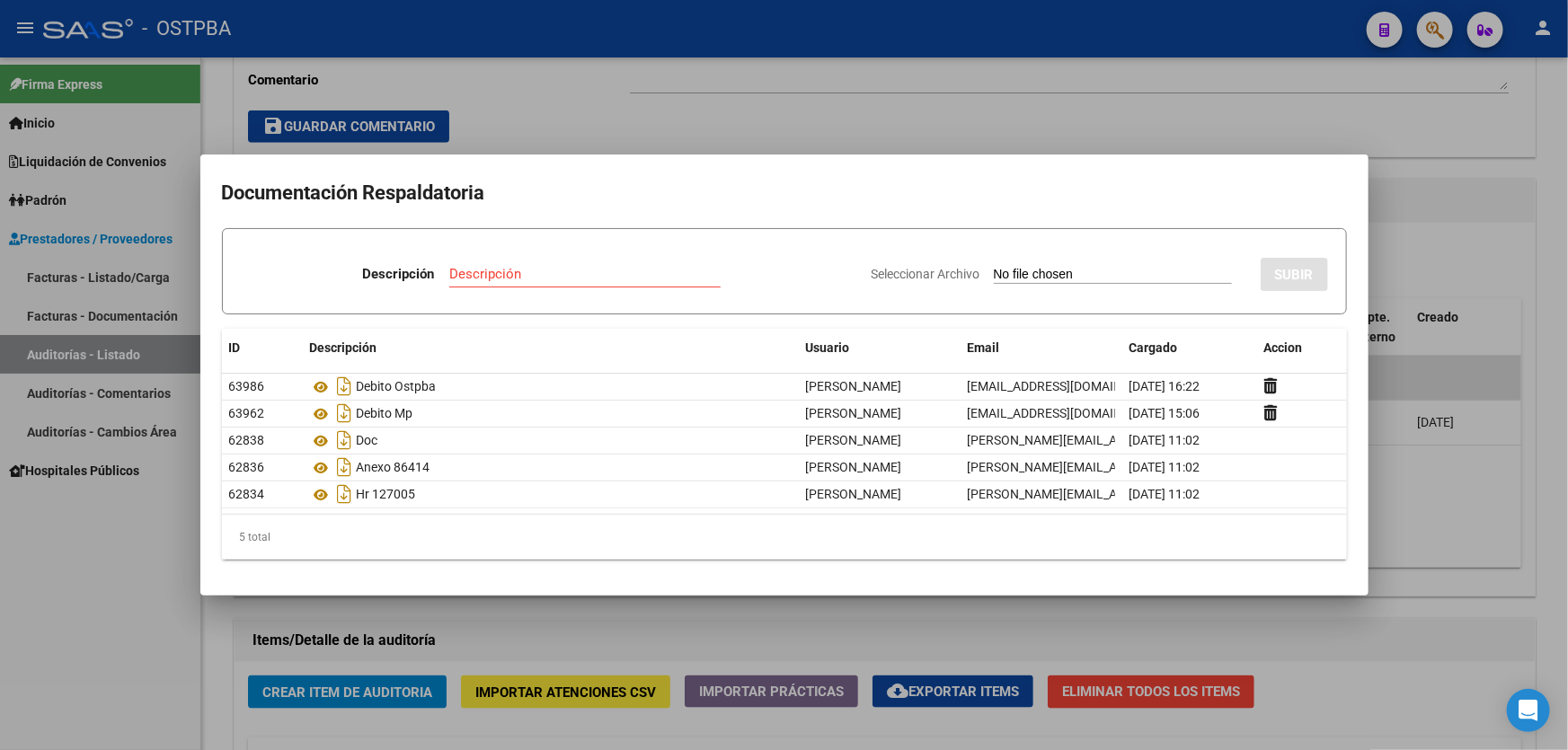
click at [1414, 234] on div at bounding box center [784, 375] width 1568 height 750
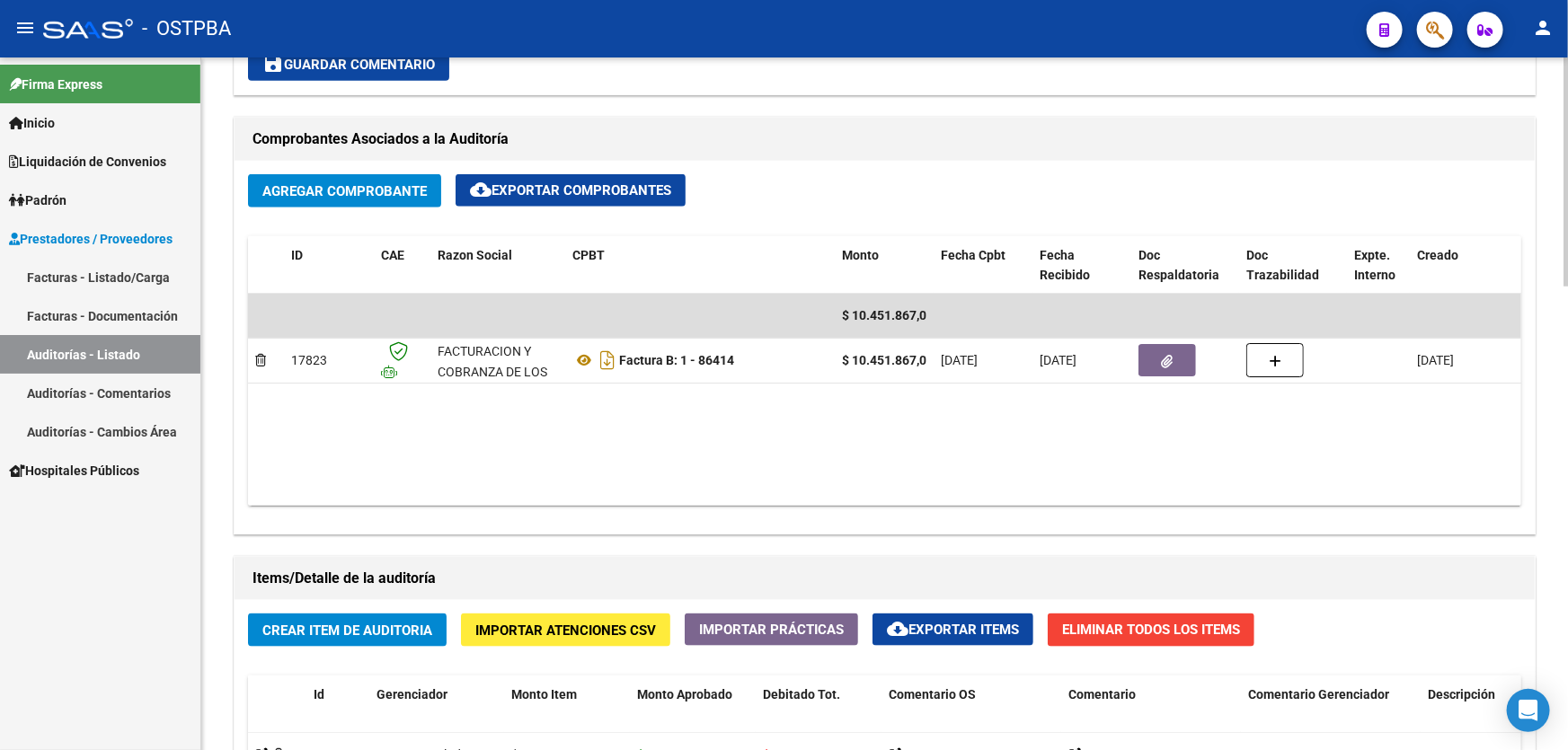
scroll to position [816, 0]
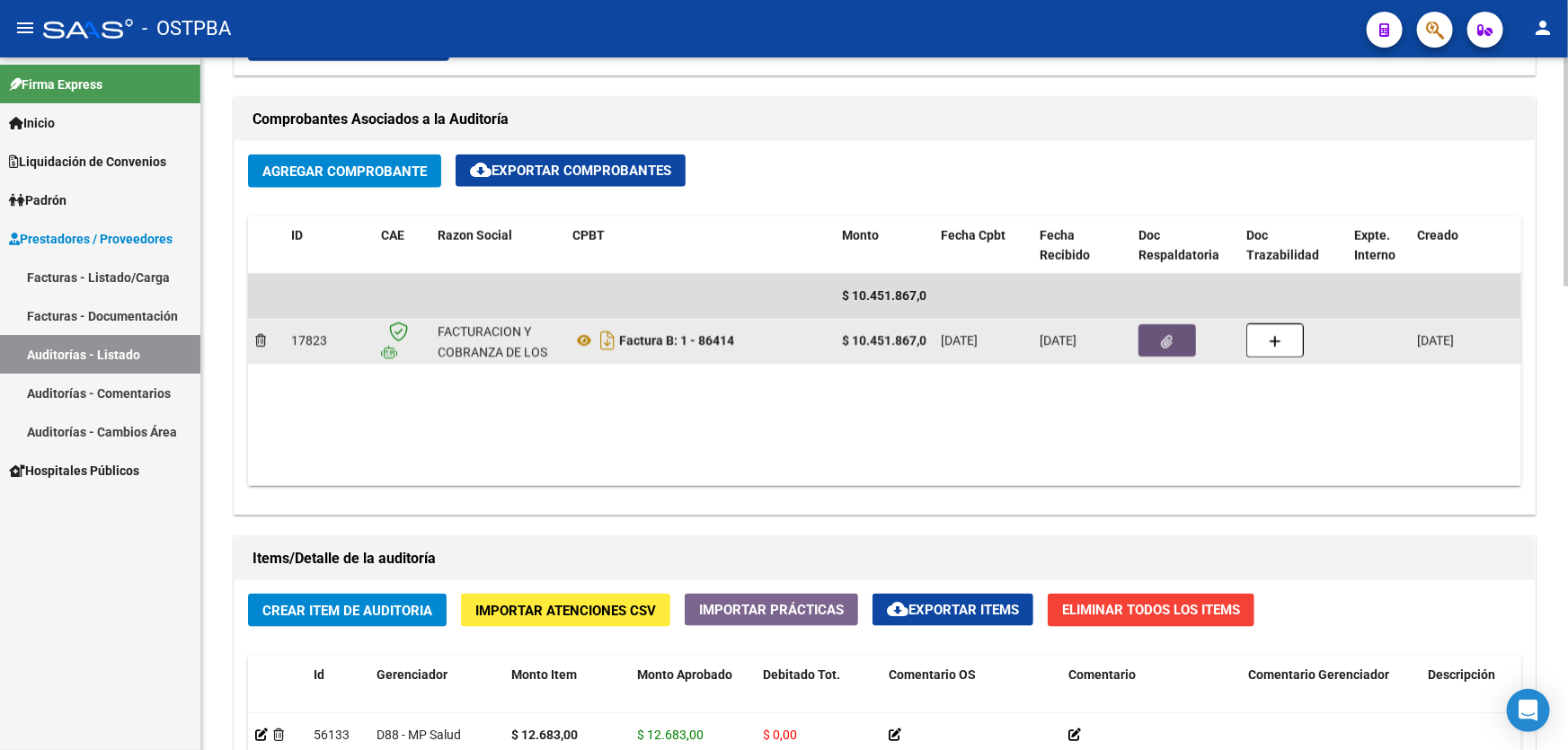
click at [1165, 337] on icon "button" at bounding box center [1168, 342] width 12 height 14
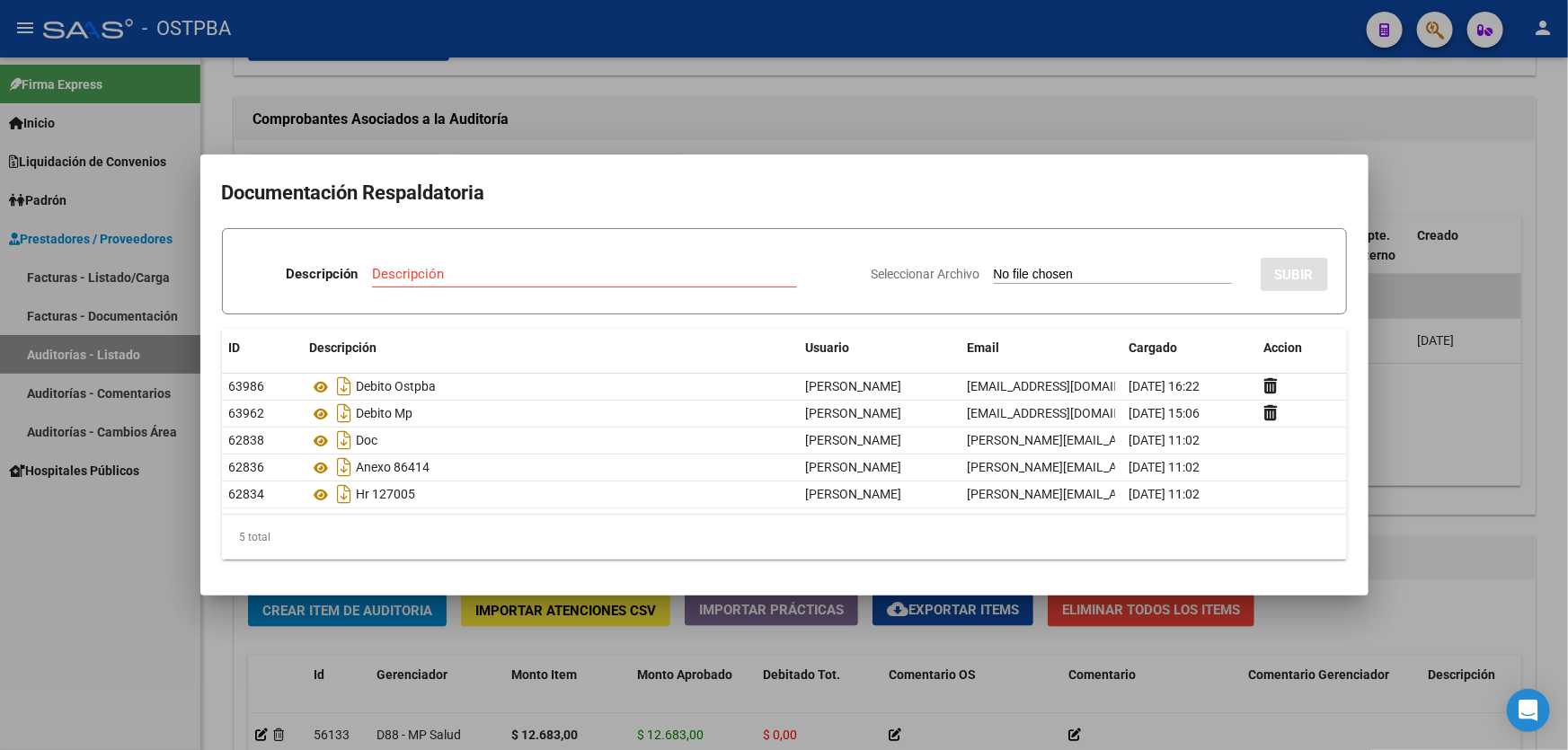
click at [728, 115] on div at bounding box center [784, 375] width 1568 height 750
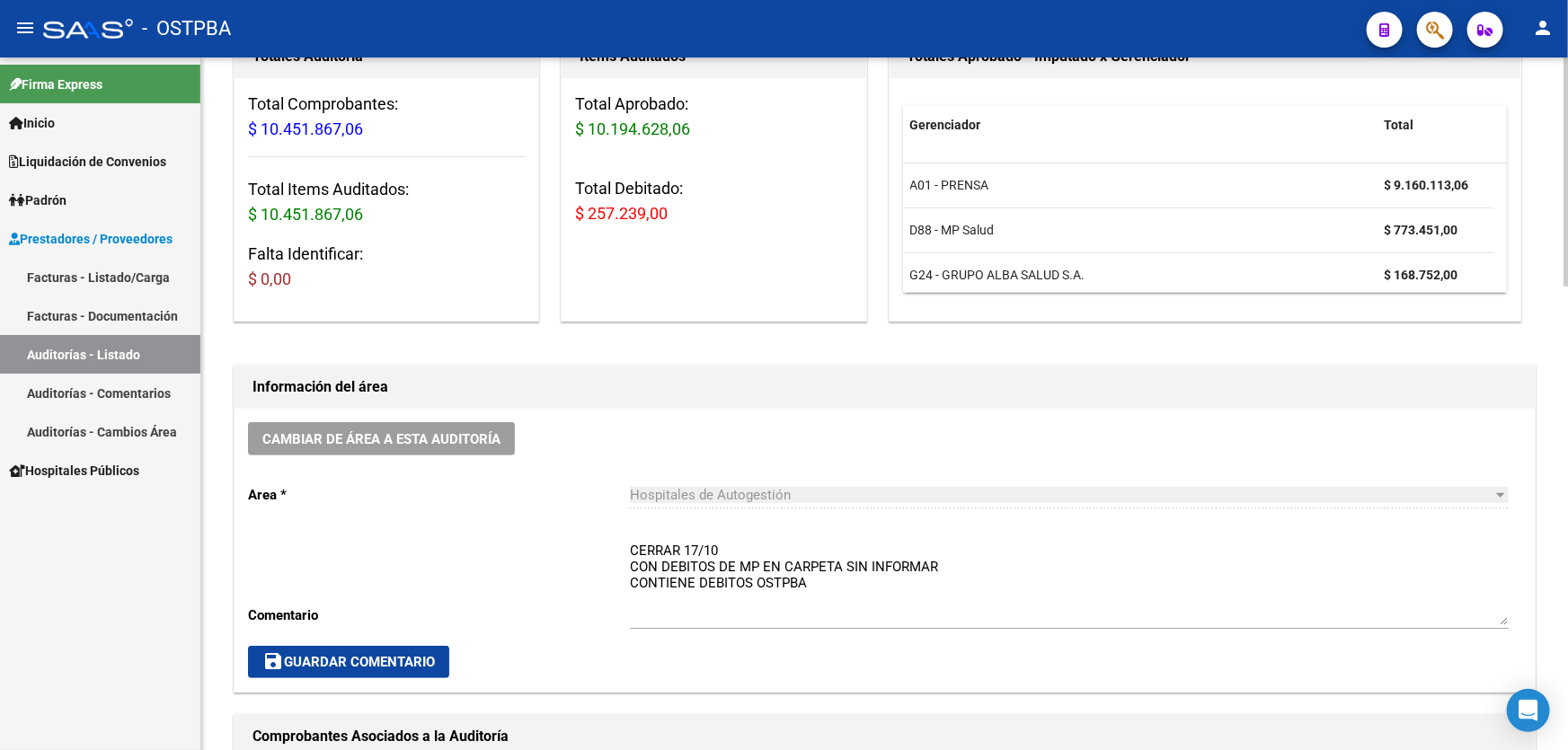
scroll to position [0, 0]
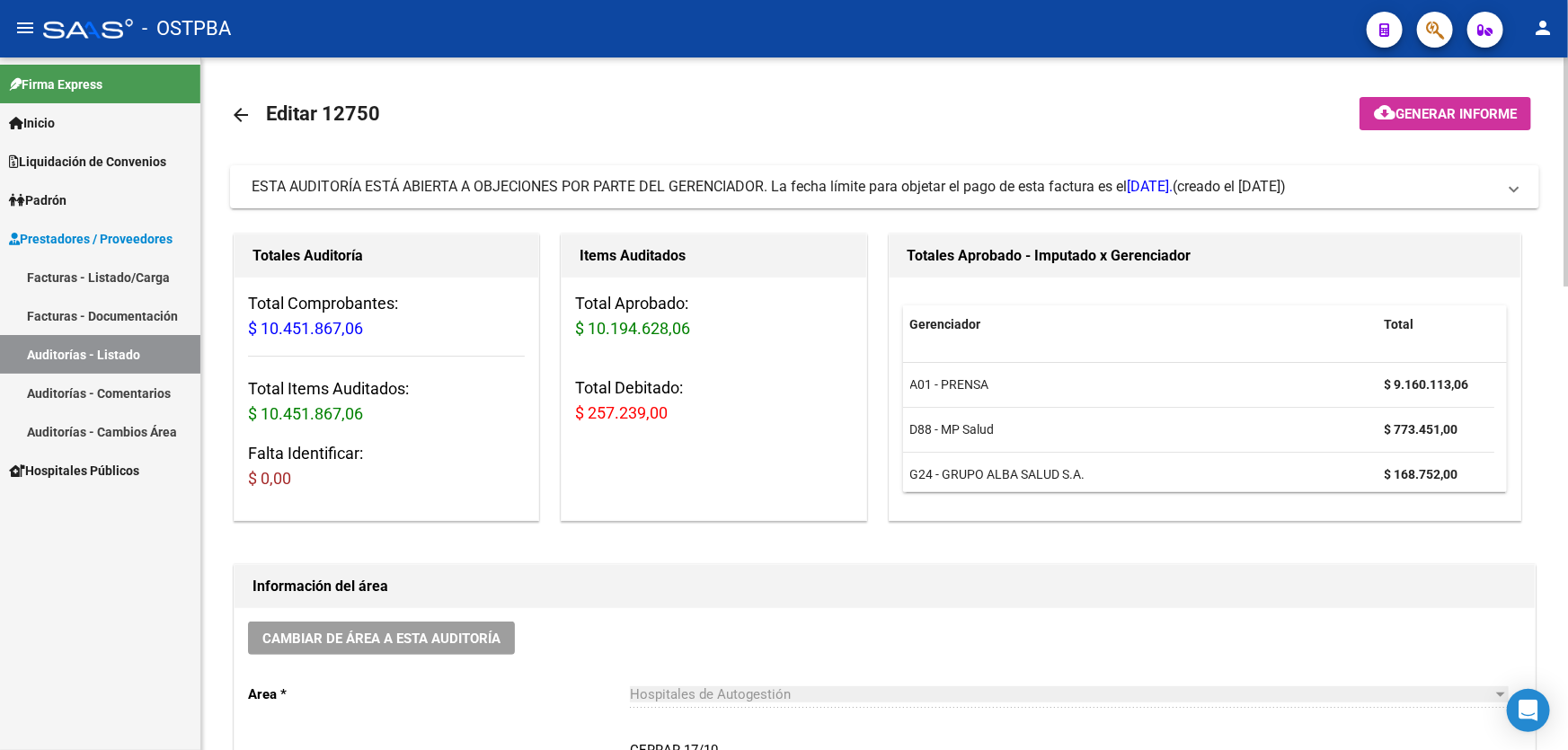
click at [237, 110] on mat-icon "arrow_back" at bounding box center [241, 115] width 22 height 22
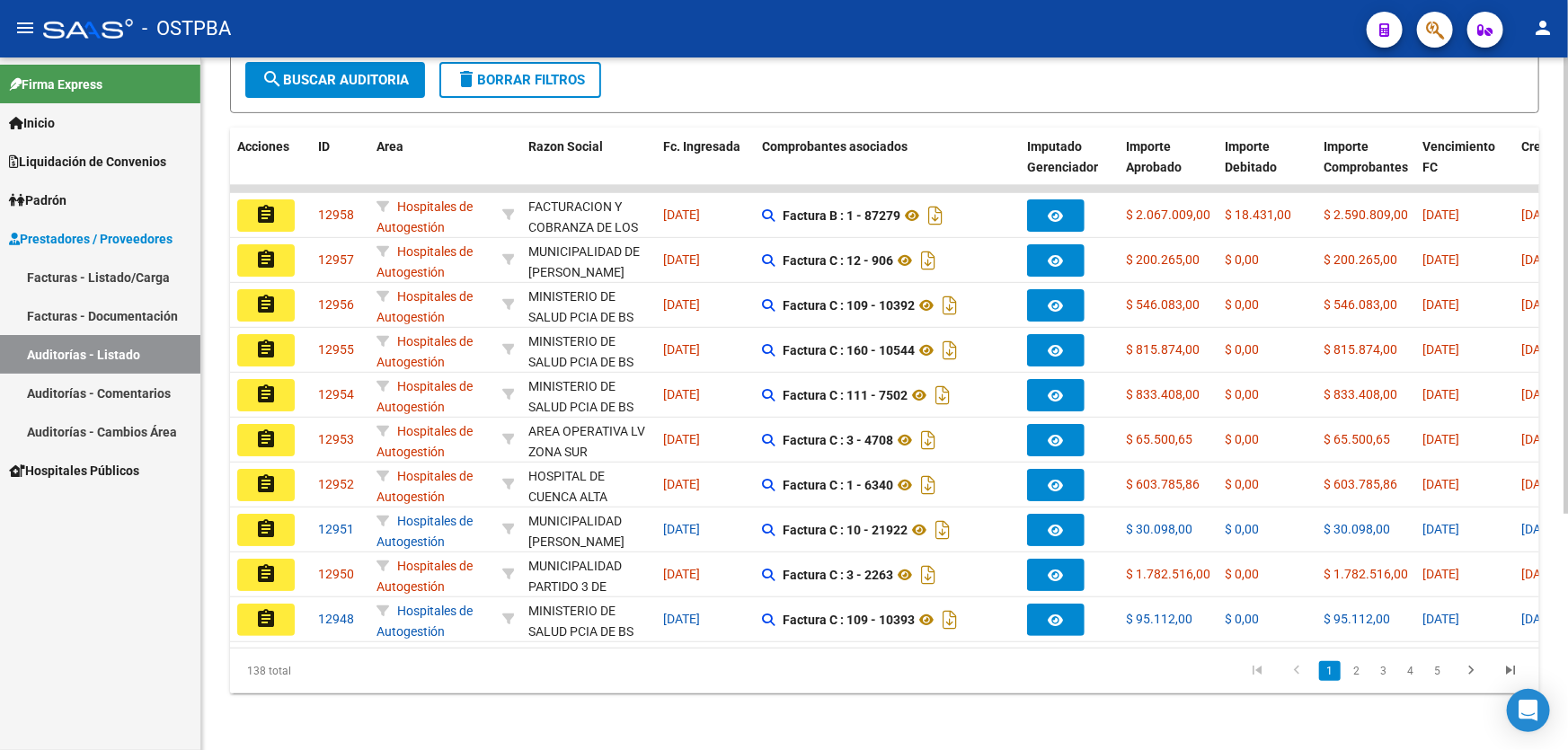
scroll to position [359, 0]
click at [1442, 675] on link "5" at bounding box center [1438, 670] width 22 height 20
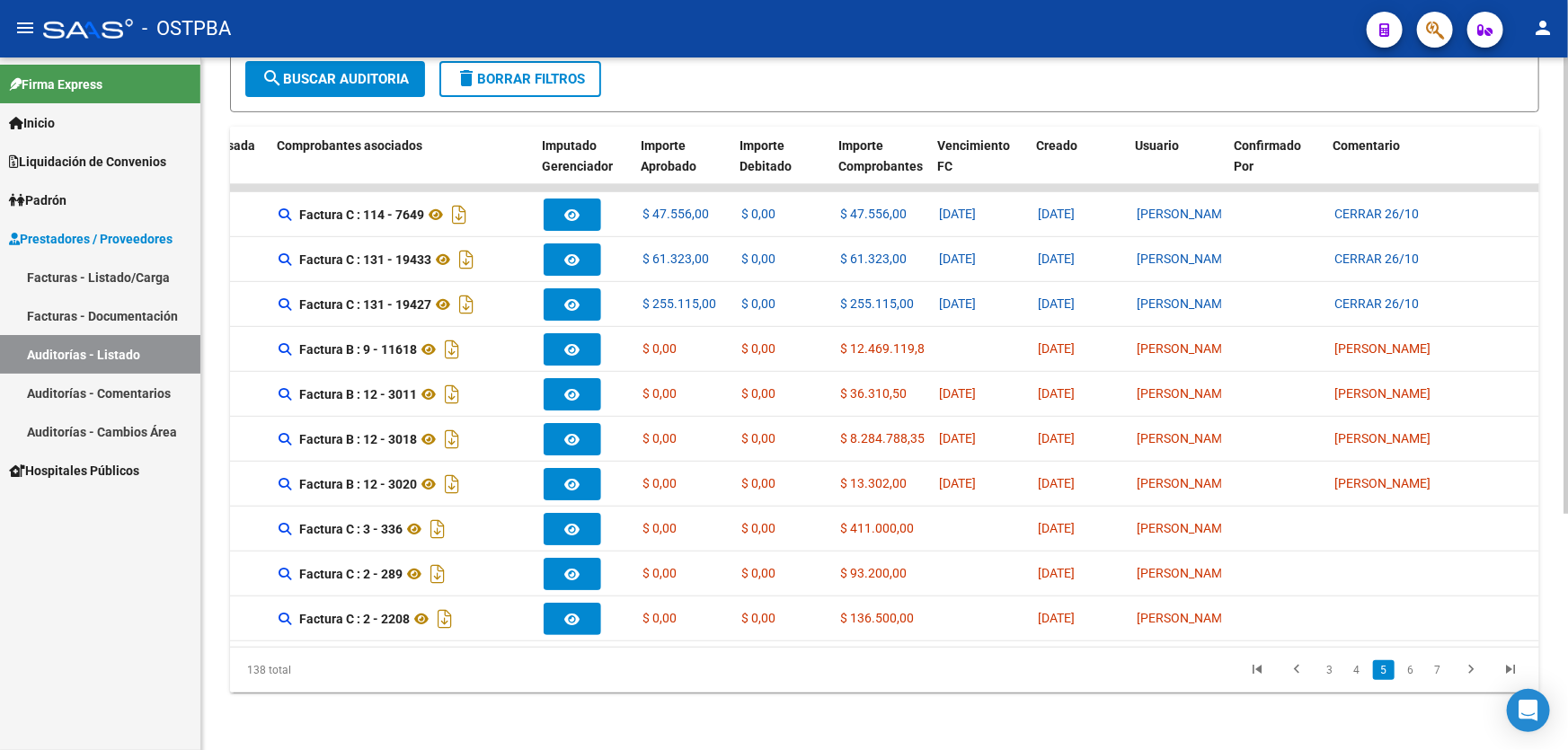
scroll to position [0, 485]
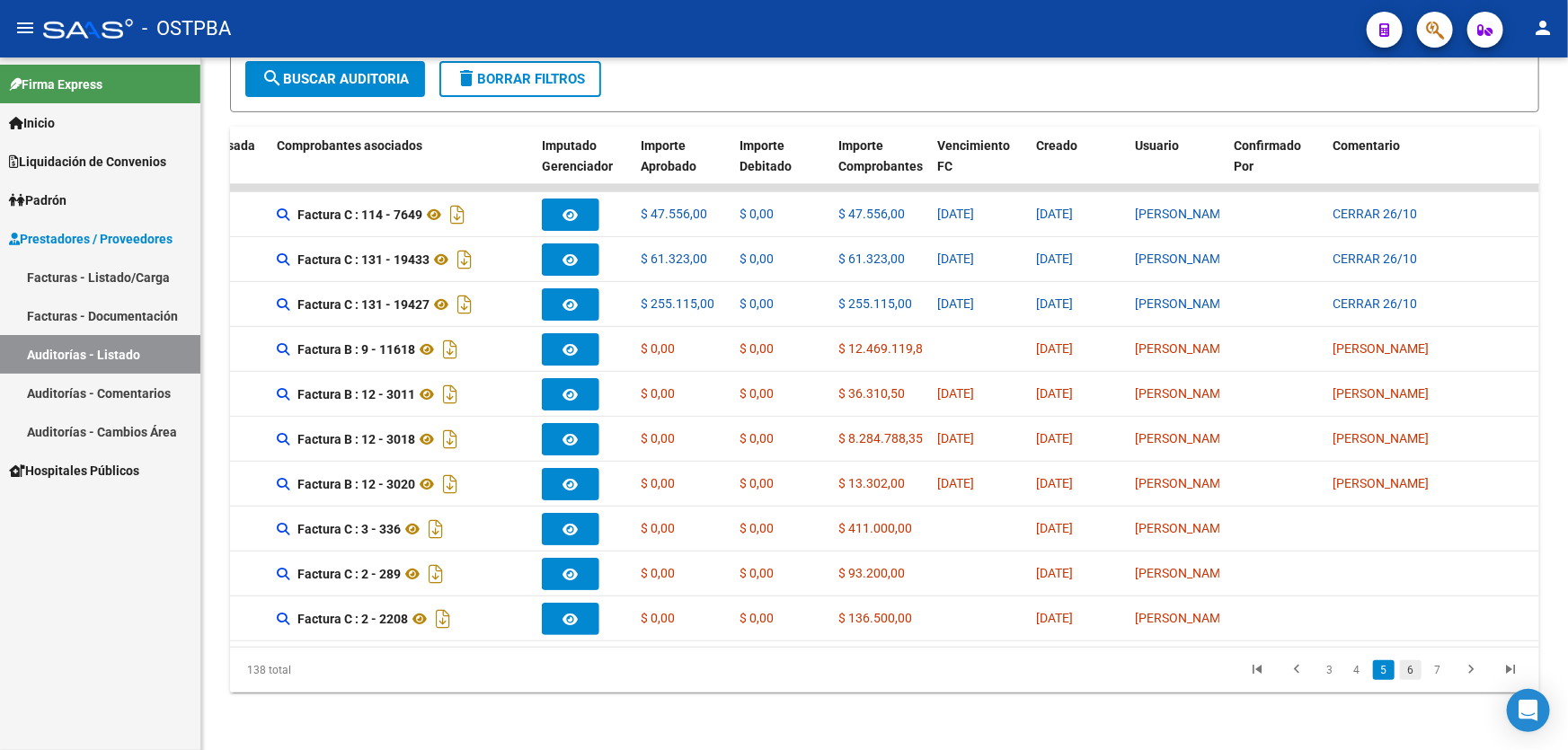
click at [1411, 669] on link "6" at bounding box center [1411, 670] width 22 height 20
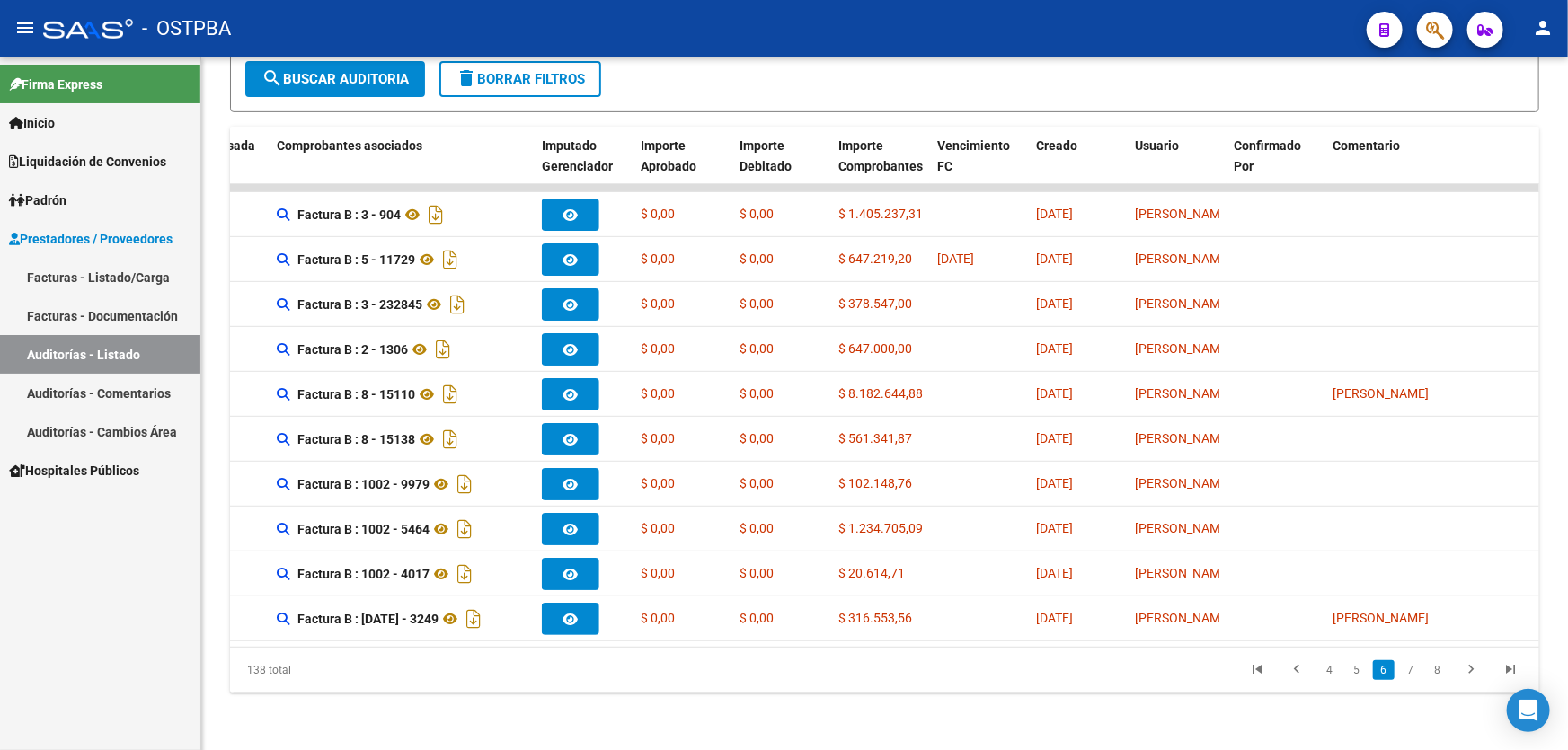
scroll to position [359, 0]
click at [1411, 669] on link "7" at bounding box center [1411, 670] width 22 height 20
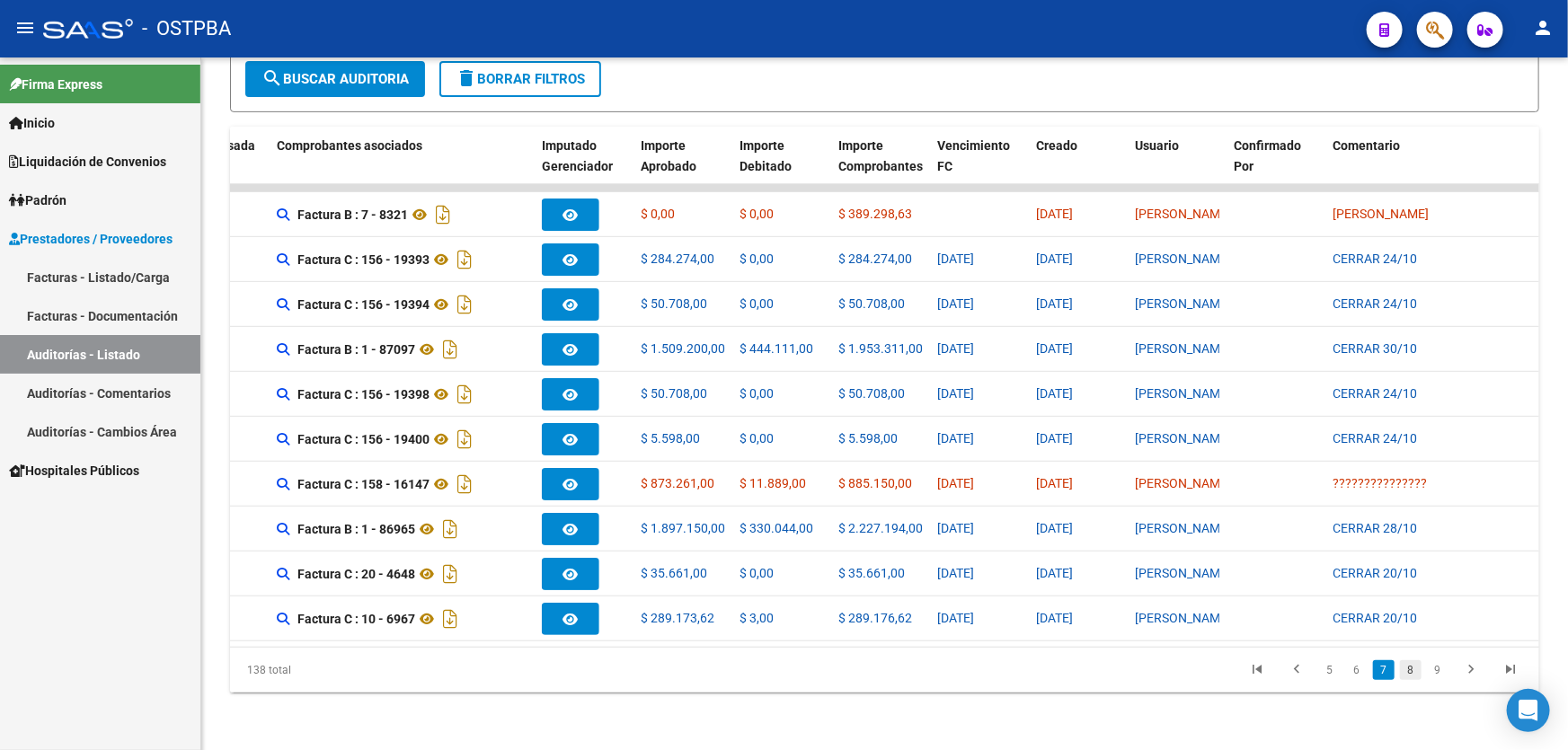
click at [1411, 670] on link "8" at bounding box center [1411, 670] width 22 height 20
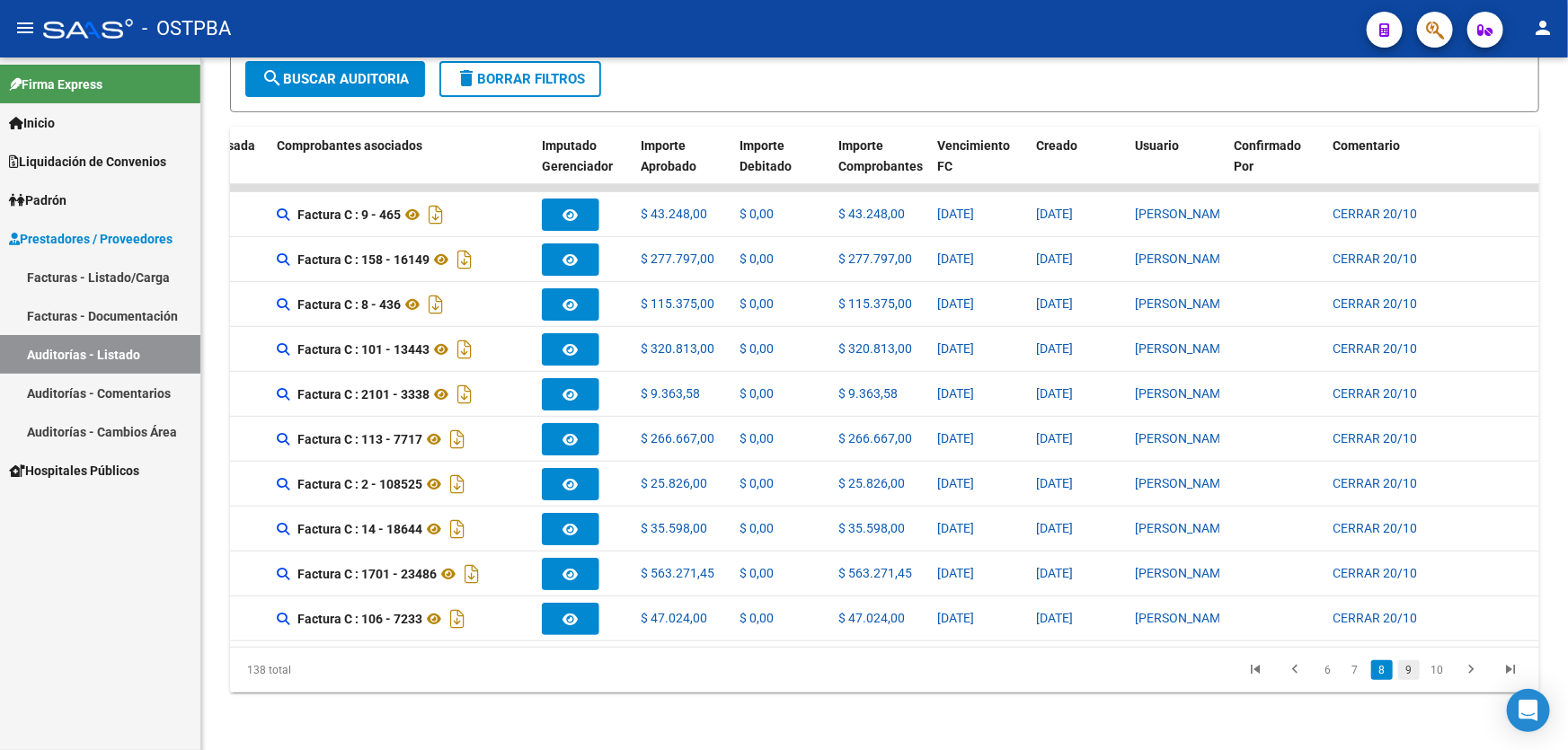
click at [1411, 670] on link "9" at bounding box center [1410, 670] width 22 height 20
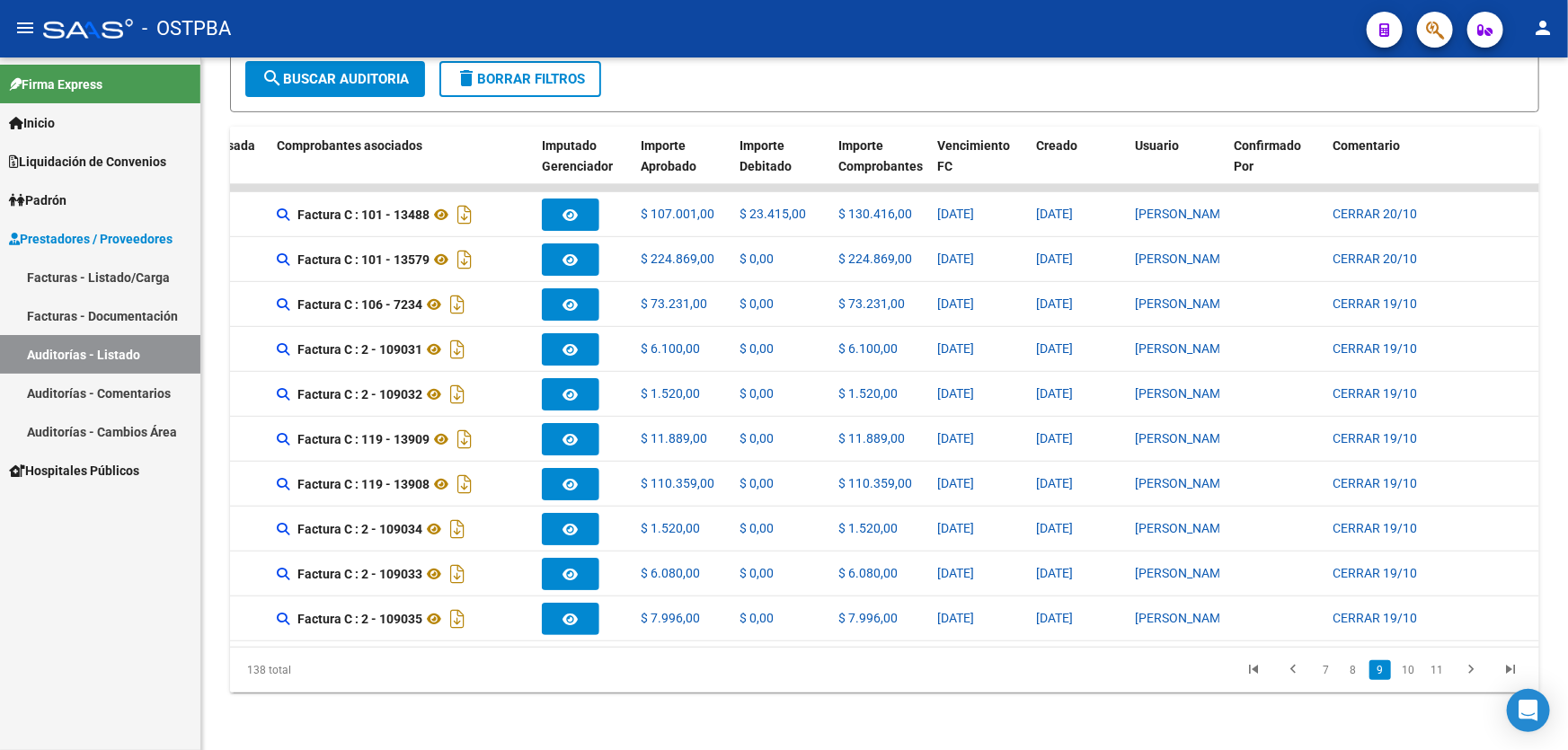
click at [1411, 670] on link "10" at bounding box center [1409, 670] width 23 height 20
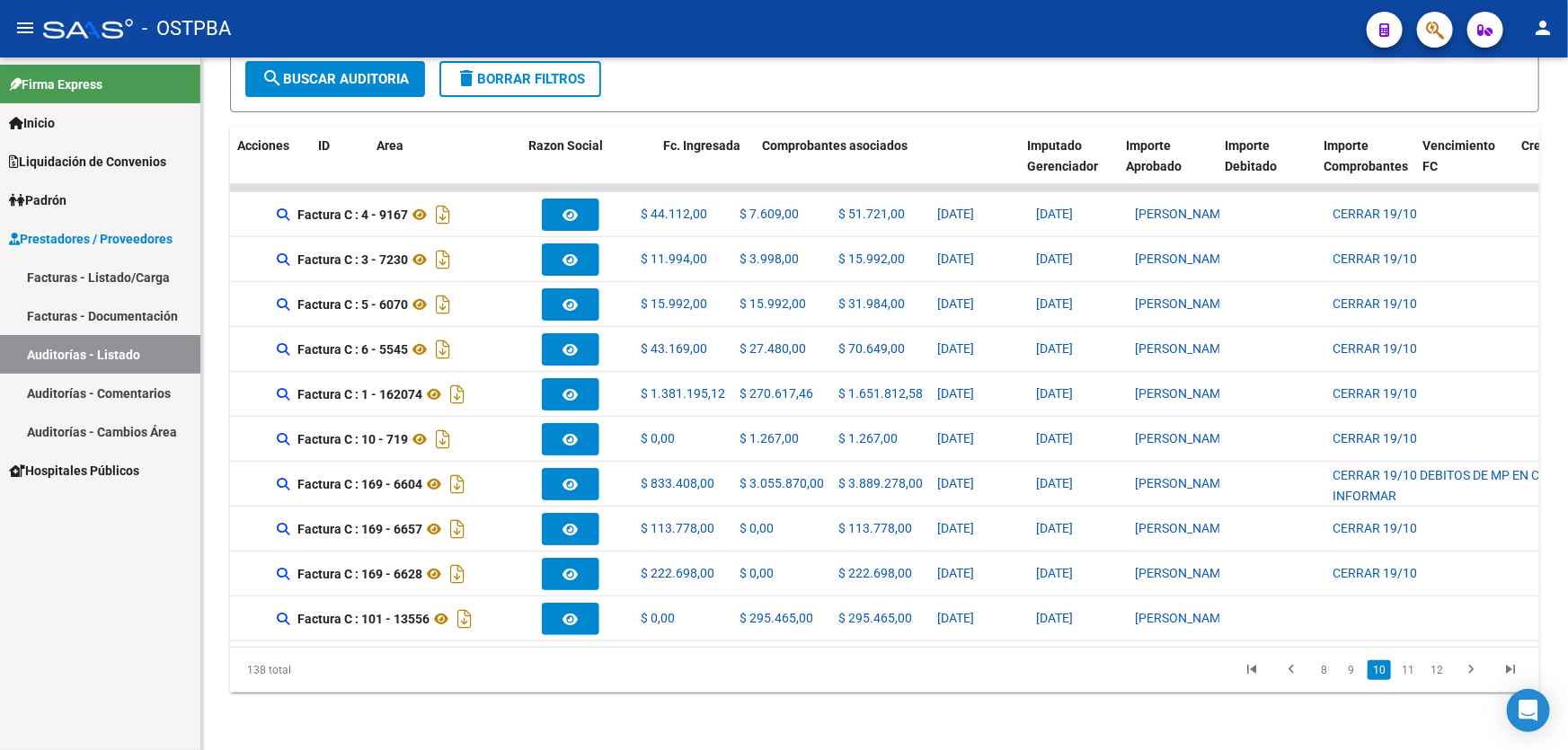
scroll to position [0, 0]
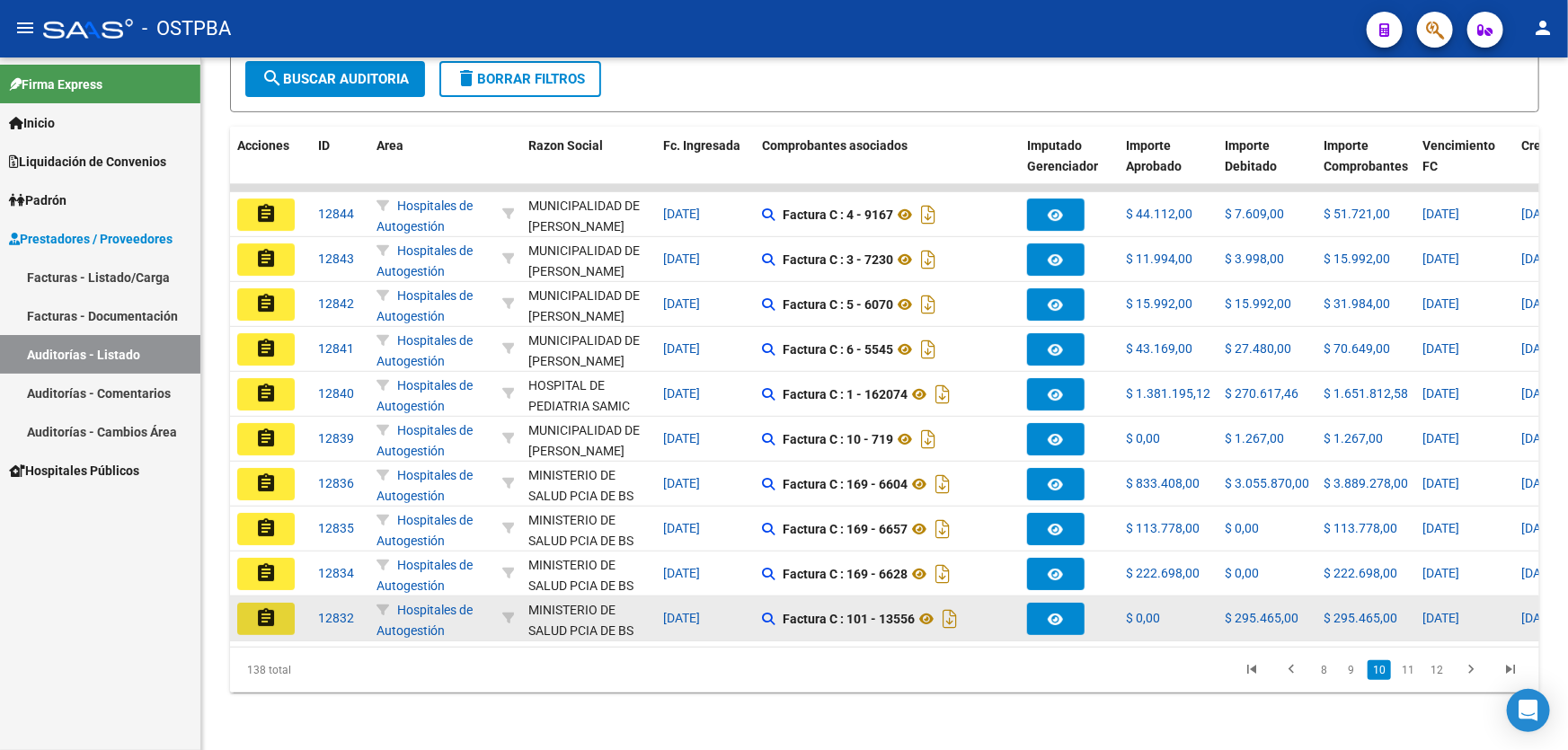
click at [259, 607] on mat-icon "assignment" at bounding box center [266, 618] width 22 height 22
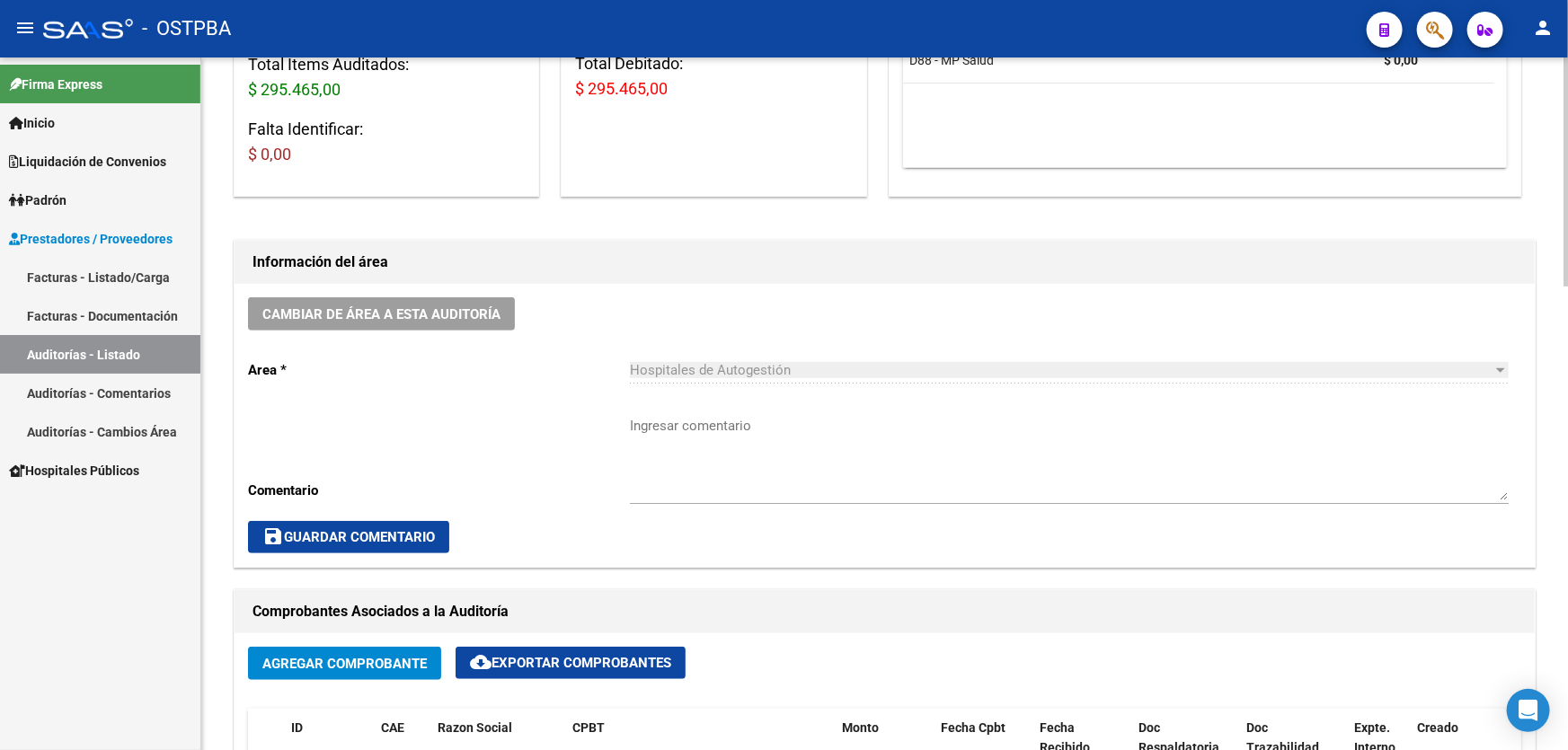
scroll to position [327, 0]
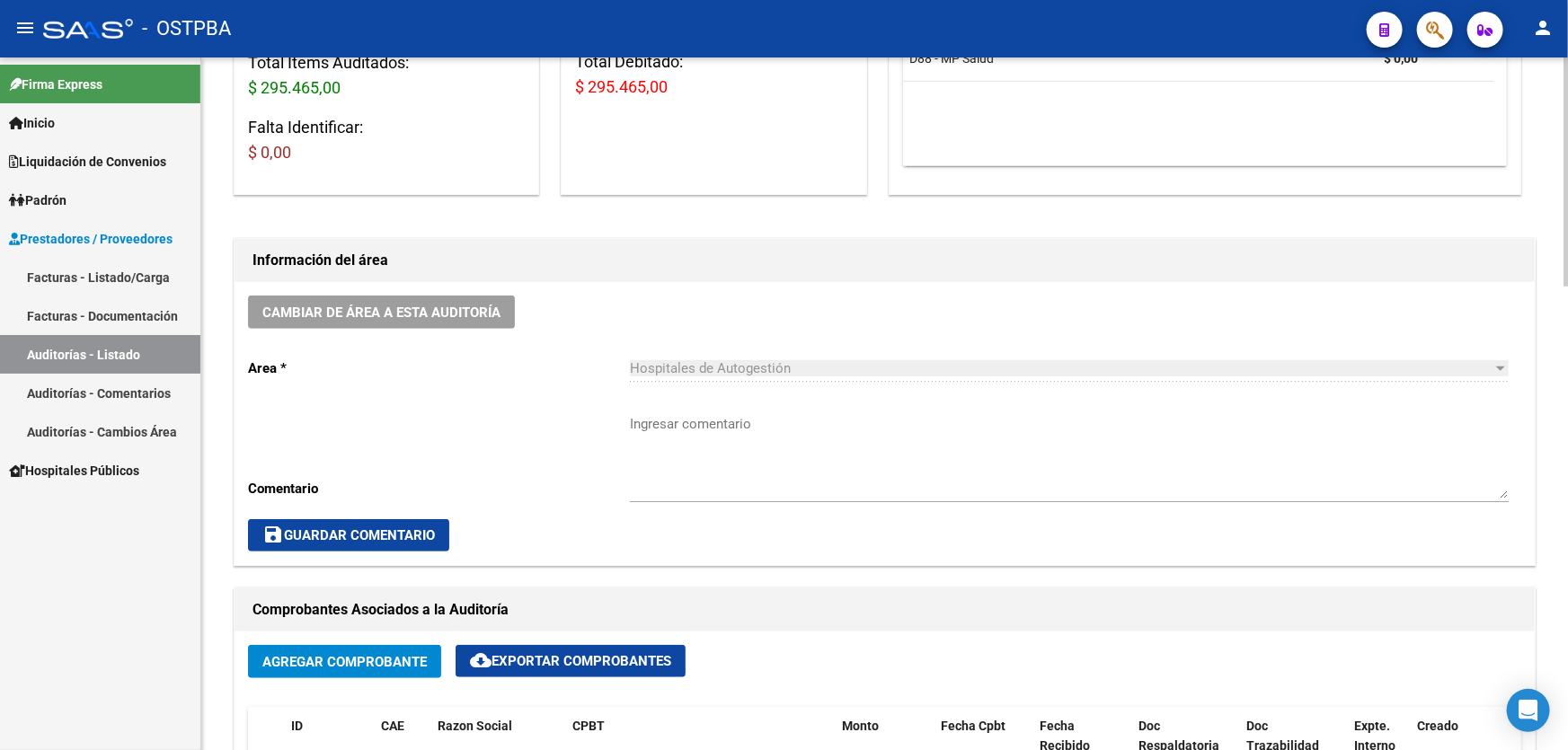
click at [687, 476] on textarea "Ingresar comentario" at bounding box center [1069, 457] width 879 height 84
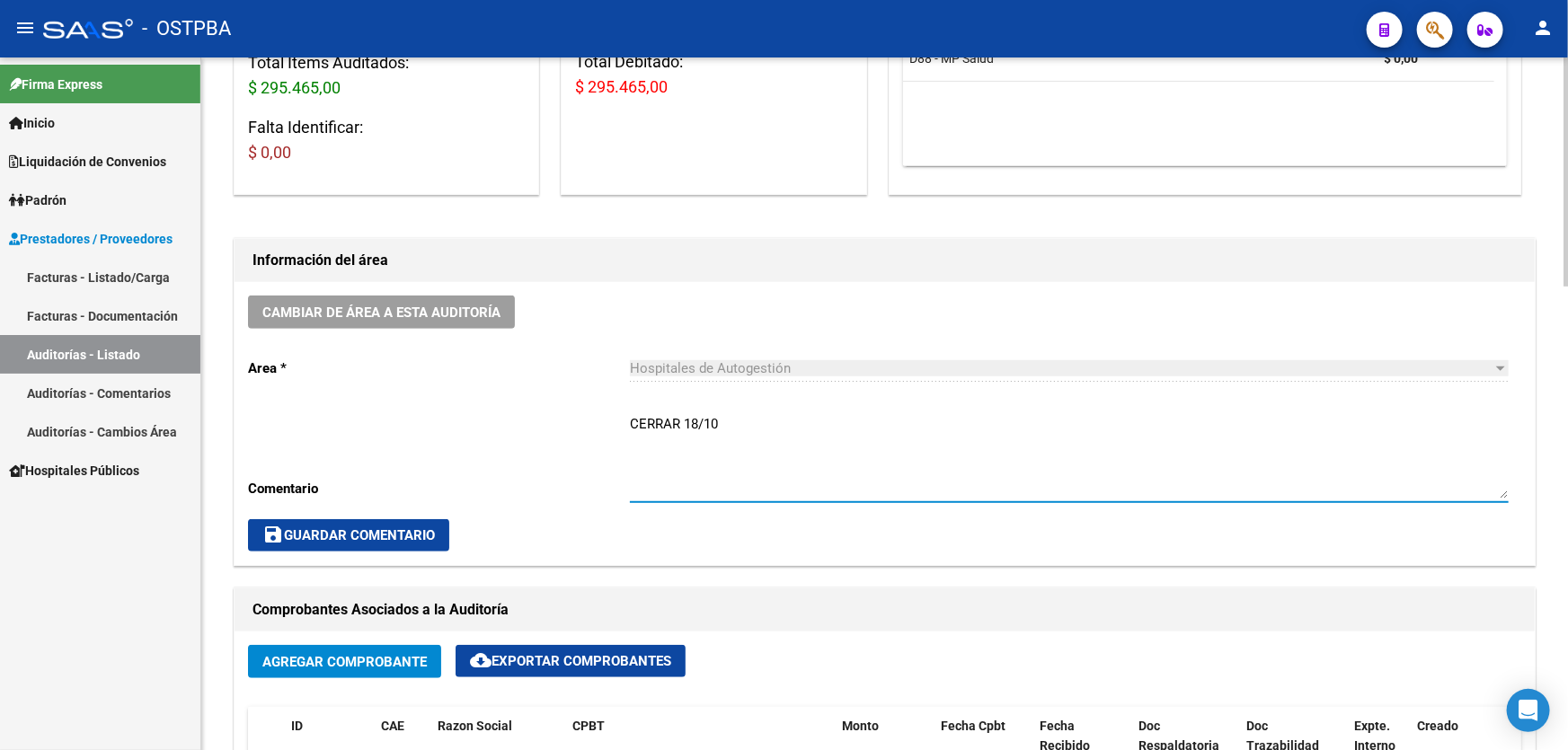
type textarea "CERRAR 18/10"
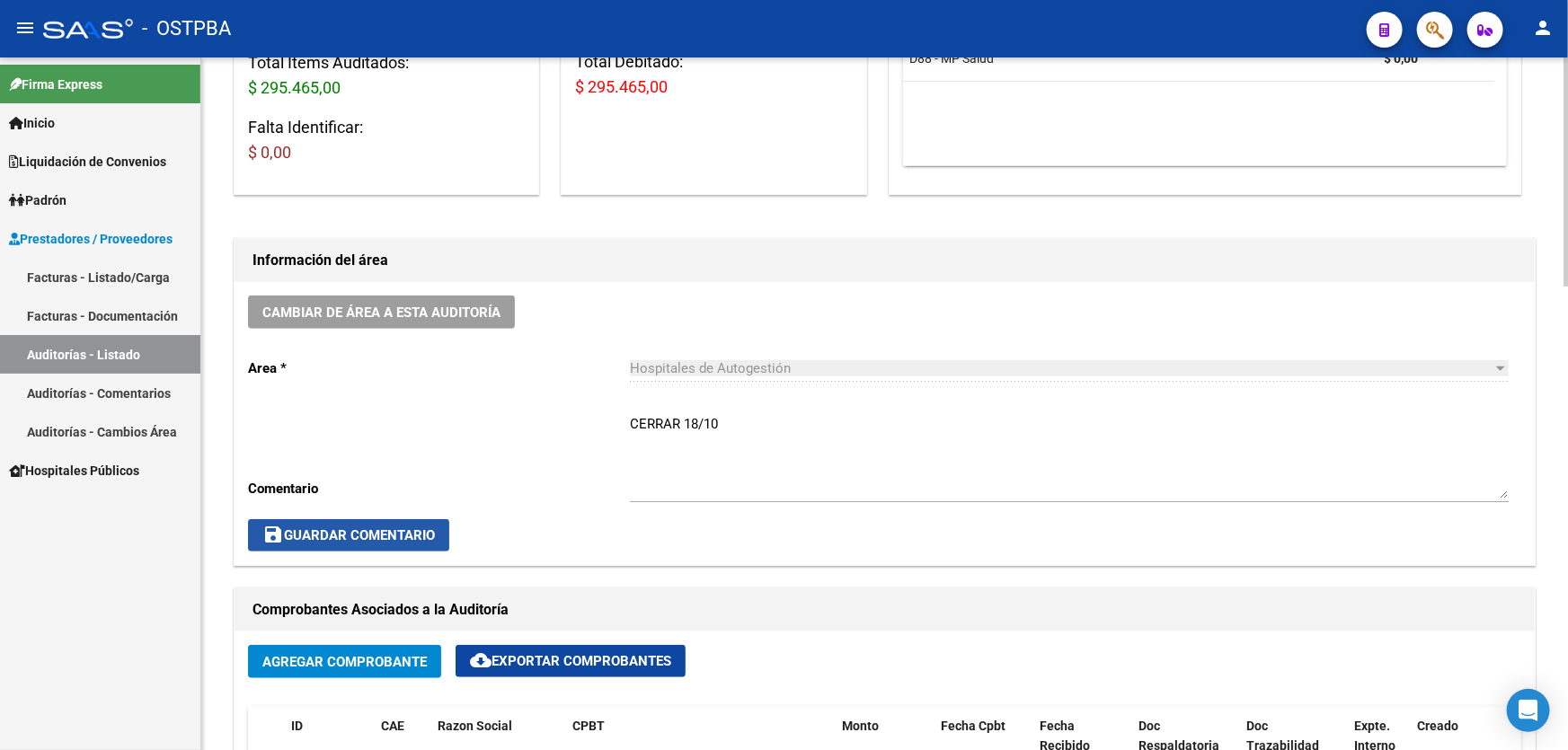
click at [360, 532] on span "save Guardar Comentario" at bounding box center [348, 535] width 172 height 17
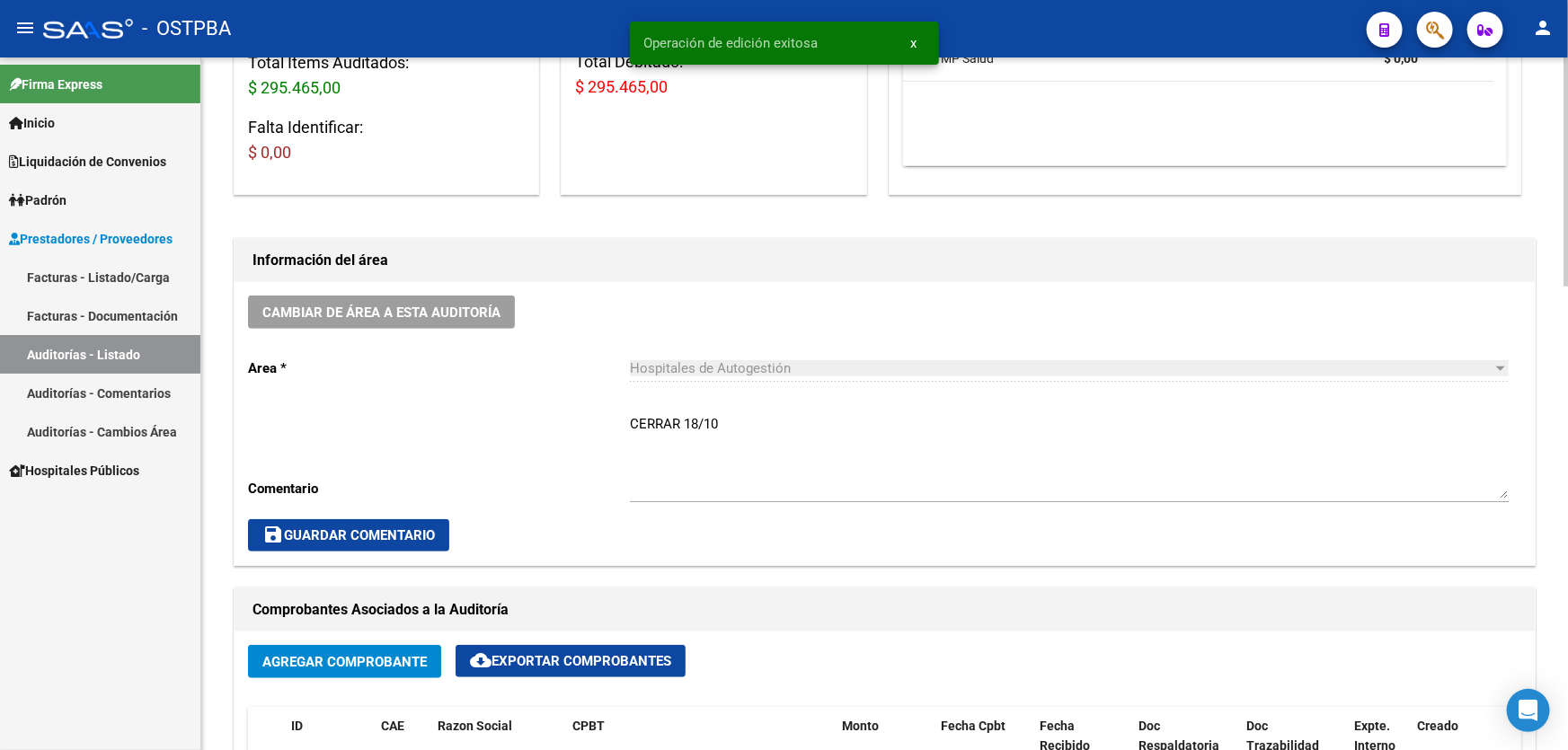
scroll to position [0, 0]
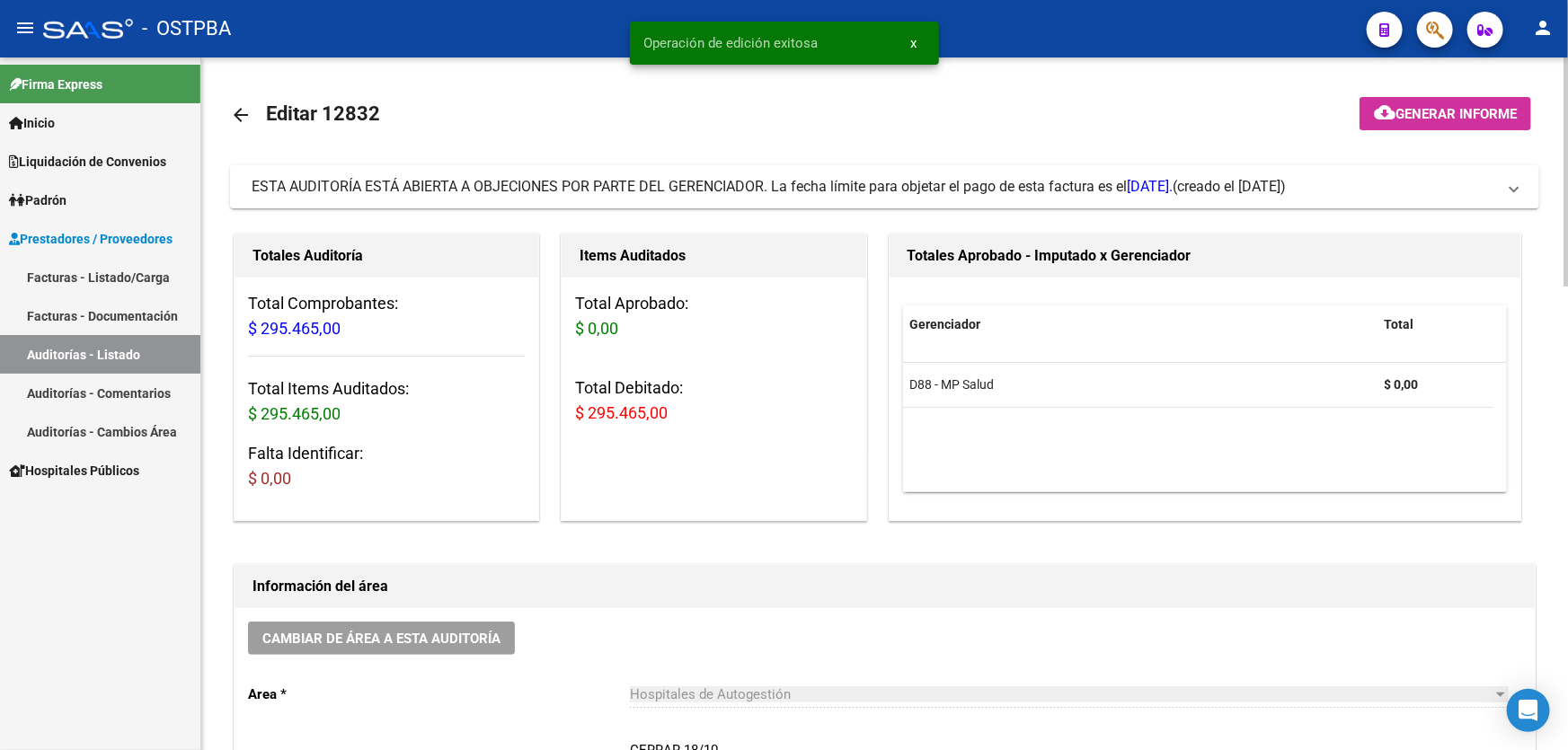
click at [240, 105] on mat-icon "arrow_back" at bounding box center [241, 115] width 22 height 22
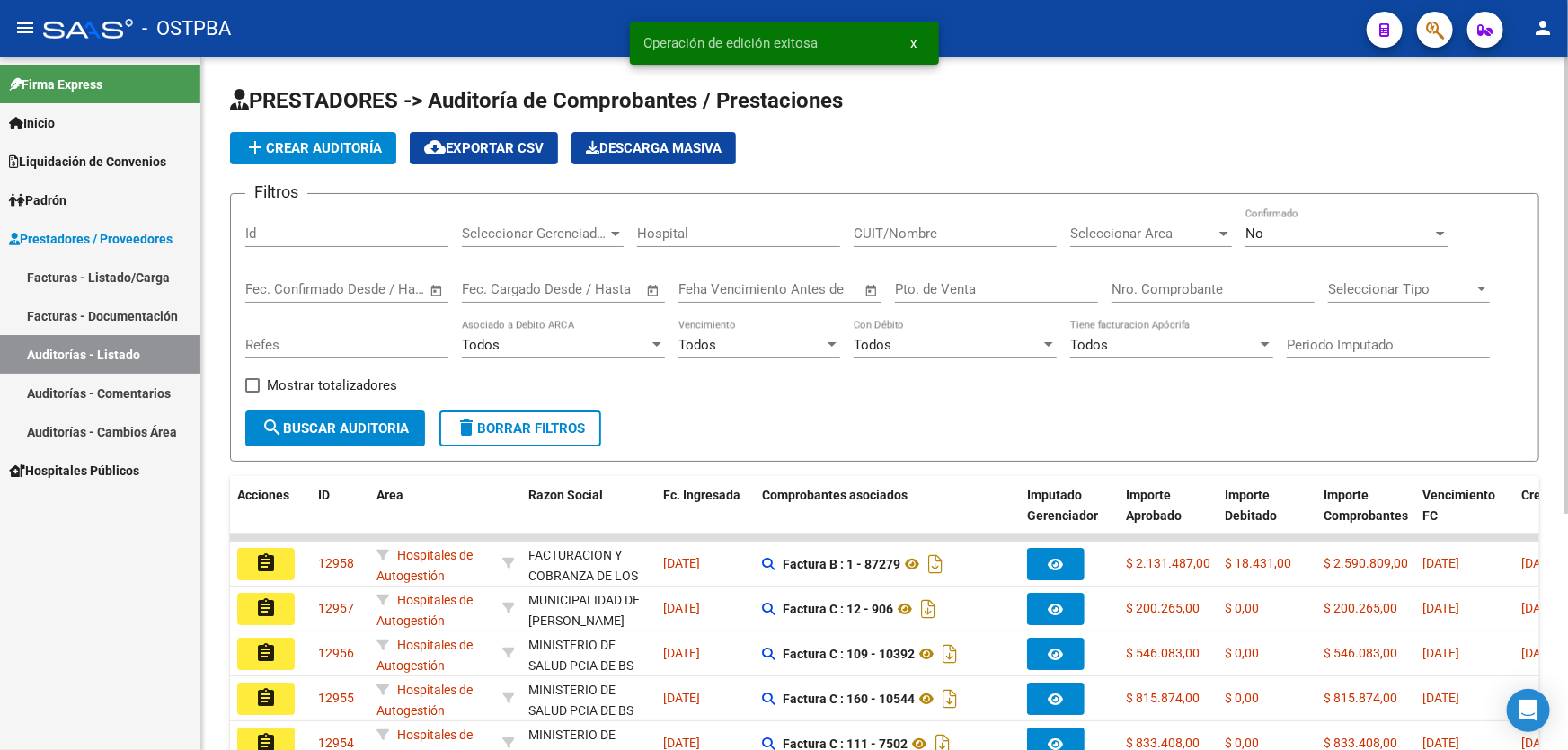
scroll to position [359, 0]
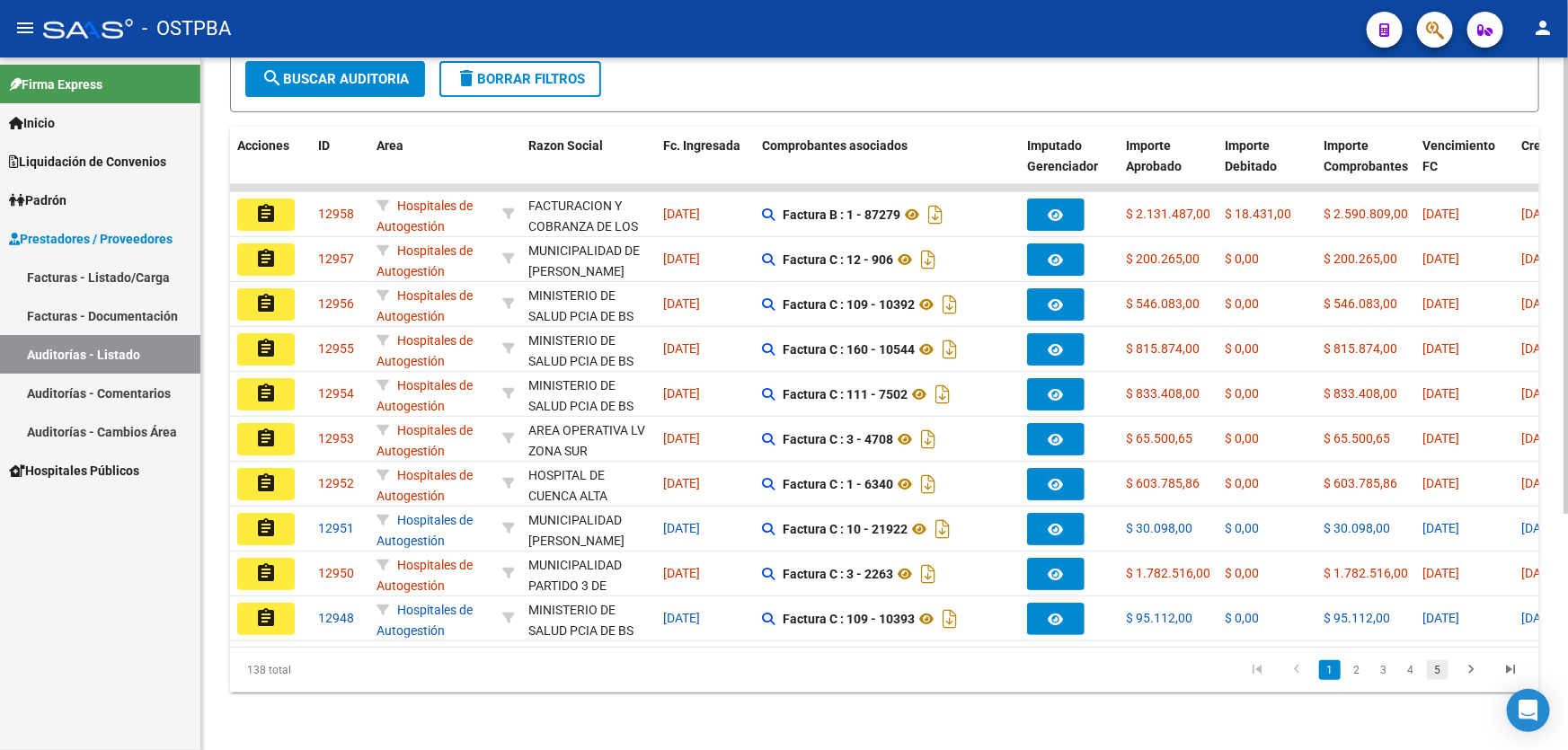
click at [1438, 668] on link "5" at bounding box center [1438, 670] width 22 height 20
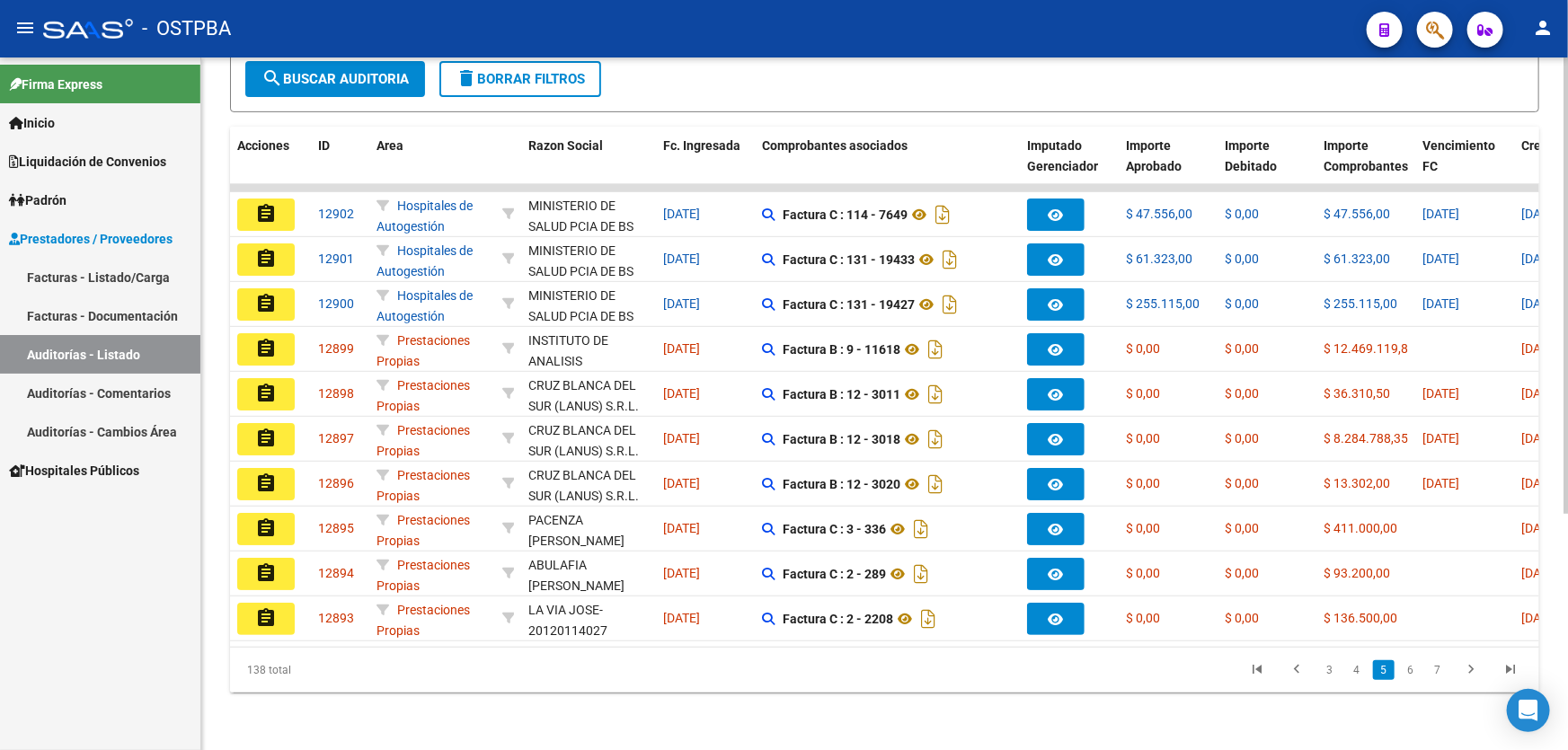
click at [1438, 668] on link "7" at bounding box center [1438, 670] width 22 height 20
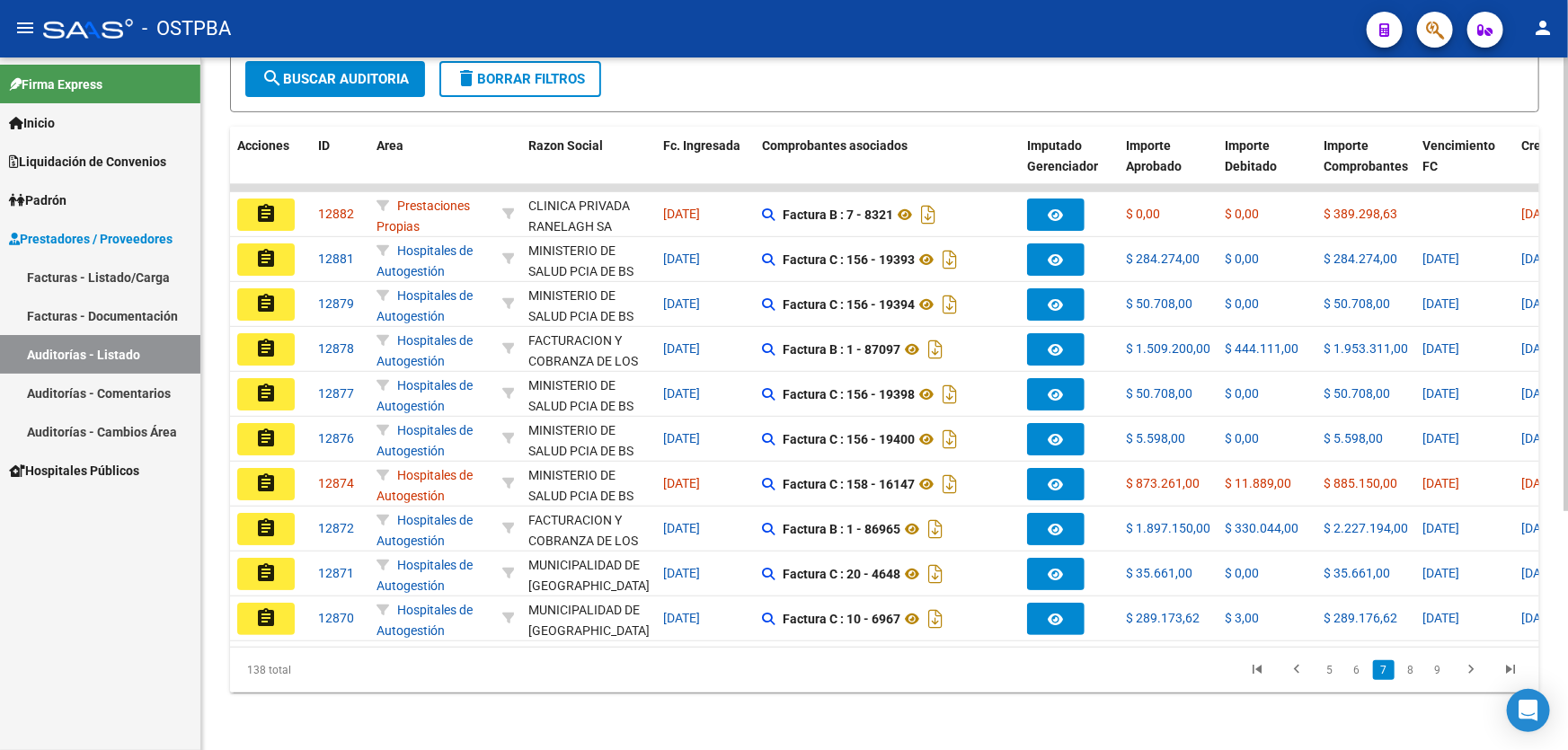
click at [1438, 668] on link "9" at bounding box center [1438, 670] width 22 height 20
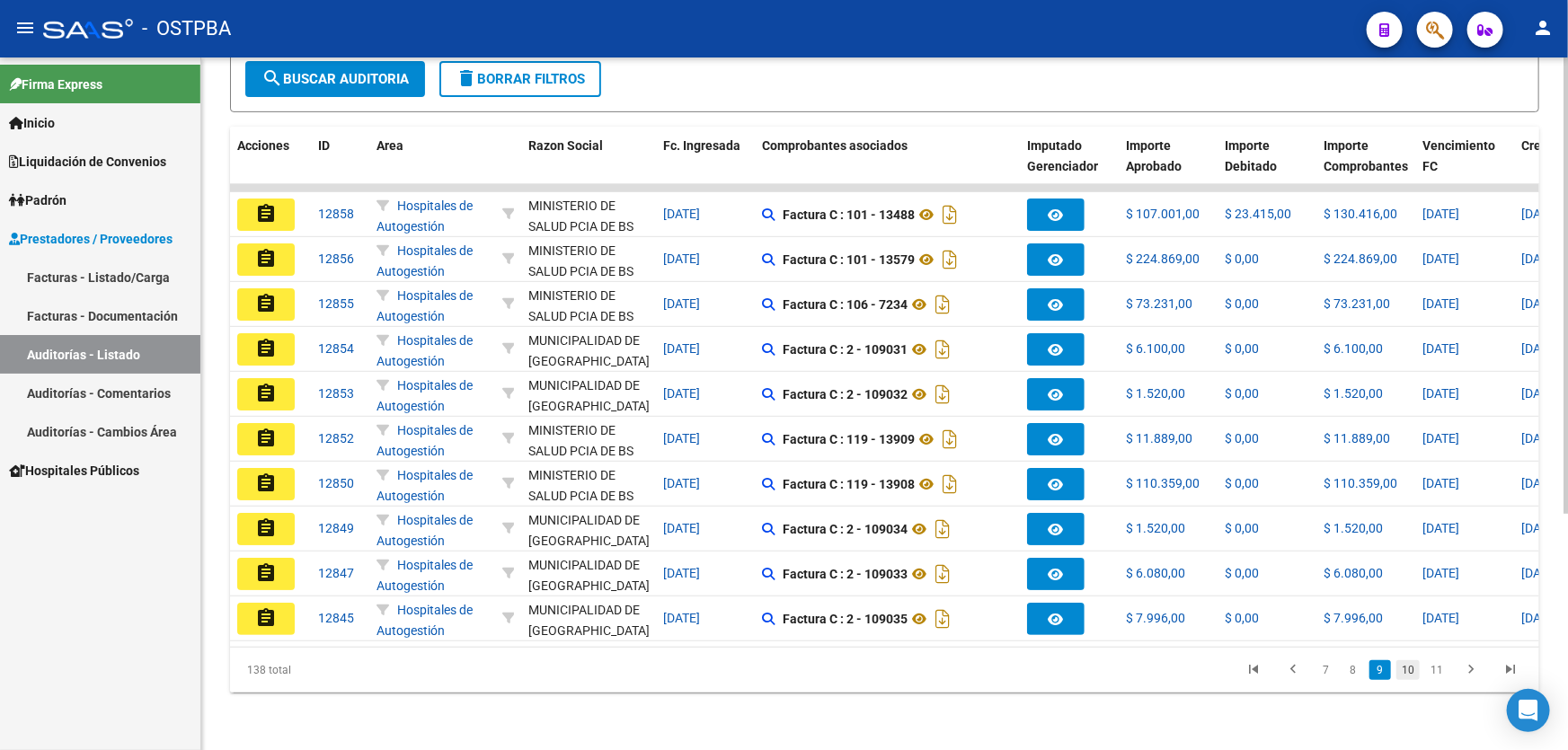
click at [1410, 670] on link "10" at bounding box center [1409, 670] width 23 height 20
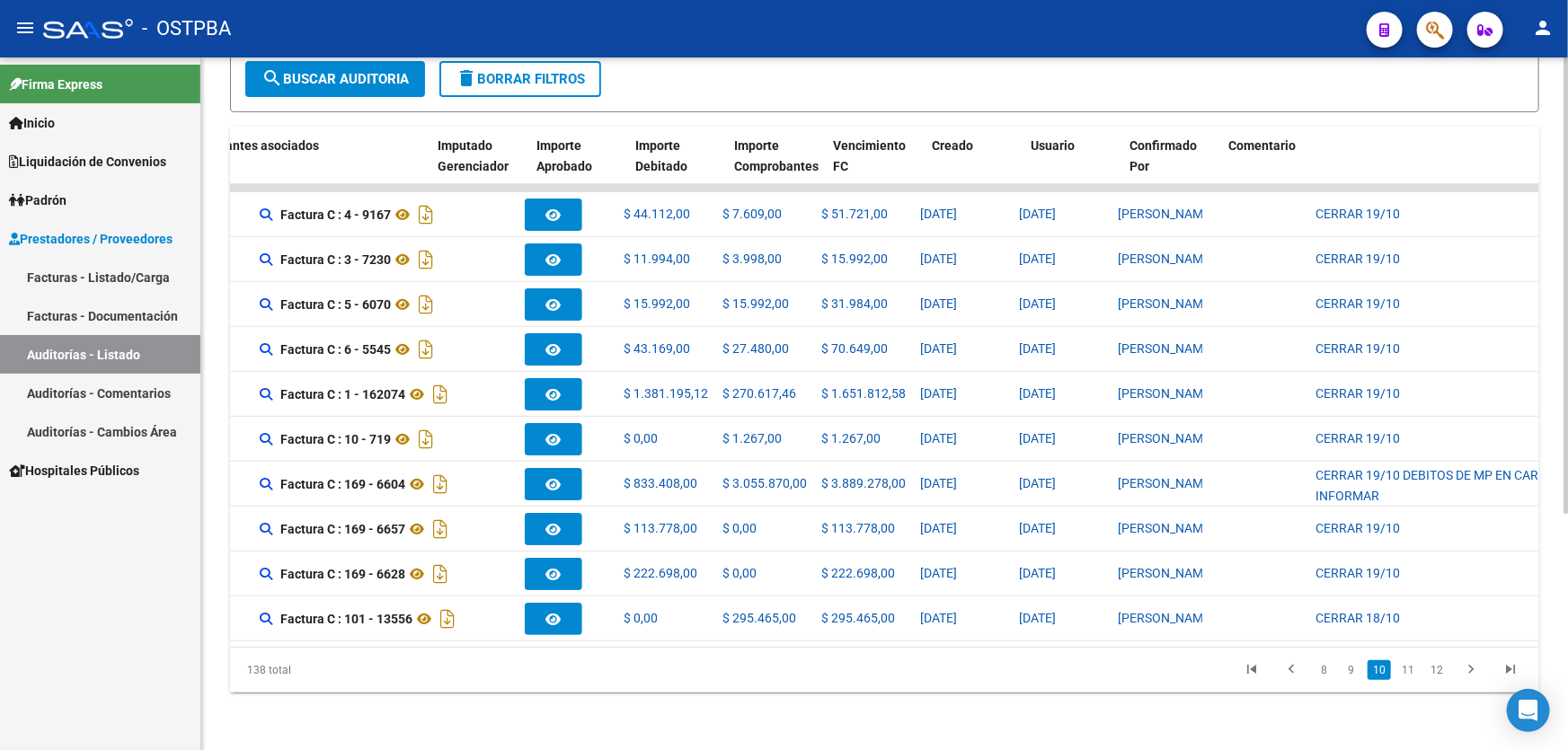
scroll to position [0, 653]
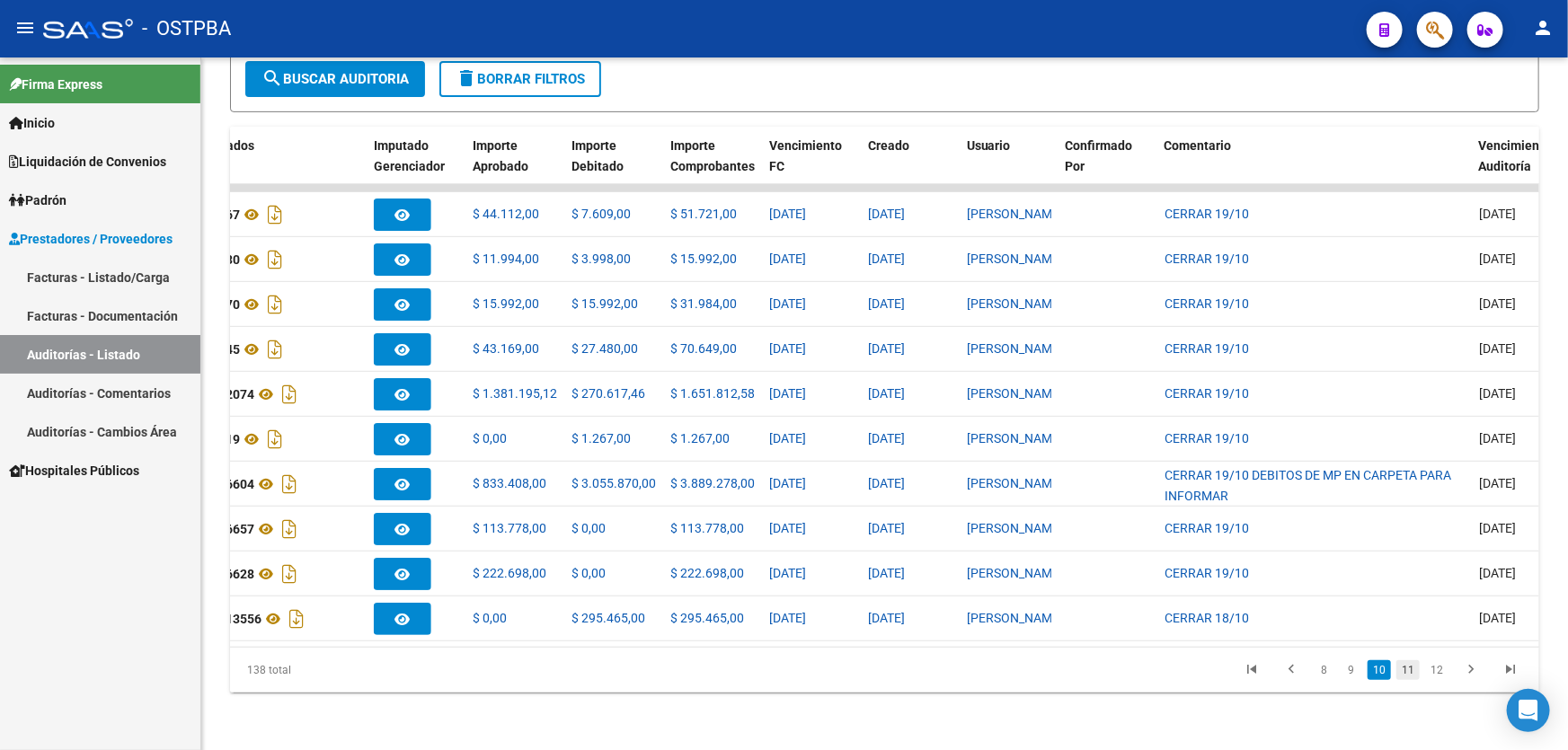
click at [1407, 669] on link "11" at bounding box center [1409, 670] width 23 height 20
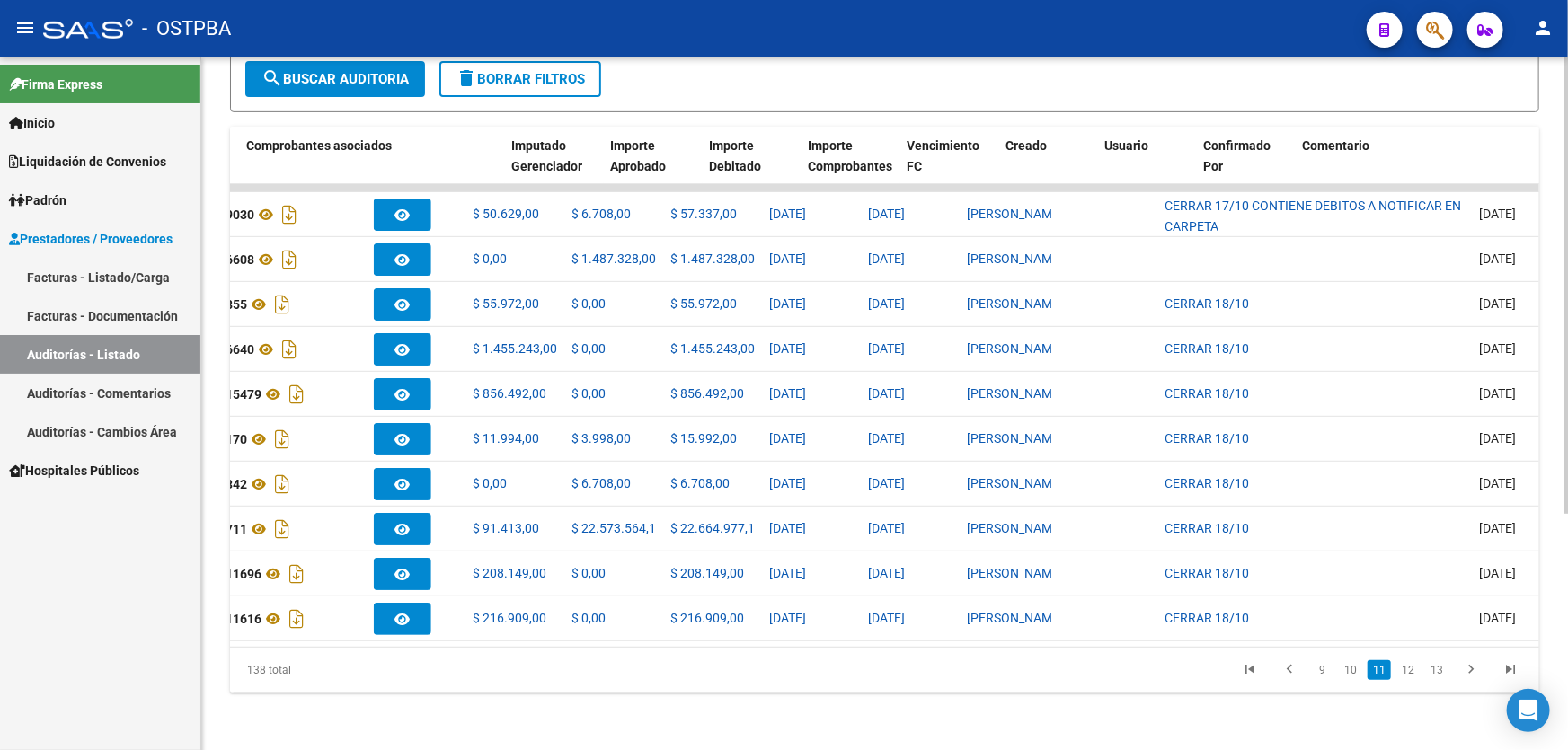
scroll to position [0, 0]
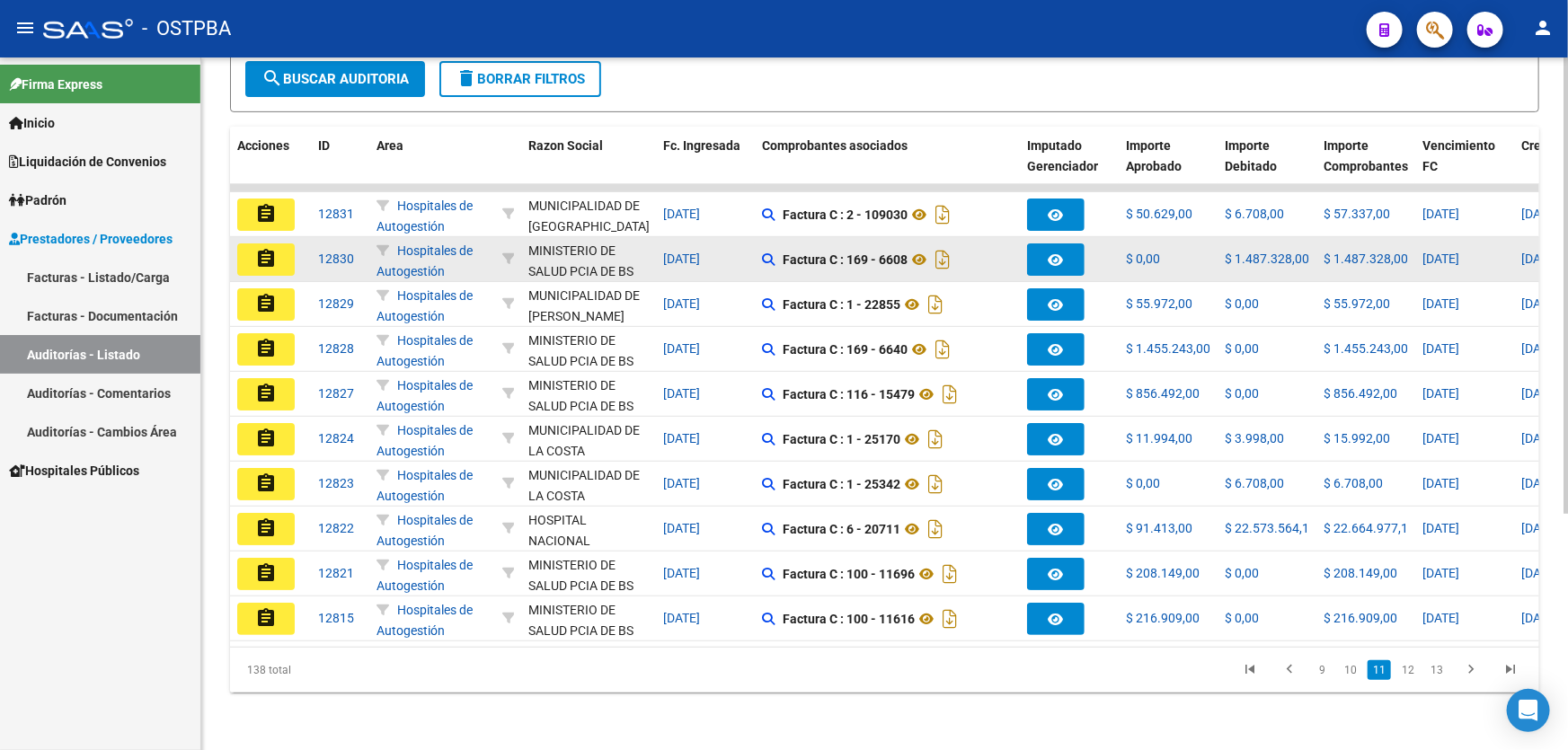
click at [265, 248] on mat-icon "assignment" at bounding box center [266, 259] width 22 height 22
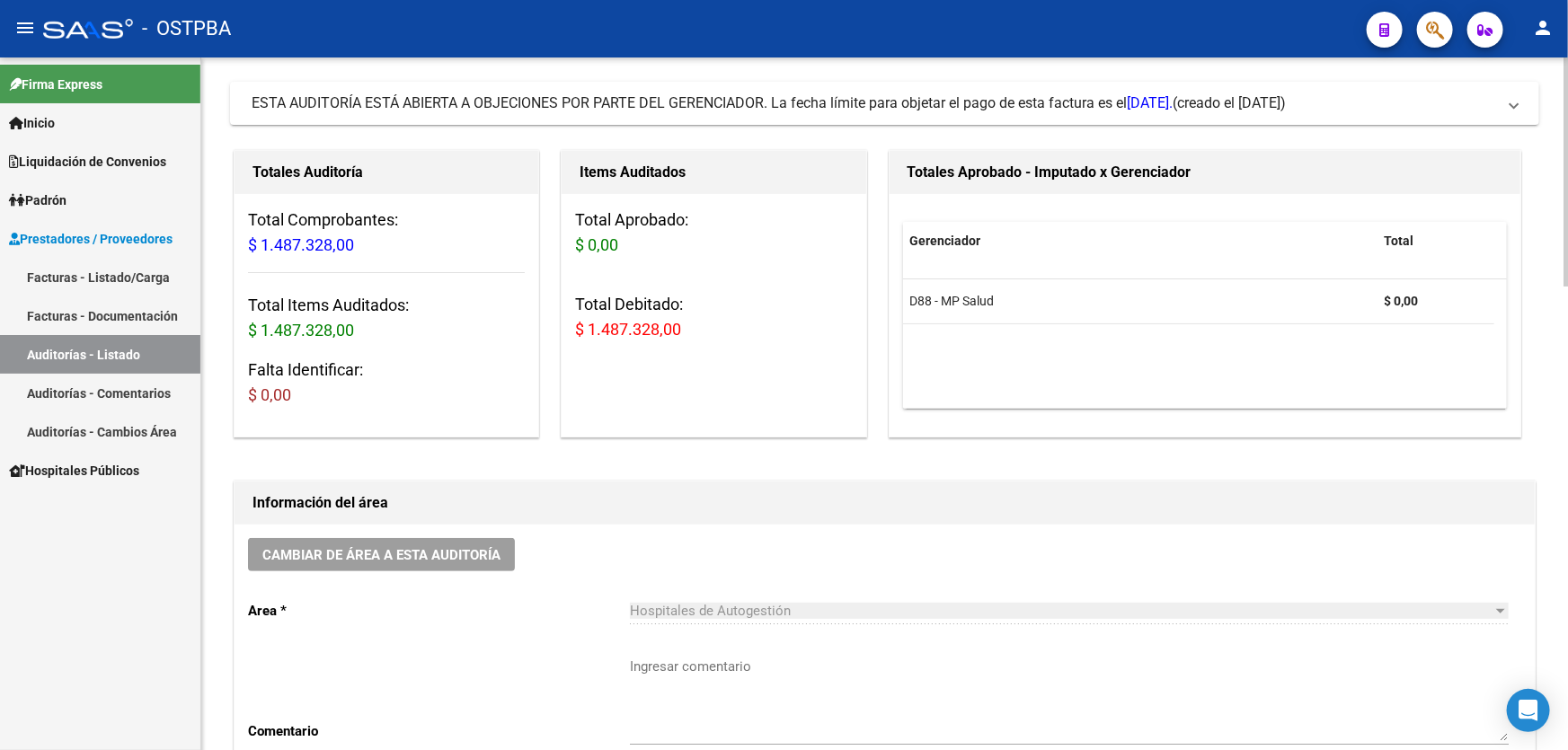
scroll to position [408, 0]
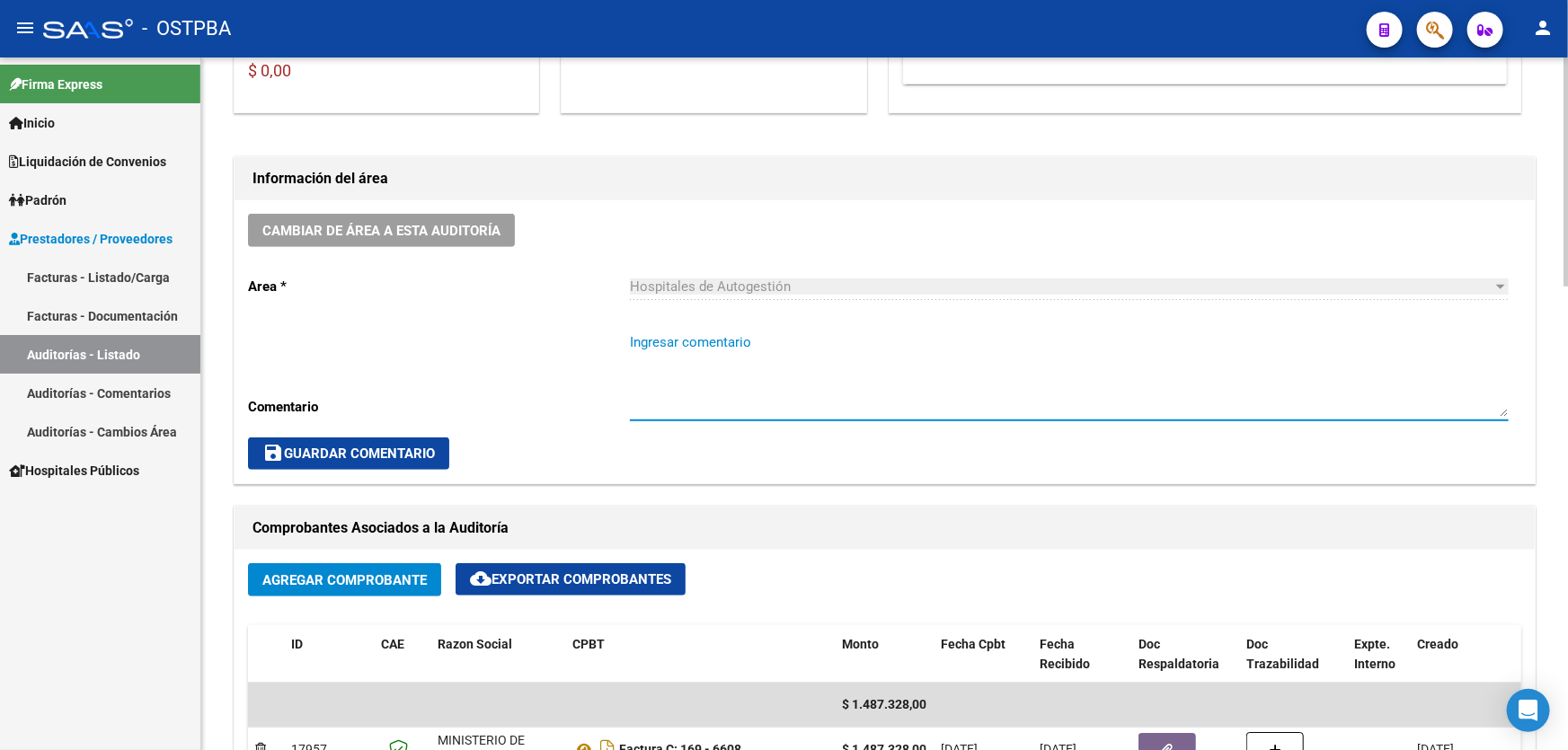
click at [700, 398] on textarea "Ingresar comentario" at bounding box center [1069, 375] width 879 height 84
type textarea "CERRAR 18/10"
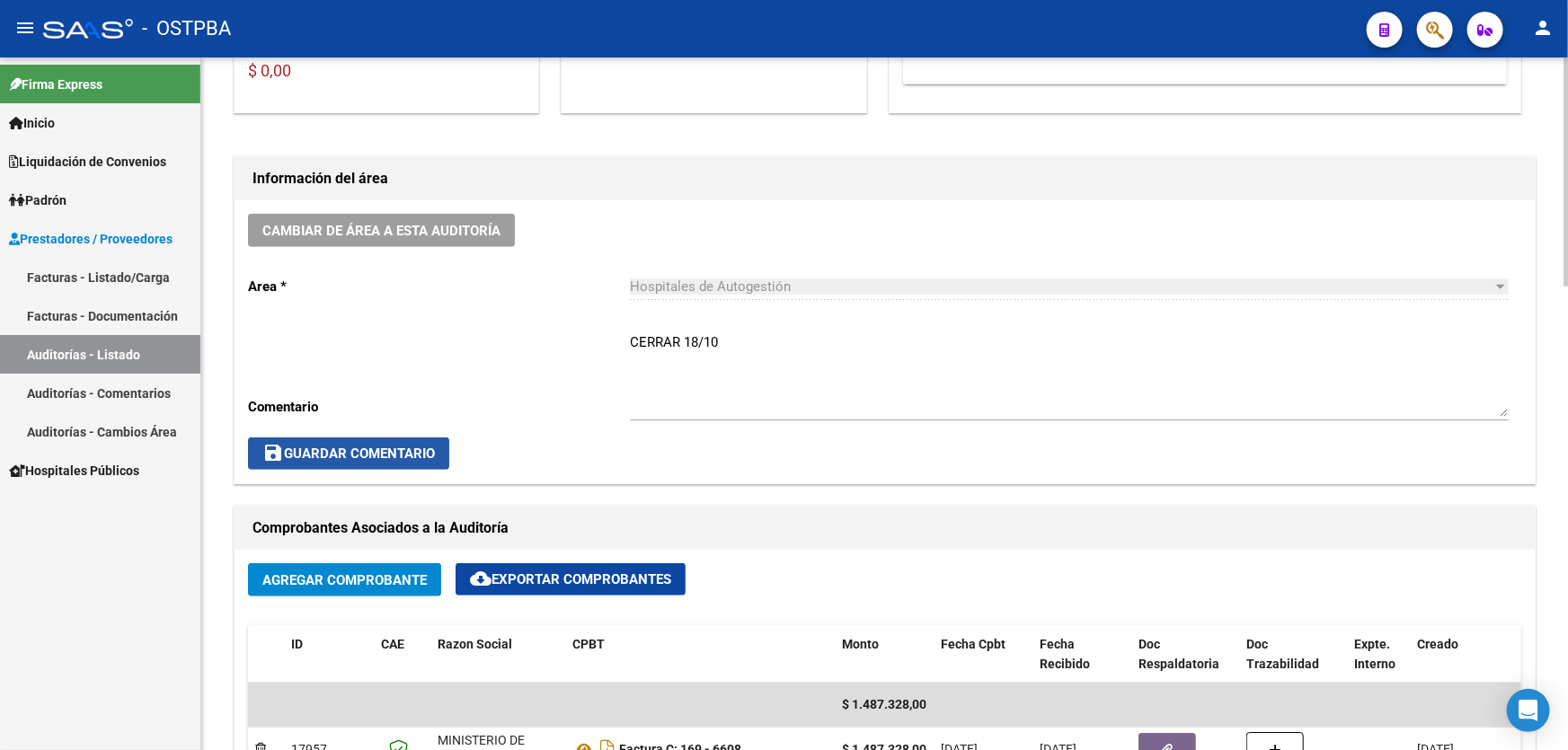
click at [402, 446] on span "save Guardar Comentario" at bounding box center [348, 454] width 172 height 17
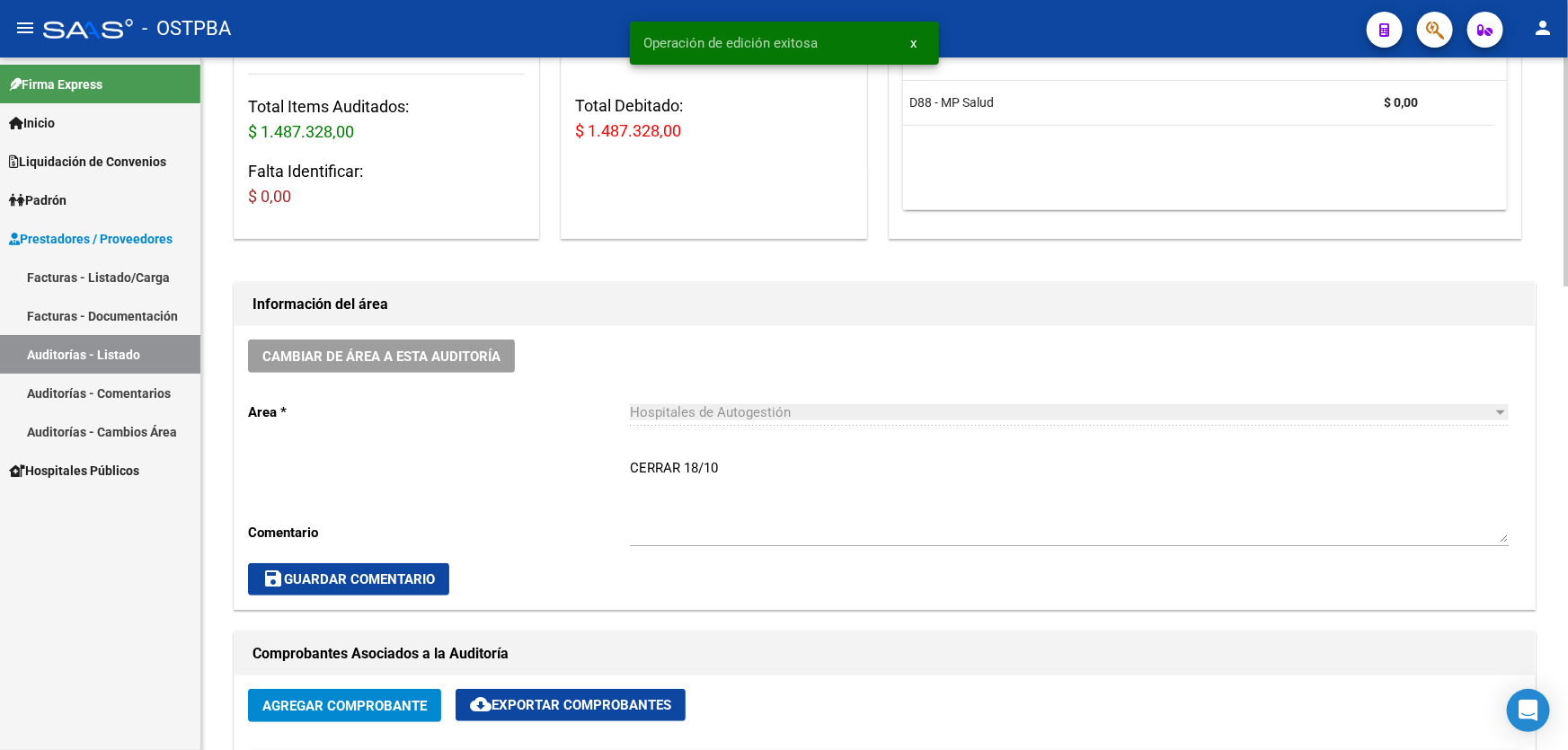
scroll to position [0, 0]
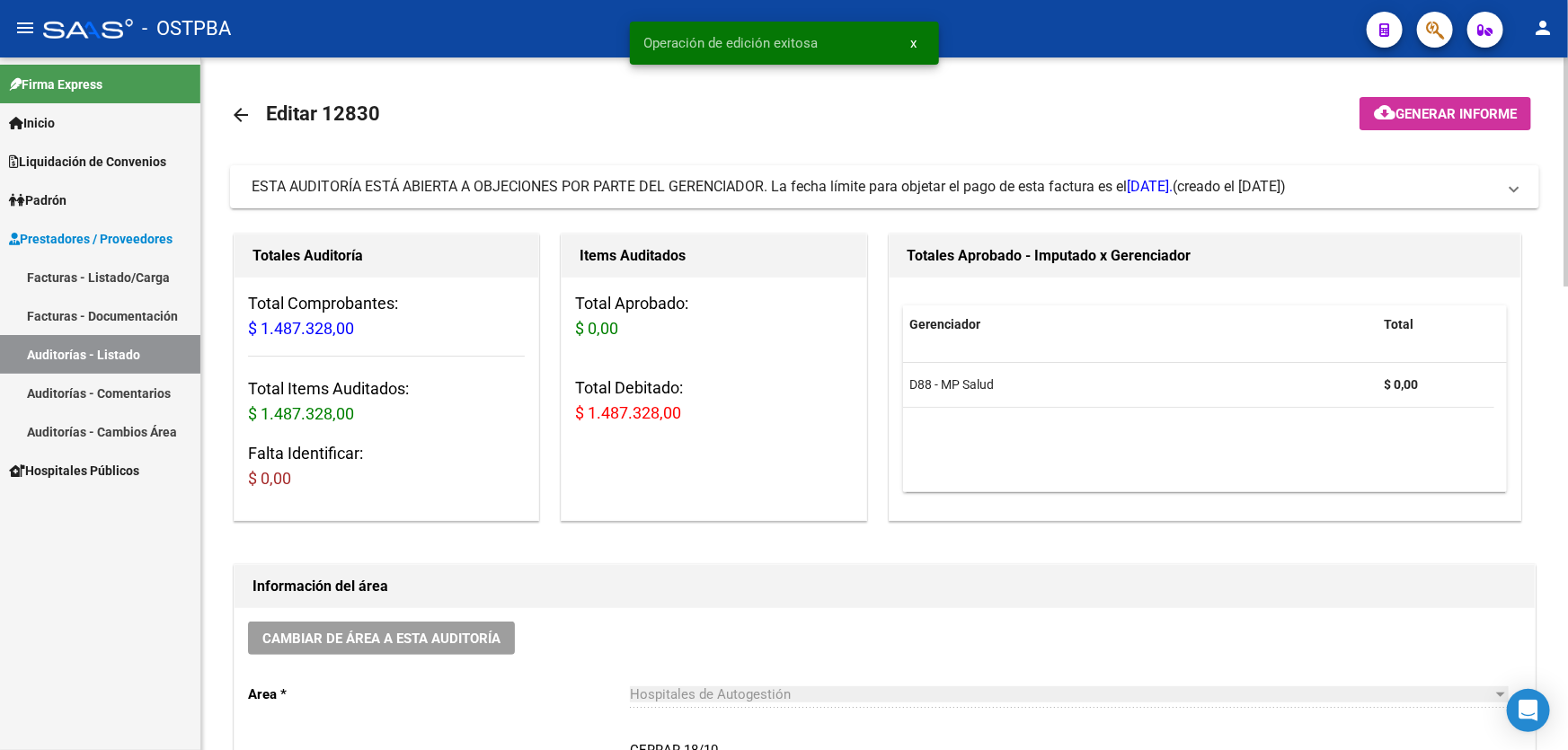
click at [244, 112] on mat-icon "arrow_back" at bounding box center [241, 115] width 22 height 22
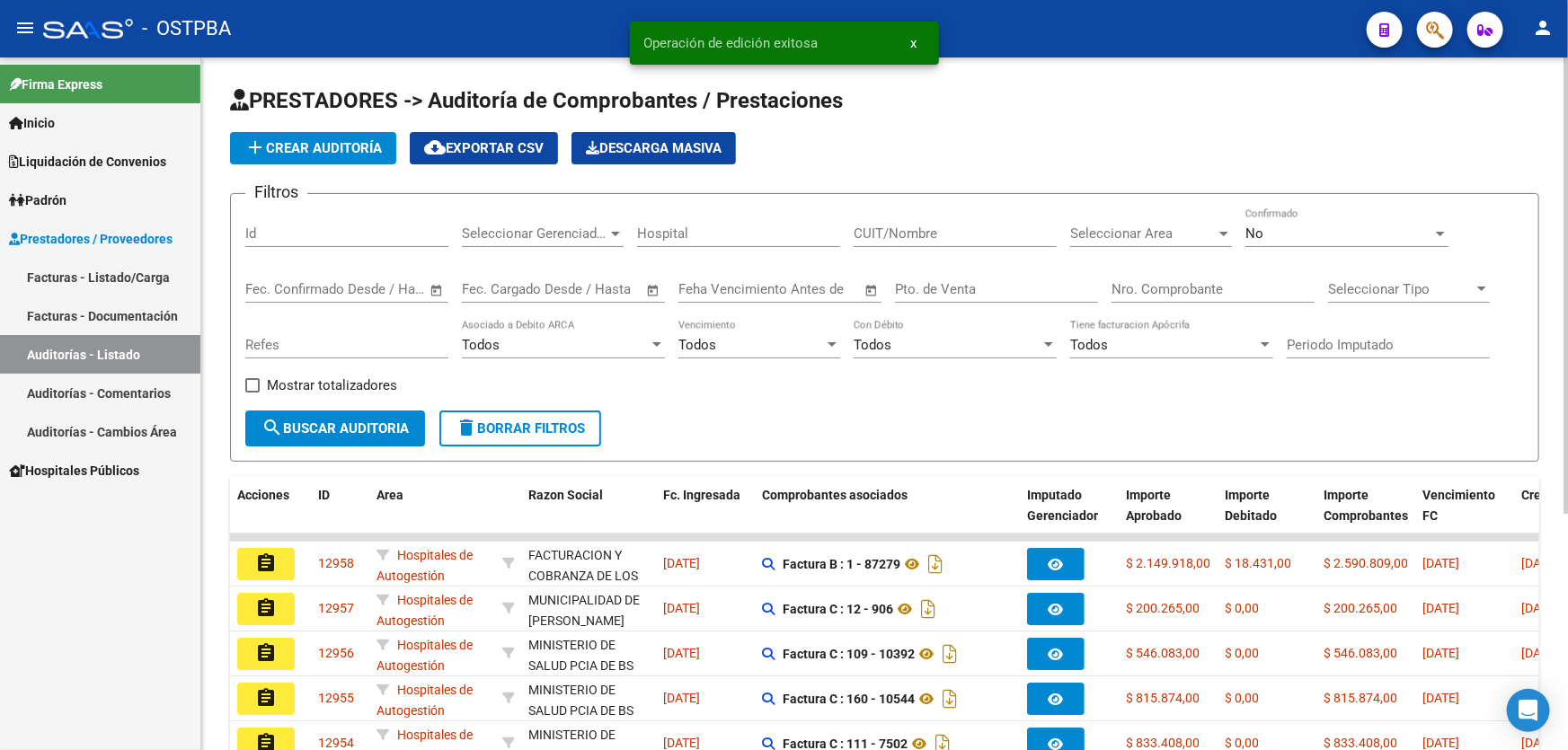
scroll to position [359, 0]
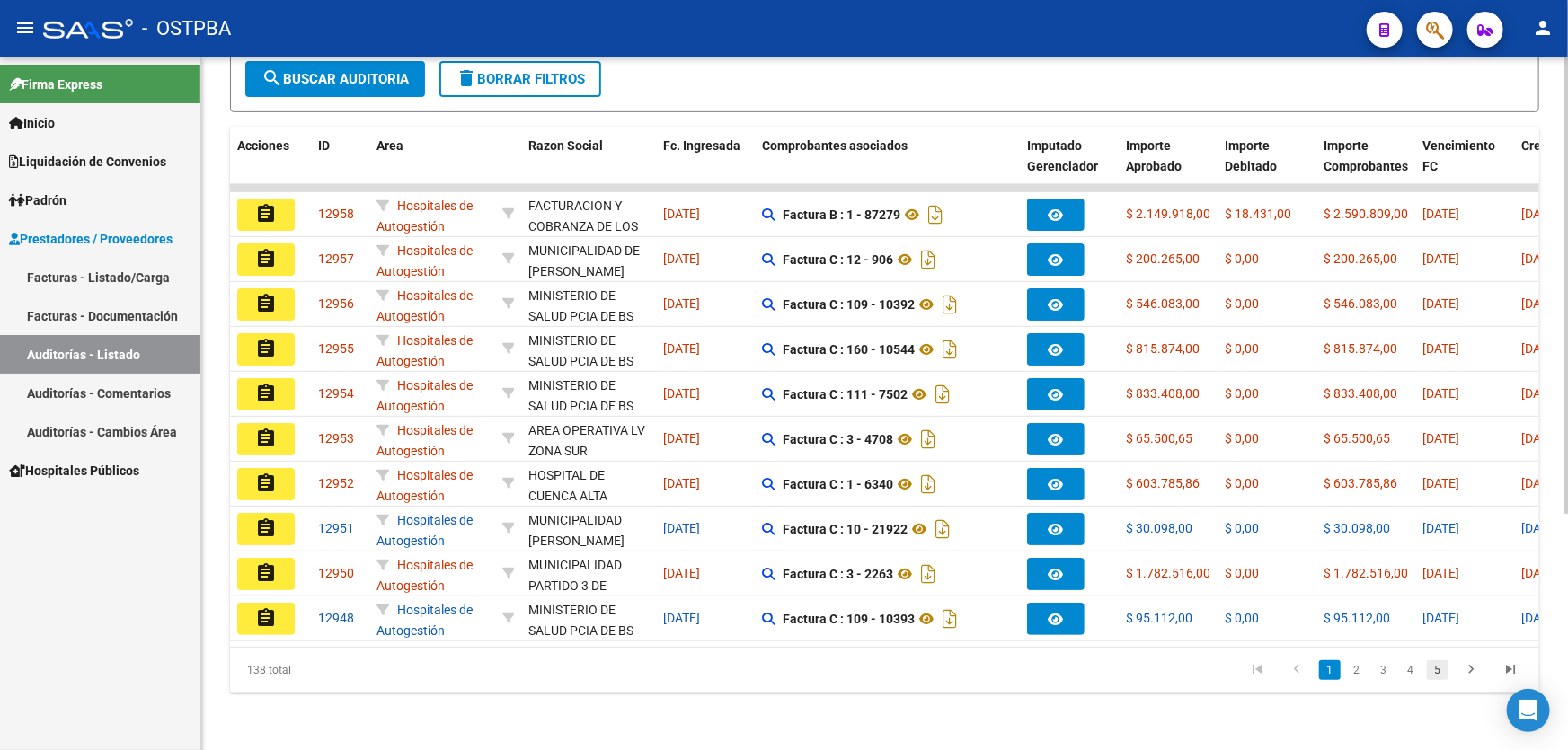
click at [1434, 668] on link "5" at bounding box center [1438, 670] width 22 height 20
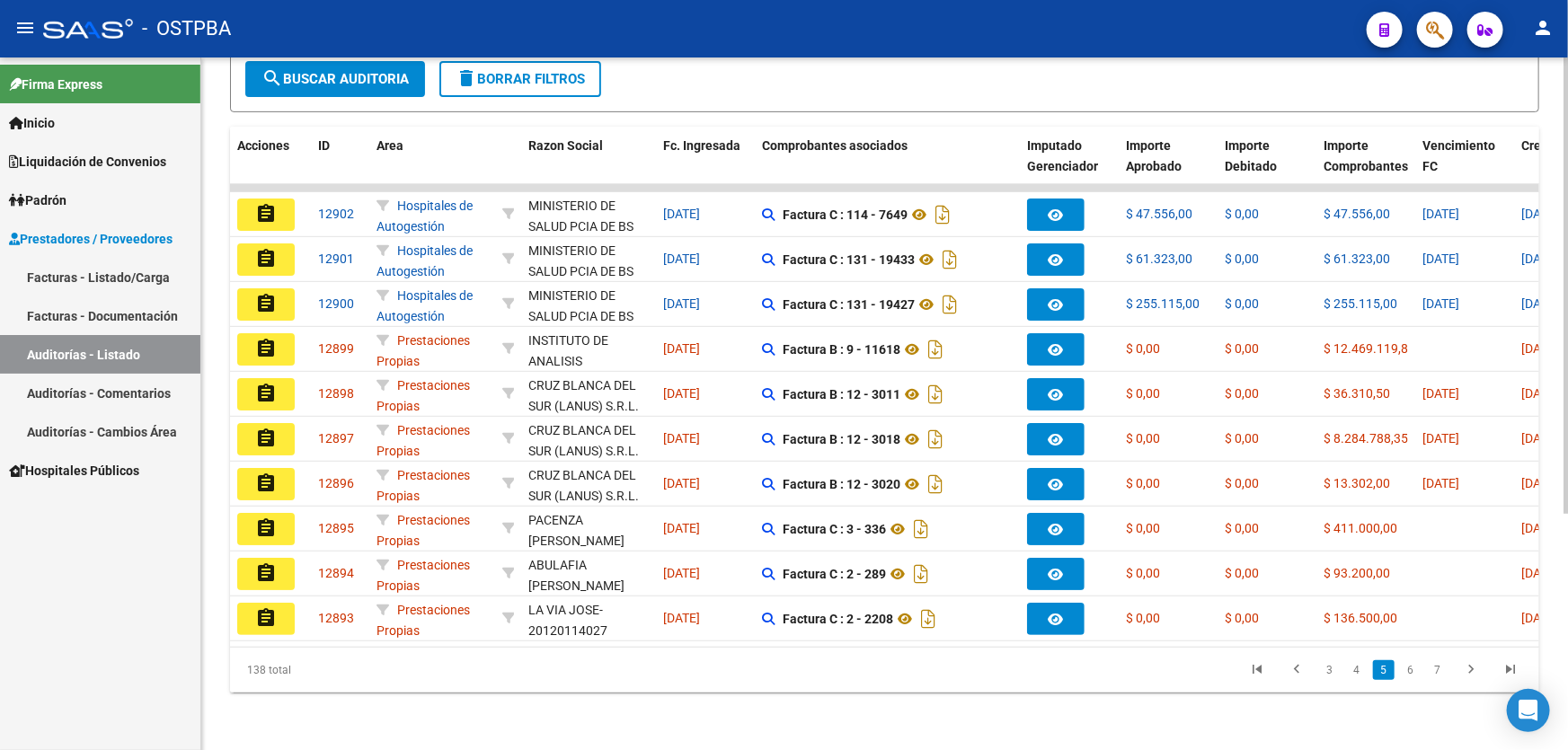
click at [1434, 668] on link "7" at bounding box center [1438, 670] width 22 height 20
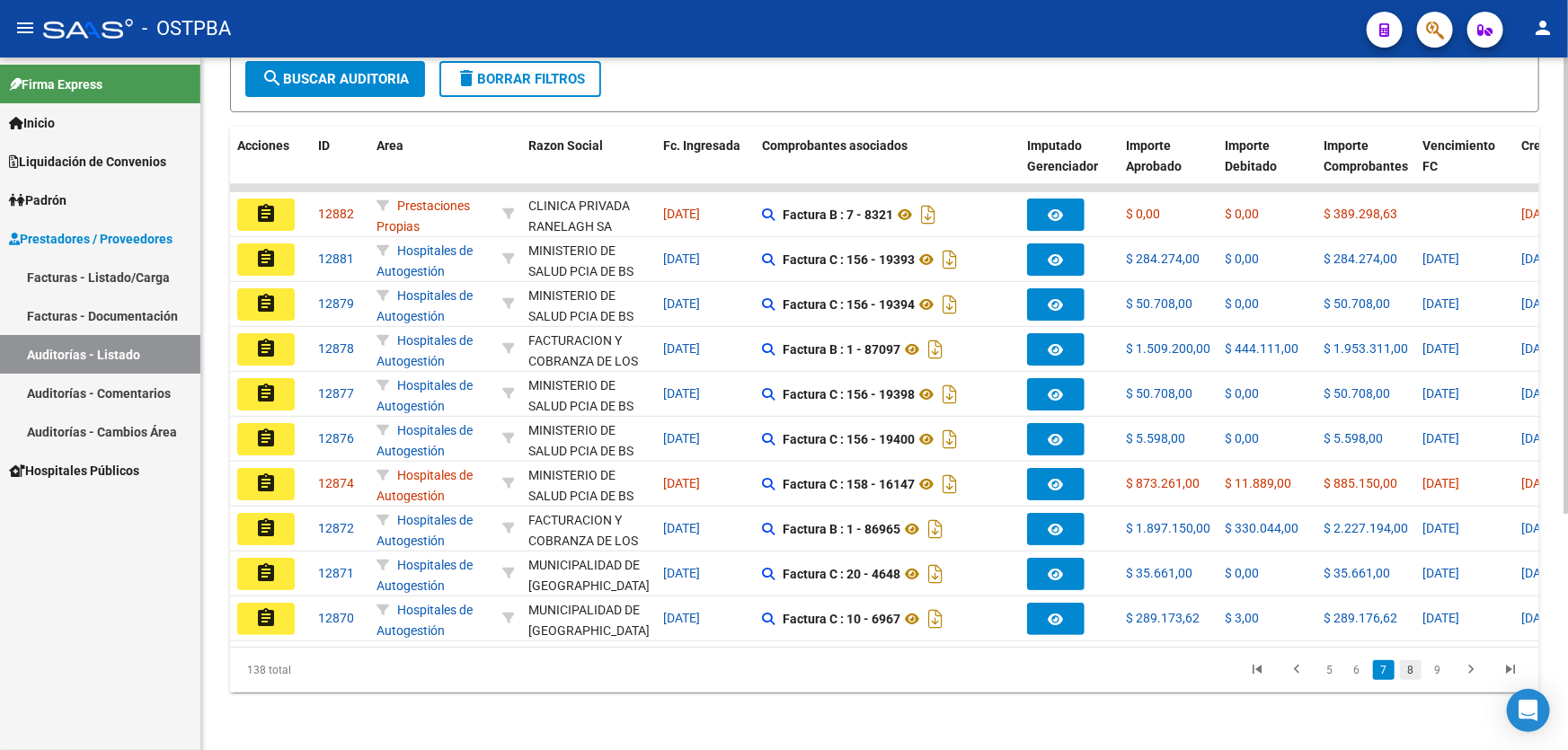
click at [1418, 674] on link "8" at bounding box center [1411, 670] width 22 height 20
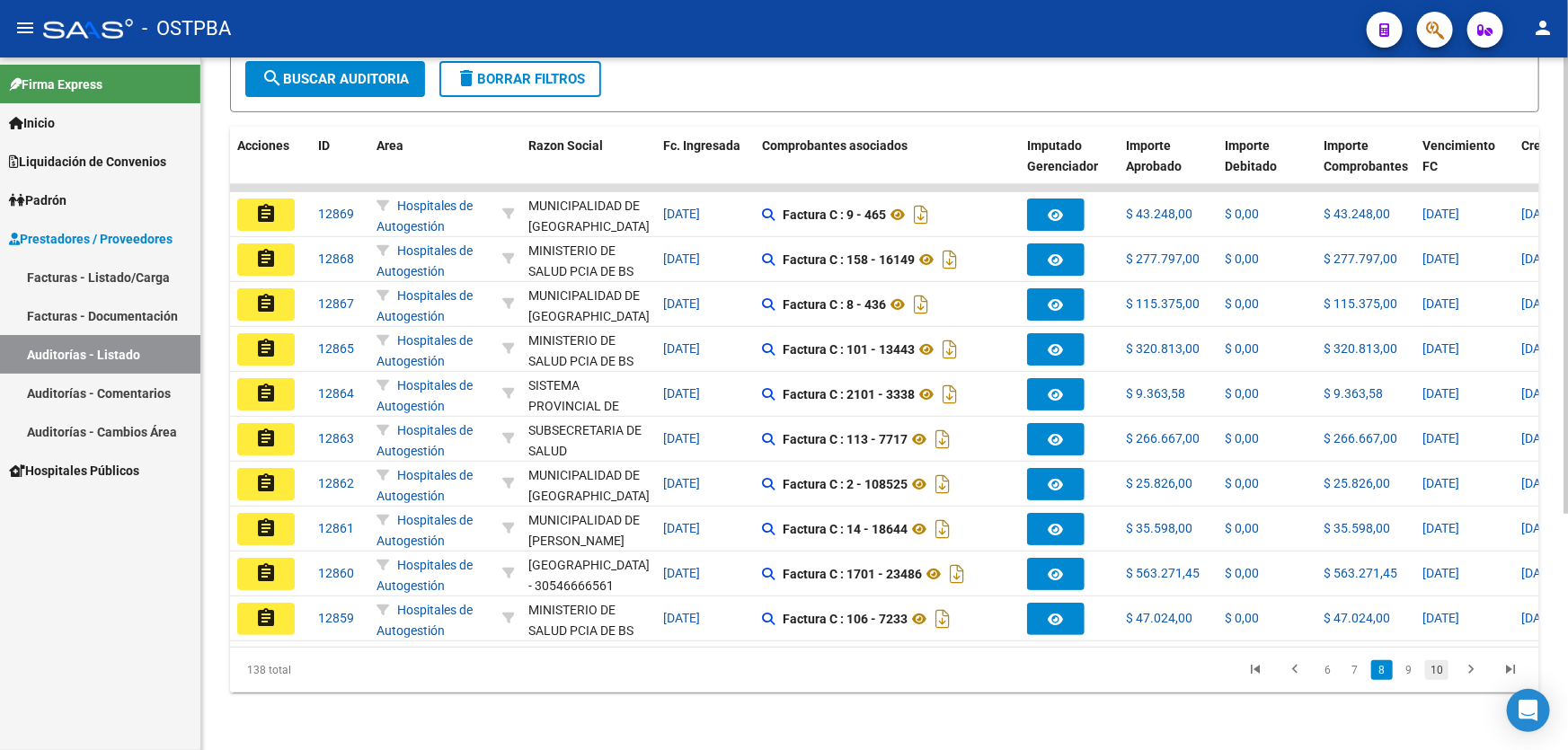
click at [1438, 665] on link "10" at bounding box center [1437, 670] width 23 height 20
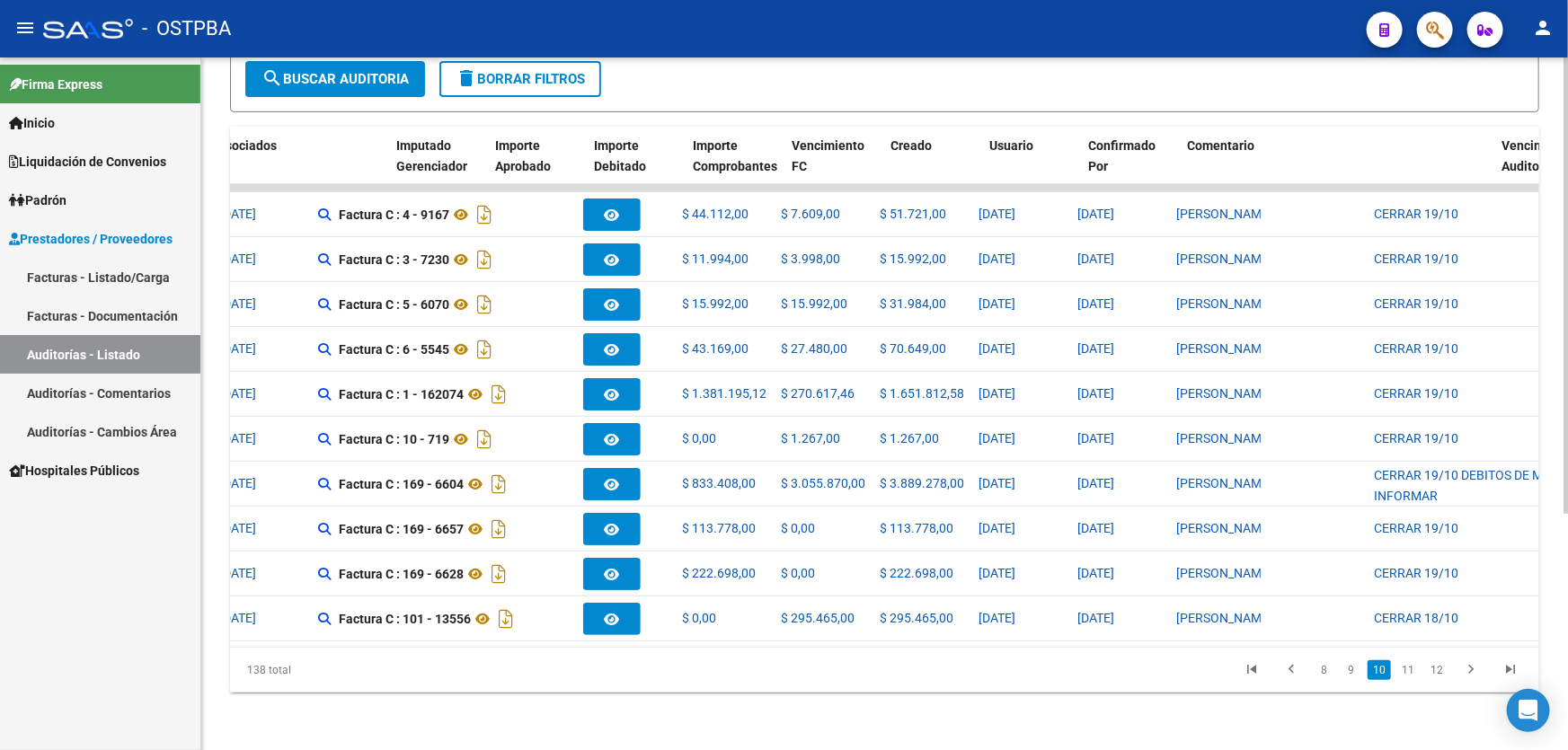
scroll to position [0, 632]
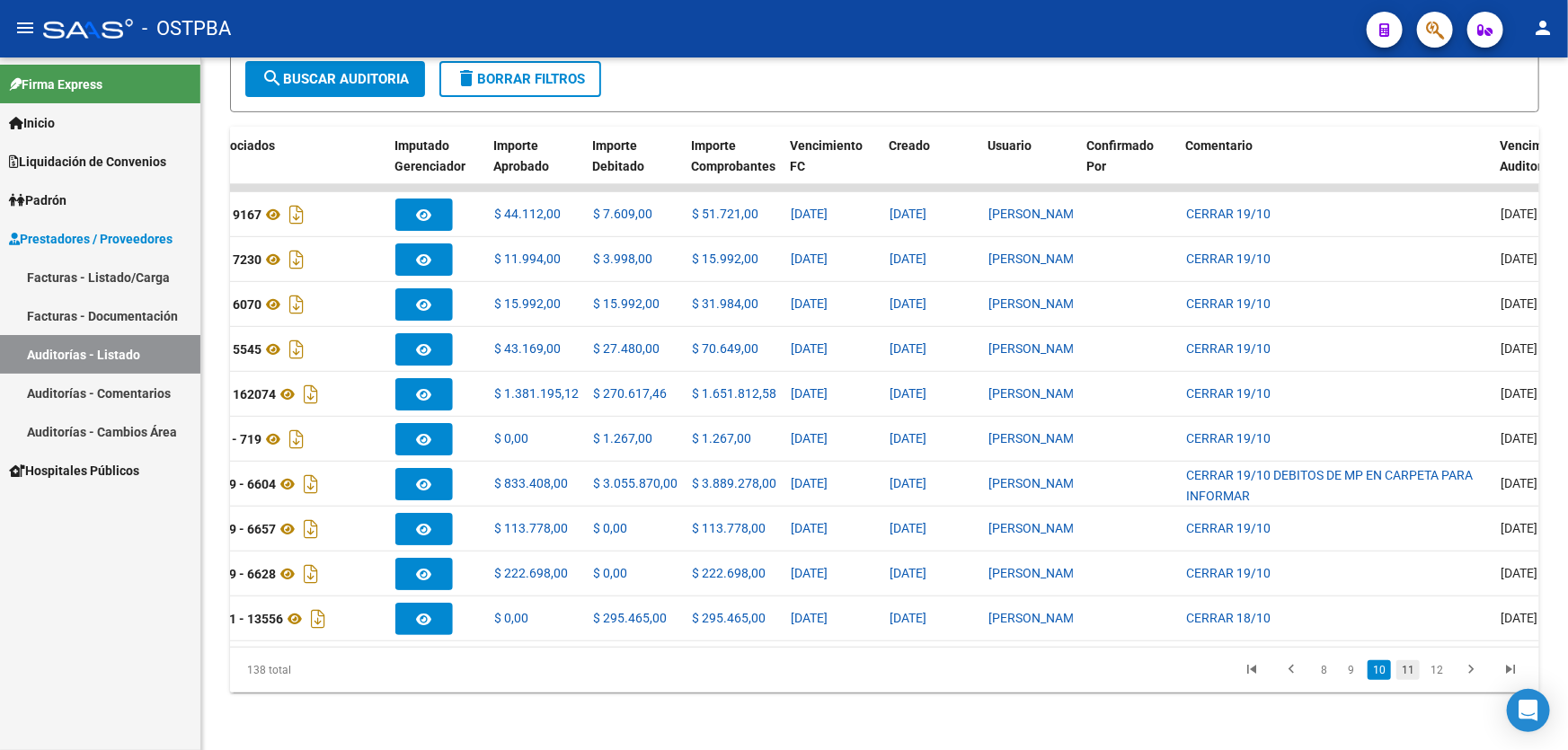
click at [1412, 679] on link "11" at bounding box center [1409, 670] width 23 height 20
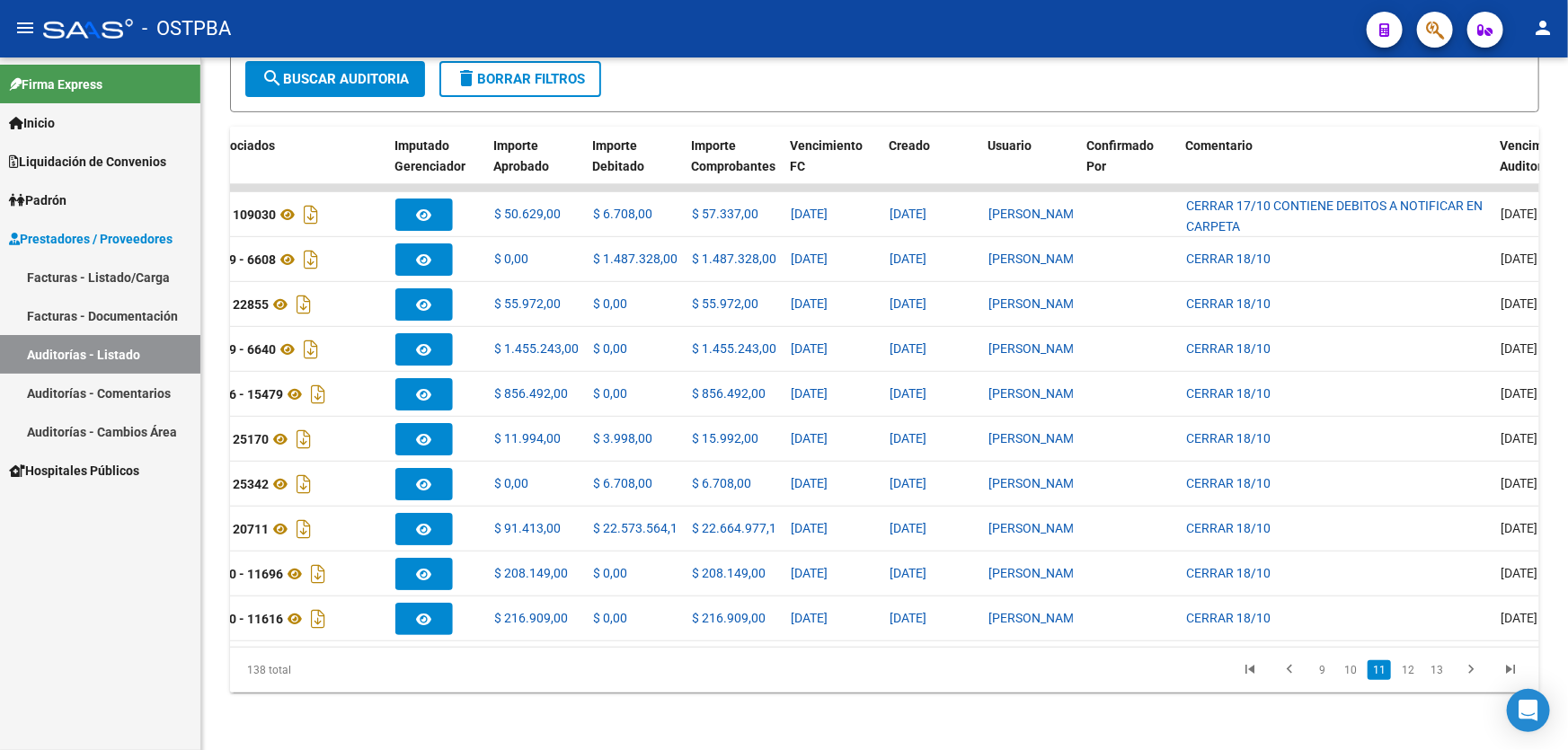
scroll to position [359, 0]
click at [1414, 671] on link "12" at bounding box center [1409, 670] width 23 height 20
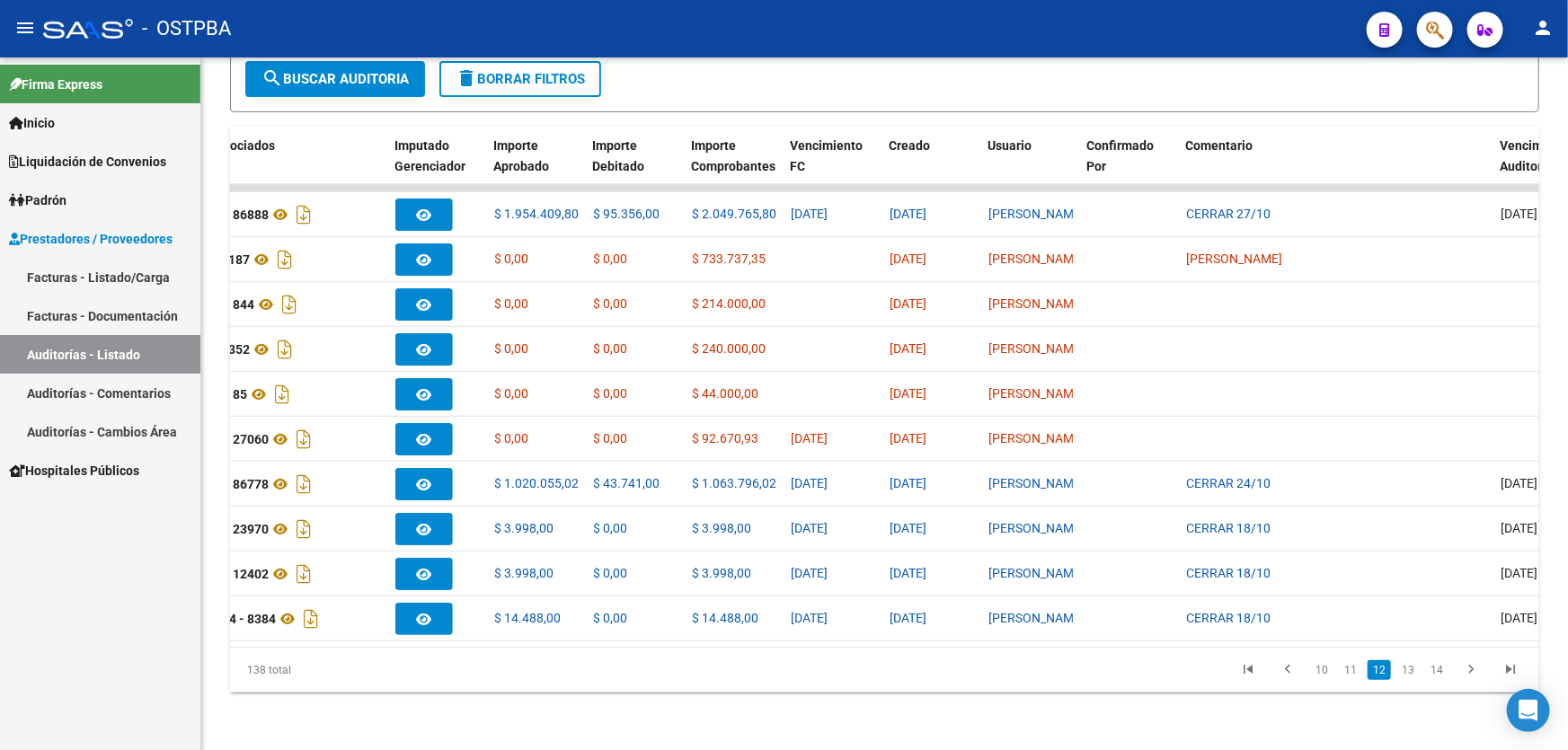
click at [1414, 671] on link "13" at bounding box center [1409, 670] width 23 height 20
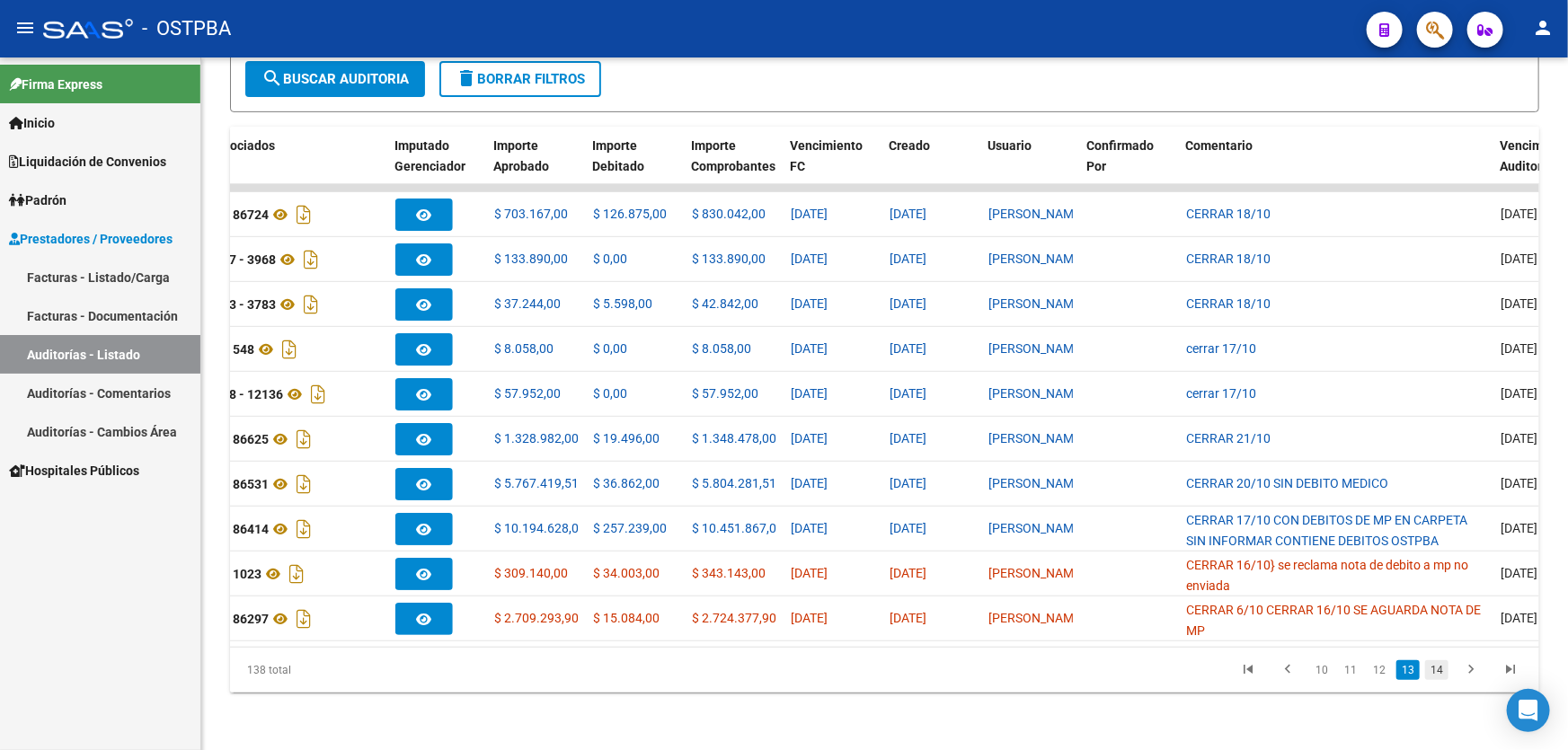
click at [1439, 674] on link "14" at bounding box center [1437, 670] width 23 height 20
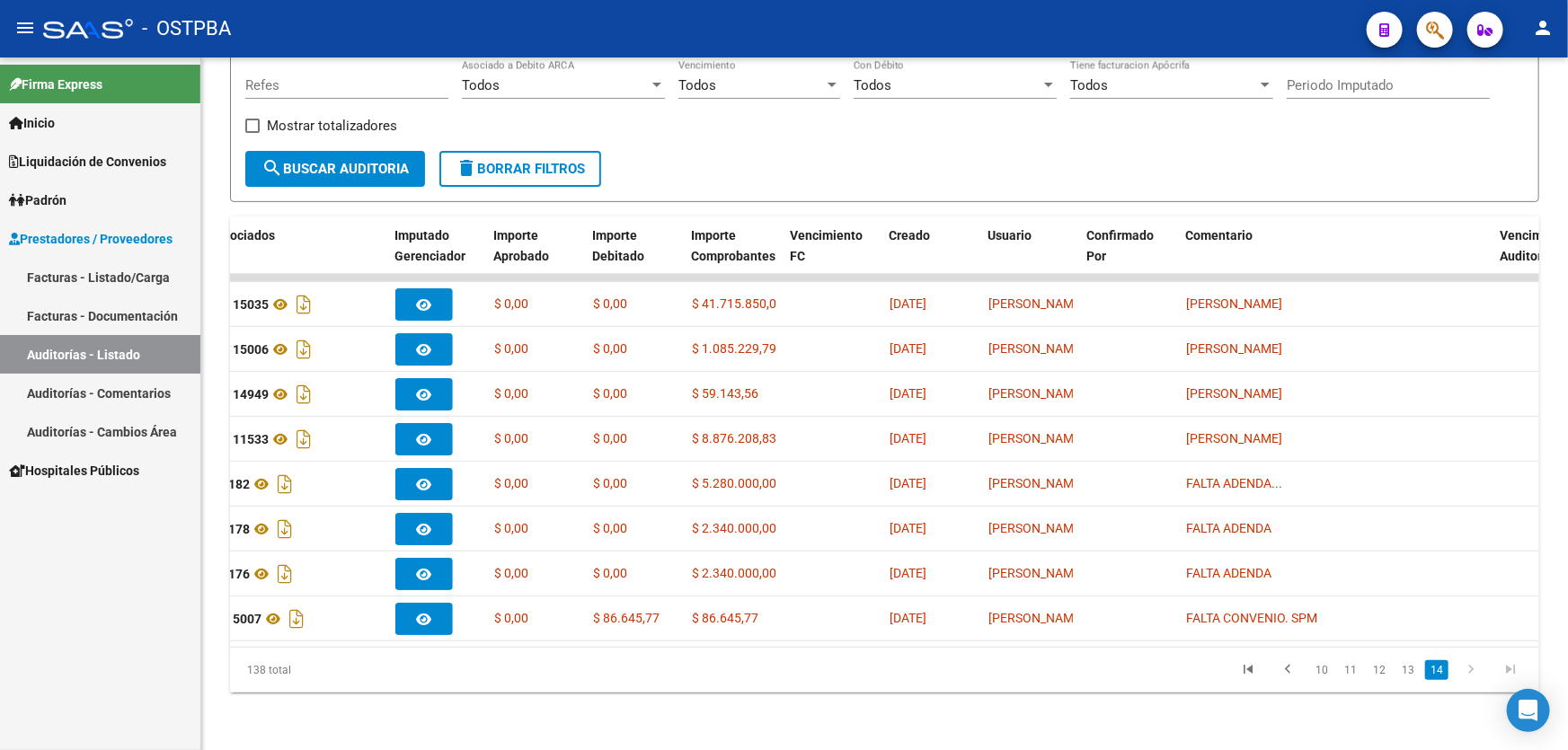
scroll to position [269, 0]
click at [1411, 668] on link "13" at bounding box center [1409, 670] width 23 height 20
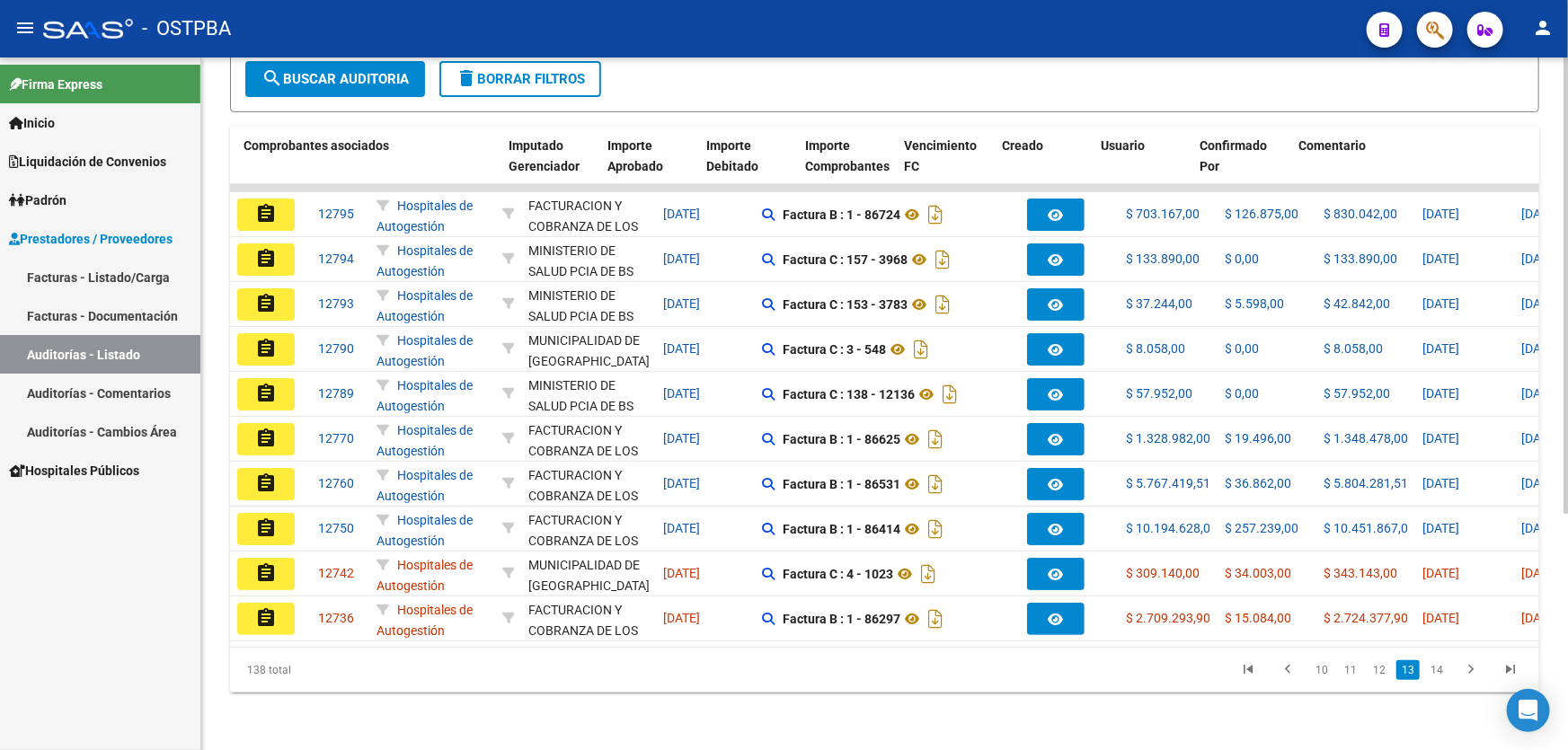
scroll to position [0, 548]
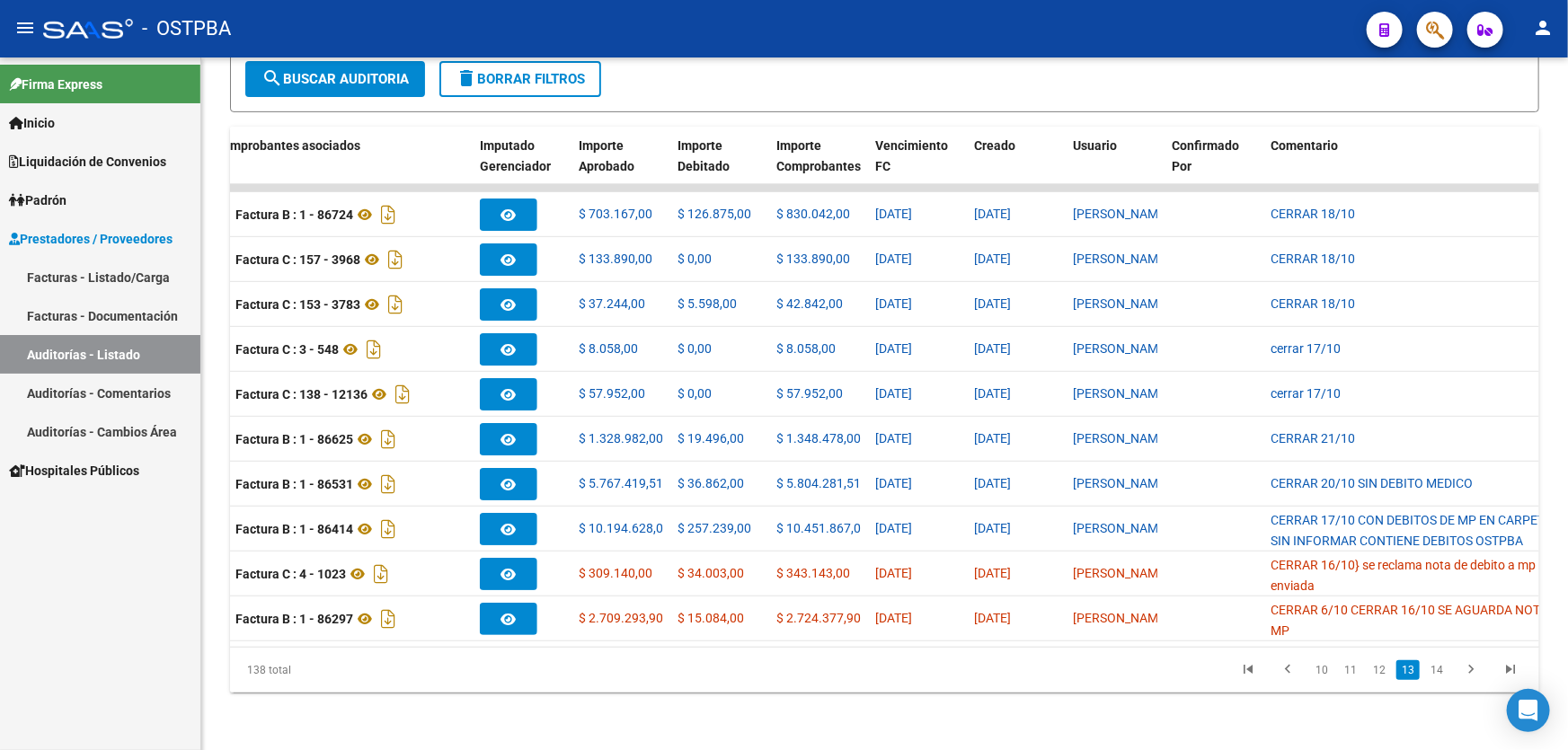
click at [1554, 28] on button "person" at bounding box center [1543, 28] width 36 height 36
click at [1521, 124] on button "exit_to_app Salir" at bounding box center [1506, 118] width 110 height 43
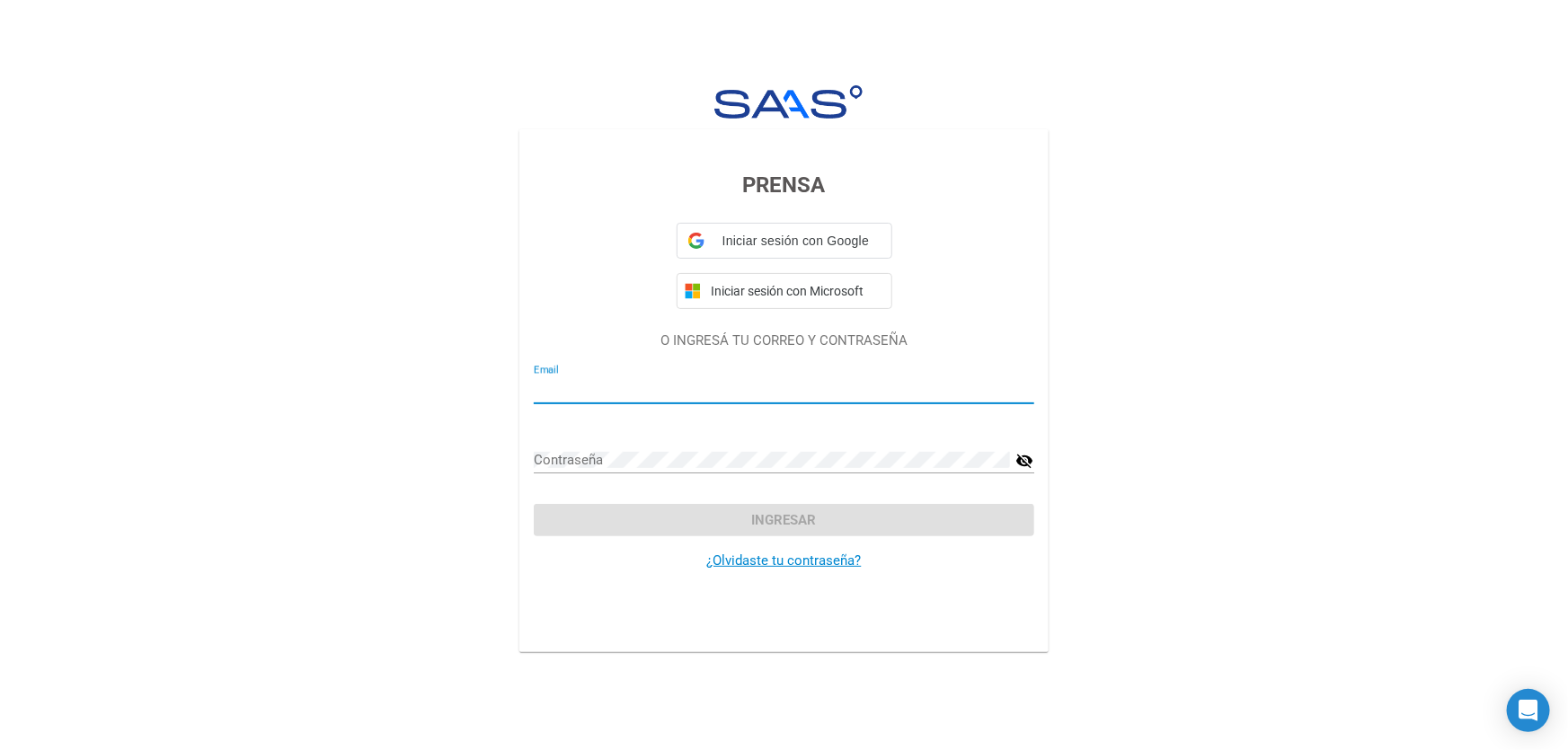
type input "[EMAIL_ADDRESS][DOMAIN_NAME]"
